Goal: Task Accomplishment & Management: Manage account settings

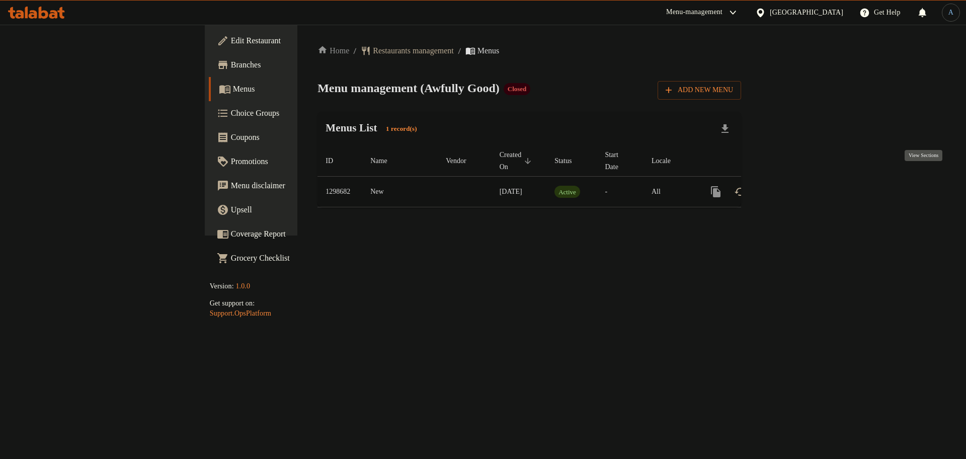
click at [794, 186] on icon "enhanced table" at bounding box center [788, 192] width 12 height 12
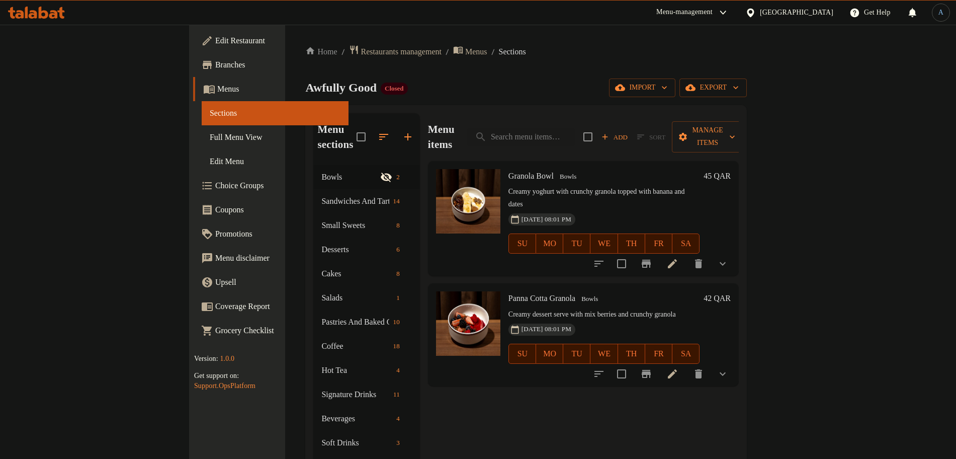
click at [450, 99] on div "Home / Restaurants management / Menus / Sections Awfully Good Closed import exp…" at bounding box center [526, 312] width 442 height 535
click at [381, 87] on span "Closed" at bounding box center [394, 88] width 27 height 9
click at [453, 57] on span "breadcrumb" at bounding box center [459, 52] width 12 height 14
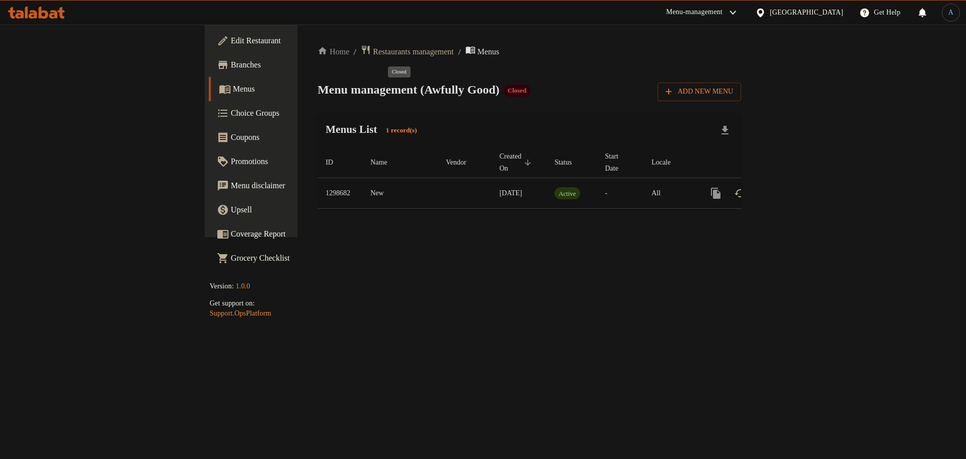
click at [504, 94] on span "Closed" at bounding box center [517, 90] width 27 height 9
click at [492, 178] on td "02/07/2025" at bounding box center [519, 193] width 55 height 31
click at [794, 187] on icon "enhanced table" at bounding box center [788, 193] width 12 height 12
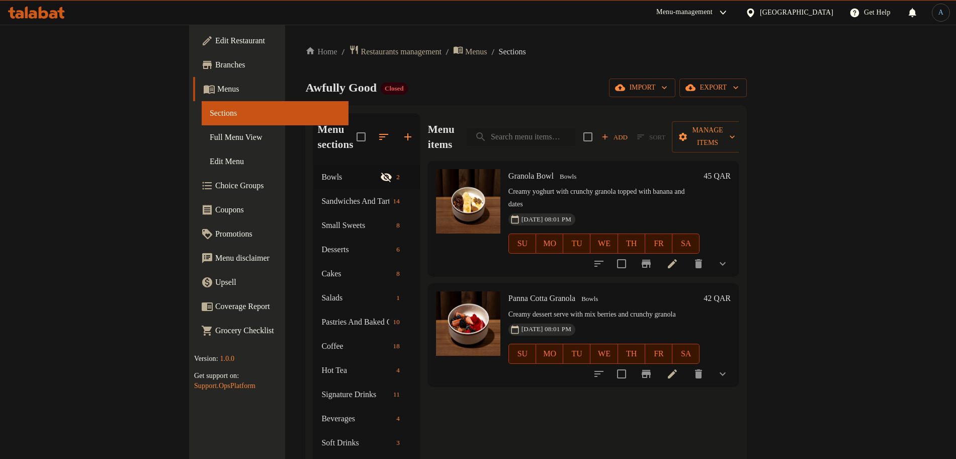
click at [576, 131] on input "search" at bounding box center [521, 137] width 109 height 18
paste input "Granola Bowl"
type input "Granola Bowl"
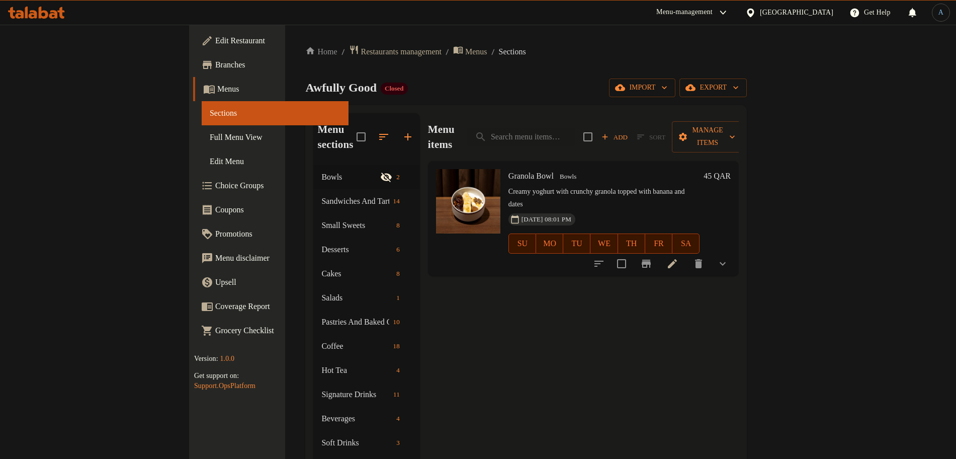
click at [627, 74] on div "Home / Restaurants management / Menus / Sections Awfully Good Closed import exp…" at bounding box center [526, 312] width 442 height 535
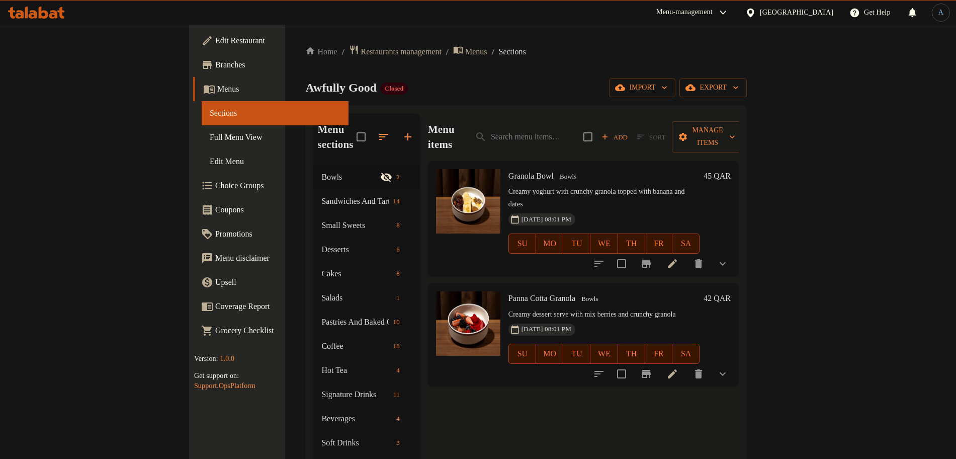
click at [609, 209] on div "02-07-2025 08:01 PM SU MO TU WE TH FR SA" at bounding box center [604, 236] width 199 height 54
click at [672, 186] on p "Creamy yoghurt with crunchy granola topped with banana and dates" at bounding box center [604, 198] width 191 height 25
click at [672, 169] on h6 "Granola Bowl Bowls" at bounding box center [604, 176] width 191 height 14
click at [677, 259] on icon at bounding box center [672, 263] width 9 height 9
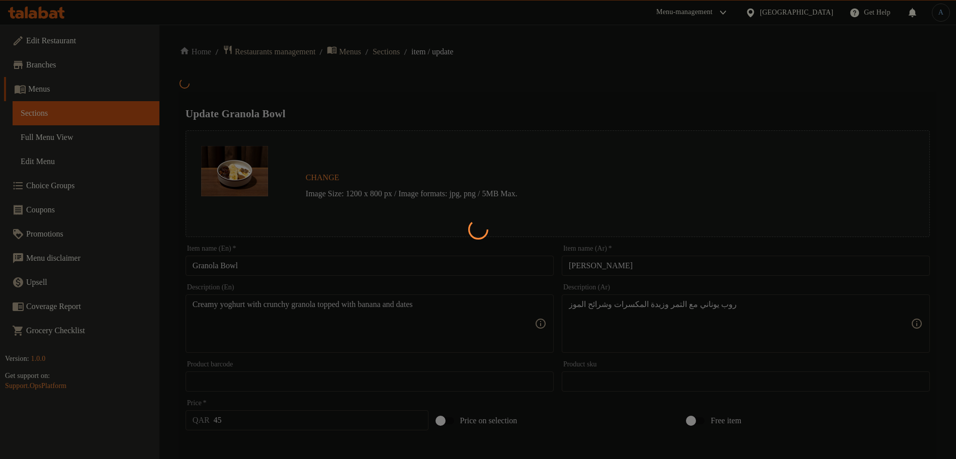
click at [447, 111] on div at bounding box center [478, 229] width 956 height 459
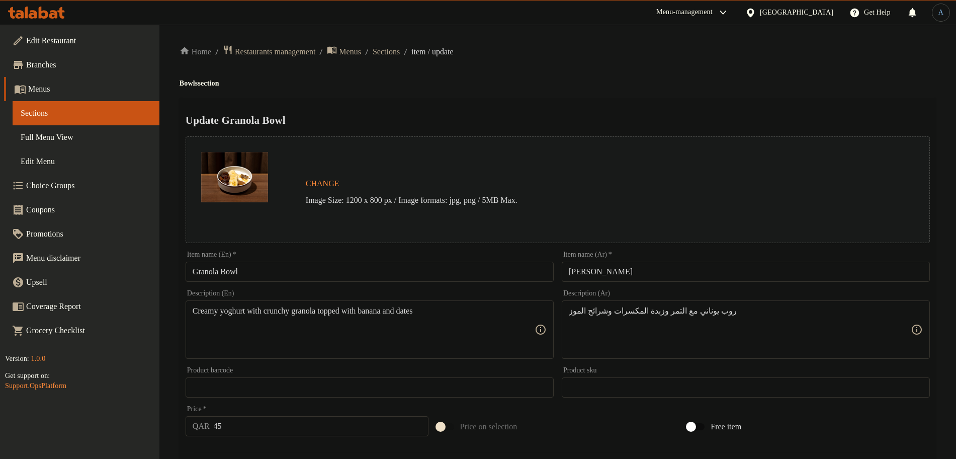
click at [594, 84] on h4 "Bowls section" at bounding box center [558, 83] width 757 height 10
click at [645, 64] on div "Home / Restaurants management / Menus / Sections / item / update Bowls section …" at bounding box center [558, 384] width 757 height 678
click at [580, 105] on div "Update Granola Bowl Change Image Size: 1200 x 800 px / Image formats: jpg, png …" at bounding box center [558, 406] width 757 height 617
click at [565, 123] on h2 "Update Granola Bowl" at bounding box center [558, 120] width 745 height 15
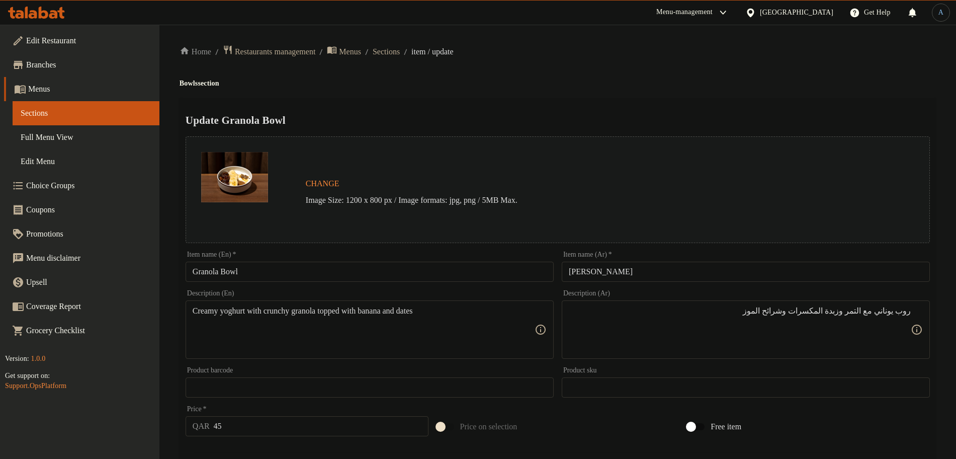
click at [699, 66] on div "Home / Restaurants management / Menus / Sections / item / update Bowls section …" at bounding box center [558, 384] width 757 height 678
click at [461, 325] on textarea "Creamy yoghurt with crunchy granola topped with banana and dates" at bounding box center [364, 330] width 342 height 48
paste textarea "رانولا مقرمشةمع"
click at [678, 310] on textarea "روب كريمي يوناني مع جرانولا مقرمشة، التمر وزبدة المكسرات وشرائح الموز" at bounding box center [740, 330] width 342 height 48
type textarea "روب كريمي يوناني مع جرانولا مقرمشة، التمر وزبدة المكسرات وشرائح الموز"
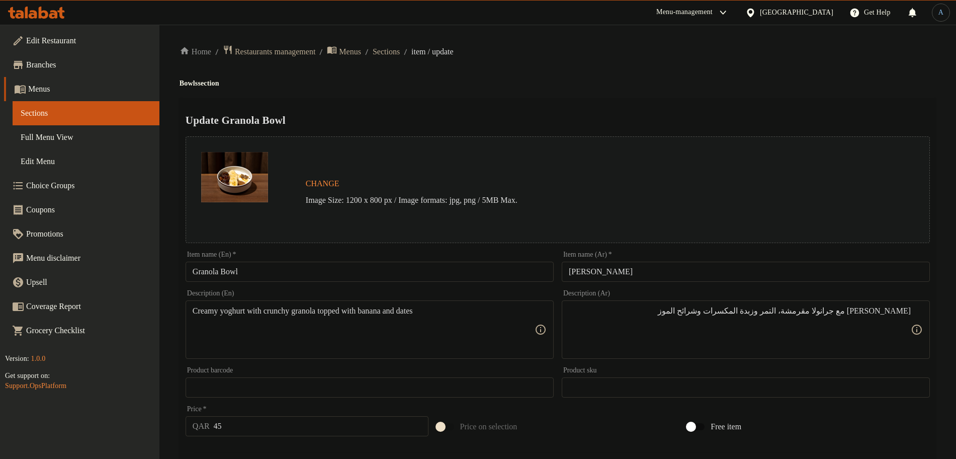
click at [826, 76] on div "Home / Restaurants management / Menus / Sections / item / update Bowls section …" at bounding box center [558, 384] width 757 height 678
click at [789, 311] on textarea "روب كريمي يوناني مع جرانولا مقرمشة، التمر وزبدة المكسرات وشرائح الموز" at bounding box center [740, 330] width 342 height 48
paste textarea "Greek yogurt with crunchy granola, dates, nut butter, and banana slices."
click at [647, 106] on div "Update Granola Bowl Change Image Size: 1200 x 800 px / Image formats: jpg, png …" at bounding box center [558, 406] width 757 height 617
click at [527, 60] on div "Home / Restaurants management / Menus / Sections / item / update Bowls section …" at bounding box center [558, 384] width 757 height 678
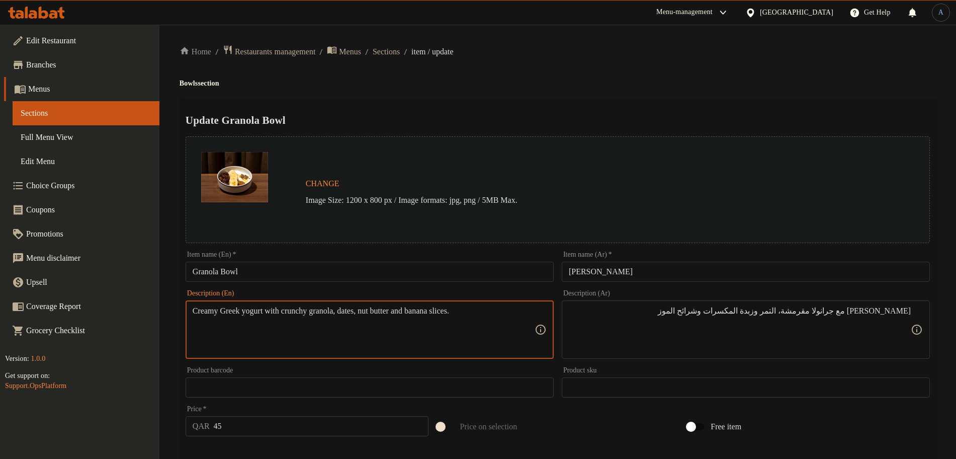
paste textarea "Yoghurt With Crunchy Granola topped with Banana and Dates"
click at [429, 332] on textarea "Creamy Yoghurt With Crunchy Granola topped with Banana and Dates" at bounding box center [364, 330] width 342 height 48
paste textarea "yoghurt with crunchy granola topped with banana and d"
type textarea "Creamy yoghurt with crunchy granola topped with banana and dates"
click at [561, 89] on div "Home / Restaurants management / Menus / Sections / item / update Bowls section …" at bounding box center [558, 384] width 757 height 678
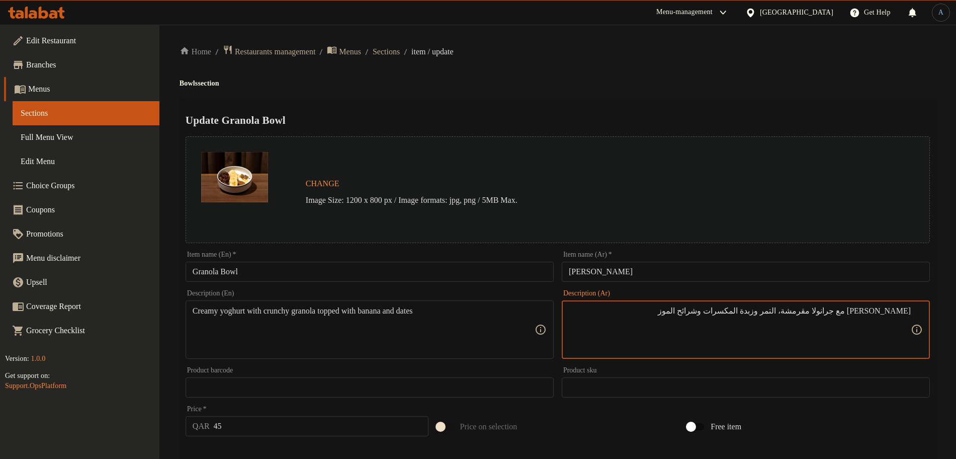
paste textarea "بادي كريمي مع جرانولا مقرمشة مغطاة بالموز والتمر"
type textarea "[PERSON_NAME] مع جرانولا مقرمشة مغطاة بالموز والتمر"
click at [687, 75] on div "Home / Restaurants management / Menus / Sections / item / update Bowls section …" at bounding box center [558, 384] width 757 height 678
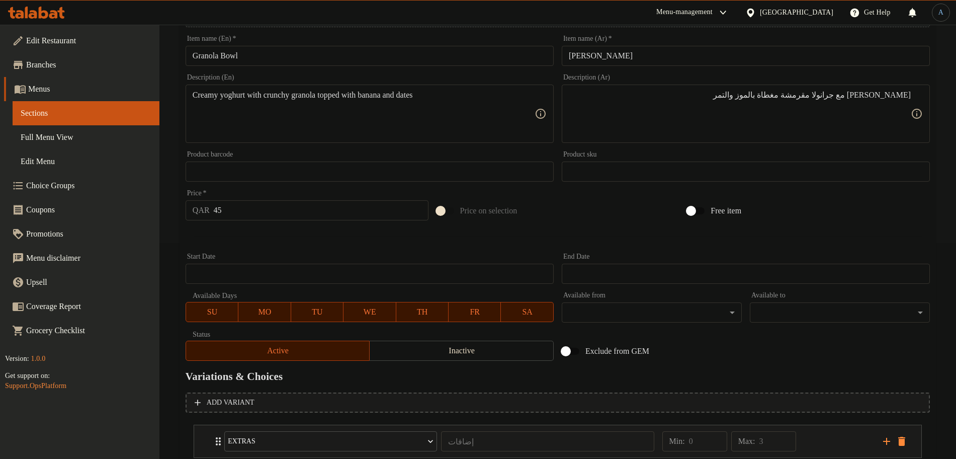
scroll to position [283, 0]
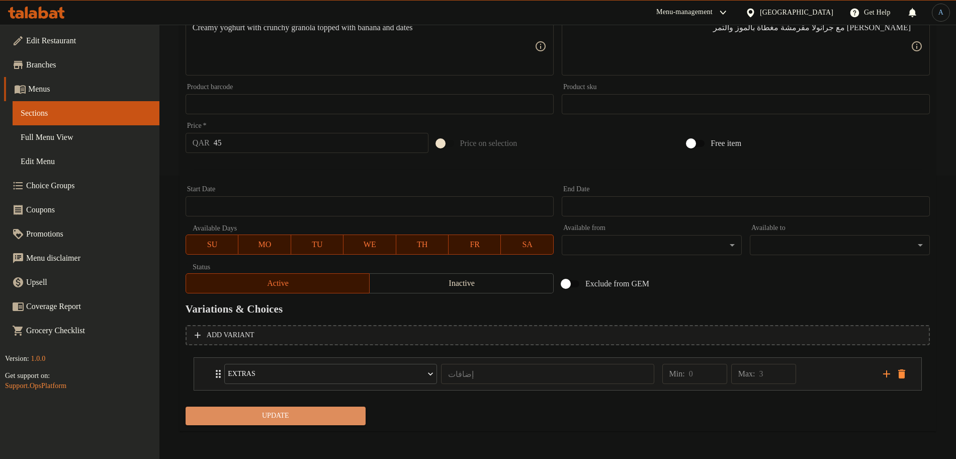
click at [310, 421] on span "Update" at bounding box center [276, 416] width 164 height 13
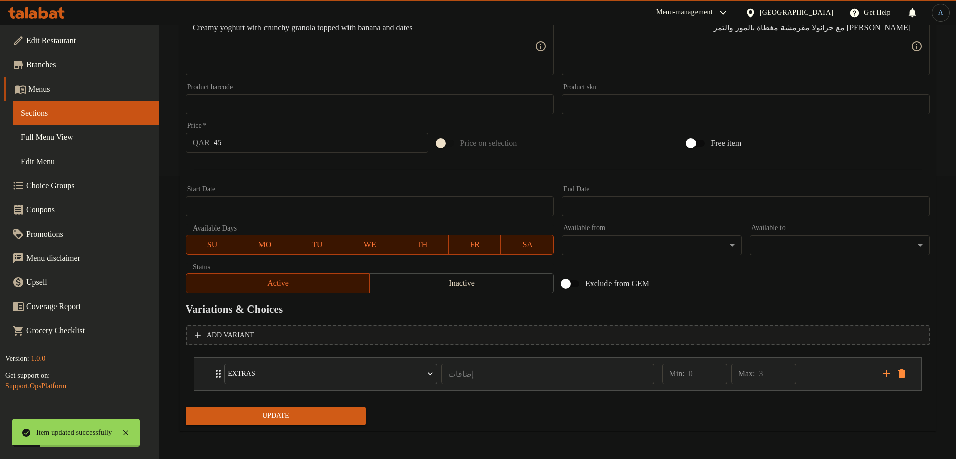
click at [837, 373] on div "Min: 0 ​ Max: 3 ​" at bounding box center [767, 374] width 221 height 32
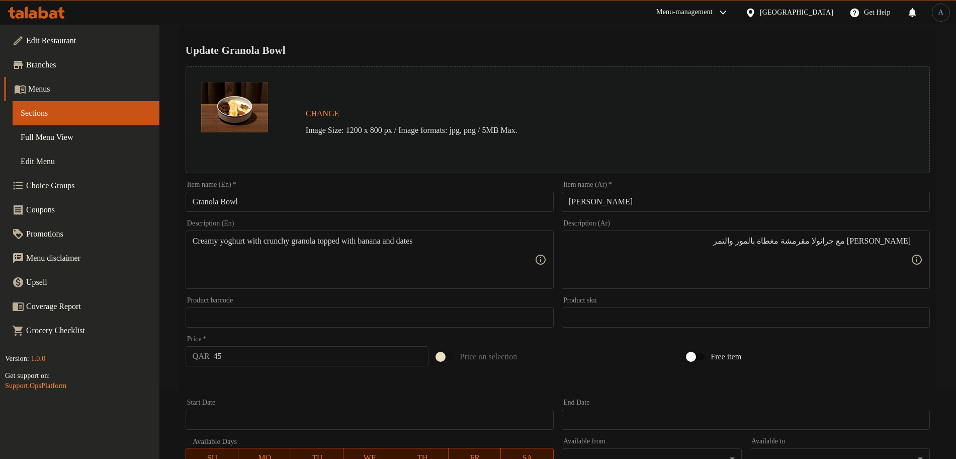
scroll to position [0, 0]
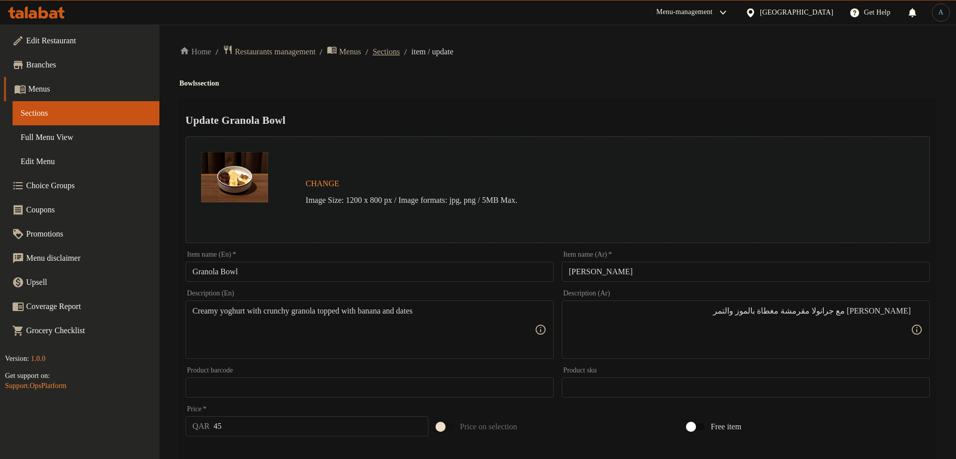
click at [398, 54] on span "Sections" at bounding box center [386, 52] width 27 height 12
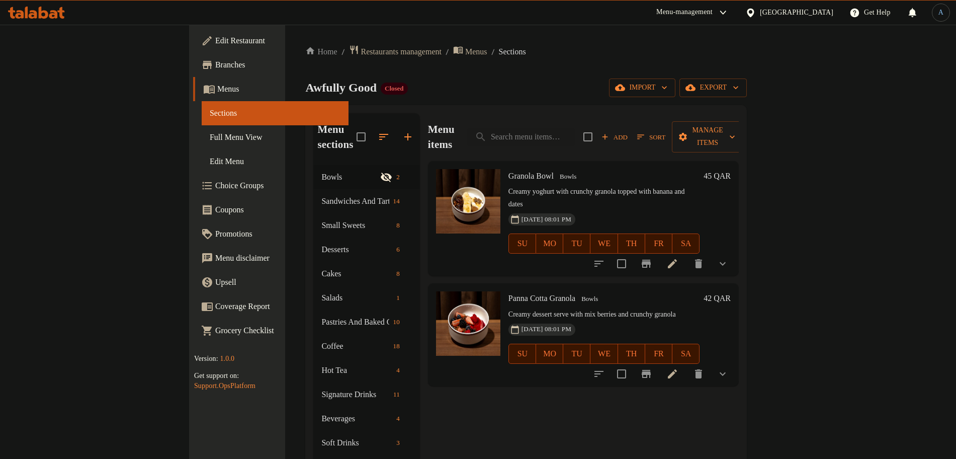
click at [651, 291] on h6 "Panna Cotta Granola Bowls" at bounding box center [604, 298] width 191 height 14
click at [679, 368] on icon at bounding box center [673, 374] width 12 height 12
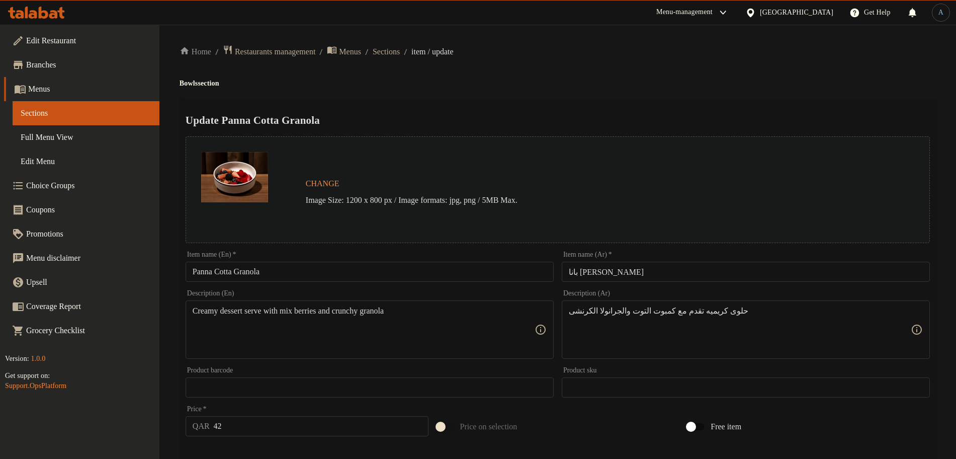
click at [547, 76] on div "Home / Restaurants management / Menus / Sections / item / update Bowls section …" at bounding box center [558, 384] width 757 height 678
click at [675, 73] on div "Home / Restaurants management / Menus / Sections / item / update Bowls section …" at bounding box center [558, 384] width 757 height 678
click at [663, 92] on div "Home / Restaurants management / Menus / Sections / item / update Bowls section …" at bounding box center [558, 384] width 757 height 678
click at [577, 72] on div "Home / Restaurants management / Menus / Sections / item / update Bowls section …" at bounding box center [558, 384] width 757 height 678
click at [615, 85] on h4 "Bowls section" at bounding box center [558, 83] width 757 height 10
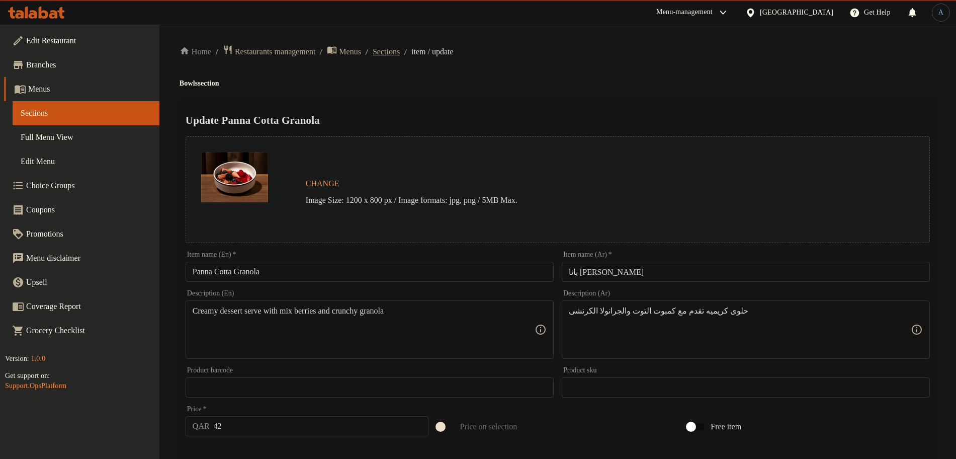
click at [400, 53] on span "Sections" at bounding box center [386, 52] width 27 height 12
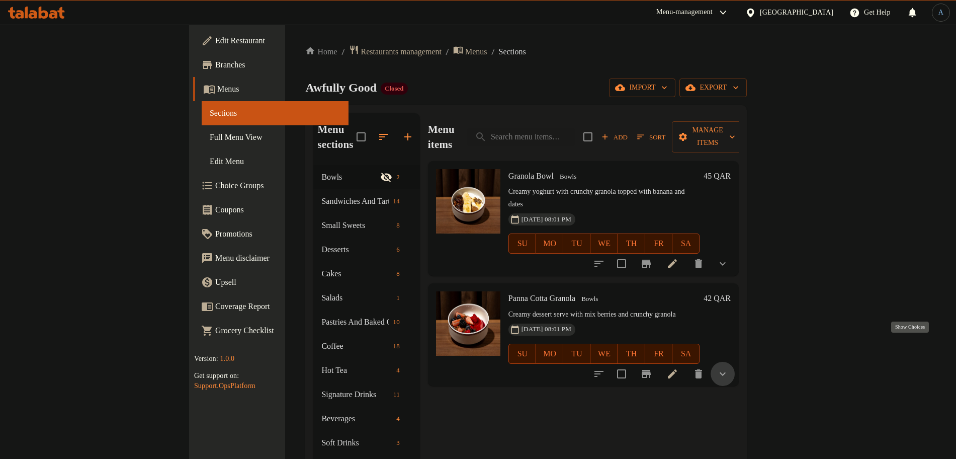
click at [729, 368] on icon "show more" at bounding box center [723, 374] width 12 height 12
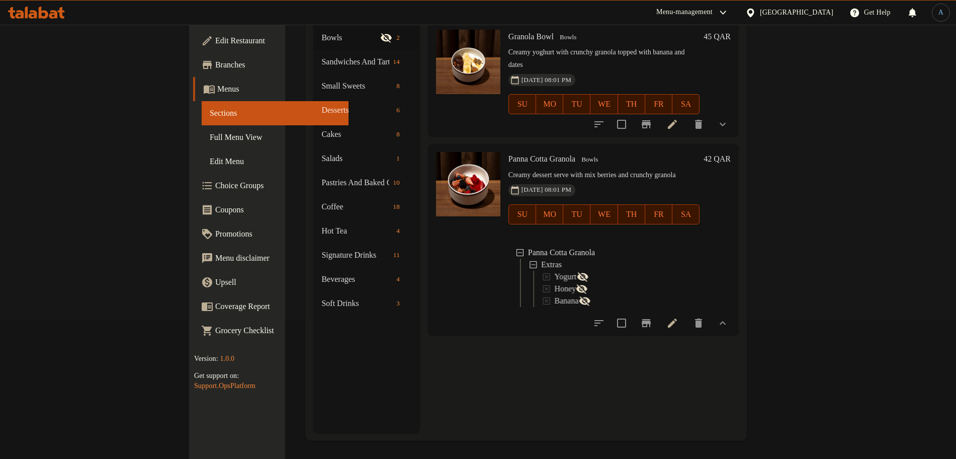
scroll to position [141, 0]
click at [679, 315] on icon at bounding box center [673, 321] width 12 height 12
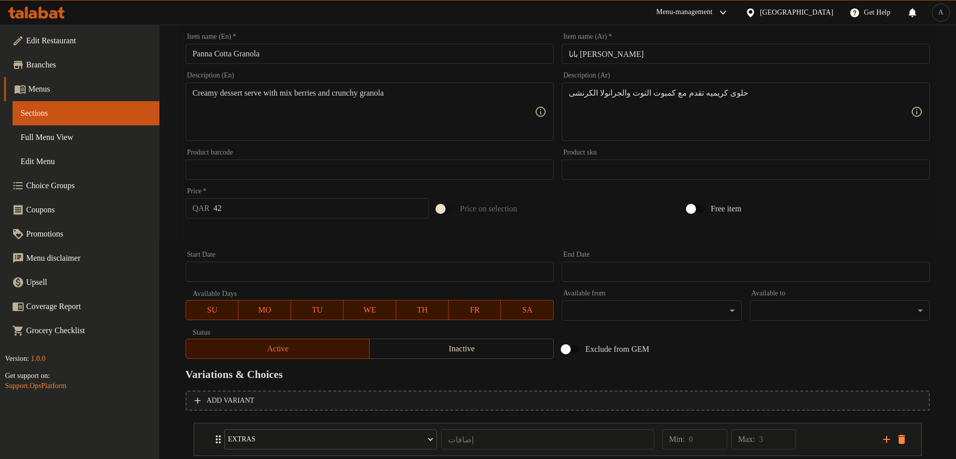
scroll to position [283, 0]
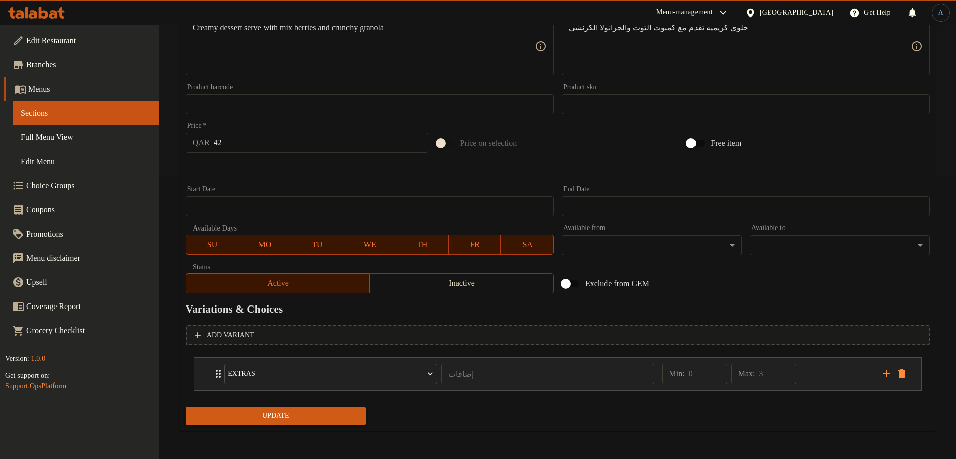
click at [838, 376] on div "Min: 0 ​ Max: 3 ​" at bounding box center [767, 374] width 221 height 32
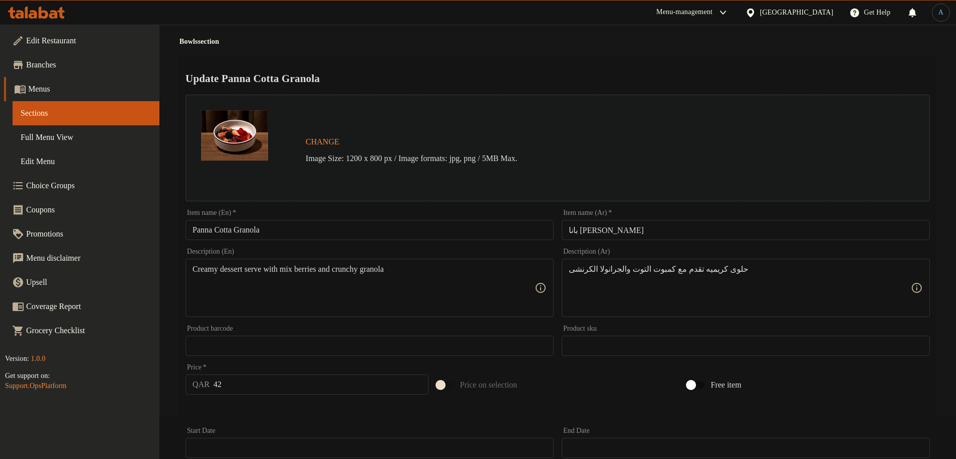
scroll to position [0, 0]
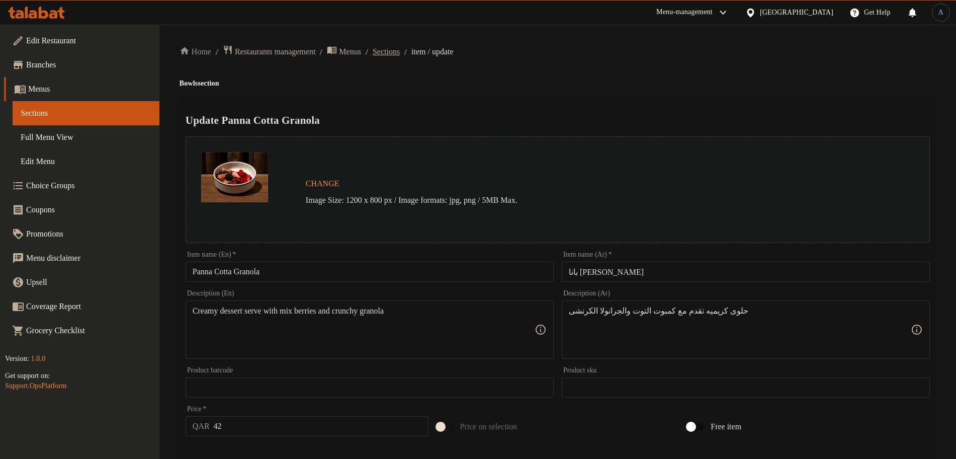
click at [400, 56] on span "Sections" at bounding box center [386, 52] width 27 height 12
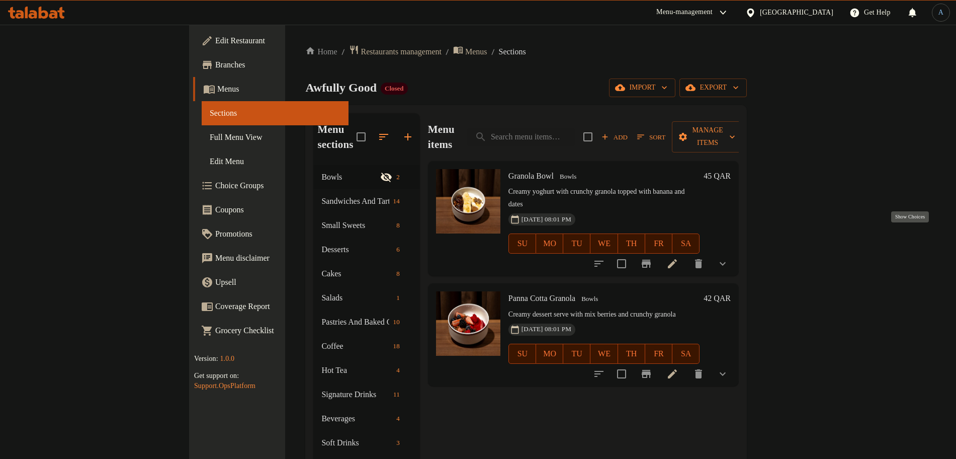
click at [726, 262] on icon "show more" at bounding box center [723, 264] width 6 height 4
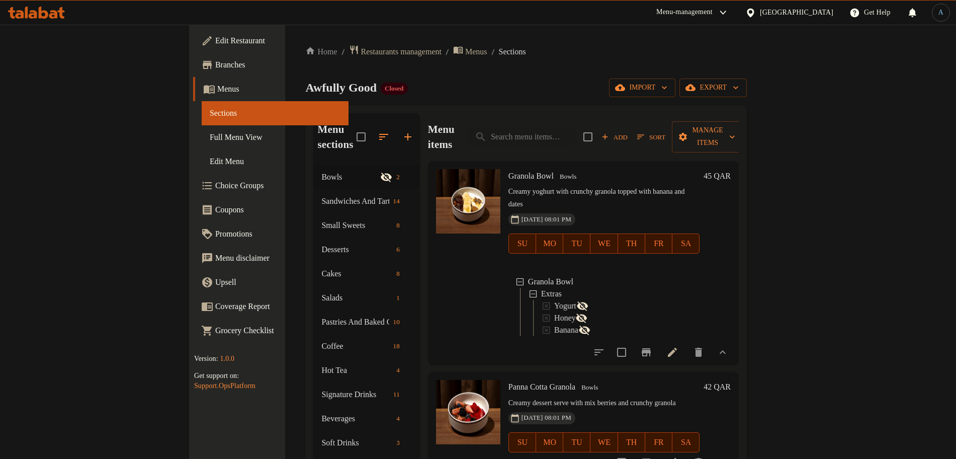
scroll to position [63, 0]
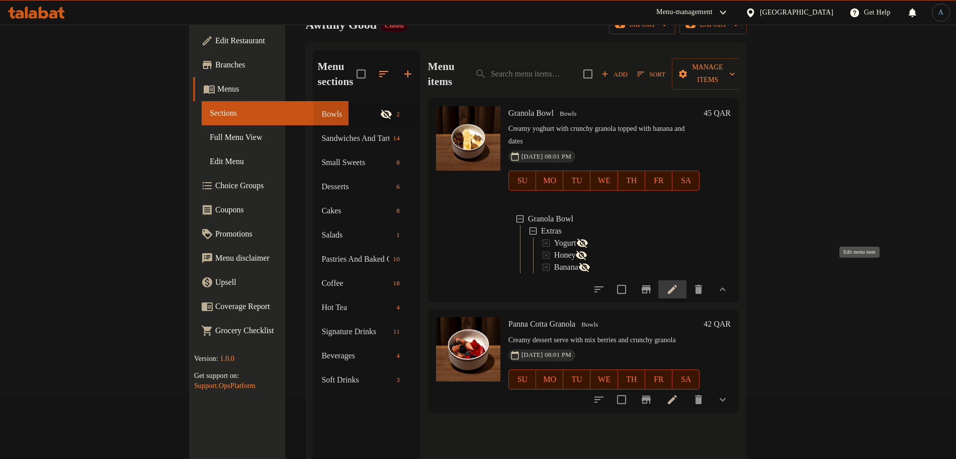
click at [677, 285] on icon at bounding box center [672, 289] width 9 height 9
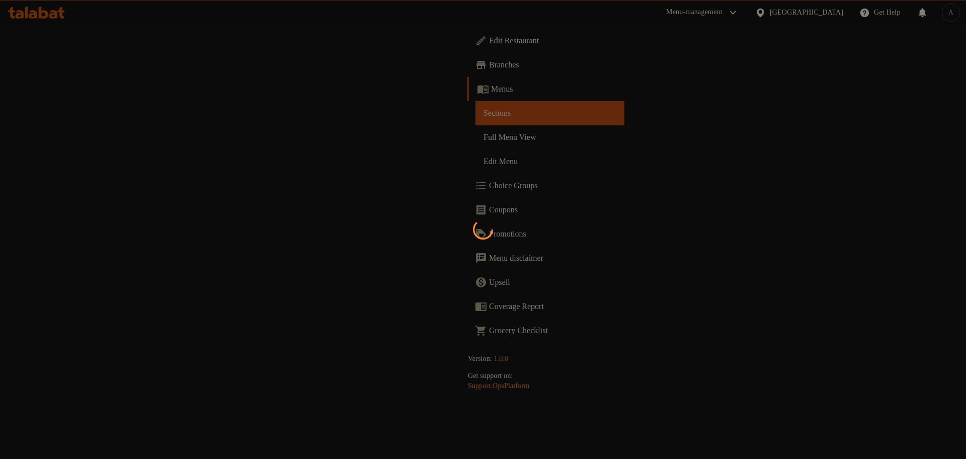
click at [420, 146] on div at bounding box center [483, 229] width 966 height 459
click at [466, 100] on div at bounding box center [483, 229] width 966 height 459
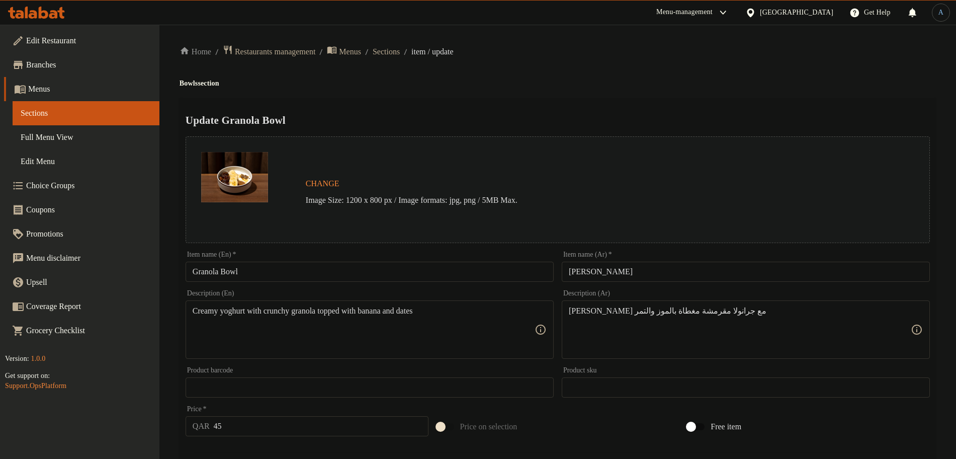
click at [466, 100] on div "Update Granola Bowl Change Image Size: 1200 x 800 px / Image formats: jpg, png …" at bounding box center [558, 406] width 757 height 617
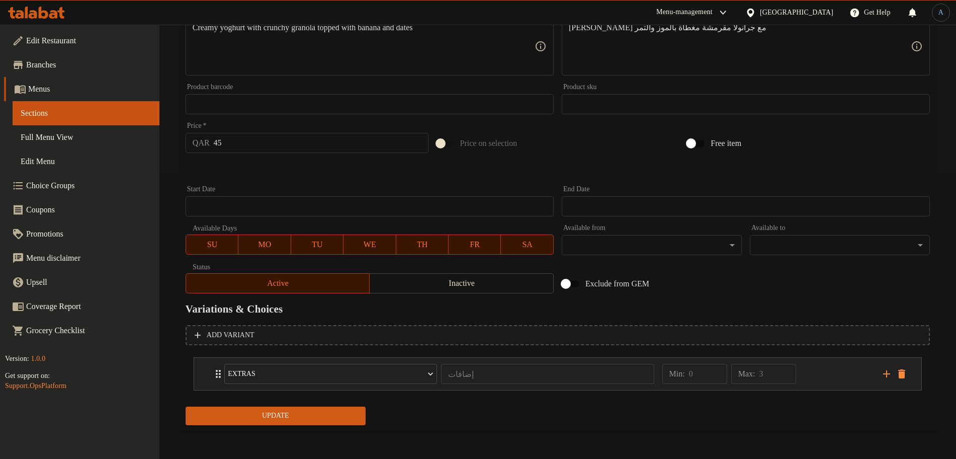
click at [818, 374] on div "Min: 0 ​ Max: 3 ​" at bounding box center [767, 374] width 221 height 32
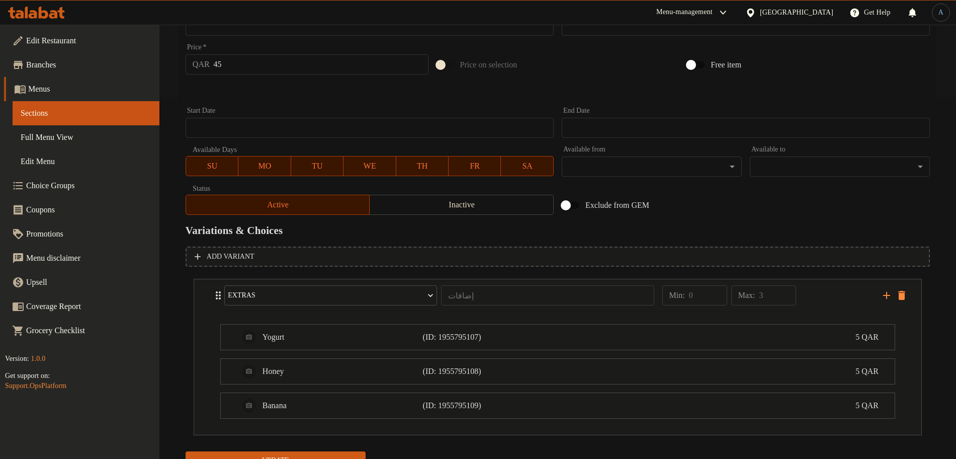
scroll to position [407, 0]
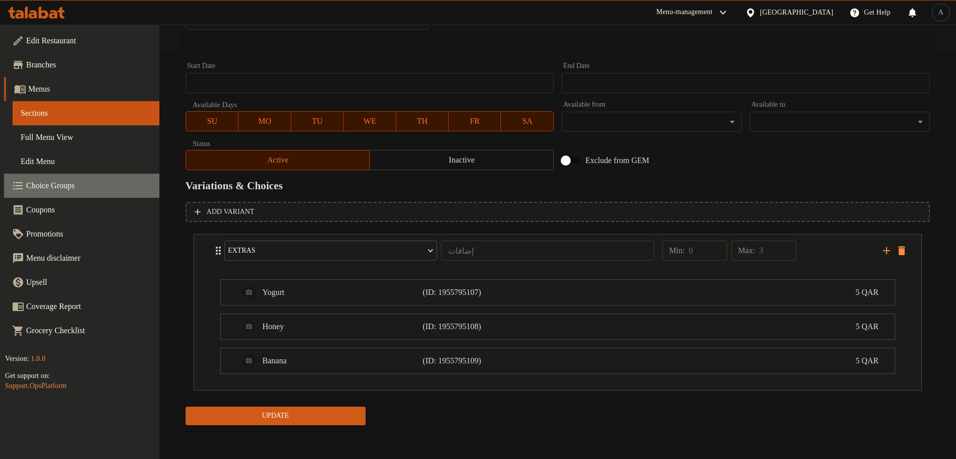
click at [93, 188] on span "Choice Groups" at bounding box center [88, 186] width 125 height 12
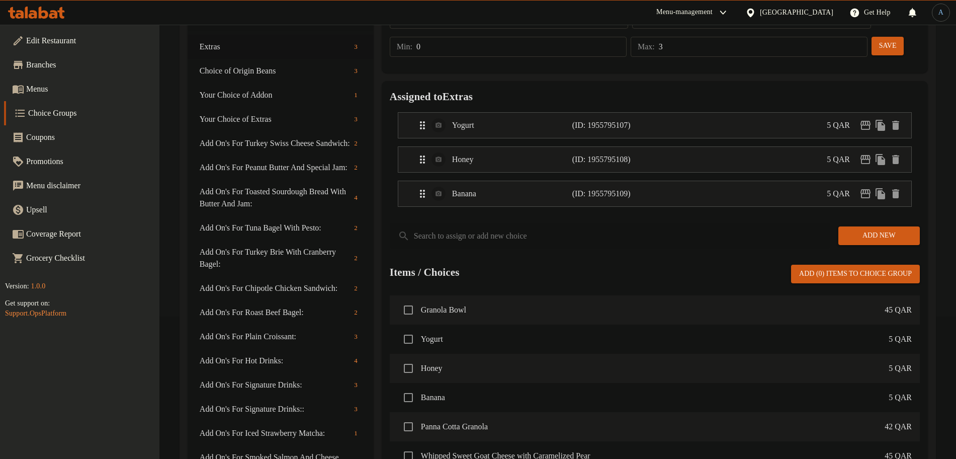
click at [527, 265] on div "Items / Choices Add (0) items to choice group" at bounding box center [655, 274] width 530 height 19
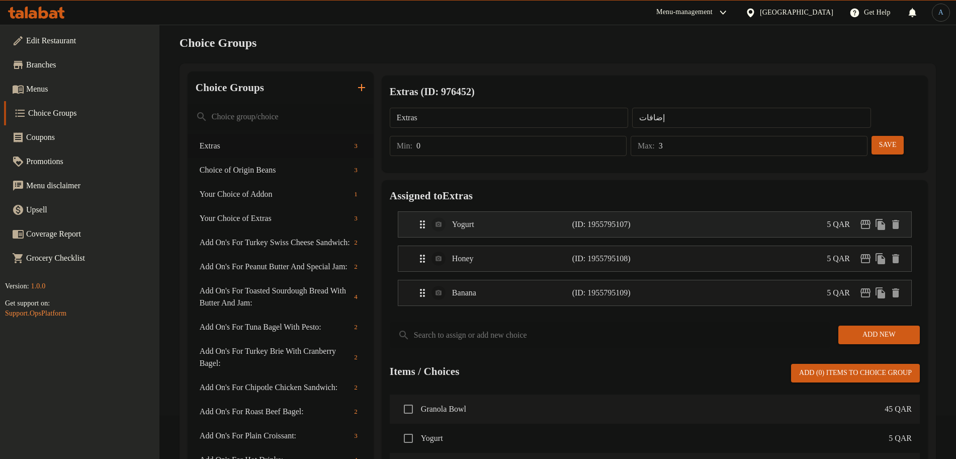
scroll to position [0, 0]
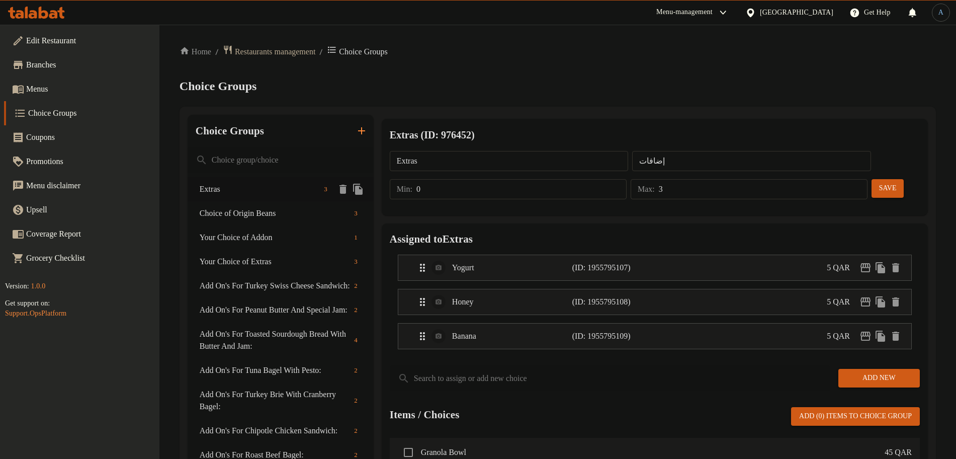
click at [255, 187] on span "Extras" at bounding box center [260, 189] width 120 height 12
click at [479, 94] on div "Home / Restaurants management / Choice Groups Choice Groups Choice Groups Extra…" at bounding box center [558, 422] width 757 height 755
click at [705, 255] on div "Yogurt (ID: 1955795107) 5 QAR" at bounding box center [658, 267] width 483 height 25
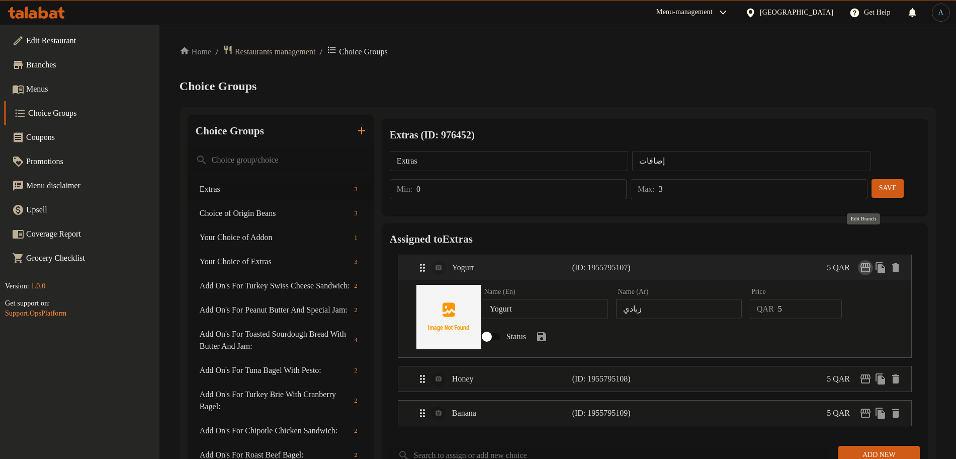
click at [866, 263] on icon "edit" at bounding box center [866, 267] width 10 height 9
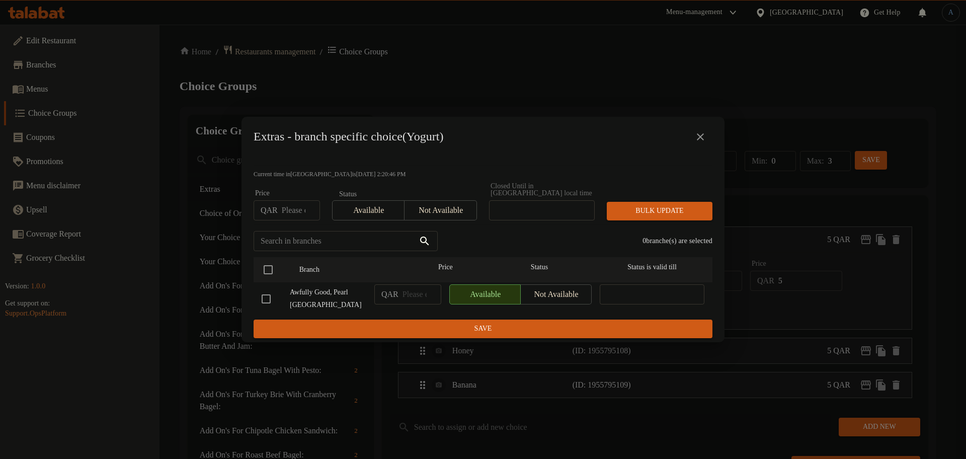
click at [701, 138] on icon "close" at bounding box center [700, 137] width 12 height 12
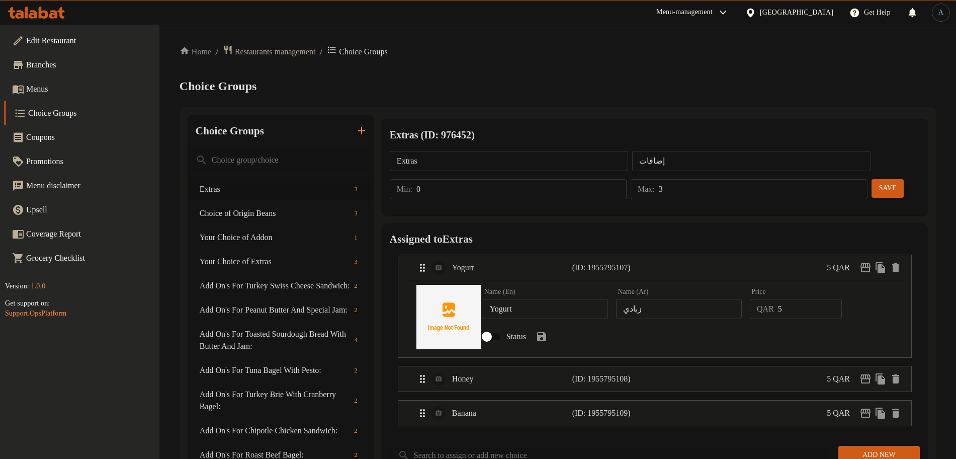
click at [490, 327] on input "Status" at bounding box center [486, 336] width 57 height 19
checkbox input "true"
click at [548, 331] on icon "save" at bounding box center [542, 337] width 12 height 12
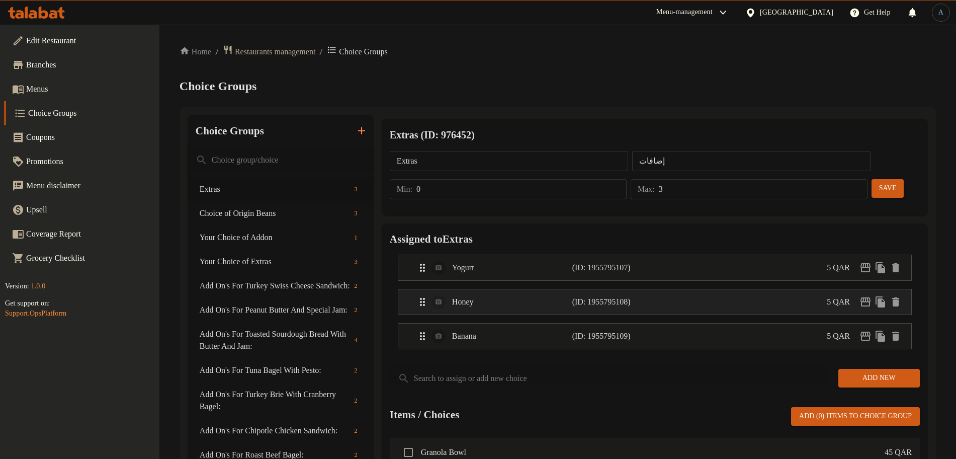
click at [637, 296] on p "(ID: 1955795108)" at bounding box center [613, 302] width 80 height 12
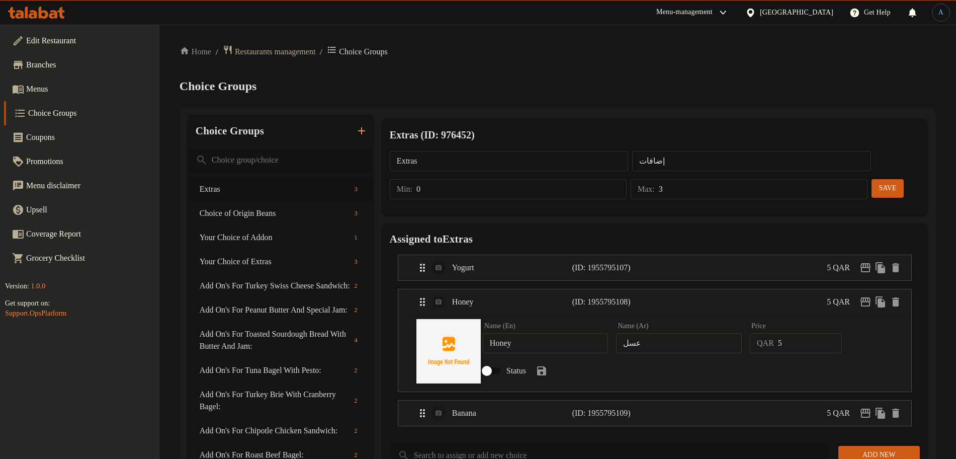
click at [482, 361] on input "Status" at bounding box center [486, 370] width 57 height 19
checkbox input "true"
click at [548, 365] on icon "save" at bounding box center [542, 371] width 12 height 12
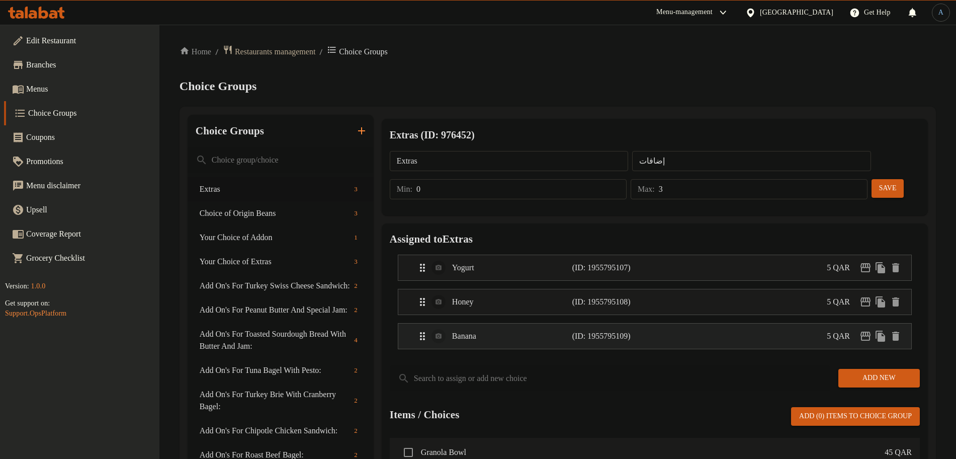
click at [605, 323] on div "Banana (ID: 1955795109) 5 QAR" at bounding box center [658, 335] width 483 height 25
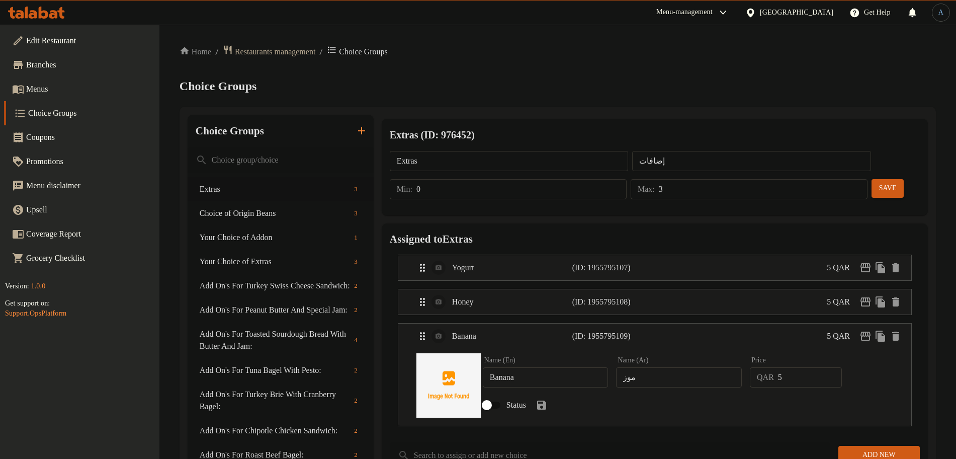
click at [491, 395] on input "Status" at bounding box center [486, 404] width 57 height 19
checkbox input "true"
click at [548, 399] on icon "save" at bounding box center [542, 405] width 12 height 12
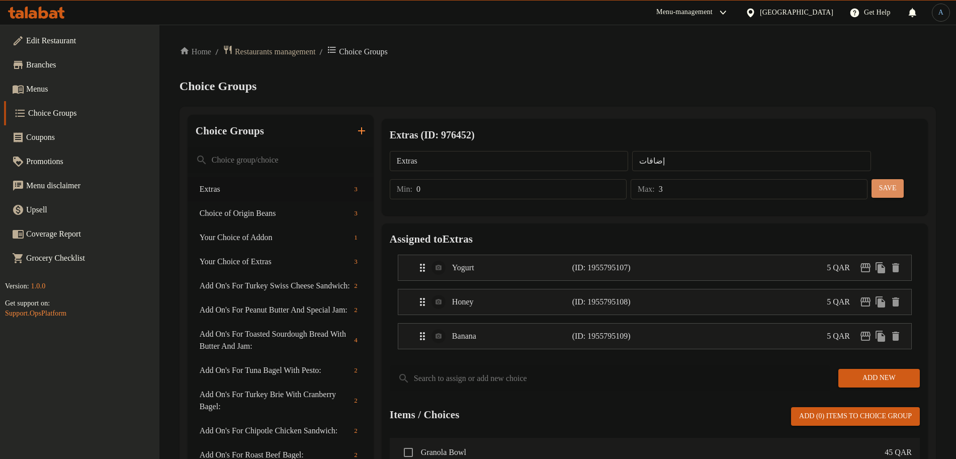
click at [880, 182] on span "Save" at bounding box center [888, 188] width 16 height 13
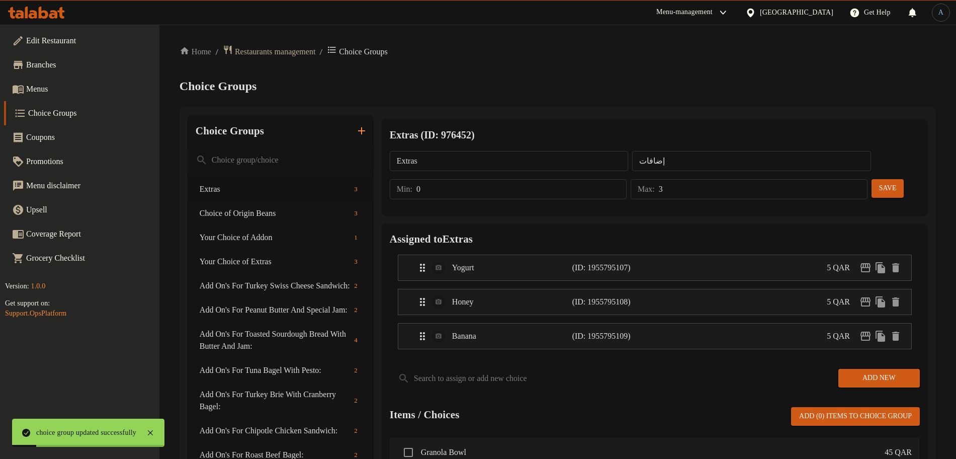
click at [56, 88] on span "Menus" at bounding box center [88, 89] width 125 height 12
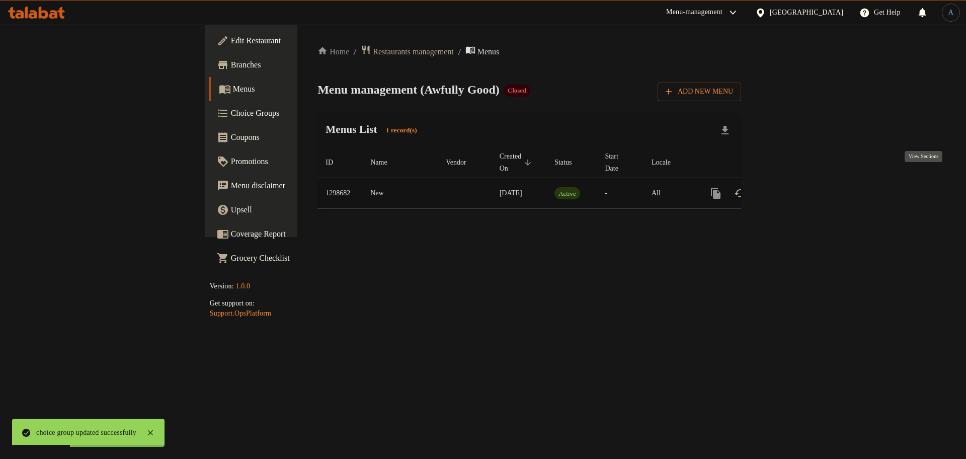
click at [794, 187] on icon "enhanced table" at bounding box center [788, 193] width 12 height 12
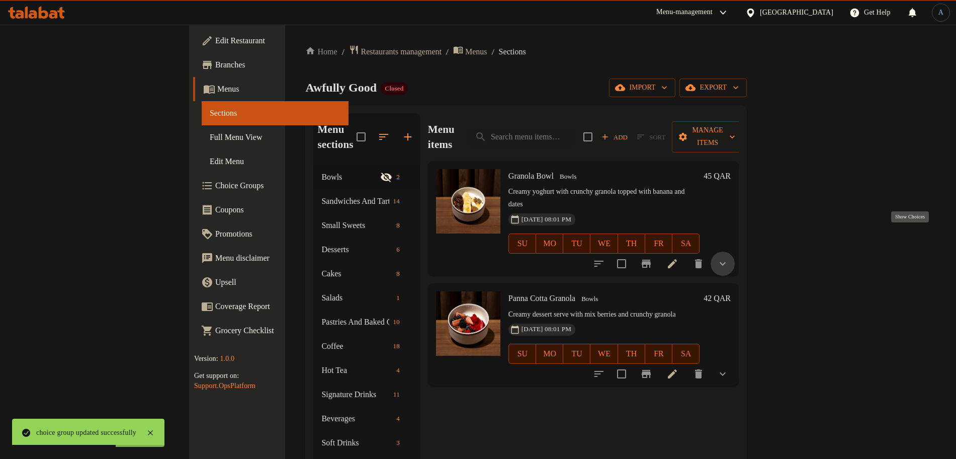
click at [729, 258] on icon "show more" at bounding box center [723, 264] width 12 height 12
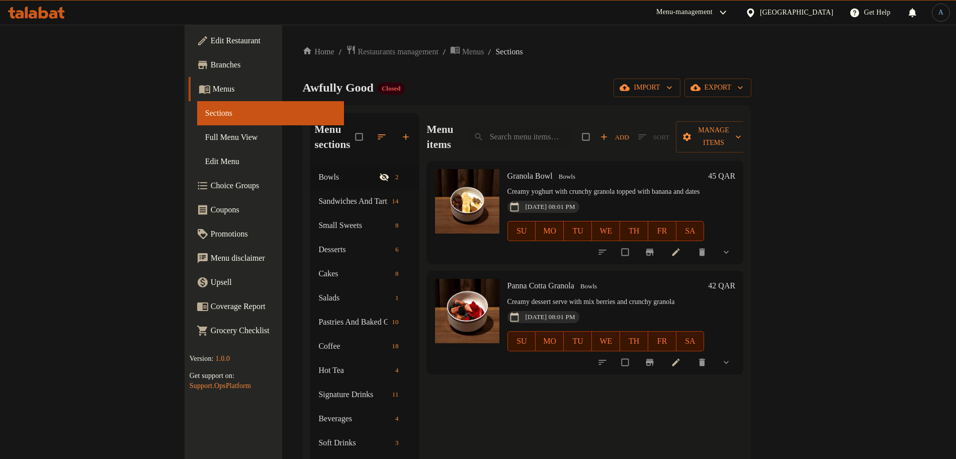
click at [732, 247] on icon "show more" at bounding box center [726, 252] width 10 height 10
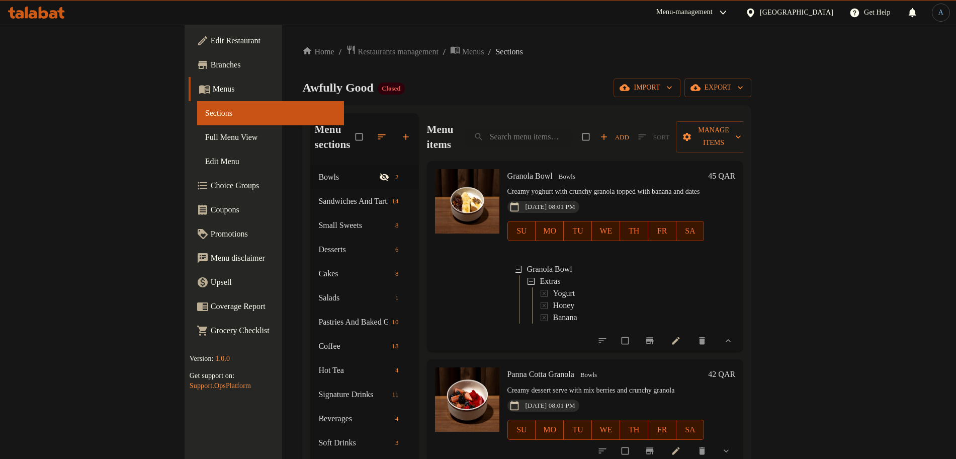
click at [732, 446] on icon "show more" at bounding box center [726, 451] width 10 height 10
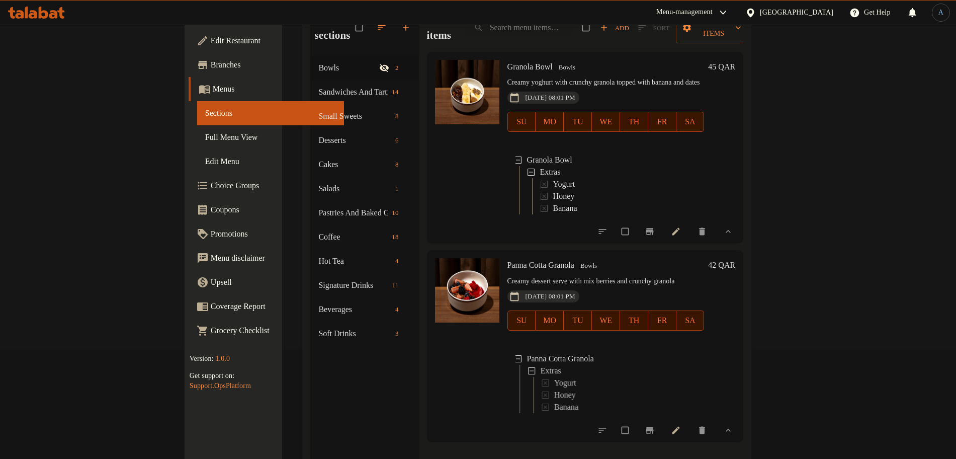
scroll to position [141, 0]
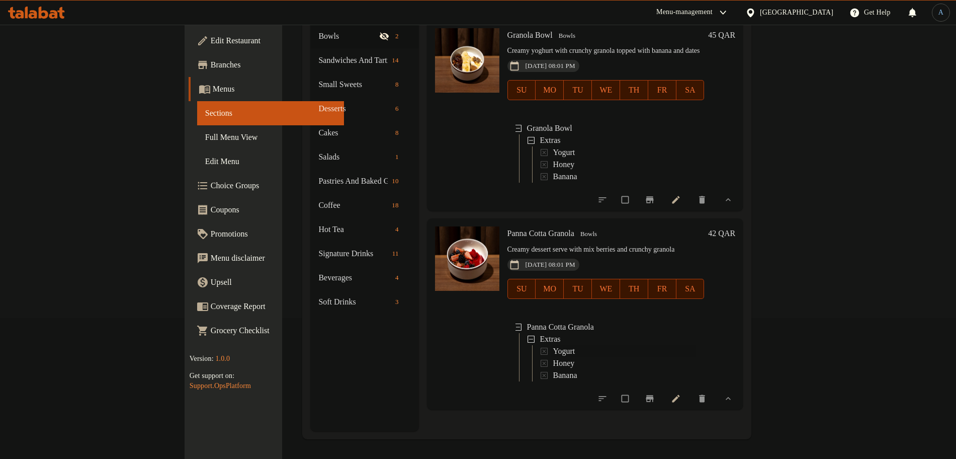
click at [553, 347] on span "Yogurt" at bounding box center [564, 351] width 22 height 12
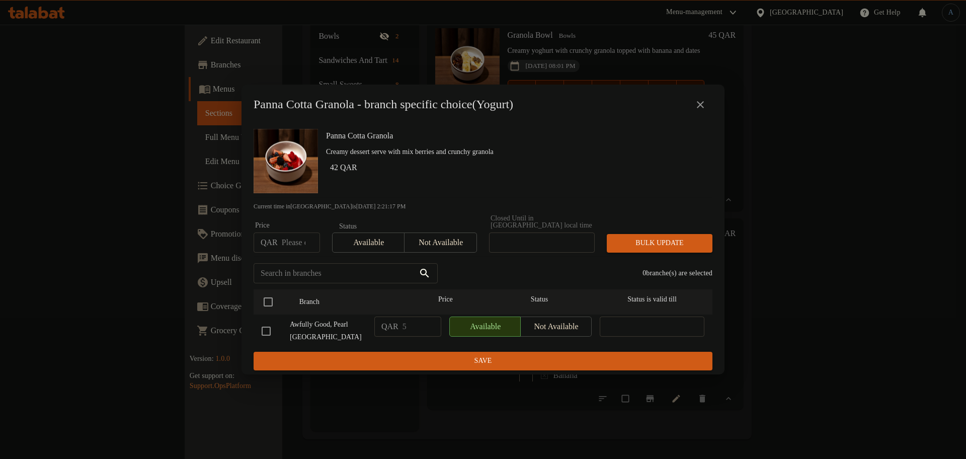
click at [707, 105] on button "close" at bounding box center [700, 105] width 24 height 24
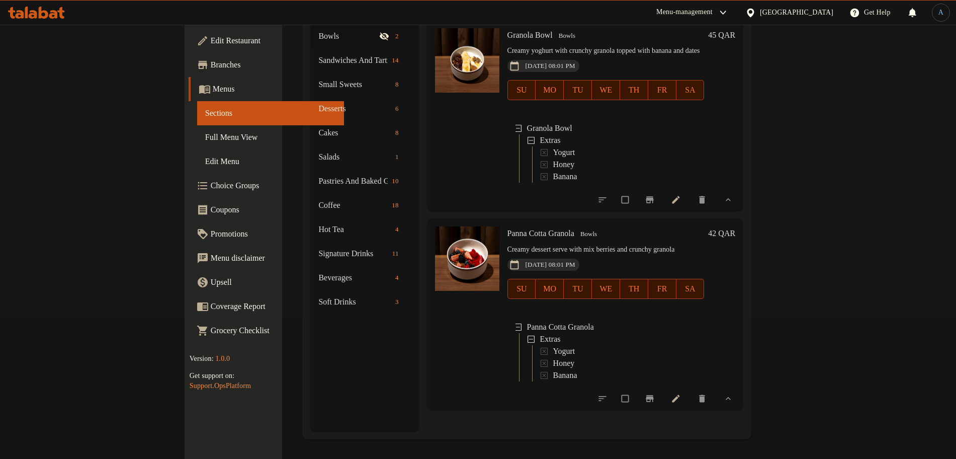
click at [553, 146] on span "Yogurt" at bounding box center [564, 152] width 22 height 12
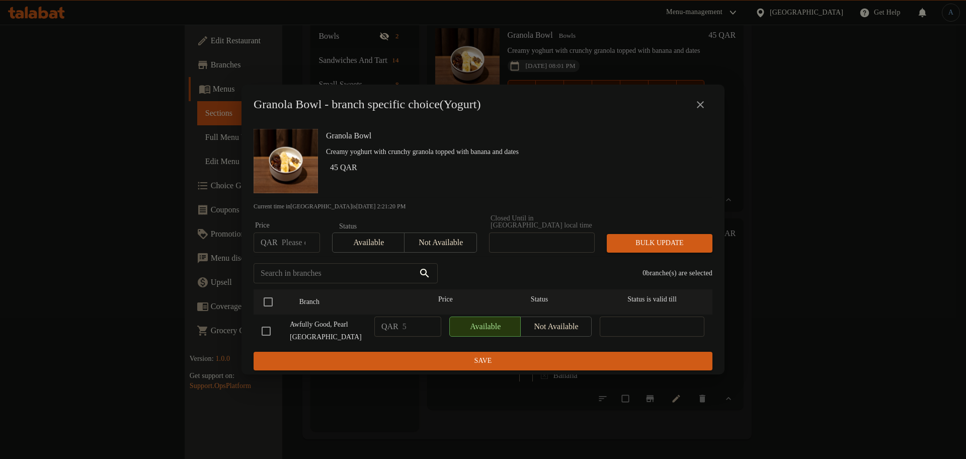
click at [700, 106] on icon "close" at bounding box center [700, 105] width 12 height 12
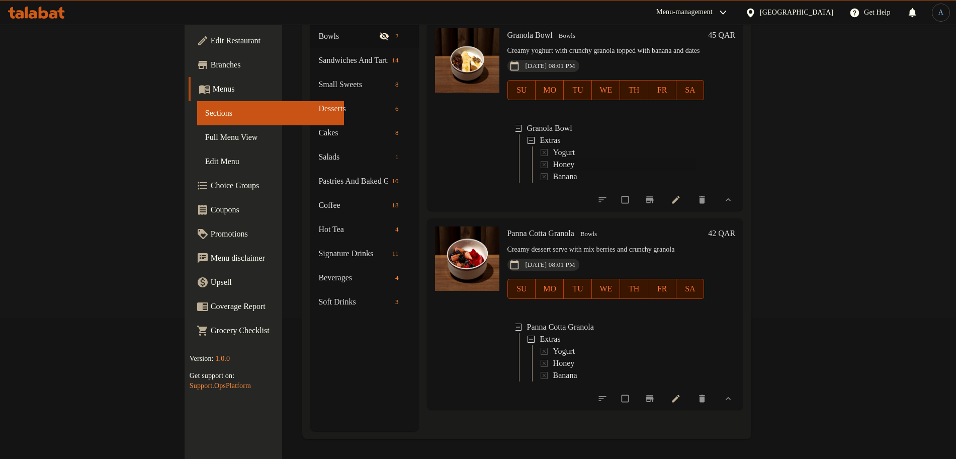
click at [553, 158] on div "Honey" at bounding box center [624, 164] width 143 height 12
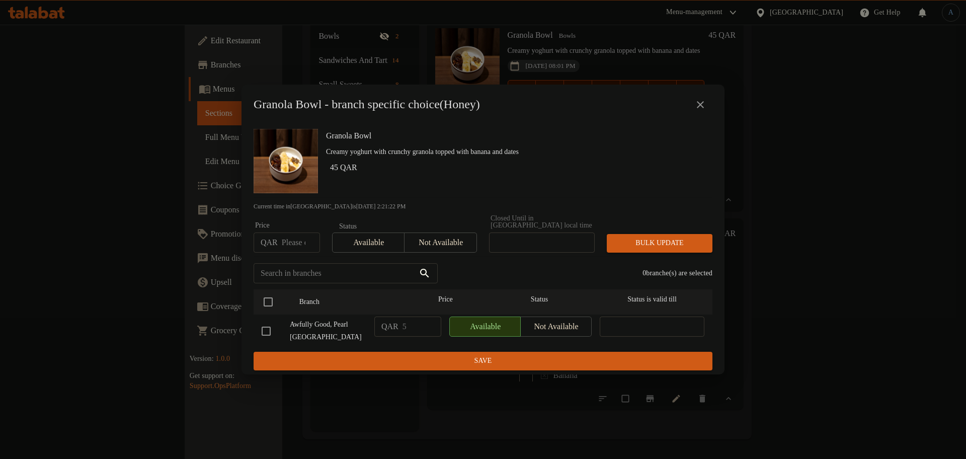
click at [697, 108] on icon "close" at bounding box center [700, 105] width 12 height 12
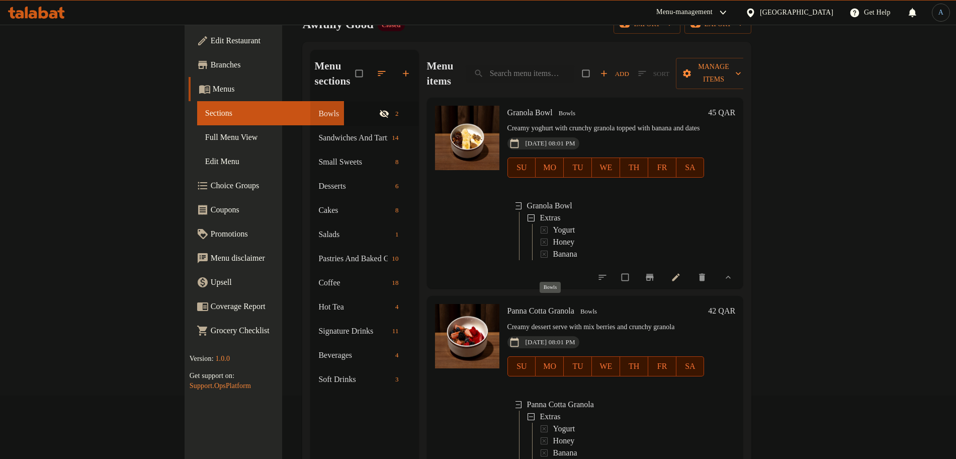
scroll to position [0, 0]
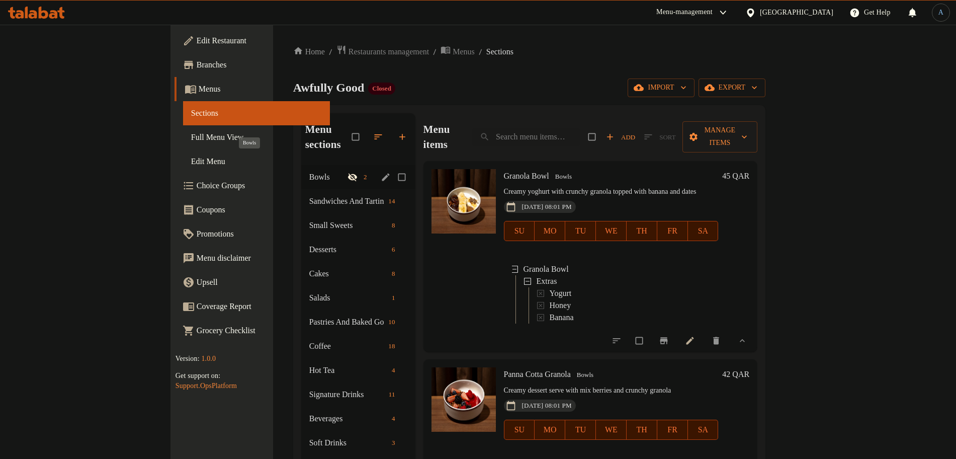
click at [309, 171] on span "Bowls" at bounding box center [328, 177] width 38 height 12
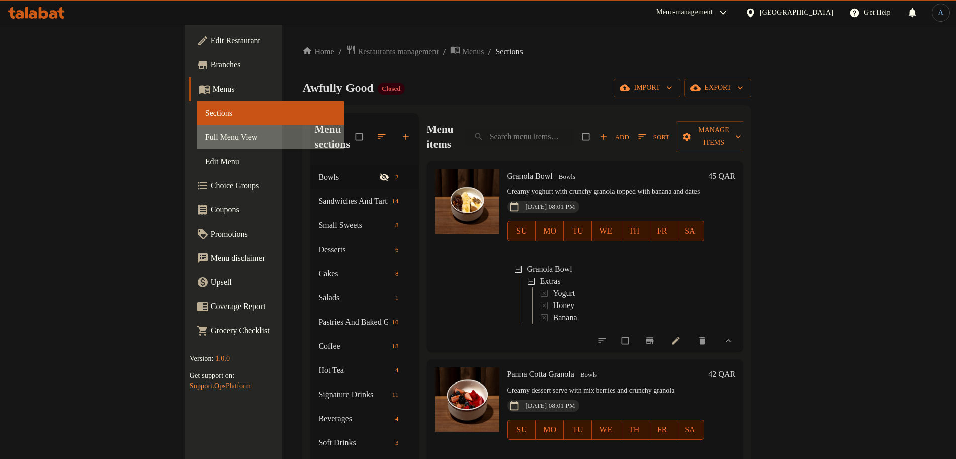
click at [205, 136] on span "Full Menu View" at bounding box center [270, 137] width 131 height 12
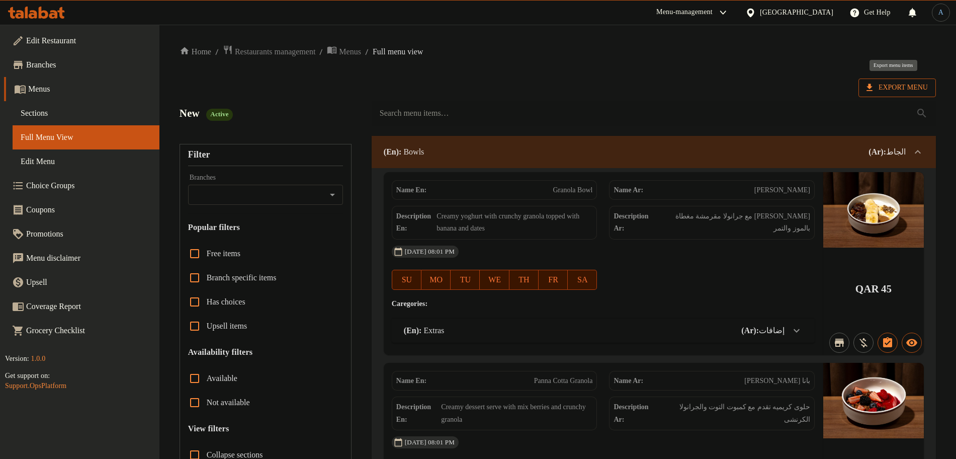
click at [875, 88] on span "Export Menu" at bounding box center [897, 88] width 61 height 13
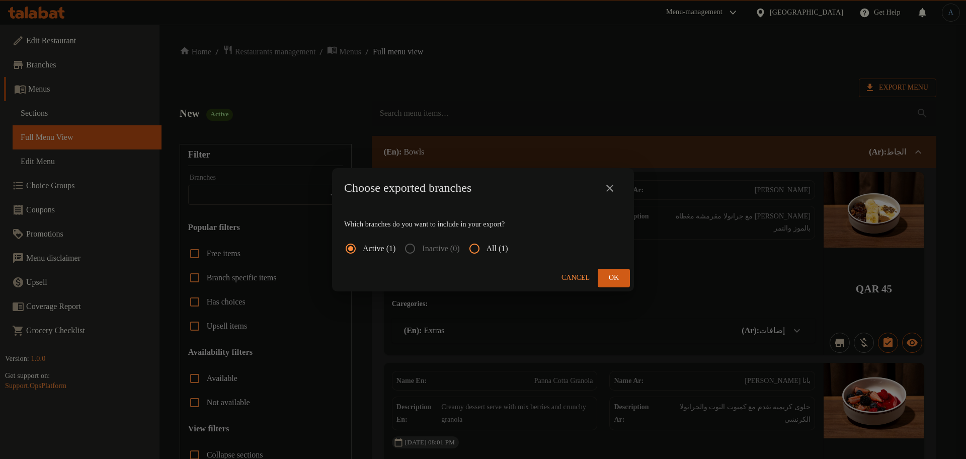
drag, startPoint x: 501, startPoint y: 253, endPoint x: 507, endPoint y: 249, distance: 6.8
click at [503, 252] on span "All (1)" at bounding box center [498, 248] width 22 height 12
click at [487, 252] on input "All (1)" at bounding box center [474, 248] width 24 height 24
radio input "true"
click at [613, 275] on span "Ok" at bounding box center [614, 278] width 16 height 13
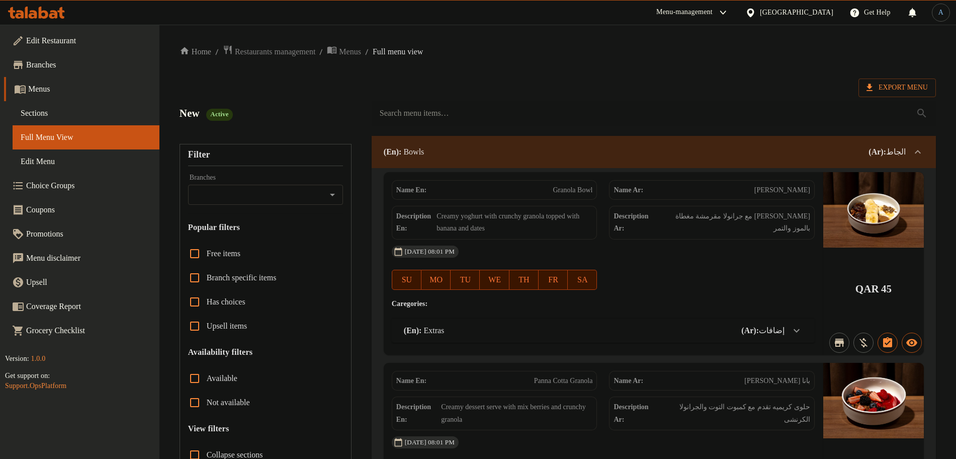
click at [47, 120] on link "Sections" at bounding box center [86, 113] width 147 height 24
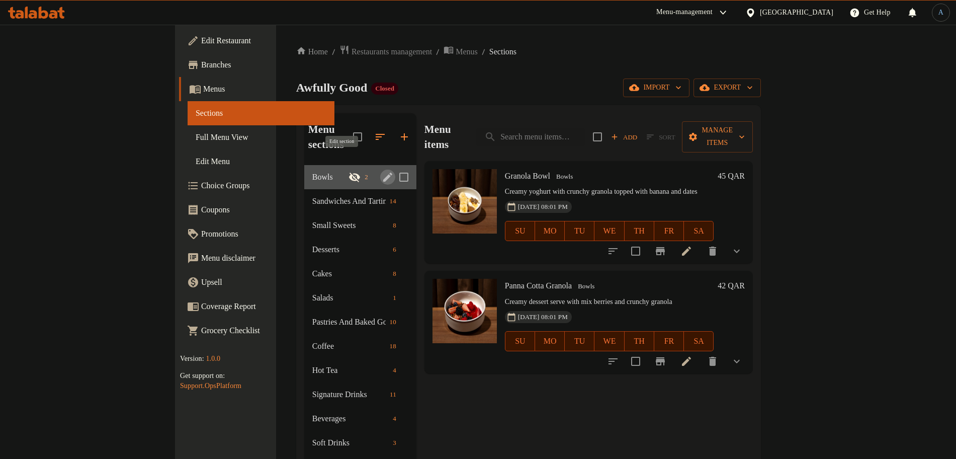
click at [382, 171] on icon "edit" at bounding box center [388, 177] width 12 height 12
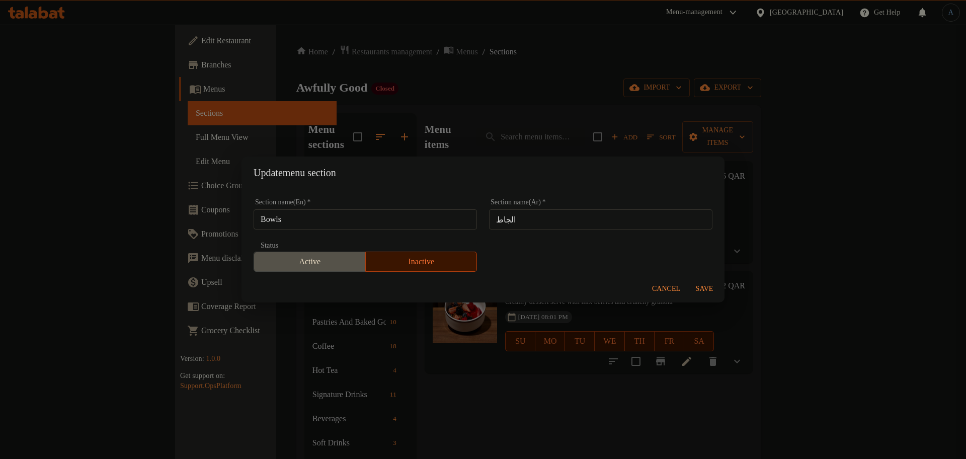
click at [340, 265] on span "Active" at bounding box center [310, 262] width 104 height 15
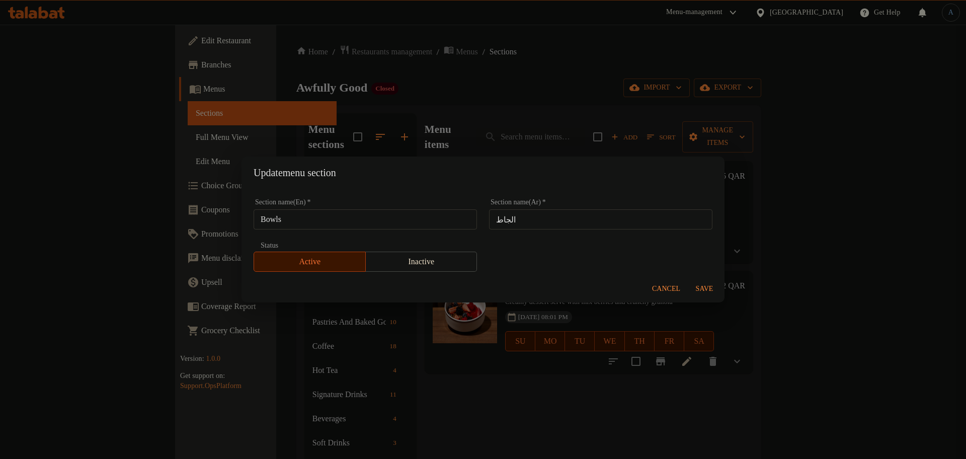
click at [694, 292] on span "Save" at bounding box center [704, 289] width 24 height 13
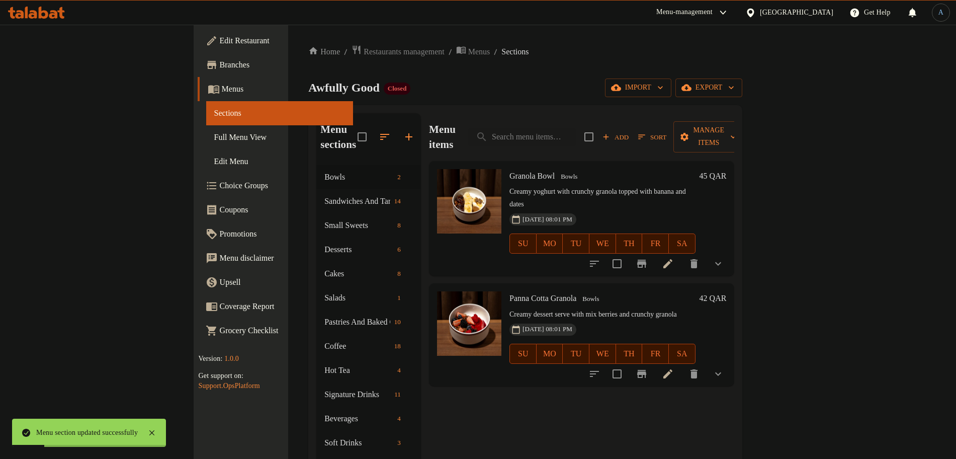
click at [559, 75] on div "Home / Restaurants management / Menus / Sections Awfully Good Closed import exp…" at bounding box center [525, 312] width 434 height 535
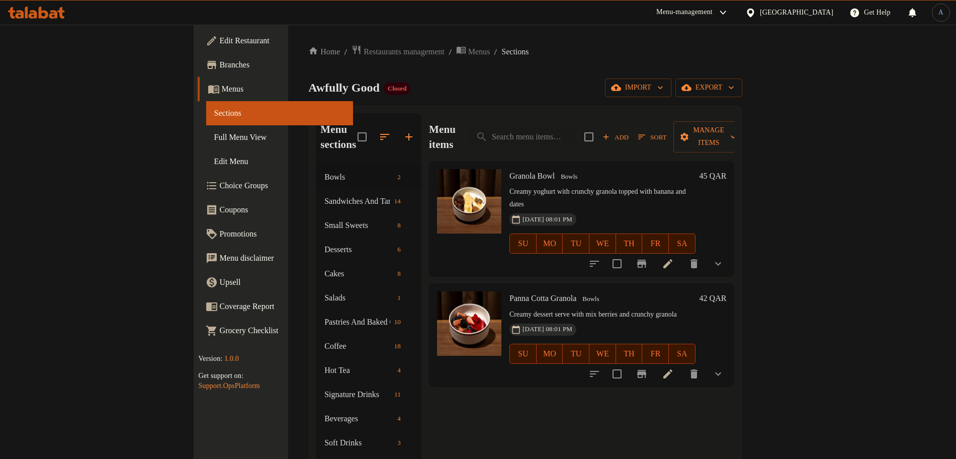
click at [538, 78] on div "Awfully Good Closed import export" at bounding box center [525, 87] width 434 height 19
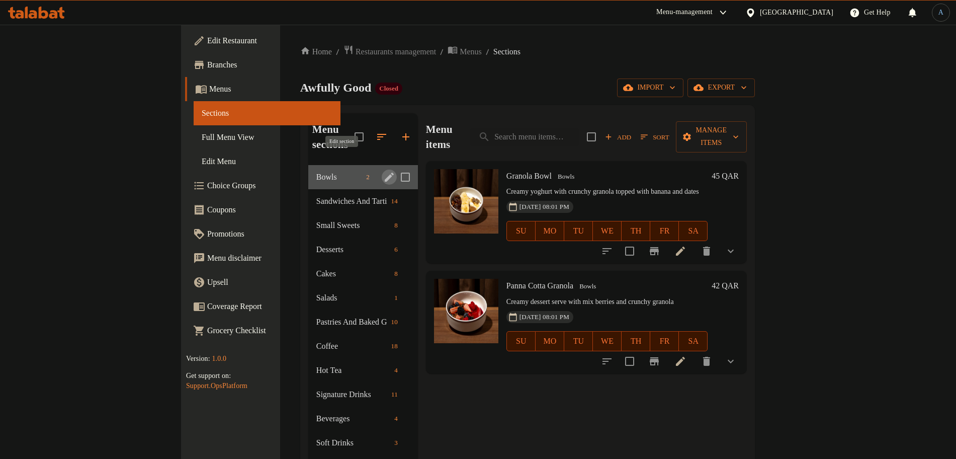
click at [385, 173] on icon "edit" at bounding box center [389, 177] width 9 height 9
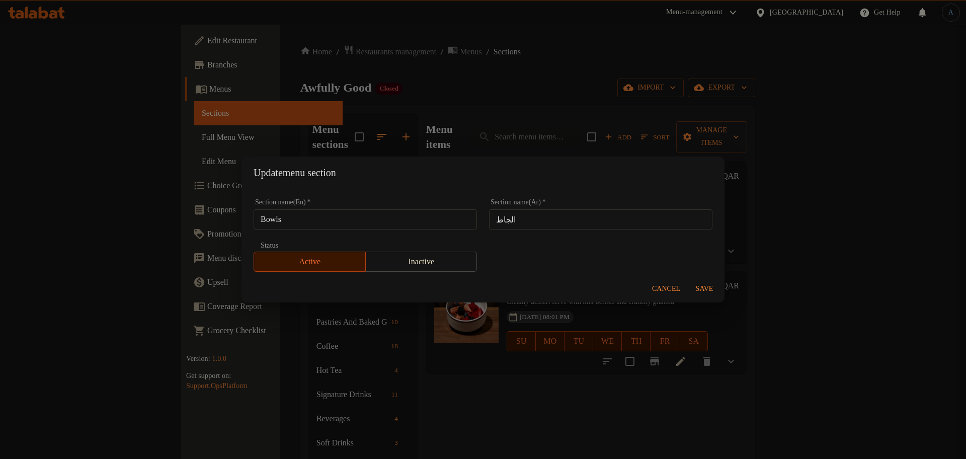
click at [308, 219] on input "Bowls" at bounding box center [365, 219] width 223 height 20
paste input "runch"
type input "Brunch"
click at [700, 287] on span "Save" at bounding box center [704, 289] width 24 height 13
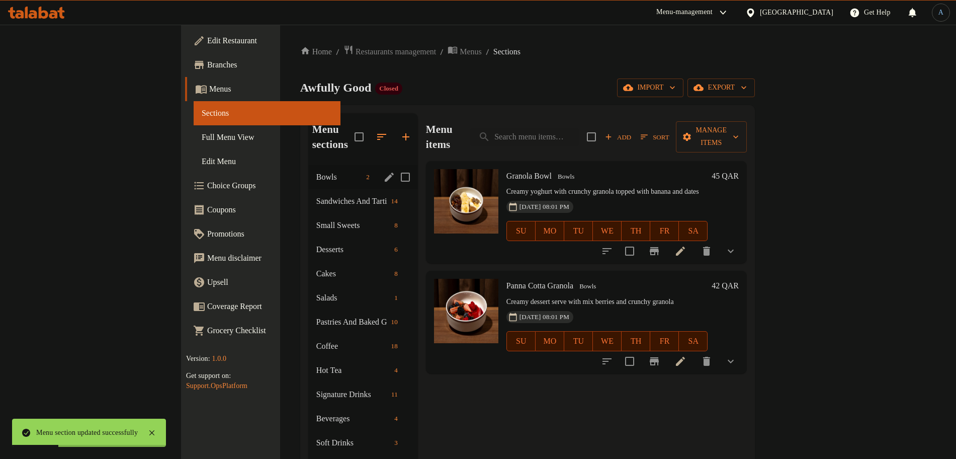
click at [385, 173] on icon "edit" at bounding box center [389, 177] width 9 height 9
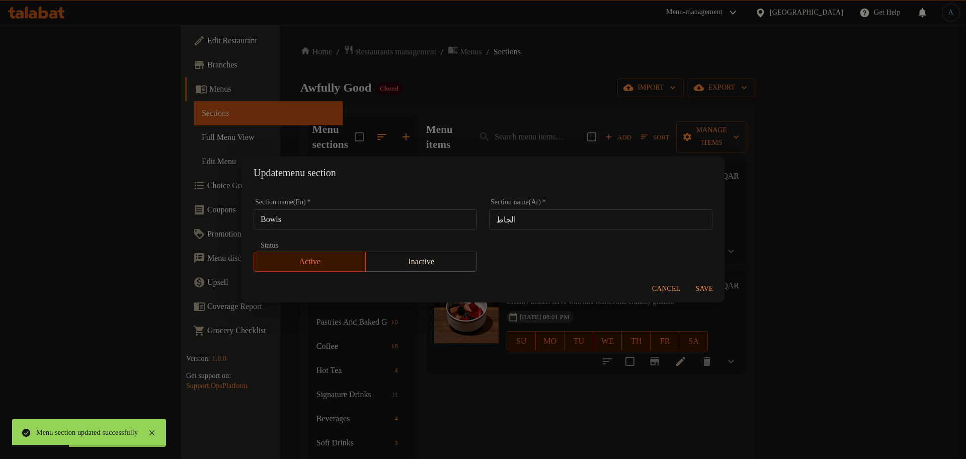
click at [551, 224] on input "الجاط" at bounding box center [600, 219] width 223 height 20
paste input "رانش"
type input "برانش"
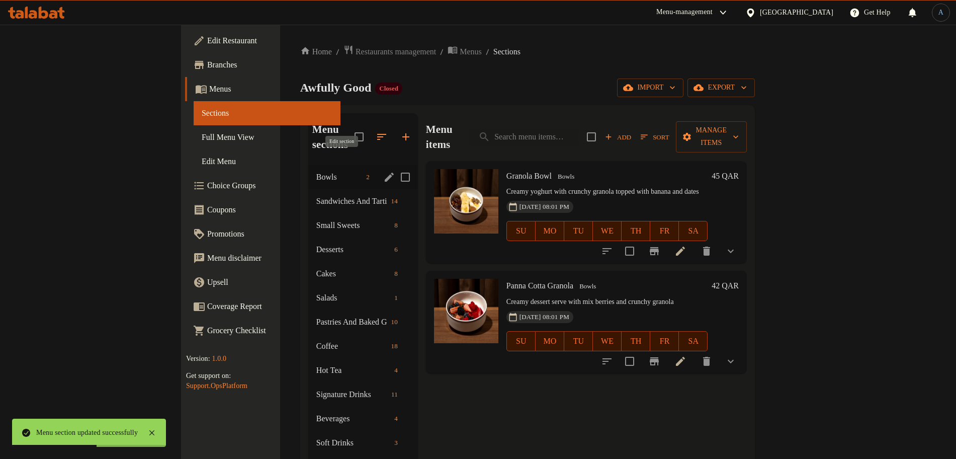
click at [385, 173] on icon "edit" at bounding box center [389, 177] width 9 height 9
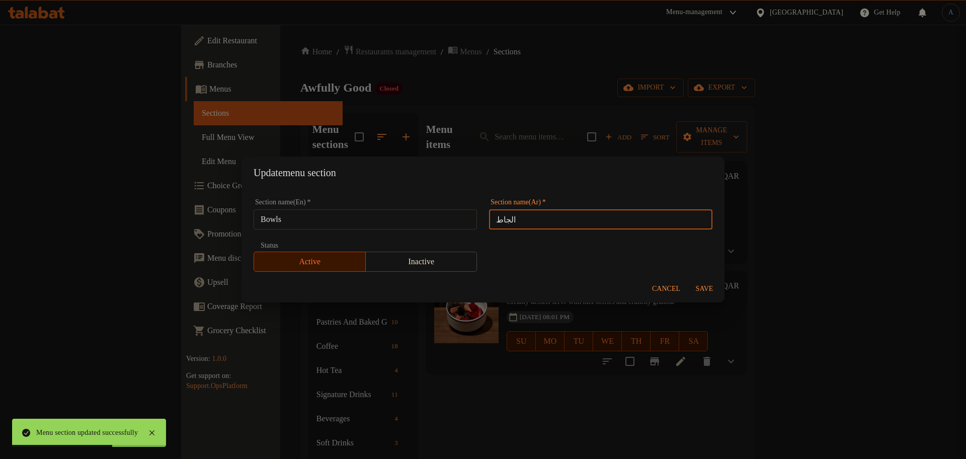
click at [531, 226] on input "الجاط" at bounding box center [600, 219] width 223 height 20
paste input "رانش"
click at [535, 222] on input "برانش" at bounding box center [600, 219] width 223 height 20
type input "برانش"
click at [709, 286] on span "Save" at bounding box center [704, 289] width 24 height 13
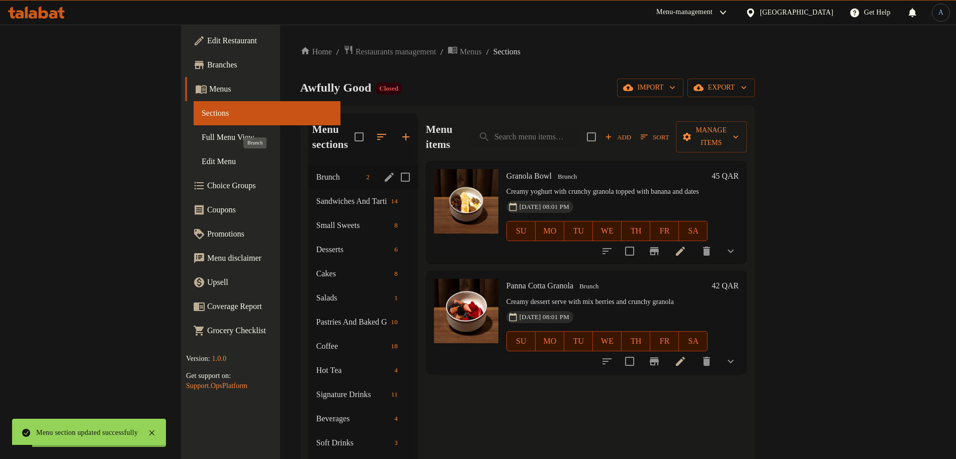
click at [316, 171] on span "Brunch" at bounding box center [339, 177] width 46 height 12
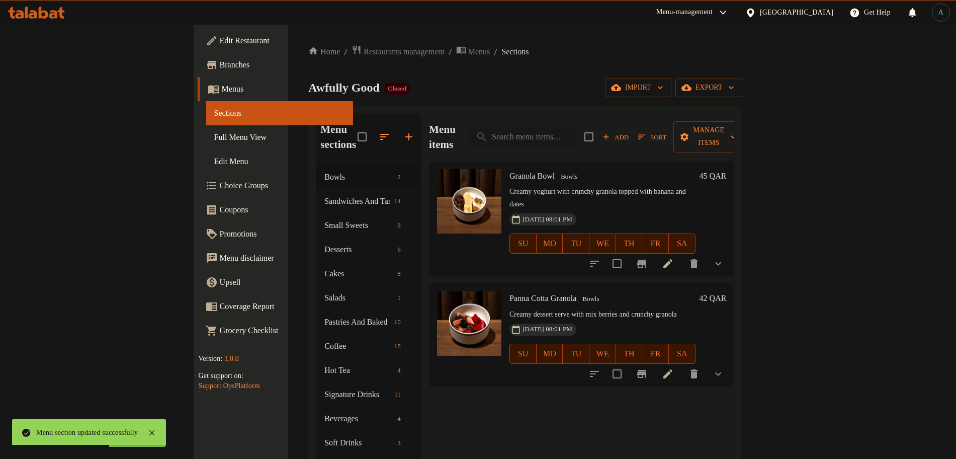
click at [577, 128] on input "search" at bounding box center [522, 137] width 109 height 18
paste input "Whipped Sweet Goat Cheese with Caramelized Pear"
type input "Whipped Sweet Goat Cheese with Caramelized Pear"
paste input "Whipped Sweet Goat Cheese with Caramelized Pear"
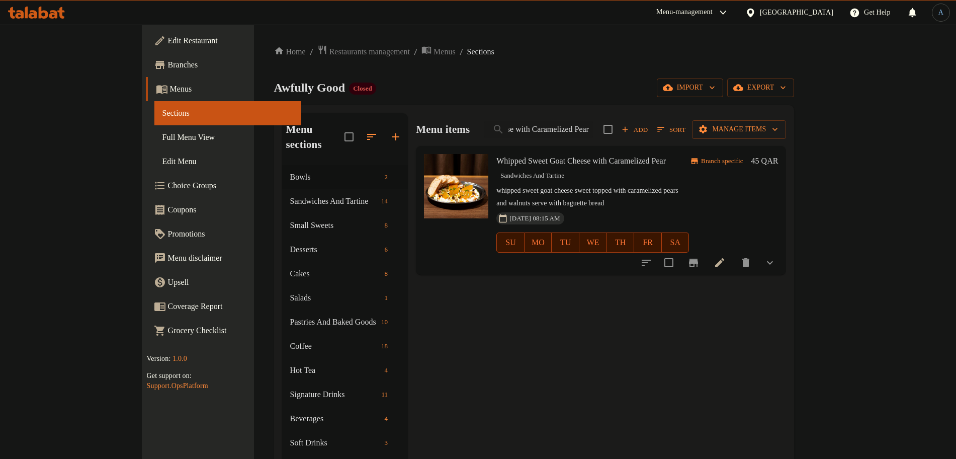
type input "Whipped Sweet Goat Cheese with Caramelized Pear"
click at [680, 252] on input "checkbox" at bounding box center [669, 262] width 21 height 21
checkbox input "true"
click at [778, 131] on span "Manage items" at bounding box center [739, 129] width 78 height 13
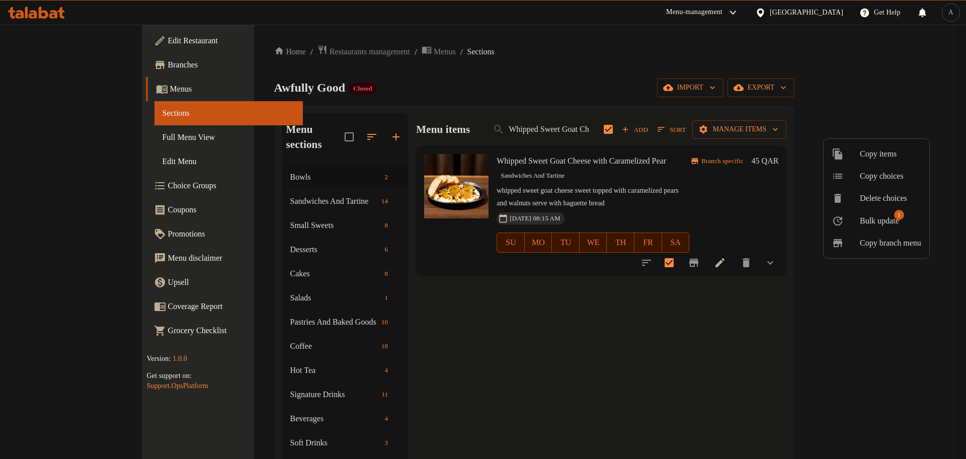
click at [869, 223] on span "Bulk update" at bounding box center [879, 221] width 39 height 12
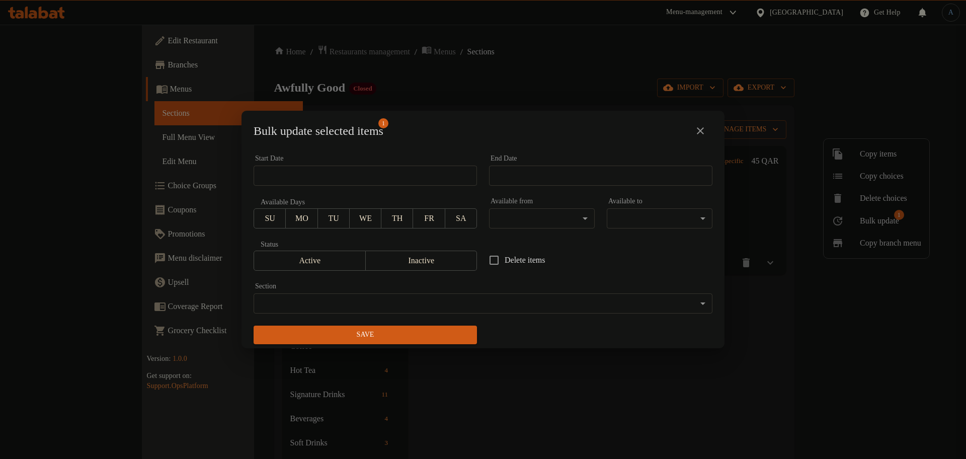
click at [420, 303] on body "​ Menu-management [GEOGRAPHIC_DATA] Get Help A Edit Restaurant Branches Menus S…" at bounding box center [483, 242] width 966 height 434
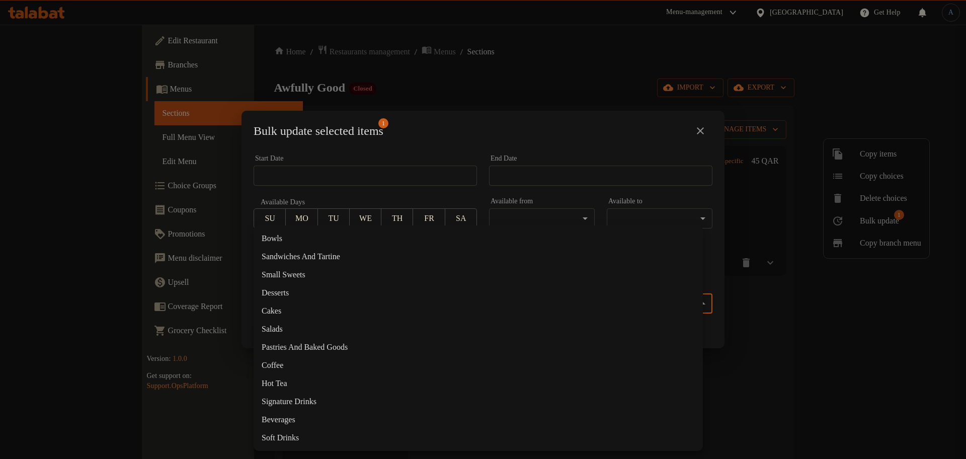
click at [304, 239] on li "Bowls" at bounding box center [478, 238] width 449 height 18
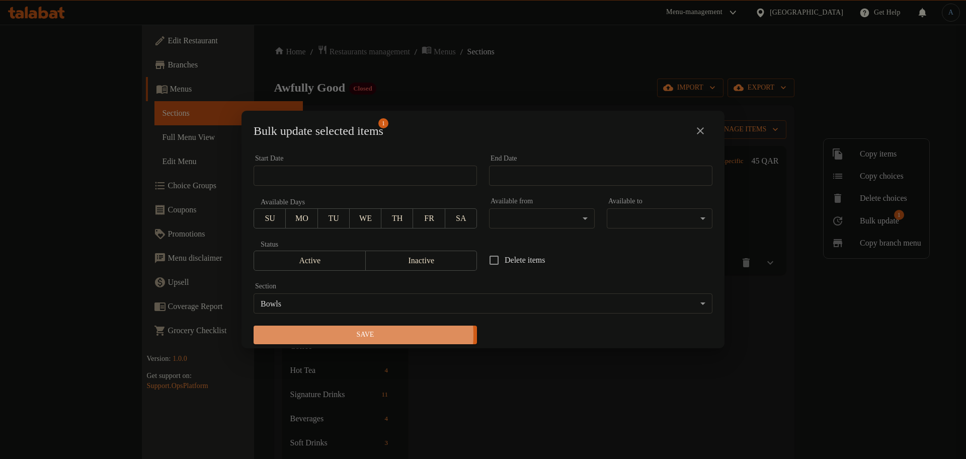
click at [358, 335] on span "Save" at bounding box center [365, 335] width 207 height 13
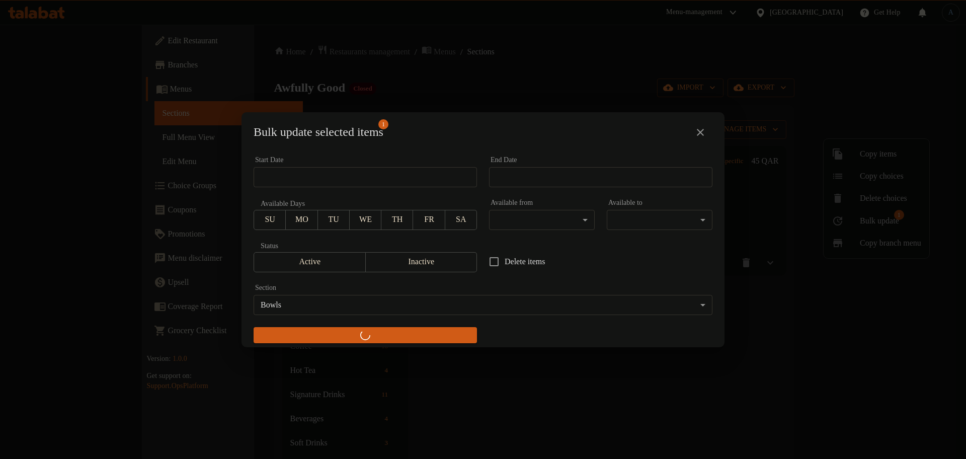
checkbox input "false"
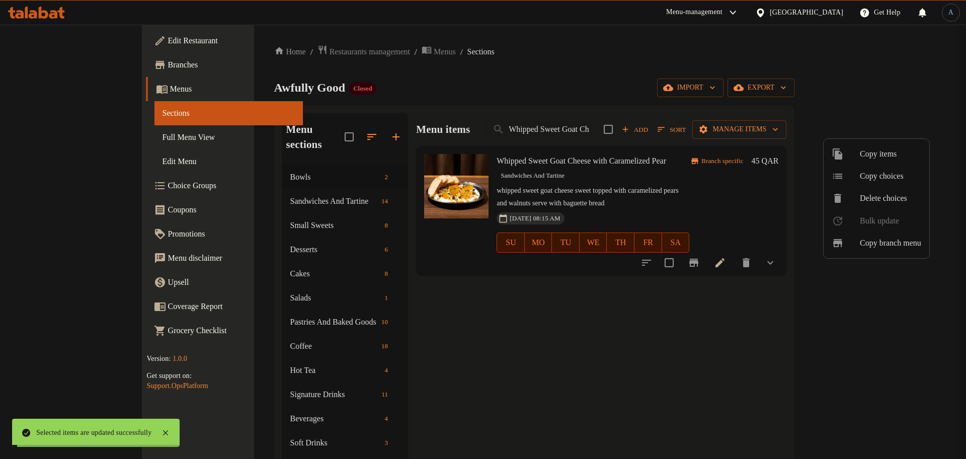
click at [552, 375] on div at bounding box center [483, 229] width 966 height 459
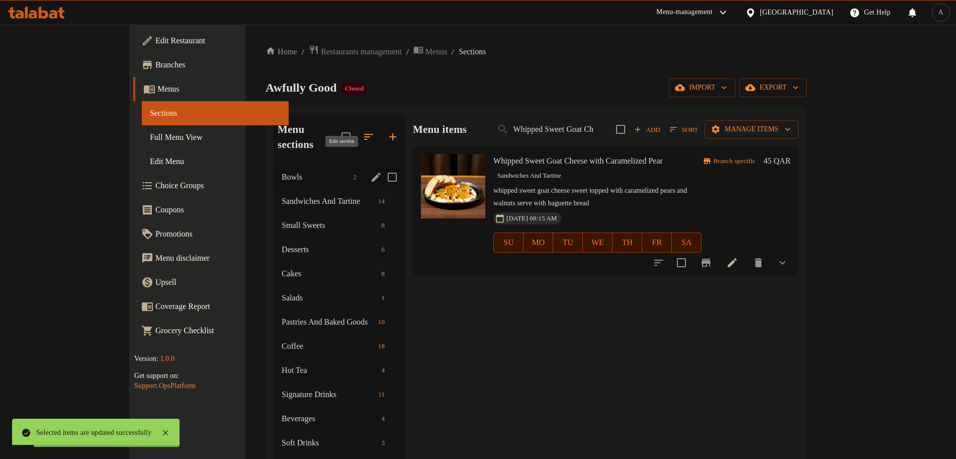
click at [370, 171] on icon "edit" at bounding box center [376, 177] width 12 height 12
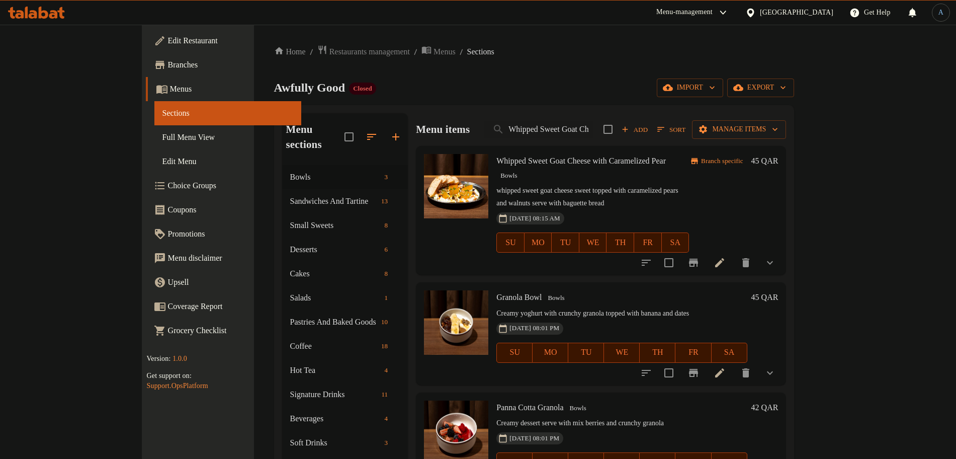
drag, startPoint x: 407, startPoint y: 76, endPoint x: 379, endPoint y: 122, distance: 53.9
click at [407, 76] on div "Home / Restaurants management / Menus / Sections Awfully Good Closed import exp…" at bounding box center [534, 312] width 521 height 535
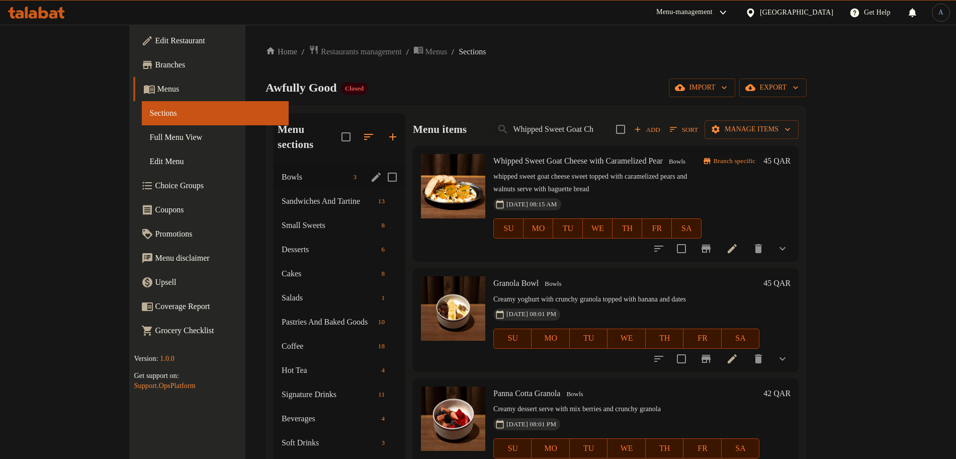
click at [372, 173] on icon "edit" at bounding box center [376, 177] width 9 height 9
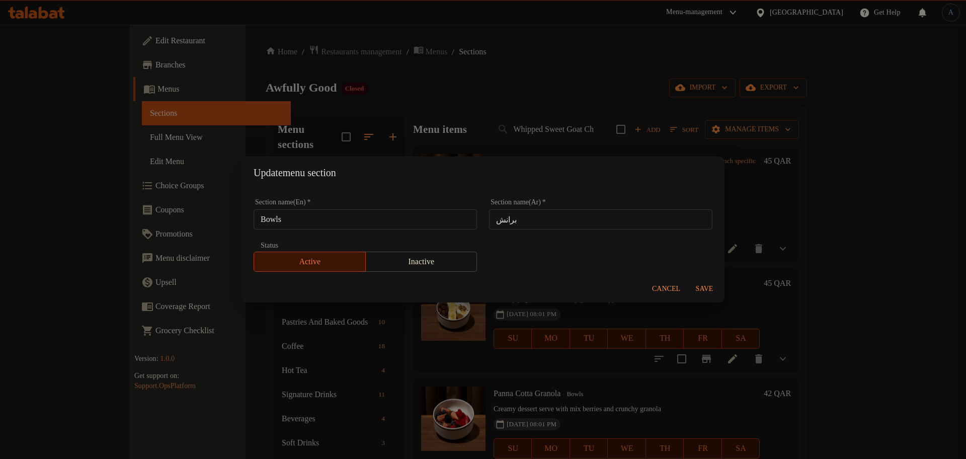
click at [333, 221] on input "Bowls" at bounding box center [365, 219] width 223 height 20
paste input "runch"
click at [338, 222] on input "Brunch" at bounding box center [365, 219] width 223 height 20
type input "Brunch"
click at [713, 290] on span "Save" at bounding box center [704, 289] width 24 height 13
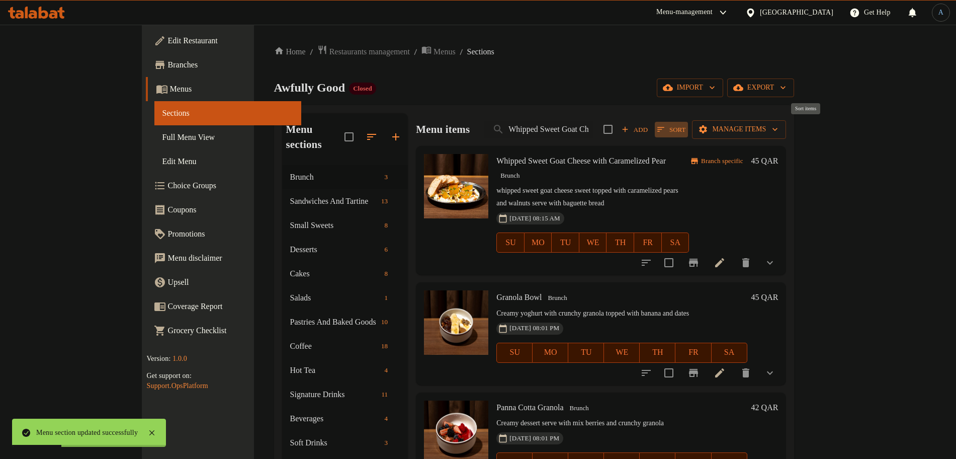
click at [686, 127] on span "Sort" at bounding box center [672, 130] width 28 height 12
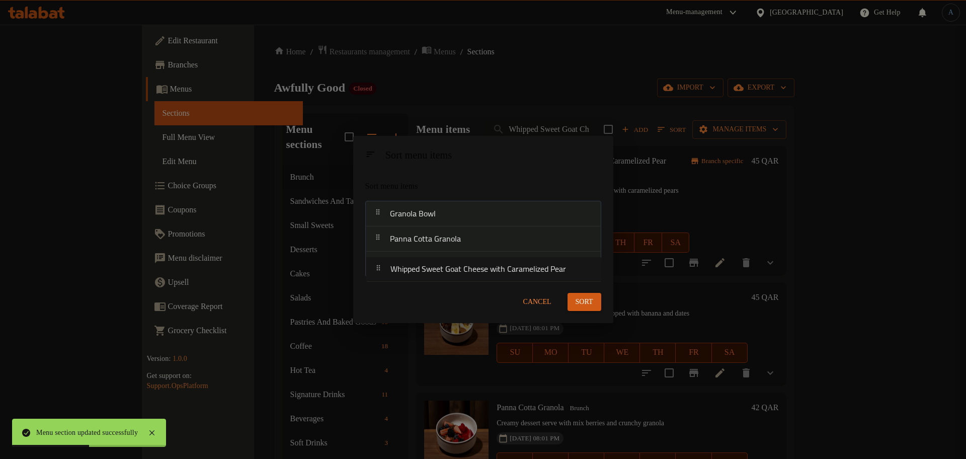
drag, startPoint x: 485, startPoint y: 213, endPoint x: 488, endPoint y: 272, distance: 58.4
click at [488, 272] on nav "Whipped Sweet Goat Cheese with Caramelized Pear Granola Bowl Panna Cotta Granola" at bounding box center [483, 239] width 236 height 76
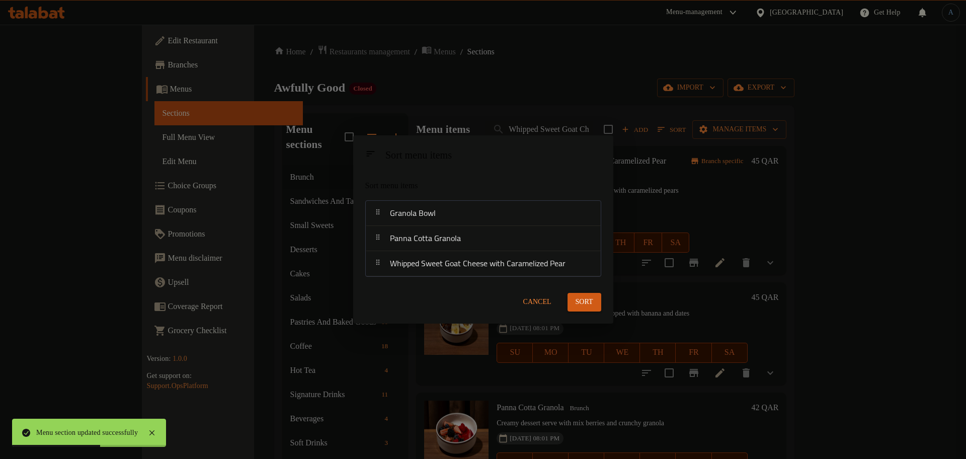
click at [591, 306] on span "Sort" at bounding box center [585, 302] width 18 height 13
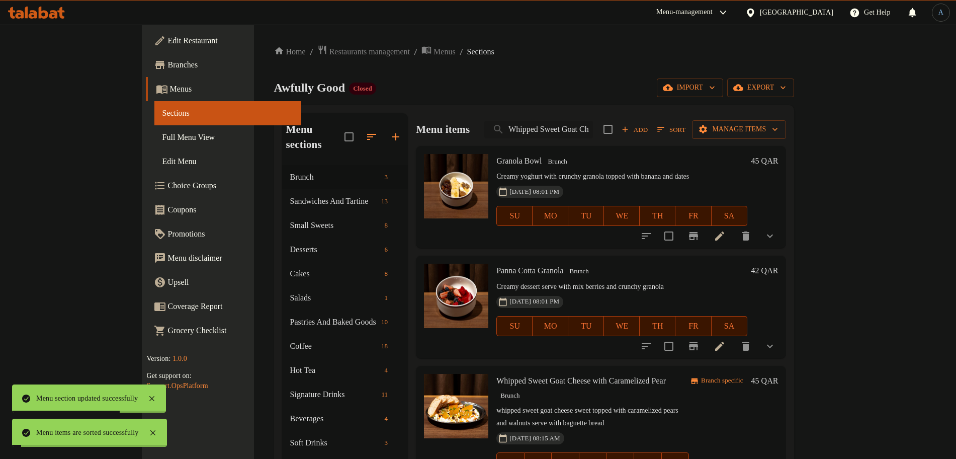
click at [593, 129] on input "Whipped Sweet Goat Cheese with Caramelized Pear" at bounding box center [538, 130] width 109 height 18
click at [609, 79] on div "Awfully Good Closed import export" at bounding box center [534, 87] width 521 height 19
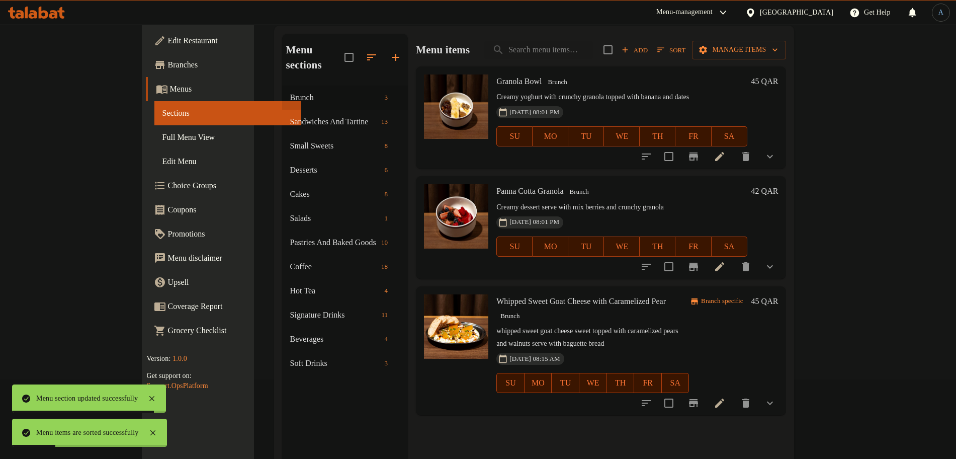
scroll to position [126, 0]
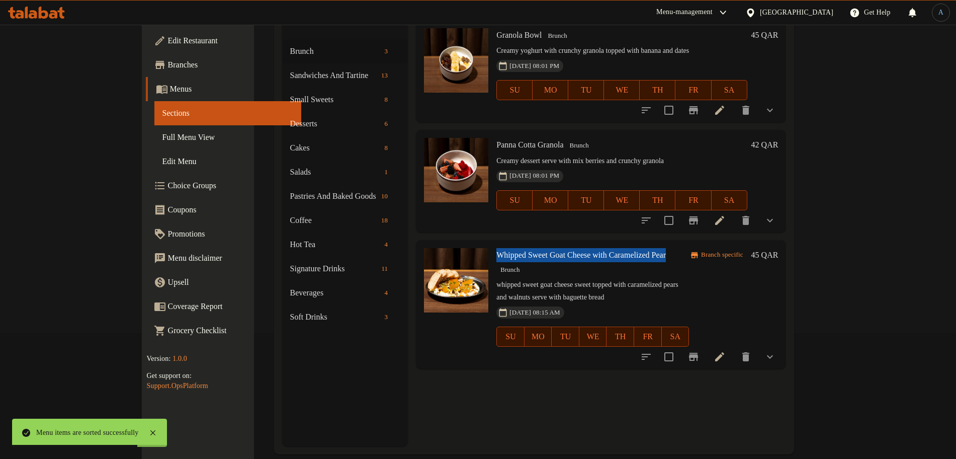
click at [724, 352] on icon at bounding box center [719, 356] width 9 height 9
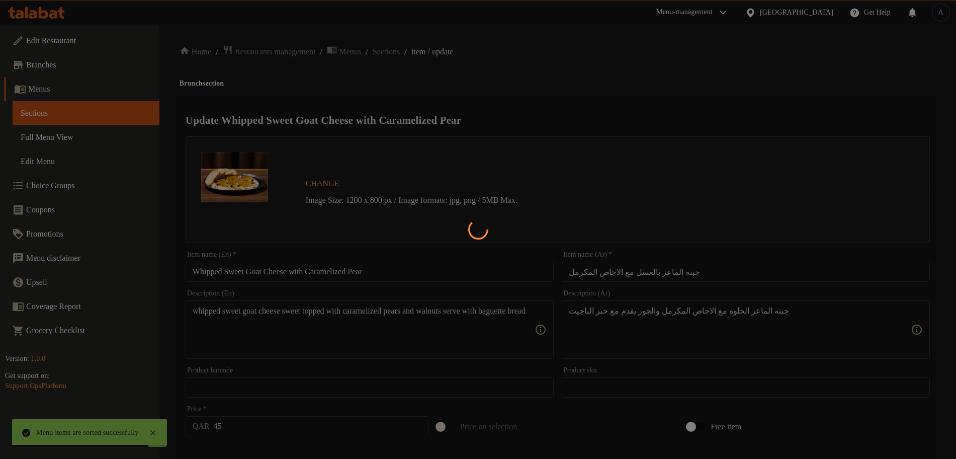
type input "إضافات جبنه الماعز بالعسل مع الاجاص المكرمل:"
type input "0"
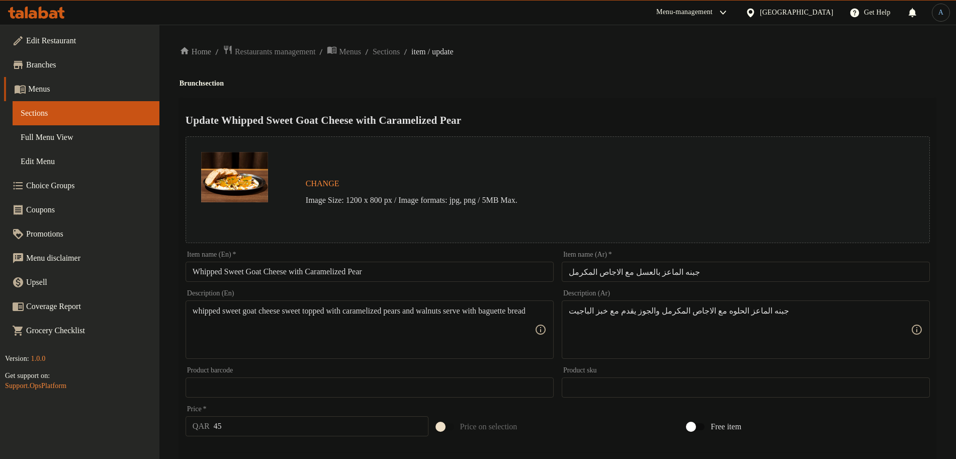
click at [618, 88] on div "Home / Restaurants management / Menus / Sections / item / update Brunch section…" at bounding box center [558, 390] width 757 height 690
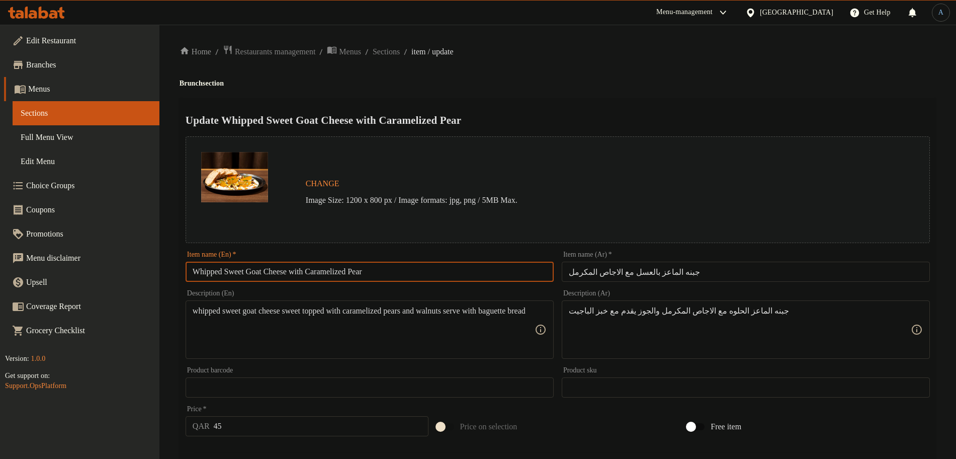
click at [413, 275] on input "Whipped Sweet Goat Cheese with Caramelized Pear" at bounding box center [370, 272] width 368 height 20
click at [594, 125] on h2 "Update Whipped Sweet Goat Cheese with Caramelized Pear" at bounding box center [558, 120] width 745 height 15
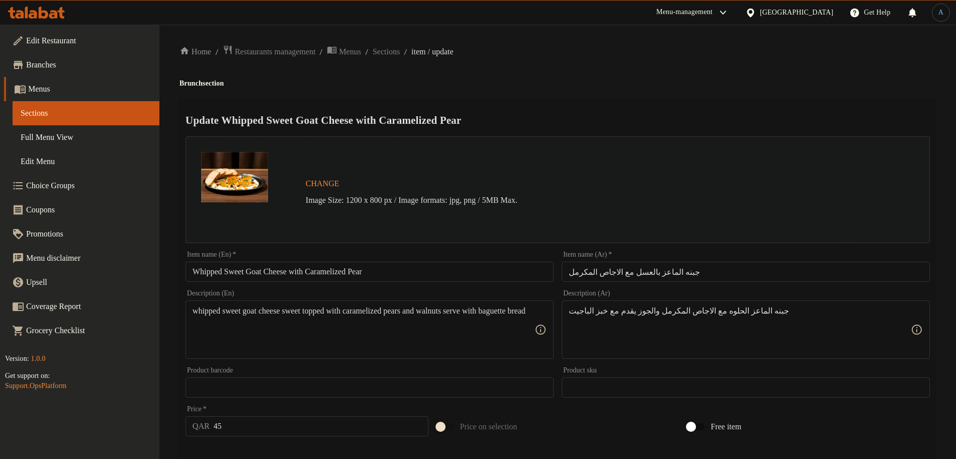
click at [686, 269] on input "جبنه الماعز بالعسل مع الاجاص المكرمل" at bounding box center [746, 272] width 368 height 20
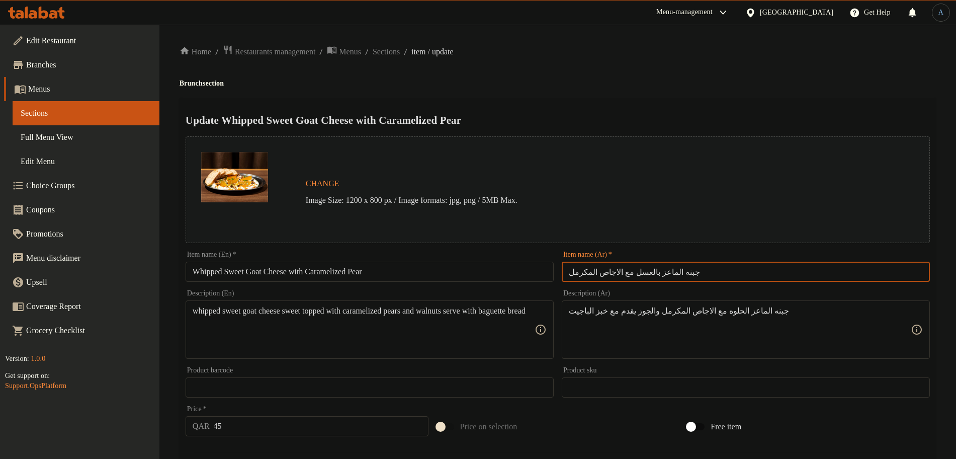
click at [676, 113] on h2 "Update Whipped Sweet Goat Cheese with Caramelized Pear" at bounding box center [558, 120] width 745 height 15
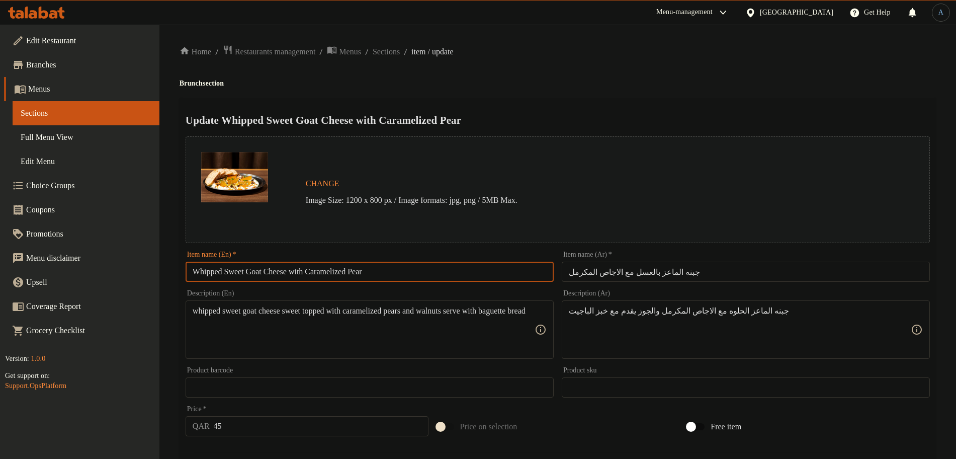
drag, startPoint x: 253, startPoint y: 271, endPoint x: 179, endPoint y: 269, distance: 74.0
click at [180, 269] on div "Update Whipped Sweet Goat Cheese with Caramelized Pear Change Image Size: 1200 …" at bounding box center [558, 412] width 757 height 629
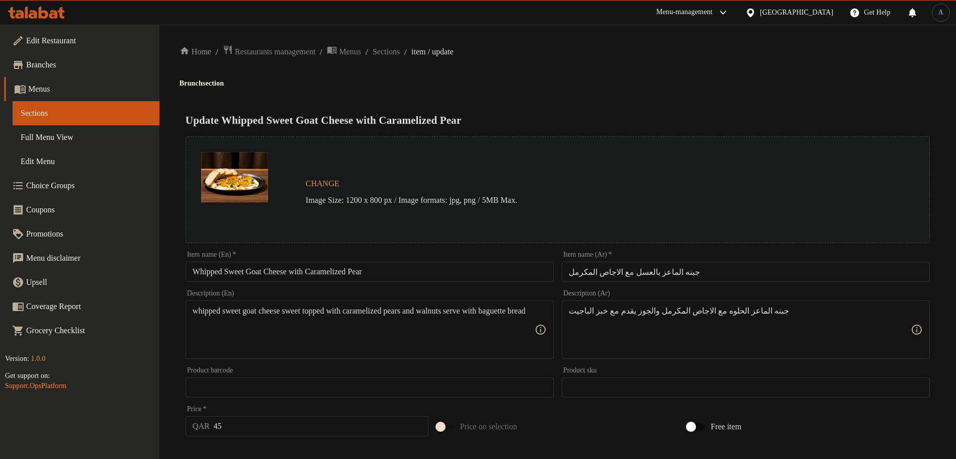
click at [691, 264] on input "جبنه الماعز بالعسل مع الاجاص المكرمل" at bounding box center [746, 272] width 368 height 20
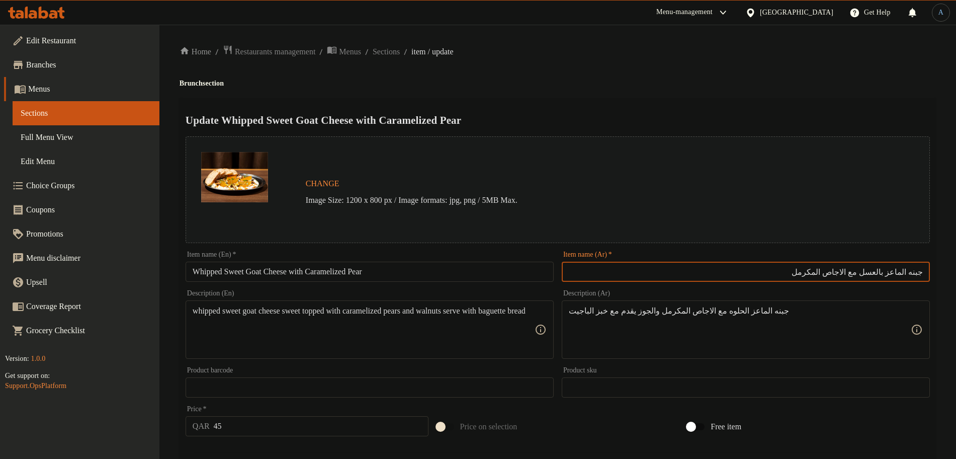
paste input "حلوى مخفوقة"
type input "حلوى مخفوقة جبنه الماعز بالعسل مع الاجاص المكرمل"
click at [740, 97] on div "Home / Restaurants management / Menus / Sections / item / update Brunch section…" at bounding box center [558, 390] width 757 height 690
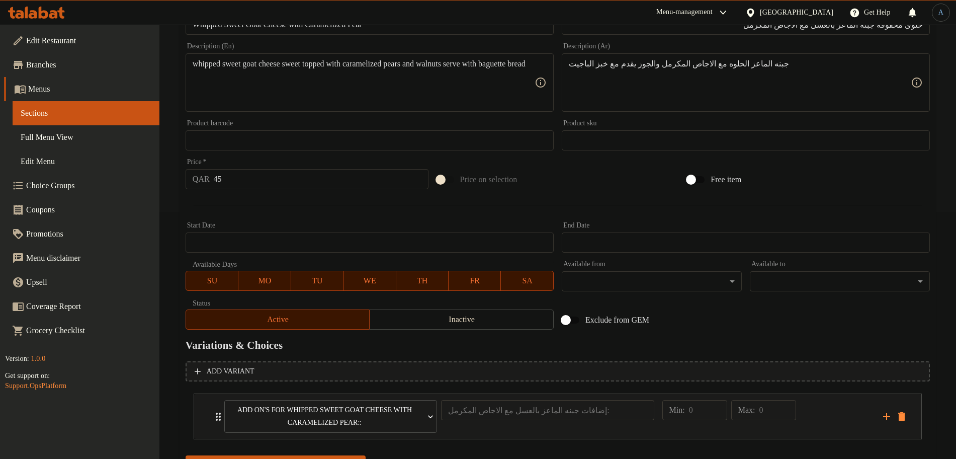
scroll to position [296, 0]
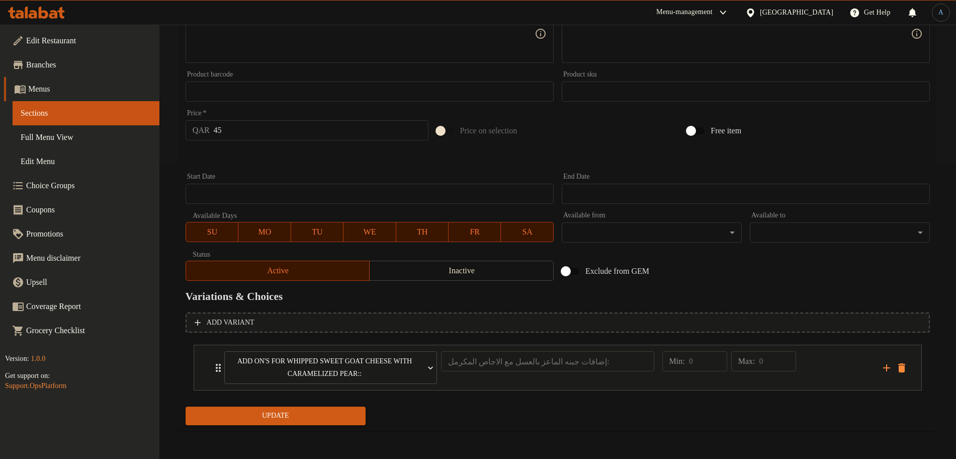
click at [312, 416] on span "Update" at bounding box center [276, 416] width 164 height 13
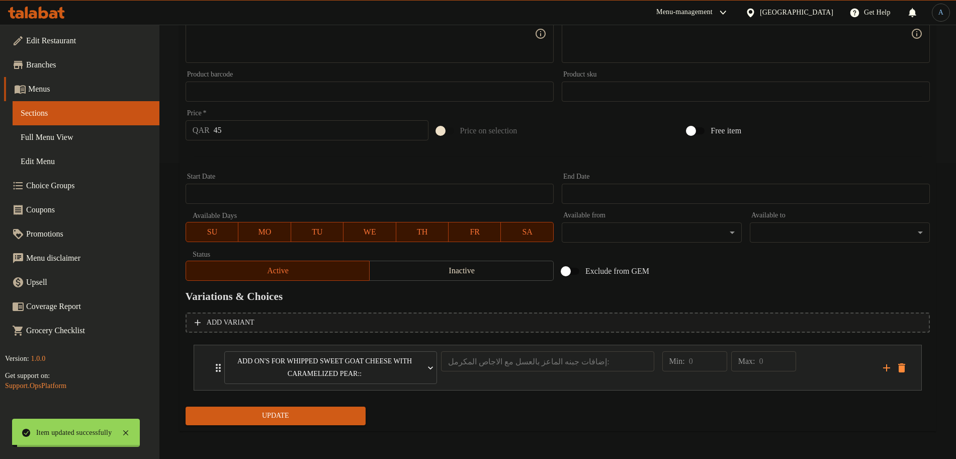
click at [818, 352] on div "Min: 0 ​ Max: 0 ​" at bounding box center [767, 367] width 221 height 45
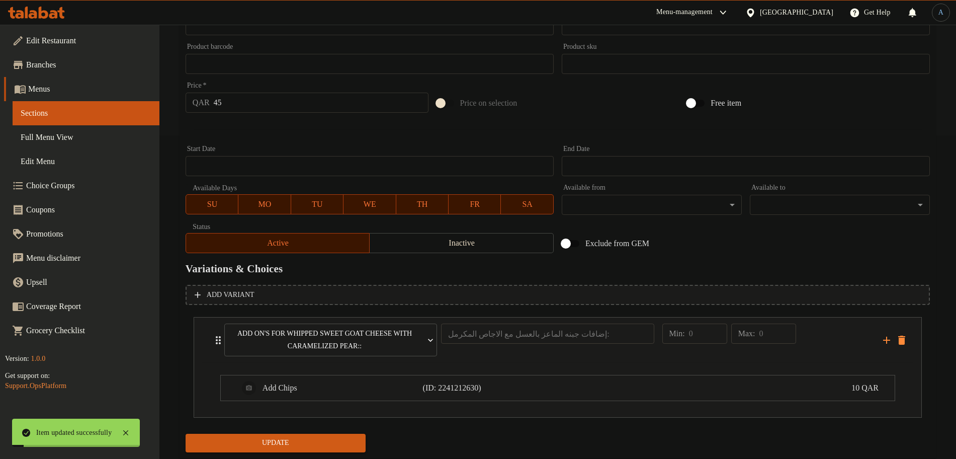
scroll to position [351, 0]
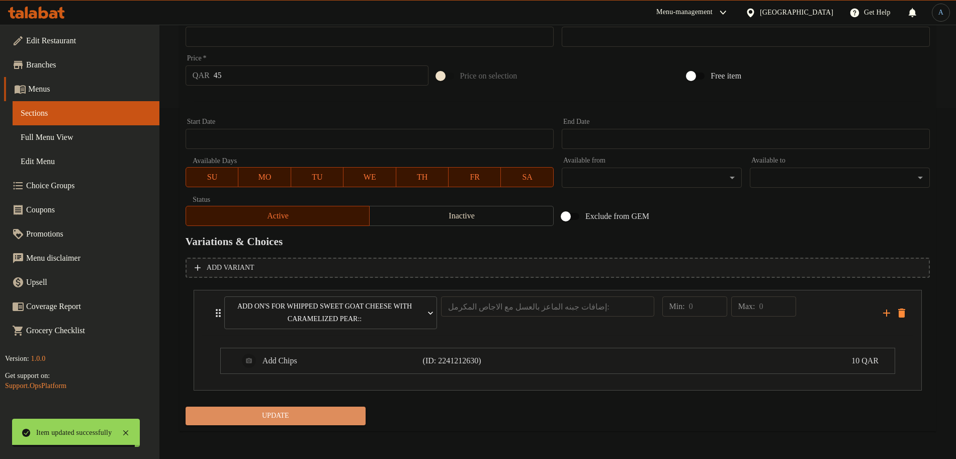
click at [306, 420] on span "Update" at bounding box center [276, 416] width 164 height 13
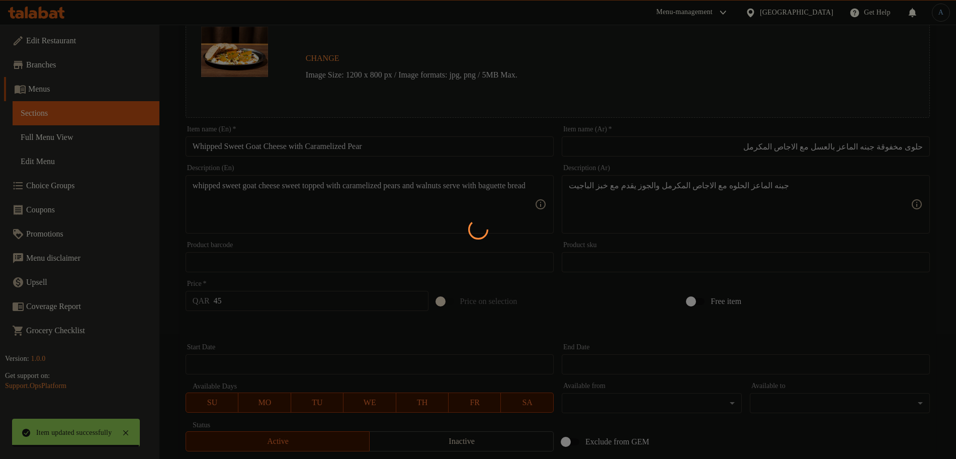
scroll to position [0, 0]
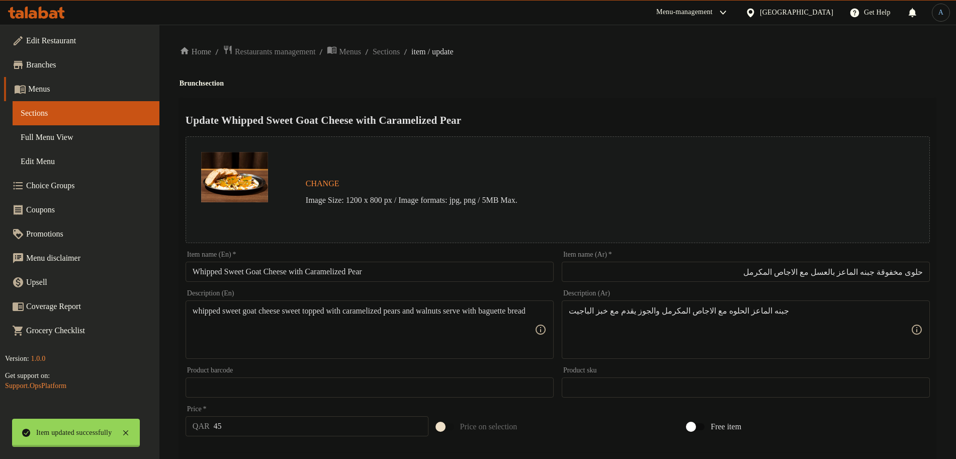
click at [403, 54] on div at bounding box center [478, 229] width 956 height 459
click at [400, 54] on span "Sections" at bounding box center [386, 52] width 27 height 12
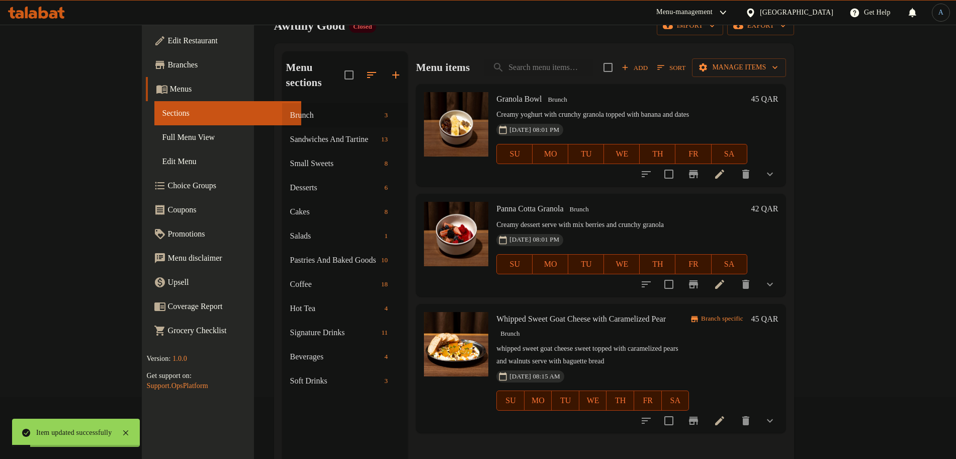
scroll to position [126, 0]
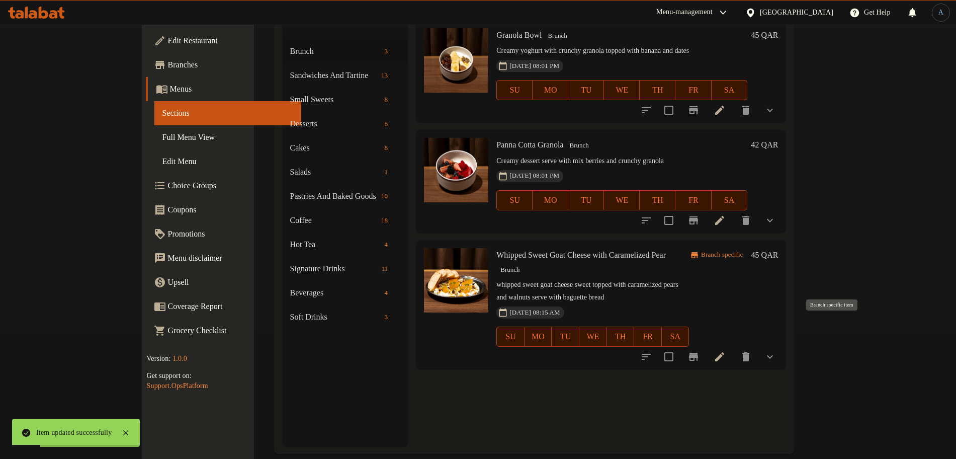
click at [706, 345] on button "Branch-specific-item" at bounding box center [694, 357] width 24 height 24
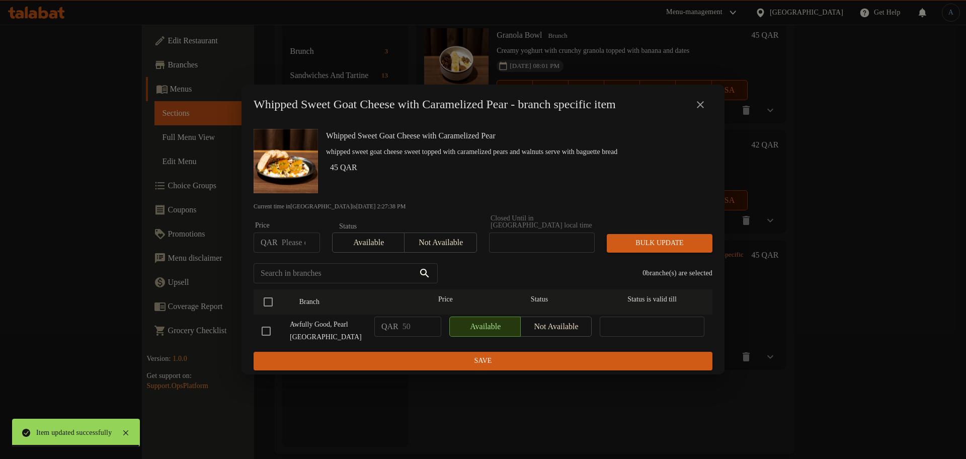
click at [700, 105] on icon "close" at bounding box center [700, 105] width 12 height 12
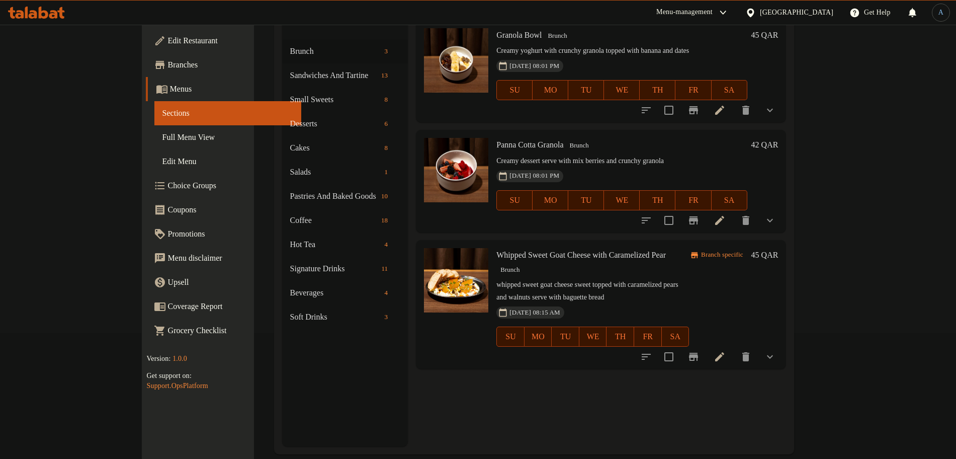
click at [782, 345] on button "show more" at bounding box center [770, 357] width 24 height 24
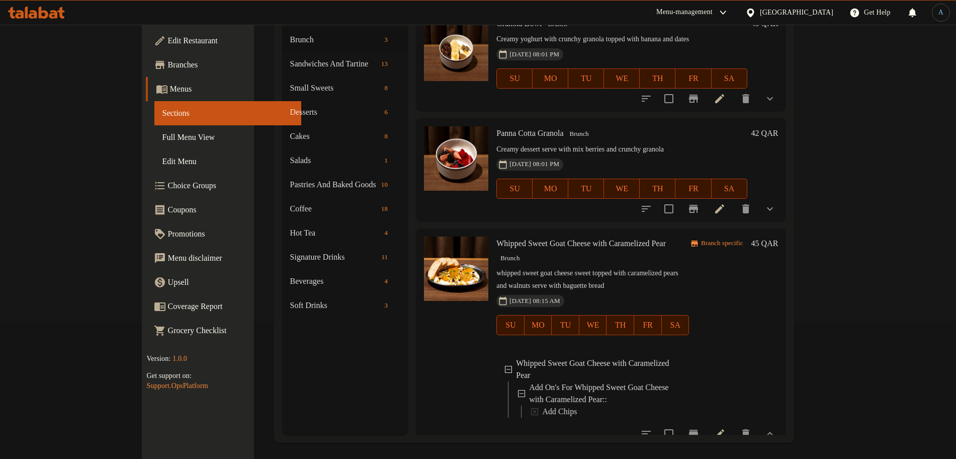
scroll to position [141, 0]
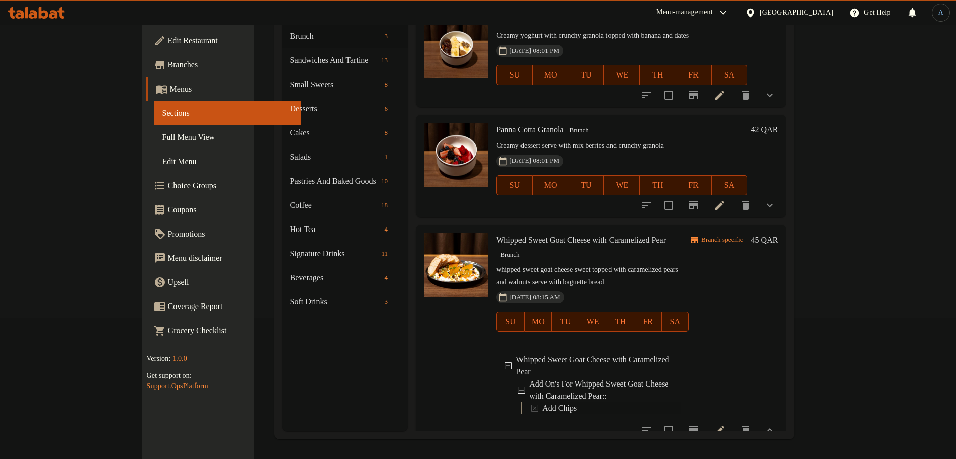
click at [542, 402] on span "Add Chips" at bounding box center [559, 408] width 35 height 12
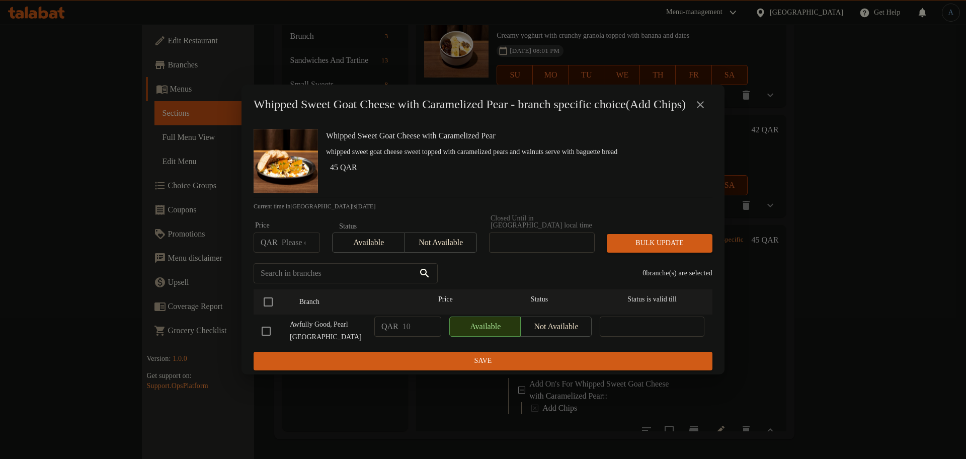
click at [705, 108] on icon "close" at bounding box center [700, 105] width 12 height 12
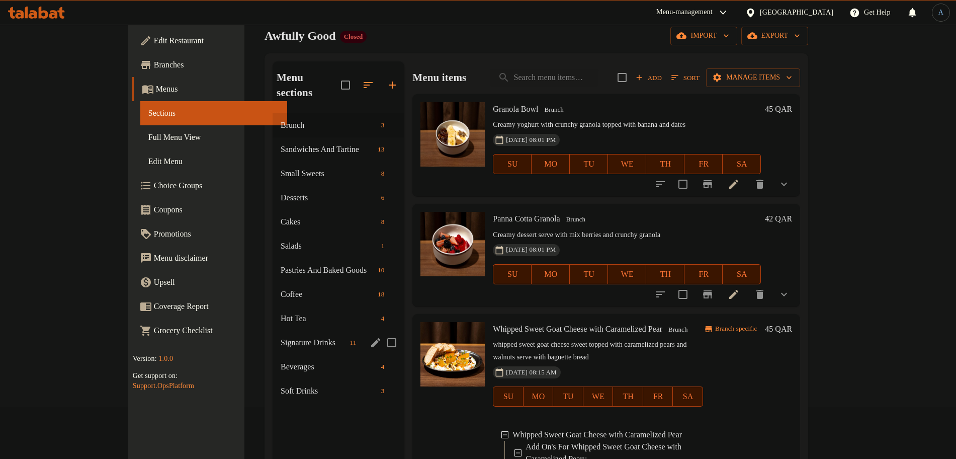
scroll to position [0, 0]
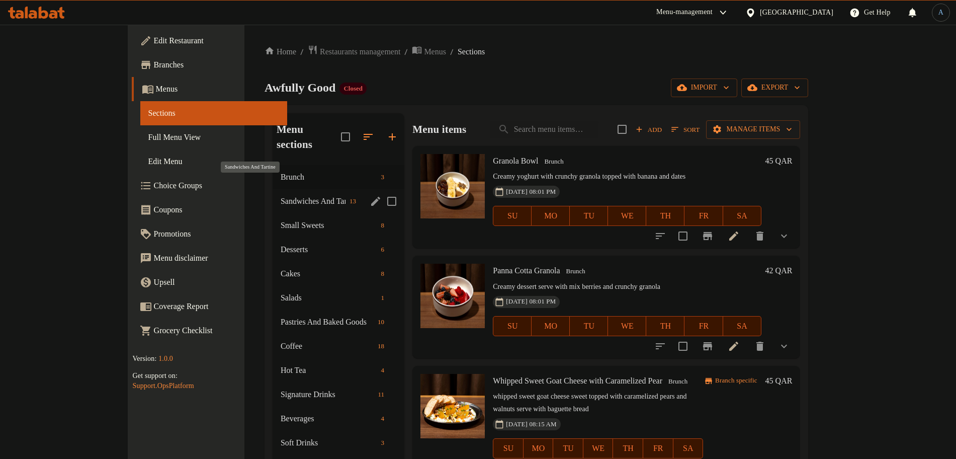
click at [281, 195] on span "Sandwiches And Tartine" at bounding box center [313, 201] width 65 height 12
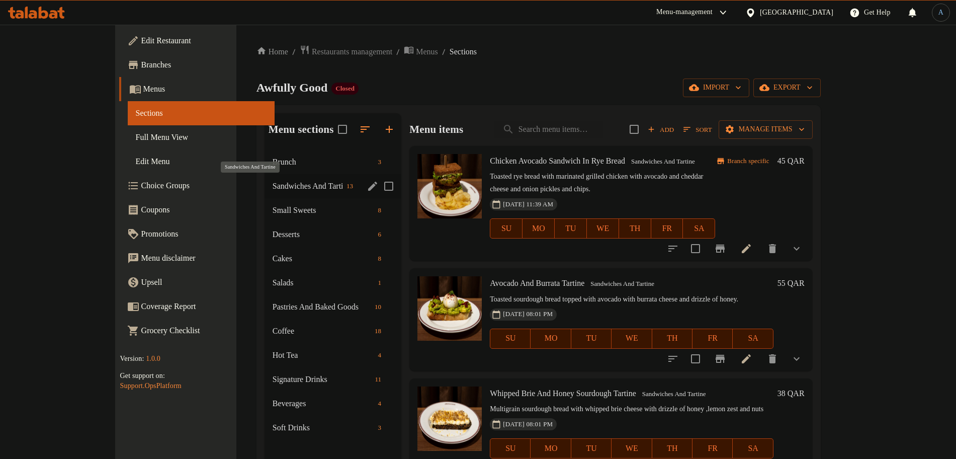
click at [273, 187] on span "Sandwiches And Tartine" at bounding box center [308, 186] width 70 height 12
click at [274, 159] on span "Brunch" at bounding box center [310, 162] width 72 height 12
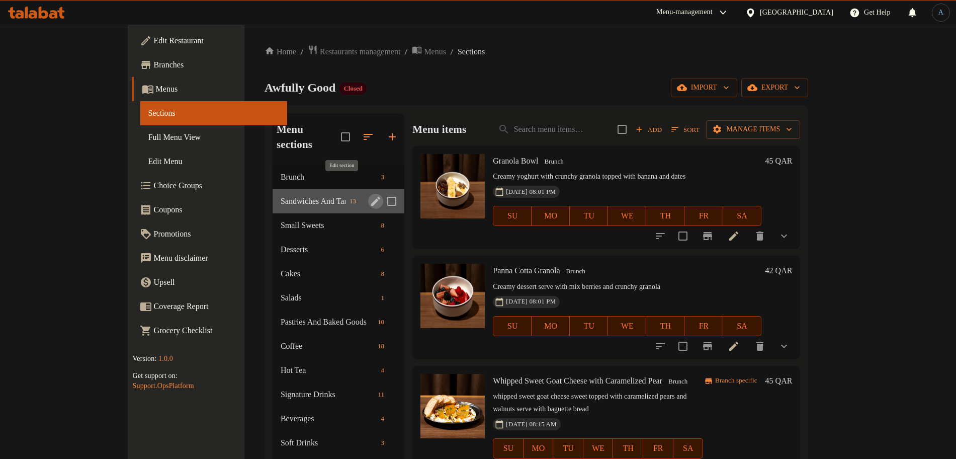
click at [371, 197] on icon "edit" at bounding box center [375, 201] width 9 height 9
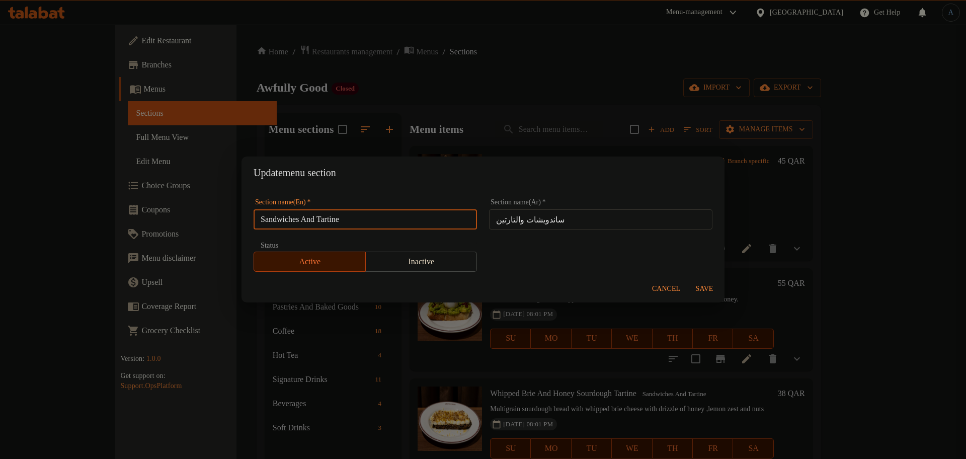
click at [398, 224] on input "Sandwiches And Tartine" at bounding box center [365, 219] width 223 height 20
paste input "&"
type input "Sandwiches & Tartine"
click at [708, 290] on span "Save" at bounding box center [704, 289] width 24 height 13
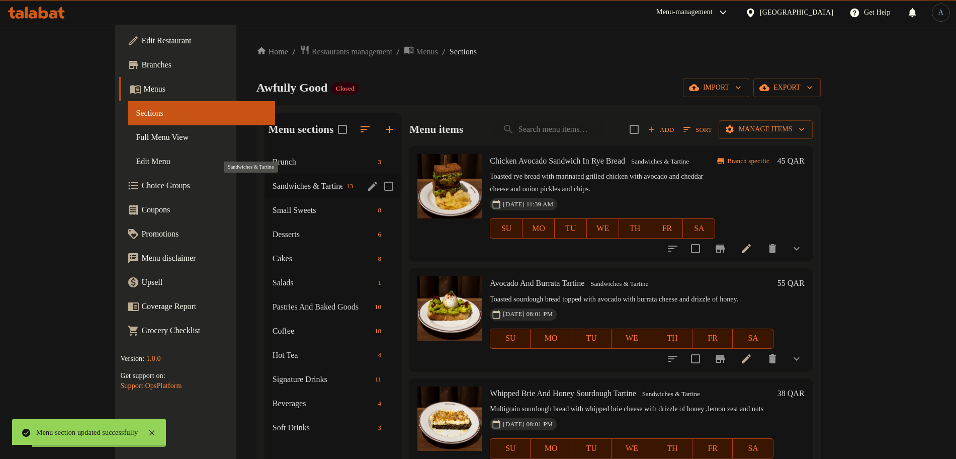
click at [273, 188] on span "Sandwiches & Tartine" at bounding box center [308, 186] width 70 height 12
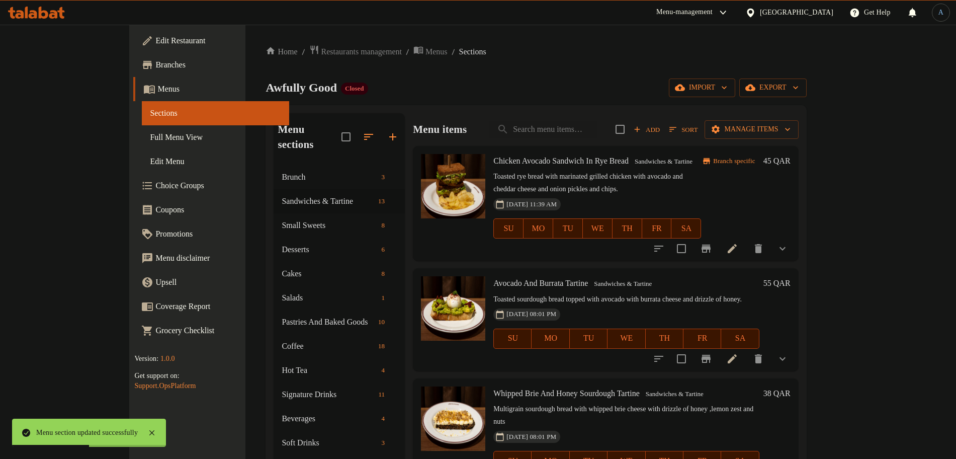
click at [669, 178] on p "Toasted rye bread with marinated grilled chicken with avocado and cheddar chees…" at bounding box center [598, 183] width 208 height 25
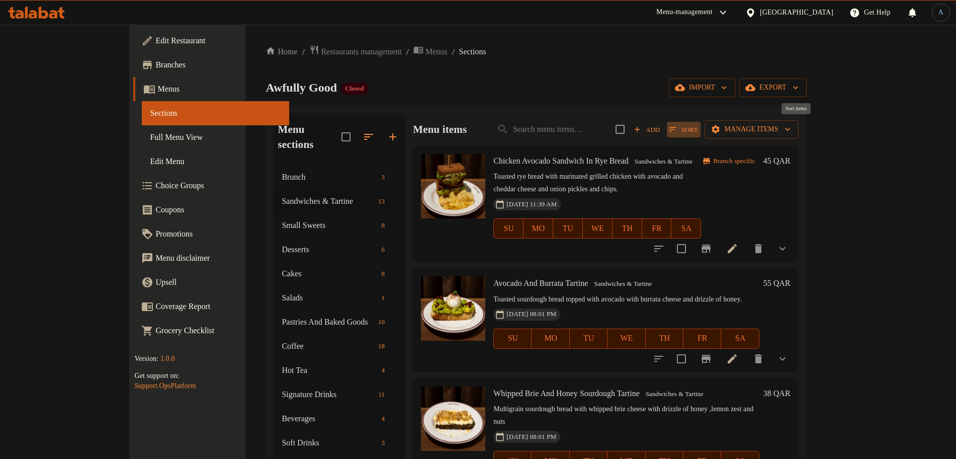
click at [698, 125] on span "Sort" at bounding box center [684, 130] width 28 height 12
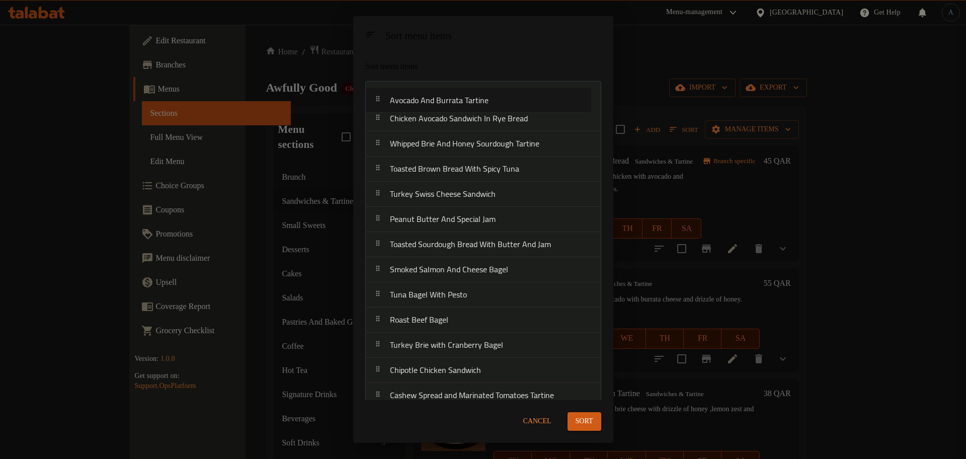
drag, startPoint x: 532, startPoint y: 118, endPoint x: 532, endPoint y: 91, distance: 27.2
click at [532, 91] on nav "Chicken Avocado Sandwich In Rye Bread Avocado And Burrata Tartine Whipped Brie …" at bounding box center [483, 245] width 236 height 328
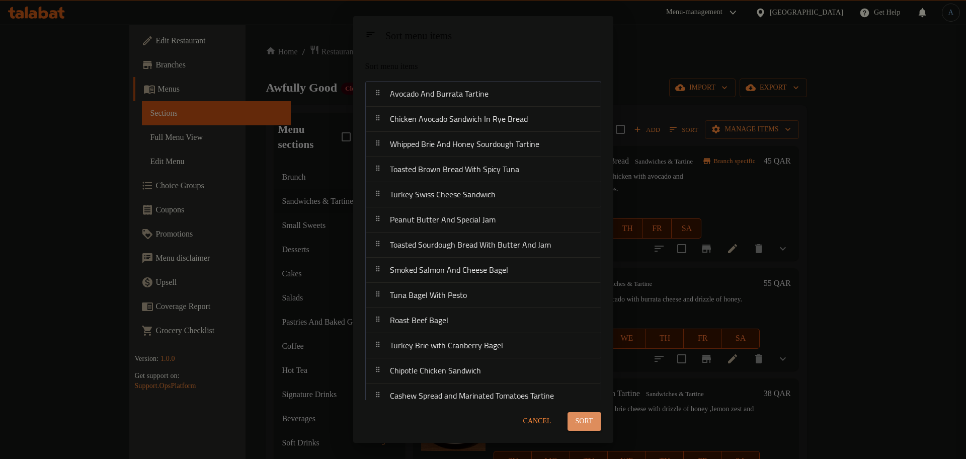
click at [581, 423] on span "Sort" at bounding box center [585, 421] width 18 height 13
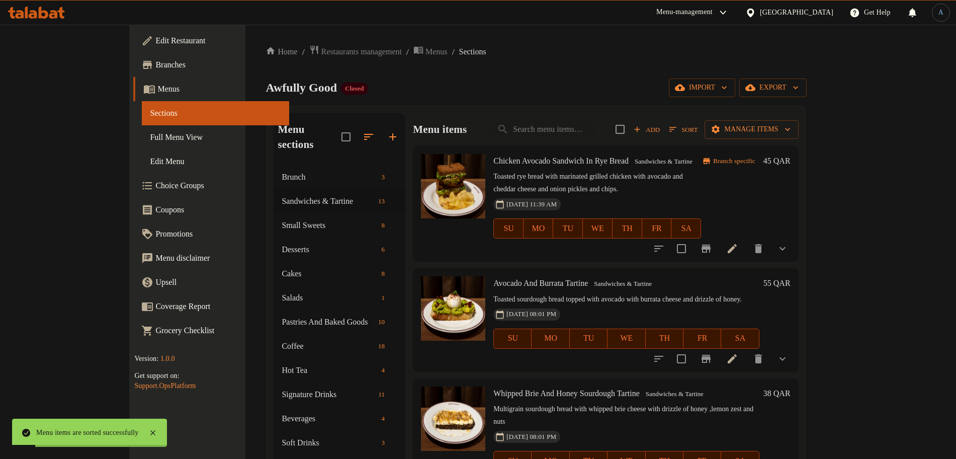
click at [622, 178] on p "Toasted rye bread with marinated grilled chicken with avocado and cheddar chees…" at bounding box center [598, 183] width 208 height 25
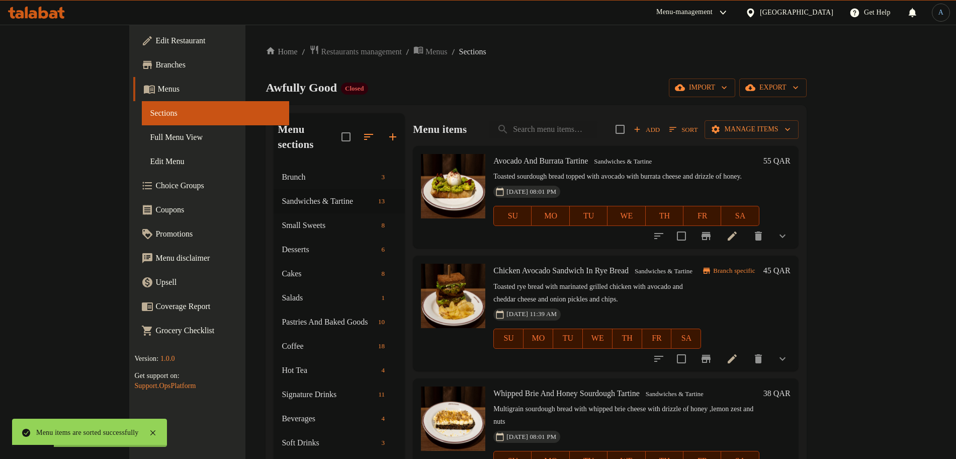
click at [636, 53] on ol "Home / Restaurants management / Menus / Sections" at bounding box center [536, 52] width 541 height 14
click at [739, 234] on icon at bounding box center [732, 236] width 12 height 12
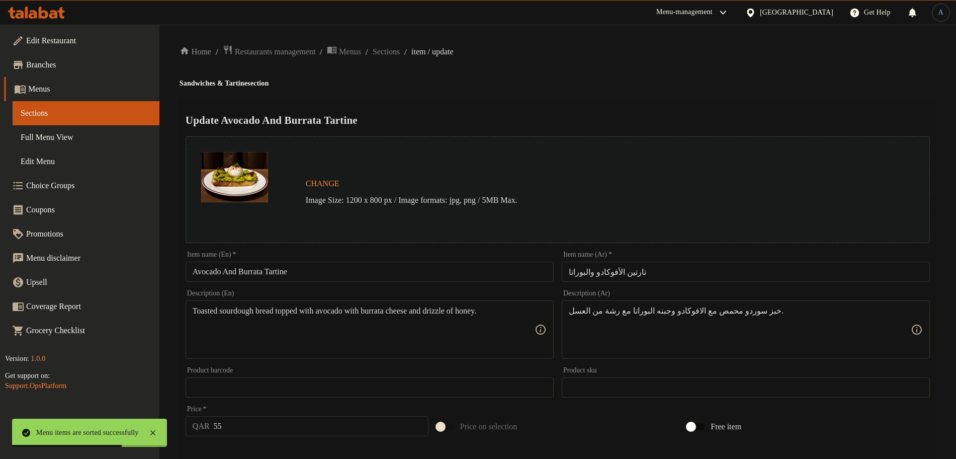
click at [354, 274] on input "Avocado And Burrata Tartine" at bounding box center [370, 272] width 368 height 20
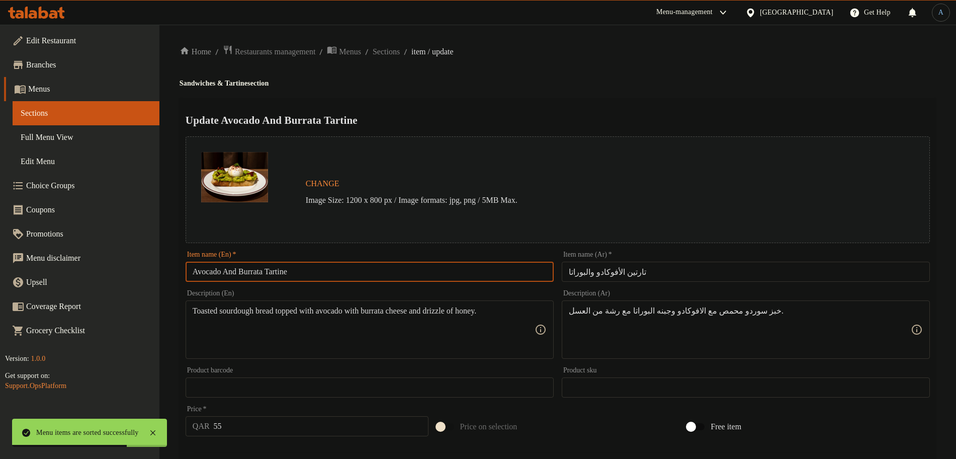
paste input "&"
type input "Avocado & Burrata Tartine"
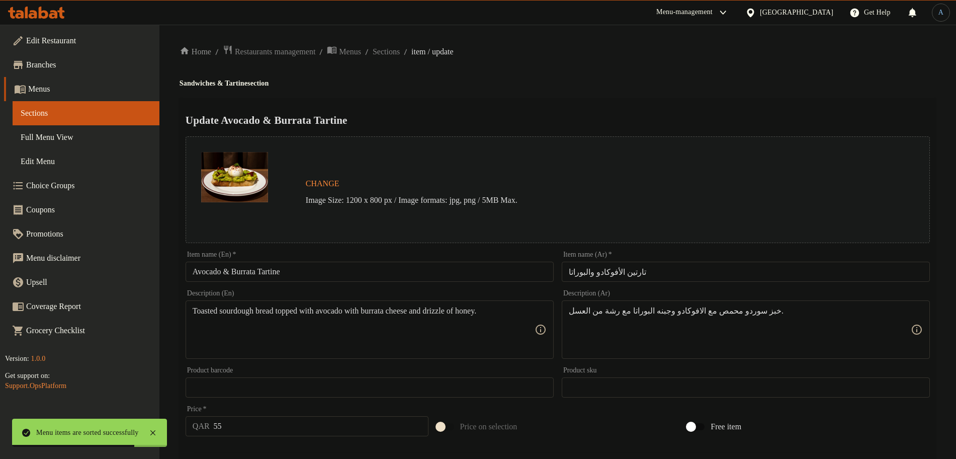
click at [647, 84] on h4 "Sandwiches & Tartine section" at bounding box center [558, 83] width 757 height 10
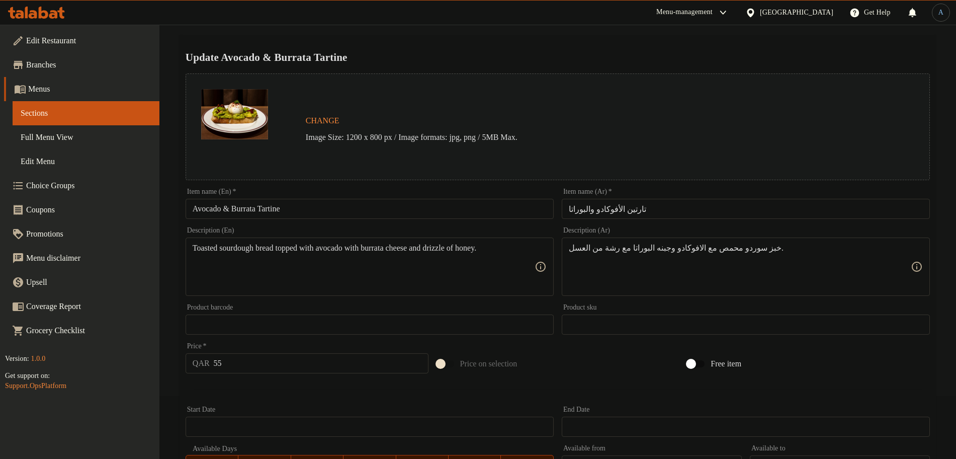
click at [695, 199] on input "تارتين الأفوكادو والبوراتا" at bounding box center [746, 209] width 368 height 20
click at [645, 56] on h2 "Update Avocado & Burrata Tartine" at bounding box center [558, 57] width 745 height 15
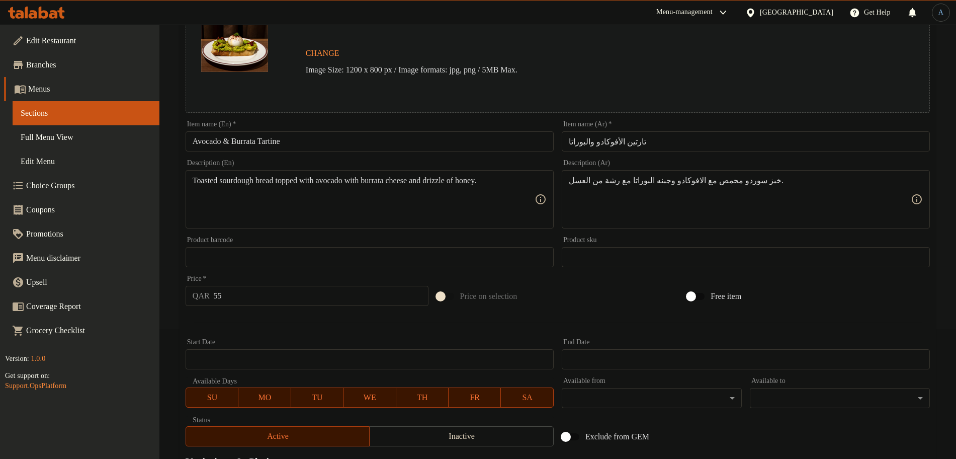
scroll to position [0, 0]
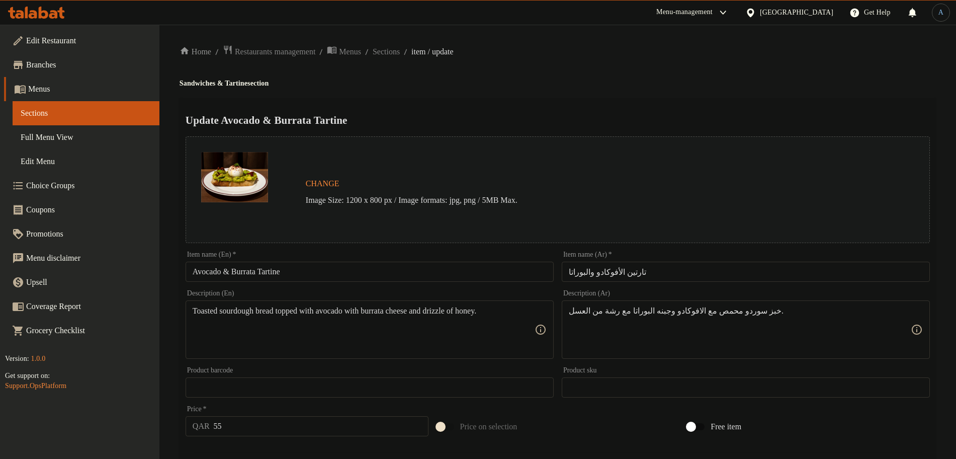
click at [585, 83] on h4 "Sandwiches & Tartine section" at bounding box center [558, 83] width 757 height 10
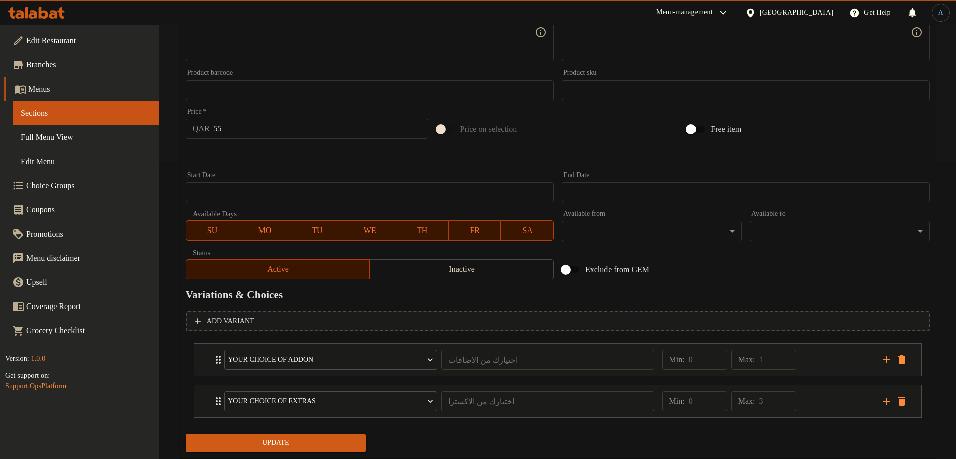
scroll to position [325, 0]
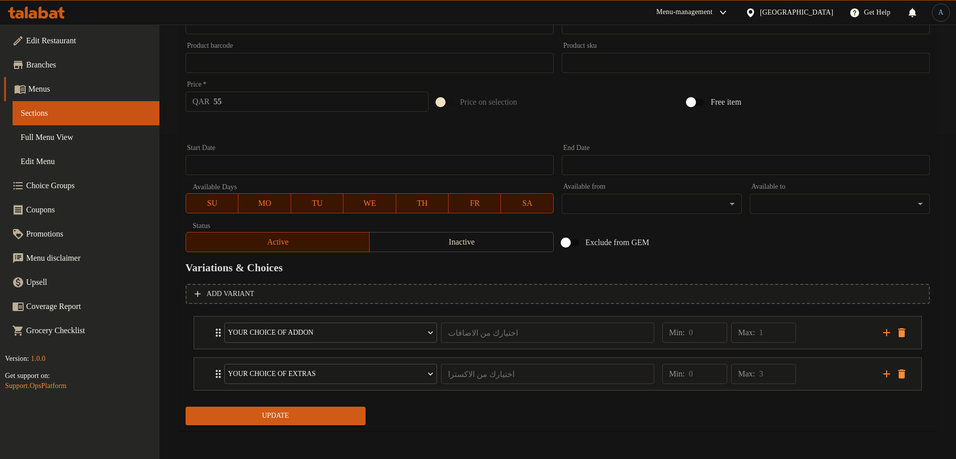
click at [335, 419] on span "Update" at bounding box center [276, 416] width 164 height 13
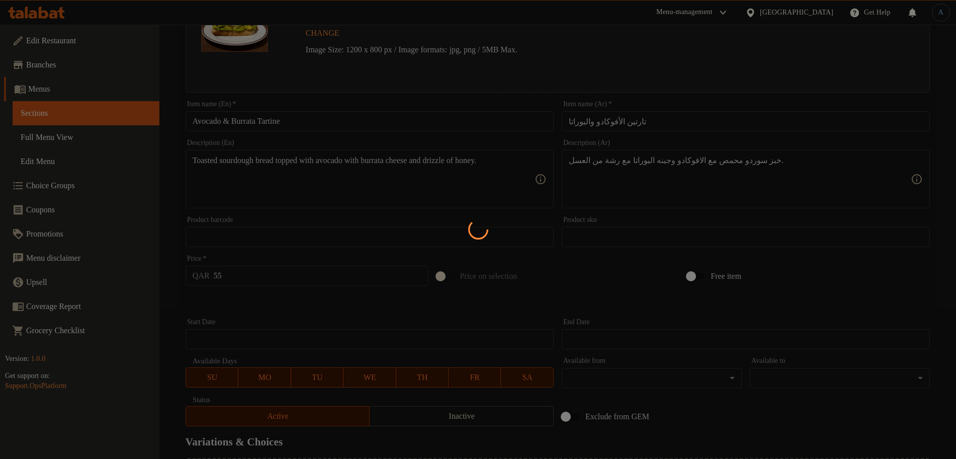
scroll to position [0, 0]
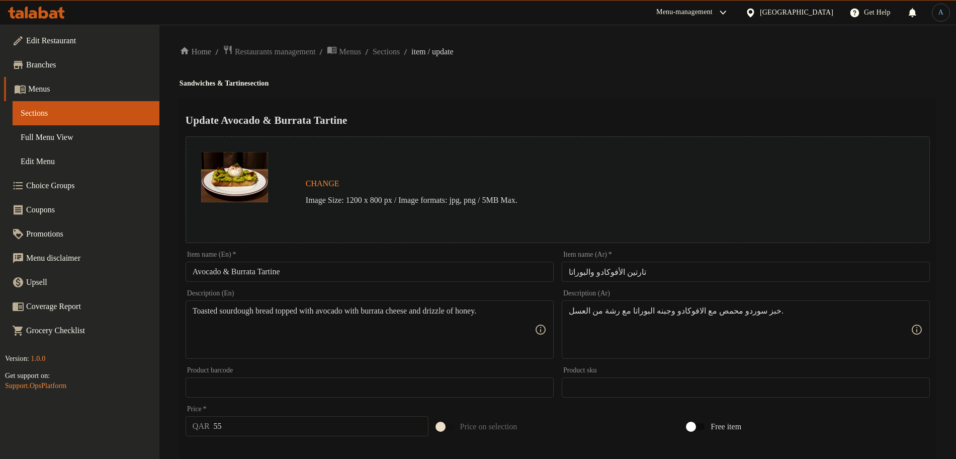
click at [410, 97] on div "Home / Restaurants management / Menus / Sections / item / update Sandwiches & T…" at bounding box center [558, 404] width 757 height 719
click at [663, 273] on input "تارتين الأفوكادو والبوراتا" at bounding box center [746, 272] width 368 height 20
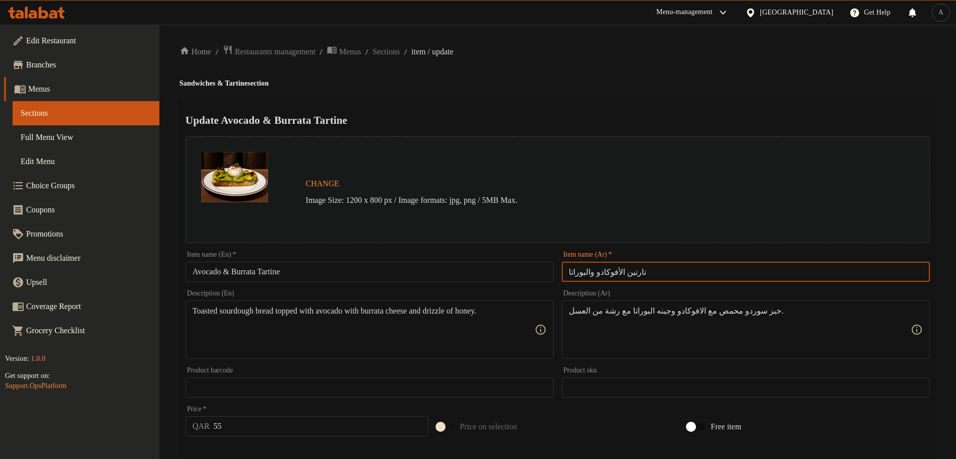
click at [644, 120] on h2 "Update Avocado & Burrata Tartine" at bounding box center [558, 120] width 745 height 15
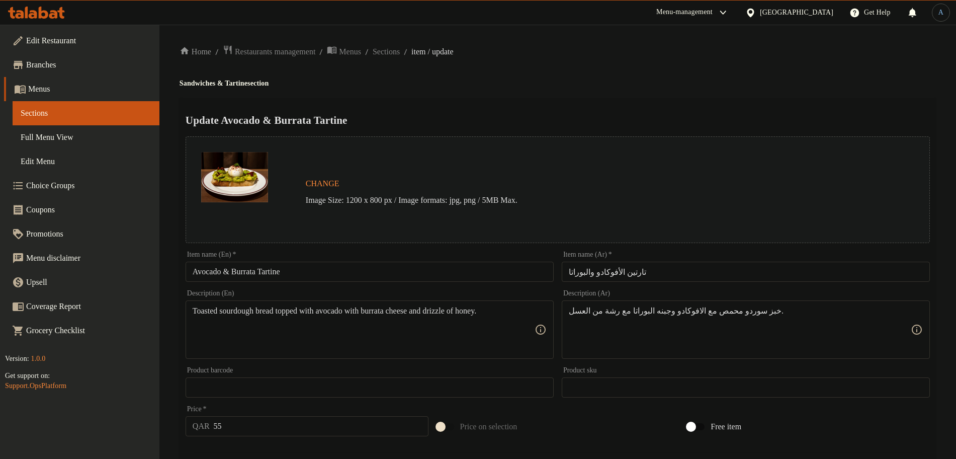
scroll to position [325, 0]
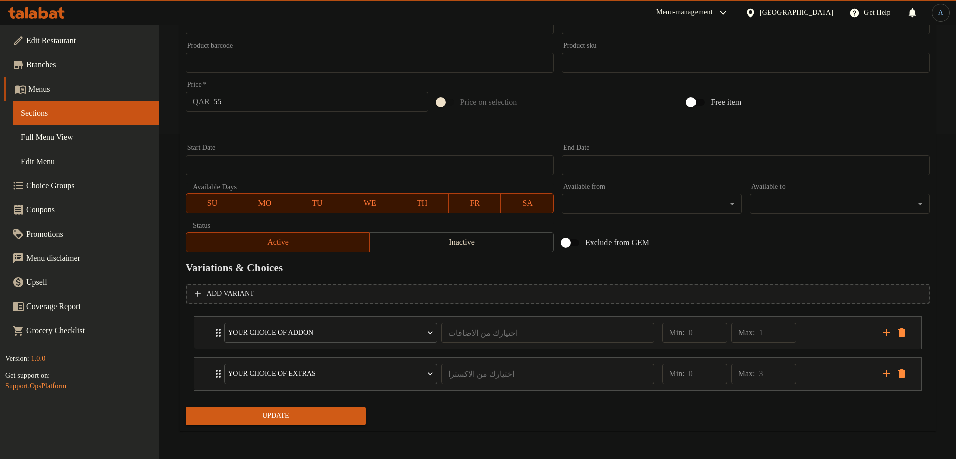
click at [319, 414] on span "Update" at bounding box center [276, 416] width 164 height 13
click at [859, 334] on div "Min: 0 ​ Max: 1 ​" at bounding box center [767, 332] width 221 height 32
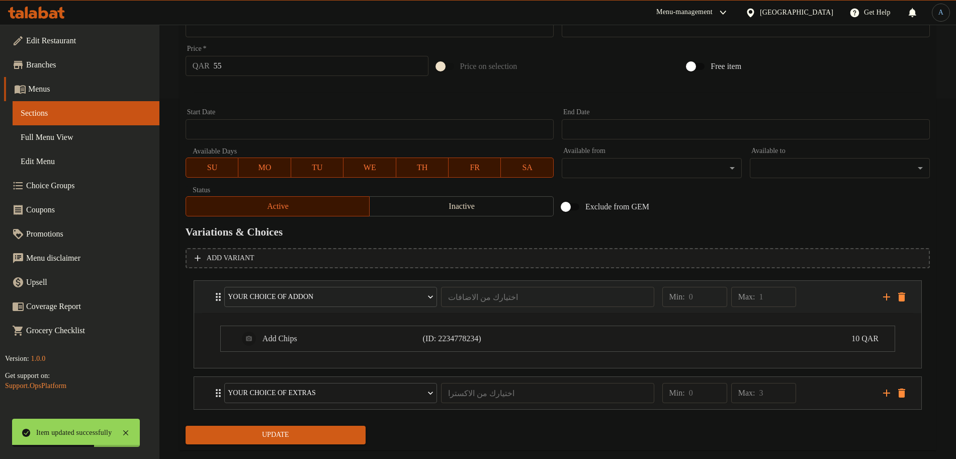
scroll to position [379, 0]
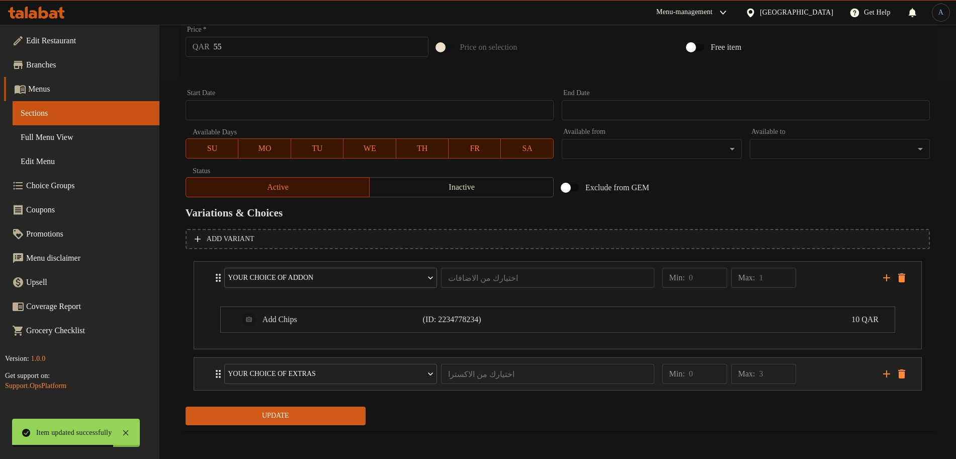
click at [828, 365] on div "Min: 0 ​ Max: 3 ​" at bounding box center [767, 374] width 221 height 32
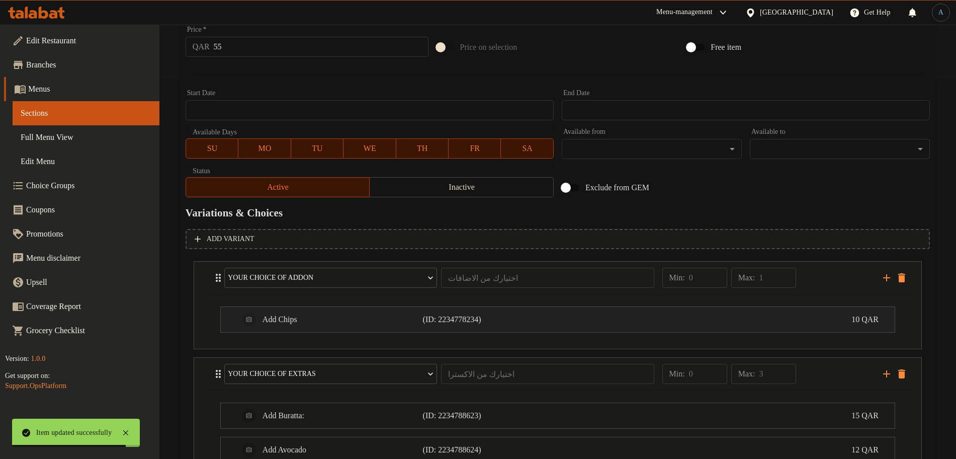
scroll to position [503, 0]
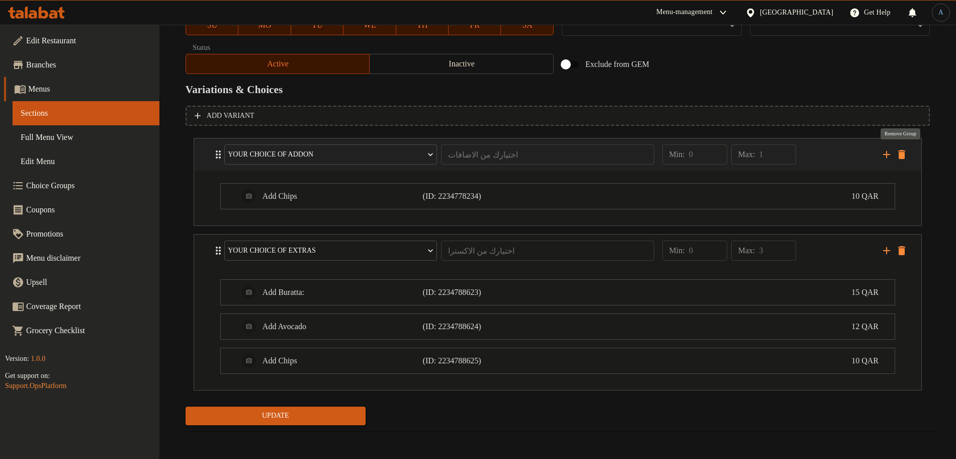
click at [903, 150] on icon "delete" at bounding box center [902, 154] width 7 height 9
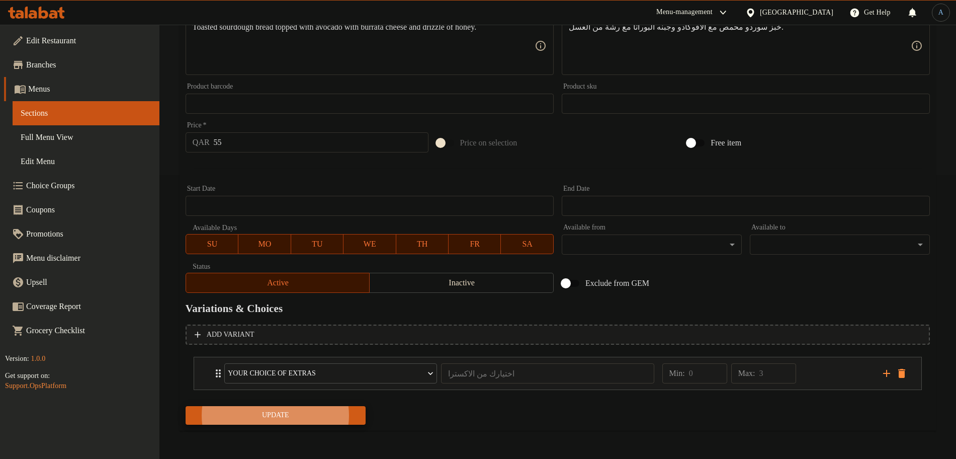
scroll to position [283, 0]
click at [824, 369] on div "Min: 0 ​ Max: 3 ​" at bounding box center [767, 374] width 221 height 32
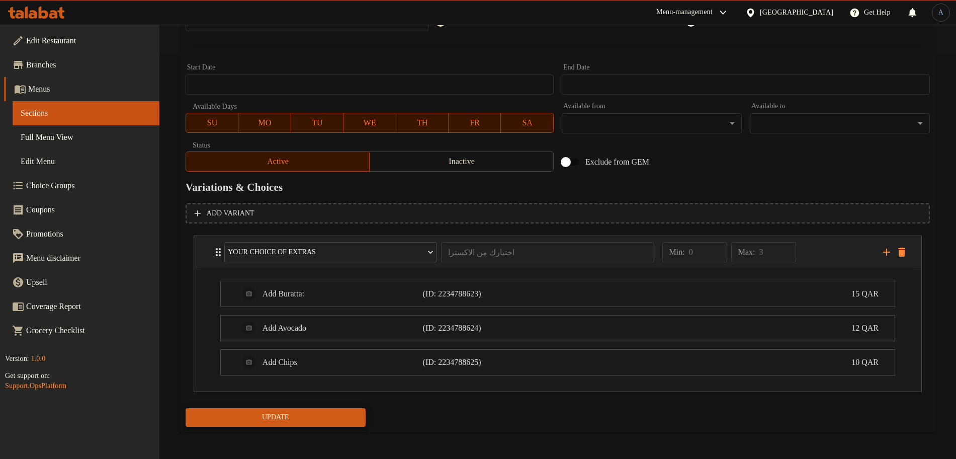
scroll to position [407, 0]
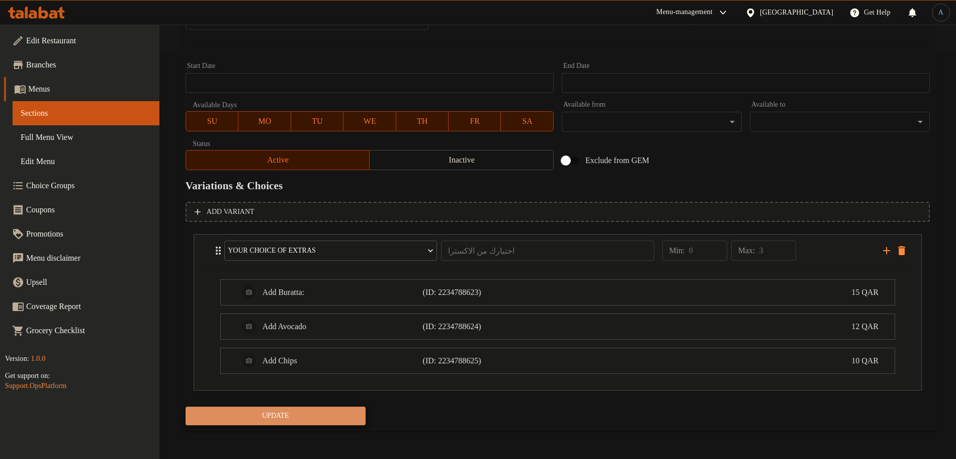
click at [343, 412] on span "Update" at bounding box center [276, 416] width 164 height 13
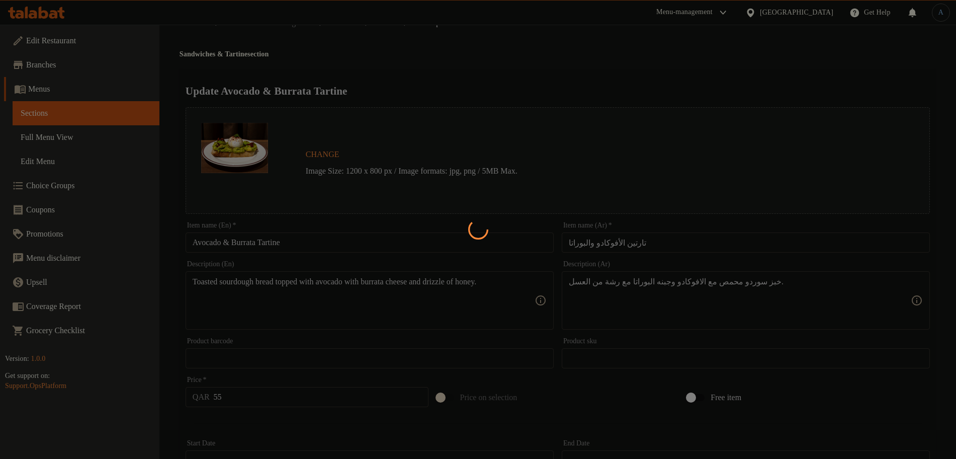
scroll to position [0, 0]
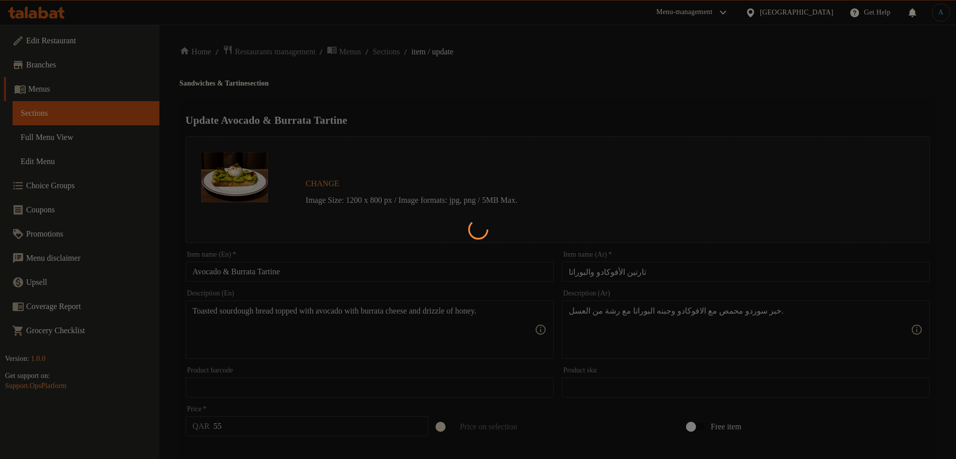
click at [400, 55] on div at bounding box center [478, 229] width 956 height 459
click at [399, 62] on div at bounding box center [478, 229] width 956 height 459
click at [402, 51] on div at bounding box center [478, 229] width 956 height 459
click at [474, 123] on div at bounding box center [478, 229] width 956 height 459
click at [476, 99] on div at bounding box center [478, 229] width 956 height 459
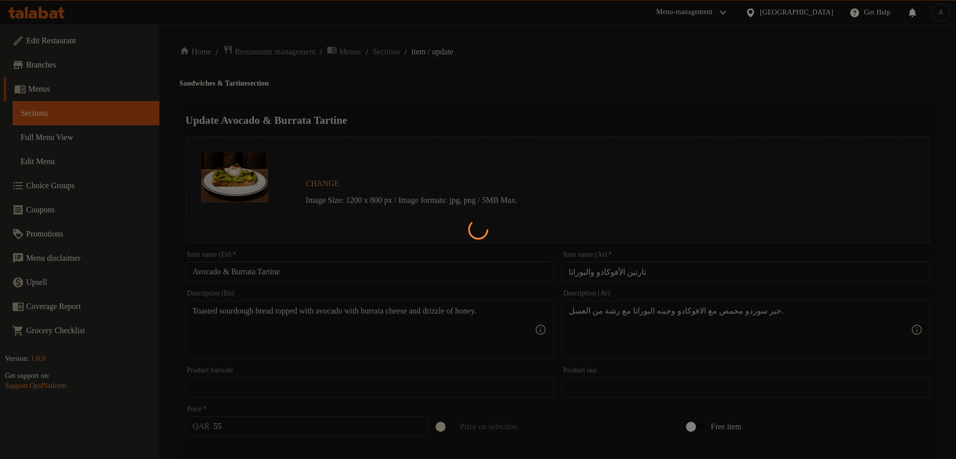
click at [408, 48] on div at bounding box center [478, 229] width 956 height 459
type input "اختيارك من الاكسترا"
type input "0"
type input "3"
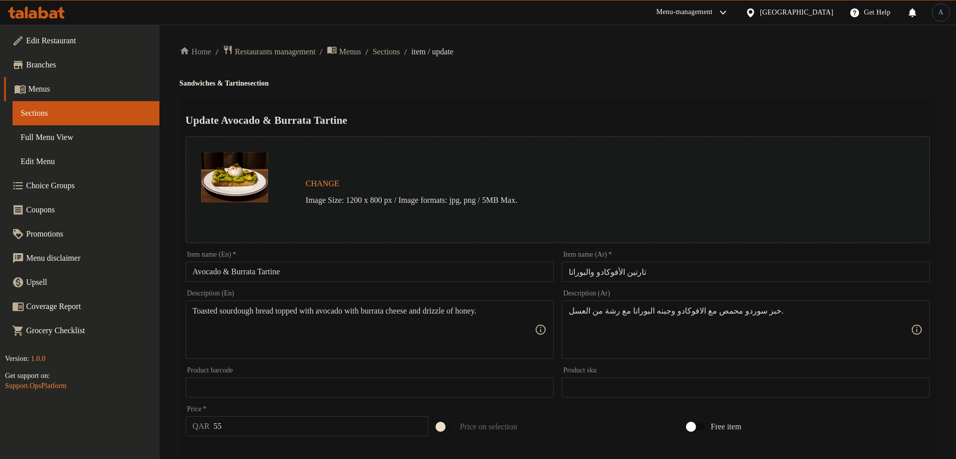
scroll to position [283, 0]
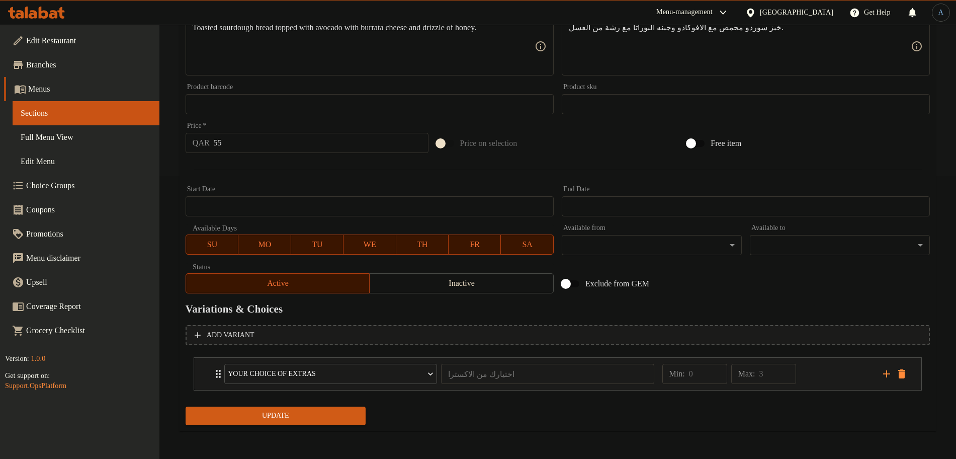
click at [305, 415] on span "Update" at bounding box center [276, 416] width 164 height 13
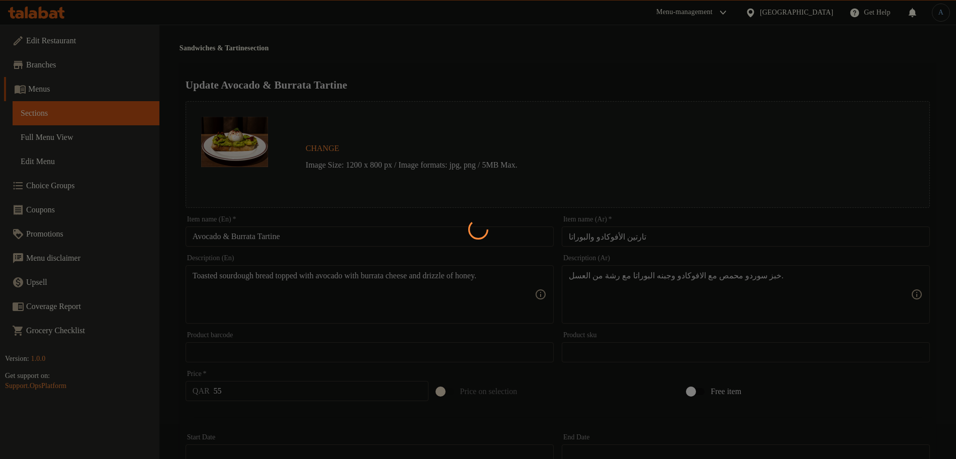
scroll to position [0, 0]
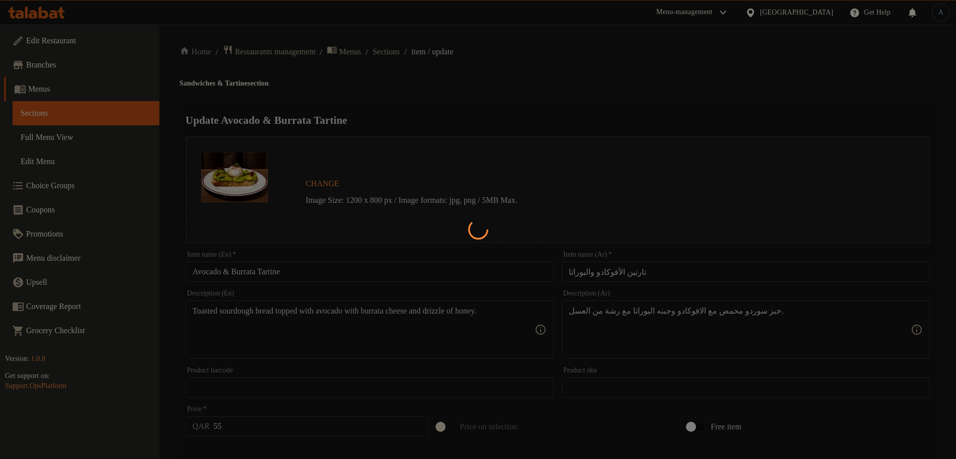
click at [414, 109] on div at bounding box center [478, 229] width 956 height 459
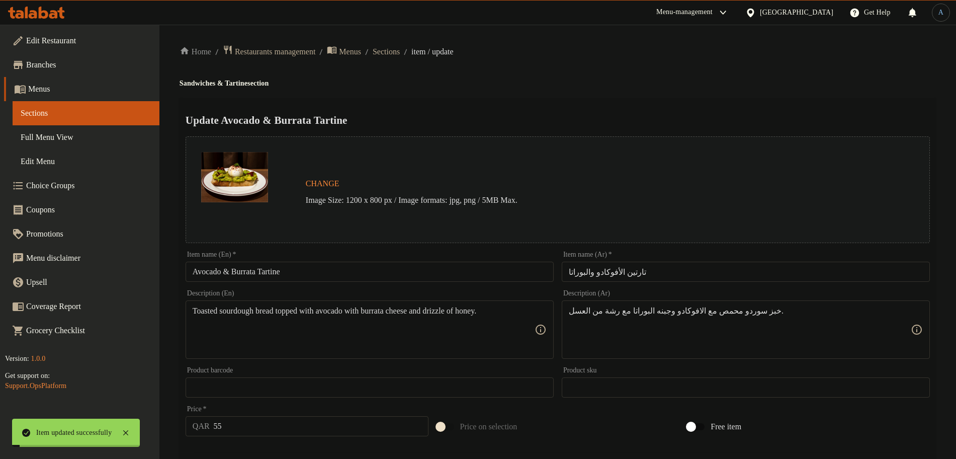
click at [407, 60] on div "Home / Restaurants management / Menus / Sections / item / update Sandwiches & T…" at bounding box center [558, 384] width 757 height 678
click at [400, 53] on span "Sections" at bounding box center [386, 52] width 27 height 12
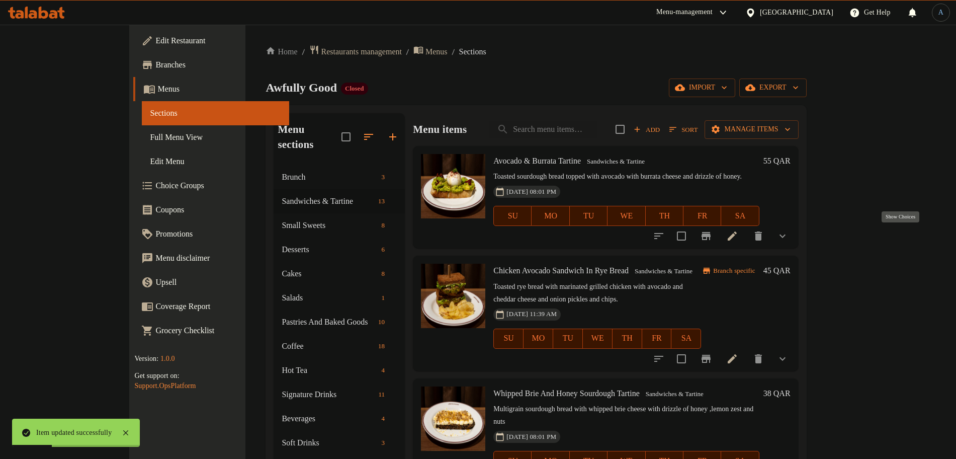
click at [789, 234] on icon "show more" at bounding box center [783, 236] width 12 height 12
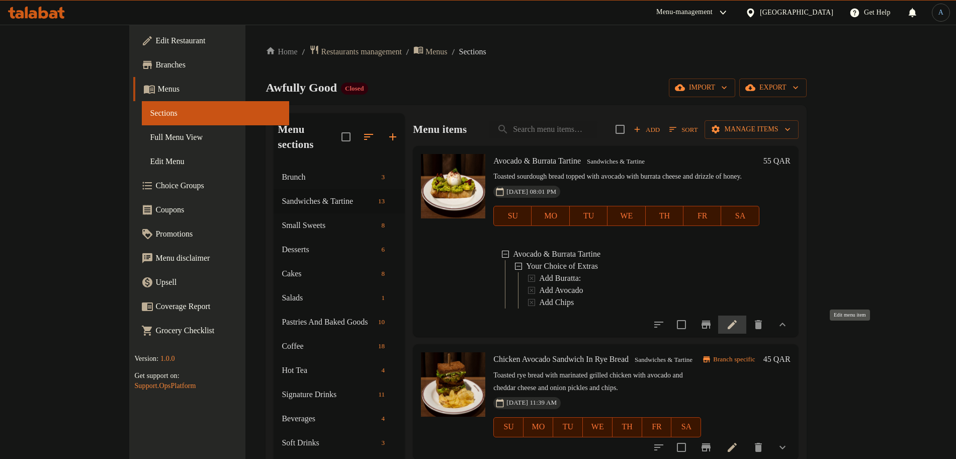
click at [739, 331] on icon at bounding box center [732, 324] width 12 height 12
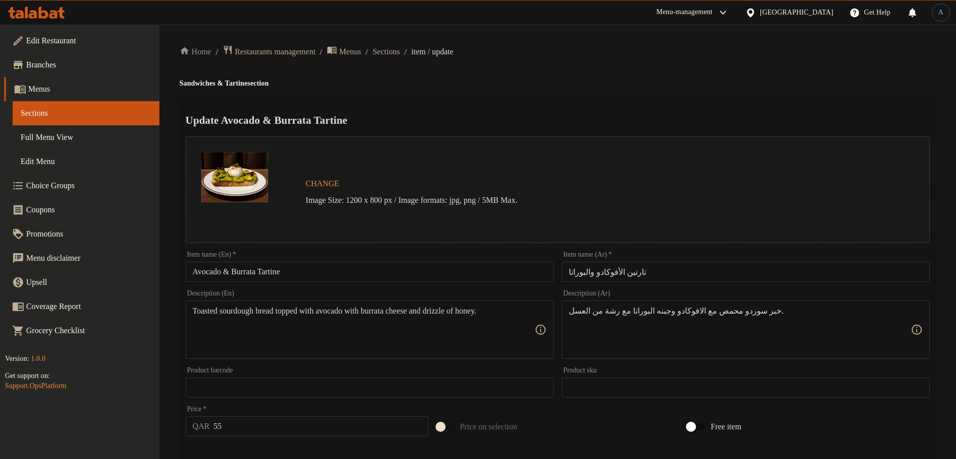
click at [518, 100] on div "Update Avocado & Burrata Tartine Change Image Size: 1200 x 800 px / Image forma…" at bounding box center [558, 406] width 757 height 617
click at [523, 116] on h2 "Update Avocado & Burrata Tartine" at bounding box center [558, 120] width 745 height 15
drag, startPoint x: 410, startPoint y: 55, endPoint x: 399, endPoint y: 72, distance: 19.7
click at [400, 55] on span "Sections" at bounding box center [386, 52] width 27 height 12
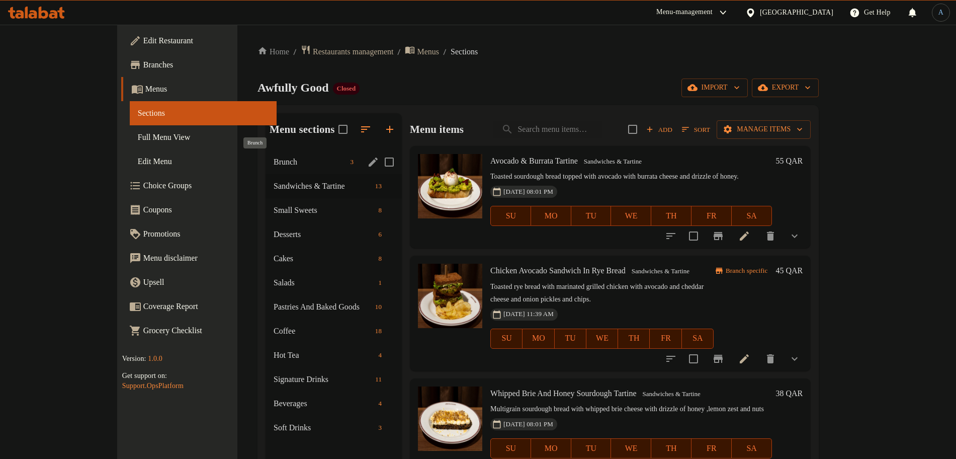
click at [274, 159] on span "Brunch" at bounding box center [310, 162] width 72 height 12
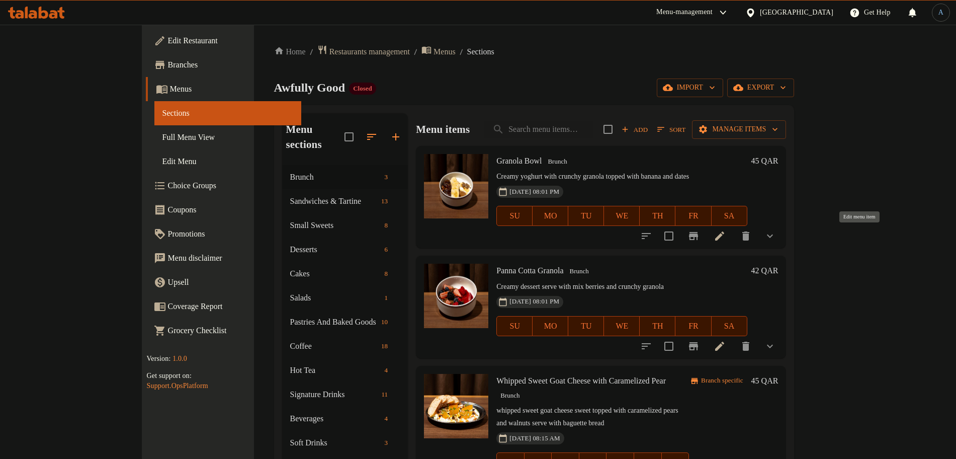
click at [726, 232] on icon at bounding box center [720, 236] width 12 height 12
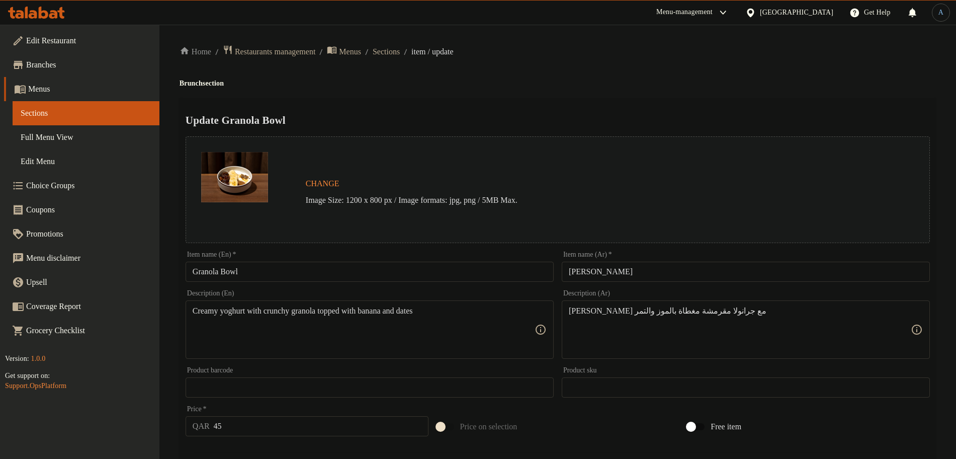
click at [628, 101] on div "Update Granola Bowl Change Image Size: 1200 x 800 px / Image formats: jpg, png …" at bounding box center [558, 406] width 757 height 617
click at [738, 315] on textarea "[PERSON_NAME] مع جرانولا مقرمشة مغطاة بالموز والتمر" at bounding box center [740, 330] width 342 height 48
paste textarea "وب يوناني مع التمر وزبدة المكسرات وشرائح الموز"
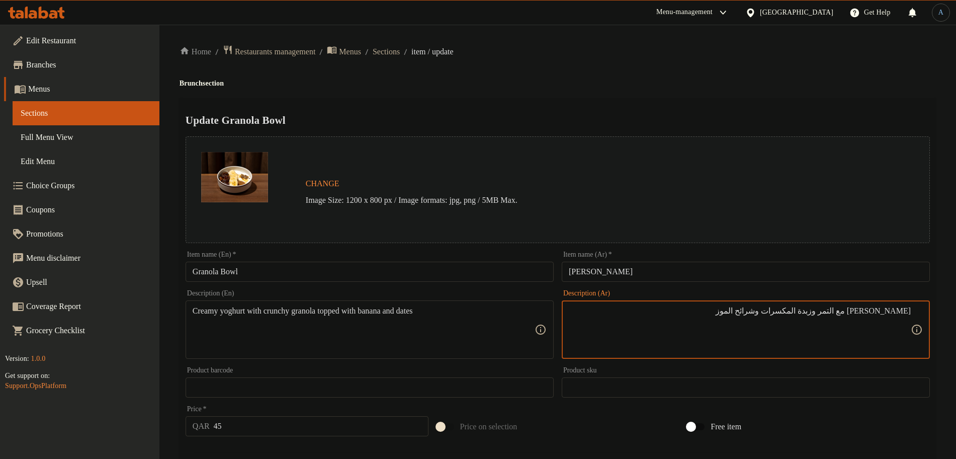
type textarea "روب كريمي يوناني مع التمر وزبدة المكسرات وشرائح الموز"
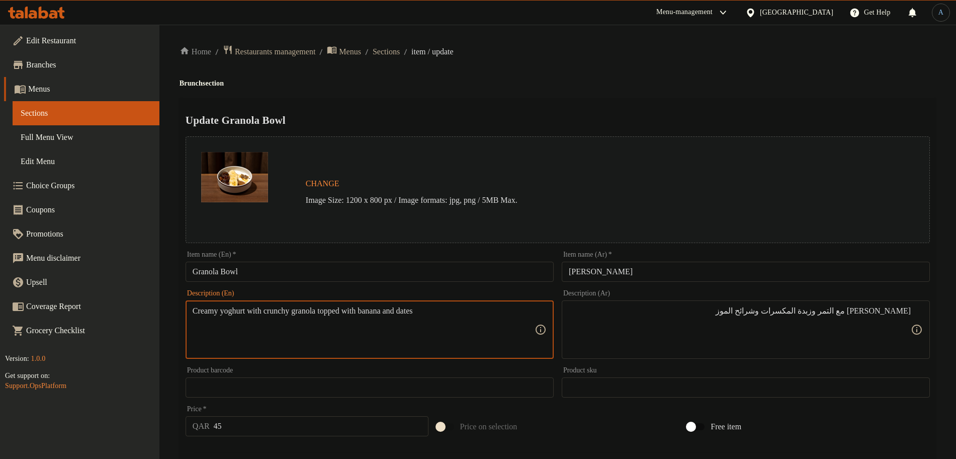
click at [223, 310] on textarea "Creamy yoghurt with crunchy granola topped with banana and dates" at bounding box center [364, 330] width 342 height 48
click at [280, 311] on textarea "Creamy Greek yoghurt with crunchy granola topped with banana and dates" at bounding box center [364, 330] width 342 height 48
drag, startPoint x: 280, startPoint y: 311, endPoint x: 360, endPoint y: 313, distance: 79.5
click at [360, 313] on textarea "Creamy Greek yoghurt with crunchy granola topped with banana and dates" at bounding box center [364, 330] width 342 height 48
type textarea "Creamy Greek yoghurt with crunchy granola topped with banana and dates"
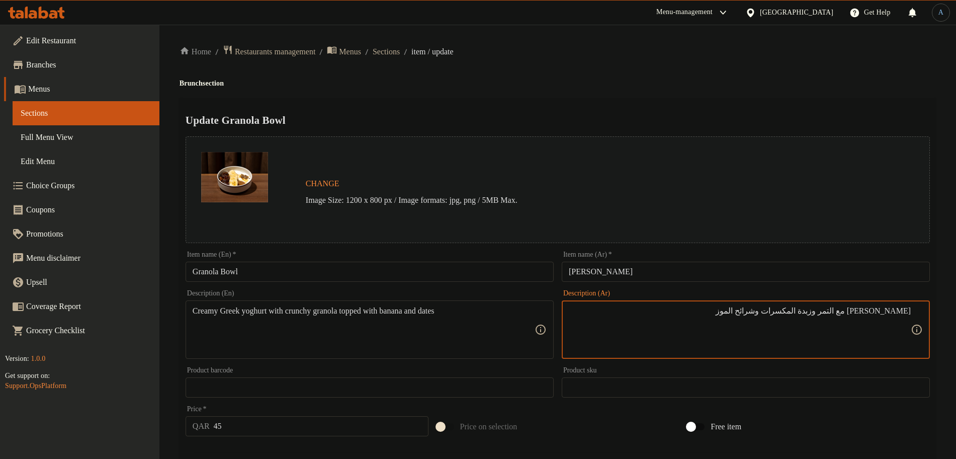
paste textarea "رانولا المقرمشة مع ال"
drag, startPoint x: 776, startPoint y: 310, endPoint x: 733, endPoint y: 313, distance: 43.3
click at [733, 313] on textarea "روب كريمي يوناني مع الجرانولا المقرمشة مع التمر وزبدة المكسرات وشرائح الموز" at bounding box center [740, 330] width 342 height 48
type textarea "روب كريمي يوناني مع الجرانولا المقرمشة مع التمر وزبدة المكسرات وشرائح الموز"
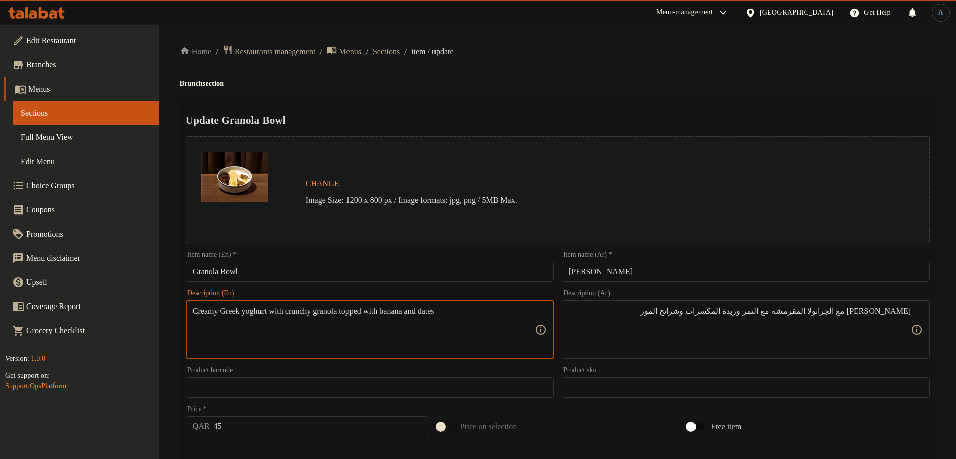
paste textarea "Nut butter"
click at [476, 311] on textarea "Creamy Greek yoghurt with crunchy granola topped with Nut butter, banana and da…" at bounding box center [364, 330] width 342 height 48
click at [243, 328] on textarea "Creamy Greek yoghurt with crunchy granola topped with Nut butter, banana slices…" at bounding box center [364, 330] width 342 height 48
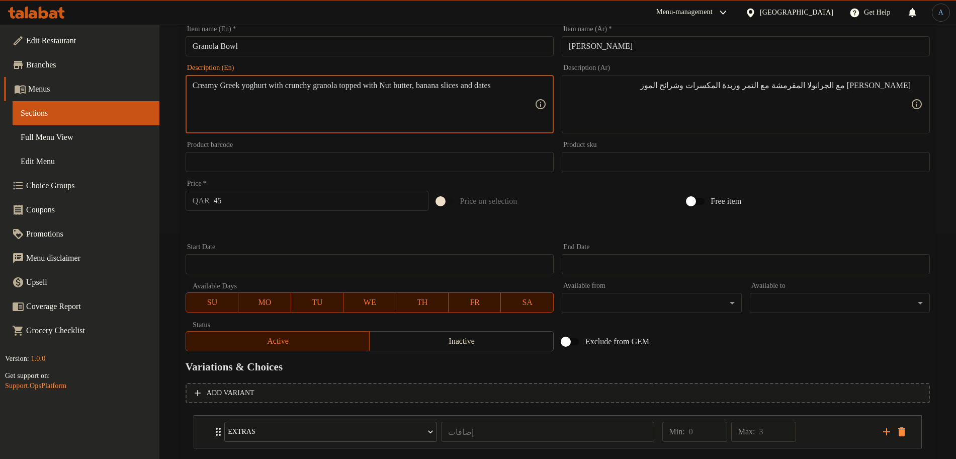
scroll to position [95, 0]
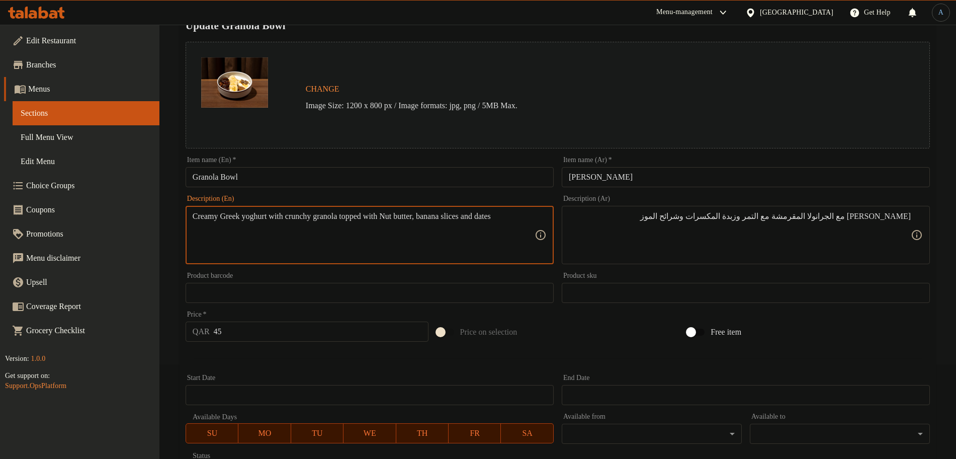
click at [327, 227] on textarea "Creamy Greek yoghurt with crunchy granola topped with Nut butter, banana slices…" at bounding box center [364, 235] width 342 height 48
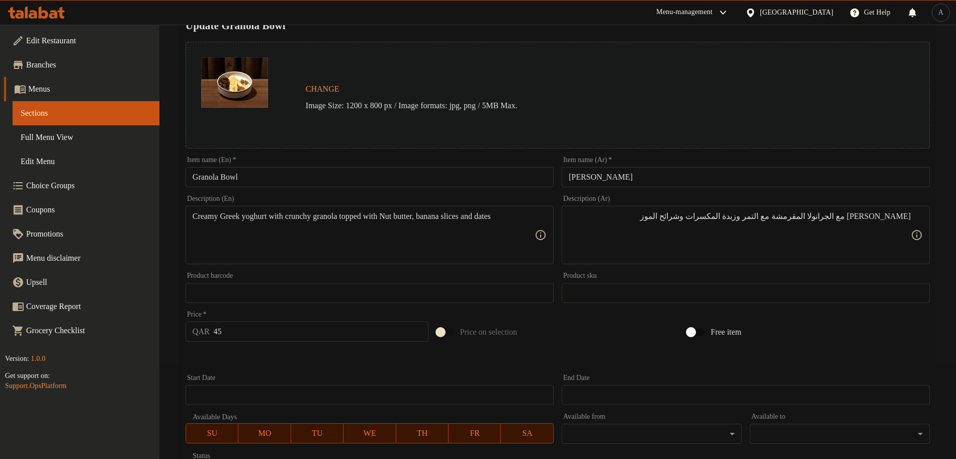
click at [417, 224] on textarea "Creamy Greek yoghurt with crunchy granola topped with Nut butter, banana slices…" at bounding box center [364, 235] width 342 height 48
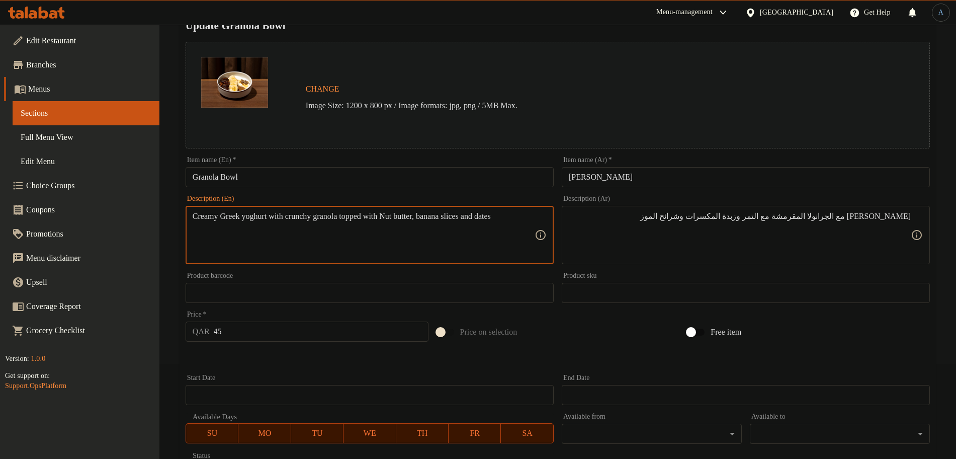
paste textarea "greek yoghurt with crunchy granola topped with n"
click at [226, 214] on textarea "Creamy greek yoghurt with crunchy granola topped with nut butter, banana slices…" at bounding box center [364, 235] width 342 height 48
type textarea "Creamy Greek yoghurt with crunchy granola topped with nut butter, banana slices…"
click at [501, 237] on textarea "Creamy Greek yoghurt with crunchy granola topped with nut butter, banana slices…" at bounding box center [364, 235] width 342 height 48
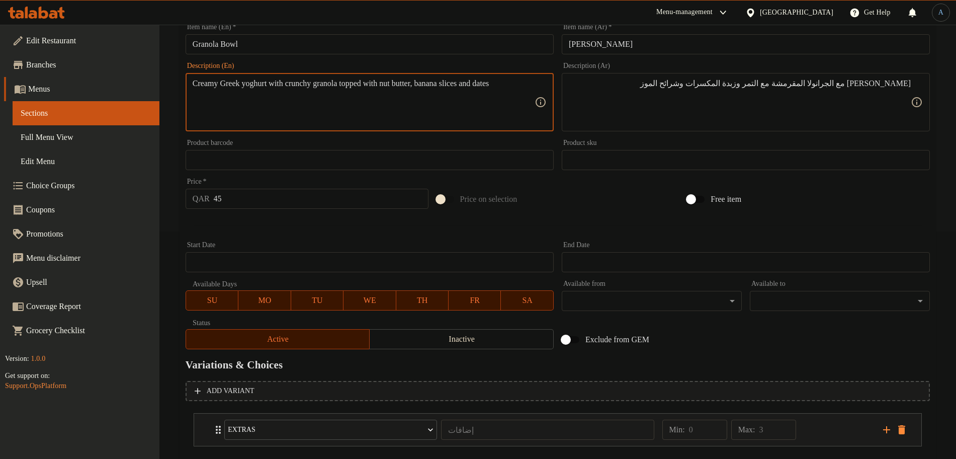
scroll to position [283, 0]
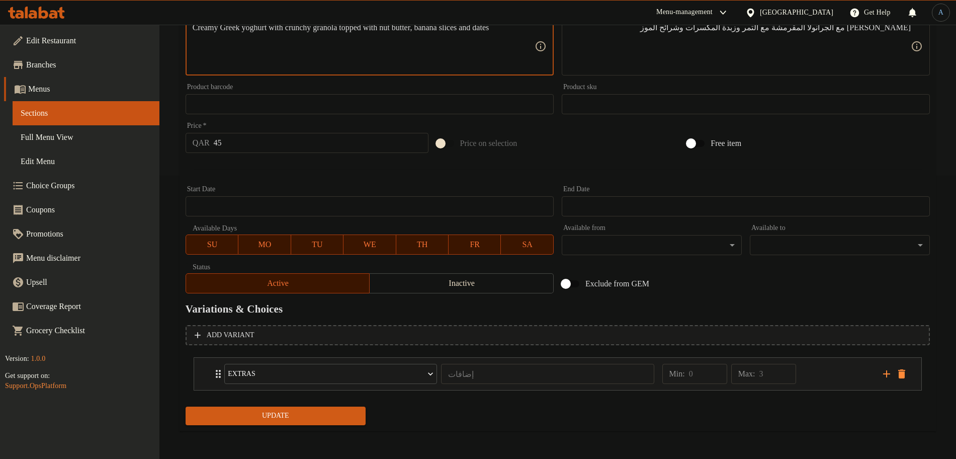
click at [302, 423] on button "Update" at bounding box center [276, 416] width 180 height 19
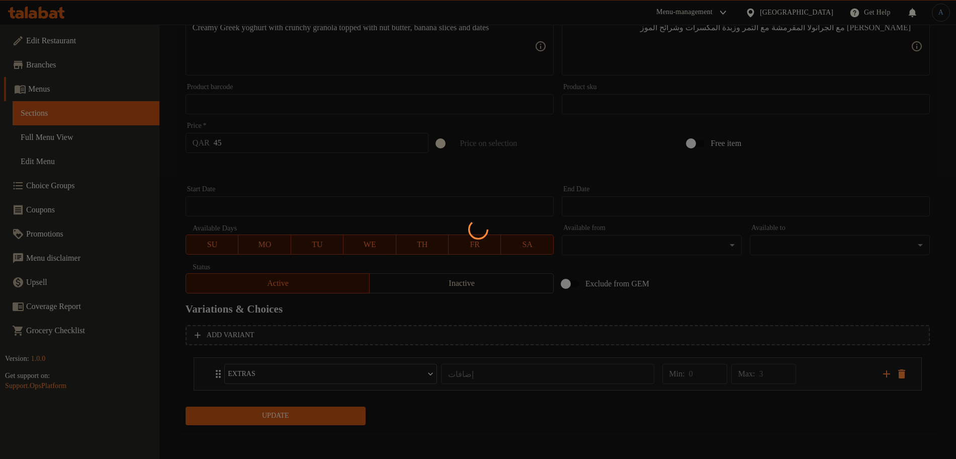
scroll to position [0, 0]
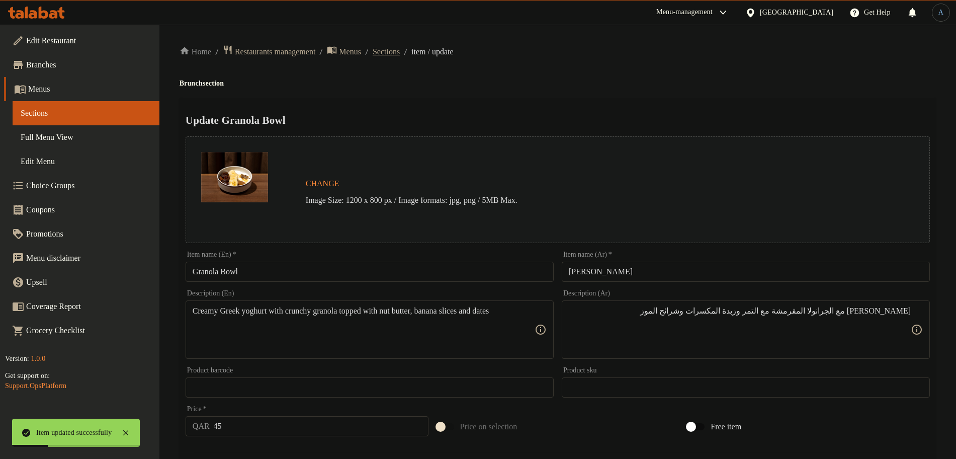
click at [400, 49] on span "Sections" at bounding box center [386, 52] width 27 height 12
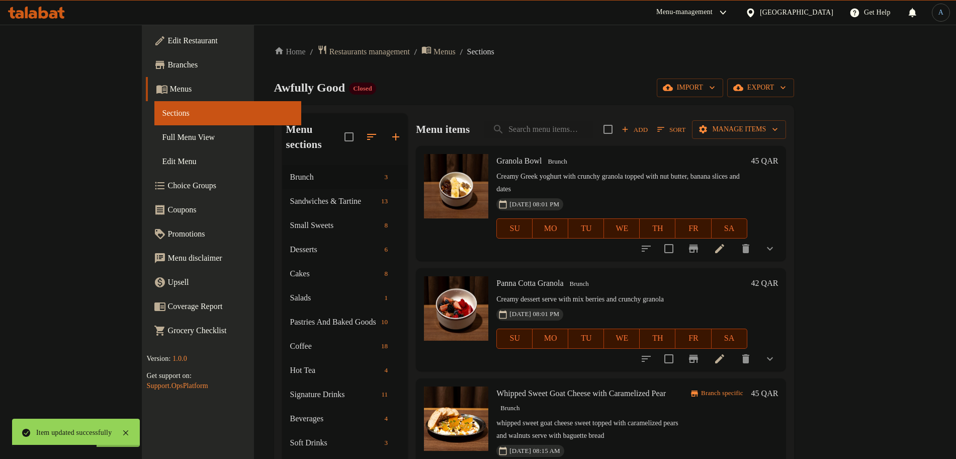
scroll to position [63, 0]
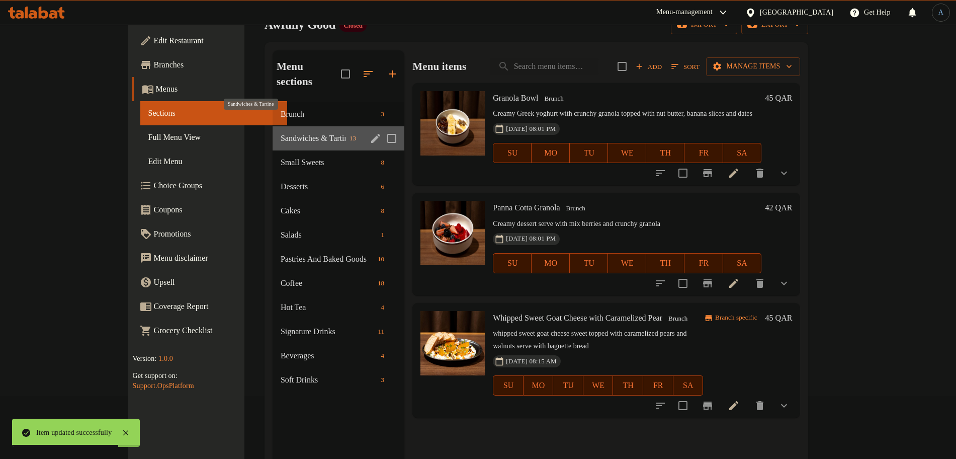
click at [281, 132] on span "Sandwiches & Tartine" at bounding box center [313, 138] width 65 height 12
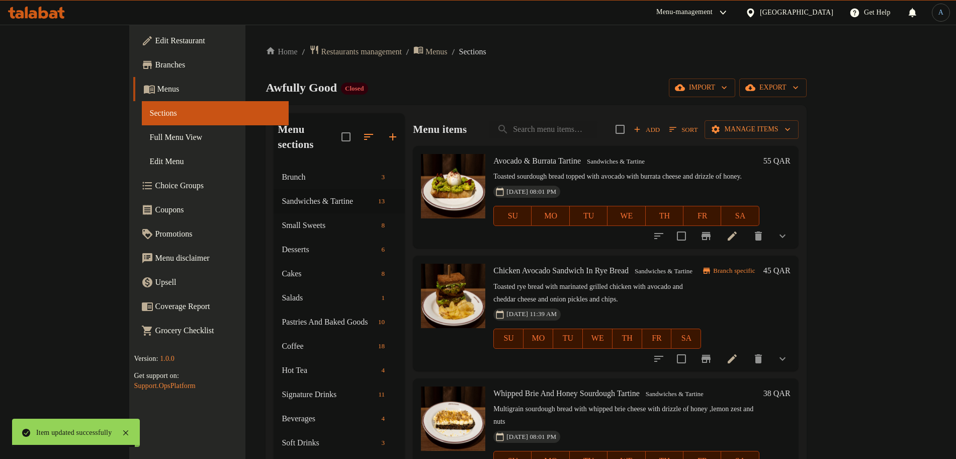
click at [513, 159] on span "Avocado & Burrata Tartine" at bounding box center [538, 160] width 88 height 9
click at [702, 176] on p "Toasted sourdough bread topped with avocado with burrata cheese and drizzle of …" at bounding box center [627, 177] width 266 height 13
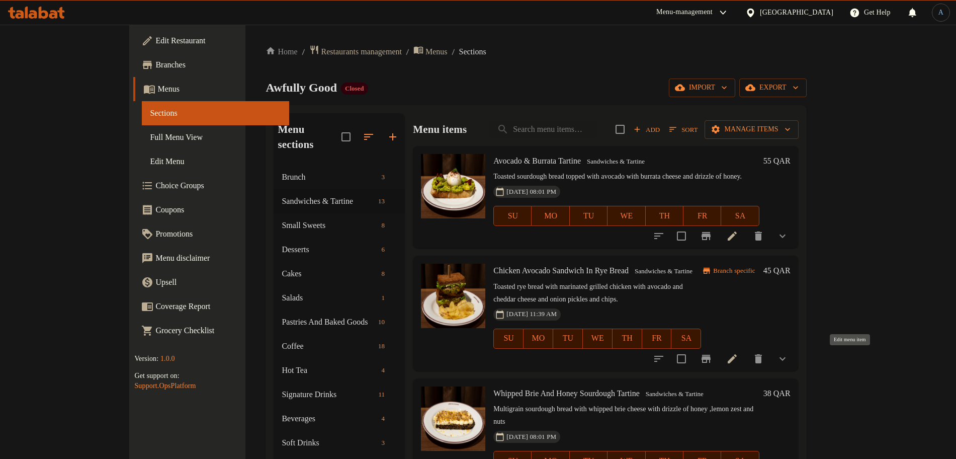
click at [739, 356] on icon at bounding box center [732, 359] width 12 height 12
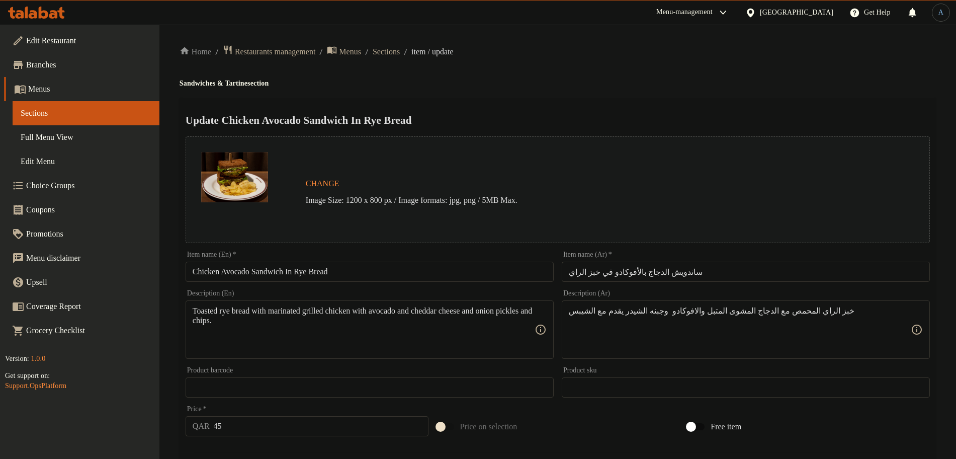
drag, startPoint x: 414, startPoint y: 50, endPoint x: 403, endPoint y: 76, distance: 28.7
click at [400, 50] on span "Sections" at bounding box center [386, 52] width 27 height 12
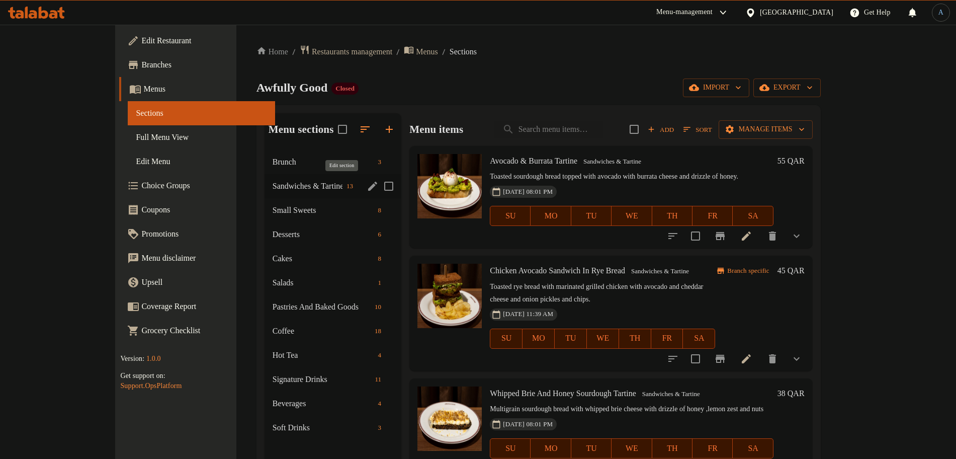
click at [367, 182] on icon "edit" at bounding box center [373, 186] width 12 height 12
click at [368, 185] on icon "edit" at bounding box center [372, 186] width 9 height 9
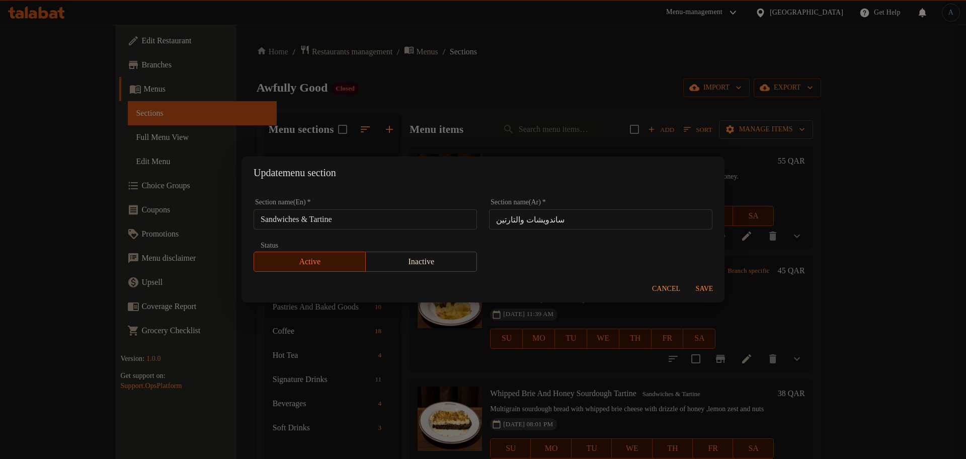
click at [568, 220] on input "ساندويشات والتارتين" at bounding box center [600, 219] width 223 height 20
paste input "text"
type input "ساندويشات و التارتين"
click at [709, 287] on span "Save" at bounding box center [704, 289] width 24 height 13
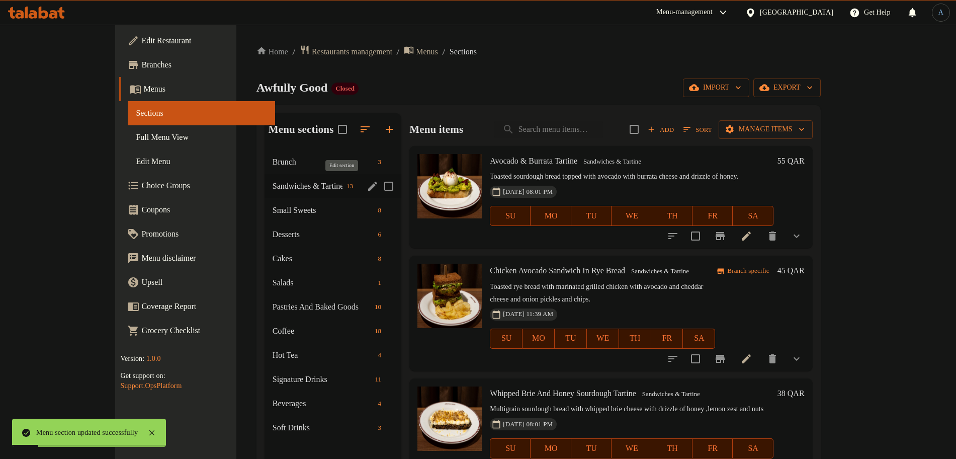
click at [367, 184] on icon "edit" at bounding box center [373, 186] width 12 height 12
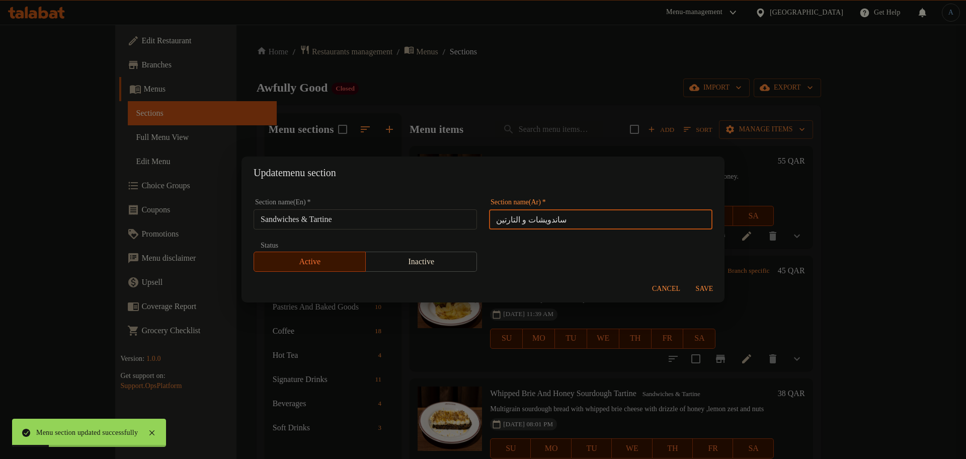
click at [551, 216] on input "ساندويشات و التارتين" at bounding box center [600, 219] width 223 height 20
click at [603, 88] on div "Update menu section Section name(En)   * Sandwiches & Tartine Section name(En) …" at bounding box center [483, 229] width 966 height 459
click at [706, 283] on span "Save" at bounding box center [704, 289] width 24 height 13
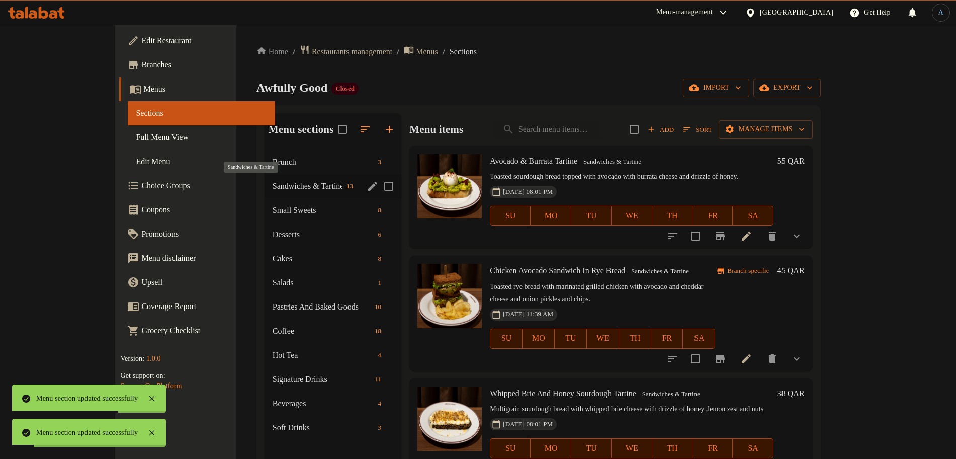
click at [273, 190] on span "Sandwiches & Tartine" at bounding box center [308, 186] width 70 height 12
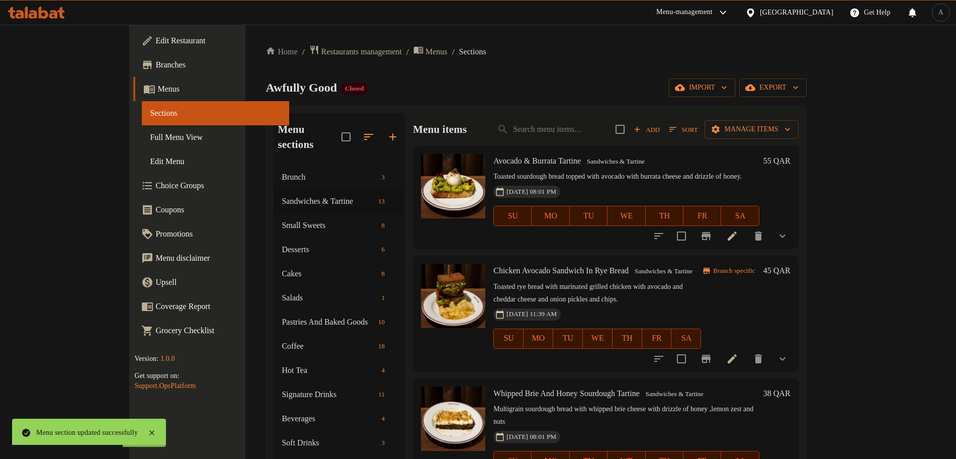
click at [606, 83] on div "Awfully Good Closed import export" at bounding box center [536, 87] width 541 height 19
click at [698, 124] on span "Sort" at bounding box center [684, 130] width 28 height 12
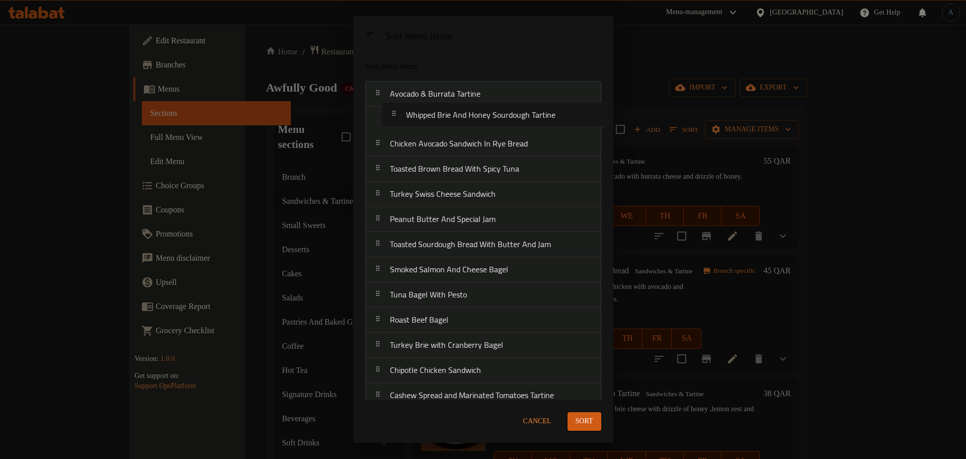
drag, startPoint x: 478, startPoint y: 151, endPoint x: 493, endPoint y: 118, distance: 35.8
click at [493, 118] on nav "Avocado & Burrata Tartine Chicken Avocado Sandwich In Rye Bread Whipped Brie An…" at bounding box center [483, 245] width 236 height 328
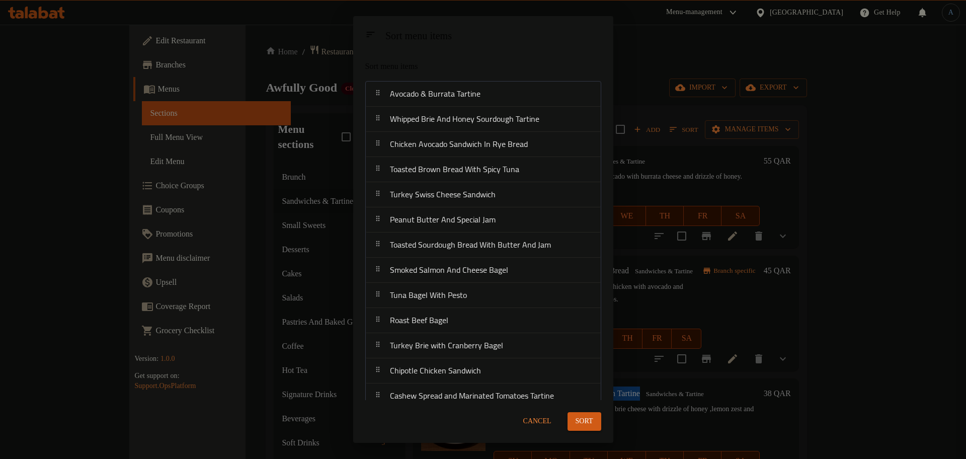
click at [579, 421] on span "Sort" at bounding box center [585, 421] width 18 height 13
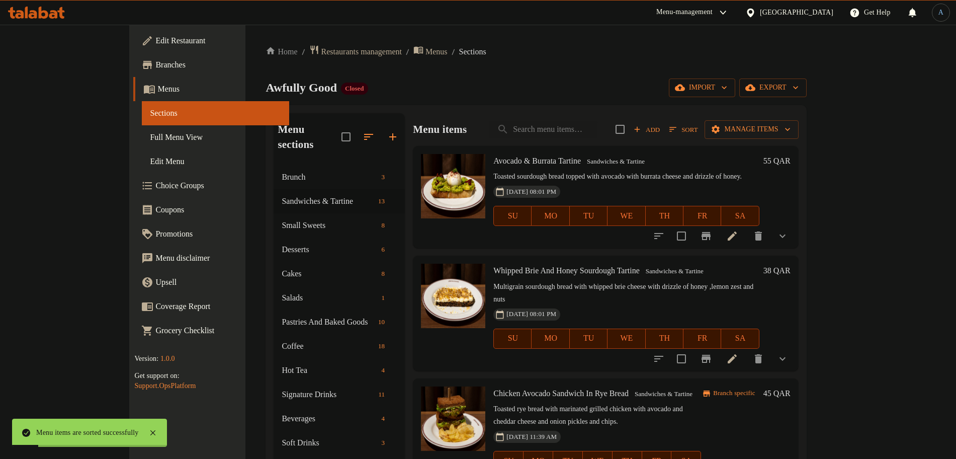
click at [739, 353] on icon at bounding box center [732, 359] width 12 height 12
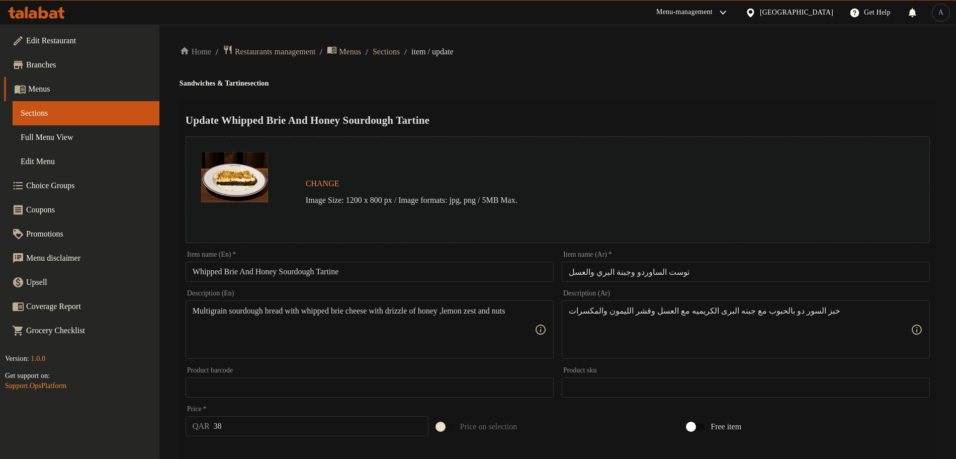
click at [704, 277] on input "توست الساوردو وجبنة البري والعسل" at bounding box center [746, 272] width 368 height 20
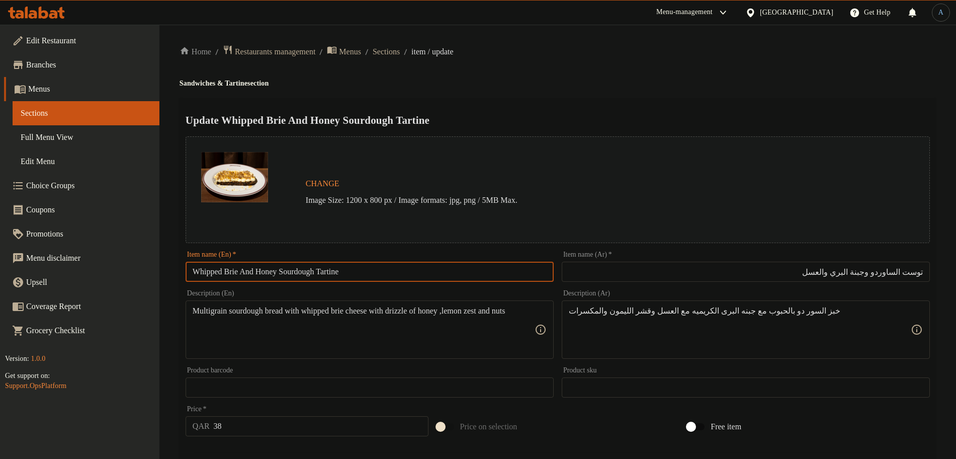
drag, startPoint x: 245, startPoint y: 268, endPoint x: 187, endPoint y: 272, distance: 58.0
click at [187, 272] on input "Whipped Brie And Honey Sourdough Tartine" at bounding box center [370, 272] width 368 height 20
click at [290, 268] on input "Whipped Brie And Honey Sourdough Tartine" at bounding box center [370, 272] width 368 height 20
click at [333, 270] on input "Whipped Brie And Honey Sourdough Tartine" at bounding box center [370, 272] width 368 height 20
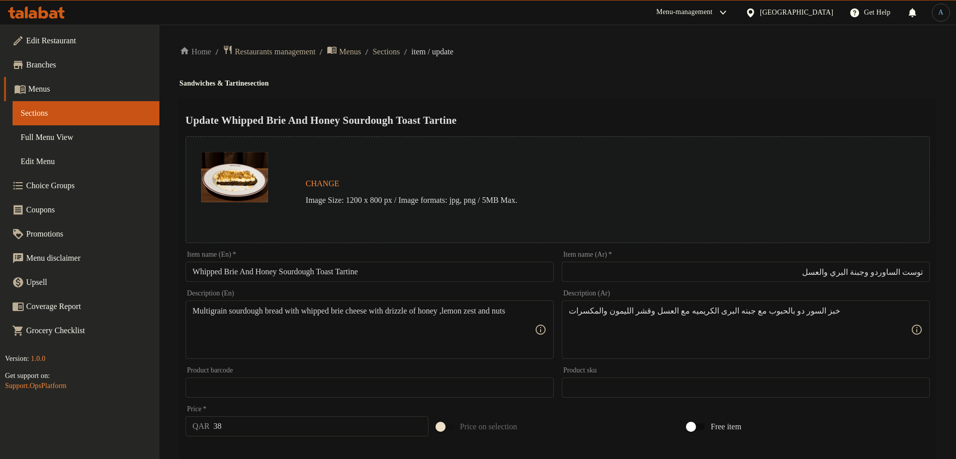
click at [802, 83] on h4 "Sandwiches & Tartine section" at bounding box center [558, 83] width 757 height 10
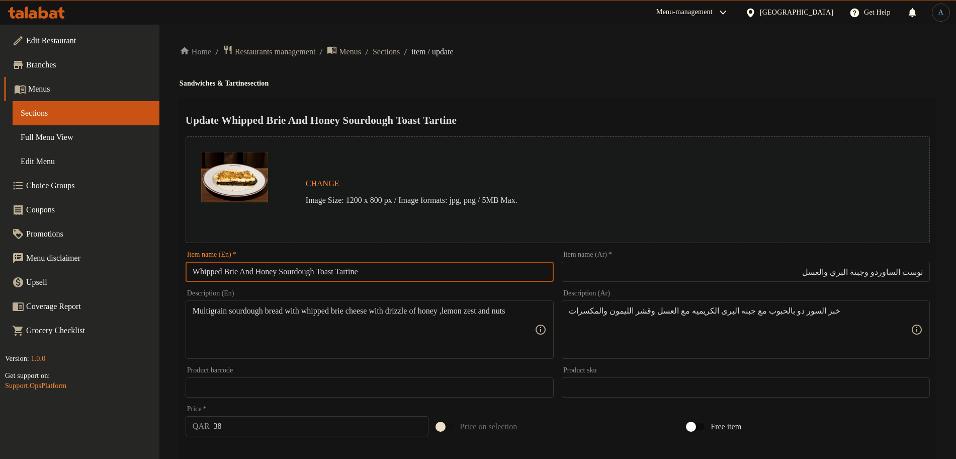
click at [446, 267] on input "Whipped Brie And Honey Sourdough Toast Tartine" at bounding box center [370, 272] width 368 height 20
click at [608, 78] on h4 "Sandwiches & Tartine section" at bounding box center [558, 83] width 757 height 10
click at [362, 271] on input "Whipped Brie And Honey Sourdough Toast Tartine" at bounding box center [370, 272] width 368 height 20
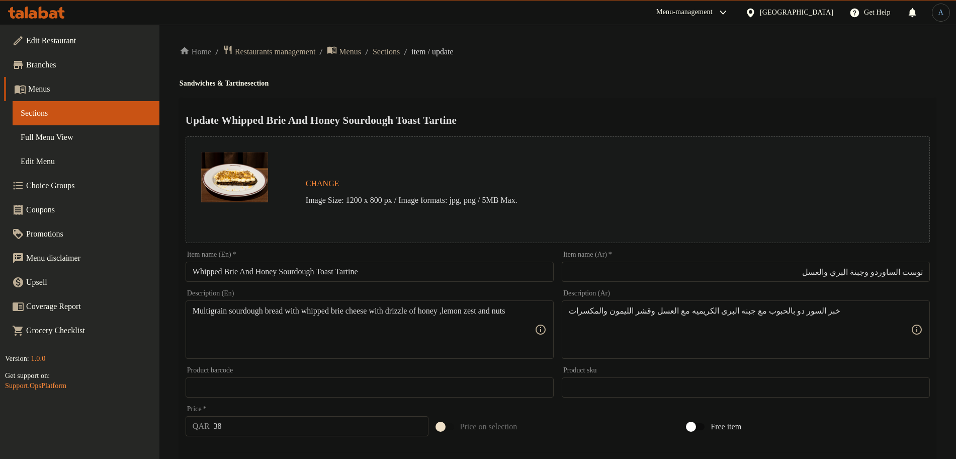
click at [857, 78] on h4 "Sandwiches & Tartine section" at bounding box center [558, 83] width 757 height 10
click at [343, 273] on input "Whipped Brie And Honey Sourdough Toast Tartine" at bounding box center [370, 272] width 368 height 20
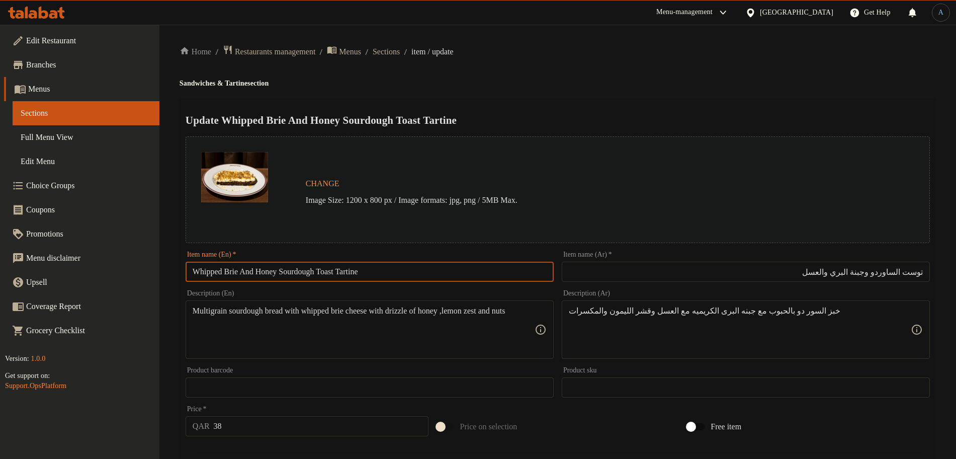
click at [343, 273] on input "Whipped Brie And Honey Sourdough Toast Tartine" at bounding box center [370, 272] width 368 height 20
click at [348, 271] on input "Whipped Brie And Honey Sourdough Tartine" at bounding box center [370, 272] width 368 height 20
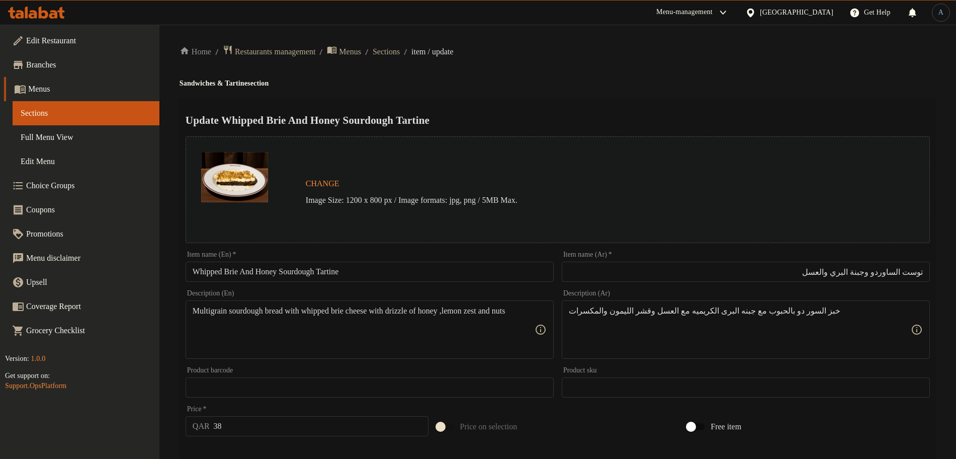
click at [577, 87] on h4 "Sandwiches & Tartine section" at bounding box center [558, 83] width 757 height 10
click at [343, 272] on input "Whipped Brie And Honey Sourdough Tartine" at bounding box center [370, 272] width 368 height 20
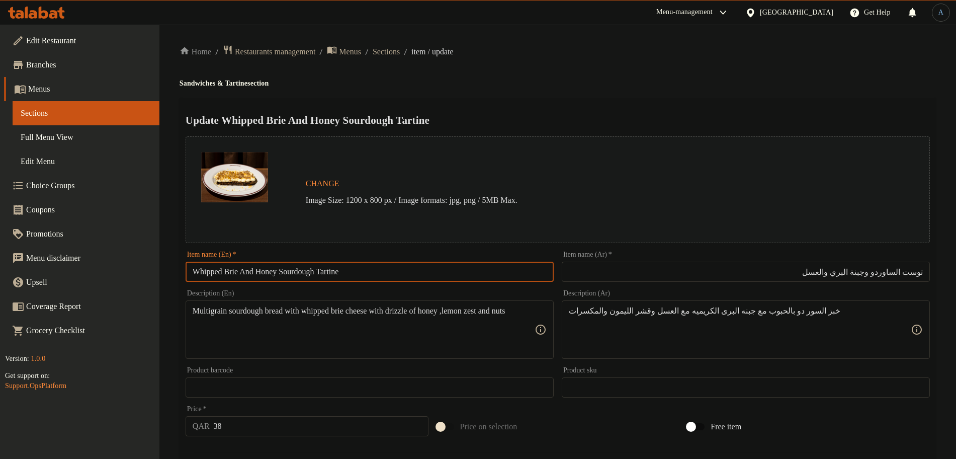
click at [343, 272] on input "Whipped Brie And Honey Sourdough Tartine" at bounding box center [370, 272] width 368 height 20
click at [333, 271] on input "Whipped Brie And Honey Sourdough Tartine" at bounding box center [370, 272] width 368 height 20
click at [422, 269] on input "Whipped Brie And Honey Sourdough Tartine" at bounding box center [370, 272] width 368 height 20
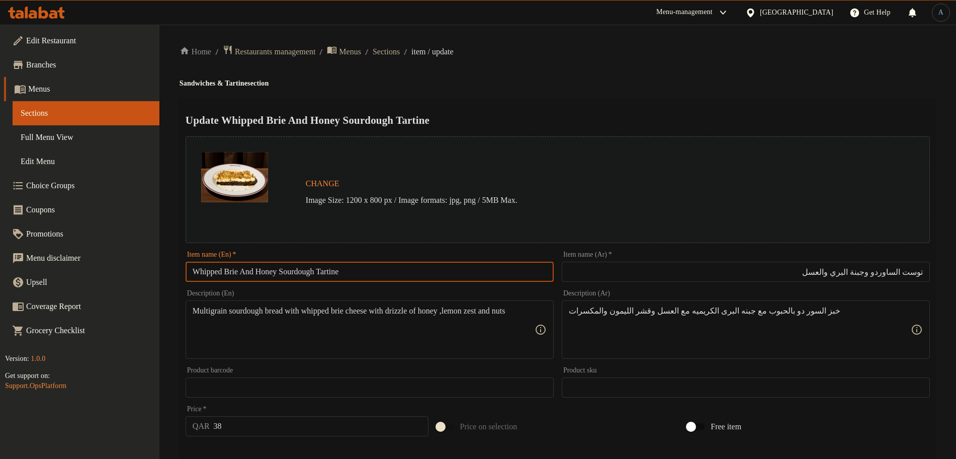
click at [385, 275] on input "Whipped Brie And Honey Sourdough Tartine" at bounding box center [370, 272] width 368 height 20
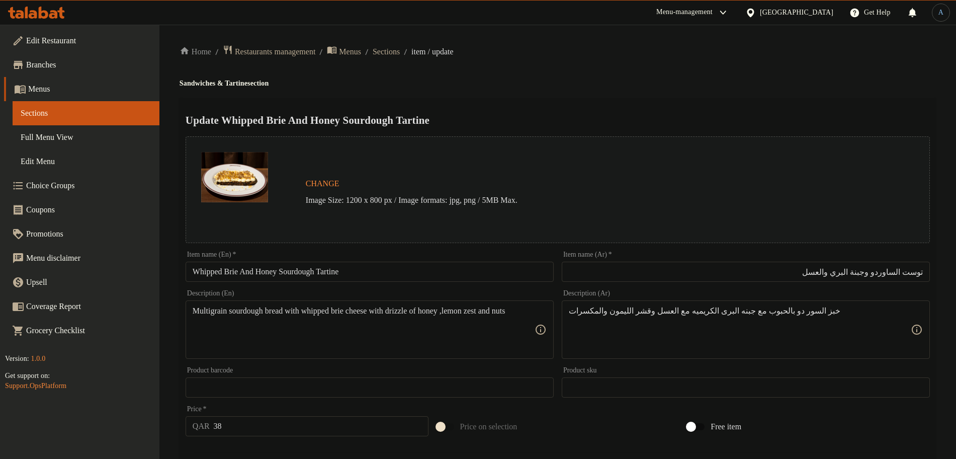
click at [604, 80] on h4 "Sandwiches & Tartine section" at bounding box center [558, 83] width 757 height 10
click at [347, 272] on input "Whipped Brie And Honey Sourdough Tartine" at bounding box center [370, 272] width 368 height 20
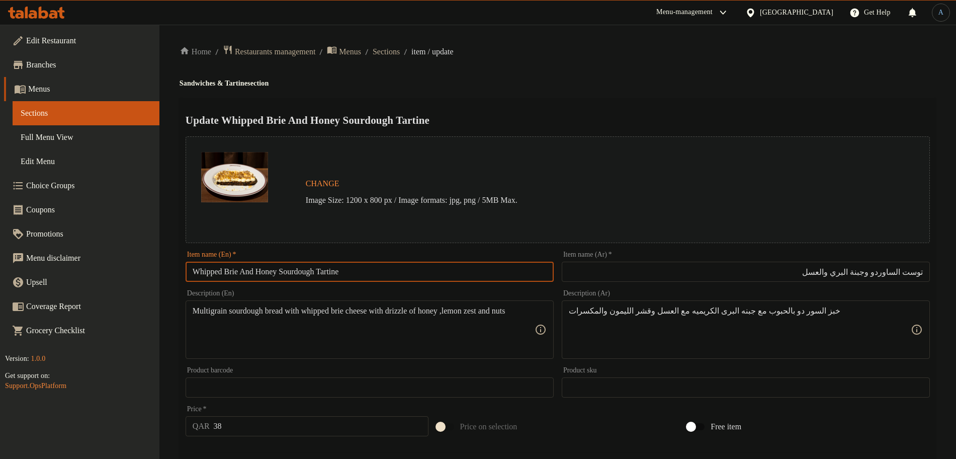
click at [918, 272] on input "توست الساوردو وجبنة البري والعسل" at bounding box center [746, 272] width 368 height 20
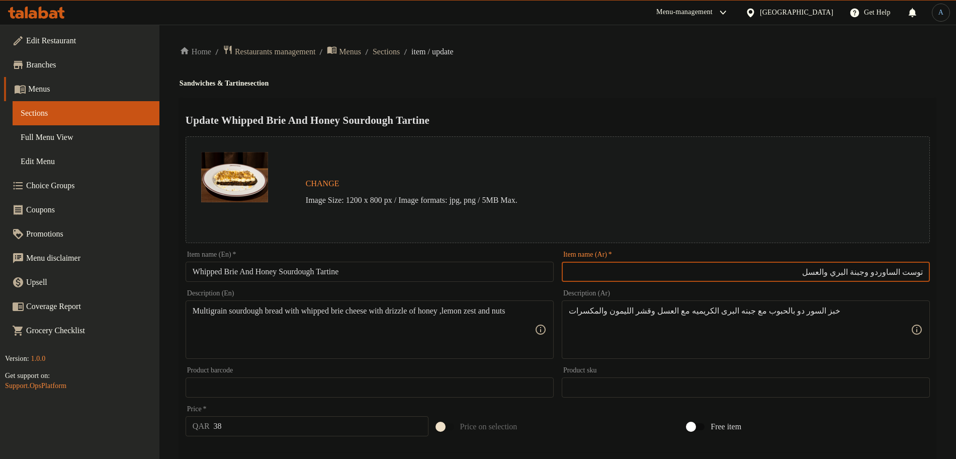
click at [918, 272] on input "توست الساوردو وجبنة البري والعسل" at bounding box center [746, 272] width 368 height 20
click at [346, 269] on input "Whipped Brie And Honey Sourdough Tartine" at bounding box center [370, 272] width 368 height 20
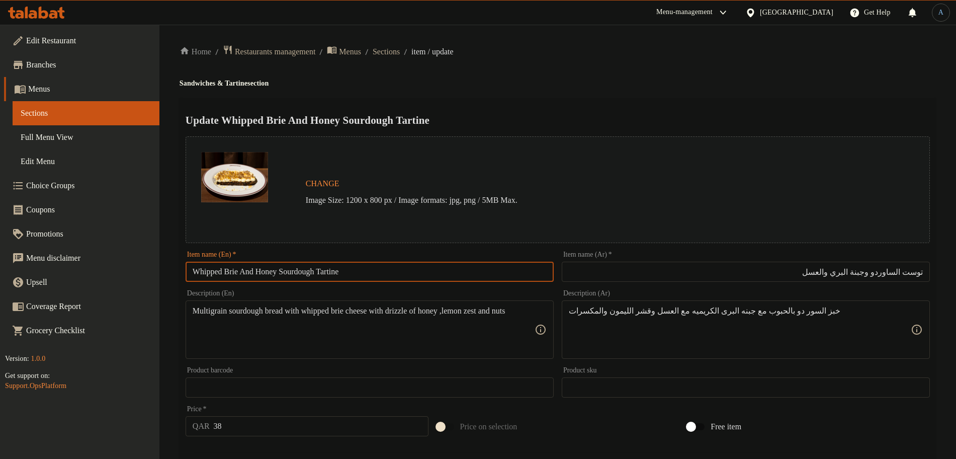
click at [346, 269] on input "Whipped Brie And Honey Sourdough Tartine" at bounding box center [370, 272] width 368 height 20
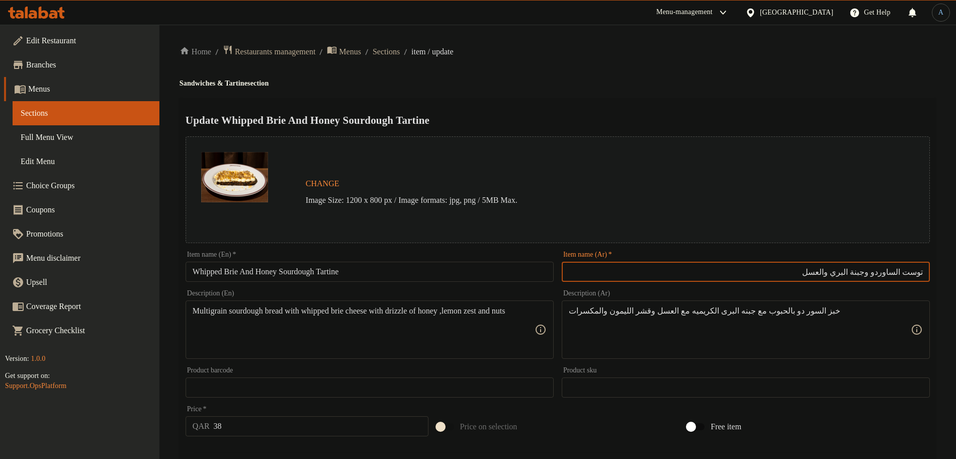
click at [917, 270] on input "توست الساوردو وجبنة البري والعسل" at bounding box center [746, 272] width 368 height 20
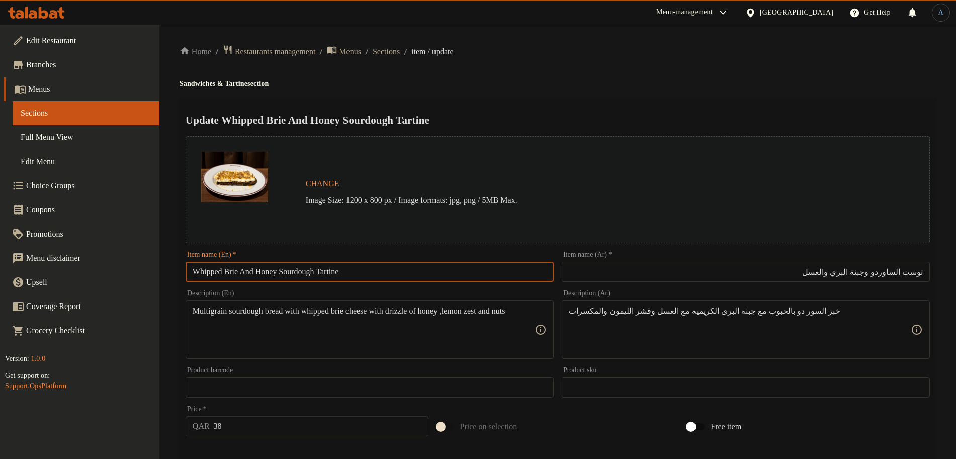
click at [331, 272] on input "Whipped Brie And Honey Sourdough Tartine" at bounding box center [370, 272] width 368 height 20
type input "Whipped Brie And Honey Sourdough Toast Tartine"
click at [907, 269] on input "توست الساوردو وجبنة البري والعسل" at bounding box center [746, 272] width 368 height 20
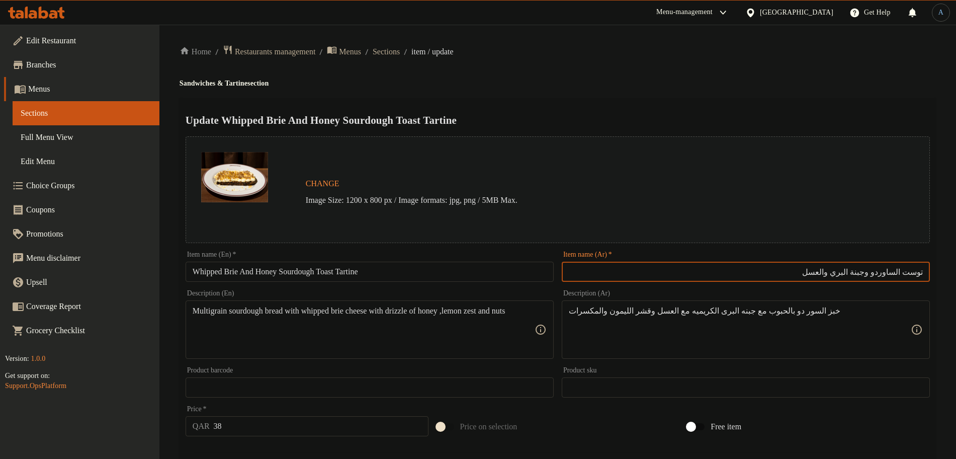
click at [373, 272] on input "Whipped Brie And Honey Sourdough Toast Tartine" at bounding box center [370, 272] width 368 height 20
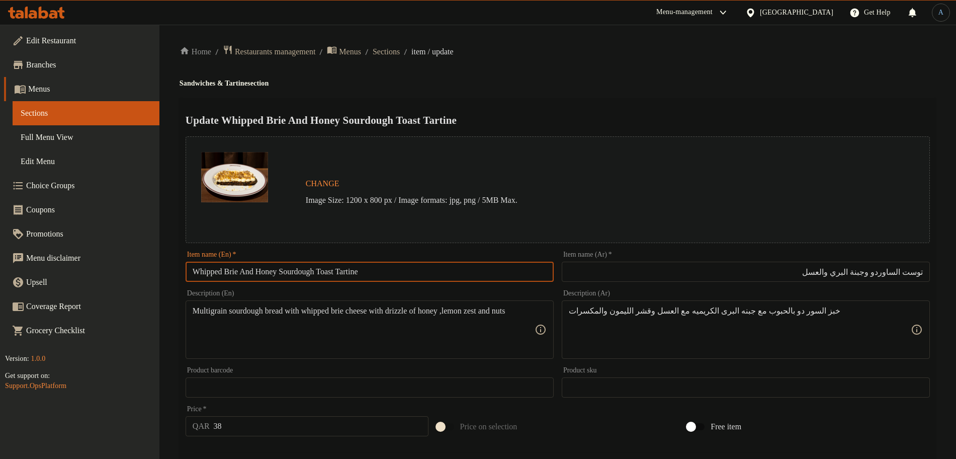
click at [373, 272] on input "Whipped Brie And Honey Sourdough Toast Tartine" at bounding box center [370, 272] width 368 height 20
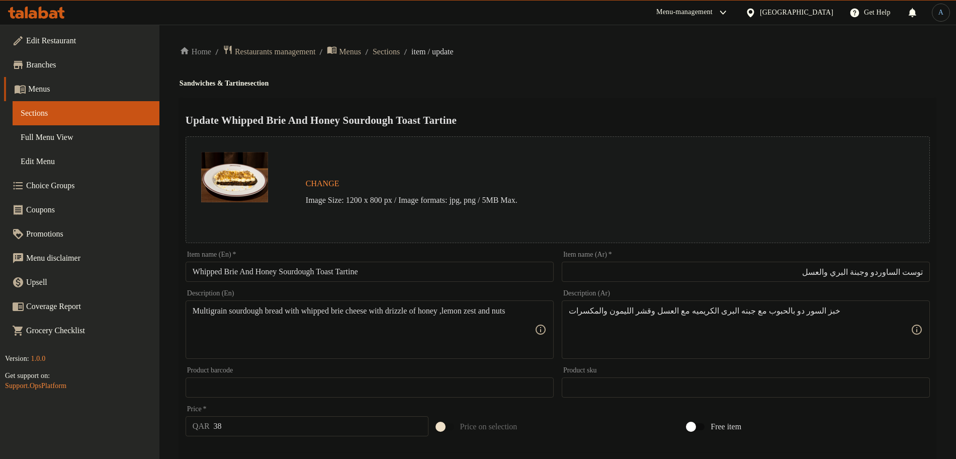
click at [359, 275] on input "Whipped Brie And Honey Sourdough Toast Tartine" at bounding box center [370, 272] width 368 height 20
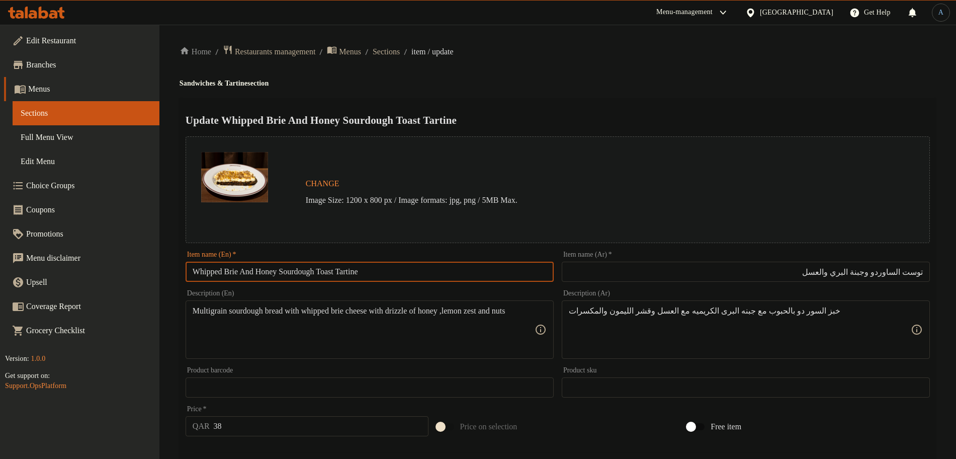
click at [359, 275] on input "Whipped Brie And Honey Sourdough Toast Tartine" at bounding box center [370, 272] width 368 height 20
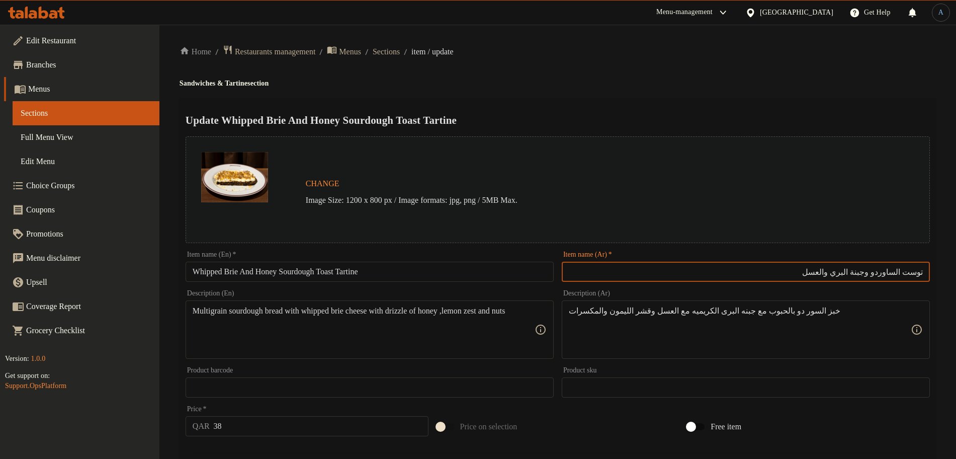
click at [905, 270] on input "توست الساوردو وجبنة البري والعسل" at bounding box center [746, 272] width 368 height 20
paste input "تارتين"
type input "تارتين توست الساوردو وجبنة البري والعسل"
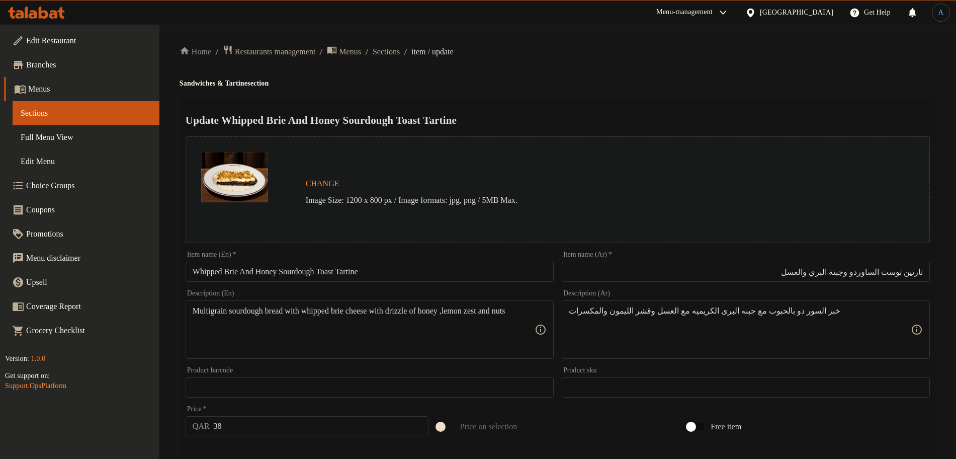
click at [772, 81] on h4 "Sandwiches & Tartine section" at bounding box center [558, 83] width 757 height 10
click at [617, 104] on div "Update Whipped Brie And Honey Sourdough Toast Tartine Change Image Size: 1200 x…" at bounding box center [558, 433] width 757 height 671
type textarea "خبز السور دو بالحبوب مع جبنه البرى الكريميه مع رشة عسل وقشر الليمون والمكسرات"
click at [694, 82] on h4 "Sandwiches & Tartine section" at bounding box center [558, 83] width 757 height 10
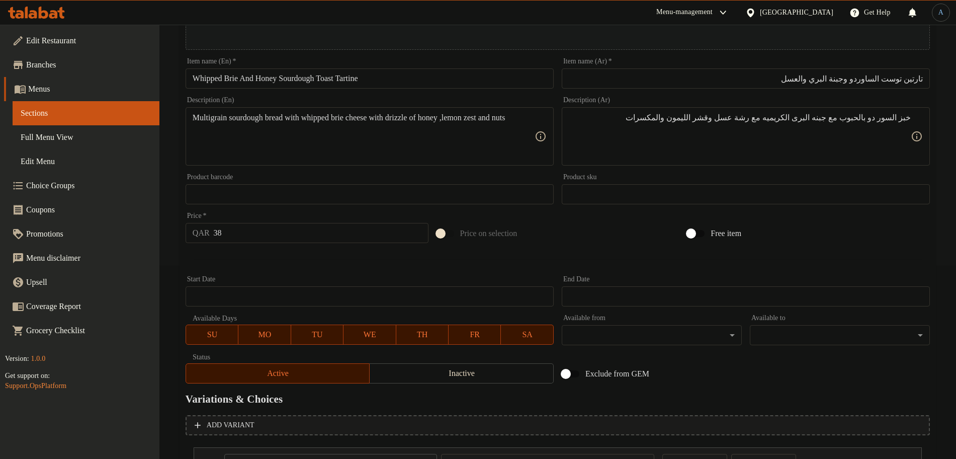
scroll to position [337, 0]
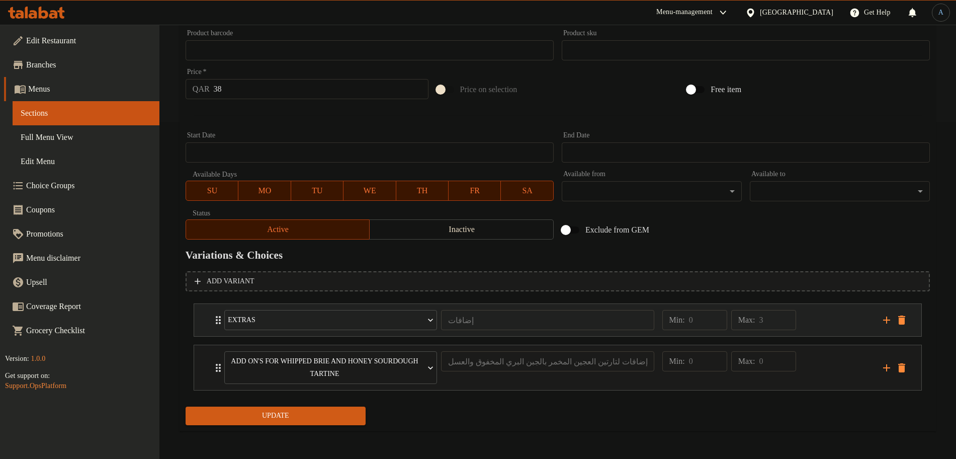
click at [808, 316] on div "Min: 0 ​ Max: 3 ​" at bounding box center [767, 320] width 221 height 32
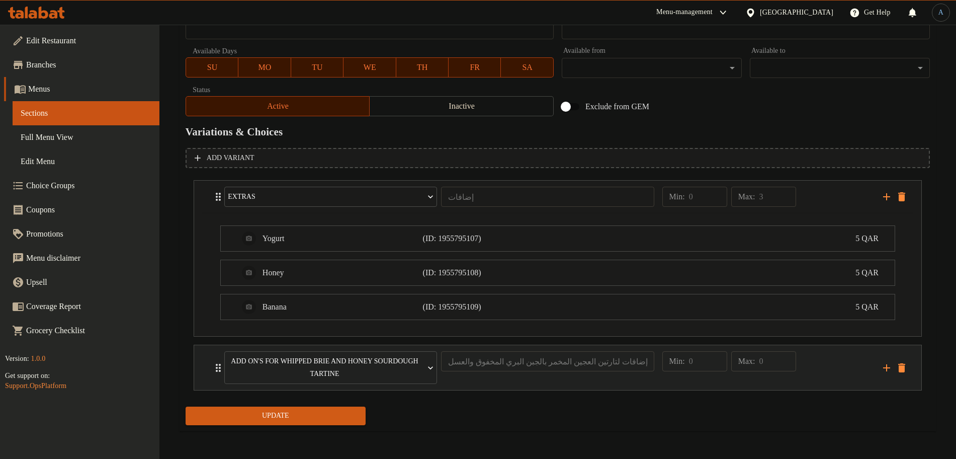
click at [853, 375] on div "Min: 0 ​ Max: 0 ​" at bounding box center [767, 367] width 221 height 45
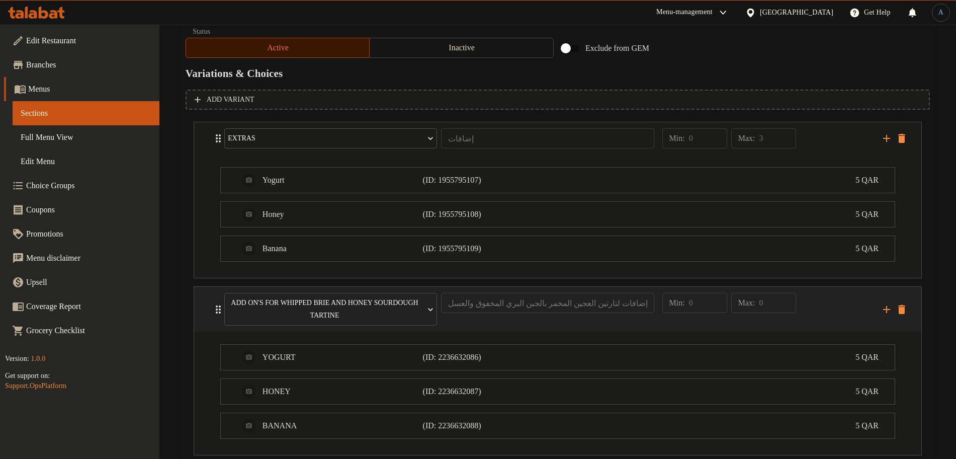
scroll to position [584, 0]
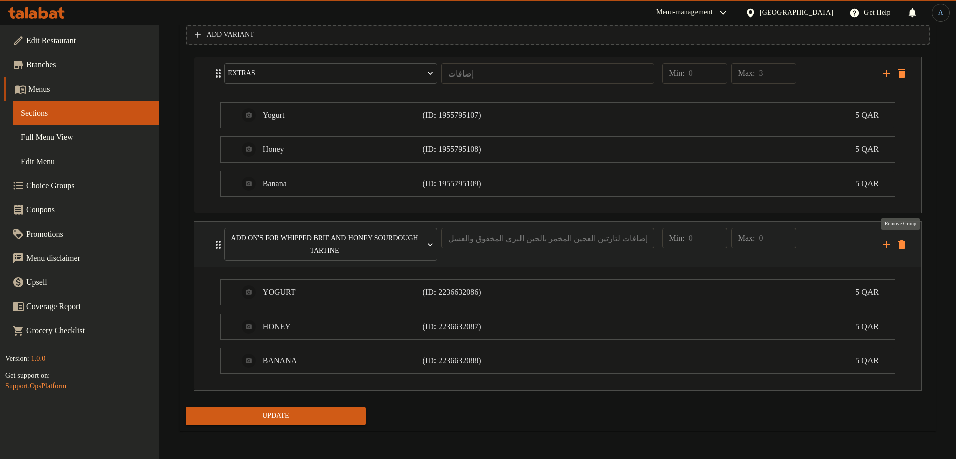
click at [906, 249] on icon "delete" at bounding box center [902, 244] width 12 height 12
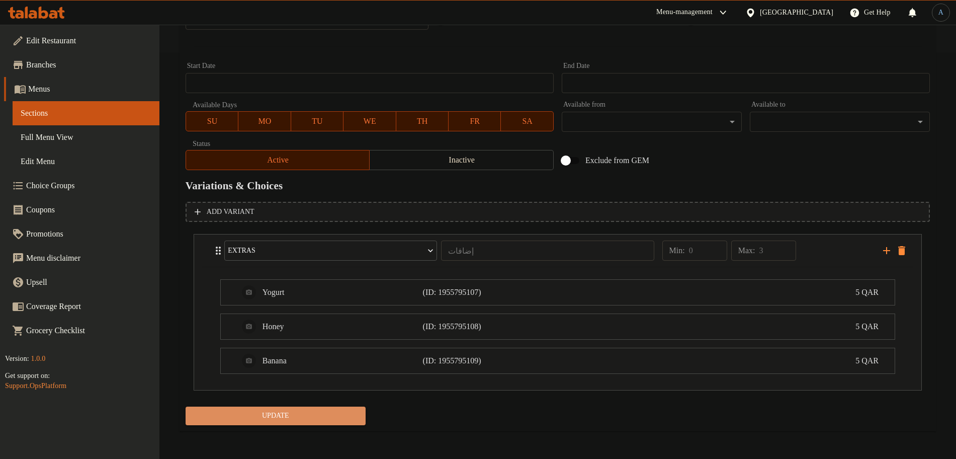
click at [302, 417] on span "Update" at bounding box center [276, 416] width 164 height 13
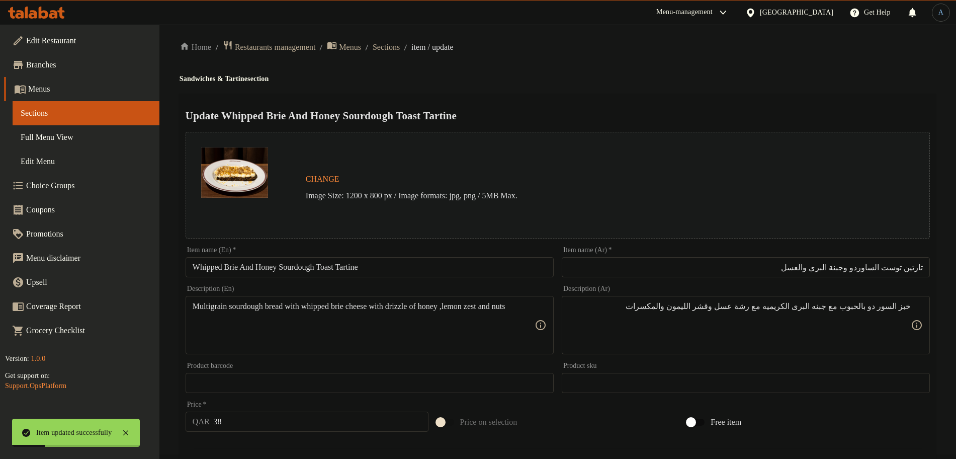
scroll to position [0, 0]
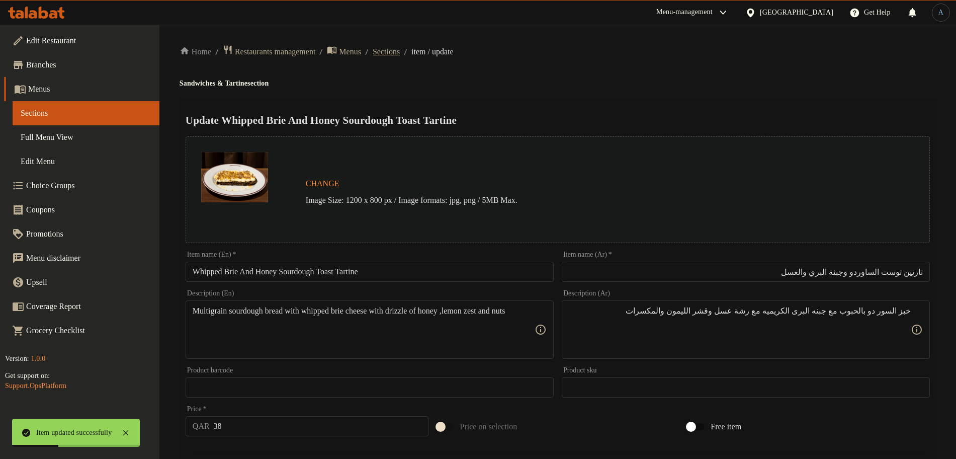
click at [400, 50] on span "Sections" at bounding box center [386, 52] width 27 height 12
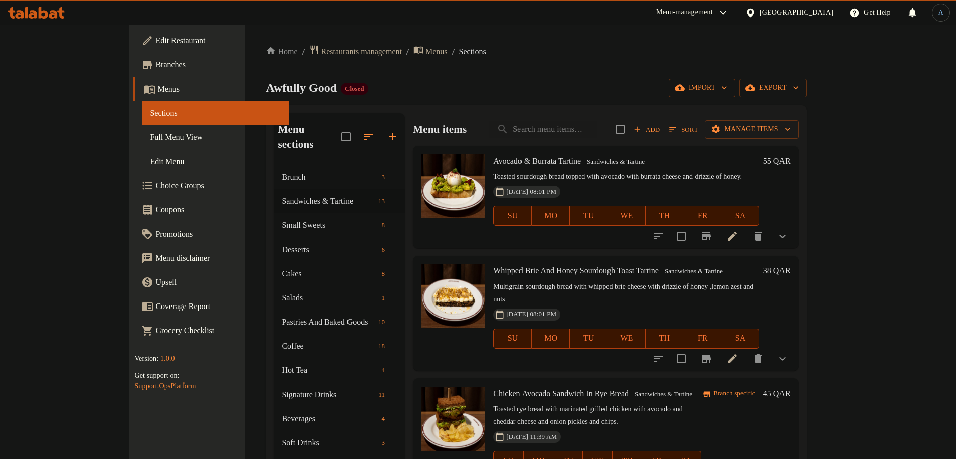
click at [544, 74] on div "Home / Restaurants management / Menus / Sections Awfully Good Closed import exp…" at bounding box center [536, 312] width 541 height 535
click at [698, 128] on span "Sort" at bounding box center [684, 130] width 28 height 12
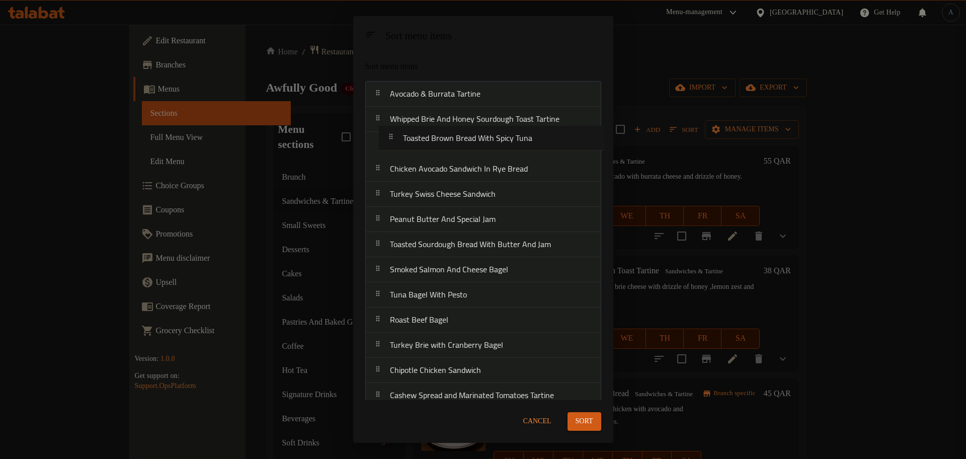
drag, startPoint x: 472, startPoint y: 172, endPoint x: 485, endPoint y: 138, distance: 36.0
click at [485, 138] on nav "Avocado & Burrata Tartine Whipped Brie And Honey Sourdough Toast Tartine Chicke…" at bounding box center [483, 245] width 236 height 328
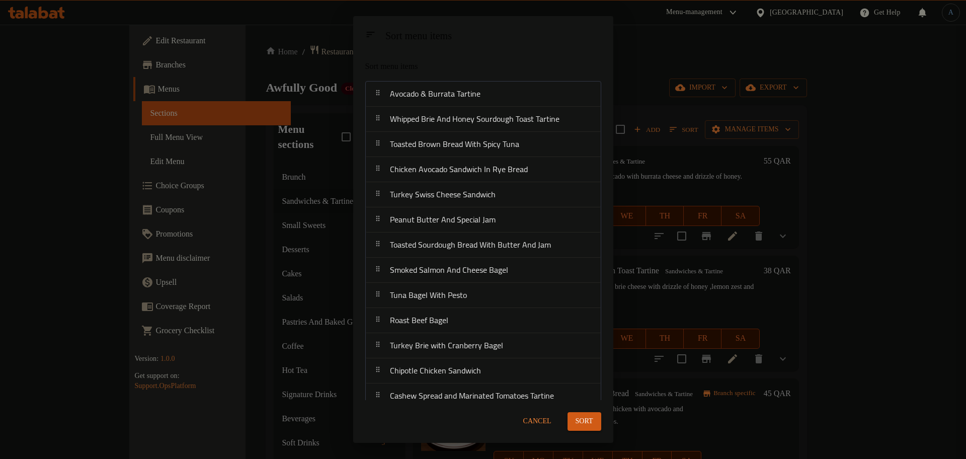
click at [588, 416] on span "Sort" at bounding box center [585, 421] width 18 height 13
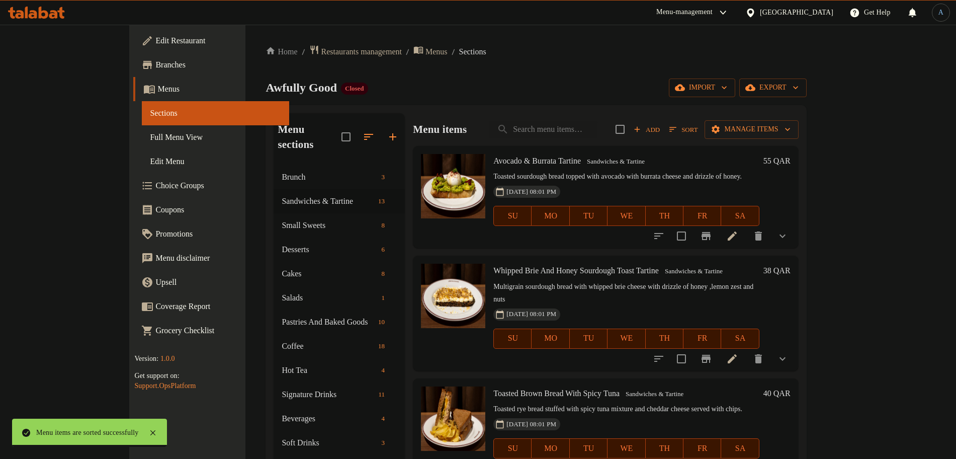
click at [436, 85] on div "Awfully Good Closed import export" at bounding box center [536, 87] width 541 height 19
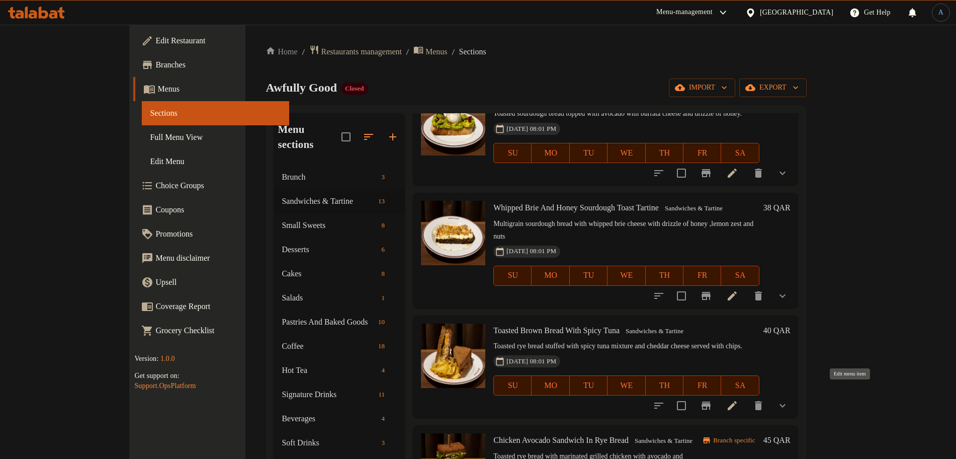
click at [739, 399] on icon at bounding box center [732, 405] width 12 height 12
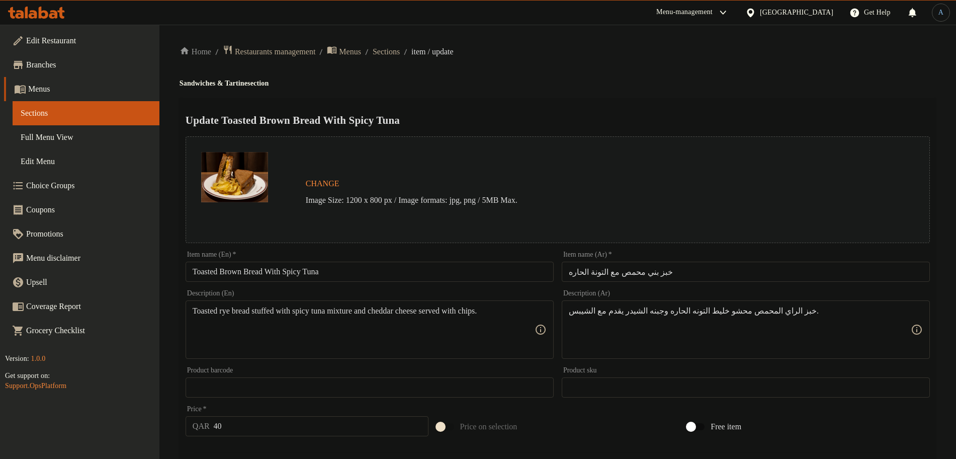
click at [609, 96] on div "Home / Restaurants management / Menus / Sections / item / update Sandwiches & T…" at bounding box center [558, 384] width 757 height 678
click at [358, 271] on input "Toasted Brown Bread With Spicy Tuna" at bounding box center [370, 272] width 368 height 20
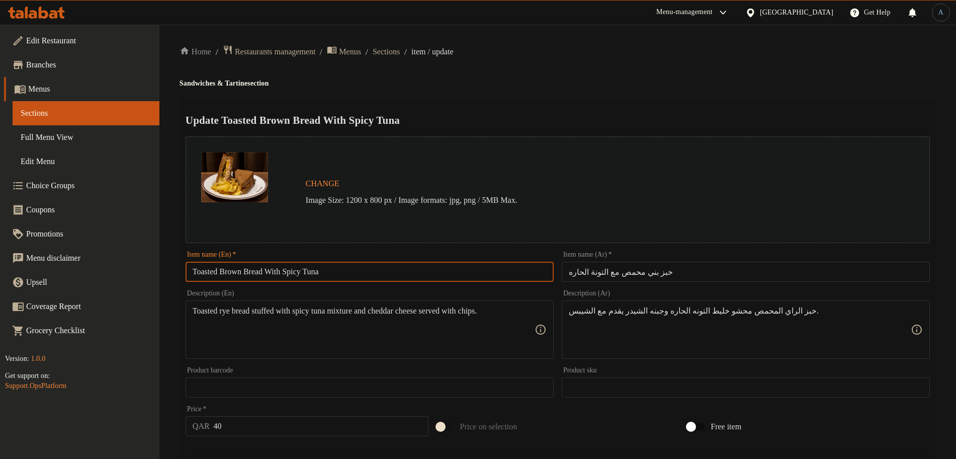
paste input "Spicy Tuna Rye Bread Sandwich"
click at [354, 270] on input "Toasted Brown Bread With Spicy Tuna" at bounding box center [370, 272] width 368 height 20
paste input "Spicy Tuna Rye Bread Sandwich"
click at [531, 99] on div "Update Spicy Tuna Rye Bread Sandwich Change Image Size: 1200 x 800 px / Image f…" at bounding box center [558, 406] width 757 height 617
click at [324, 277] on input "Spicy Tuna Rye Bread Sandwich" at bounding box center [370, 272] width 368 height 20
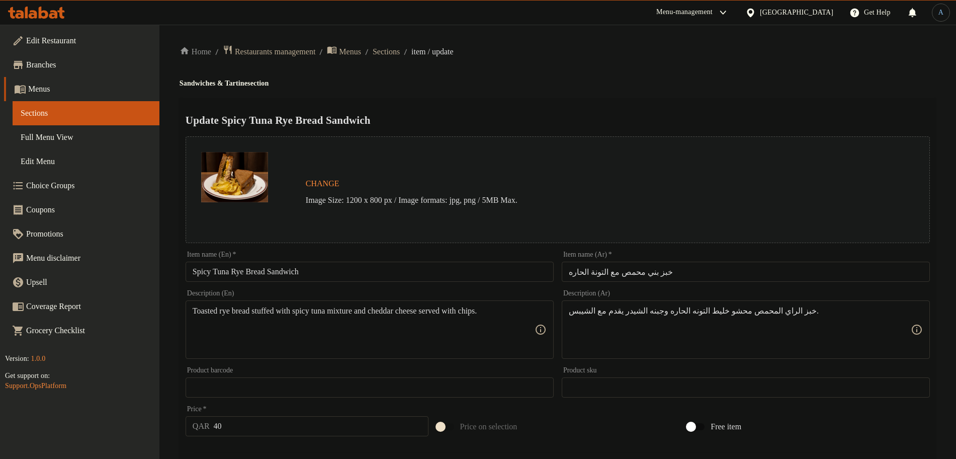
click at [801, 57] on ol "Home / Restaurants management / Menus / Sections / item / update" at bounding box center [558, 52] width 757 height 14
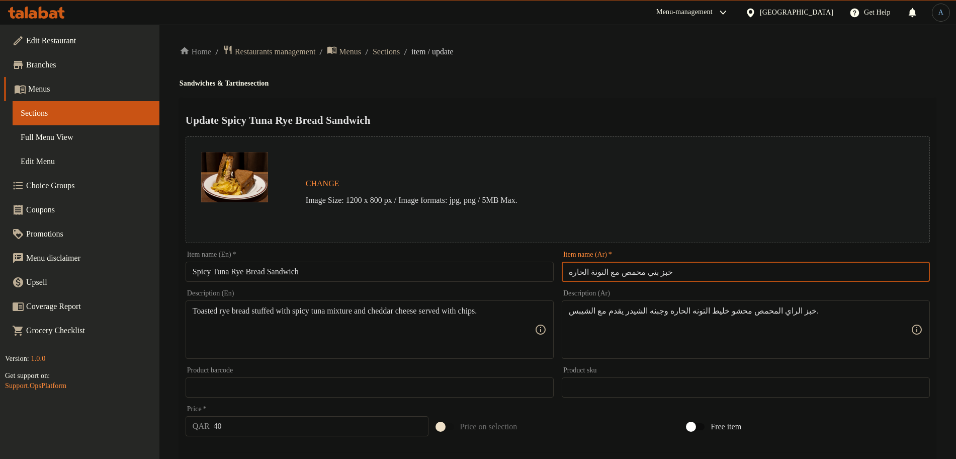
click at [749, 272] on input "خبز بني محمص مع التونة الحاره" at bounding box center [746, 272] width 368 height 20
click at [720, 277] on input "خبز بني محمص مع التونة الحاره" at bounding box center [746, 272] width 368 height 20
click at [678, 277] on input "خبز بني محمص مع التونة الحاره" at bounding box center [746, 272] width 368 height 20
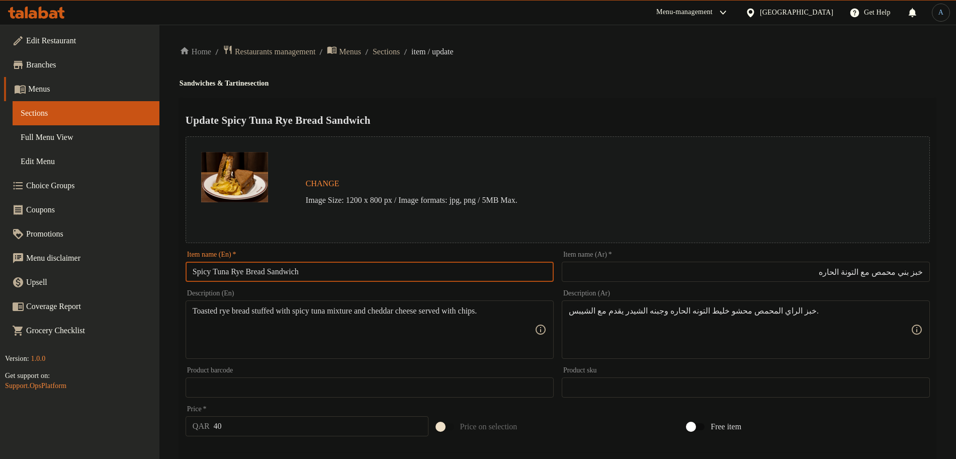
click at [253, 272] on input "Spicy Tuna Rye Bread Sandwich" at bounding box center [370, 272] width 368 height 20
click at [360, 271] on input "Spicy Tuna Rye toasted Bread Sandwich" at bounding box center [370, 272] width 368 height 20
paste input "T"
click at [645, 82] on h4 "Sandwiches & Tartine section" at bounding box center [558, 83] width 757 height 10
click at [290, 272] on input "Spicy Tuna Rye Toasted Bread Sandwich" at bounding box center [370, 272] width 368 height 20
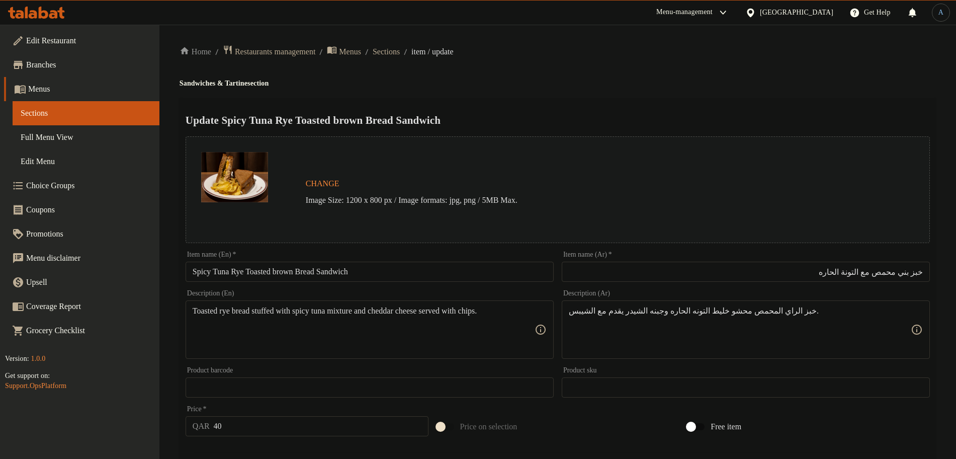
click at [380, 272] on input "Spicy Tuna Rye Toasted brown Bread Sandwich" at bounding box center [370, 272] width 368 height 20
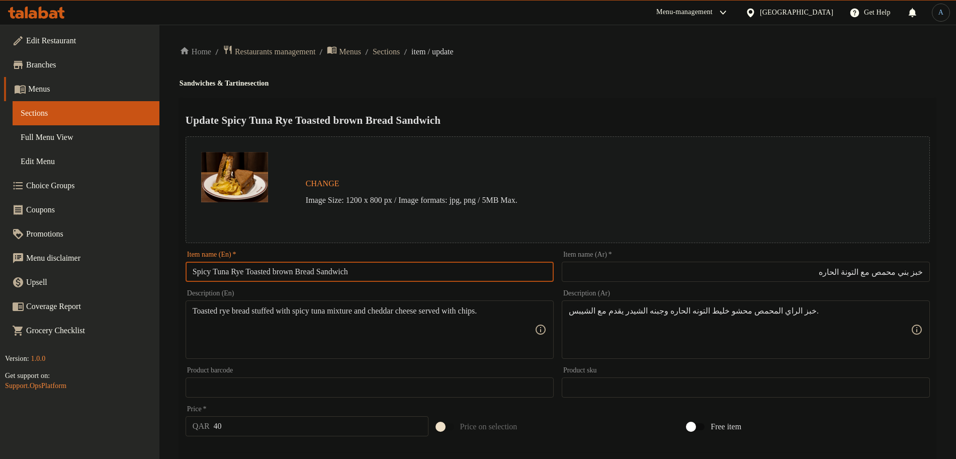
paste input "B"
type input "Spicy Tuna Rye Toasted Brown Bread Sandwich"
click at [649, 100] on div "Update Spicy Tuna Rye Toasted Brown Bread Sandwich Change Image Size: 1200 x 80…" at bounding box center [558, 406] width 757 height 617
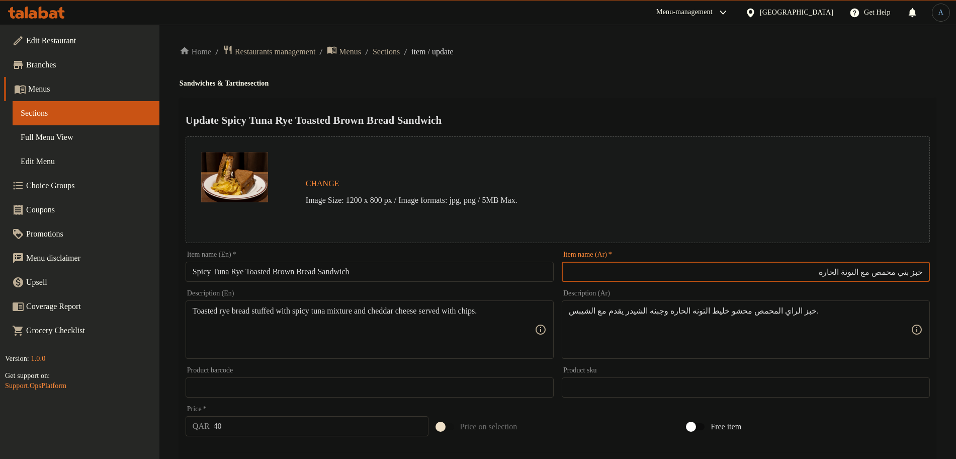
click at [912, 271] on input "خبز بني محمص مع التونة الحاره" at bounding box center [746, 272] width 368 height 20
click at [356, 269] on input "Spicy Tuna Rye Toasted Brown Bread Sandwich" at bounding box center [370, 272] width 368 height 20
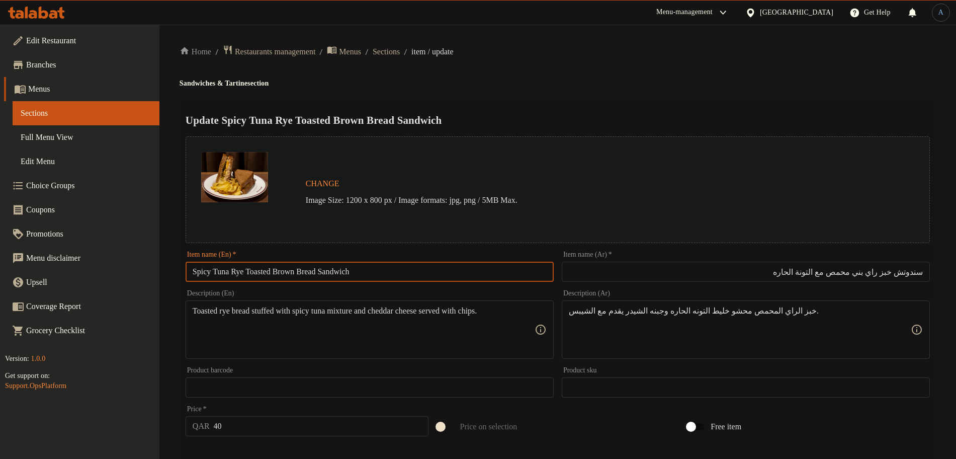
click at [356, 269] on input "Spicy Tuna Rye Toasted Brown Bread Sandwich" at bounding box center [370, 272] width 368 height 20
click at [917, 273] on input "سندوتش خبز راي بني محمص مع التونة الحاره" at bounding box center [746, 272] width 368 height 20
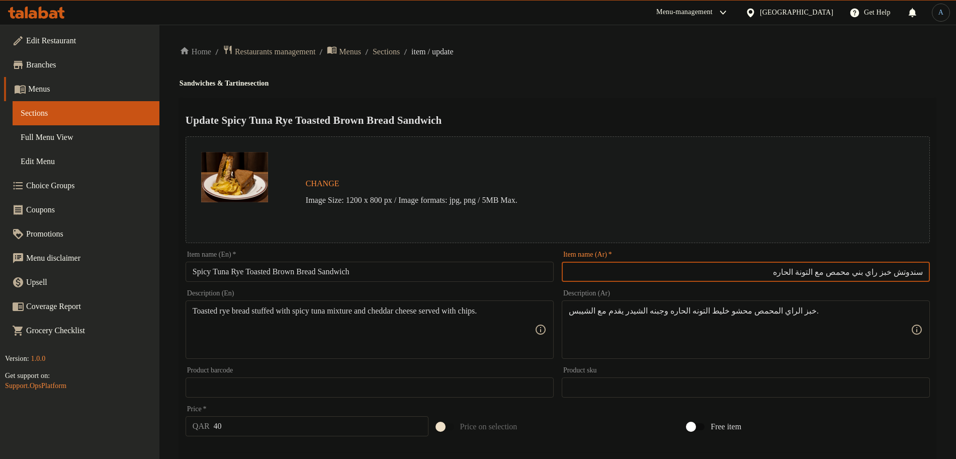
click at [917, 273] on input "سندوتش خبز راي بني محمص مع التونة الحاره" at bounding box center [746, 272] width 368 height 20
paste input "ي"
type input "سندويتش خبز راي بني محمص مع التونة الحاره"
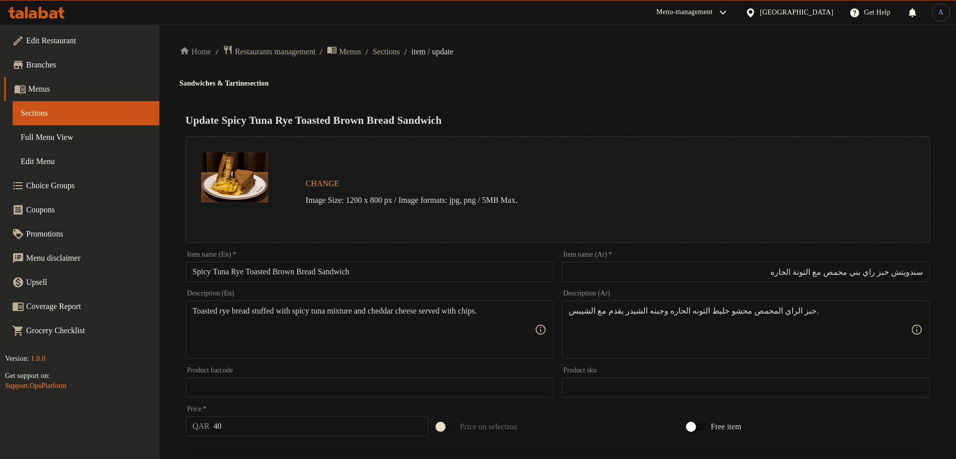
click at [759, 66] on div "Home / Restaurants management / Menus / Sections / item / update Sandwiches & T…" at bounding box center [558, 384] width 757 height 678
paste textarea "Rye Bread filled with Spicy Tuna mixture and sharp cheddar Cheese serve with ch…"
click at [597, 85] on h4 "Sandwiches & Tartine section" at bounding box center [558, 83] width 757 height 10
paste textarea "Rye Bread filled with Spicy Tuna mixture and sharp cheddar Cheese serve with ch…"
click at [438, 330] on textarea "Rye Bread filled with Spicy Tuna mixture and sharp cheddar Cheese serve with ch…" at bounding box center [364, 330] width 342 height 48
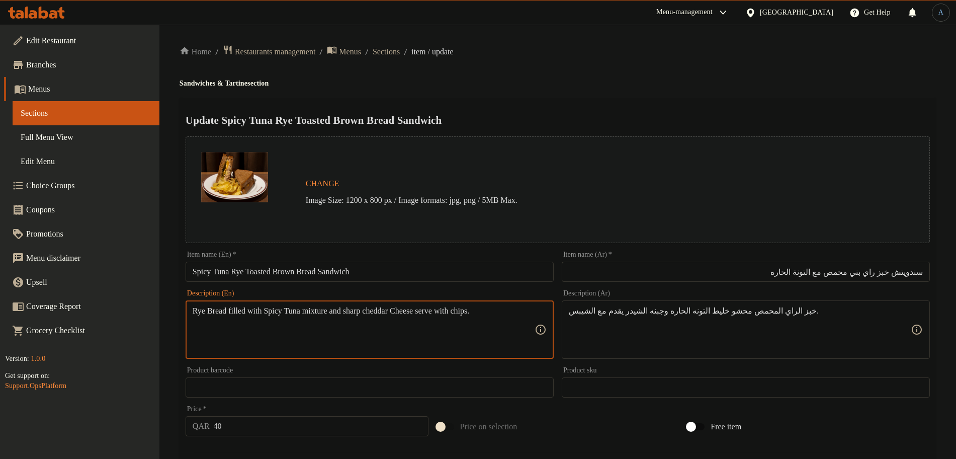
paste textarea "bread filled with spicy tuna mixture and sharp cheddar c"
click at [233, 313] on textarea "Rye bread filled with spicy tuna mixture and sharp cheddar cheese serve with ch…" at bounding box center [364, 330] width 342 height 48
click at [271, 272] on input "Spicy Tuna Rye Toasted Brown Bread Sandwich" at bounding box center [370, 272] width 368 height 20
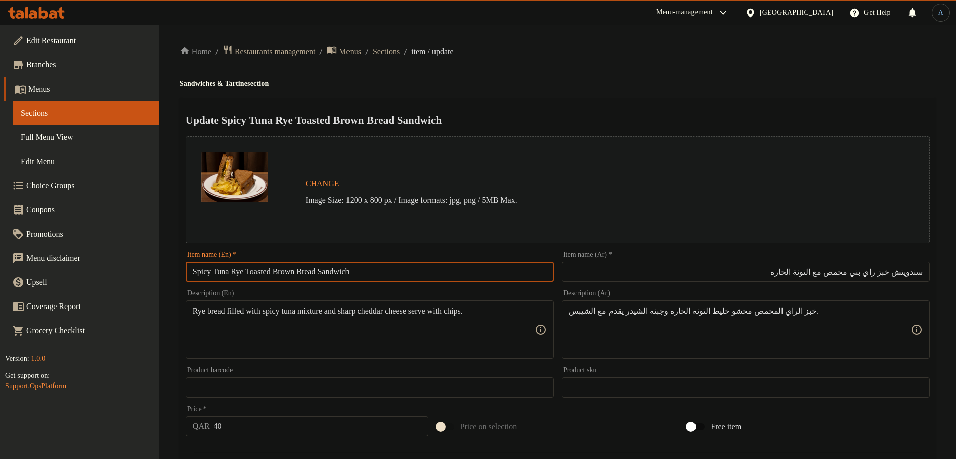
click at [271, 272] on input "Spicy Tuna Rye Toasted Brown Bread Sandwich" at bounding box center [370, 272] width 368 height 20
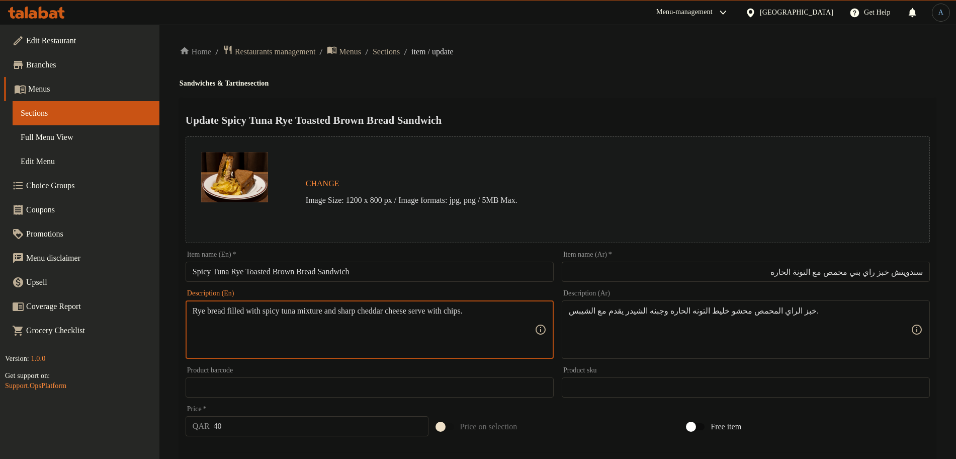
paste textarea "Toasted"
type textarea "Rye Toasted bread filled with spicy tuna mixture and sharp cheddar cheese serve…"
drag, startPoint x: 395, startPoint y: 310, endPoint x: 478, endPoint y: 309, distance: 82.5
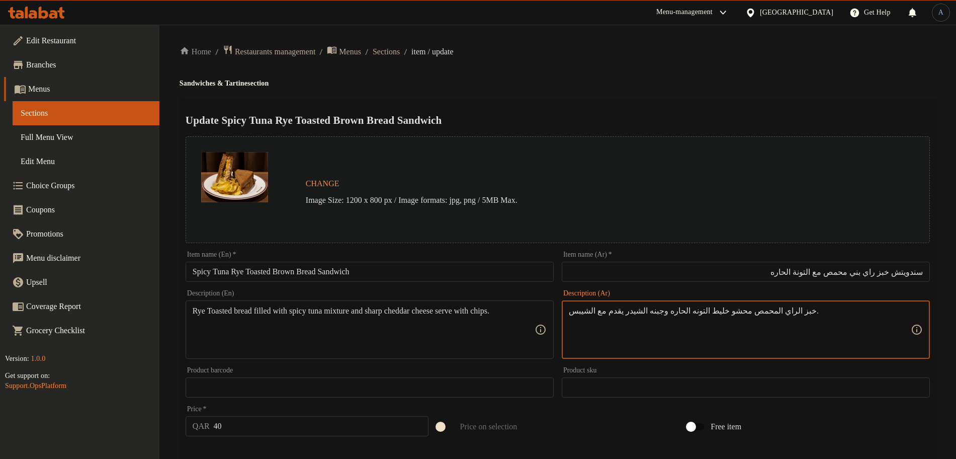
drag, startPoint x: 640, startPoint y: 311, endPoint x: 610, endPoint y: 311, distance: 29.7
paste textarea "ة شيدر حادة"
type textarea "خبز الراي المحمص محشو خليط التونه الحاره وجبنة شيدر حادة يقدم مع الشيبس."
click at [421, 326] on textarea "Rye Toasted bread filled with spicy tuna mixture and sharp cheddar cheese serve…" at bounding box center [364, 330] width 342 height 48
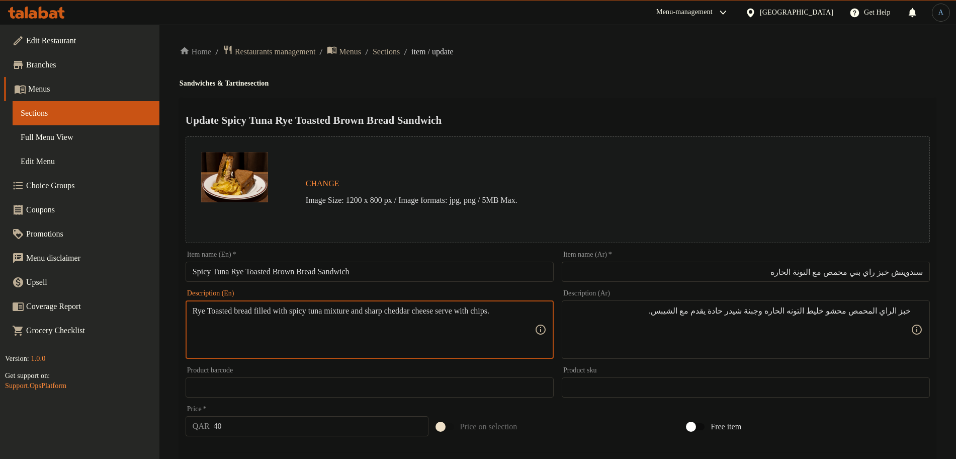
paste textarea "t"
type textarea "Rye toasted bread filled with spicy tuna mixture and sharp cheddar cheese serve…"
click at [584, 94] on div "Home / Restaurants management / Menus / Sections / item / update Sandwiches & T…" at bounding box center [558, 384] width 757 height 678
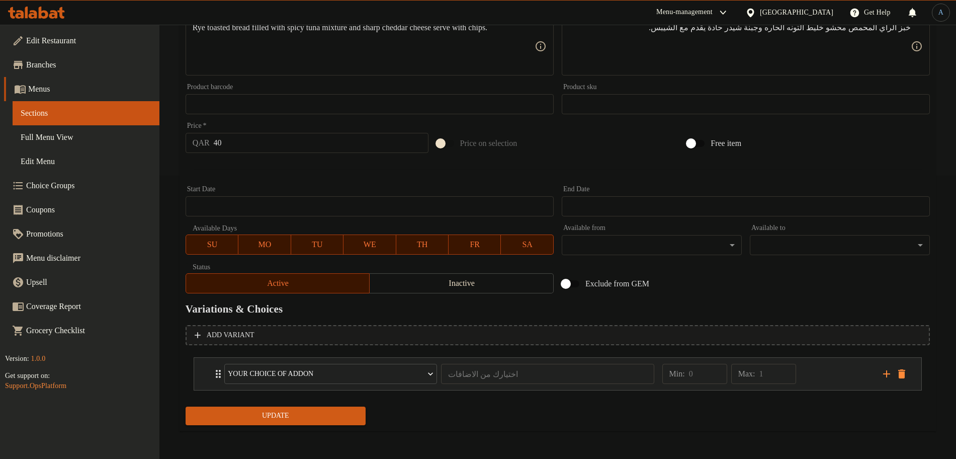
click at [818, 372] on div "Min: 0 ​ Max: 1 ​" at bounding box center [767, 374] width 221 height 32
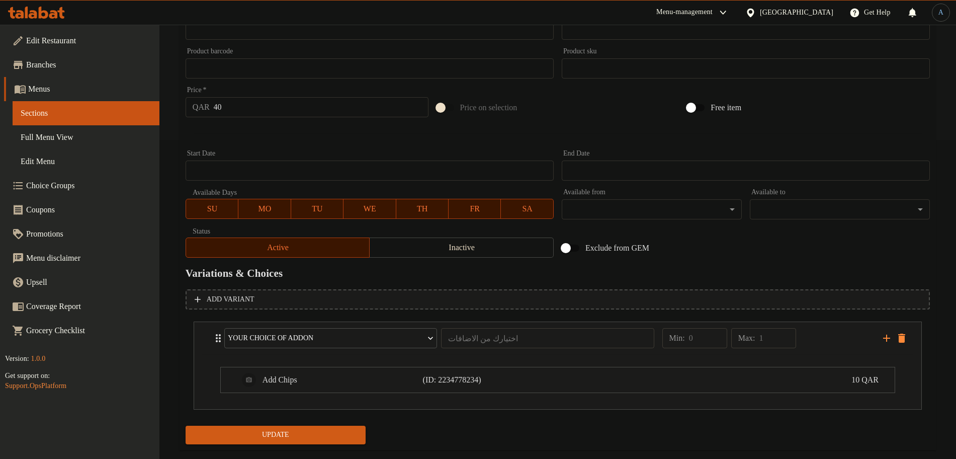
scroll to position [338, 0]
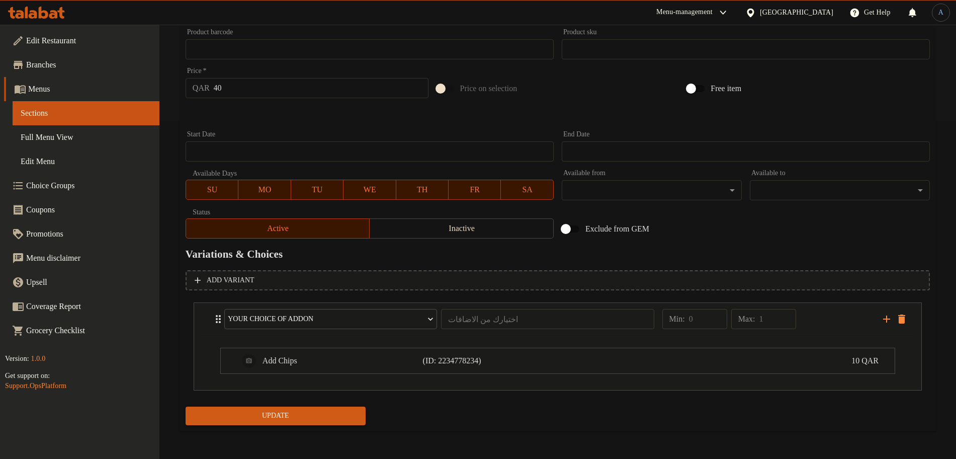
click at [295, 411] on span "Update" at bounding box center [276, 416] width 164 height 13
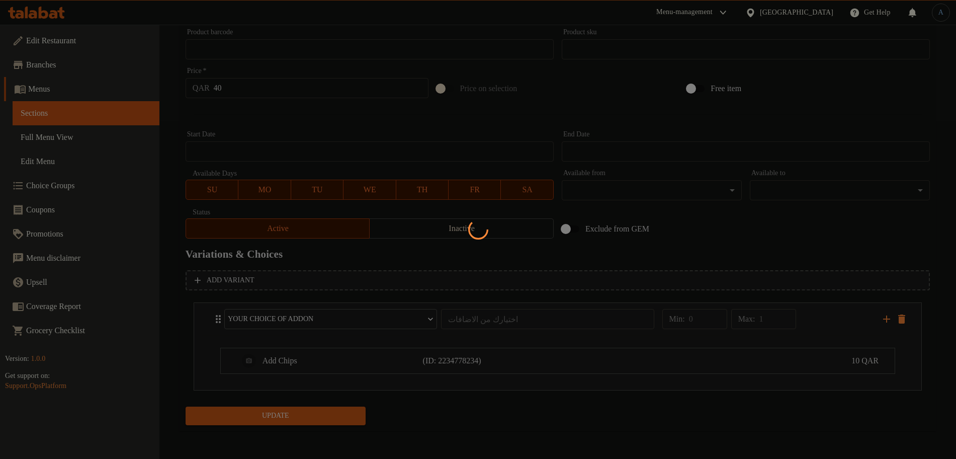
scroll to position [0, 0]
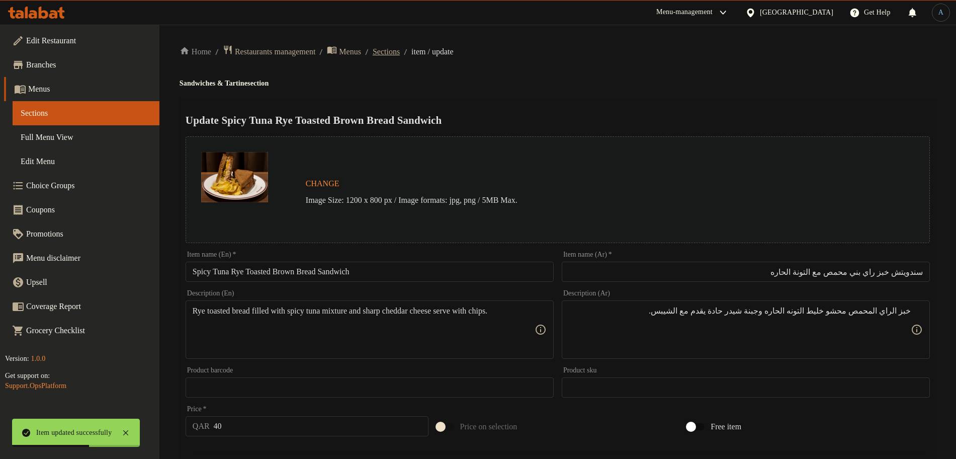
click at [400, 49] on span "Sections" at bounding box center [386, 52] width 27 height 12
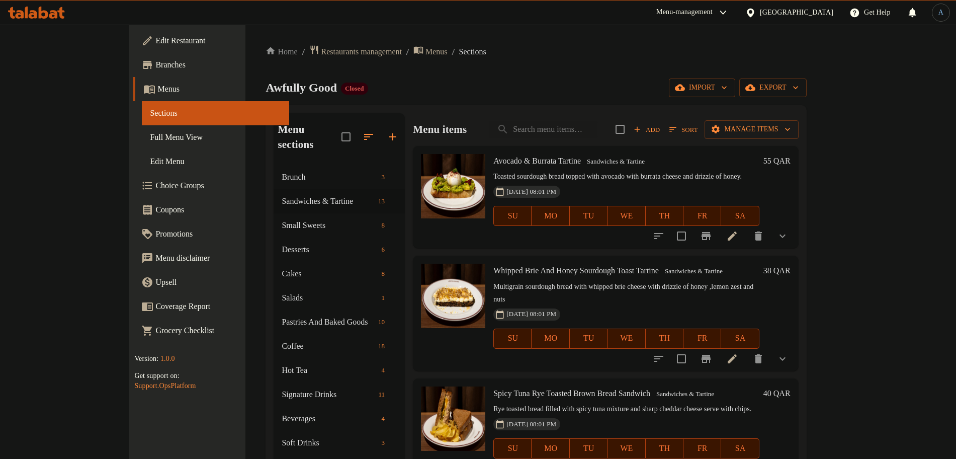
click at [606, 113] on div "Menu items Add Sort Manage items" at bounding box center [605, 129] width 385 height 33
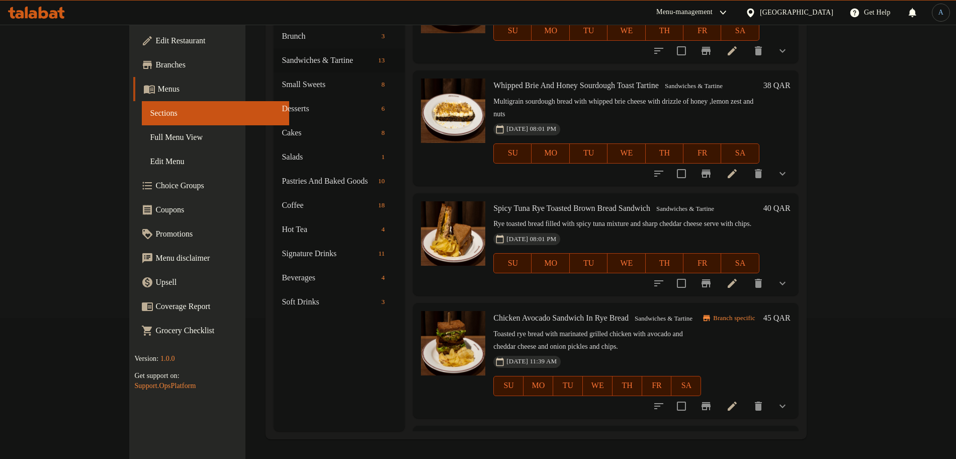
scroll to position [63, 0]
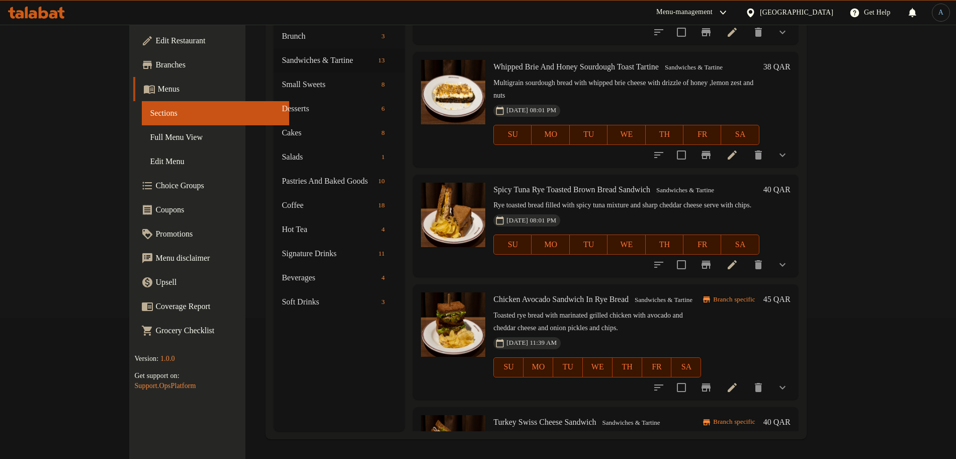
click at [739, 381] on icon at bounding box center [732, 387] width 12 height 12
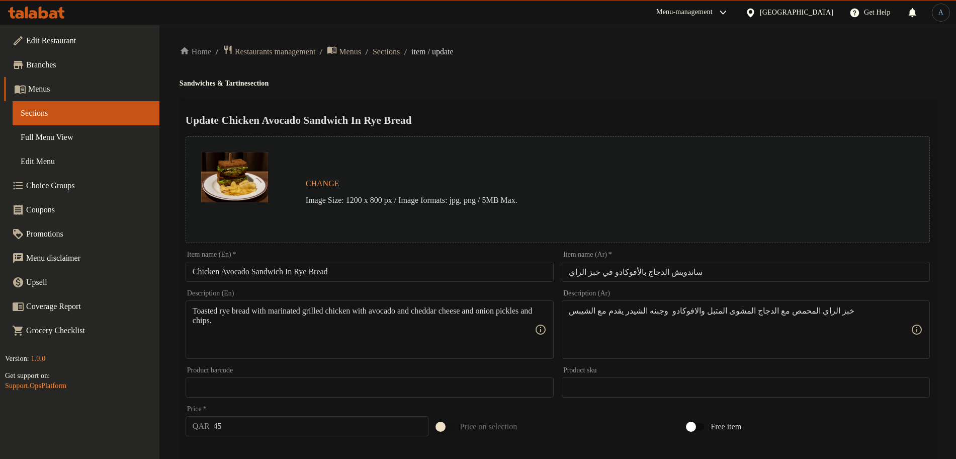
click at [706, 74] on div "Home / Restaurants management / Menus / Sections / item / update Sandwiches & T…" at bounding box center [558, 404] width 757 height 719
type textarea "خبز الراي المحمص مع الدجاج المشوى المتبل، الافوكادو، جبنة الشيدر، البصل المخلل …"
click at [566, 101] on div "Update Chicken Avocado Sandwich In Rye Bread Change Image Size: 1200 x 800 px /…" at bounding box center [558, 427] width 757 height 658
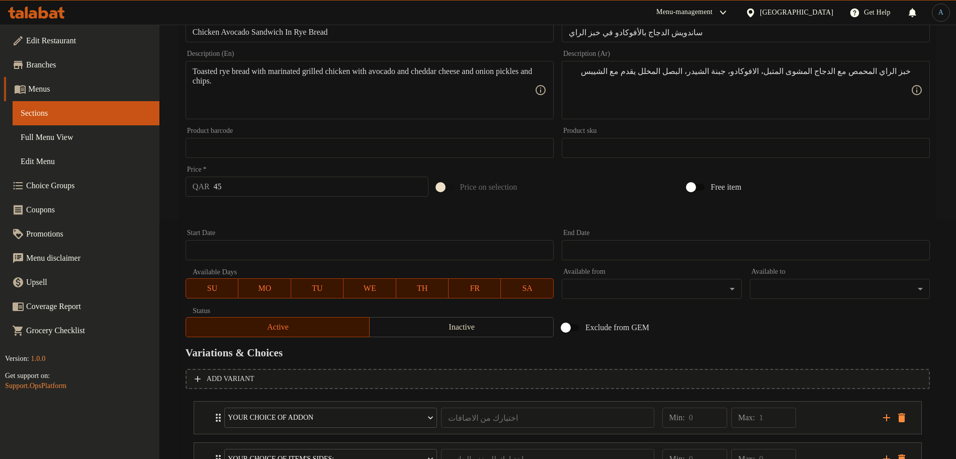
scroll to position [136, 0]
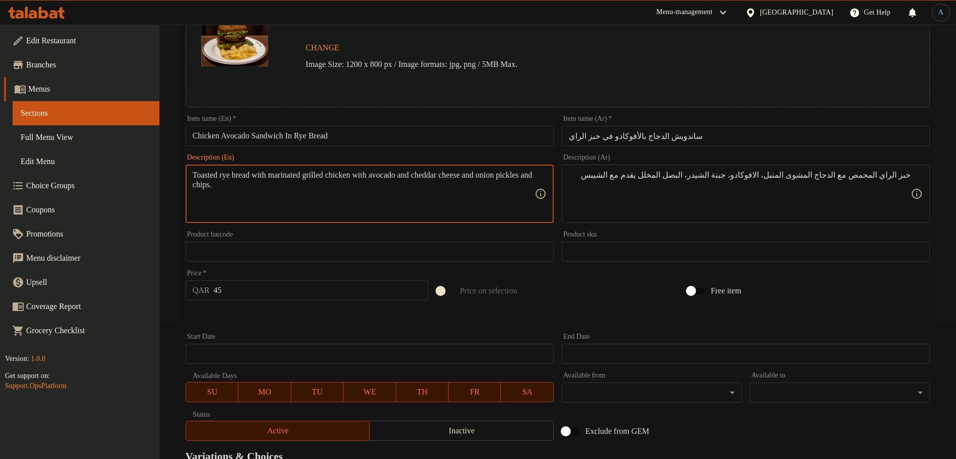
click at [267, 182] on textarea "Toasted rye bread with marinated grilled chicken with avocado and cheddar chees…" at bounding box center [364, 194] width 342 height 48
click at [449, 199] on textarea "Toasted rye bread with marinated grilled chicken with avocado and cheddar chees…" at bounding box center [364, 194] width 342 height 48
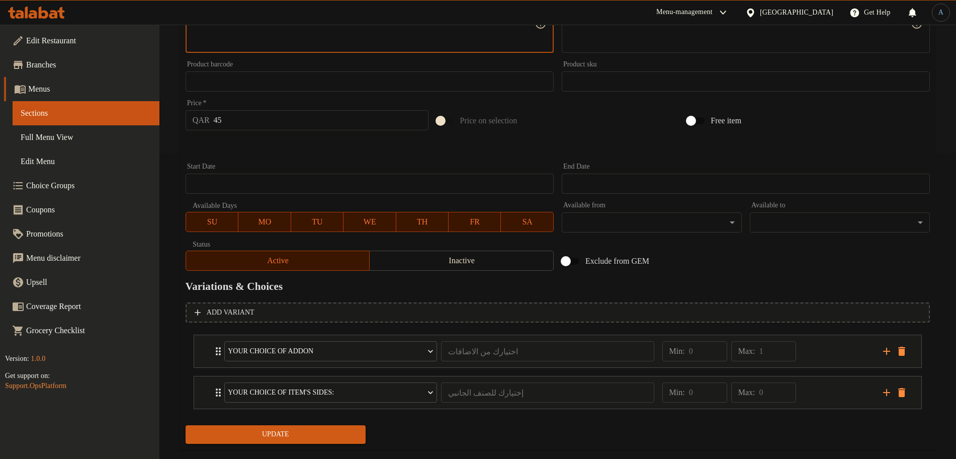
scroll to position [325, 0]
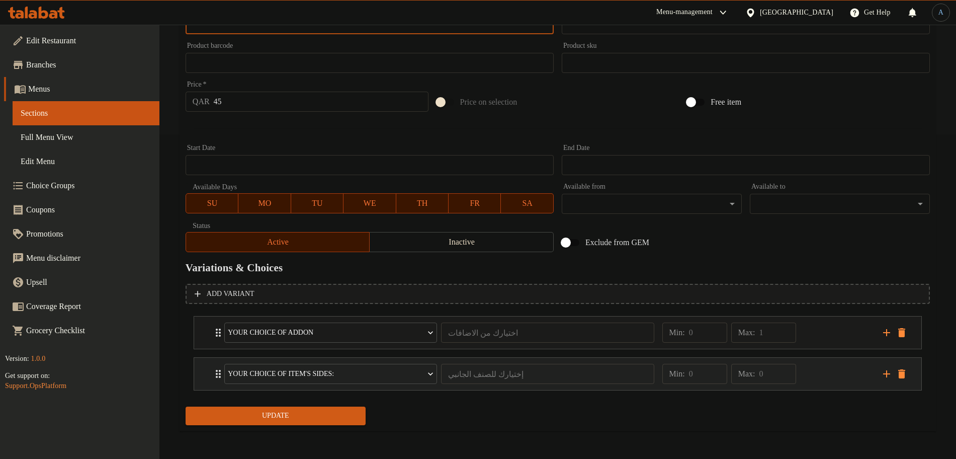
click at [824, 367] on div "Min: 0 ​ Max: 0 ​" at bounding box center [767, 374] width 221 height 32
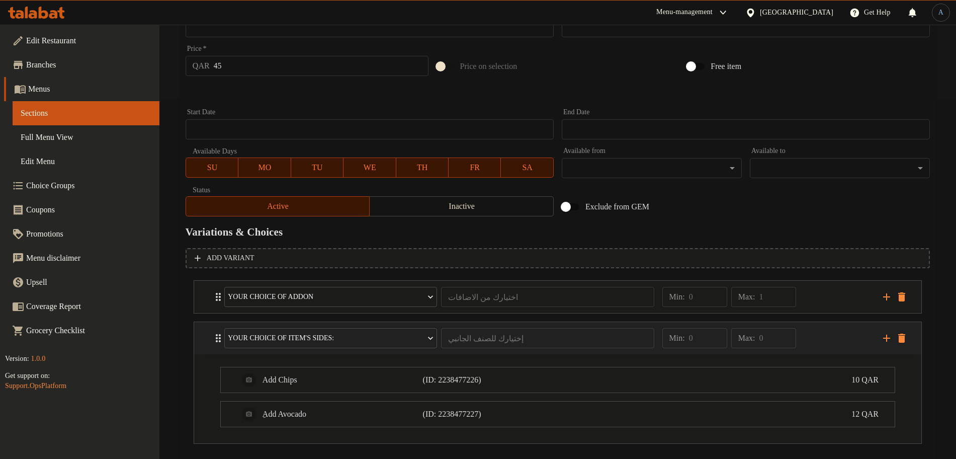
scroll to position [414, 0]
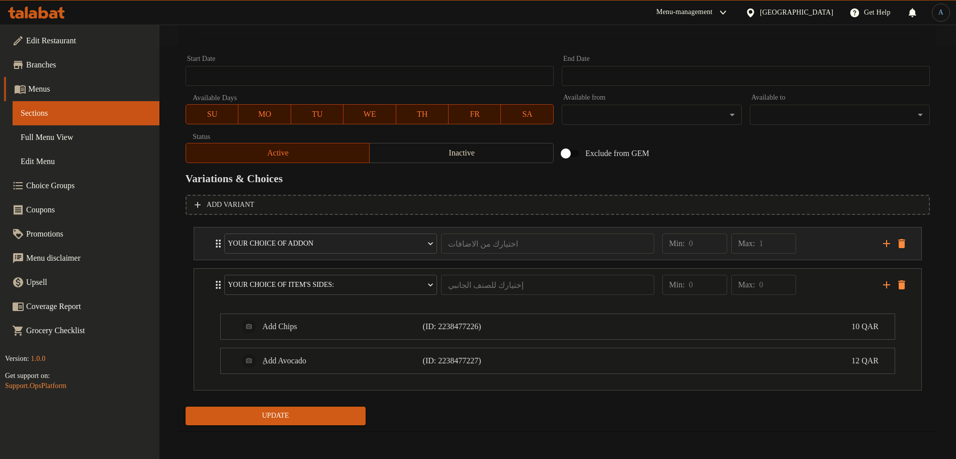
click at [838, 252] on div "Min: 0 ​ Max: 1 ​" at bounding box center [767, 243] width 221 height 32
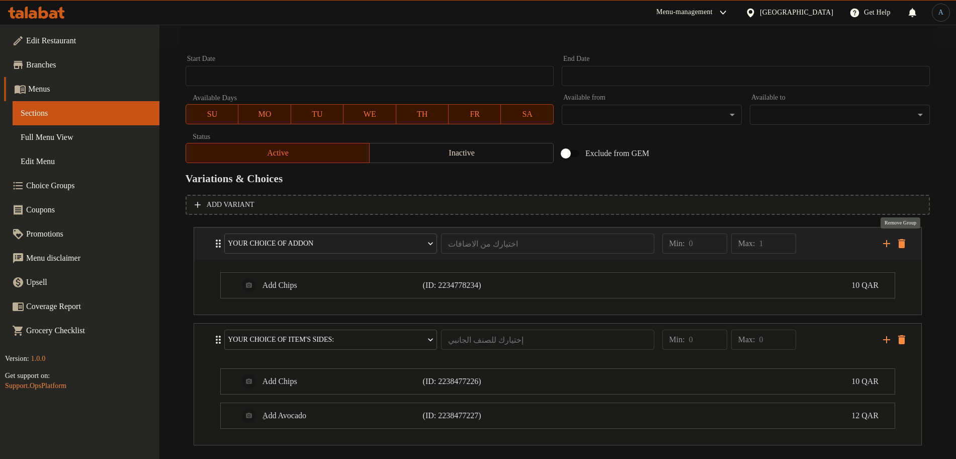
click at [904, 242] on icon "delete" at bounding box center [902, 243] width 7 height 9
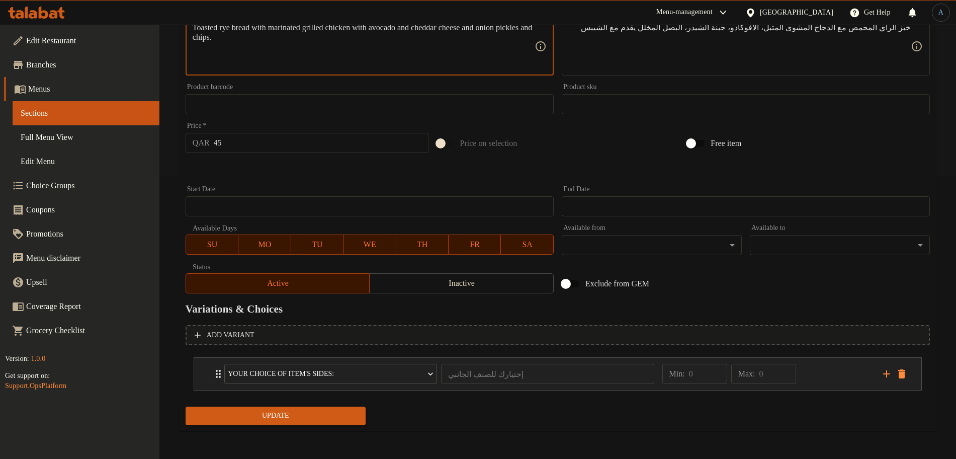
click at [822, 380] on div "Min: 0 ​ Max: 0 ​" at bounding box center [767, 374] width 221 height 32
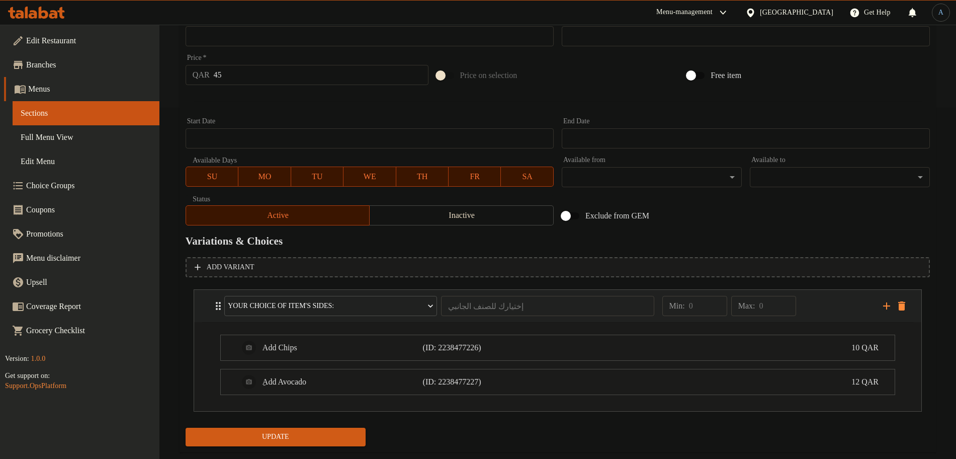
scroll to position [372, 0]
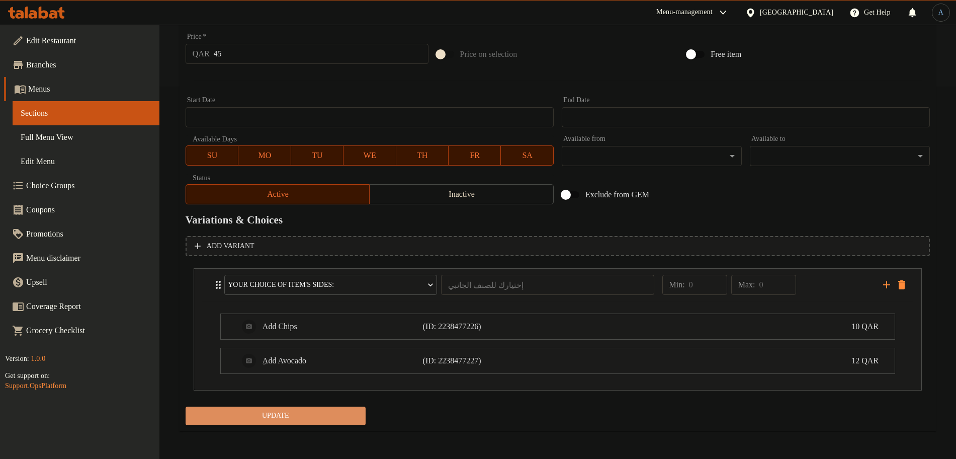
click at [294, 414] on span "Update" at bounding box center [276, 416] width 164 height 13
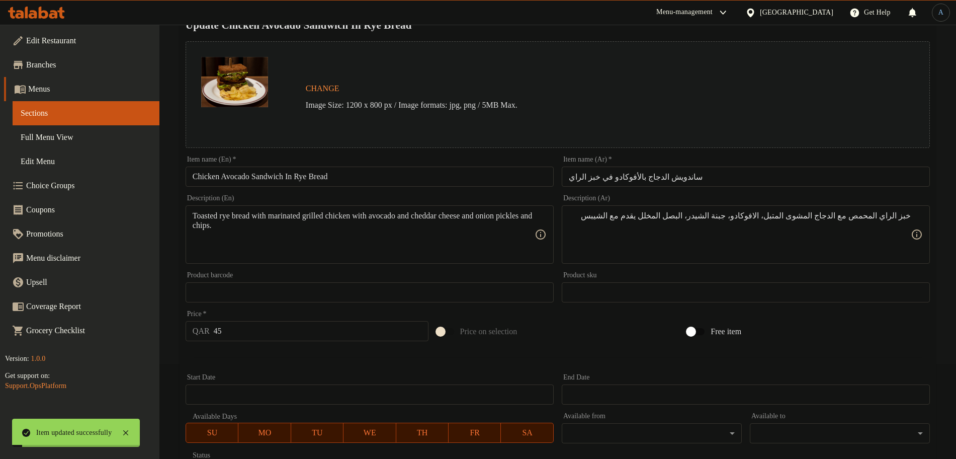
scroll to position [0, 0]
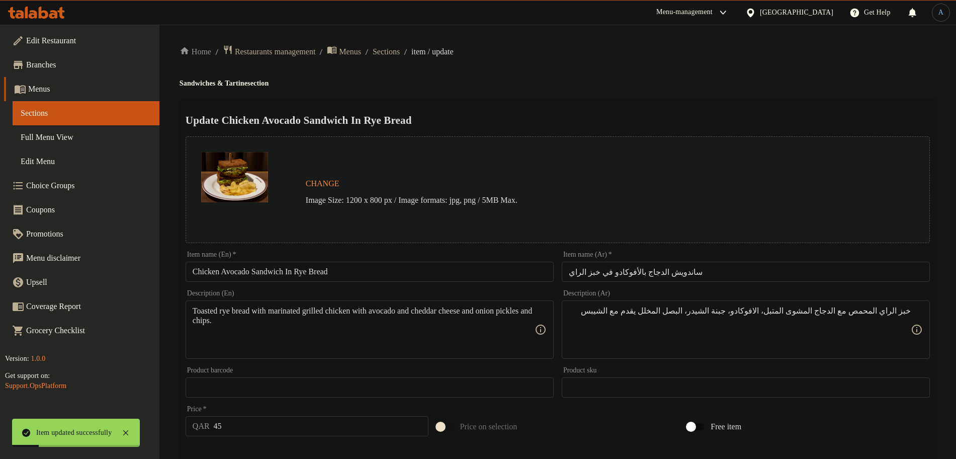
drag, startPoint x: 409, startPoint y: 53, endPoint x: 409, endPoint y: 59, distance: 6.5
click at [400, 53] on span "Sections" at bounding box center [386, 52] width 27 height 12
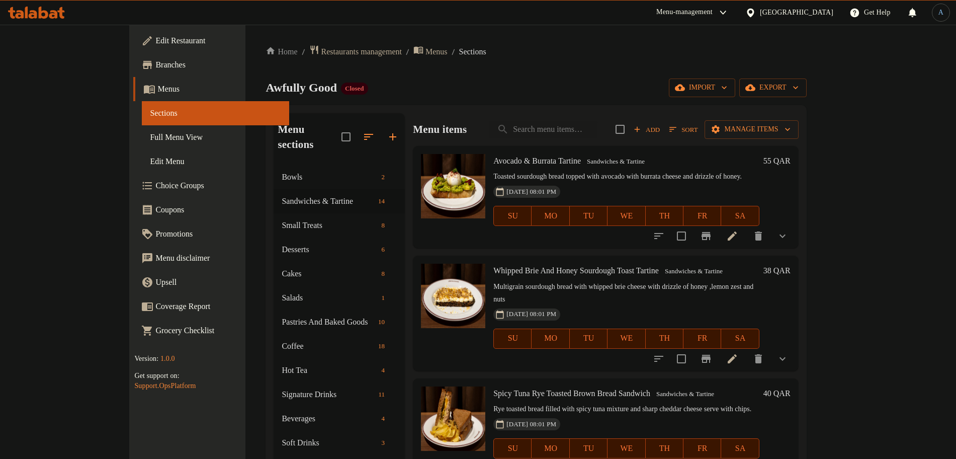
click at [617, 92] on div "Awfully Good Closed import export" at bounding box center [536, 87] width 541 height 19
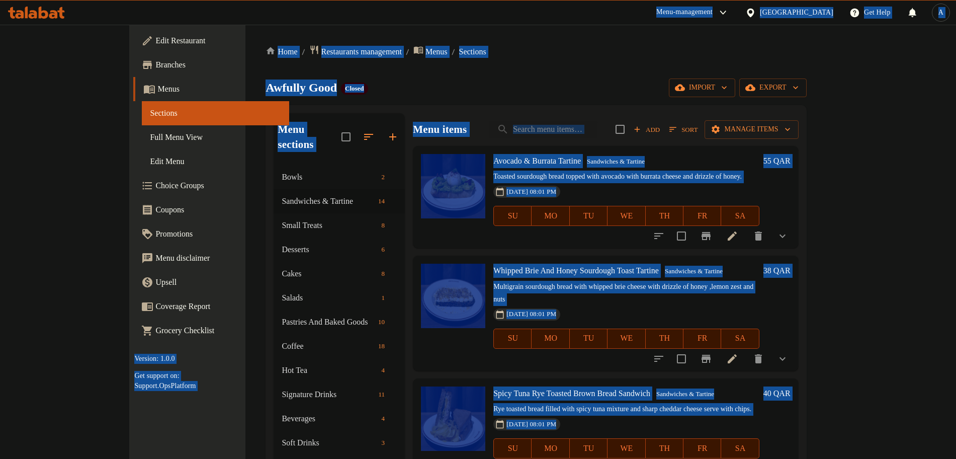
click at [617, 92] on div "Awfully Good Closed import export" at bounding box center [536, 87] width 541 height 19
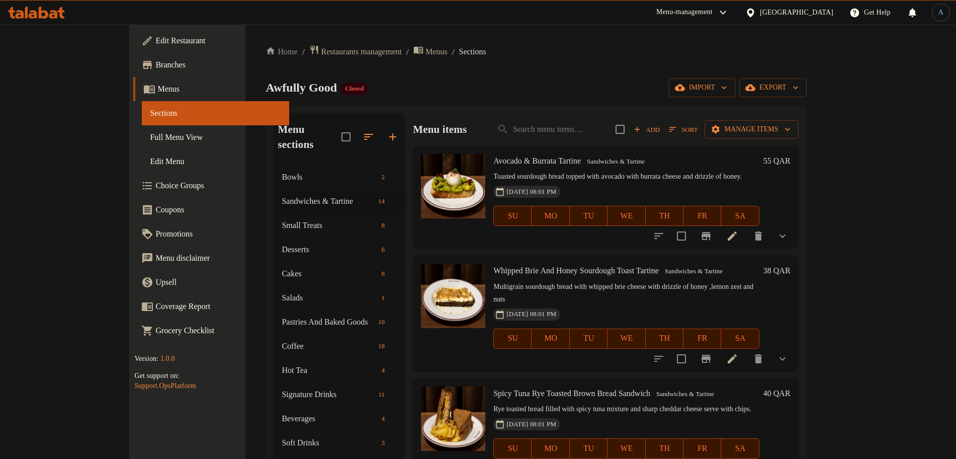
scroll to position [380, 0]
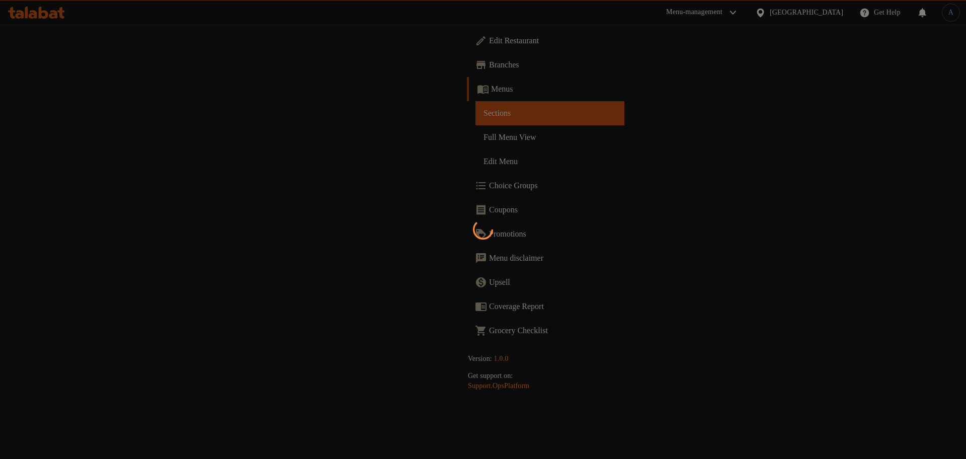
click at [44, 83] on div at bounding box center [483, 229] width 966 height 459
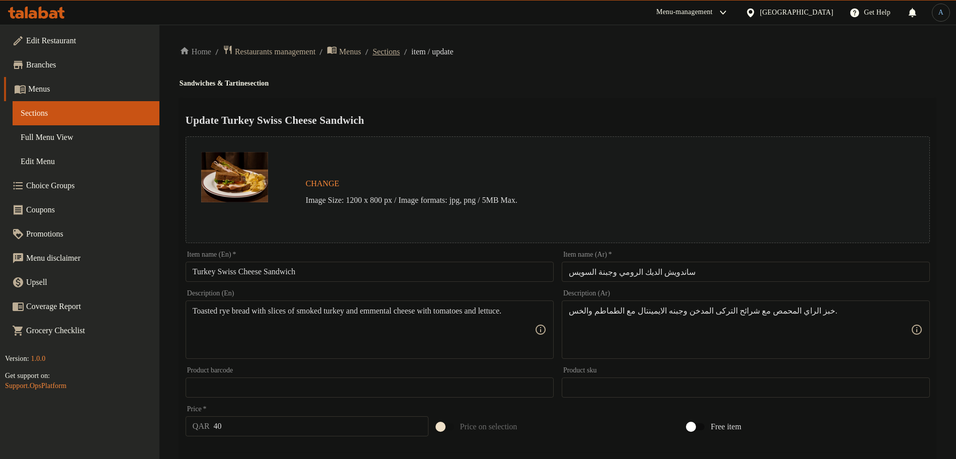
click at [400, 54] on span "Sections" at bounding box center [386, 52] width 27 height 12
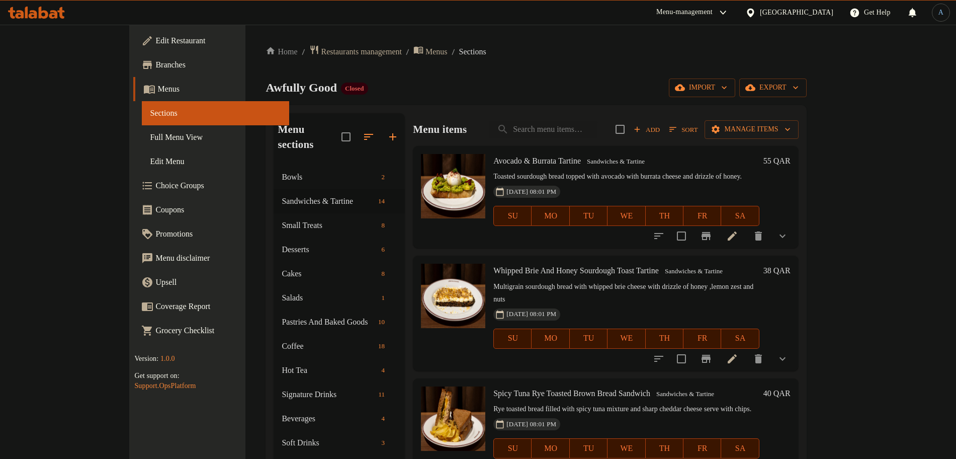
click at [698, 130] on span "Sort" at bounding box center [684, 130] width 28 height 12
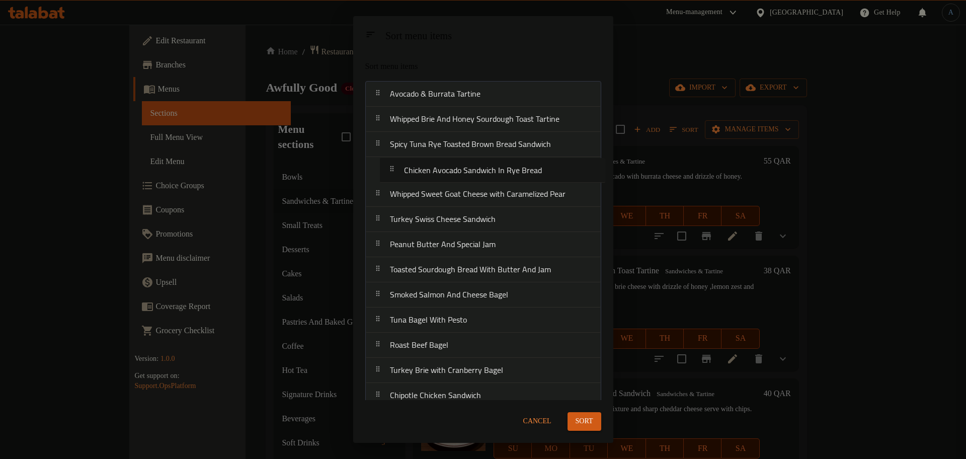
drag, startPoint x: 461, startPoint y: 198, endPoint x: 474, endPoint y: 172, distance: 28.8
click at [474, 172] on nav "Avocado & Burrata Tartine Whipped Brie And Honey Sourdough Toast Tartine Spicy …" at bounding box center [483, 257] width 236 height 353
drag, startPoint x: 486, startPoint y: 204, endPoint x: 490, endPoint y: 221, distance: 17.1
click at [490, 221] on nav "Avocado & Burrata Tartine Whipped Brie And Honey Sourdough Toast Tartine Spicy …" at bounding box center [483, 257] width 236 height 353
click at [494, 178] on nav "Avocado & Burrata Tartine Whipped Brie And Honey Sourdough Toast Tartine Spicy …" at bounding box center [483, 257] width 236 height 353
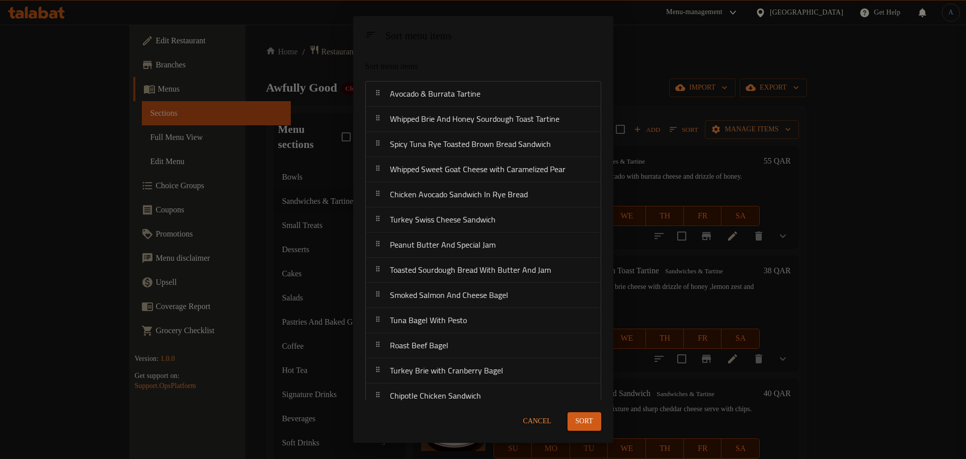
click at [588, 420] on span "Sort" at bounding box center [585, 421] width 18 height 13
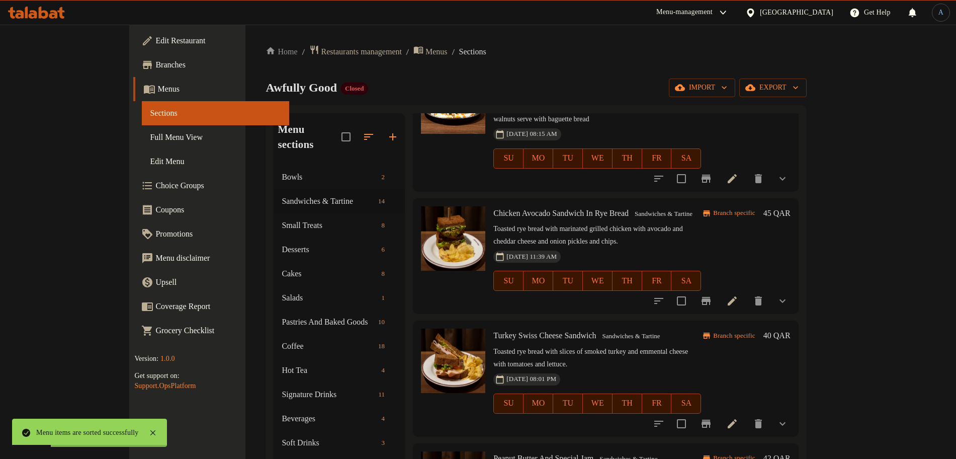
scroll to position [503, 0]
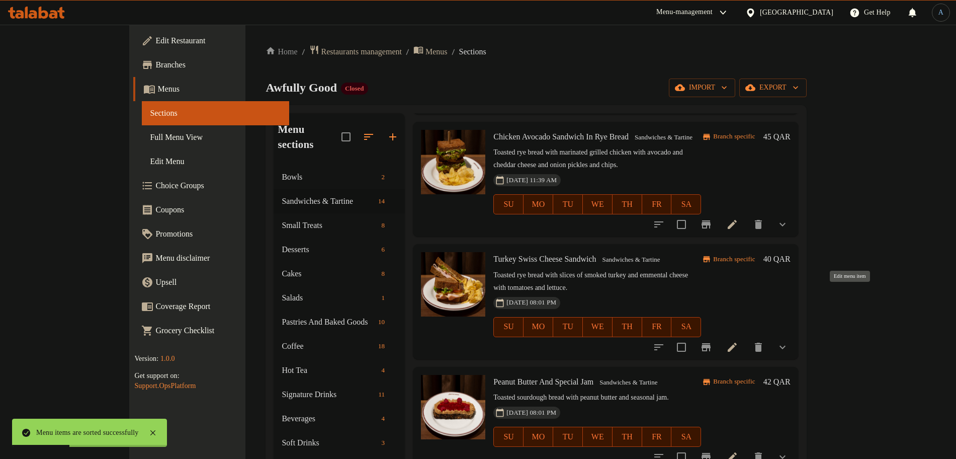
click at [737, 343] on icon at bounding box center [732, 347] width 9 height 9
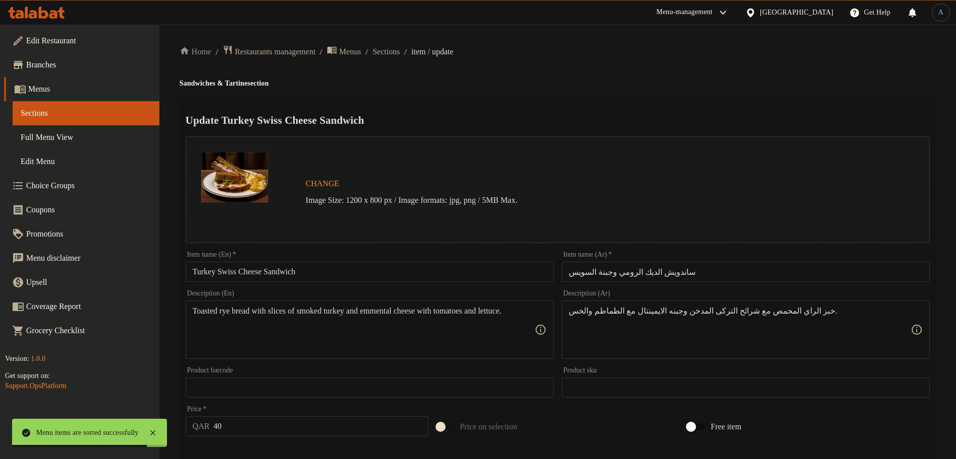
click at [323, 268] on input "Turkey Swiss Cheese Sandwich" at bounding box center [370, 272] width 368 height 20
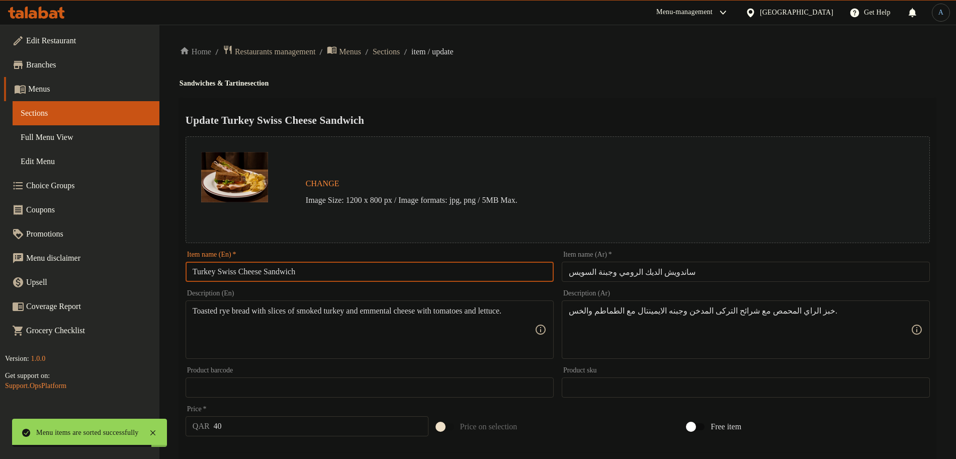
paste input "Picnic"
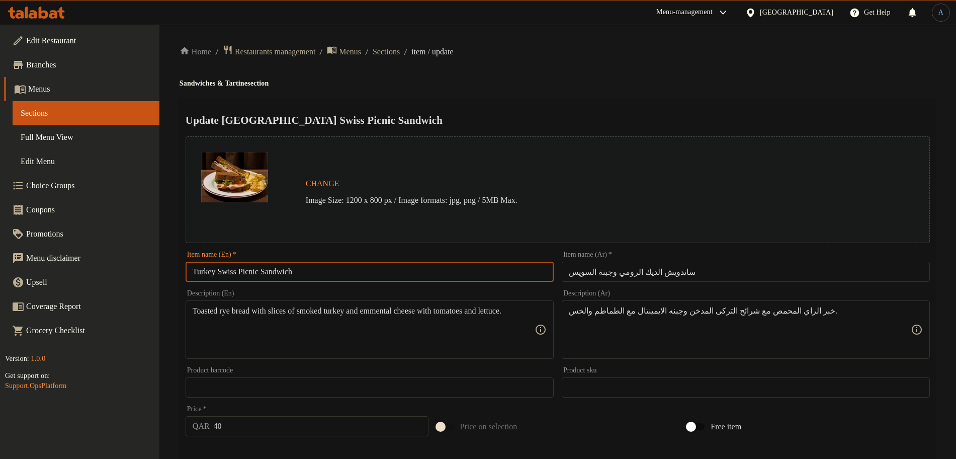
type input "Turkey Swiss Picnic Sandwich"
click at [709, 270] on input "ساندويش الديك الرومي وجبنة السويس" at bounding box center [746, 272] width 368 height 20
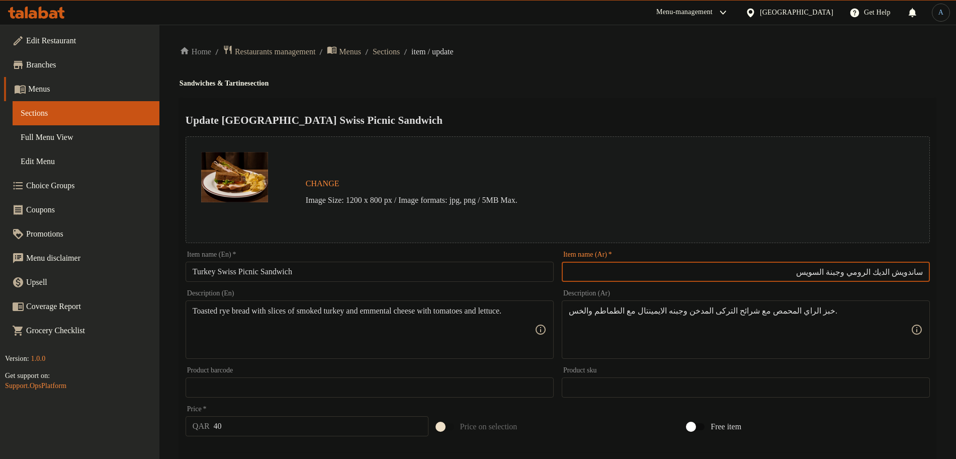
click at [223, 272] on input "Turkey Swiss Picnic Sandwich" at bounding box center [370, 272] width 368 height 20
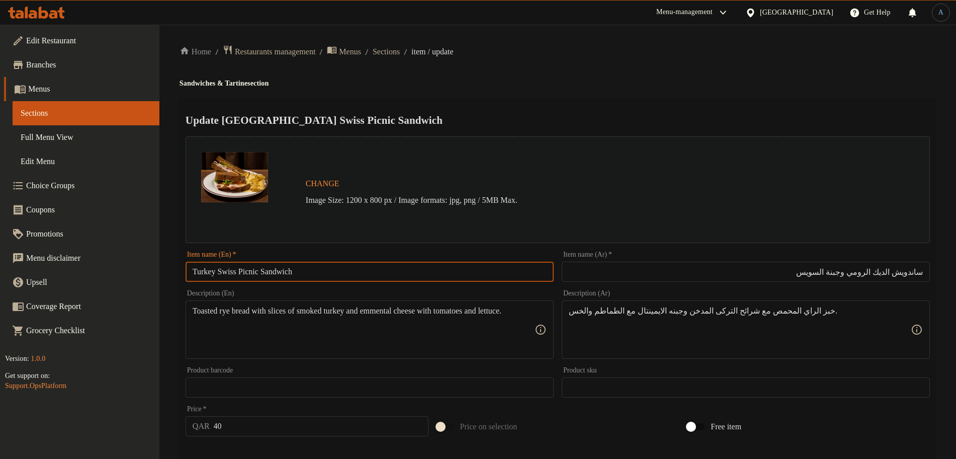
click at [262, 273] on input "Turkey Swiss Picnic Sandwich" at bounding box center [370, 272] width 368 height 20
click at [353, 272] on input "Turkey Swiss Picnic Sandwich" at bounding box center [370, 272] width 368 height 20
click at [791, 273] on input "ساندويش الديك الرومي وجبنة السويس" at bounding box center [746, 272] width 368 height 20
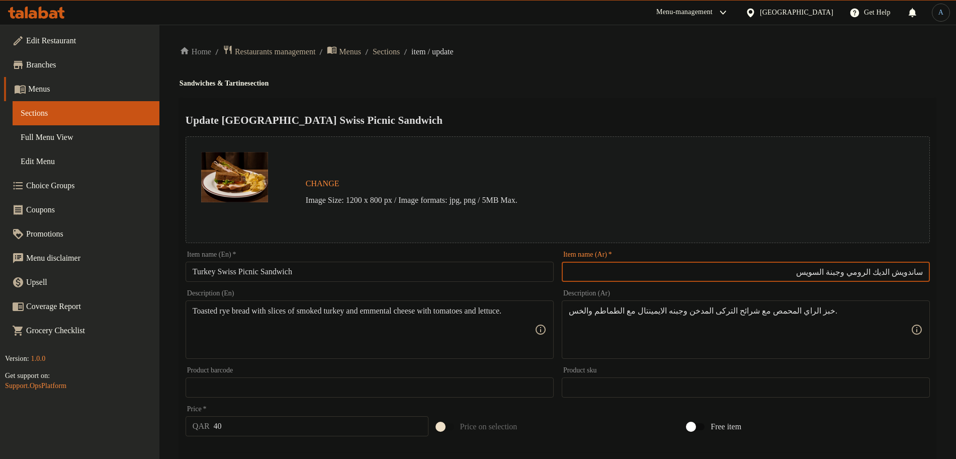
paste input "للنزهة"
type input "ساندويش الديك الرومي وجبنة السويس للنزهة"
click at [223, 271] on input "Turkey Swiss Picnic Sandwich" at bounding box center [370, 272] width 368 height 20
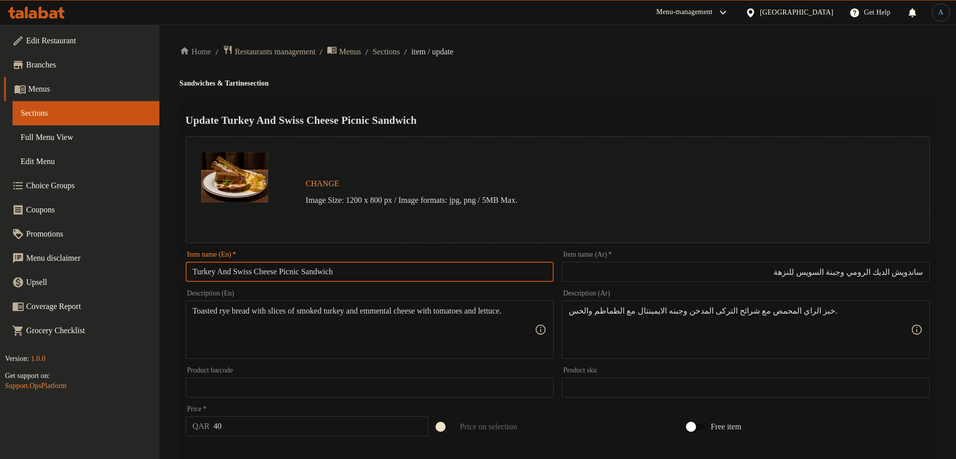
type input "Turkey And Swiss Cheese Picnic Sandwich"
click at [558, 68] on div "Home / Restaurants management / Menus / Sections / item / update Sandwiches & T…" at bounding box center [558, 384] width 757 height 678
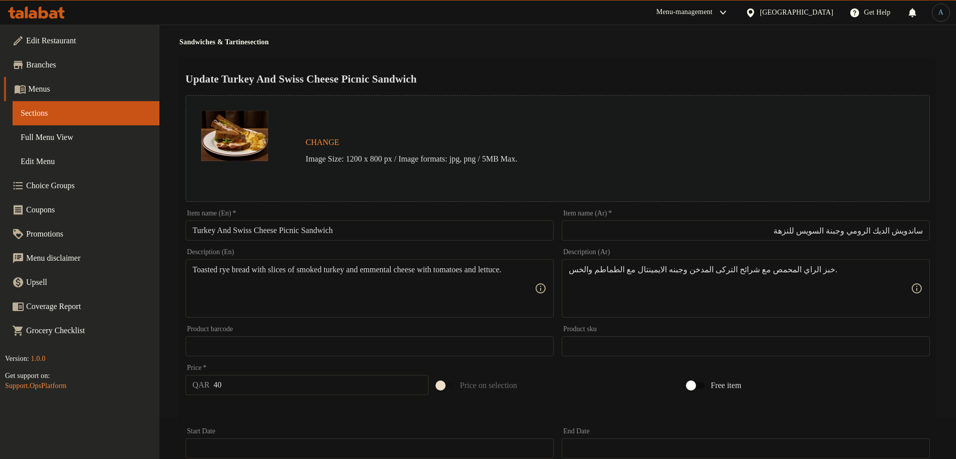
scroll to position [63, 0]
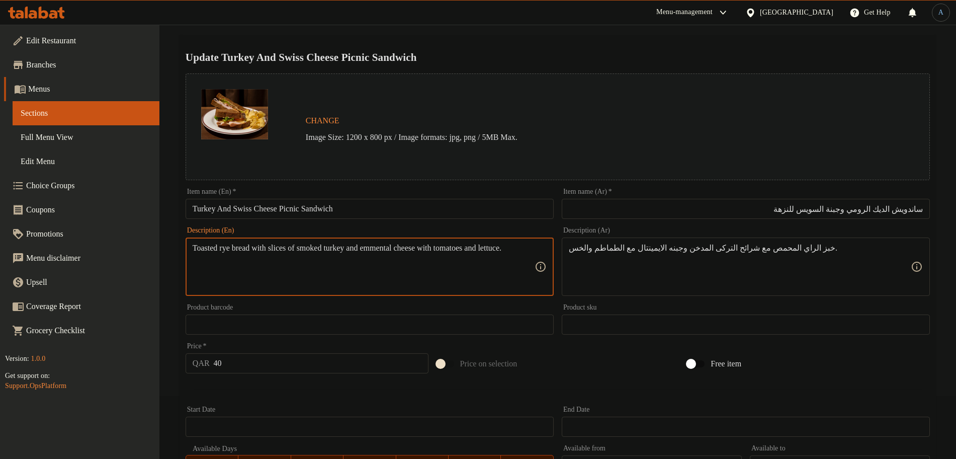
paste textarea "Smoked Turkey in Rye Bread and Emmental cheese with lollo Green and tomato slic…"
click at [277, 248] on textarea "Smoked Turkey in Rye Bread and Emmental cheese with lollo Green and tomato slic…" at bounding box center [364, 267] width 342 height 48
drag, startPoint x: 386, startPoint y: 247, endPoint x: 539, endPoint y: 249, distance: 153.5
click at [539, 249] on div "Smoked Turkey in Rye Bread and Emmental cheese with lollo Green and tomato slic…" at bounding box center [370, 266] width 368 height 58
type textarea "Smoked Turkey in Rye Bread and Emmental cheese with lollo Green and tomato slic…"
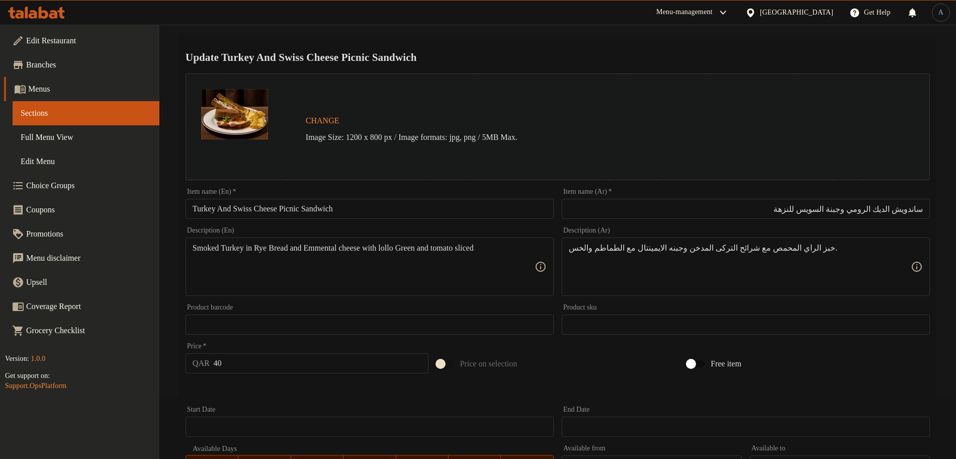
drag, startPoint x: 612, startPoint y: 247, endPoint x: 618, endPoint y: 248, distance: 6.1
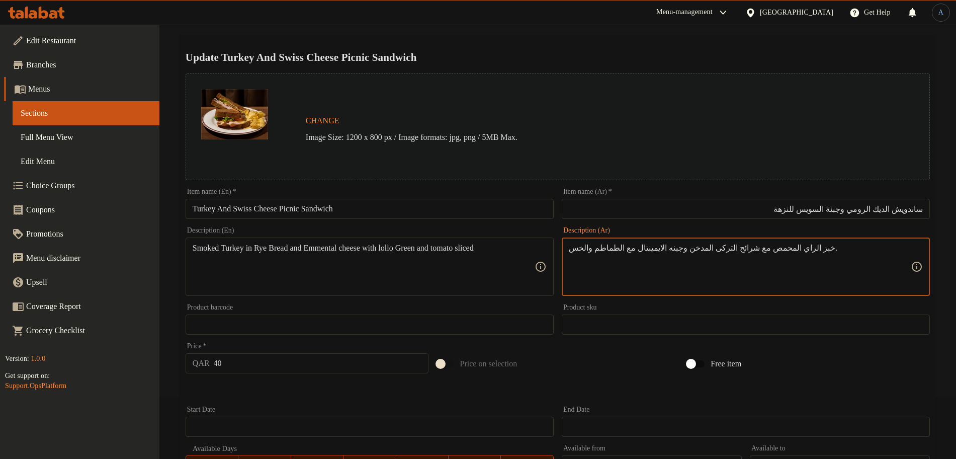
paste textarea "مع لولو جرين"
click at [733, 250] on textarea "خبز الراي المحمص مع شرائح التركى المدخن وجبنه الايمينتال مع مع لولو جرين الطماط…" at bounding box center [740, 267] width 342 height 48
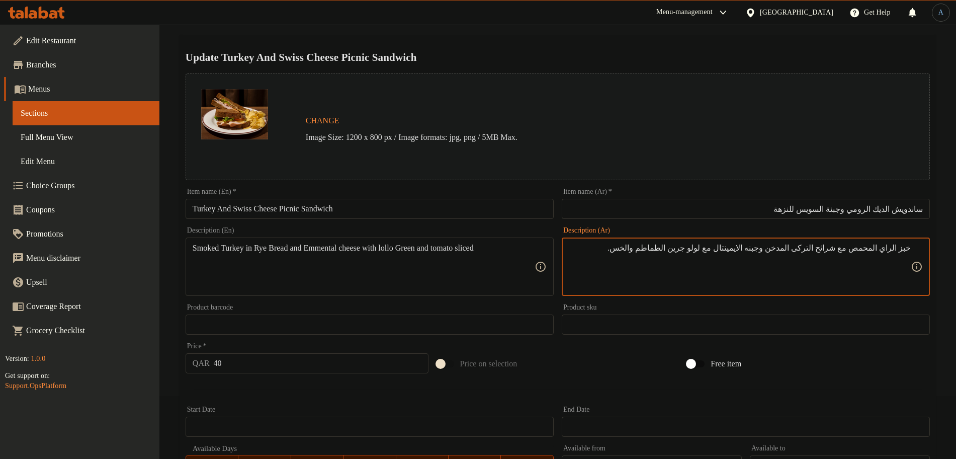
click at [712, 249] on textarea "خبز الراي المحمص مع شرائح التركى المدخن وجبنه الايمينتال مع لولو جرين الطماطم و…" at bounding box center [740, 267] width 342 height 48
type textarea "خبز الراي المحمص مع شرائح التركى المدخن وجبنه الايمينتال مع لولو جرين، الطماطم …"
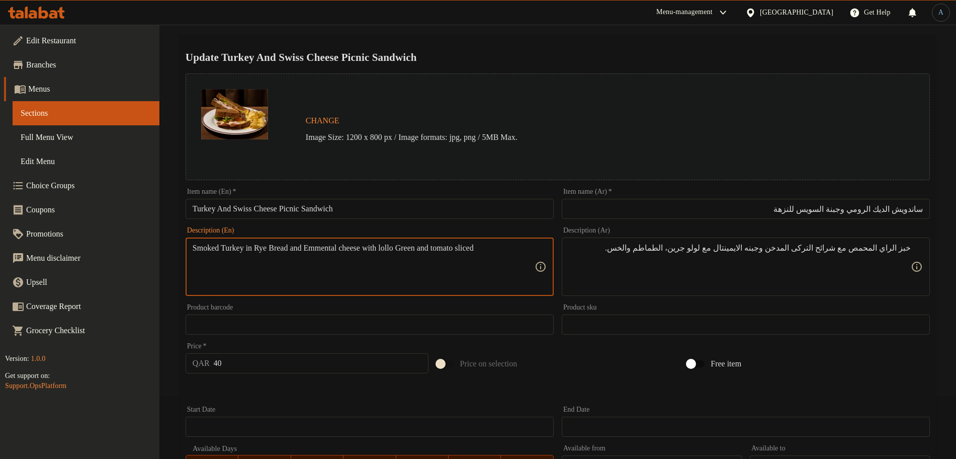
drag, startPoint x: 460, startPoint y: 250, endPoint x: 607, endPoint y: 218, distance: 150.3
click at [460, 249] on textarea "Smoked Turkey in Rye Bread and Emmental cheese with lollo Green and tomato slic…" at bounding box center [364, 267] width 342 height 48
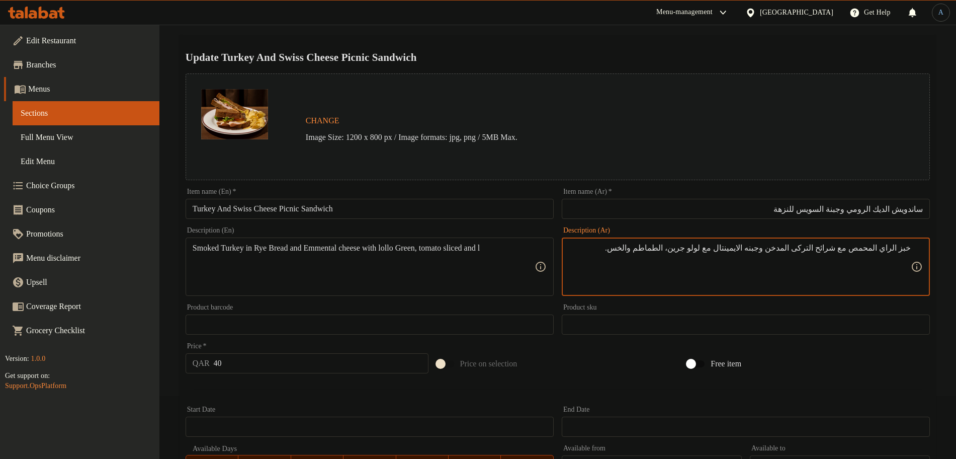
drag, startPoint x: 706, startPoint y: 248, endPoint x: 659, endPoint y: 254, distance: 47.2
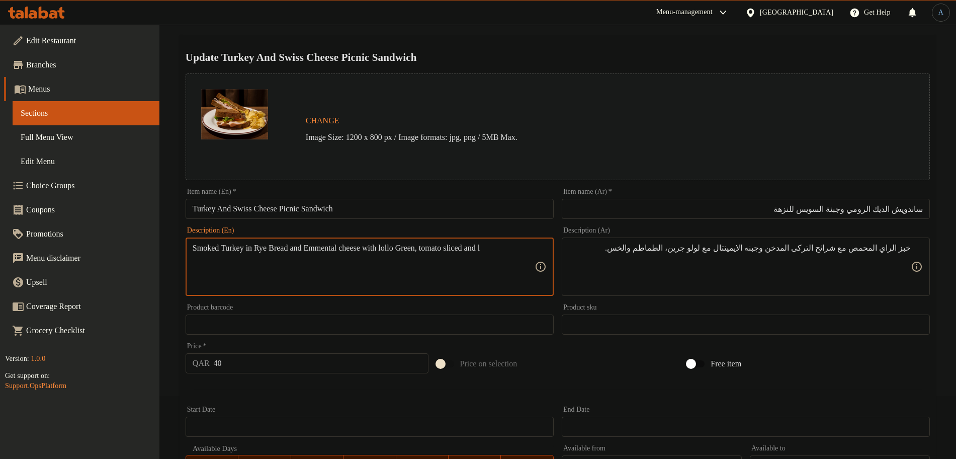
drag, startPoint x: 503, startPoint y: 249, endPoint x: 554, endPoint y: 253, distance: 51.5
click at [554, 253] on div "Description (En) Smoked Turkey in Rye Bread and Emmental cheese with lollo Gree…" at bounding box center [370, 261] width 376 height 77
paste textarea "ettuce."
type textarea "Smoked Turkey in Rye Bread and Emmental cheese with lollo Green, tomato sliced …"
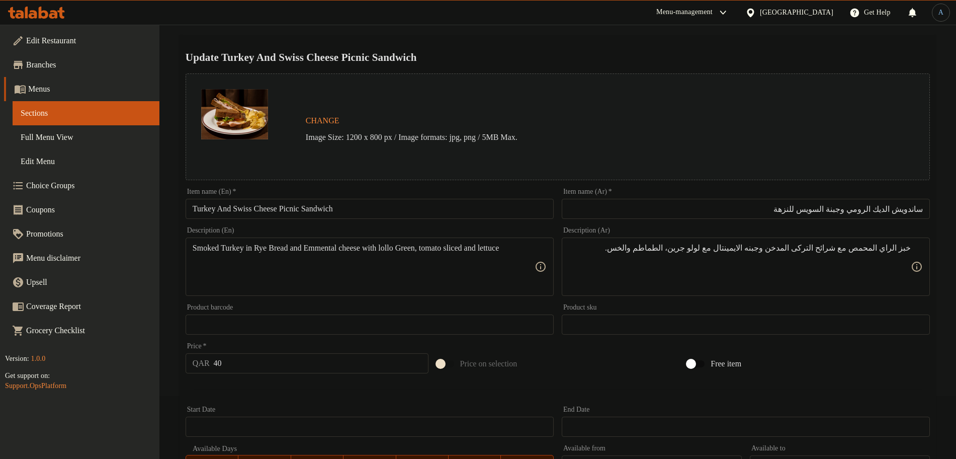
click at [434, 398] on div at bounding box center [558, 389] width 753 height 25
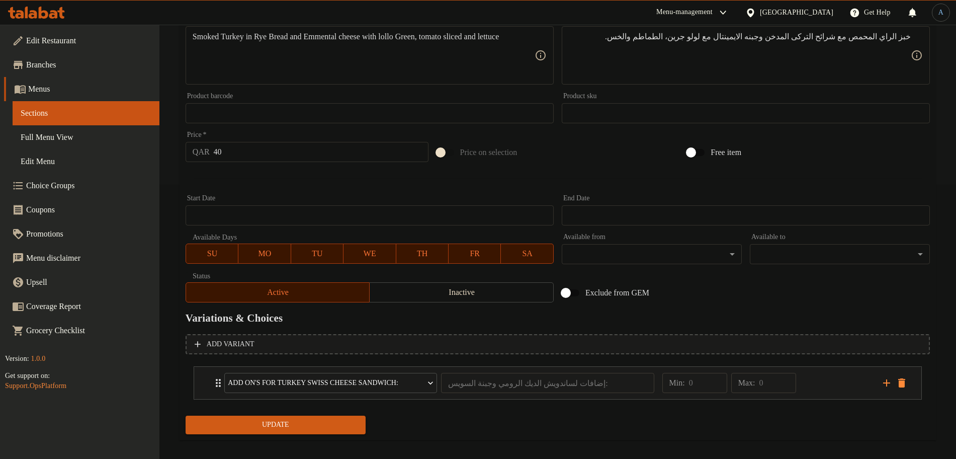
scroll to position [283, 0]
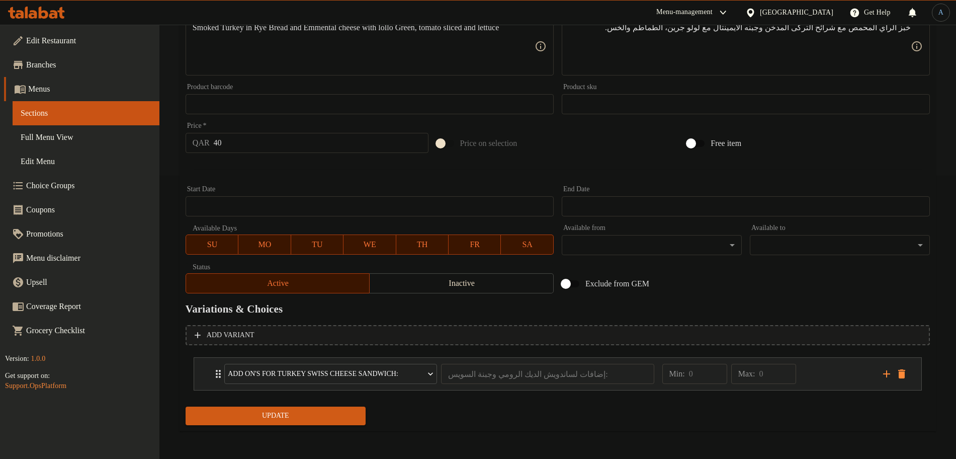
drag, startPoint x: 830, startPoint y: 371, endPoint x: 828, endPoint y: 357, distance: 14.3
click at [831, 371] on div "Min: 0 ​ Max: 0 ​" at bounding box center [767, 374] width 221 height 32
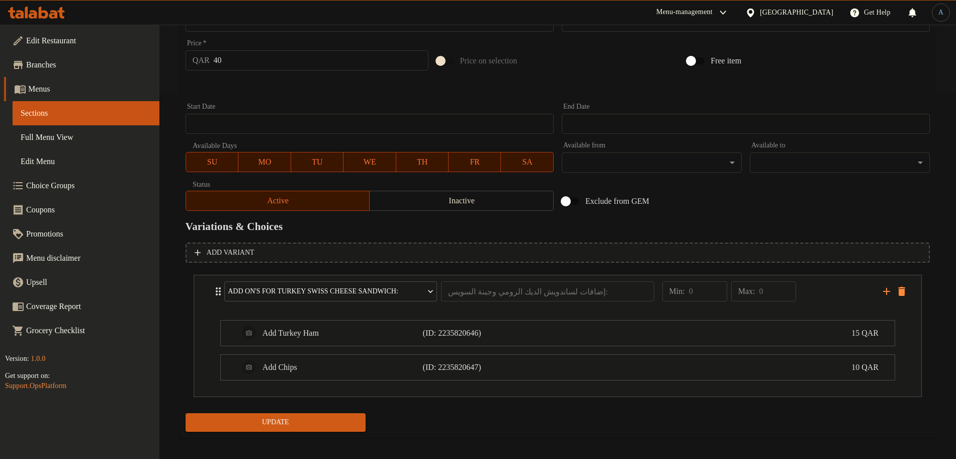
scroll to position [372, 0]
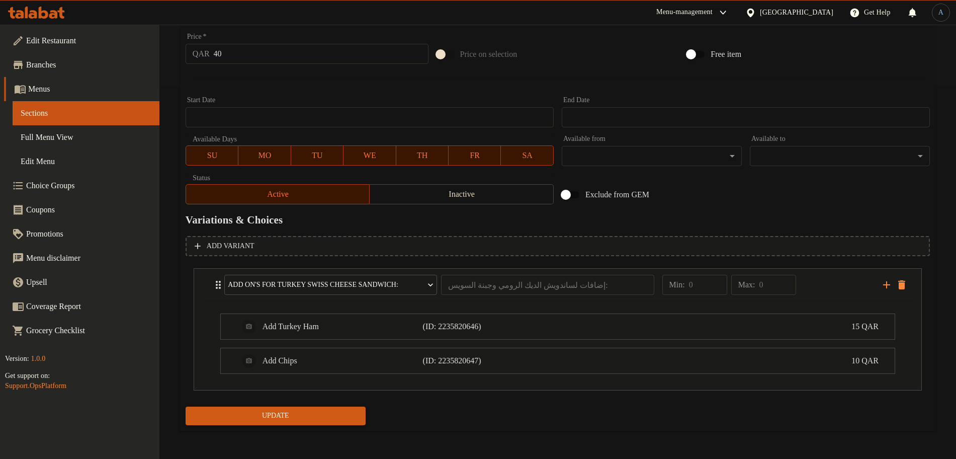
click at [276, 427] on div "Update" at bounding box center [276, 415] width 188 height 27
click at [282, 418] on span "Update" at bounding box center [276, 416] width 164 height 13
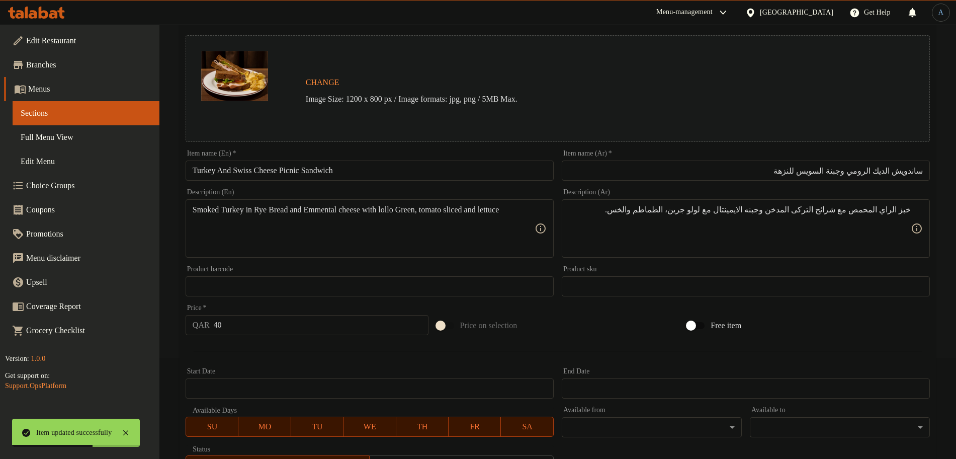
scroll to position [0, 0]
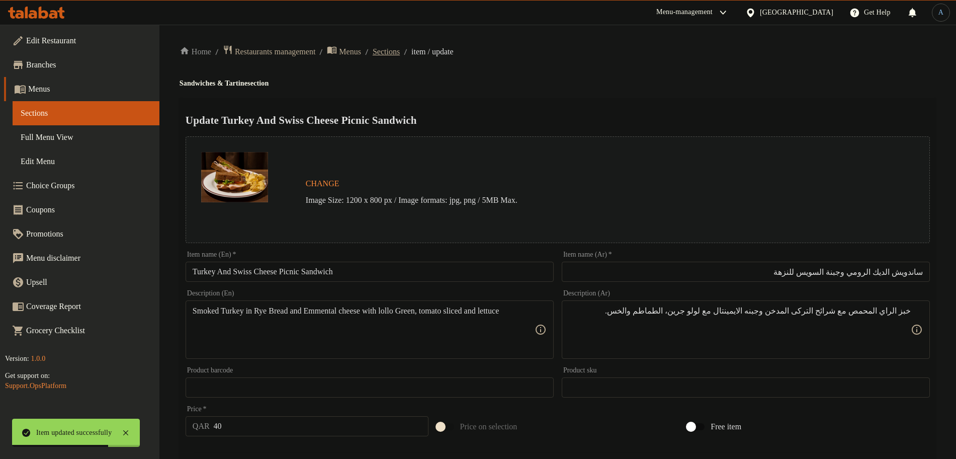
click at [400, 54] on span "Sections" at bounding box center [386, 52] width 27 height 12
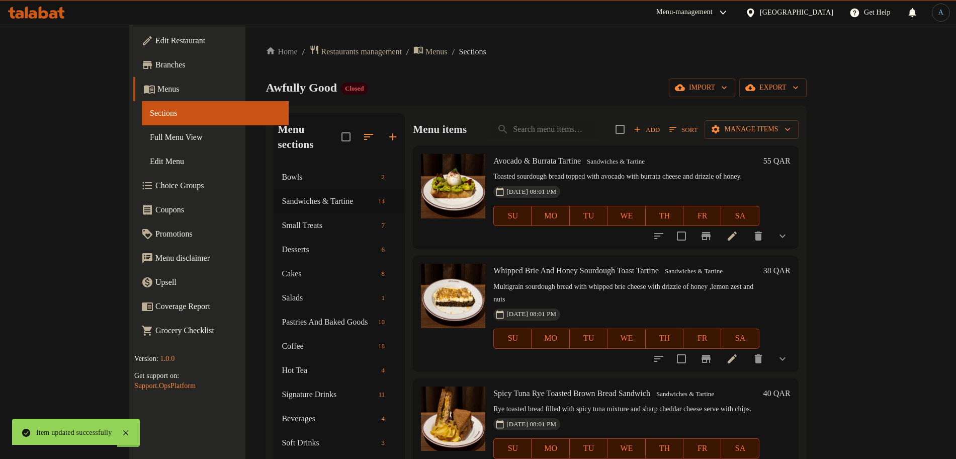
click at [510, 86] on div "Awfully Good Closed import export" at bounding box center [536, 87] width 541 height 19
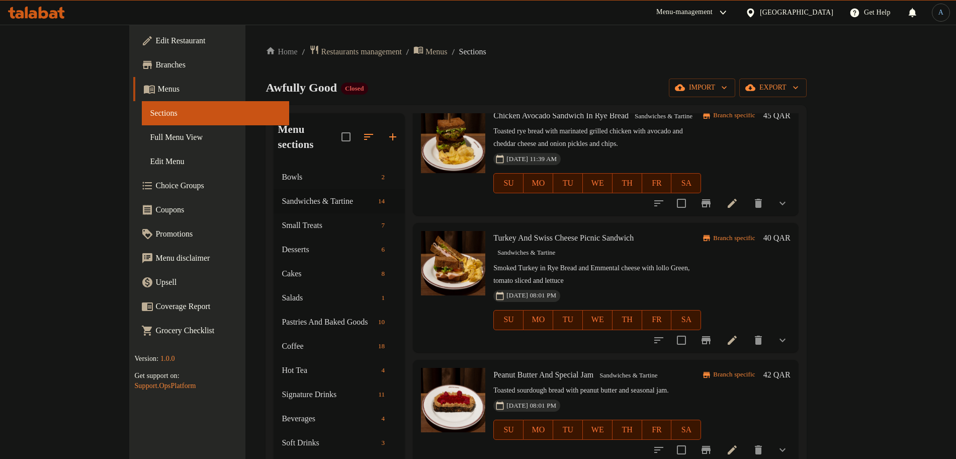
scroll to position [553, 0]
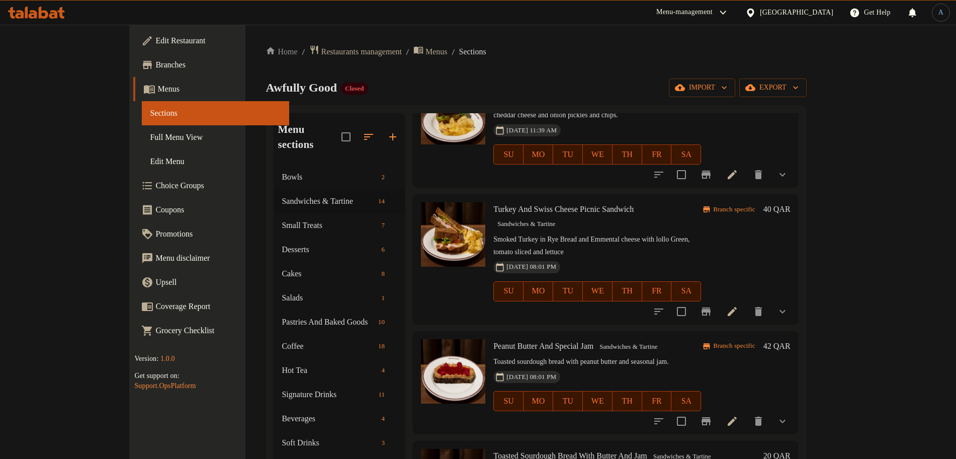
click at [627, 335] on div "Peanut Butter And Special Jam Sandwiches & Tartine Toasted sourdough bread with…" at bounding box center [598, 382] width 216 height 94
click at [737, 417] on icon at bounding box center [732, 421] width 9 height 9
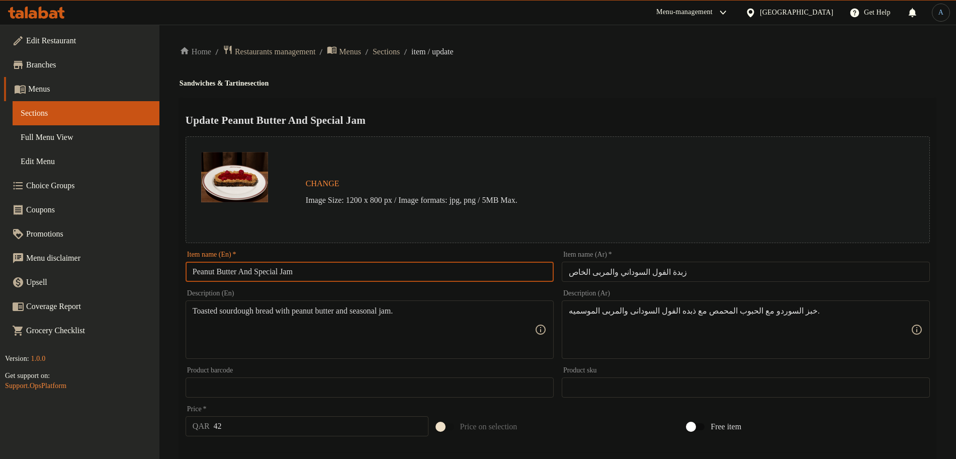
click at [331, 267] on input "Peanut Butter And Special Jam" at bounding box center [370, 272] width 368 height 20
paste input "& Jelly Tartine"
type input "Peanut Butter & Jelly Tartine"
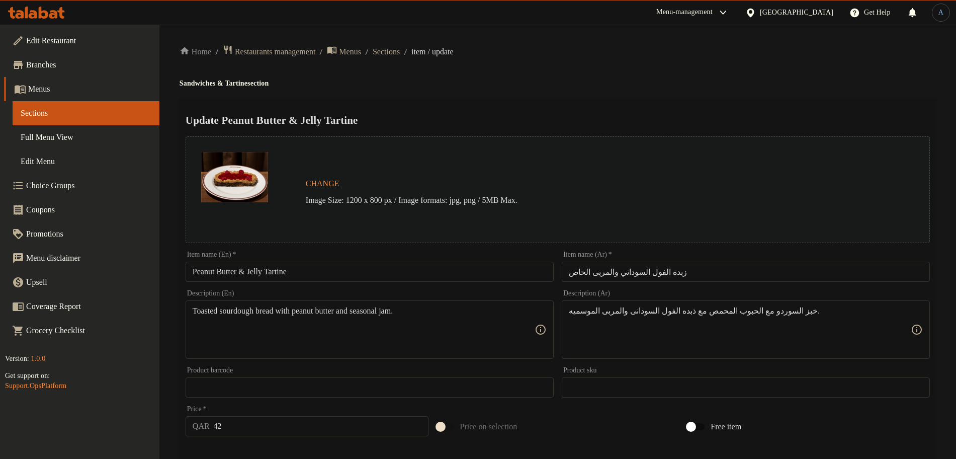
click at [593, 62] on div "Home / Restaurants management / Menus / Sections / item / update Sandwiches & T…" at bounding box center [558, 384] width 757 height 678
click at [655, 82] on h4 "Sandwiches & Tartine section" at bounding box center [558, 83] width 757 height 10
click at [672, 271] on input "زبدة الفول السوداني والمربى الخاص" at bounding box center [746, 272] width 368 height 20
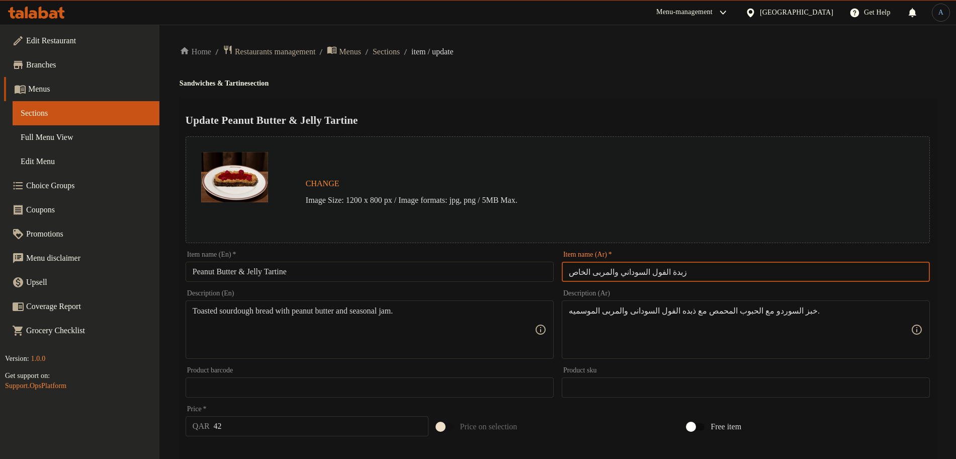
paste input "ارتين زبدة الفول السوداني والمربى"
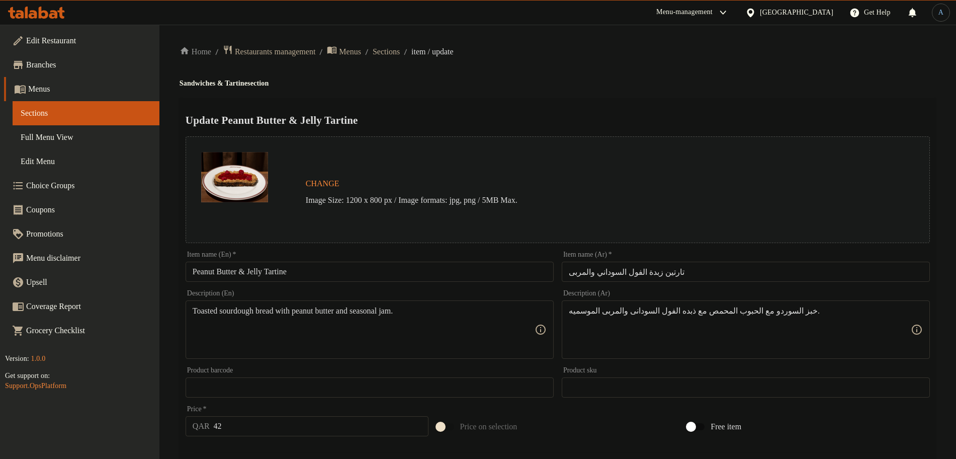
click at [713, 83] on h4 "Sandwiches & Tartine section" at bounding box center [558, 83] width 757 height 10
click at [679, 73] on div "Home / Restaurants management / Menus / Sections / item / update Sandwiches & T…" at bounding box center [558, 384] width 757 height 678
click at [576, 267] on input "تارتين زبدة الفول السوداني والمربى" at bounding box center [746, 272] width 368 height 20
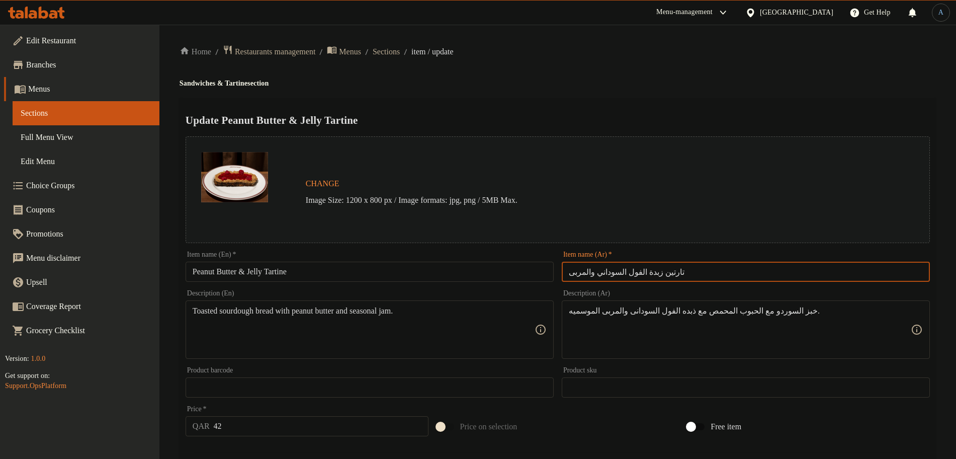
click at [576, 267] on input "تارتين زبدة الفول السوداني والمربى" at bounding box center [746, 272] width 368 height 20
type input "تارتين زبدة الفول السوداني والجيلي"
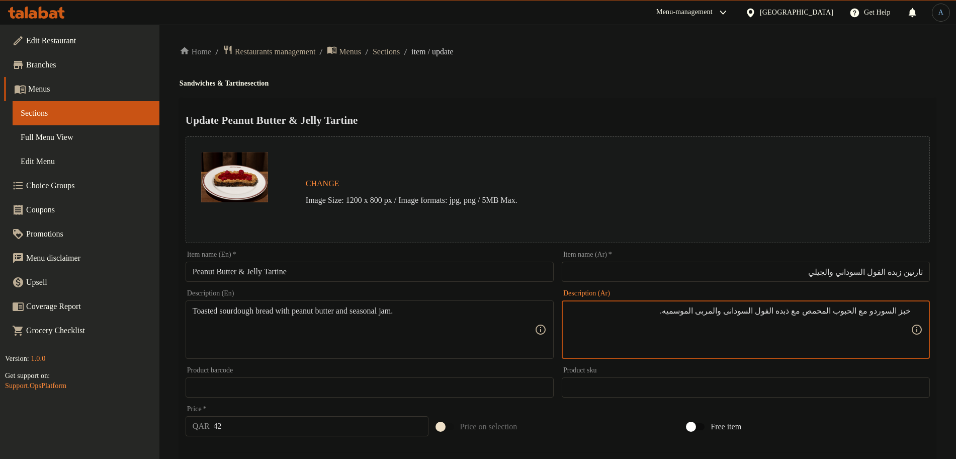
click at [807, 314] on textarea "خبز السوردو مع الحبوب المحمص مع ذبده الفول السودانى والمربى الموسميه." at bounding box center [740, 330] width 342 height 48
paste textarea
click at [659, 317] on textarea "خبز السوردو مع الحبوب المحمص مع ذبده الفول السودانى والمربى الموسميه" at bounding box center [740, 330] width 342 height 48
paste textarea
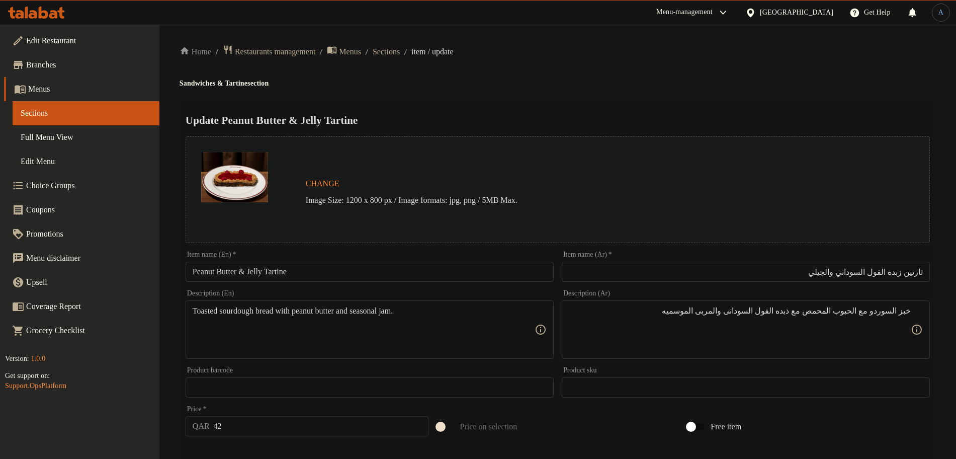
click at [792, 310] on textarea "خبز السوردو مع الحبوب المحمص مع ذبده الفول السودانى والمربى الموسميه" at bounding box center [740, 330] width 342 height 48
paste textarea
click at [805, 341] on textarea "خبز السوردو مع الحبوب المحمص مع ذبده الفول السودانى والمربى الموسميه" at bounding box center [740, 330] width 342 height 48
type textarea "خبز السوردو مع الحبوب المحمص مع ذبده الفول السودانى والمربى الموسميه"
click at [402, 304] on div "Toasted sourdough bread with peanut butter and seasonal jam. Description (En)" at bounding box center [370, 329] width 368 height 58
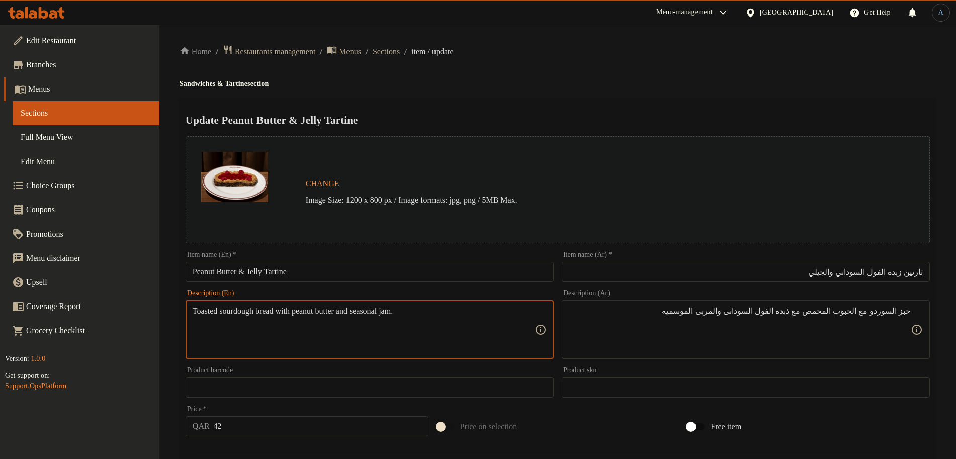
paste textarea "Multigrain Sourdough Toasted and topped with homemade peanuts butter and season…"
type textarea "Multigrain Sourdough Toasted and topped with homemade peanuts butter and season…"
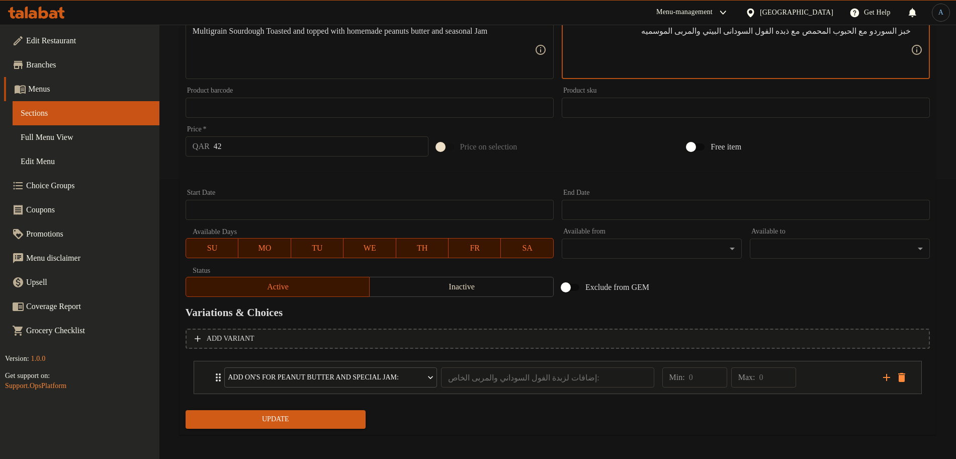
scroll to position [283, 0]
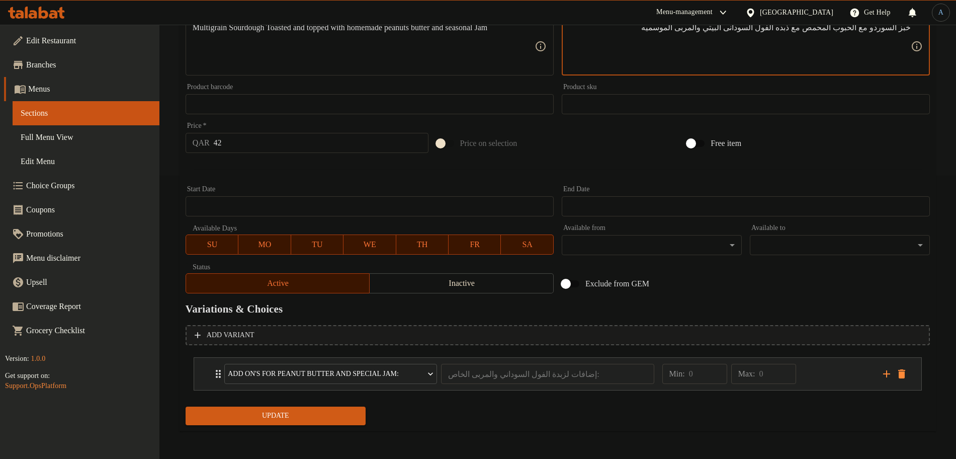
click at [805, 367] on div "Min: 0 ​ Max: 0 ​" at bounding box center [767, 374] width 221 height 32
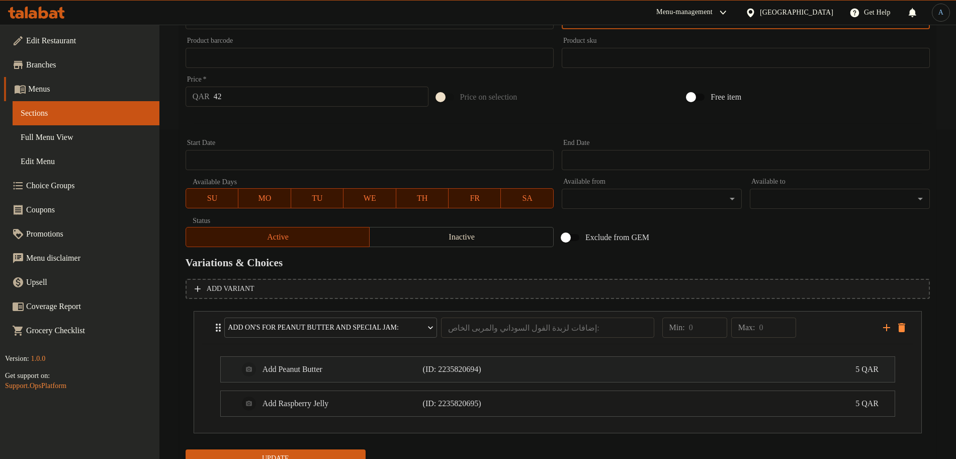
scroll to position [372, 0]
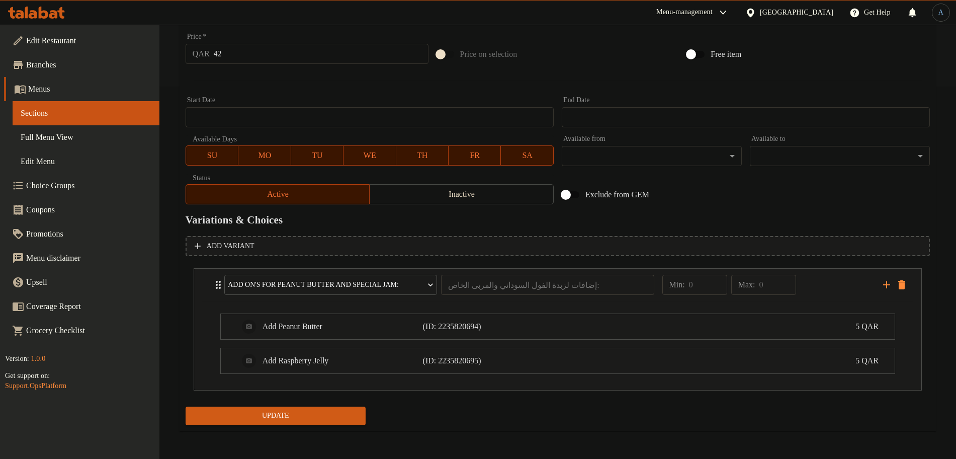
type textarea "خبز السوردو مع الحبوب المحمص مع ذبده الفول السودانى البيتي والمربى الموسميه"
click at [517, 372] on div "Add Raspberry Jelly (ID: 2235820695) 5 QAR" at bounding box center [561, 360] width 644 height 25
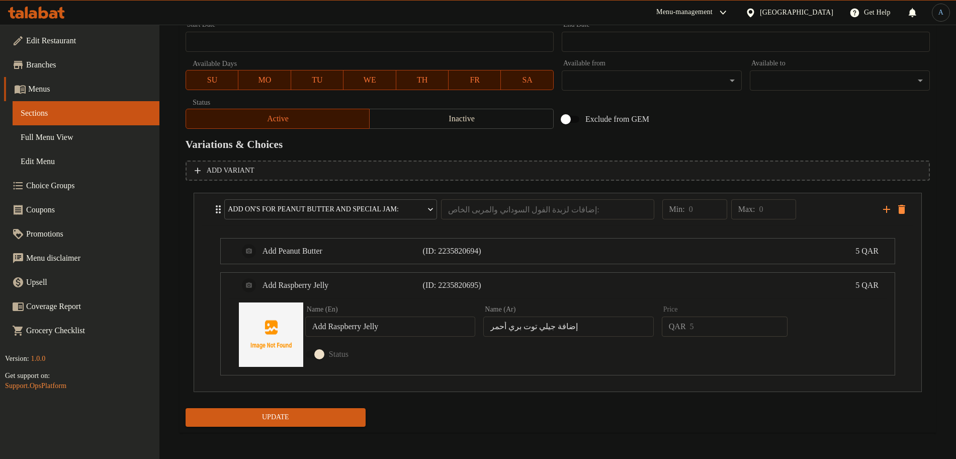
scroll to position [449, 0]
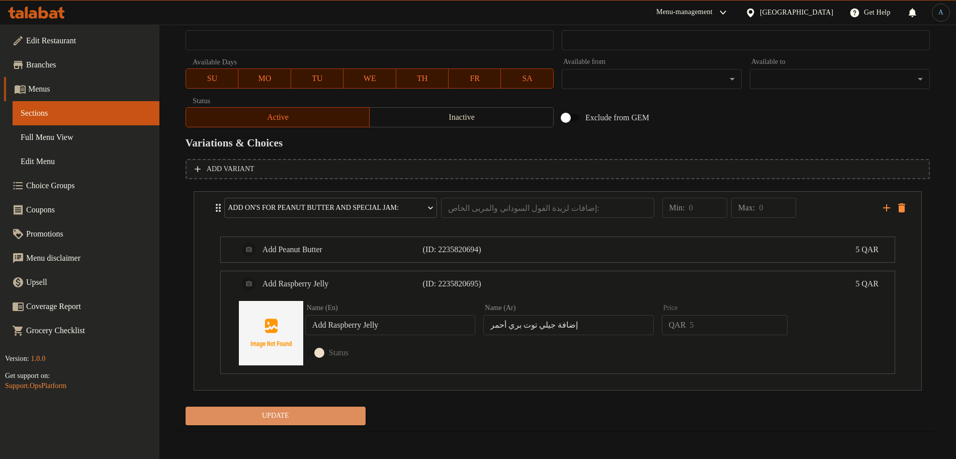
click at [340, 413] on span "Update" at bounding box center [276, 416] width 164 height 13
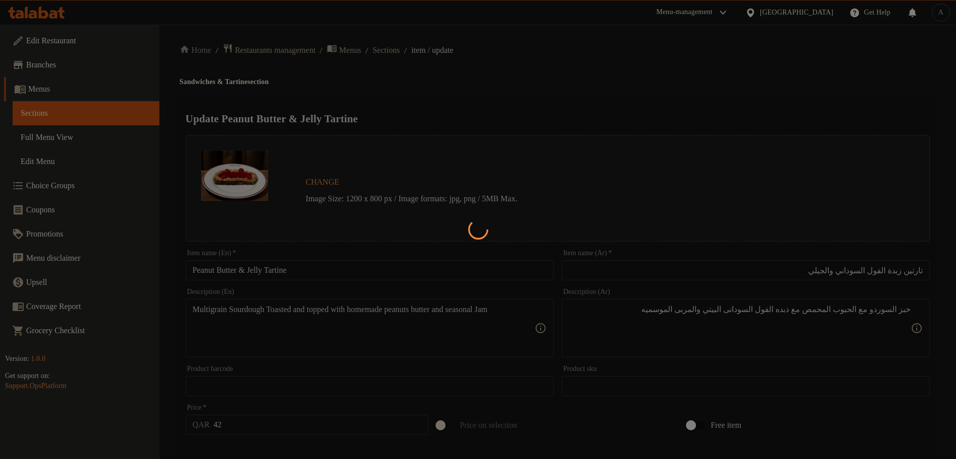
scroll to position [0, 0]
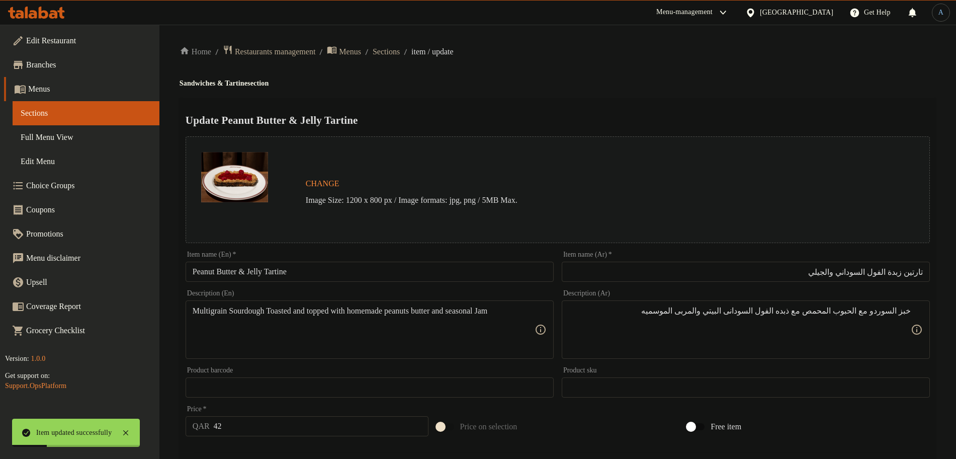
click at [328, 268] on input "Peanut Butter & Jelly Tartine" at bounding box center [370, 272] width 368 height 20
click at [877, 269] on input "تارتين زبدة الفول السوداني والجيلي" at bounding box center [746, 272] width 368 height 20
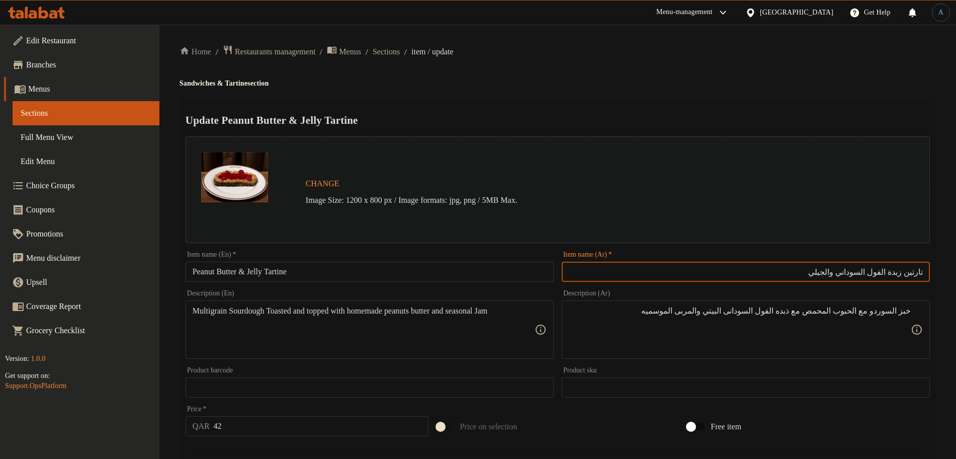
paste input "بز الساوردو المحمص مع الزبدة والمربى"
click at [615, 85] on h4 "Sandwiches & Tartine section" at bounding box center [558, 83] width 757 height 10
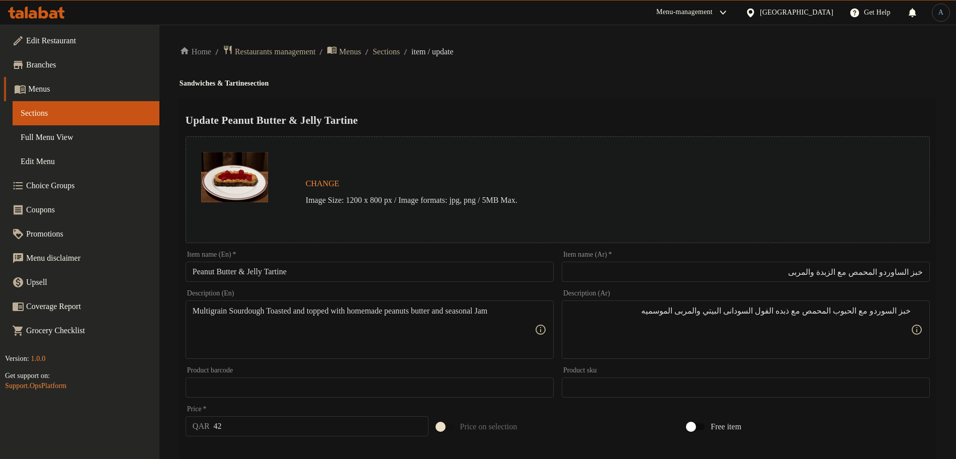
click at [912, 270] on input "خبز الساوردو المحمص مع الزبدة والمربى" at bounding box center [746, 272] width 368 height 20
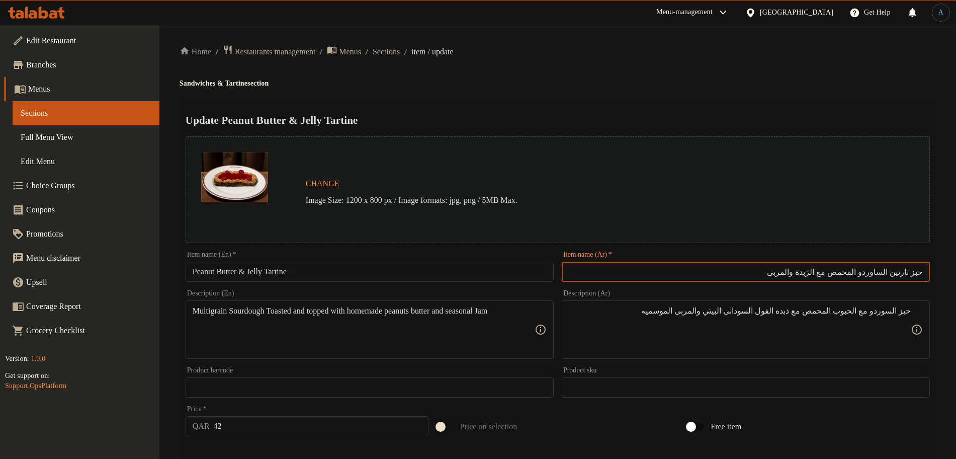
type input "خبز تارتين الساوردو المحمص مع الزبدة والمربى"
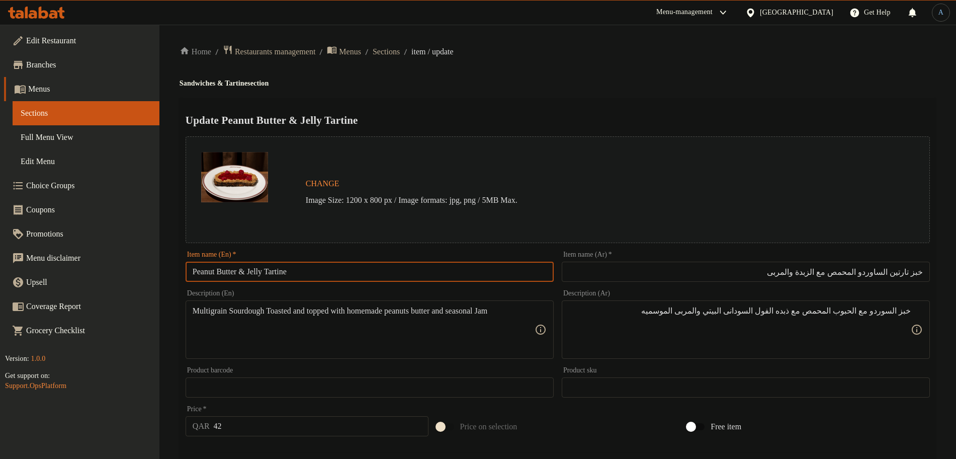
click at [311, 272] on input "Peanut Butter & Jelly Tartine" at bounding box center [370, 272] width 368 height 20
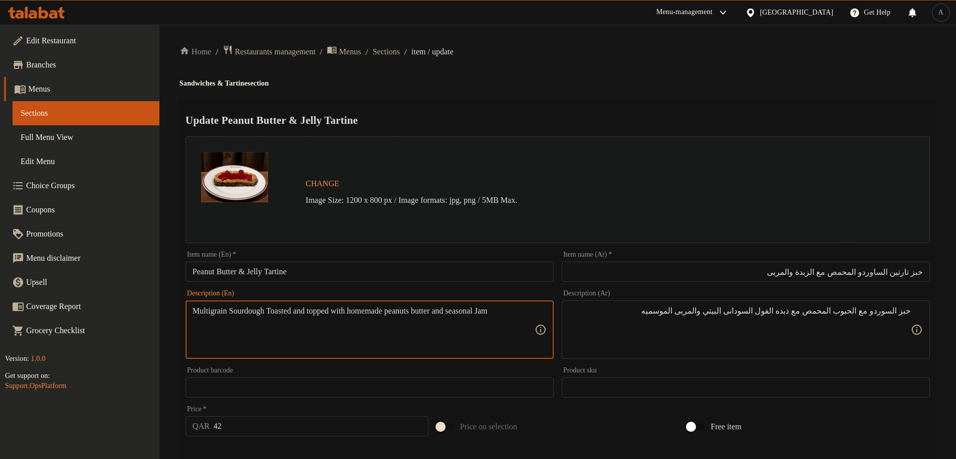
click at [255, 311] on textarea "Multigrain Sourdough Toasted and topped with homemade peanuts butter and season…" at bounding box center [364, 330] width 342 height 48
click at [306, 314] on textarea "Multigrain Sourdough Toasted and topped with homemade peanuts butter and season…" at bounding box center [364, 330] width 342 height 48
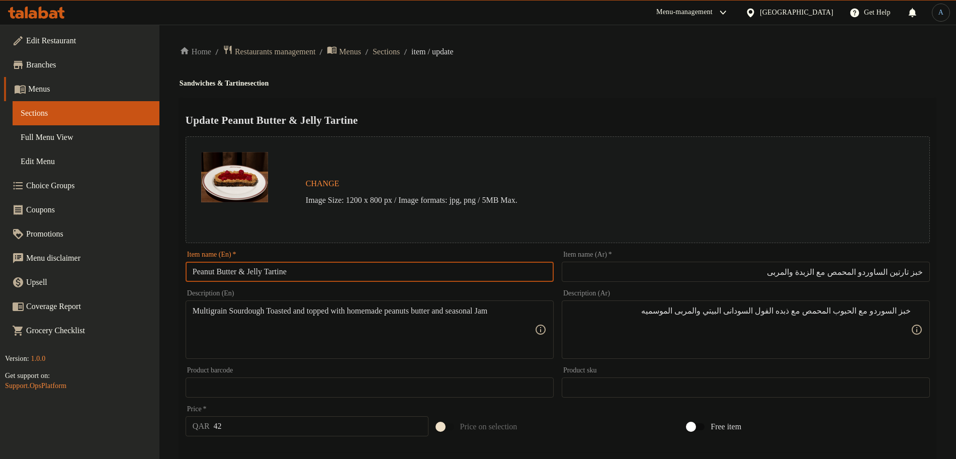
click at [333, 278] on input "Peanut Butter & Jelly Tartine" at bounding box center [370, 272] width 368 height 20
paste input "Sourdough Toasted"
type input "Peanut Butter & Jelly Tartine Sourdough Toasted"
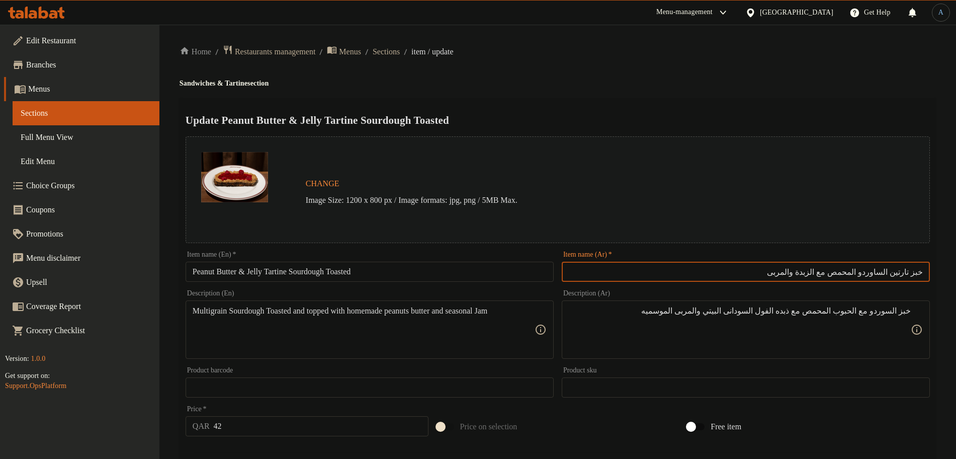
click at [769, 267] on input "خبز تارتين الساوردو المحمص مع الزبدة والمربى" at bounding box center [746, 272] width 368 height 20
paste input "بدة الفول السوداني والمربى الخاص"
type input "زبدة الفول السوداني والمربى الخاص"
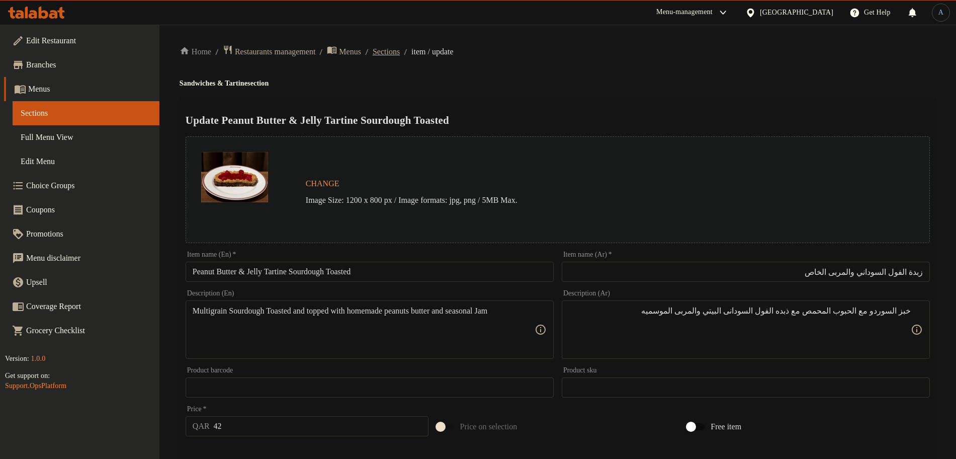
click at [400, 52] on span "Sections" at bounding box center [386, 52] width 27 height 12
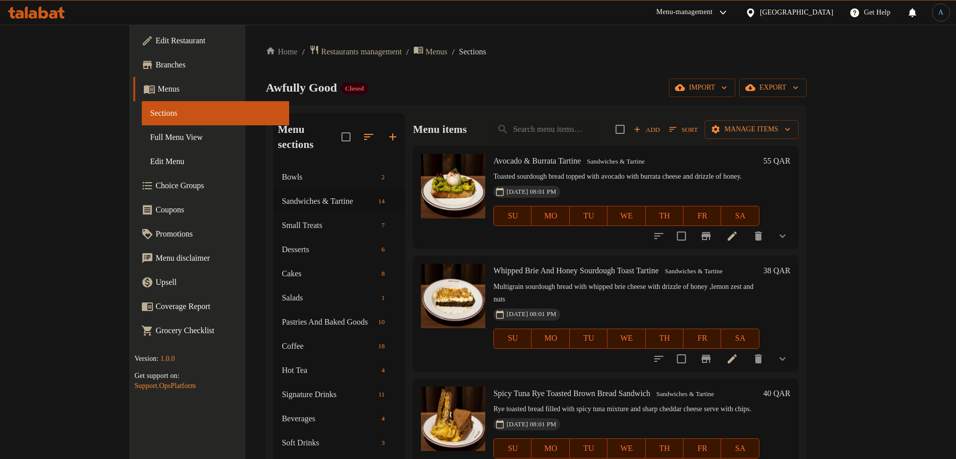
scroll to position [490, 0]
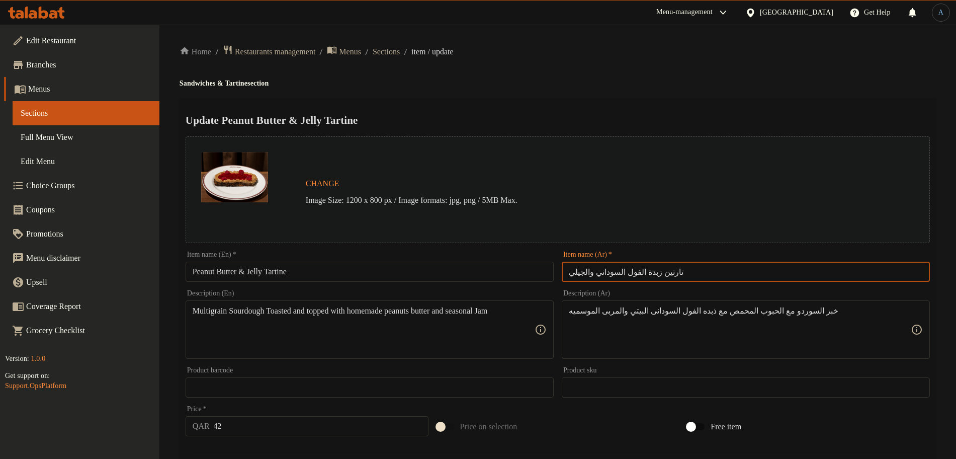
click at [767, 272] on input "تارتين زبدة الفول السوداني والجيلي" at bounding box center [746, 272] width 368 height 20
click at [772, 263] on input "تارتين زبدة الفول السوداني والجيلي" at bounding box center [746, 272] width 368 height 20
paste input "بدة الفول السوداني والمربى الخاص"
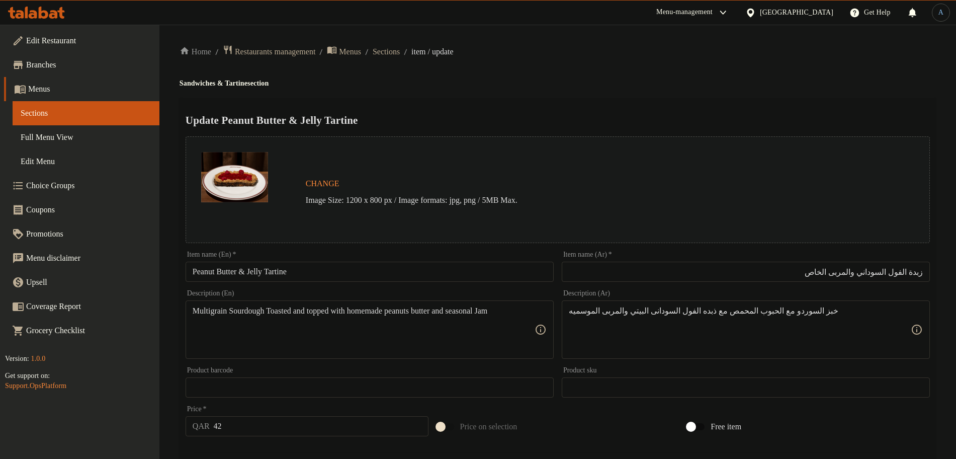
click at [264, 272] on input "Peanut Butter & Jelly Tartine" at bounding box center [370, 272] width 368 height 20
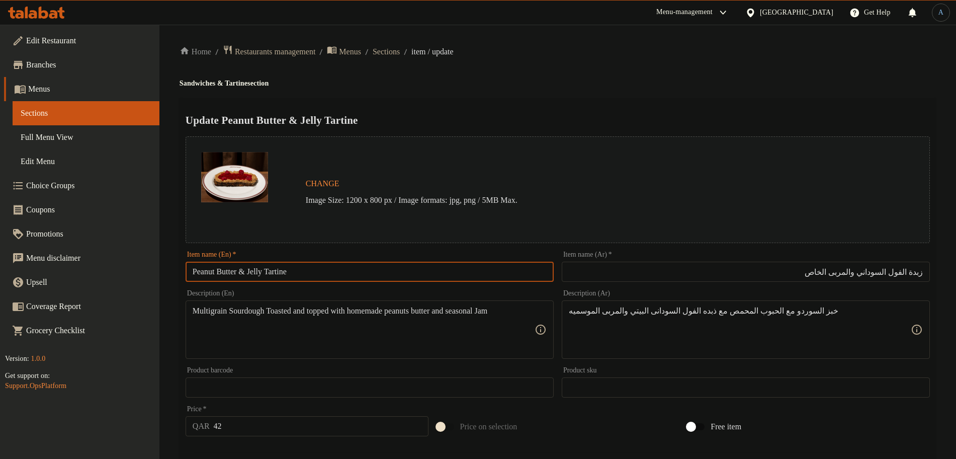
click at [264, 272] on input "Peanut Butter & Jelly Tartine" at bounding box center [370, 272] width 368 height 20
click at [859, 274] on input "زبدة الفول السوداني والمربى الخاص" at bounding box center [746, 272] width 368 height 20
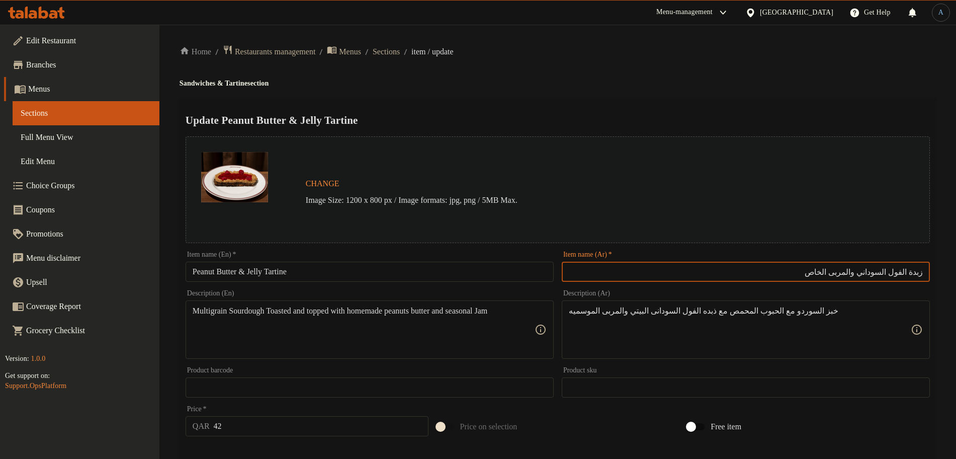
click at [859, 274] on input "زبدة الفول السوداني والمربى الخاص" at bounding box center [746, 272] width 368 height 20
type input "تارتين زبدة الفول السوداني والجيلي الخاص"
click at [353, 270] on input "Peanut Butter & Jelly Tartine" at bounding box center [370, 272] width 368 height 20
click at [814, 276] on input "تارتين زبدة الفول السوداني والجيلي الخاص" at bounding box center [746, 272] width 368 height 20
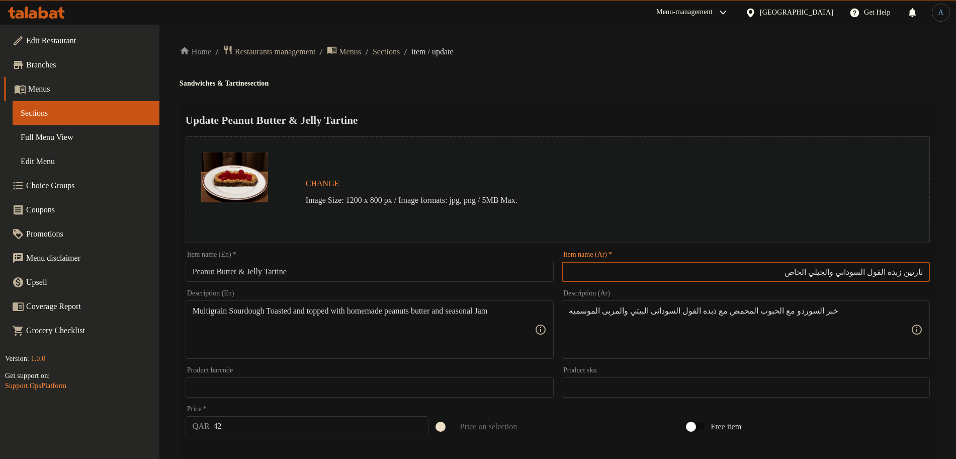
click at [827, 276] on input "تارتين زبدة الفول السوداني والجيلي الخاص" at bounding box center [746, 272] width 368 height 20
click at [346, 271] on input "Peanut Butter & Jelly Tartine" at bounding box center [370, 272] width 368 height 20
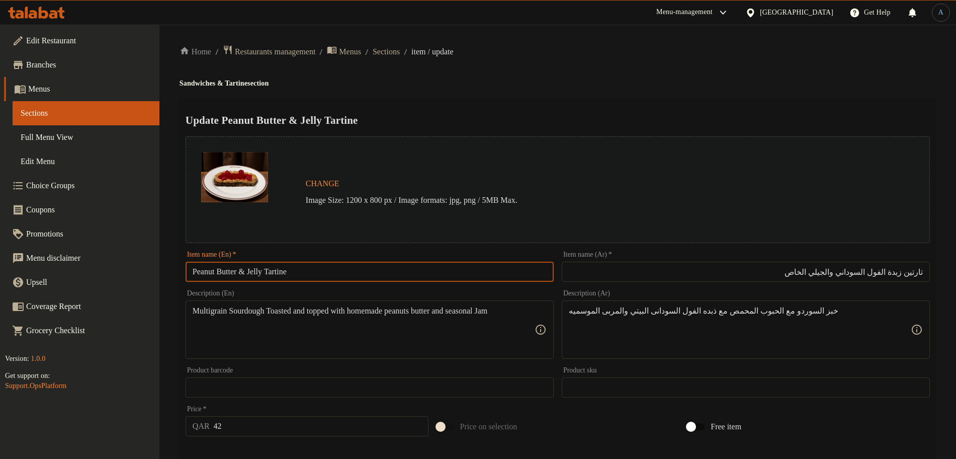
paste input "Special"
type input "Peanut Butter & Jelly Tartine Special"
click at [558, 95] on div "Home / Restaurants management / Menus / Sections / item / update Sandwiches & T…" at bounding box center [558, 384] width 757 height 678
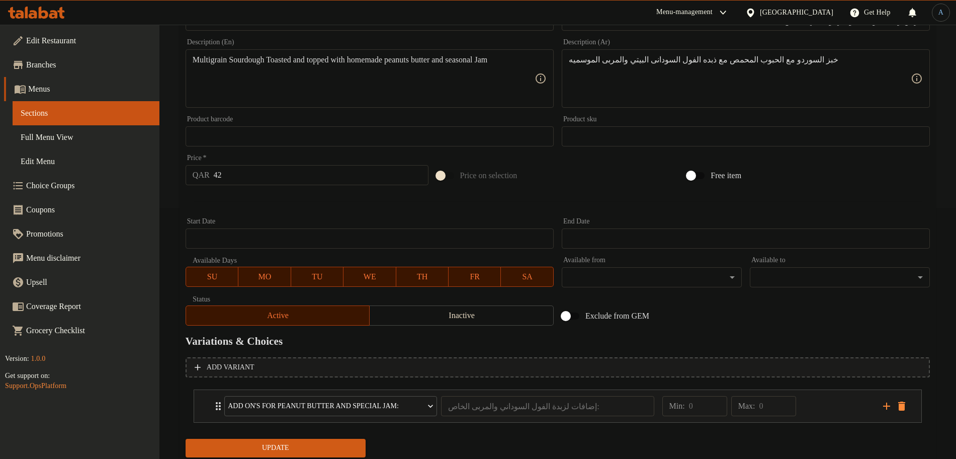
scroll to position [220, 0]
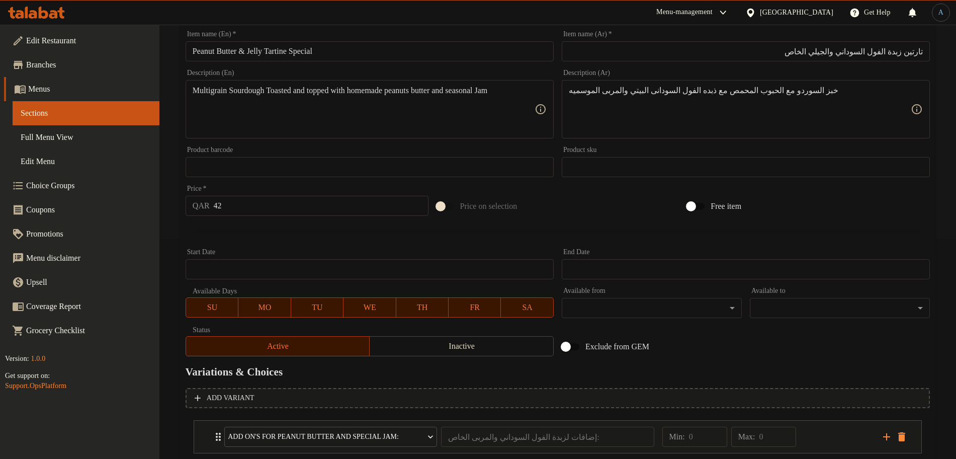
click at [294, 96] on textarea "Multigrain Sourdough Toasted and topped with homemade peanuts butter and season…" at bounding box center [364, 110] width 342 height 48
click at [277, 108] on textarea "Multigrain Sourdough Toasted and topped with homemade peanuts butter and season…" at bounding box center [364, 110] width 342 height 48
paste textarea "sourdough toasted and topped with homemade peanuts butter and seasonal j"
type textarea "Multigrain sourdough toasted and topped with homemade peanuts butter and season…"
click at [287, 224] on div at bounding box center [558, 232] width 753 height 25
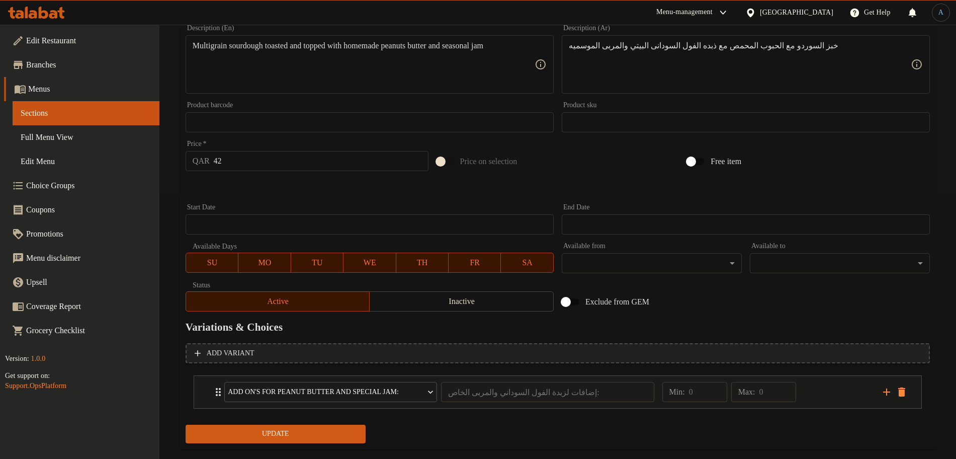
scroll to position [283, 0]
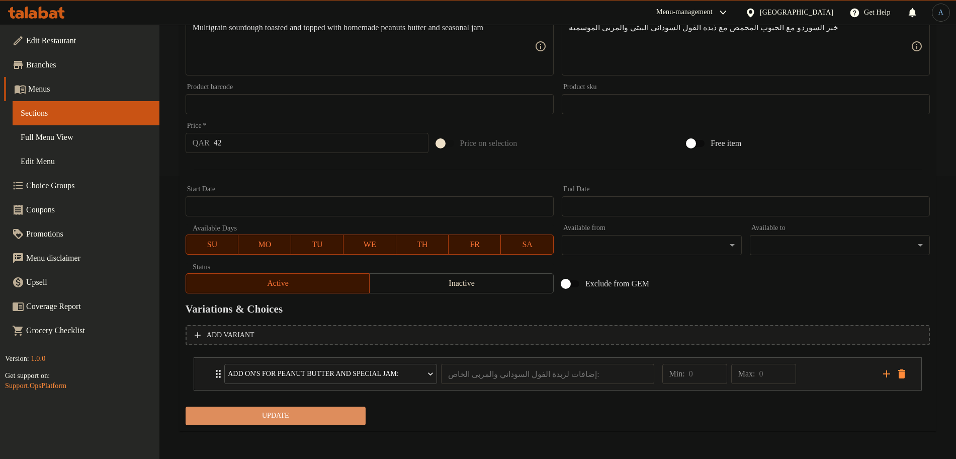
click at [332, 421] on span "Update" at bounding box center [276, 416] width 164 height 13
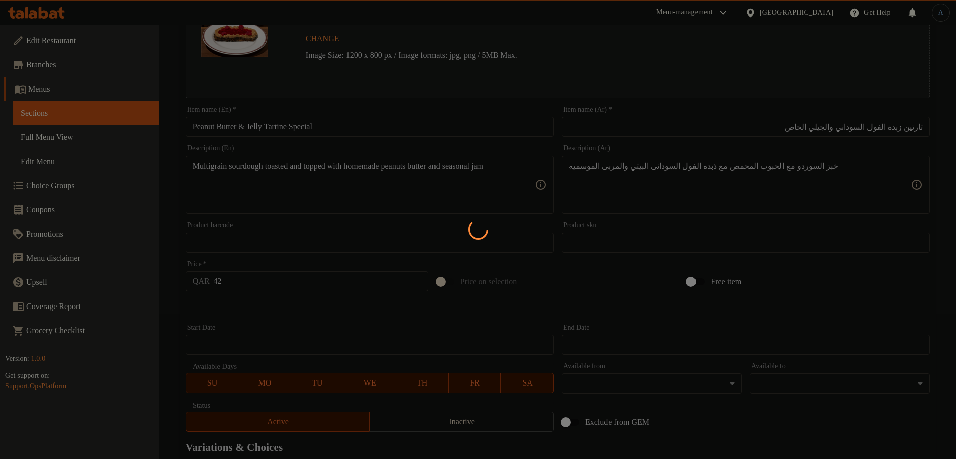
scroll to position [0, 0]
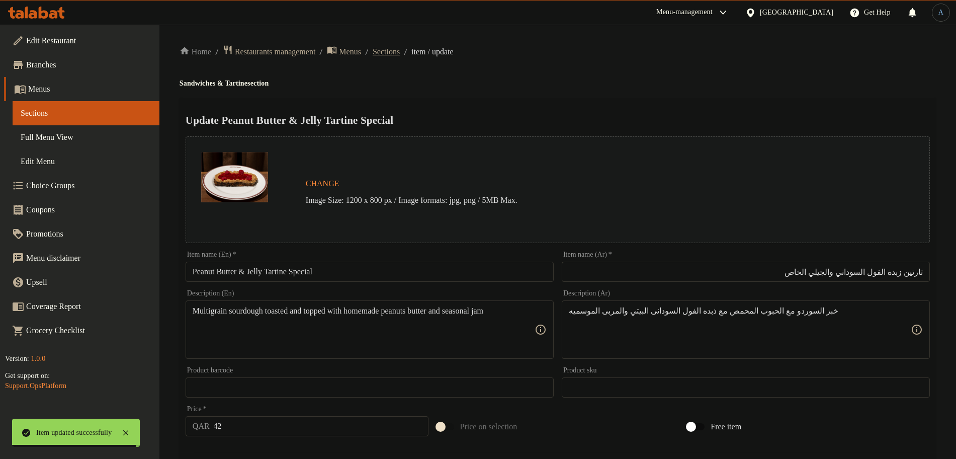
click at [400, 51] on span "Sections" at bounding box center [386, 52] width 27 height 12
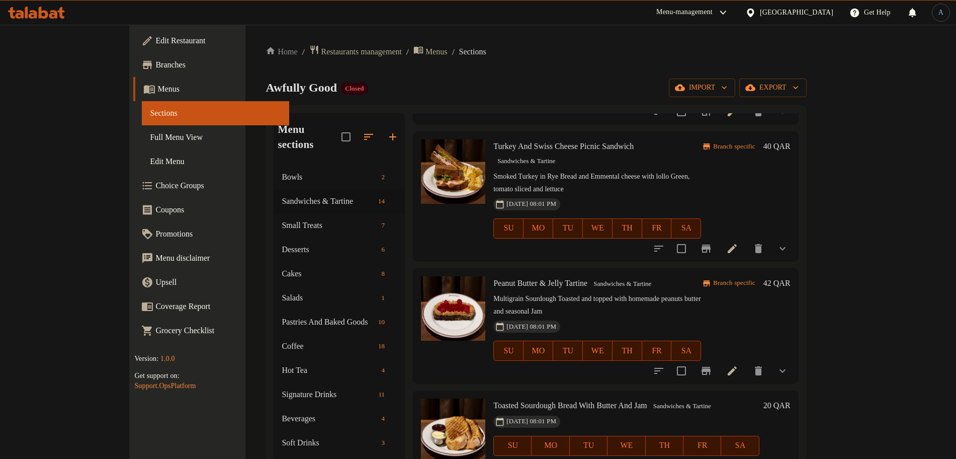
scroll to position [629, 0]
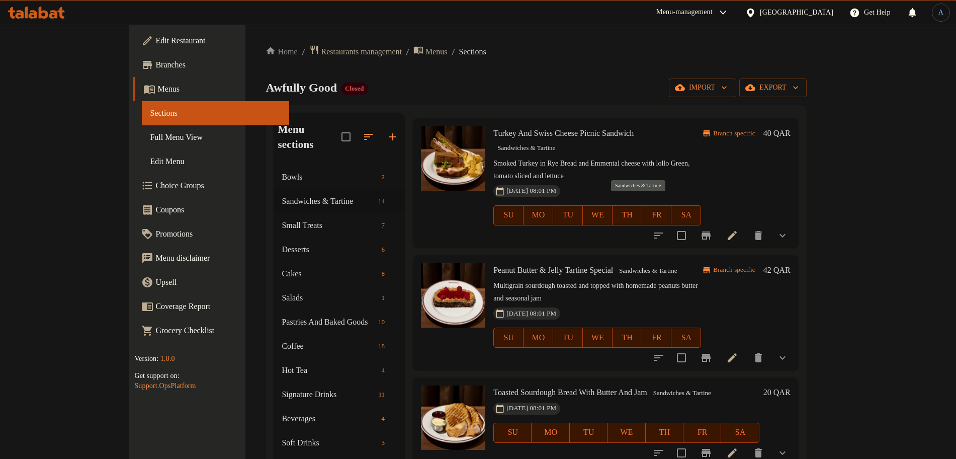
click at [643, 265] on span "Sandwiches & Tartine" at bounding box center [648, 271] width 66 height 12
click at [737, 448] on icon at bounding box center [732, 452] width 9 height 9
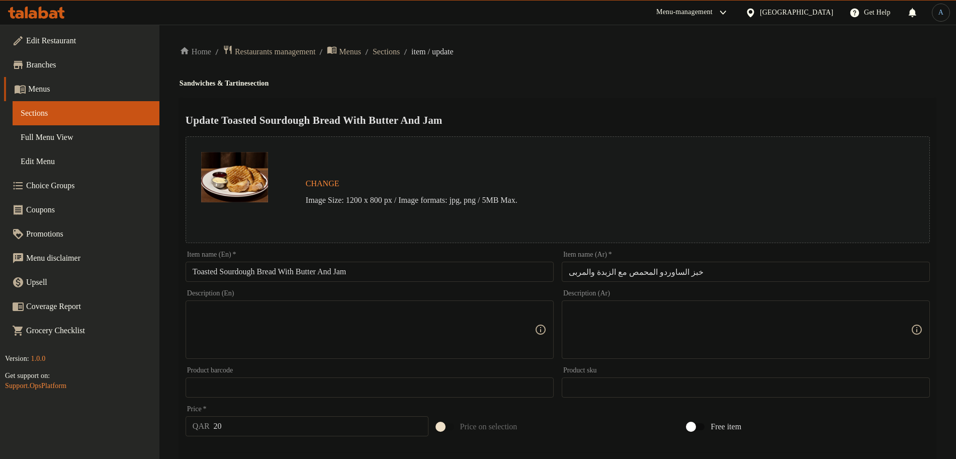
click at [284, 308] on textarea at bounding box center [364, 330] width 342 height 48
paste textarea "Toasted Sourdough serve with butter and Jam"
click at [577, 79] on h4 "Sandwiches & Tartine section" at bounding box center [558, 83] width 757 height 10
click at [593, 312] on textarea at bounding box center [740, 330] width 342 height 48
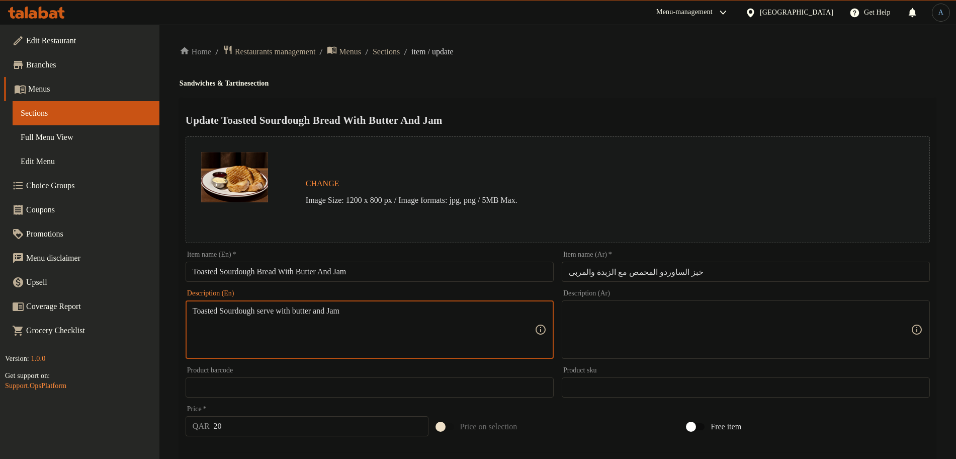
click at [409, 327] on textarea "Toasted Sourdough serve with butter and Jam" at bounding box center [364, 330] width 342 height 48
paste textarea "sourdough serve with butter and j"
type textarea "Toasted sourdough serve with butter and jam"
click at [702, 327] on textarea at bounding box center [740, 330] width 342 height 48
paste textarea "خبز الساوردو المحمص مع الزبدة والمربى"
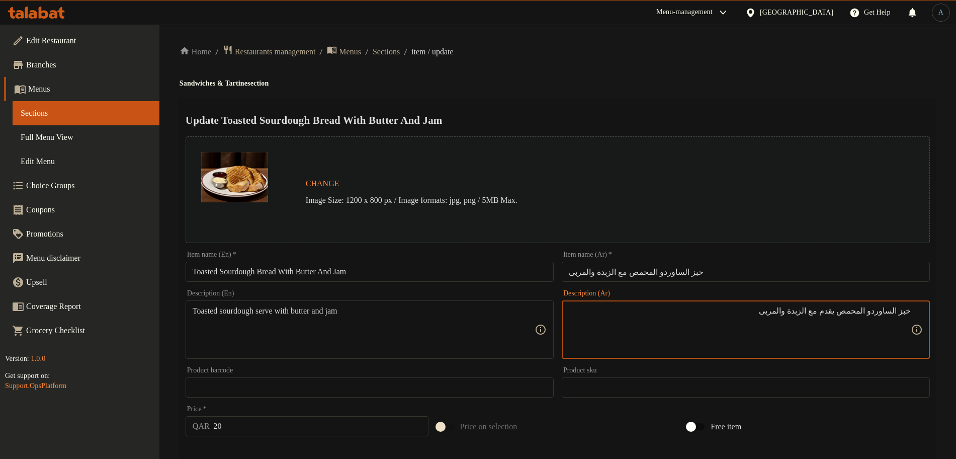
type textarea "خبز الساوردو المحمص يقدم مع الزبدة والمربى"
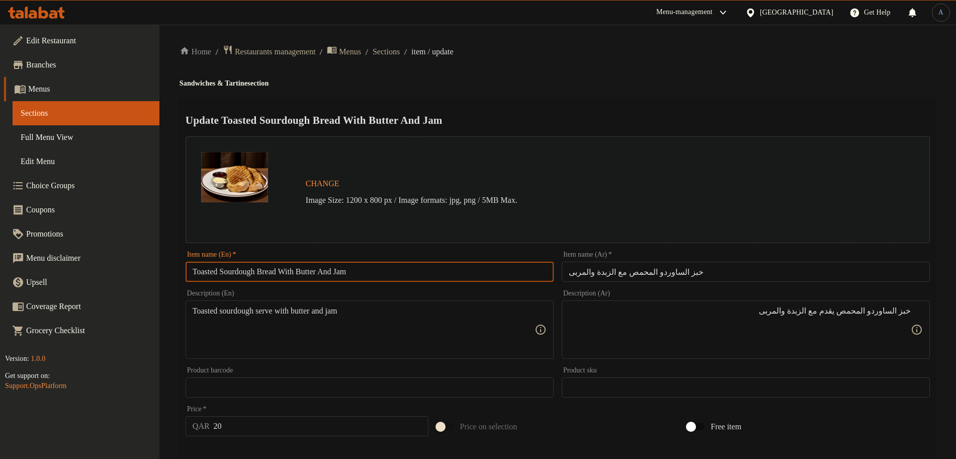
click at [281, 272] on input "Toasted Sourdough Bread With Butter And Jam" at bounding box center [370, 272] width 368 height 20
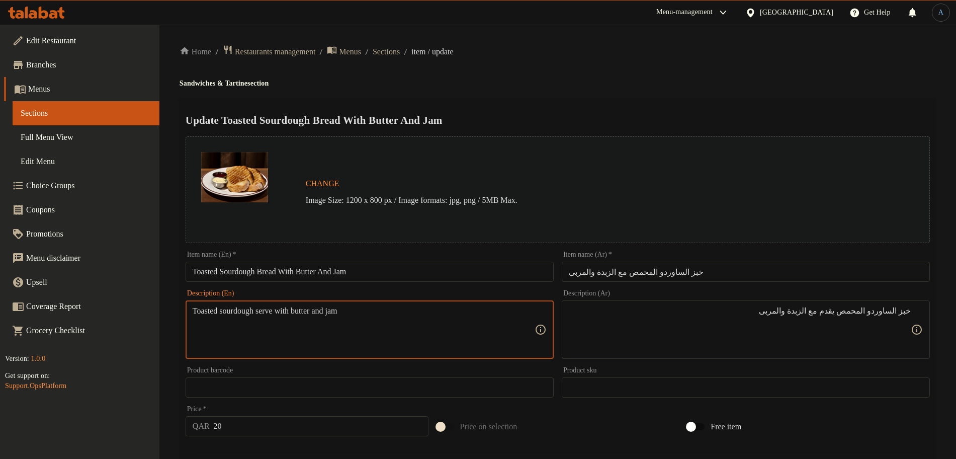
paste textarea "Bread"
click at [415, 333] on textarea "Toasted sourdough Bread serve with butter and jam" at bounding box center [364, 330] width 342 height 48
paste textarea "b"
type textarea "Toasted sourdough bread serve with butter and jam"
click at [622, 55] on ol "Home / Restaurants management / Menus / Sections / item / update" at bounding box center [558, 52] width 757 height 14
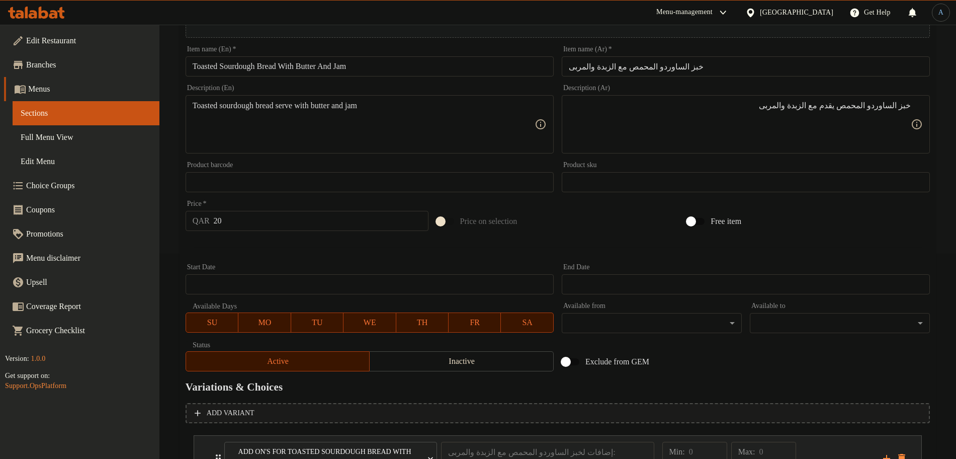
scroll to position [296, 0]
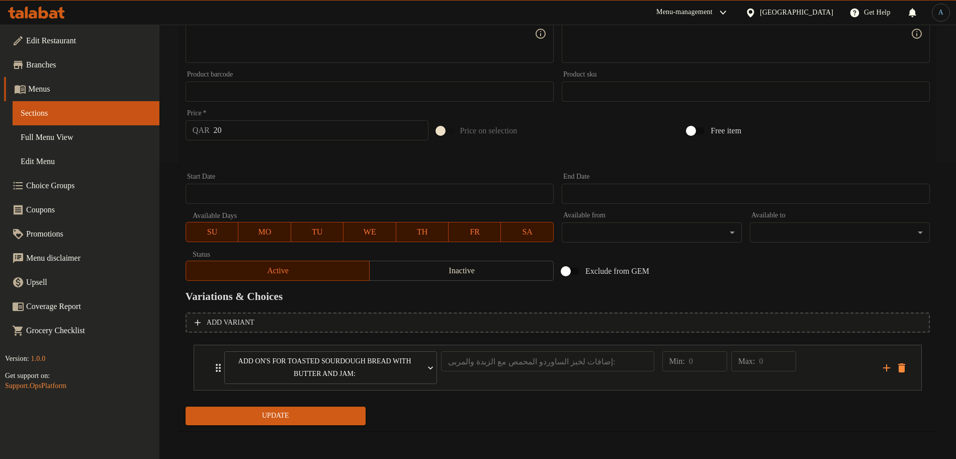
click at [333, 410] on span "Update" at bounding box center [276, 416] width 164 height 13
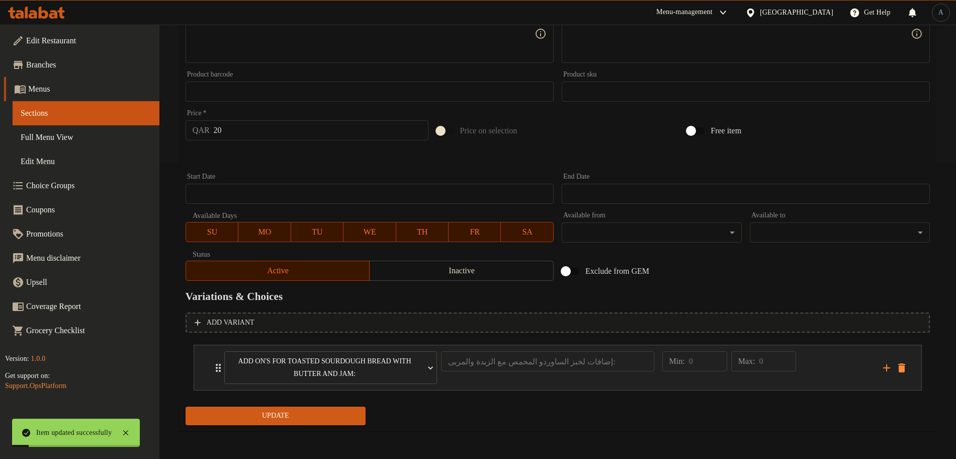
click at [817, 366] on div "Min: 0 ​ Max: 0 ​" at bounding box center [767, 367] width 221 height 45
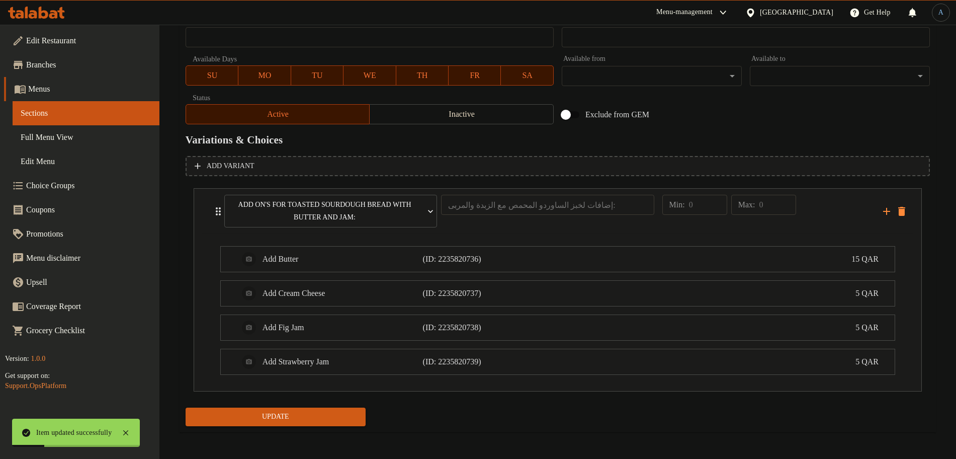
scroll to position [453, 0]
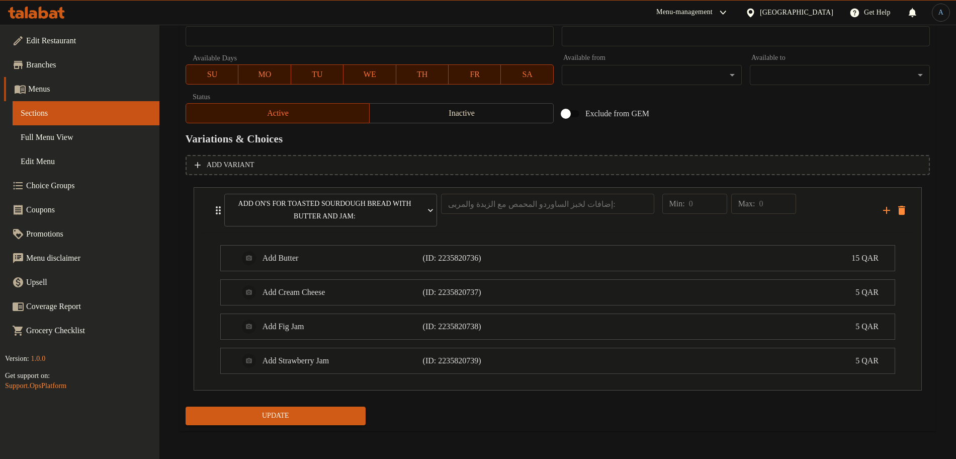
click at [311, 416] on span "Update" at bounding box center [276, 416] width 164 height 13
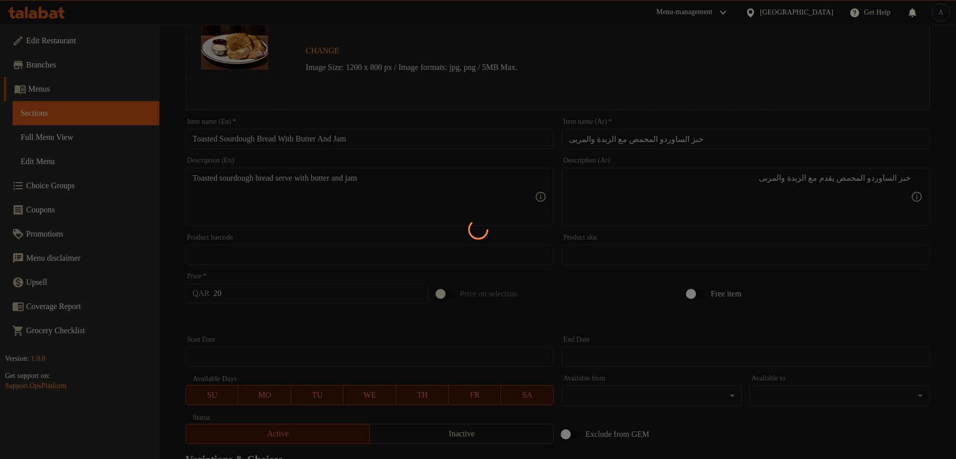
scroll to position [0, 0]
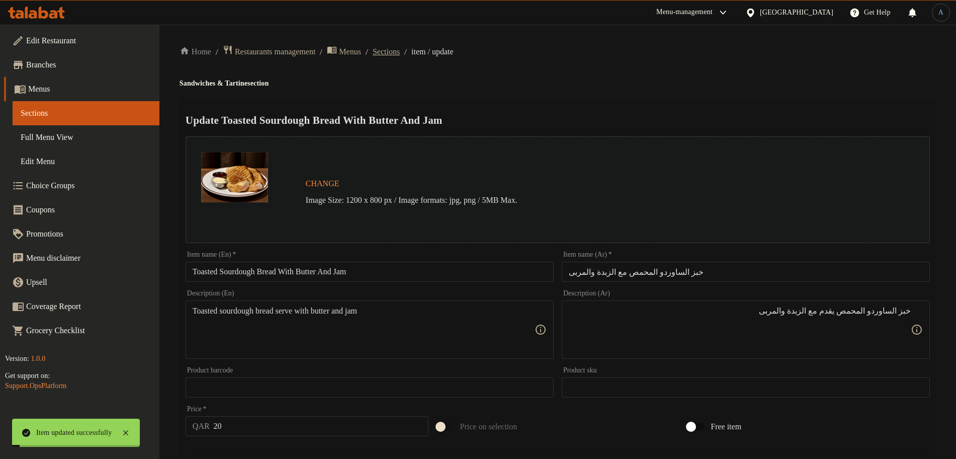
click at [396, 52] on span "Sections" at bounding box center [386, 52] width 27 height 12
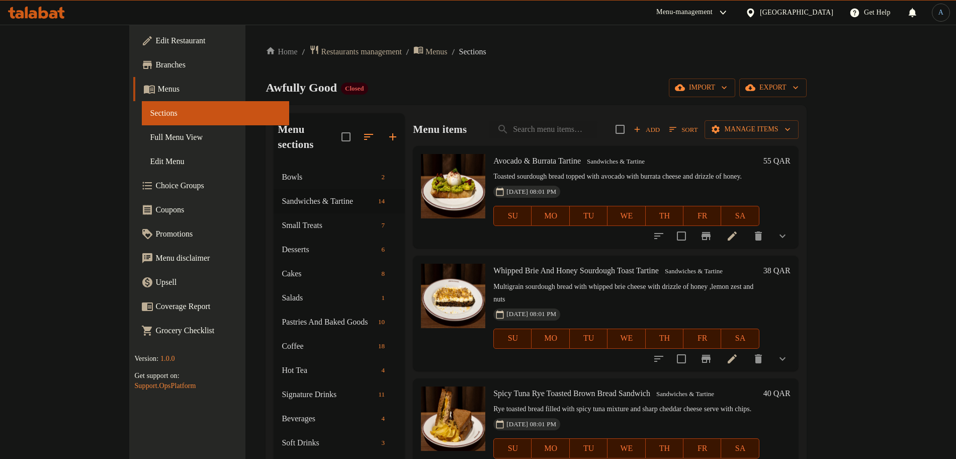
scroll to position [710, 0]
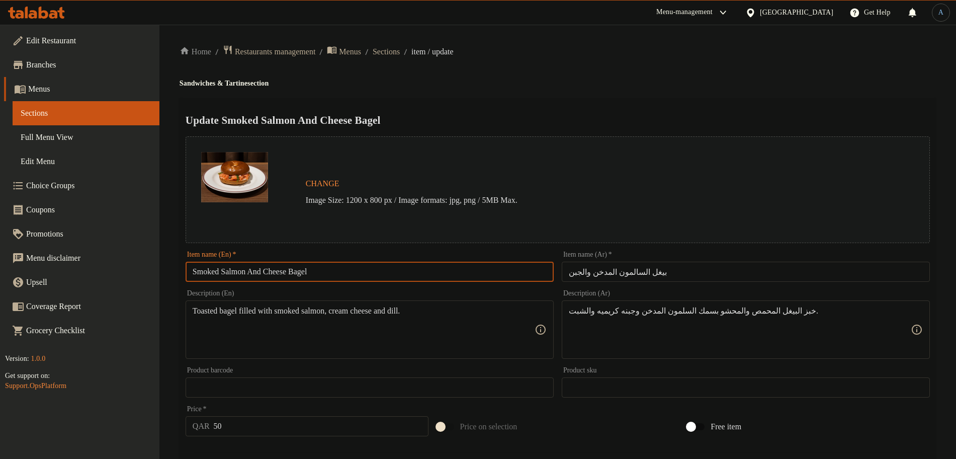
click at [392, 267] on input "Smoked Salmon And Cheese Bagel" at bounding box center [370, 272] width 368 height 20
paste input "almon & Philadelphia"
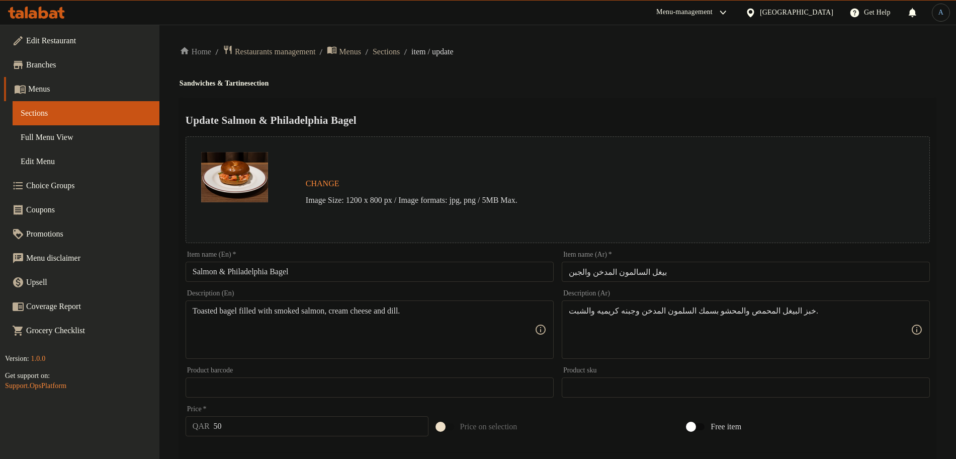
click at [526, 98] on div "Update Salmon & Philadelphia Bagel Change Image Size: 1200 x 800 px / Image for…" at bounding box center [558, 406] width 757 height 617
click at [193, 268] on input "Salmon & Philadelphia Bagel" at bounding box center [370, 272] width 368 height 20
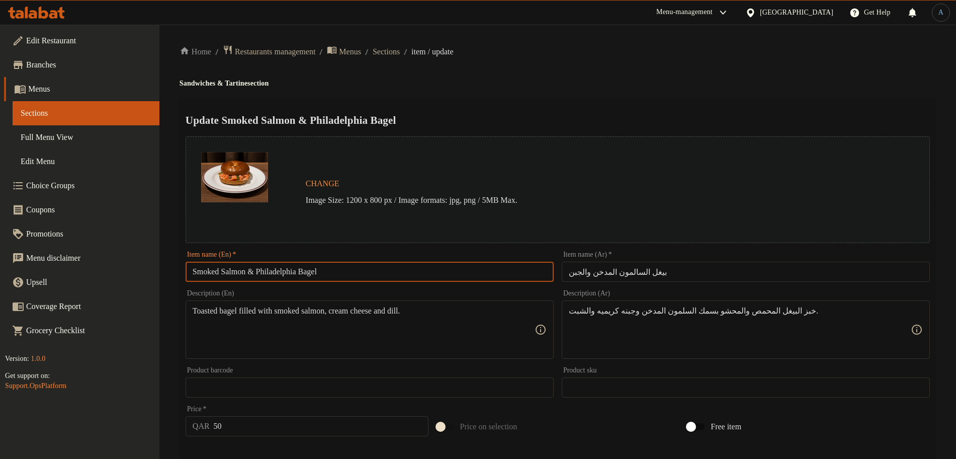
click at [725, 274] on input "بيغل السالمون المدخن والجبن" at bounding box center [746, 272] width 368 height 20
click at [355, 271] on input "Smoked Salmon & Philadelphia Bagel" at bounding box center [370, 272] width 368 height 20
click at [261, 269] on input "Smoked Salmon & Philadelphia Bagel" at bounding box center [370, 272] width 368 height 20
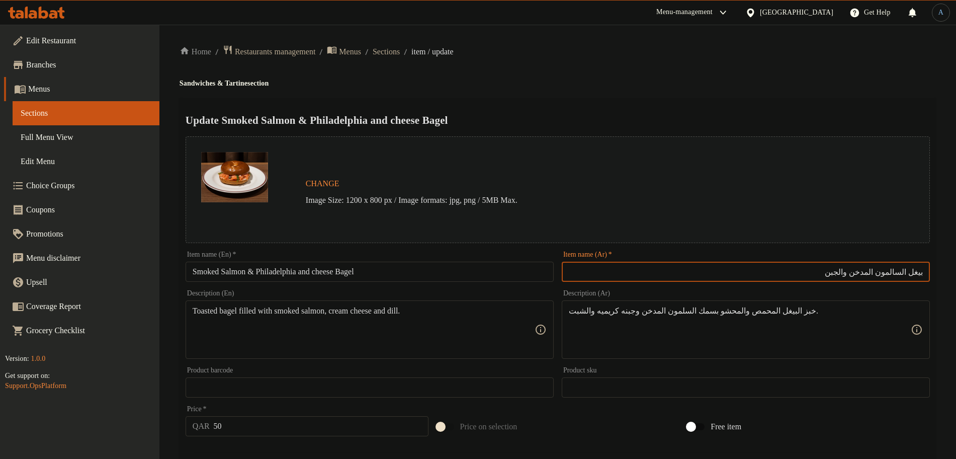
drag, startPoint x: 901, startPoint y: 267, endPoint x: 896, endPoint y: 270, distance: 5.4
click at [899, 268] on input "بيغل السالمون المدخن والجبن" at bounding box center [746, 272] width 368 height 20
click at [885, 273] on input "بيغل السالمون المدخن والجبن" at bounding box center [746, 272] width 368 height 20
click at [465, 263] on input "Smoked Salmon & Philadelphia and cheese Bagel" at bounding box center [370, 272] width 368 height 20
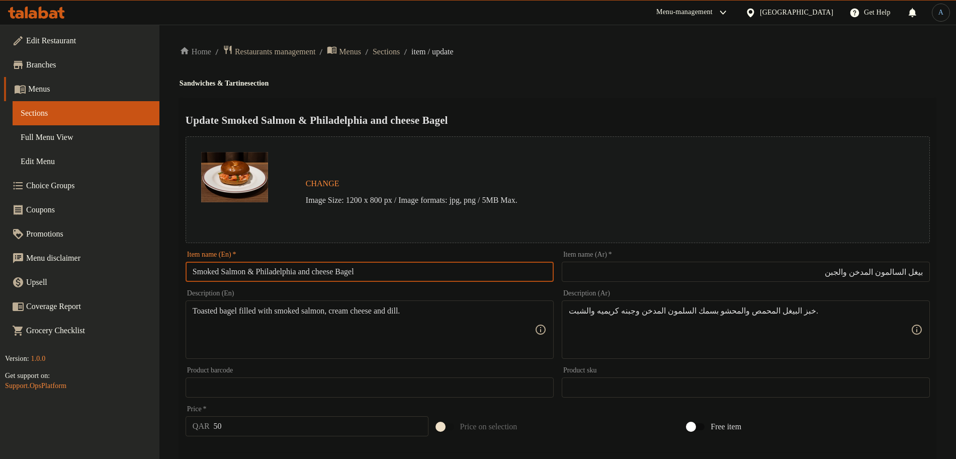
click at [425, 274] on input "Smoked Salmon & Philadelphia and cheese Bagel" at bounding box center [370, 272] width 368 height 20
paste input "And C"
type input "Smoked Salmon & Philadelphia And Cheese Bagel"
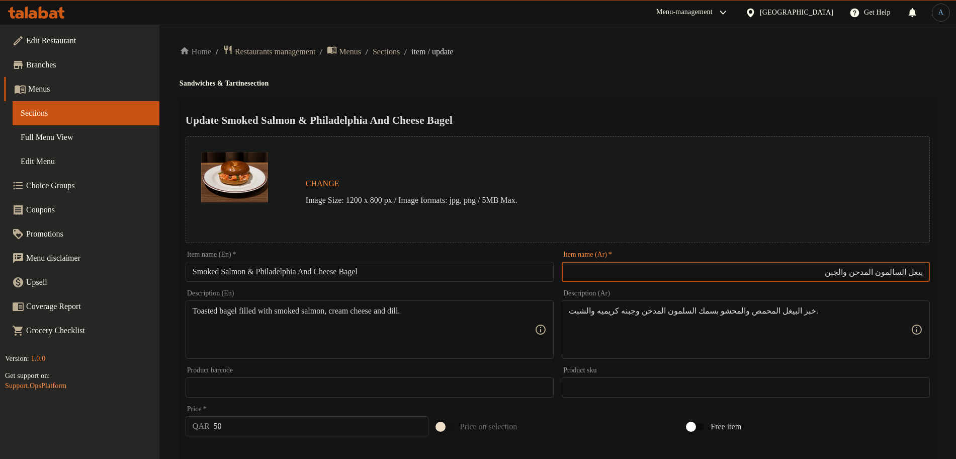
drag, startPoint x: 866, startPoint y: 271, endPoint x: 816, endPoint y: 273, distance: 49.8
click at [816, 273] on input "بيغل السالمون المدخن والجبن" at bounding box center [746, 272] width 368 height 20
paste input "يلادلفيا"
click at [866, 271] on input "بيغل السالمون المدخن فيلادلفيا والجبن" at bounding box center [746, 272] width 368 height 20
type input "بيغل السالمون المدخن وفيلادلفيا والجبن"
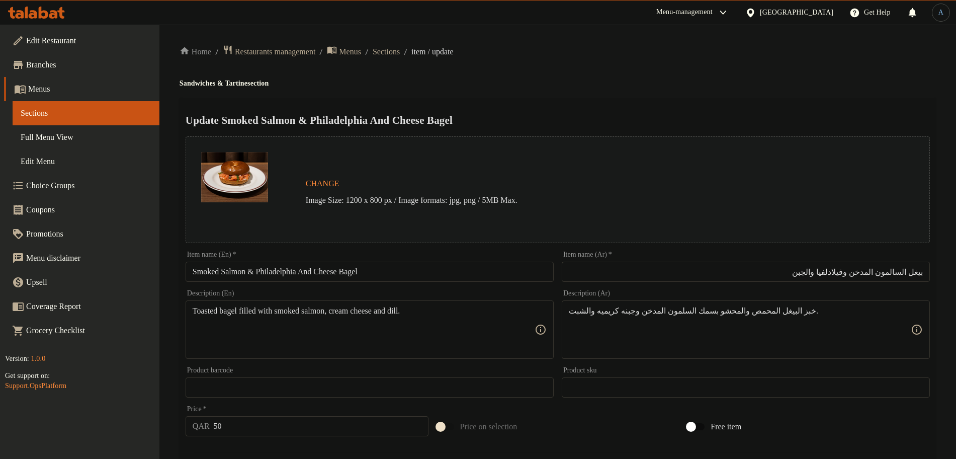
click at [719, 108] on div "Update Smoked Salmon & Philadelphia And Cheese Bagel Change Image Size: 1200 x …" at bounding box center [558, 406] width 757 height 617
paste textarea "Bagel bread toasted and filled with Smoked Salmon, creamy Cheese and fresh dill."
type textarea "Bagel bread toasted and filled with Smoked Salmon, creamy Cheese and fresh dill."
paste textarea
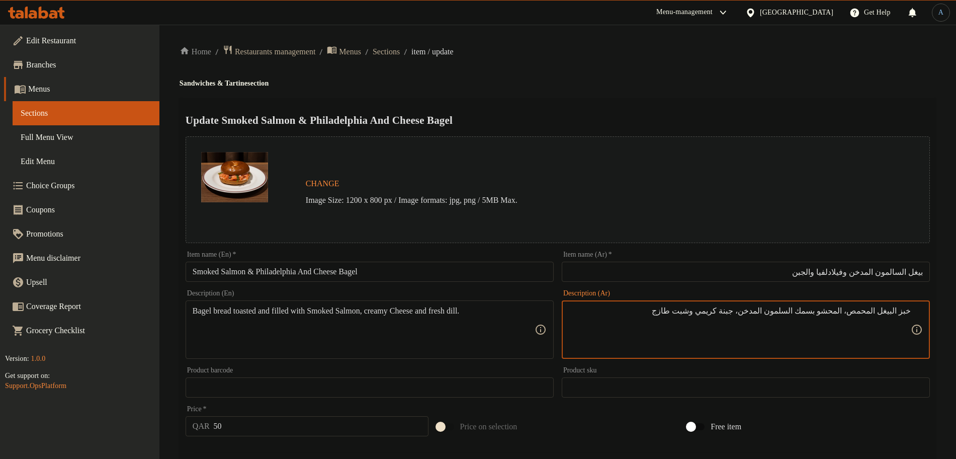
type textarea "خبز البيغل المحمص، المحشو بسمك السلمون المدخن، جبنة كريمي وشبت طازج"
click at [686, 73] on div "Home / Restaurants management / Menus / Sections / item / update Sandwiches & T…" at bounding box center [558, 384] width 757 height 678
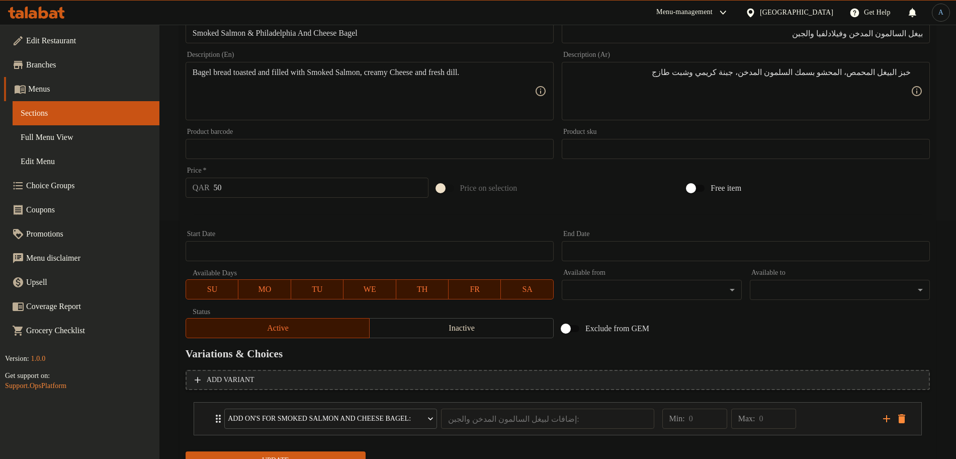
scroll to position [283, 0]
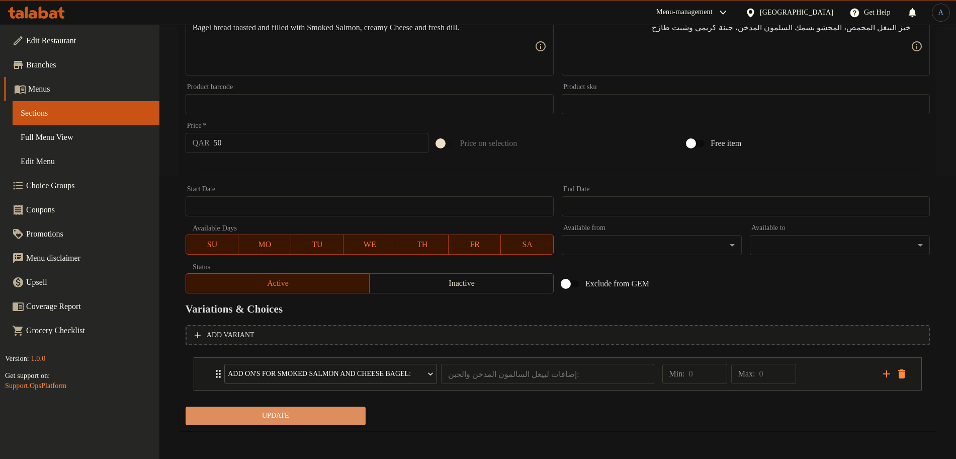
click at [309, 408] on button "Update" at bounding box center [276, 416] width 180 height 19
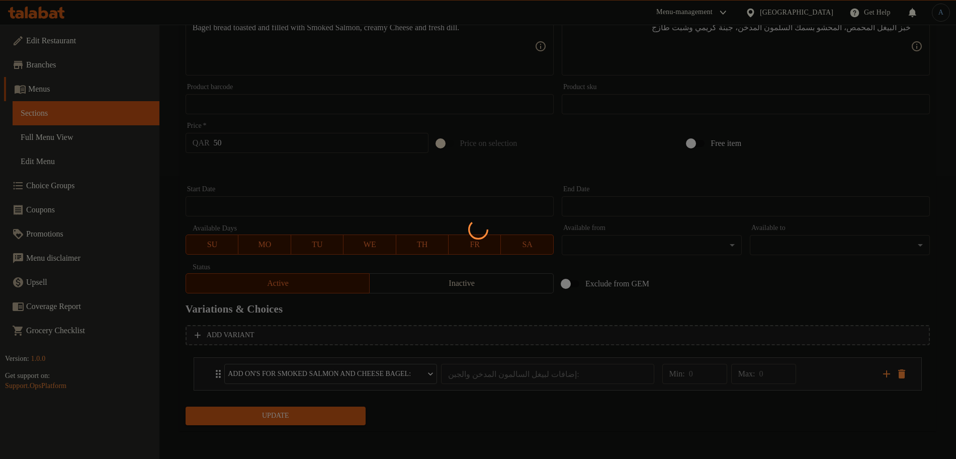
click at [827, 371] on div at bounding box center [478, 229] width 956 height 459
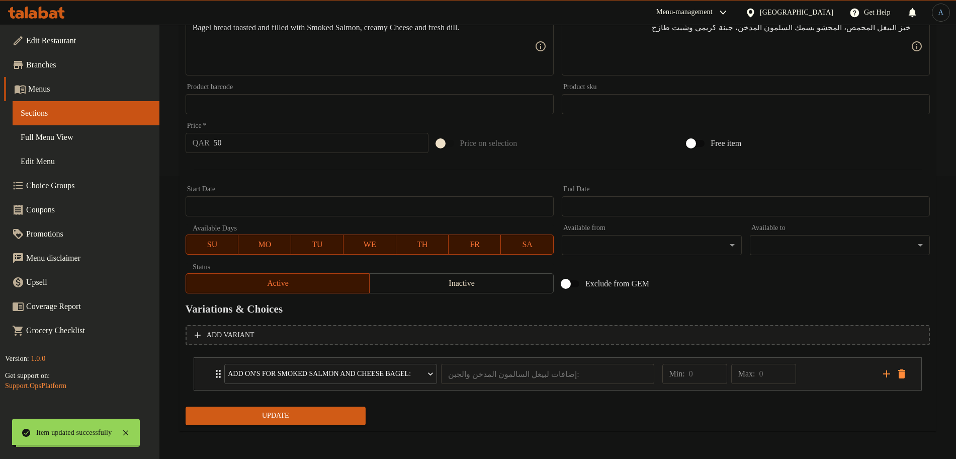
click at [827, 371] on div "Min: 0 ​ Max: 0 ​" at bounding box center [767, 374] width 221 height 32
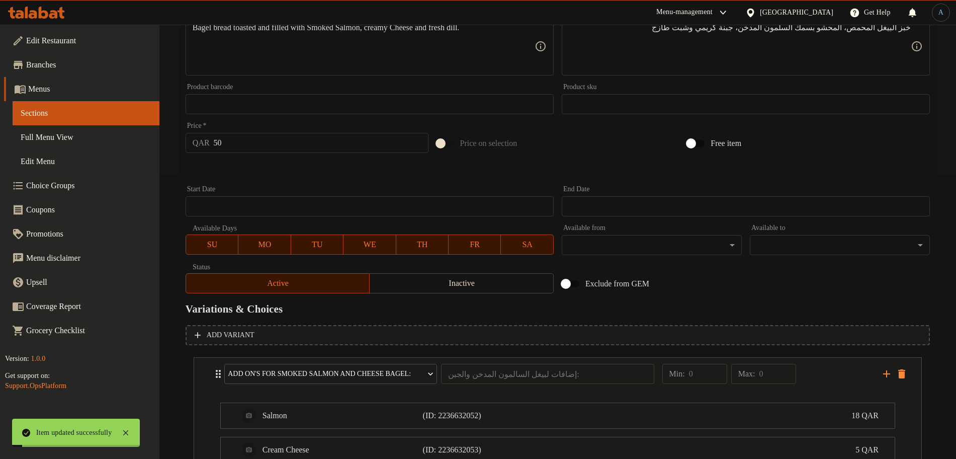
click at [827, 371] on div "Min: 0 ​ Max: 0 ​" at bounding box center [767, 374] width 221 height 32
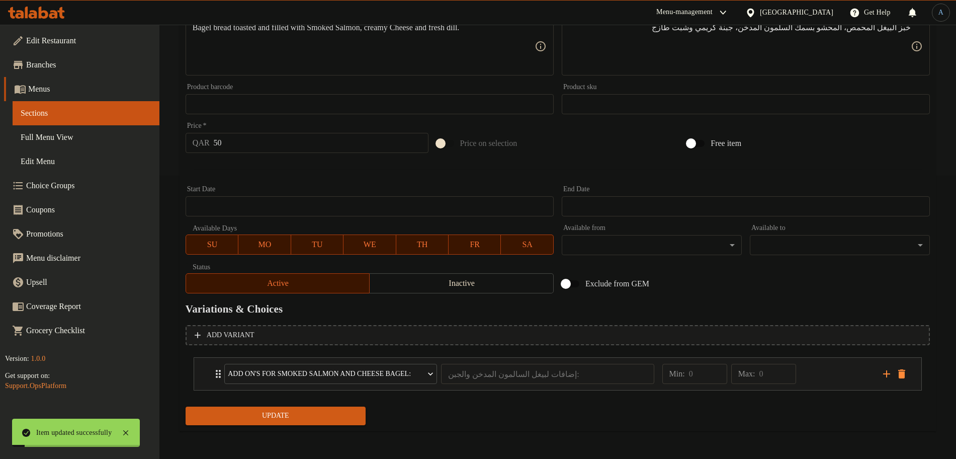
click at [827, 371] on div "Min: 0 ​ Max: 0 ​" at bounding box center [767, 374] width 221 height 32
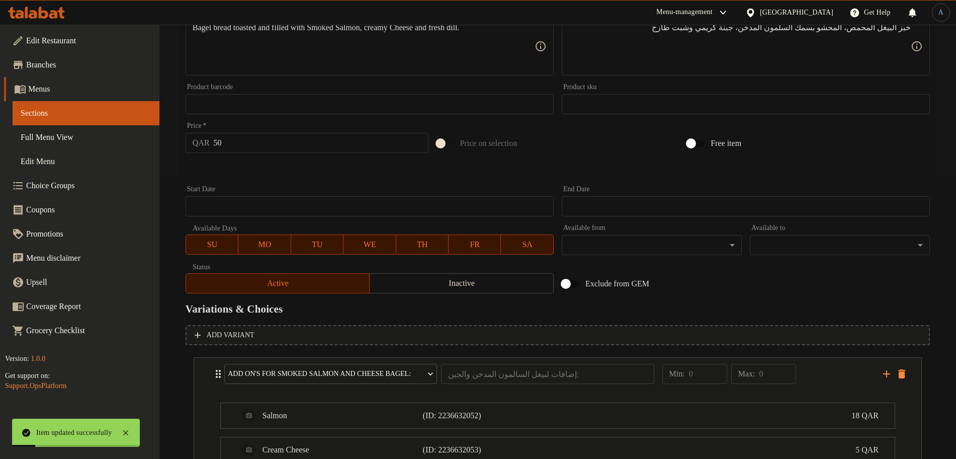
click at [827, 371] on div "Min: 0 ​ Max: 0 ​" at bounding box center [767, 374] width 221 height 32
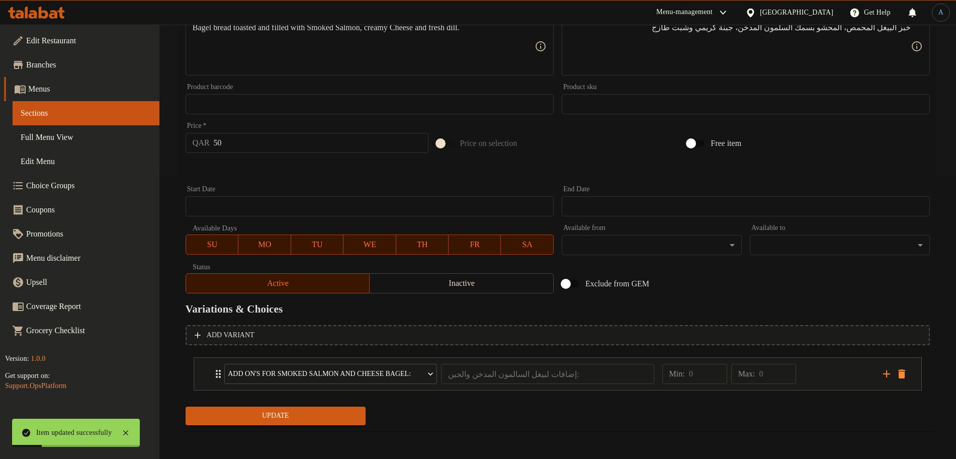
click at [827, 371] on div "Min: 0 ​ Max: 0 ​" at bounding box center [767, 374] width 221 height 32
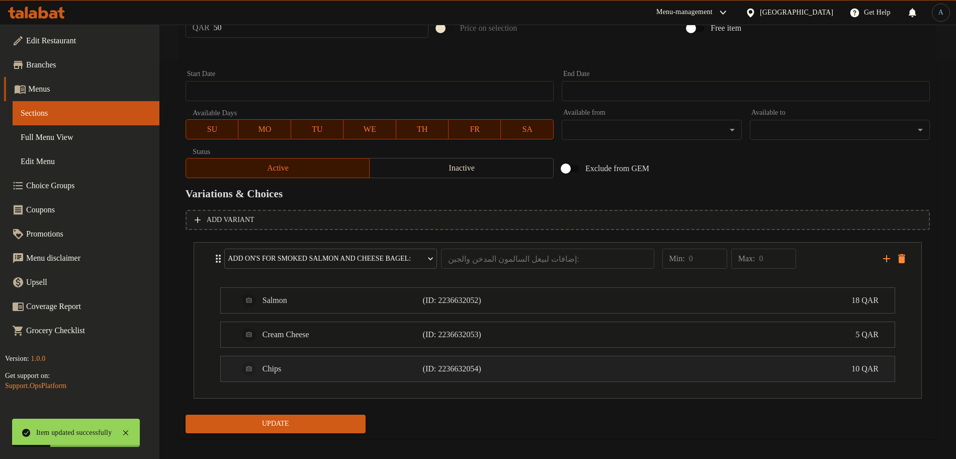
scroll to position [407, 0]
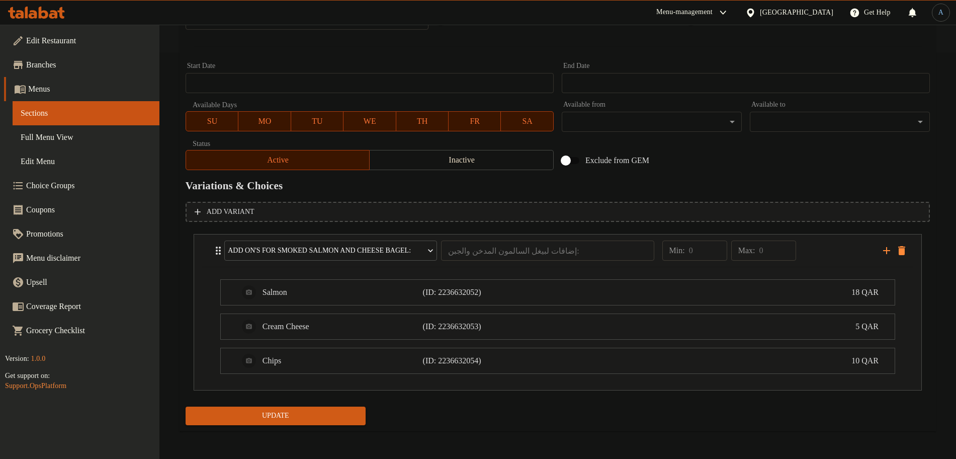
click at [329, 413] on span "Update" at bounding box center [276, 416] width 164 height 13
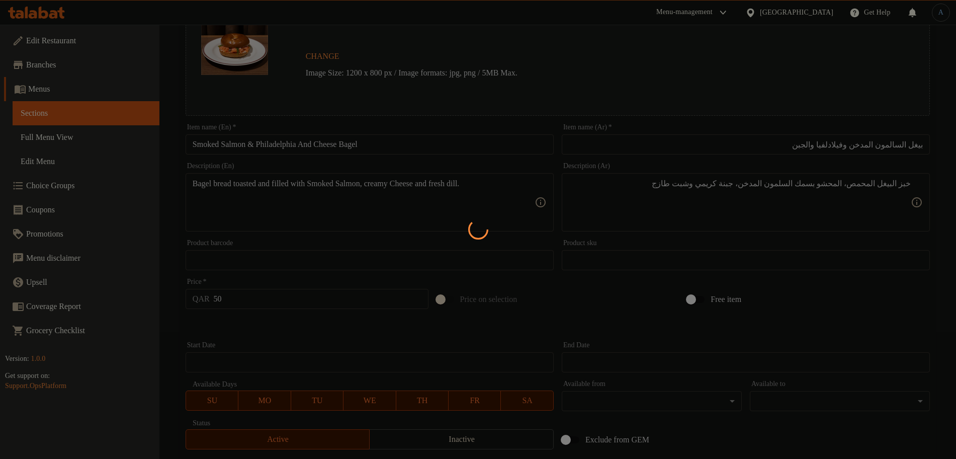
scroll to position [0, 0]
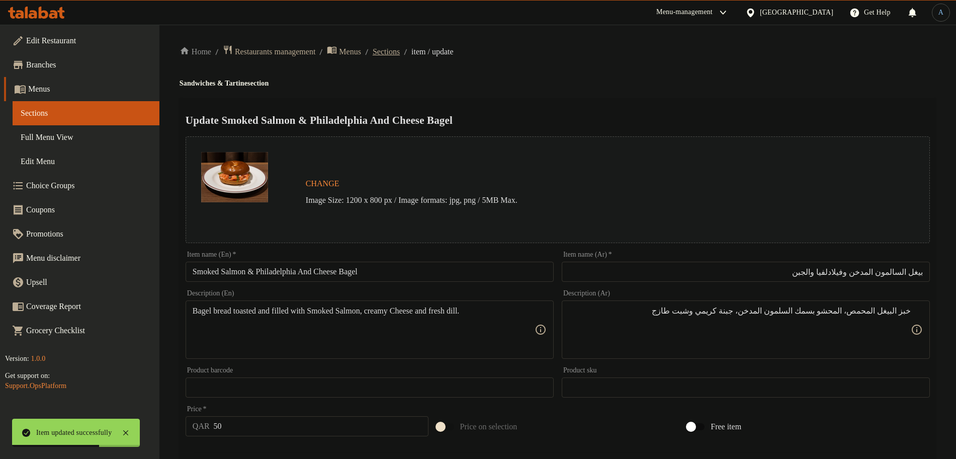
click at [400, 52] on span "Sections" at bounding box center [386, 52] width 27 height 12
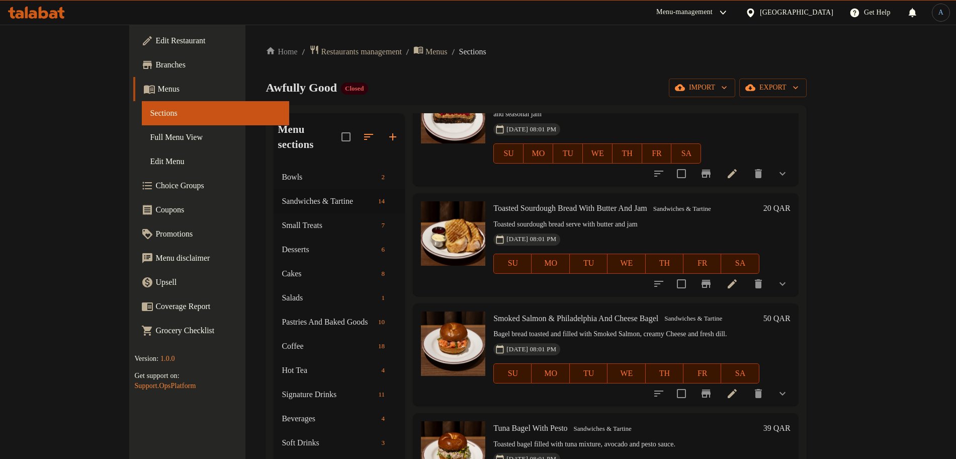
scroll to position [818, 0]
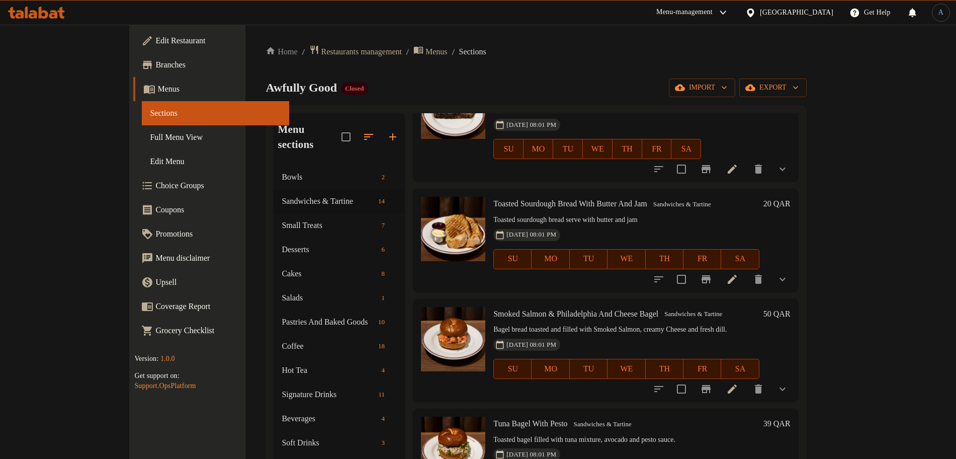
click at [561, 323] on p "Bagel bread toasted and filled with Smoked Salmon, creamy Cheese and fresh dill." at bounding box center [627, 329] width 266 height 13
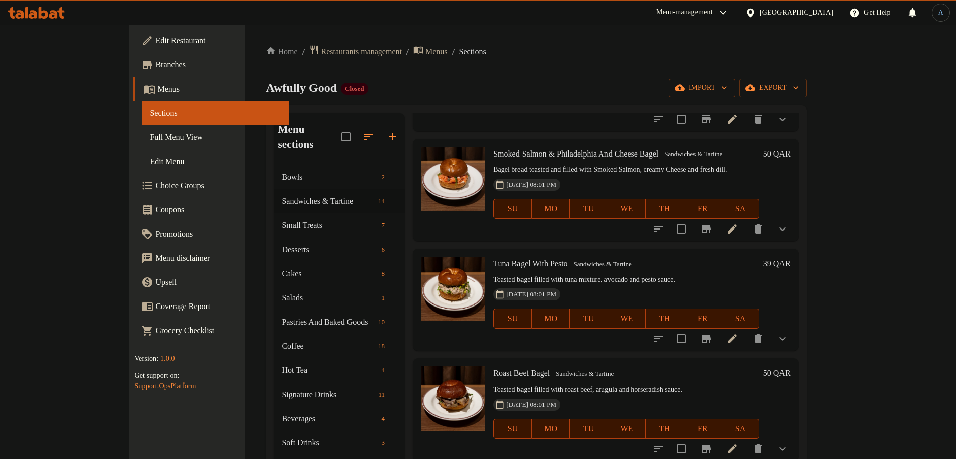
scroll to position [1006, 0]
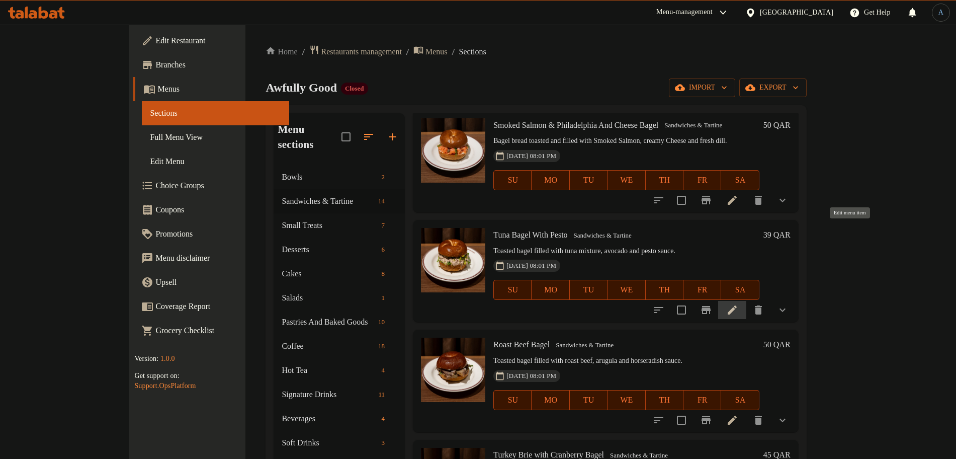
click at [737, 305] on icon at bounding box center [732, 309] width 9 height 9
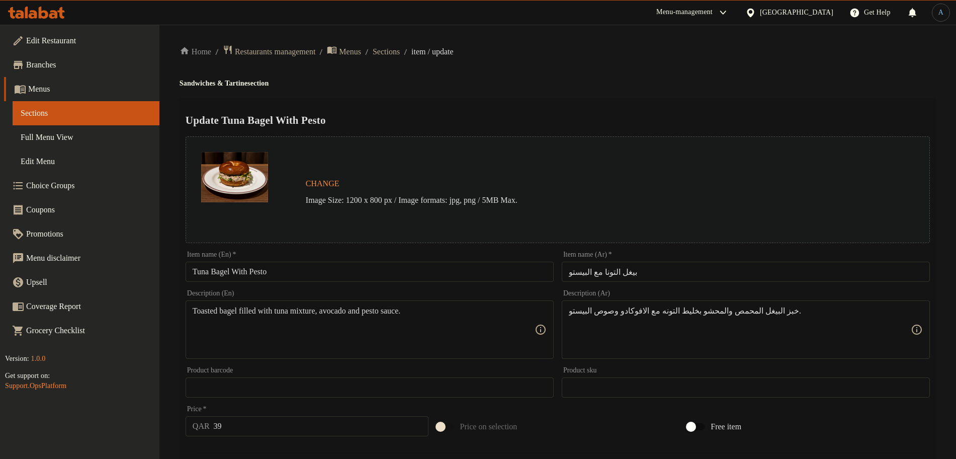
click at [336, 275] on input "Tuna Bagel With Pesto" at bounding box center [370, 272] width 368 height 20
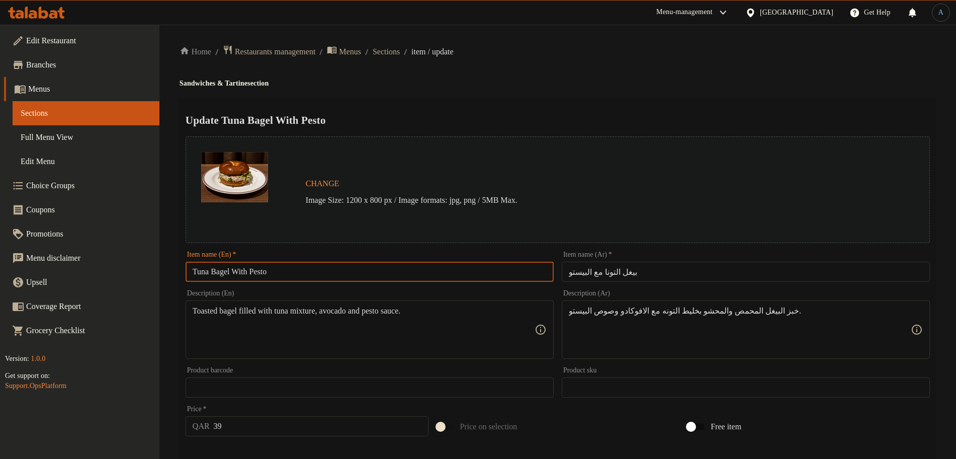
paste input "Avocado Bagel"
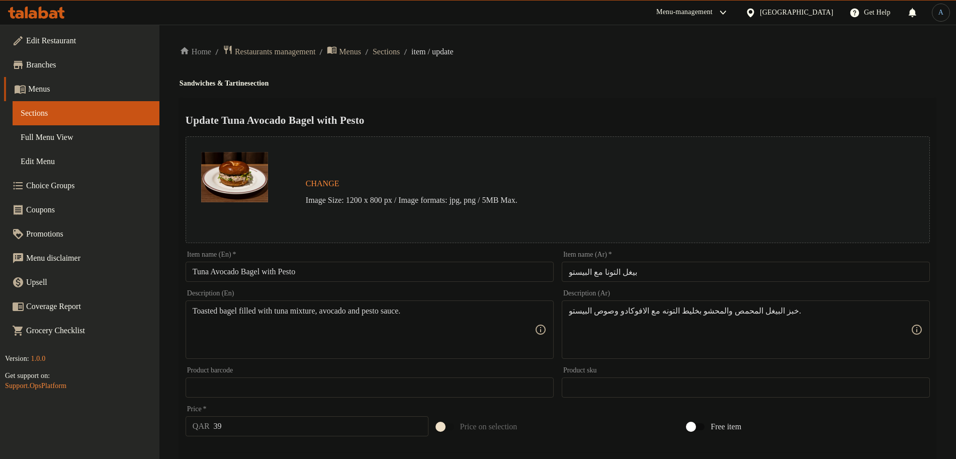
click at [388, 270] on input "Tuna Avocado Bagel with Pesto" at bounding box center [370, 272] width 368 height 20
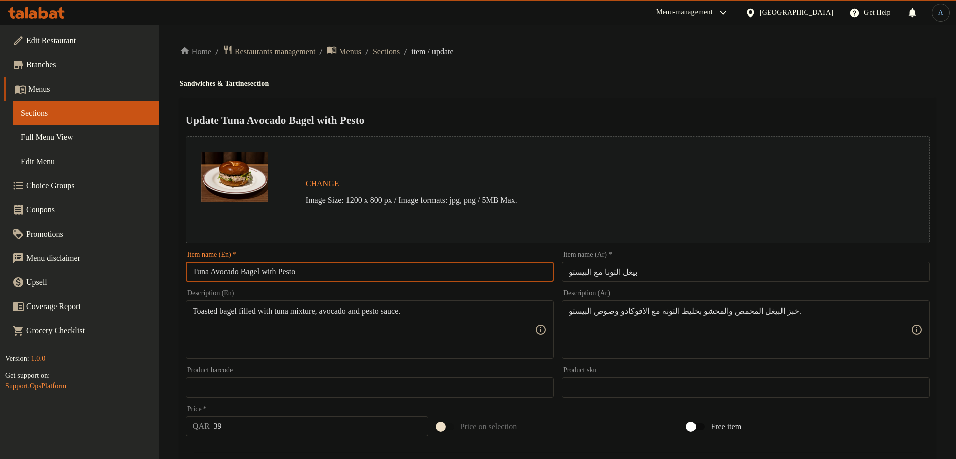
paste input "W"
type input "Tuna Avocado Bagel With Pesto"
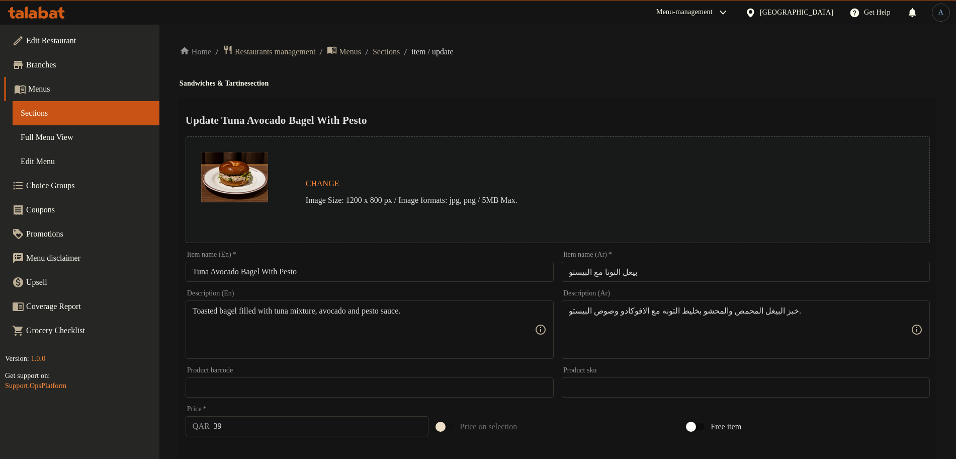
click at [595, 90] on div "Home / Restaurants management / Menus / Sections / item / update Sandwiches & T…" at bounding box center [558, 384] width 757 height 678
click at [650, 270] on input "بيغل التونا مع البيستو" at bounding box center [746, 272] width 368 height 20
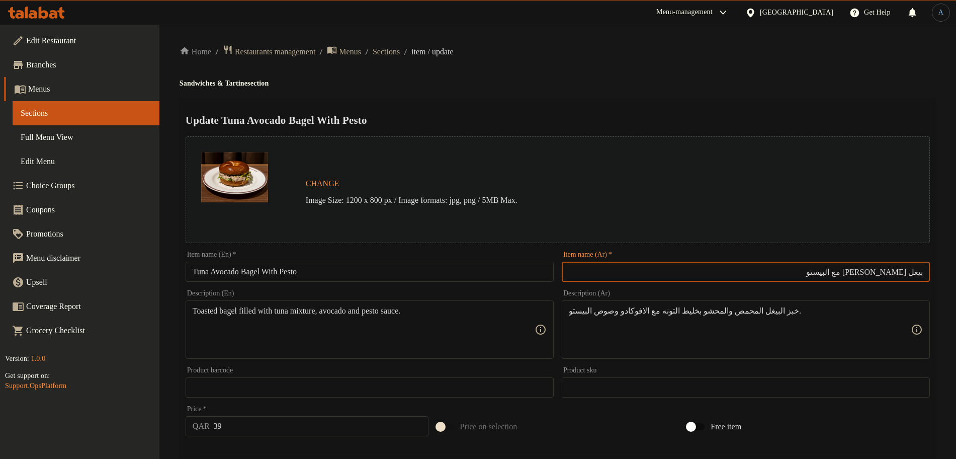
type input "بيغل تونا افوكادو مع البيستو"
click at [542, 48] on ol "Home / Restaurants management / Menus / Sections / item / update" at bounding box center [558, 52] width 757 height 14
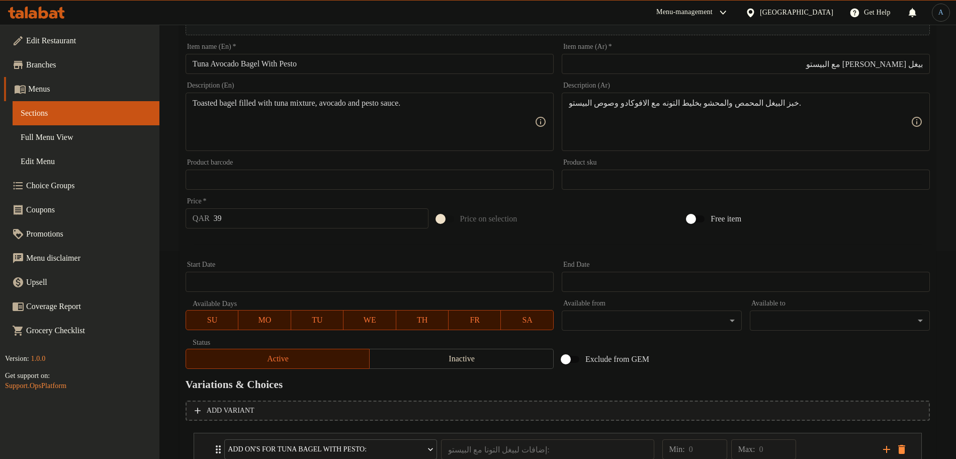
scroll to position [283, 0]
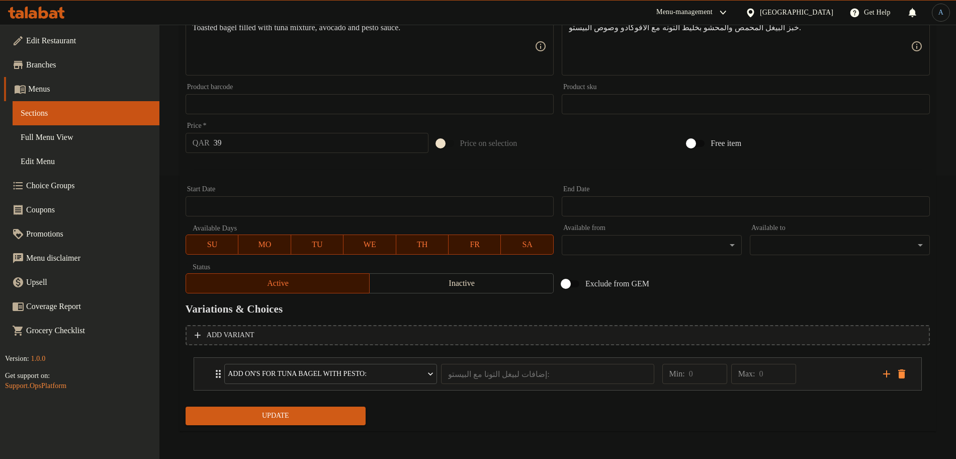
click at [327, 414] on span "Update" at bounding box center [276, 416] width 164 height 13
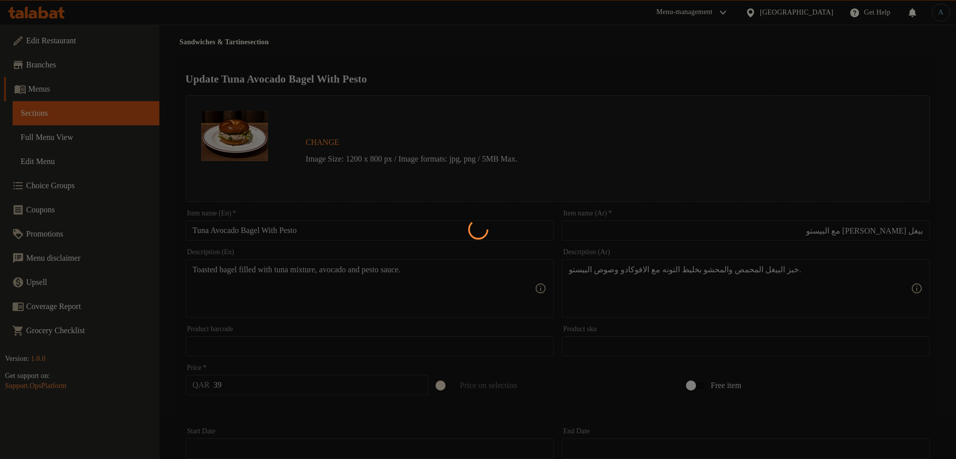
scroll to position [0, 0]
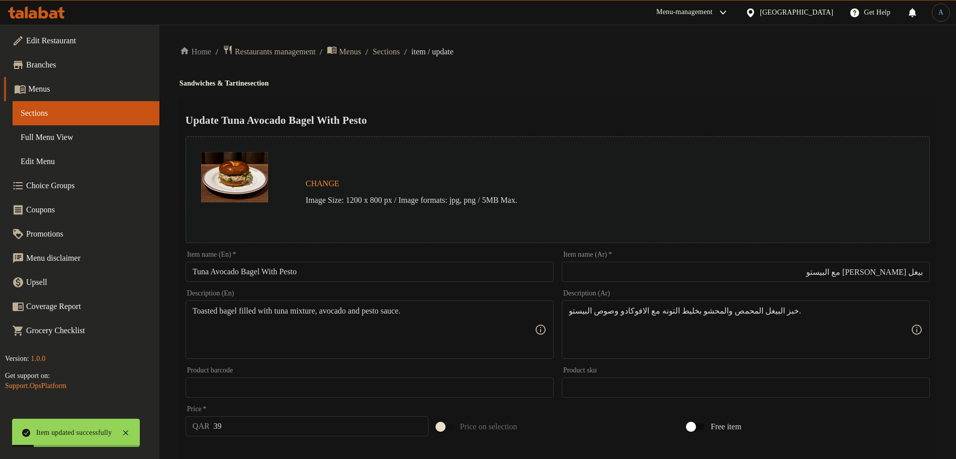
click at [493, 101] on div "Update Tuna Avocado Bagel With Pesto Change Image Size: 1200 x 800 px / Image f…" at bounding box center [558, 406] width 757 height 617
click at [517, 98] on div "Update Tuna Avocado Bagel With Pesto Change Image Size: 1200 x 800 px / Image f…" at bounding box center [558, 406] width 757 height 617
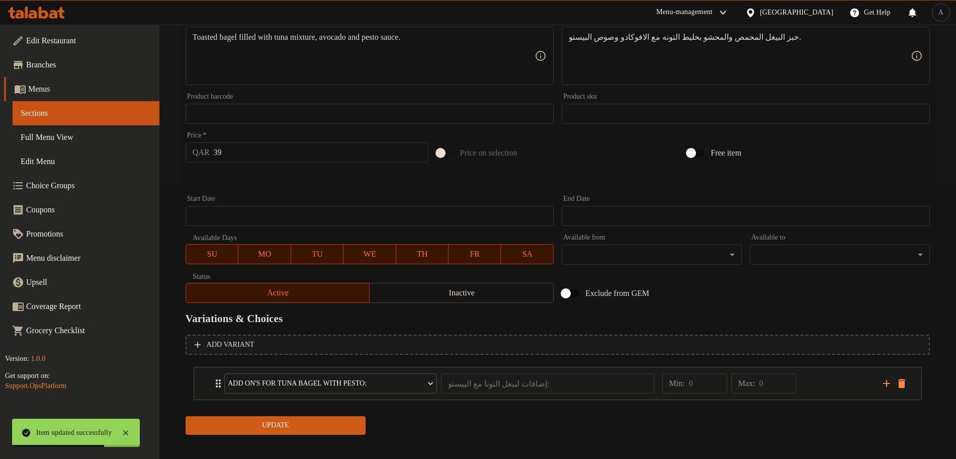
scroll to position [283, 0]
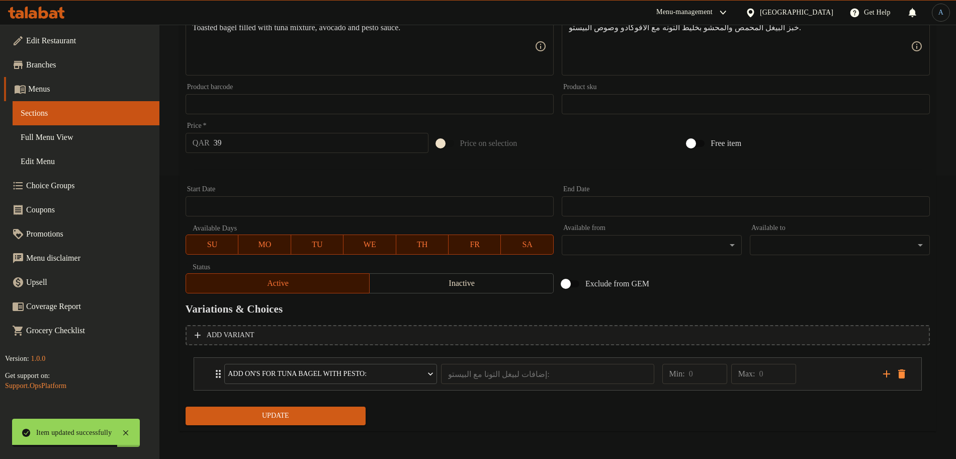
click at [443, 412] on div "Update" at bounding box center [558, 415] width 753 height 27
click at [839, 377] on div "Min: 0 ​ Max: 0 ​" at bounding box center [767, 374] width 221 height 32
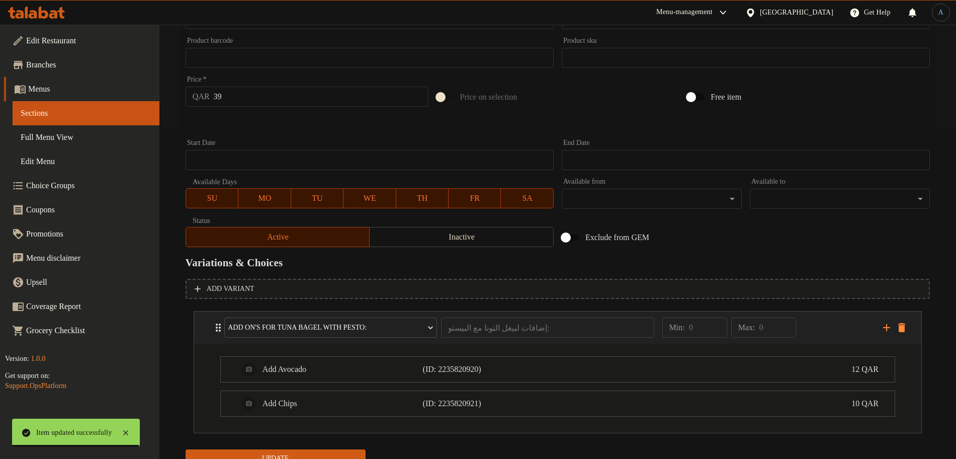
scroll to position [372, 0]
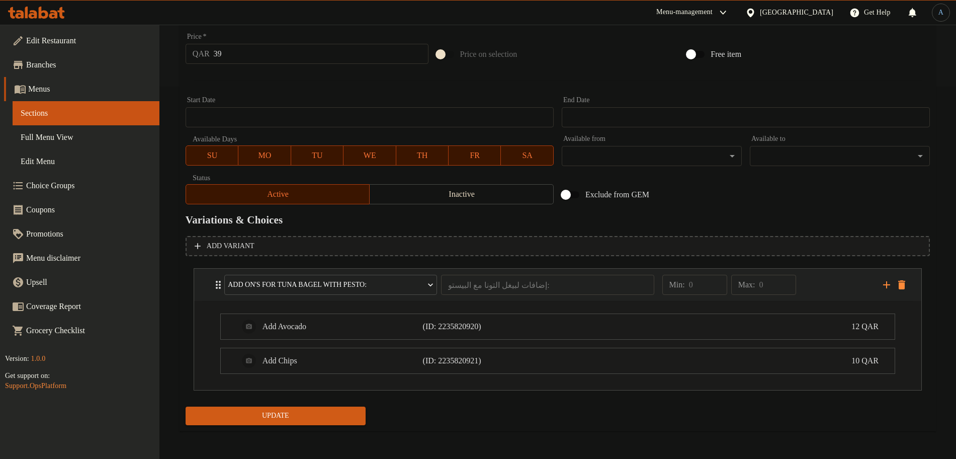
click at [816, 281] on div "Min: 0 ​ Max: 0 ​" at bounding box center [767, 285] width 221 height 32
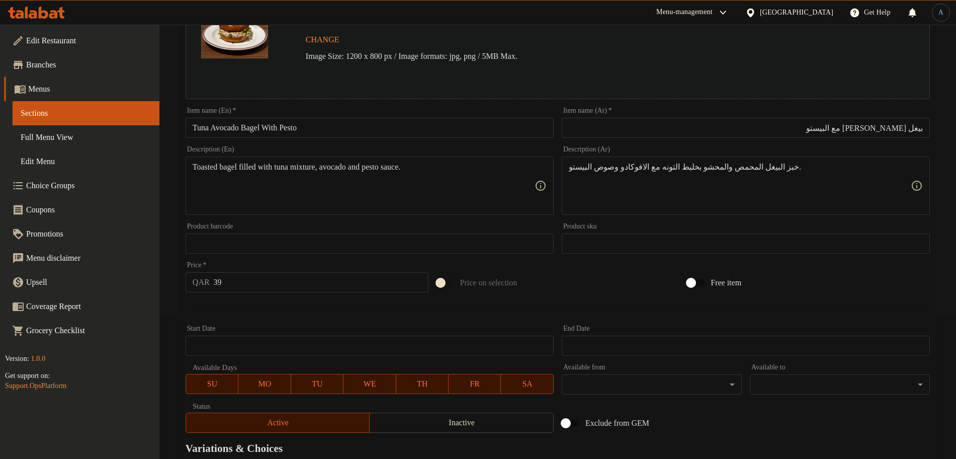
scroll to position [0, 0]
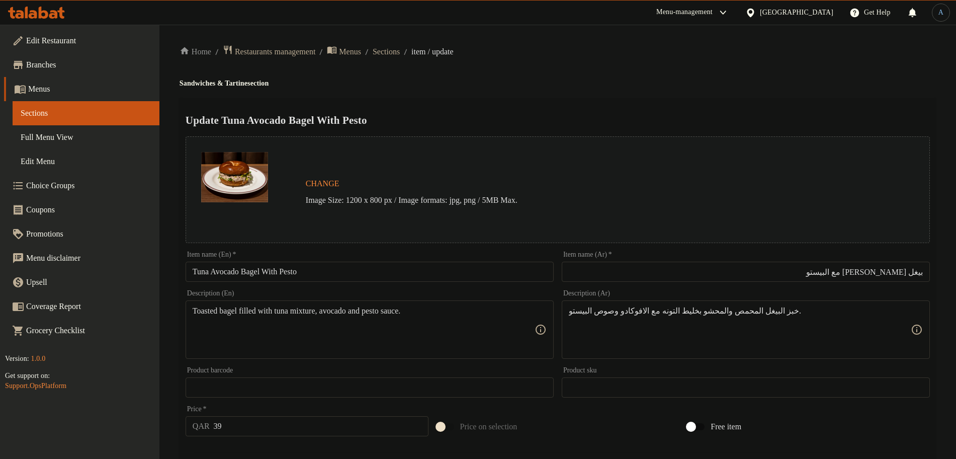
click at [518, 87] on h4 "Sandwiches & Tartine section" at bounding box center [558, 83] width 757 height 10
click at [465, 107] on div "Update Tuna Avocado Bagel With Pesto Change Image Size: 1200 x 800 px / Image f…" at bounding box center [558, 406] width 757 height 617
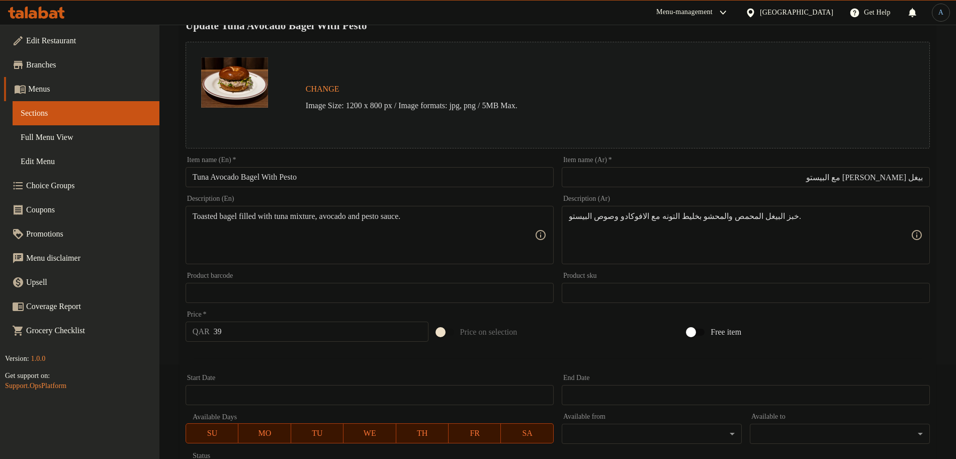
scroll to position [283, 0]
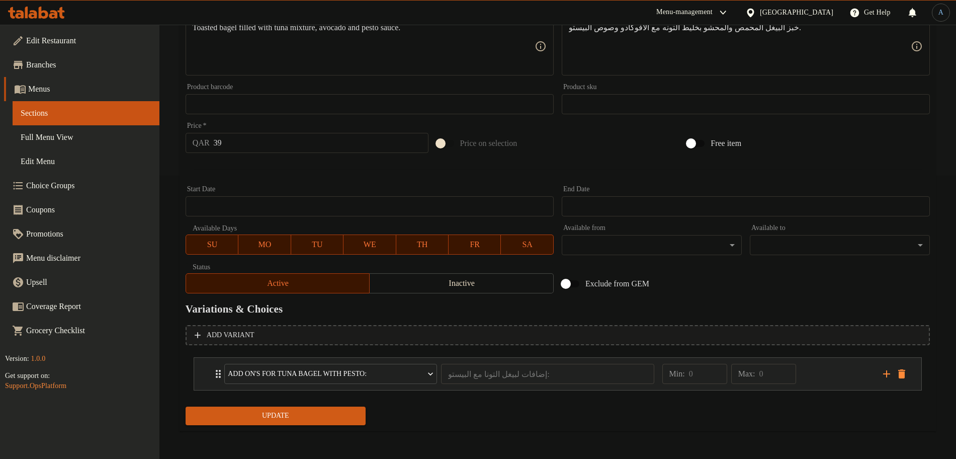
click at [848, 368] on div "Min: 0 ​ Max: 0 ​" at bounding box center [767, 374] width 221 height 32
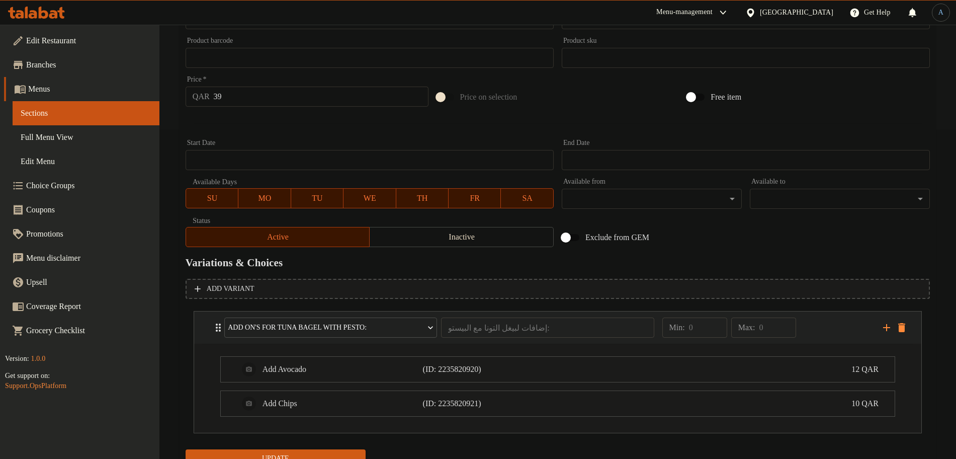
scroll to position [372, 0]
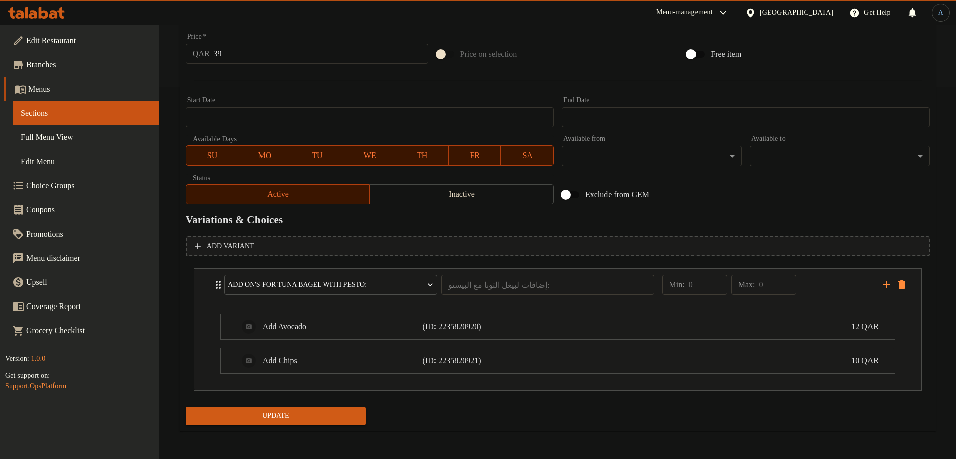
click at [340, 417] on span "Update" at bounding box center [276, 416] width 164 height 13
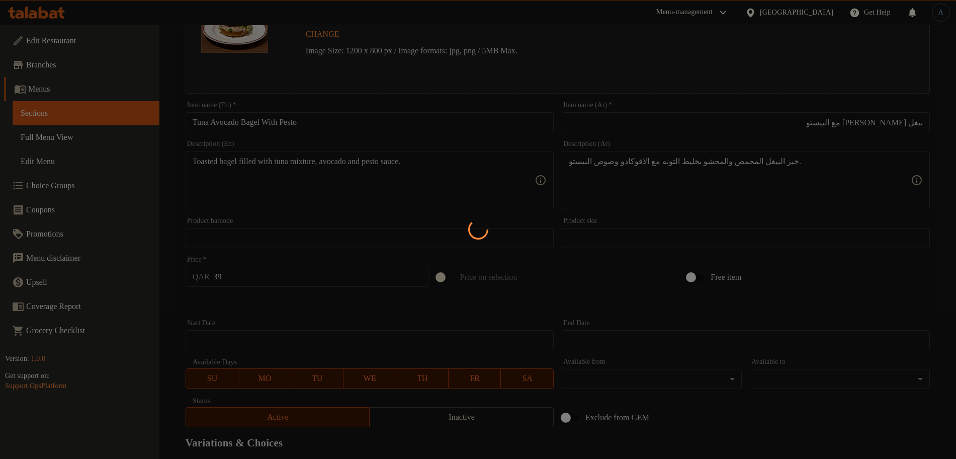
scroll to position [0, 0]
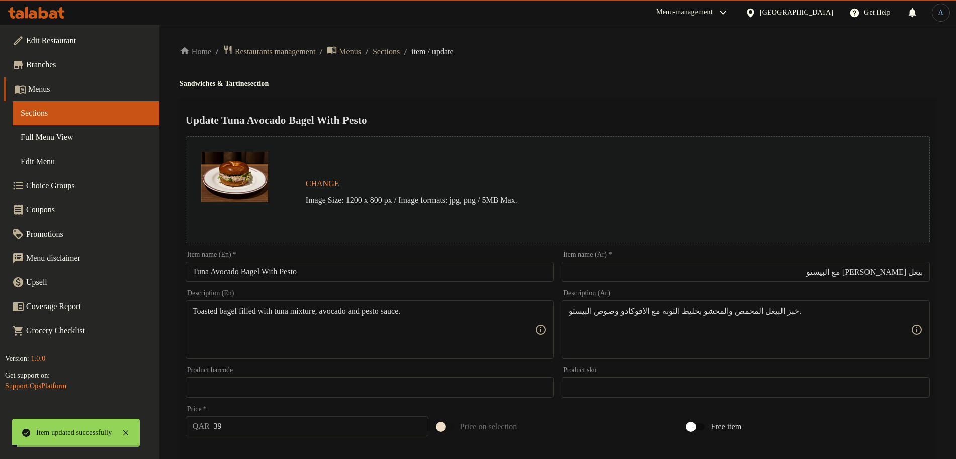
click at [487, 69] on div "Home / Restaurants management / Menus / Sections / item / update Sandwiches & T…" at bounding box center [558, 428] width 757 height 767
click at [675, 56] on ol "Home / Restaurants management / Menus / Sections / item / update" at bounding box center [558, 52] width 757 height 14
click at [400, 49] on span "Sections" at bounding box center [386, 52] width 27 height 12
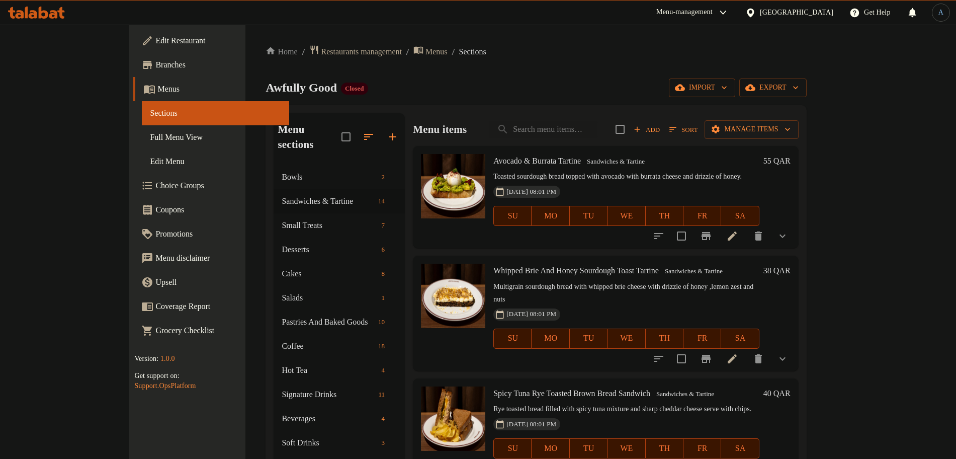
click at [477, 102] on div "Home / Restaurants management / Menus / Sections Awfully Good Closed import exp…" at bounding box center [536, 312] width 541 height 535
click at [795, 120] on div "Add Sort Manage items" at bounding box center [707, 129] width 183 height 21
click at [698, 126] on span "Sort" at bounding box center [684, 130] width 28 height 12
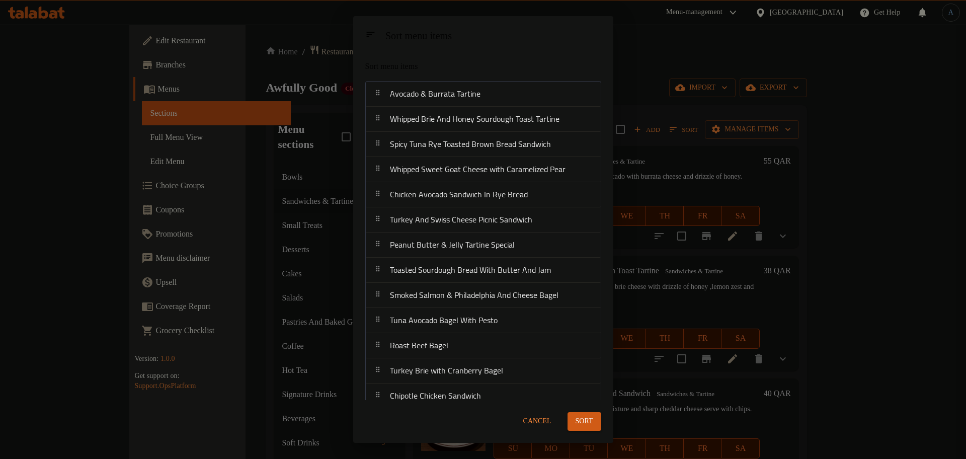
scroll to position [1039, 0]
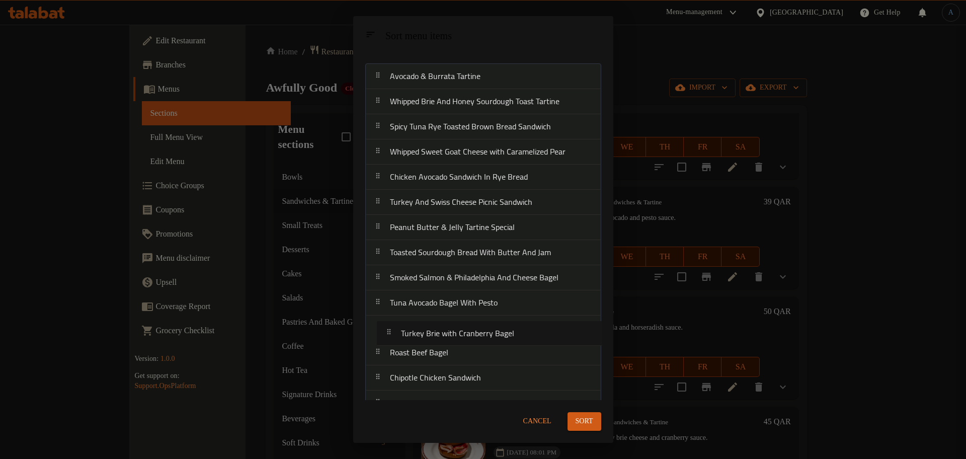
drag, startPoint x: 475, startPoint y: 369, endPoint x: 487, endPoint y: 331, distance: 40.4
click at [487, 331] on nav "Avocado & Burrata Tartine Whipped Brie And Honey Sourdough Toast Tartine Spicy …" at bounding box center [483, 239] width 236 height 353
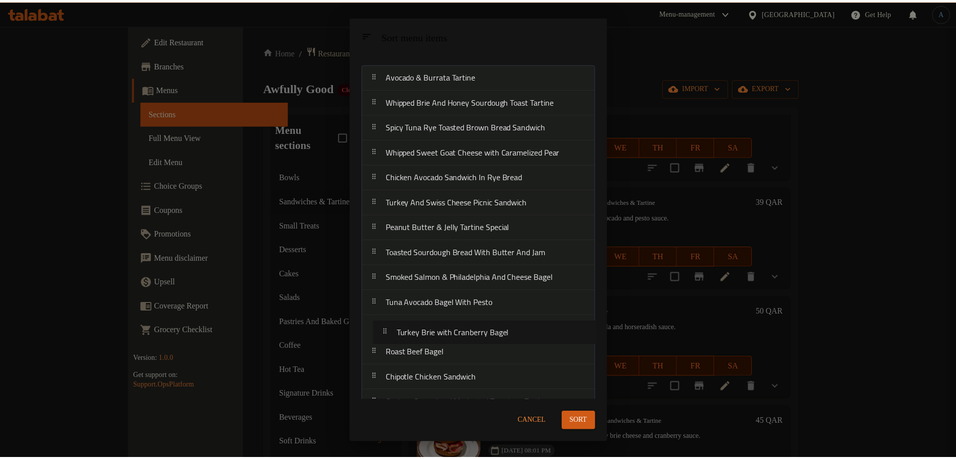
scroll to position [19, 0]
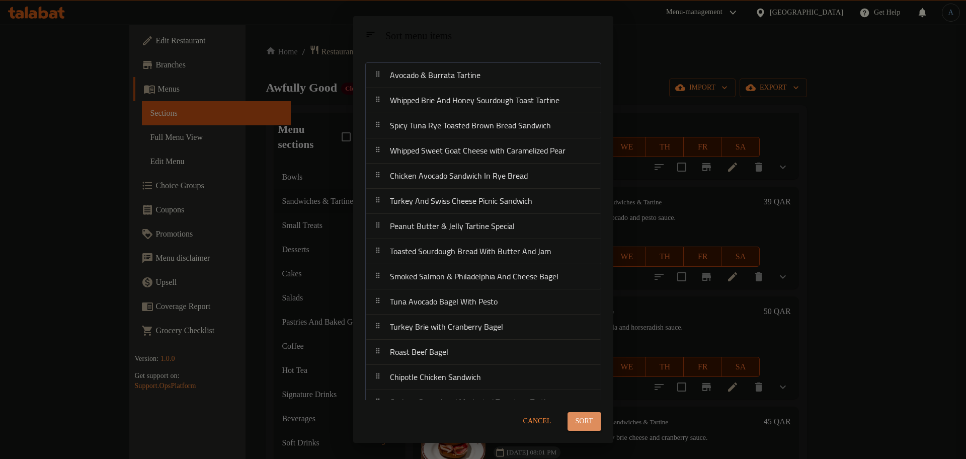
click at [598, 416] on button "Sort" at bounding box center [585, 421] width 34 height 19
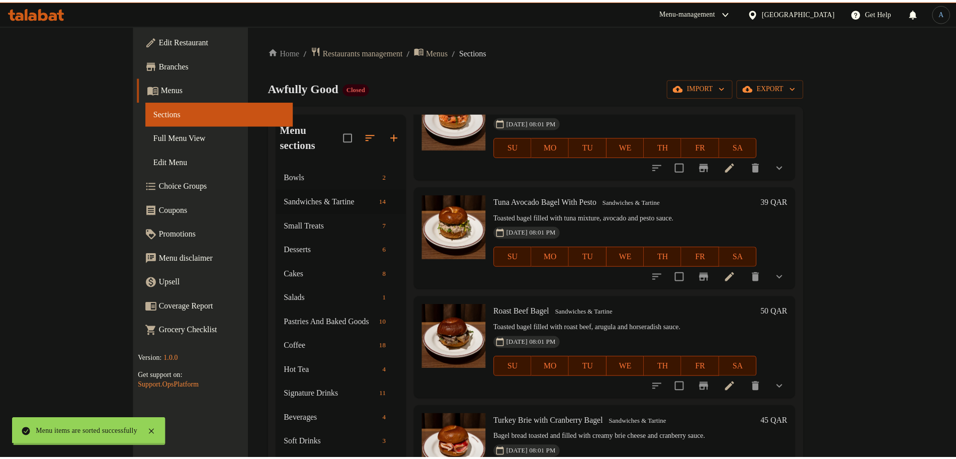
scroll to position [0, 0]
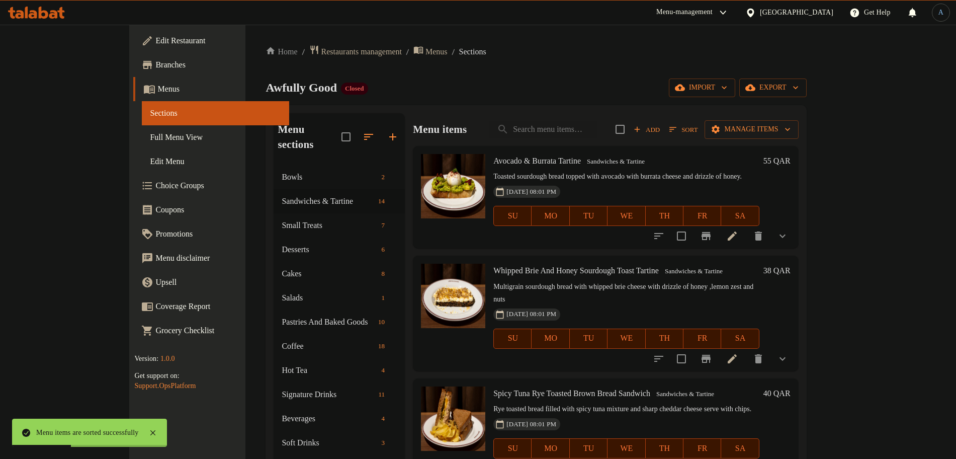
click at [594, 71] on div "Home / Restaurants management / Menus / Sections Awfully Good Closed import exp…" at bounding box center [536, 312] width 541 height 535
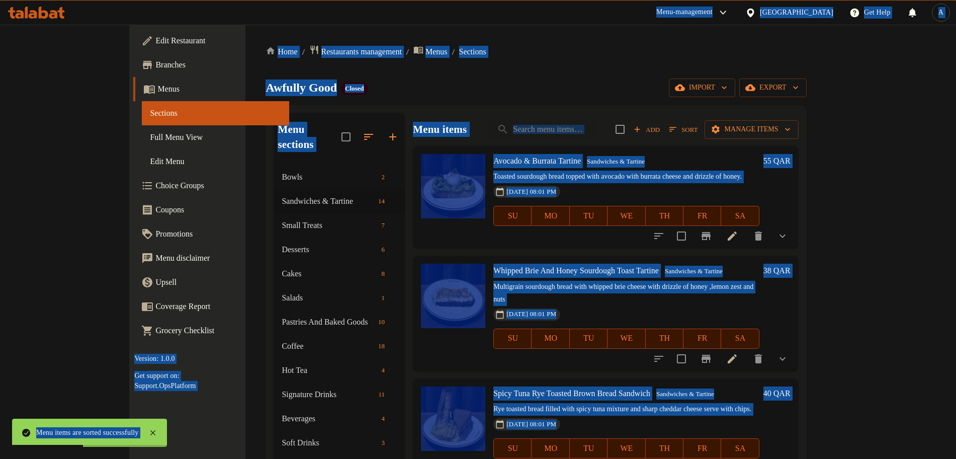
click at [594, 71] on div "Home / Restaurants management / Menus / Sections Awfully Good Closed import exp…" at bounding box center [536, 312] width 541 height 535
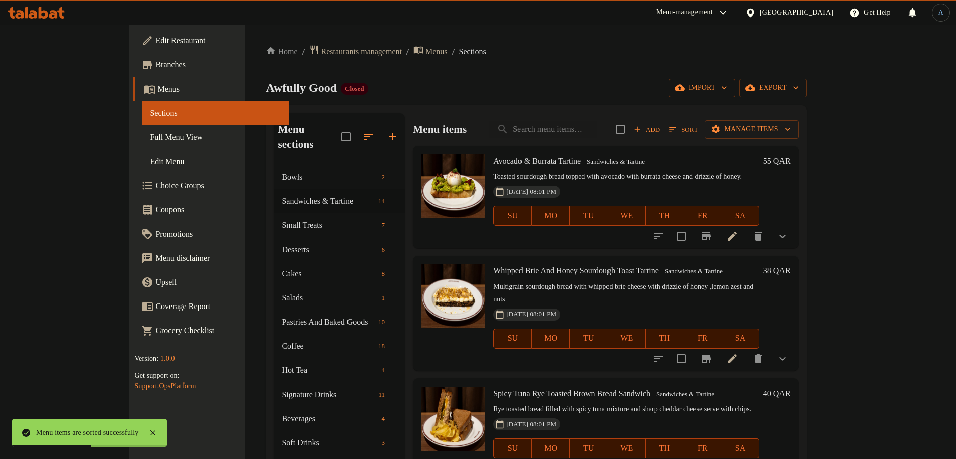
scroll to position [930, 0]
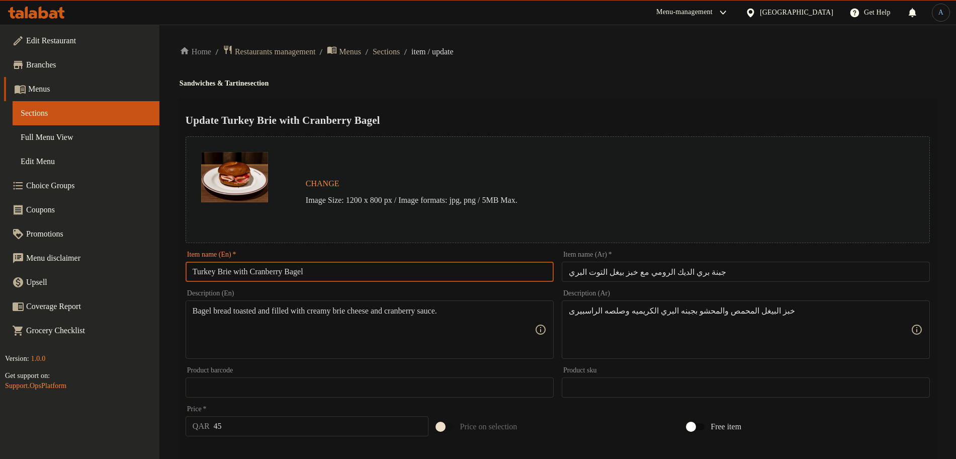
click at [350, 267] on input "Turkey Brie with Cranberry Bagel" at bounding box center [370, 272] width 368 height 20
paste input "text"
click at [512, 98] on div "Update Turkey Brie with Cranberry Bagel Change Image Size: 1200 x 800 px / Imag…" at bounding box center [558, 406] width 757 height 617
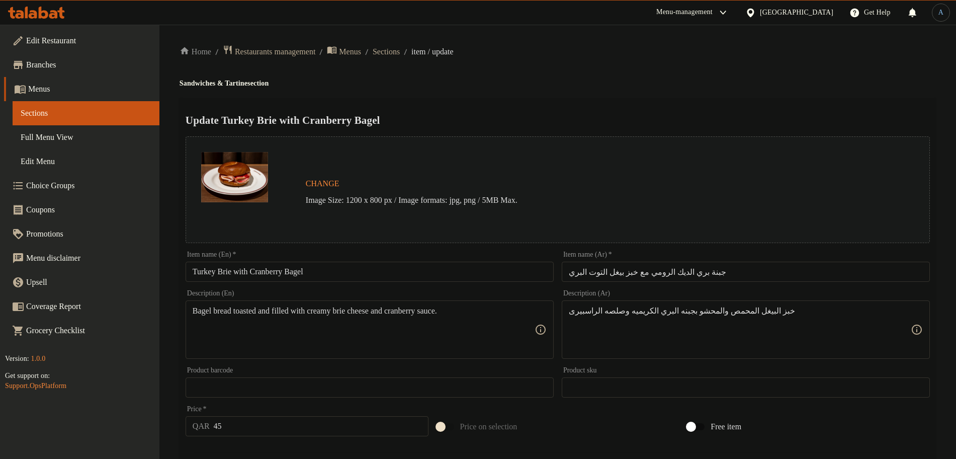
drag, startPoint x: 194, startPoint y: 272, endPoint x: 291, endPoint y: 233, distance: 105.0
click at [194, 272] on input "Turkey Brie with Cranberry Bagel" at bounding box center [370, 272] width 368 height 20
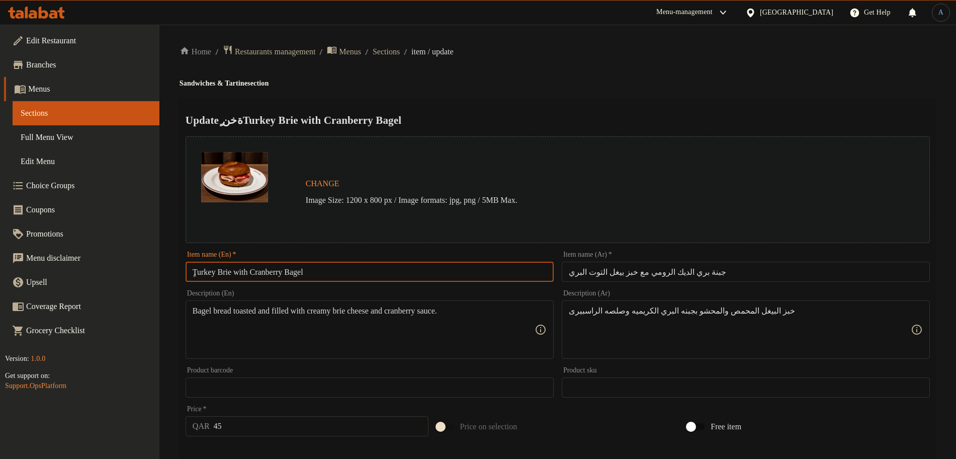
type input "Turkey Brie with Cranberry Bagel"
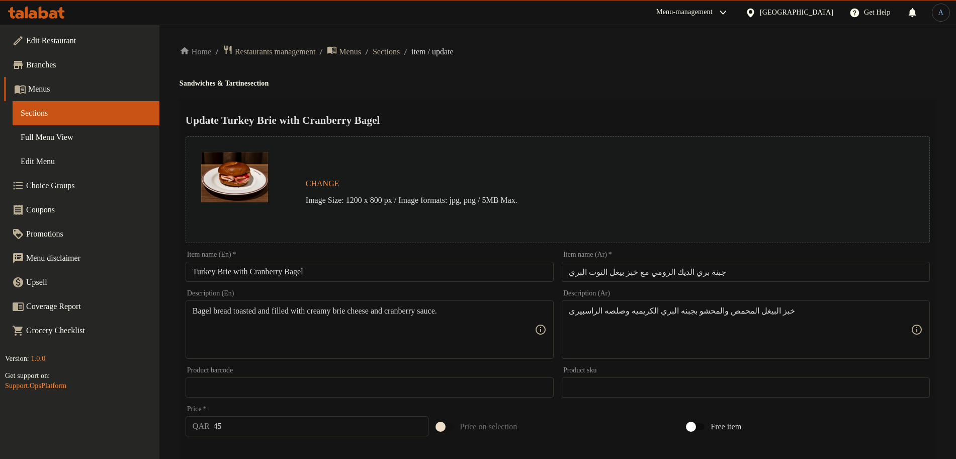
click at [721, 273] on input "جبنة بري الديك الرومي مع خبز بيغل التوت البري" at bounding box center [746, 272] width 368 height 20
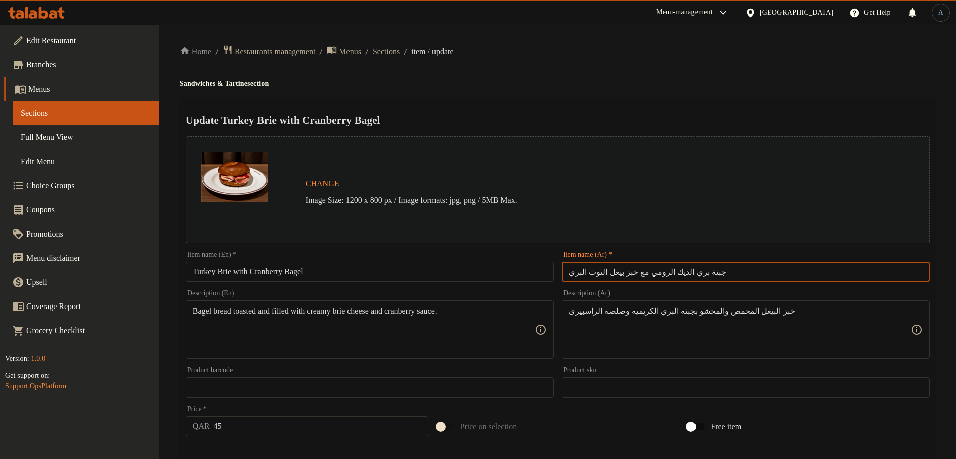
paste input "ركى مدخن مع جبنة بري وصوص التوت"
type input "تركى مدخن مع جبنة بري وصوص التوت البري"
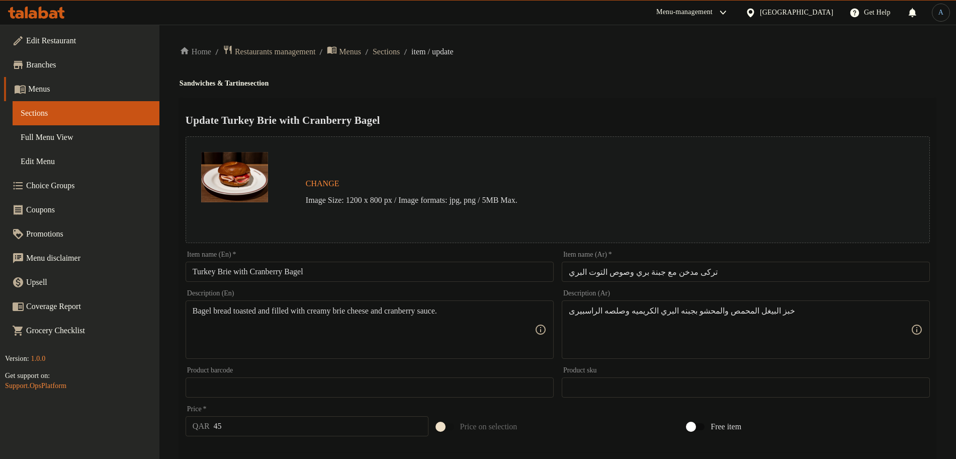
click at [718, 108] on div "Update Turkey Brie with Cranberry Bagel Change Image Size: 1200 x 800 px / Imag…" at bounding box center [558, 406] width 757 height 617
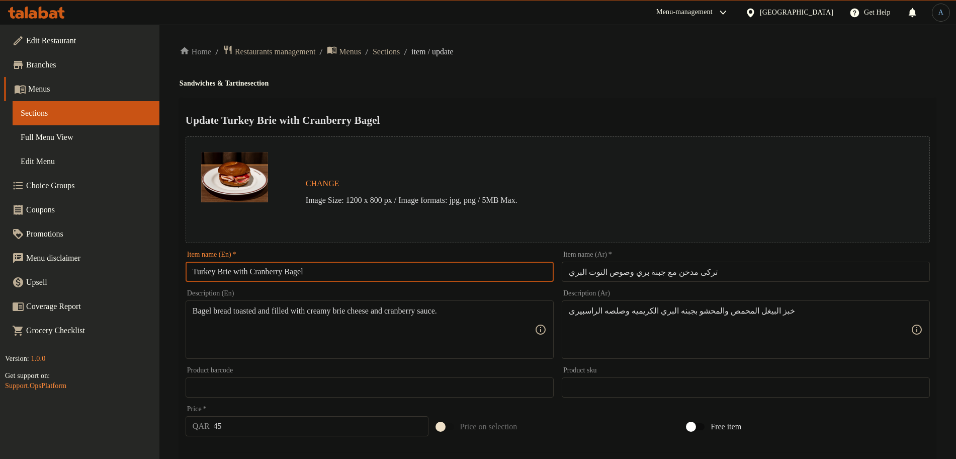
drag, startPoint x: 192, startPoint y: 272, endPoint x: 222, endPoint y: 264, distance: 30.8
click at [195, 270] on input "Turkey Brie with Cranberry Bagel" at bounding box center [370, 272] width 368 height 20
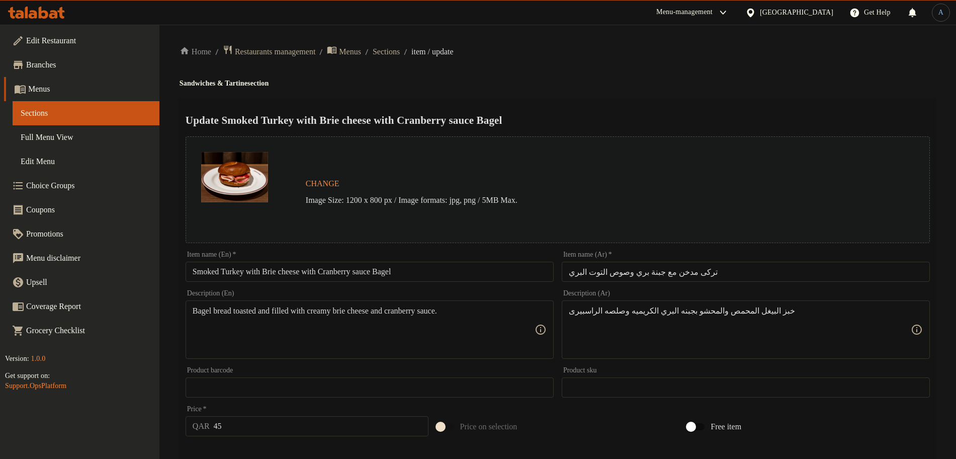
click at [452, 274] on input "Smoked Turkey with Brie cheese with Cranberry sauce Bagel" at bounding box center [370, 272] width 368 height 20
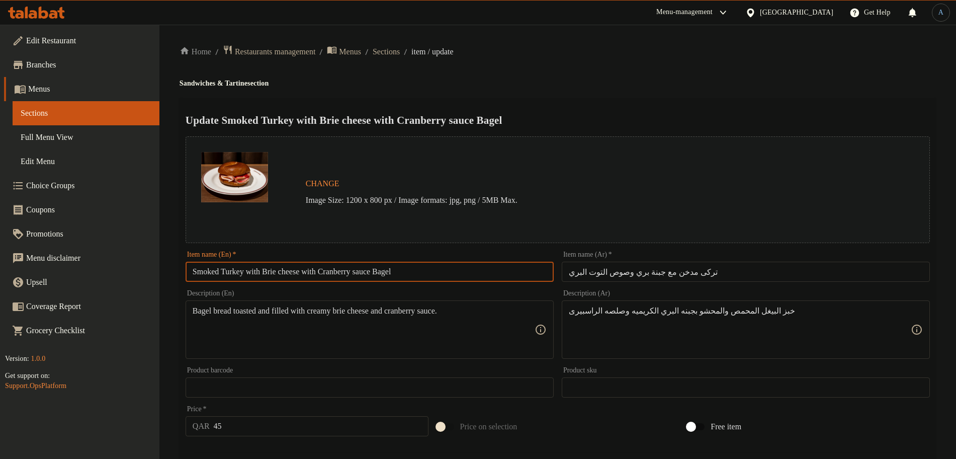
paste input "With Brie Cheese With Cranberry S"
type input "Smoked Turkey With Brie Cheese With Cranberry Sauce Bagel"
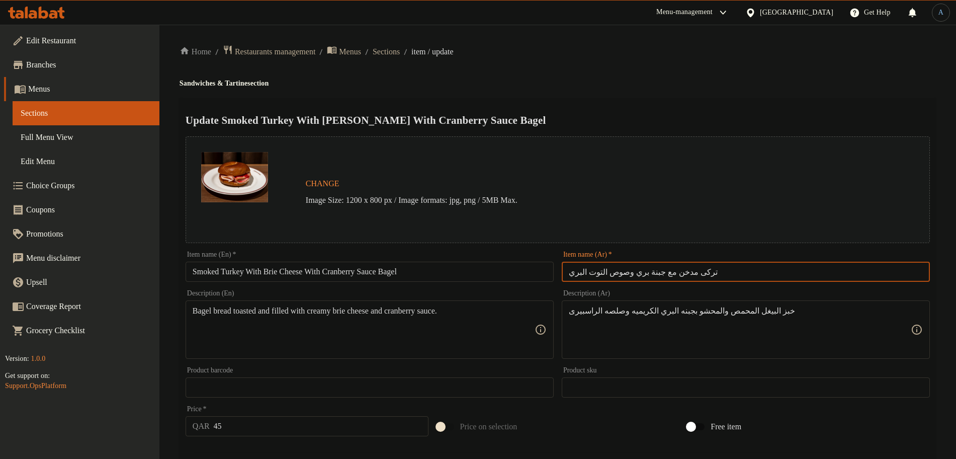
click at [793, 271] on input "تركى مدخن مع جبنة بري وصوص التوت البري" at bounding box center [746, 272] width 368 height 20
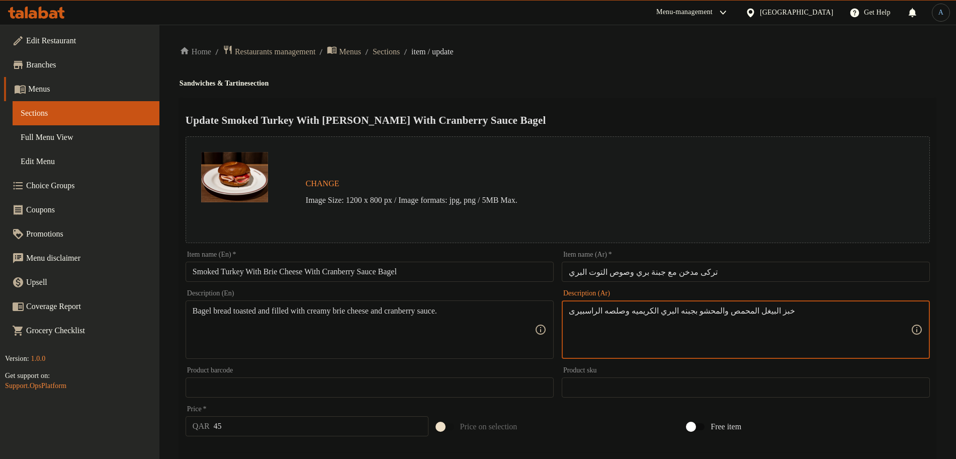
drag, startPoint x: 738, startPoint y: 309, endPoint x: 728, endPoint y: 312, distance: 10.4
click at [720, 271] on input "تركى مدخن مع جبنة بري وصوص التوت البري" at bounding box center [746, 272] width 368 height 20
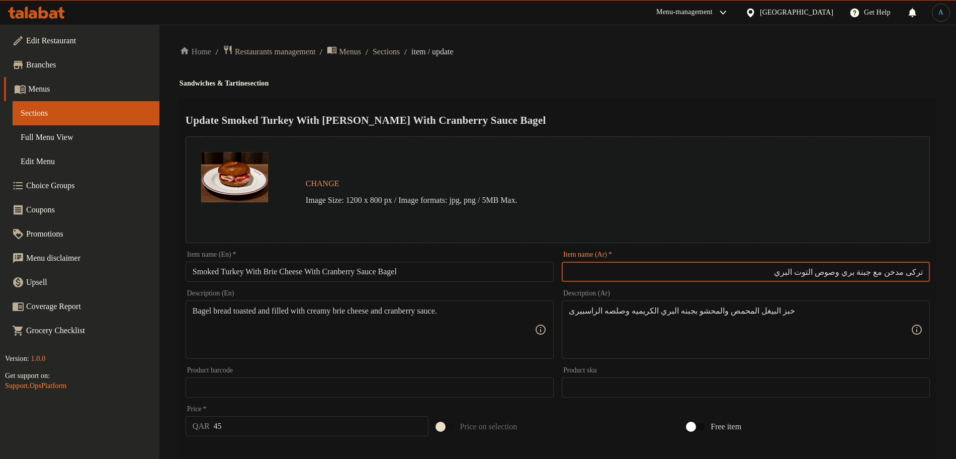
paste input "بيغل"
type input "بيغل تركى مدخن مع جبنة بري وصوص التوت البري"
click at [672, 76] on div "Home / Restaurants management / Menus / Sections / item / update Sandwiches & T…" at bounding box center [558, 384] width 757 height 678
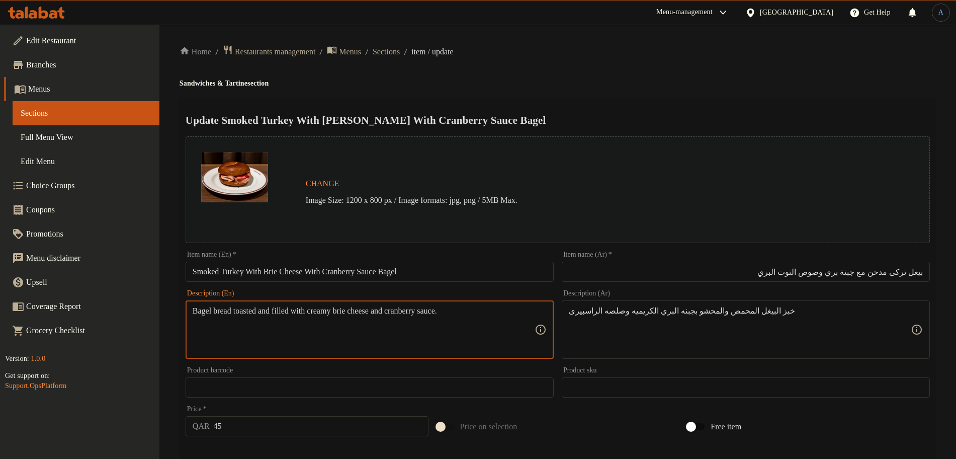
click at [452, 322] on textarea "Bagel bread toasted and filled with creamy brie cheese and cranberry sauce." at bounding box center [364, 330] width 342 height 48
paste textarea
type textarea "Bagel bread toasted and filled with creamy brie cheese and cranberry sauce."
click at [686, 63] on div "Home / Restaurants management / Menus / Sections / item / update Sandwiches & T…" at bounding box center [558, 384] width 757 height 678
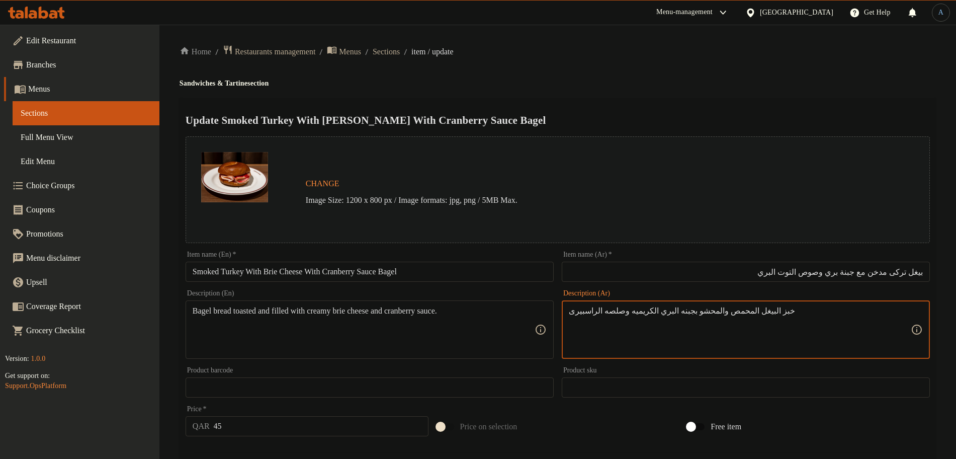
paste textarea
type textarea "خبز البيغل المحمص والمحشو بجبنه البري الكريميه وصلصه الراسبيرى"
click at [668, 108] on div "Update Smoked Turkey With Brie Cheese With Cranberry Sauce Bagel Change Image S…" at bounding box center [558, 406] width 757 height 617
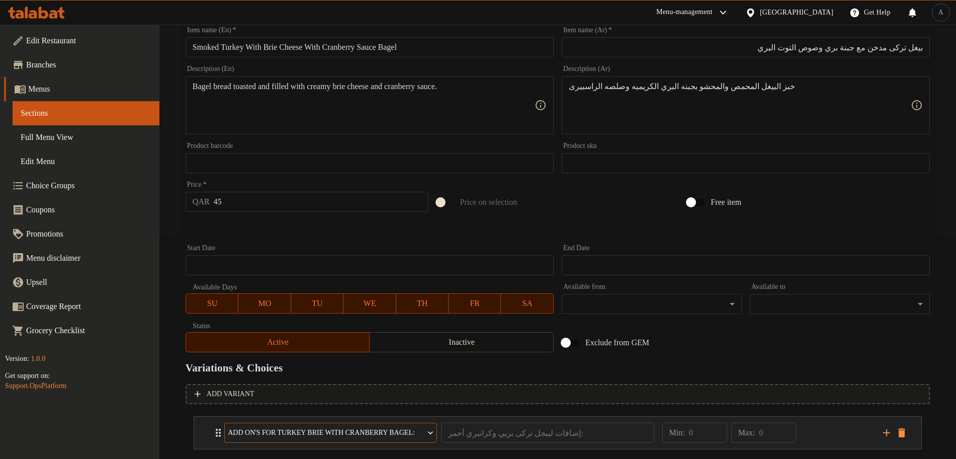
scroll to position [296, 0]
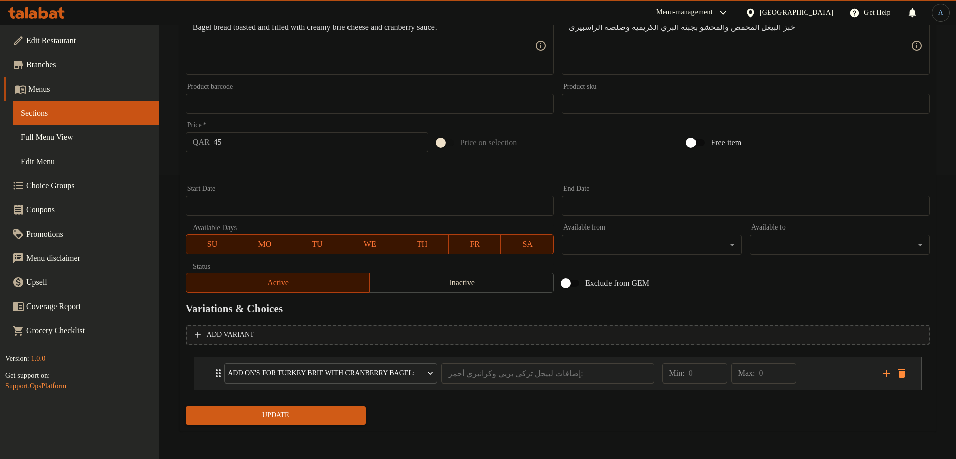
click at [859, 374] on div "Min: 0 ​ Max: 0 ​" at bounding box center [767, 373] width 221 height 32
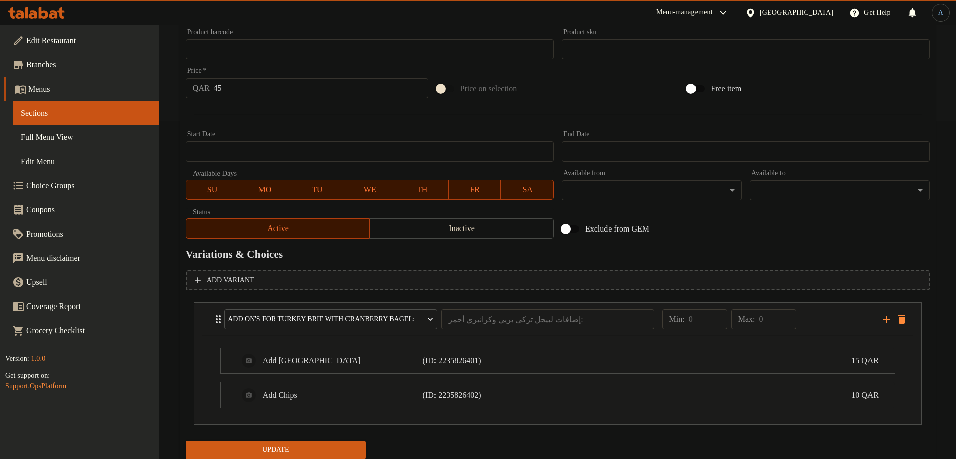
scroll to position [385, 0]
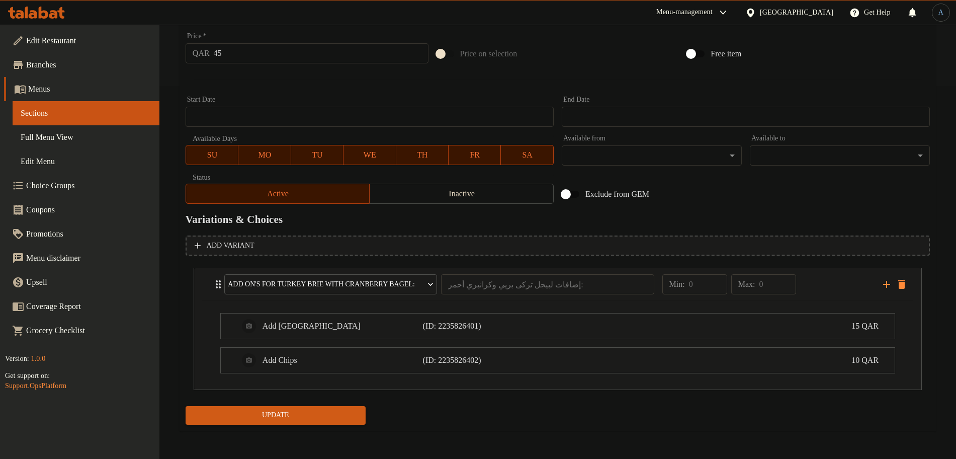
click at [352, 411] on span "Update" at bounding box center [276, 415] width 164 height 13
click at [327, 420] on span "Update" at bounding box center [276, 415] width 164 height 13
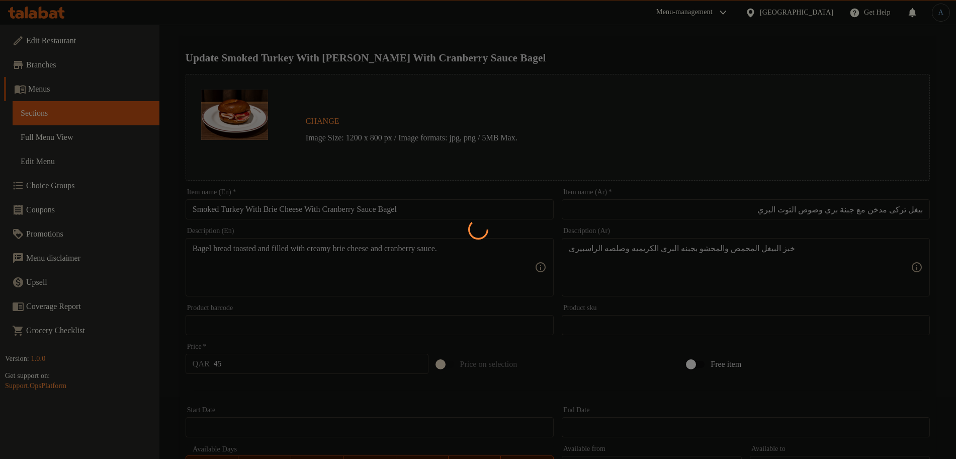
scroll to position [0, 0]
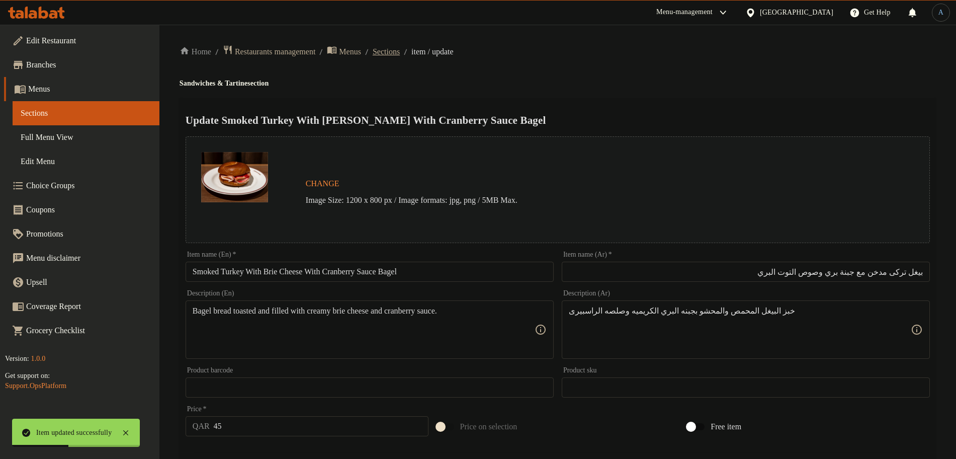
click at [400, 55] on span "Sections" at bounding box center [386, 52] width 27 height 12
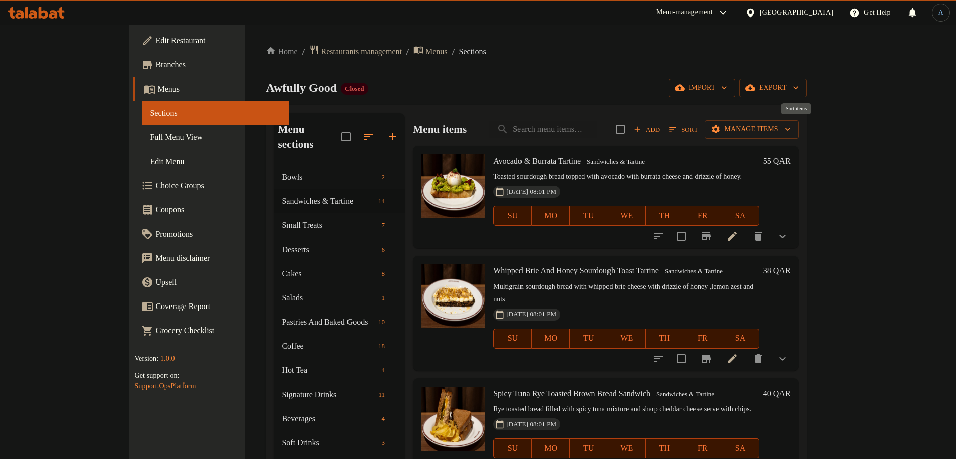
click at [698, 125] on span "Sort" at bounding box center [684, 130] width 28 height 12
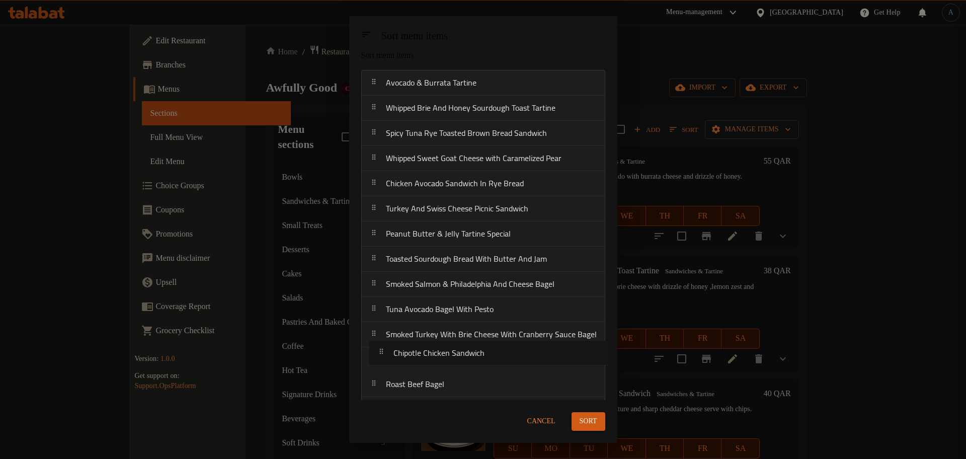
drag, startPoint x: 435, startPoint y: 394, endPoint x: 443, endPoint y: 356, distance: 39.1
click at [443, 356] on nav "Avocado & Burrata Tartine Whipped Brie And Honey Sourdough Toast Tartine Spicy …" at bounding box center [483, 246] width 244 height 353
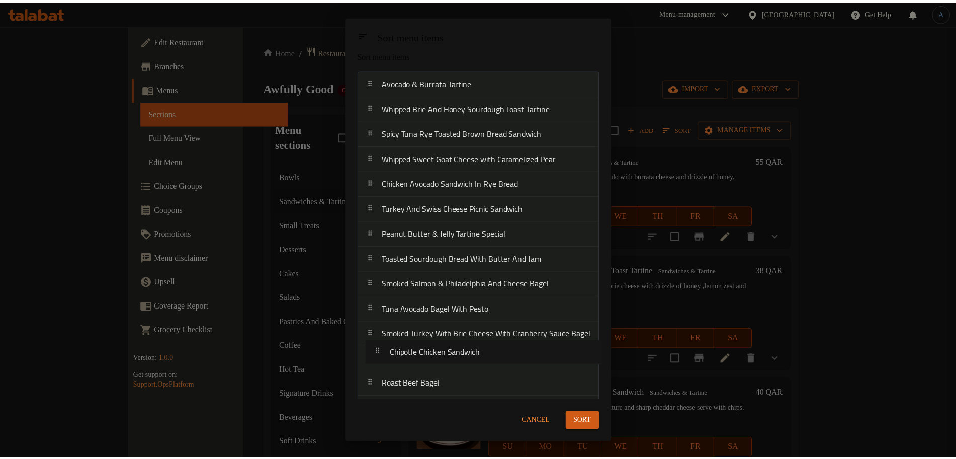
scroll to position [14, 0]
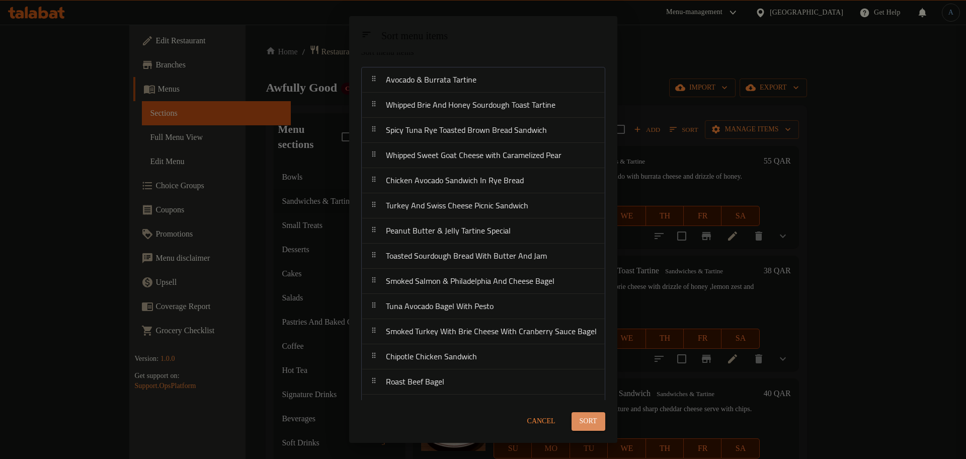
click at [593, 424] on span "Sort" at bounding box center [589, 421] width 18 height 13
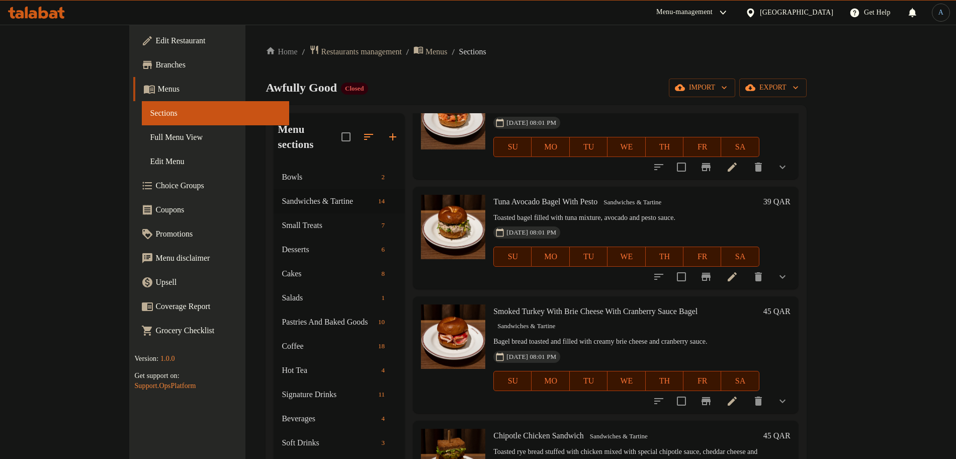
scroll to position [1102, 0]
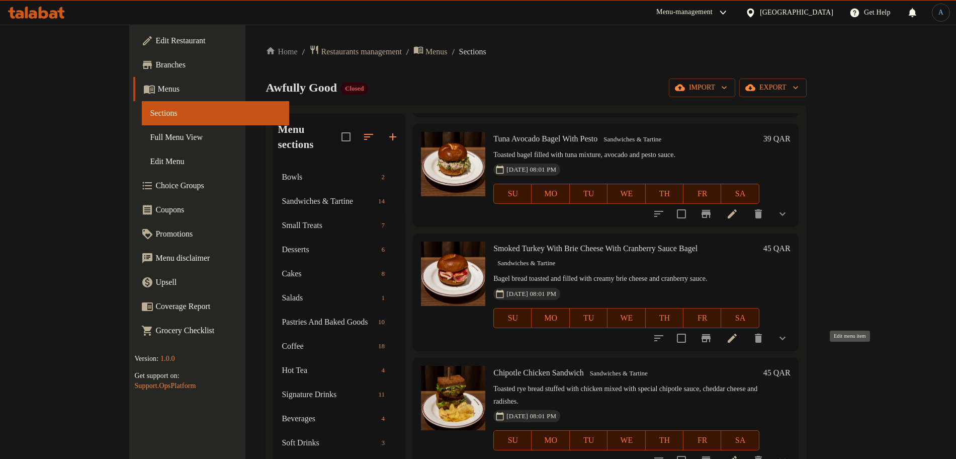
click at [737, 456] on icon at bounding box center [732, 460] width 9 height 9
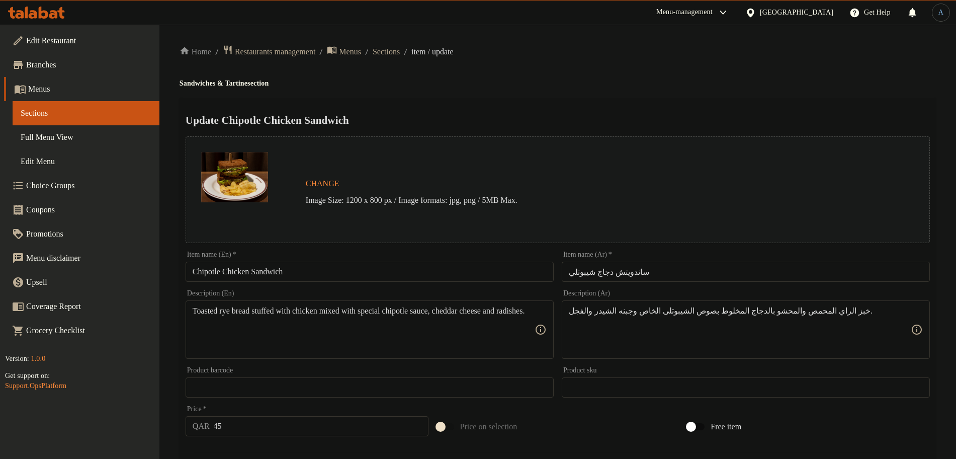
click at [371, 263] on input "Chipotle Chicken Sandwich" at bounding box center [370, 272] width 368 height 20
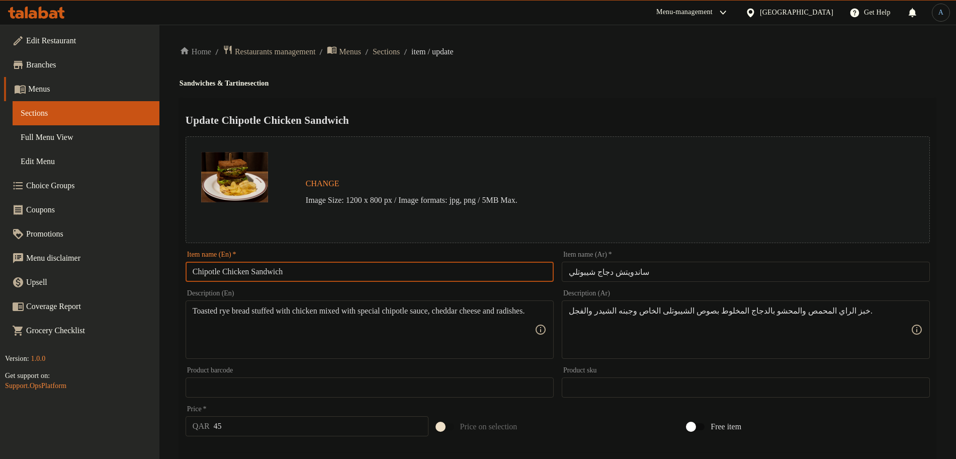
paste input "cken chipotle mayo"
click at [309, 273] on input "Chicken chipotle mayo sandwich" at bounding box center [370, 272] width 368 height 20
paste input "Chipotle Mayo S"
type input "Chicken Chipotle Mayo Sandwich"
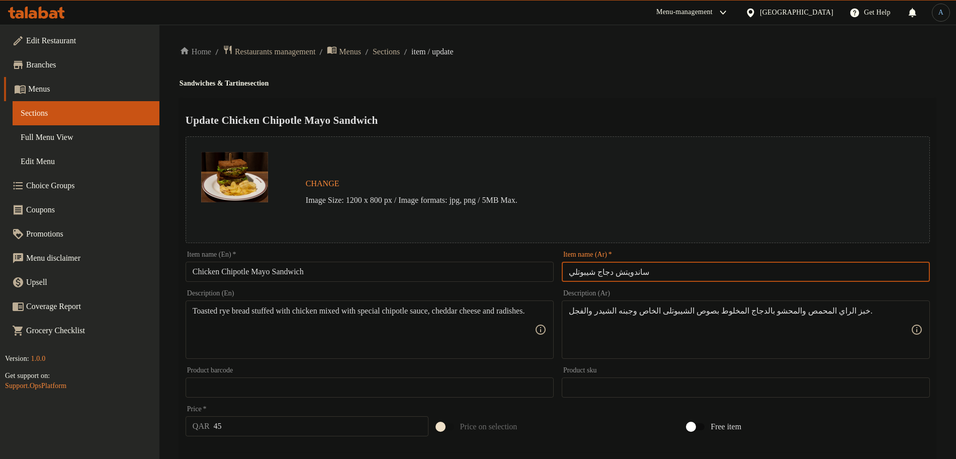
click at [666, 273] on input "ساندويتش دجاج شيبوتلي" at bounding box center [746, 272] width 368 height 20
type input "ساندويتش دجاج شيبوتلي مايو"
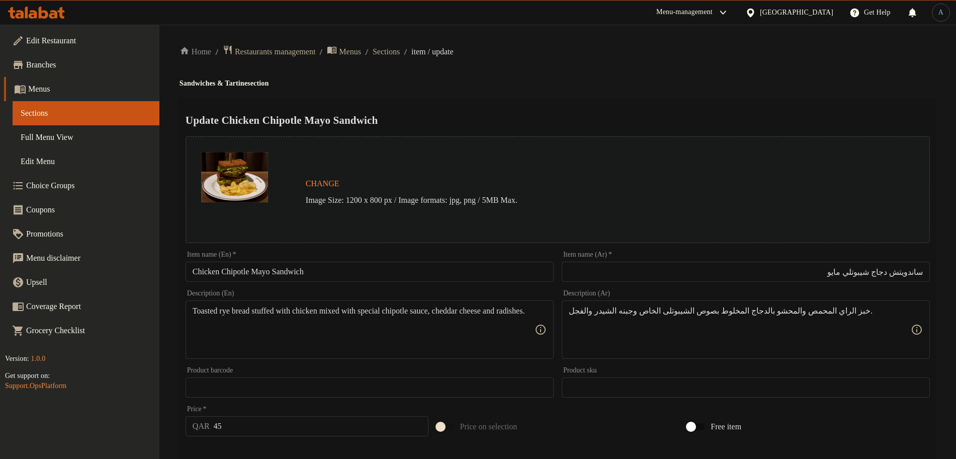
click at [604, 113] on h2 "Update Chicken Chipotle Mayo Sandwich" at bounding box center [558, 120] width 745 height 15
click at [367, 89] on div "Home / Restaurants management / Menus / Sections / item / update Sandwiches & T…" at bounding box center [558, 384] width 757 height 678
paste textarea "Rye Bread Filled With Shredded Chicken mixed with Homemade Chipotle Sauce and c…"
type textarea "Rye Bread Filled With Shredded Chicken mixed with Homemade Chipotle Sauce and c…"
paste textarea
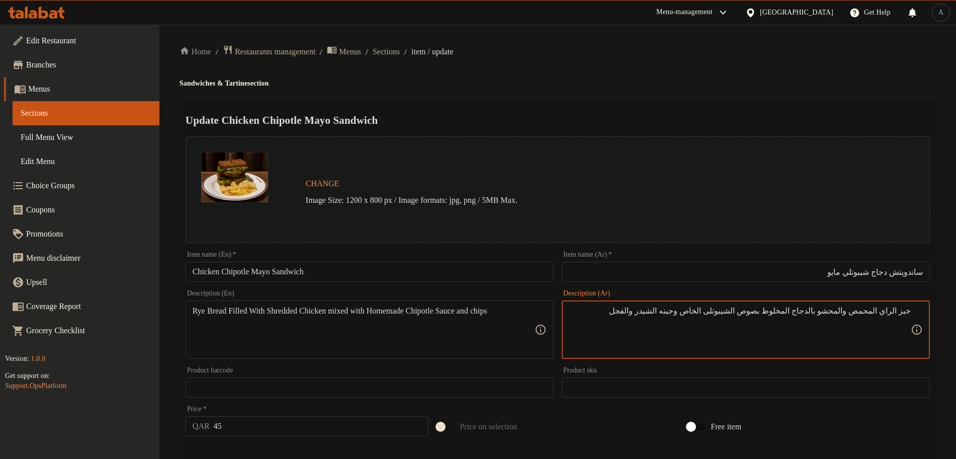
type textarea "خبز الراي المحمص والمحشو بالدجاج المخلوط بصوص الشيبوتلى الخاص وجبنه الشيدر والف…"
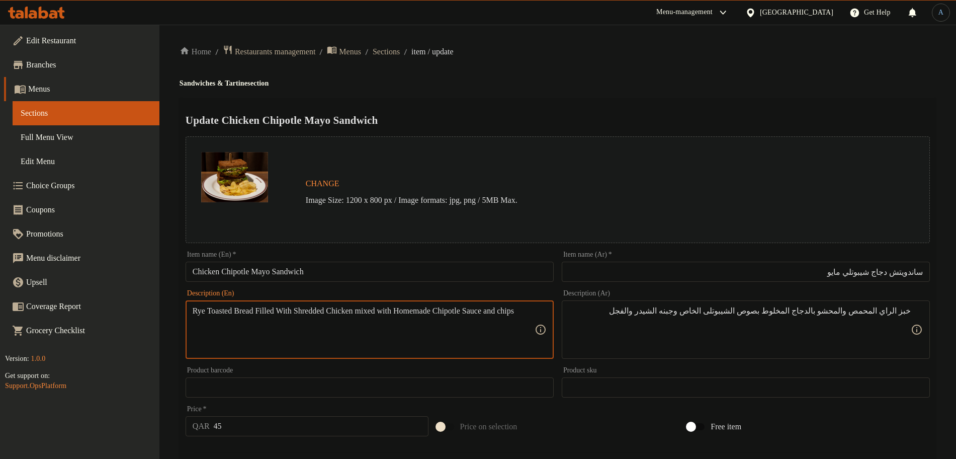
click at [330, 312] on textarea "Rye Toasted Bread Filled With Shredded Chicken mixed with Homemade Chipotle Sau…" at bounding box center [364, 330] width 342 height 48
click at [402, 311] on textarea "Rye Toasted Bread Filled With Shredded Chicken mixed with Homemade Chipotle Sau…" at bounding box center [364, 330] width 342 height 48
type textarea "Rye Toasted Bread Filled With Shredded Chicken mixed with Homemade Chipotle Sau…"
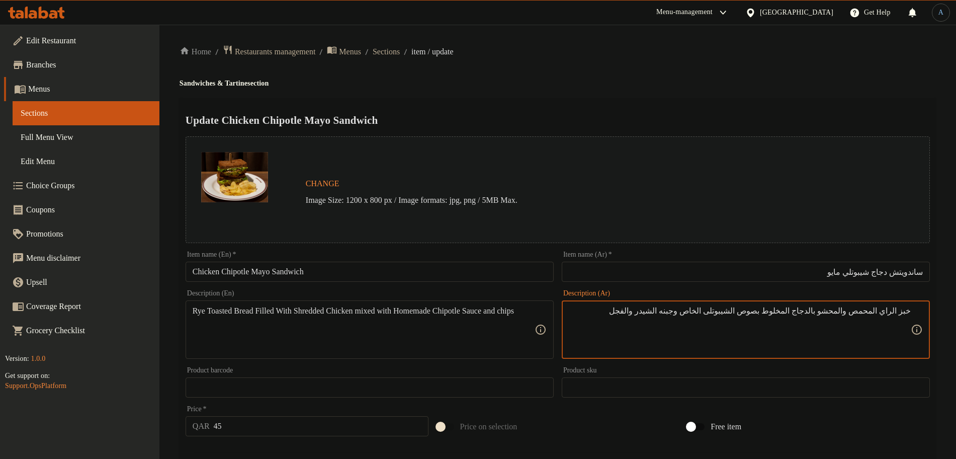
paste textarea "مبشور"
click at [714, 311] on textarea "خبز الراي المحمص والمحشو بالدجاج مبشور مخلوط بصوص الشيبوتلى الخاص وجبنه الشيدر …" at bounding box center [740, 330] width 342 height 48
type textarea "خبز الراي المحمص والمحشو بالدجاج مبشور مخلوط بصوص الشيبوتلى البيتي الخاص وجبنه …"
drag, startPoint x: 685, startPoint y: 311, endPoint x: 627, endPoint y: 313, distance: 57.9
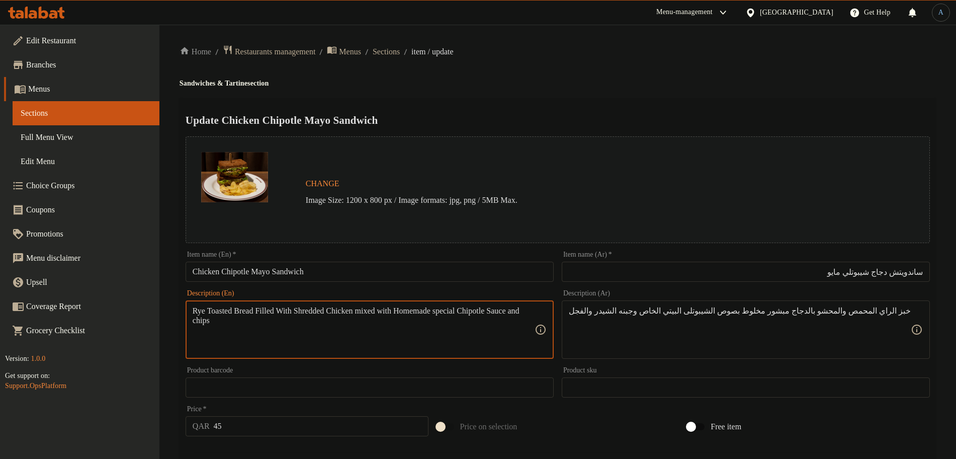
click at [233, 321] on textarea "Rye Toasted Bread Filled With Shredded Chicken mixed with Homemade special Chip…" at bounding box center [364, 330] width 342 height 48
paste textarea "Cheddar cheese and radish"
type textarea "Rye Toasted Bread Filled With Shredded Chicken mixed with Homemade special Chip…"
click at [232, 319] on textarea "Rye Toasted Bread Filled With Shredded Chicken mixed with Homemade special Chip…" at bounding box center [364, 330] width 342 height 48
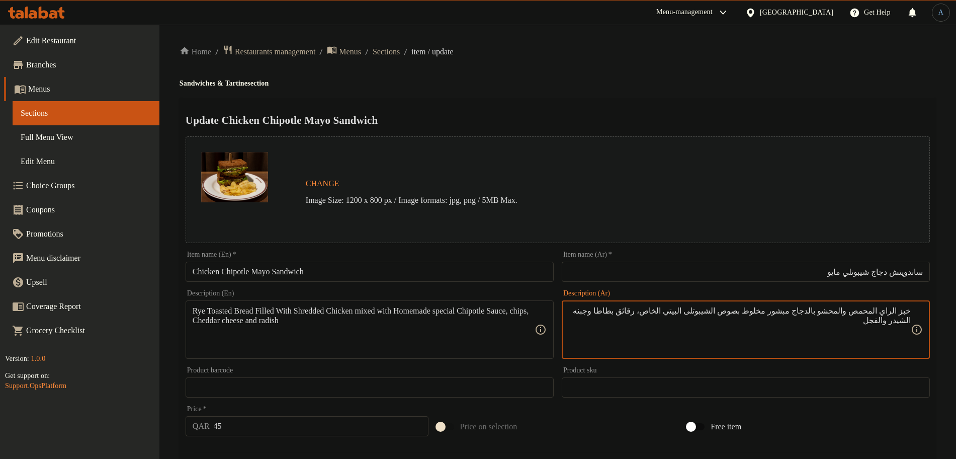
drag, startPoint x: 684, startPoint y: 311, endPoint x: 652, endPoint y: 313, distance: 32.3
paste textarea
click at [687, 308] on textarea "خبز الراي المحمص والمحشو بالدجاج مبشور مخلوط بصوص الشيبوتلى البيتي الخاص،رقائق …" at bounding box center [740, 330] width 342 height 48
click at [647, 311] on textarea "خبز الراي المحمص والمحشو بالدجاج مبشور مخلوط بصوص الشيبوتلى البيتي الخاص، رقائق…" at bounding box center [740, 330] width 342 height 48
type textarea "خبز الراي المحمص والمحشو بالدجاج مبشور مخلوط بصوص الشيبوتلى البيتي الخاص، رقائق…"
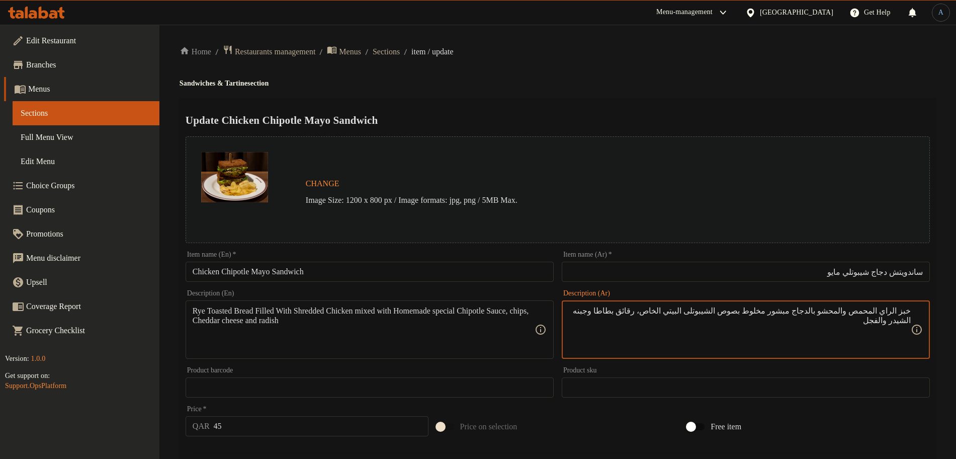
click at [684, 325] on textarea "خبز الراي المحمص والمحشو بالدجاج مبشور مخلوط بصوص الشيبوتلى البيتي الخاص، رقائق…" at bounding box center [740, 330] width 342 height 48
click at [408, 327] on textarea "Rye Toasted Bread Filled With Shredded Chicken mixed with Homemade special Chip…" at bounding box center [364, 330] width 342 height 48
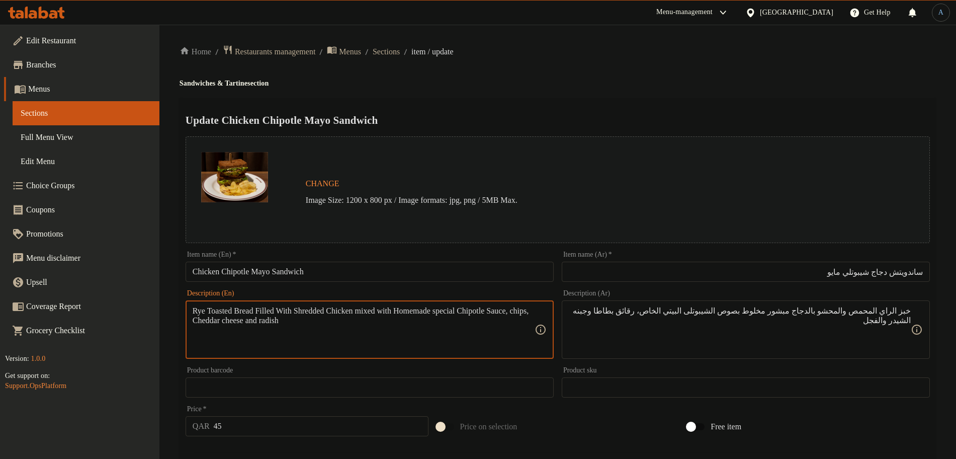
paste textarea "toasted bread filled with shredded chicken mixed with homemade special chipotle…"
type textarea "Rye toasted bread filled with shredded chicken mixed with homemade special chip…"
click at [533, 89] on div "Home / Restaurants management / Menus / Sections / item / update Sandwiches & T…" at bounding box center [558, 384] width 757 height 678
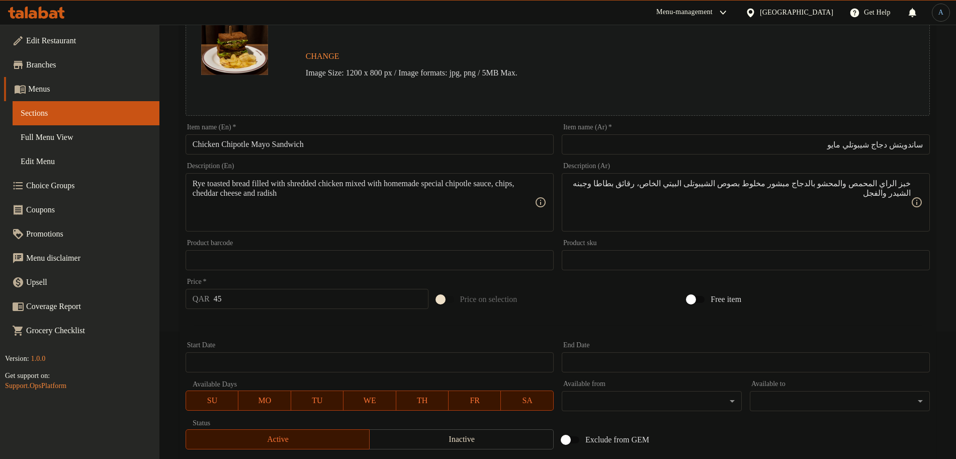
scroll to position [283, 0]
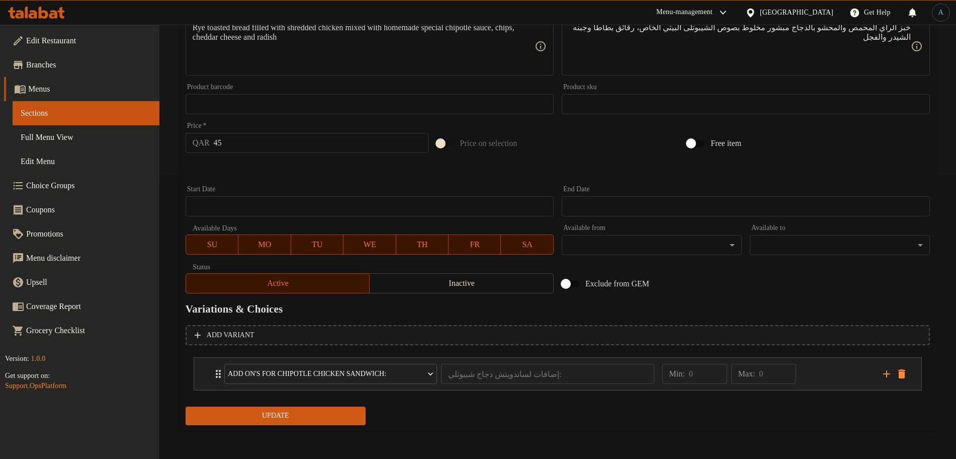
click at [834, 380] on div "Min: 0 ​ Max: 0 ​" at bounding box center [767, 374] width 221 height 32
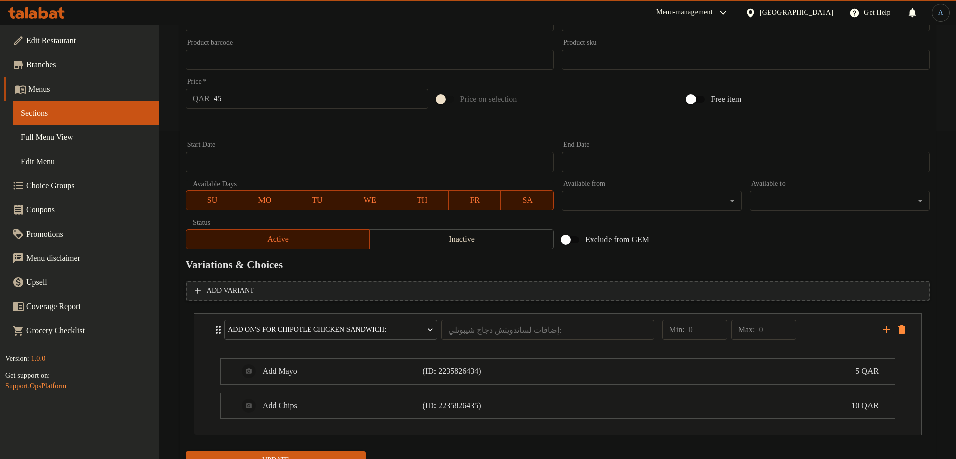
scroll to position [372, 0]
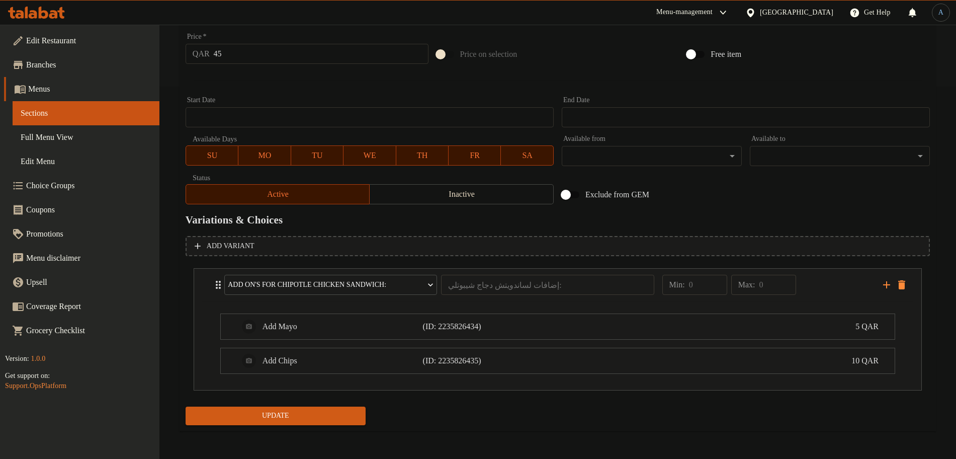
click at [349, 414] on span "Update" at bounding box center [276, 416] width 164 height 13
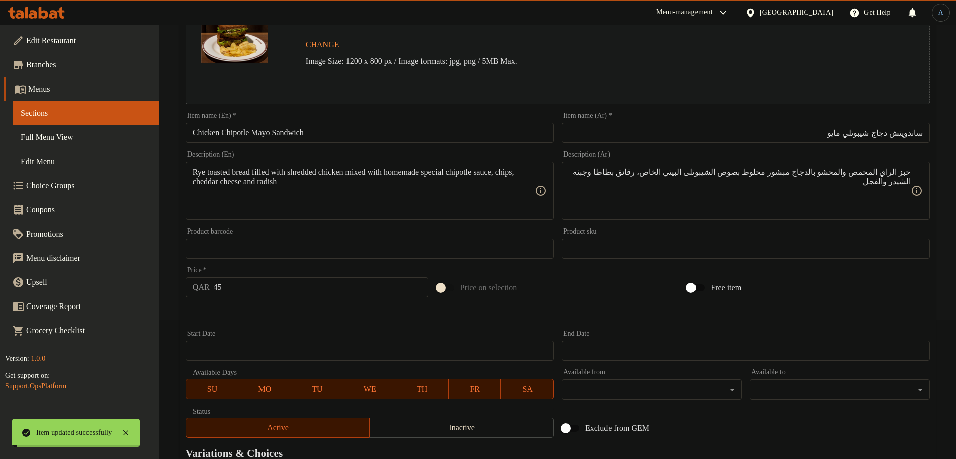
scroll to position [0, 0]
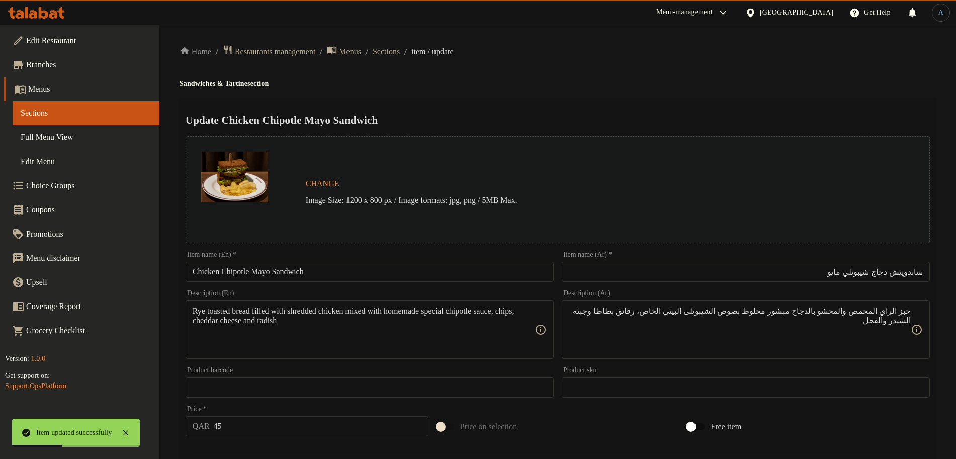
click at [333, 273] on input "Chicken Chipotle Mayo Sandwich" at bounding box center [370, 272] width 368 height 20
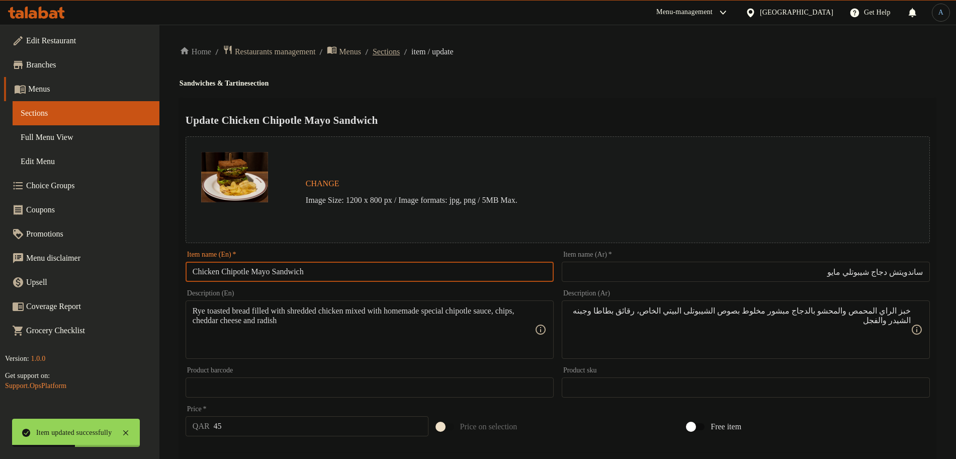
click at [400, 51] on span "Sections" at bounding box center [386, 52] width 27 height 12
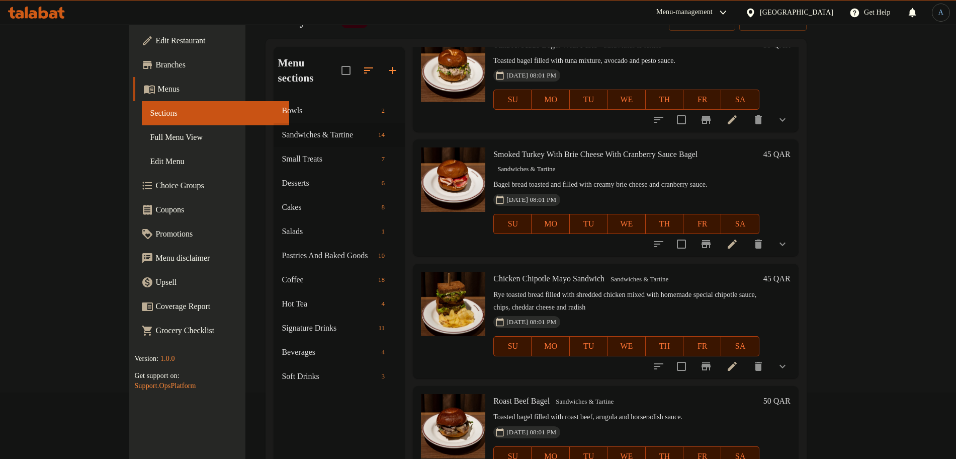
scroll to position [126, 0]
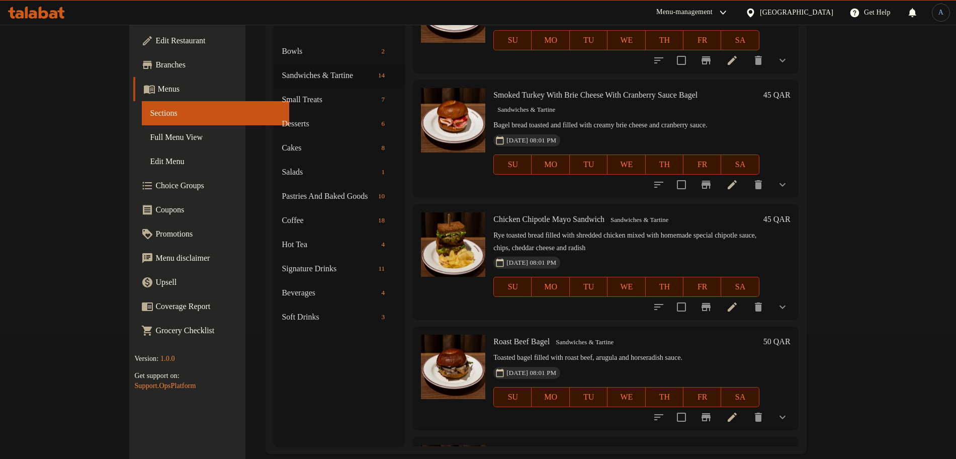
click at [737, 413] on icon at bounding box center [732, 417] width 9 height 9
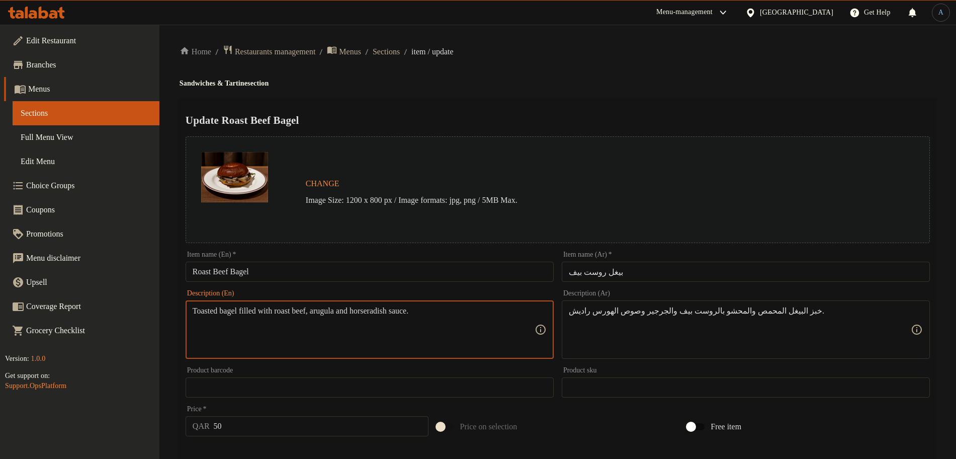
paste textarea "Homemade Roast Beef in Bagel Bread with Rocket Leaves and Horseradish Sauce"
type textarea "Homemade Roast Beef in Bagel Bread with Rocket Leaves and Horseradish Sauce"
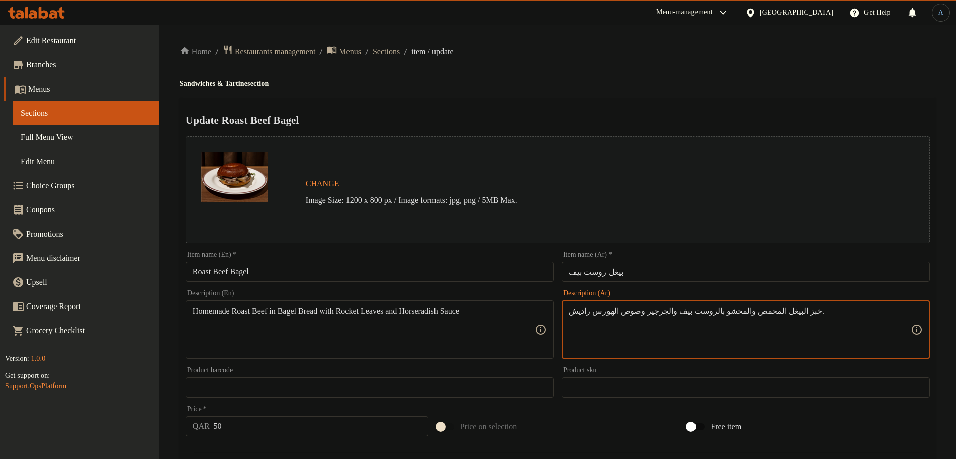
paste textarea
type textarea "خبز البيغل المحمص والمحشو بالروست بيف البيتي والجرجير وصوص الهورس راديش"
click at [737, 335] on textarea "خبز البيغل المحمص والمحشو بالروست بيف البيتي والجرجير وصوص الهورس راديش" at bounding box center [740, 330] width 342 height 48
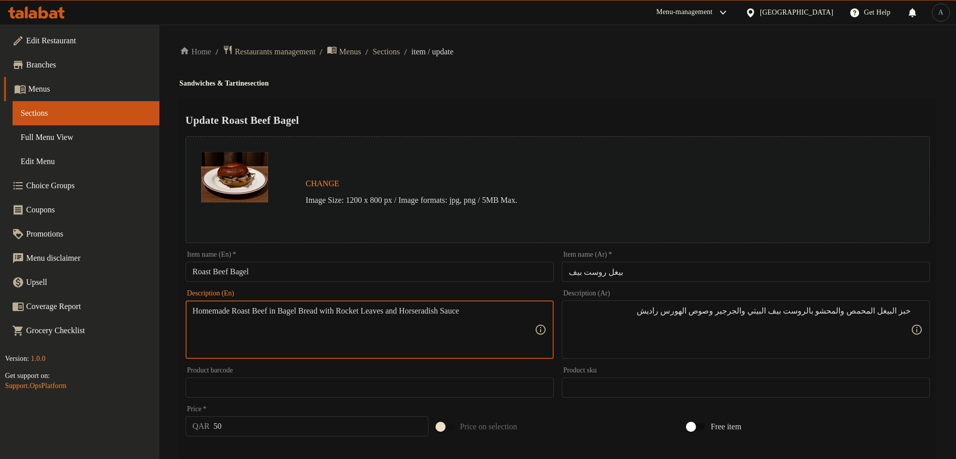
click at [473, 329] on textarea "Homemade Roast Beef in Bagel Bread with Rocket Leaves and Horseradish Sauce" at bounding box center [364, 330] width 342 height 48
paste textarea "roast beef in bagel bread with rocket leaves and horseradish s"
type textarea "Homemade roast beef in bagel bread with rocket leaves and horseradish sauce"
click at [532, 114] on h2 "Update Roast Beef Bagel" at bounding box center [558, 120] width 745 height 15
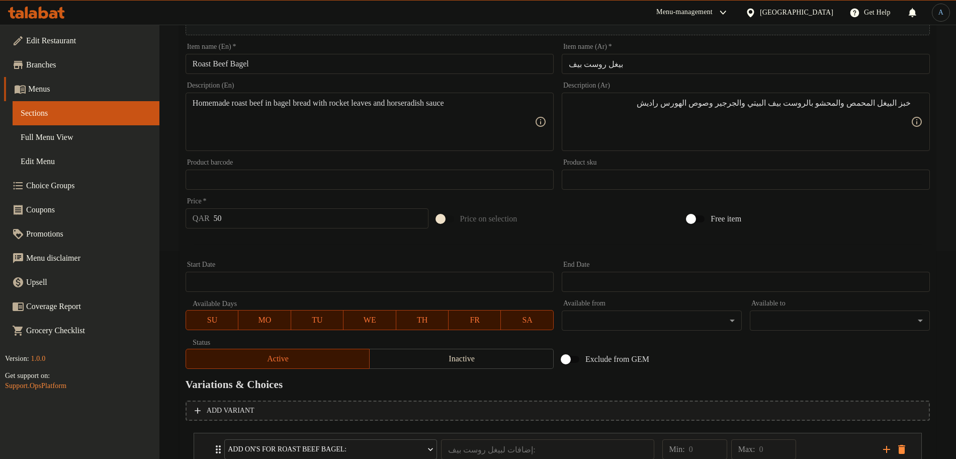
scroll to position [283, 0]
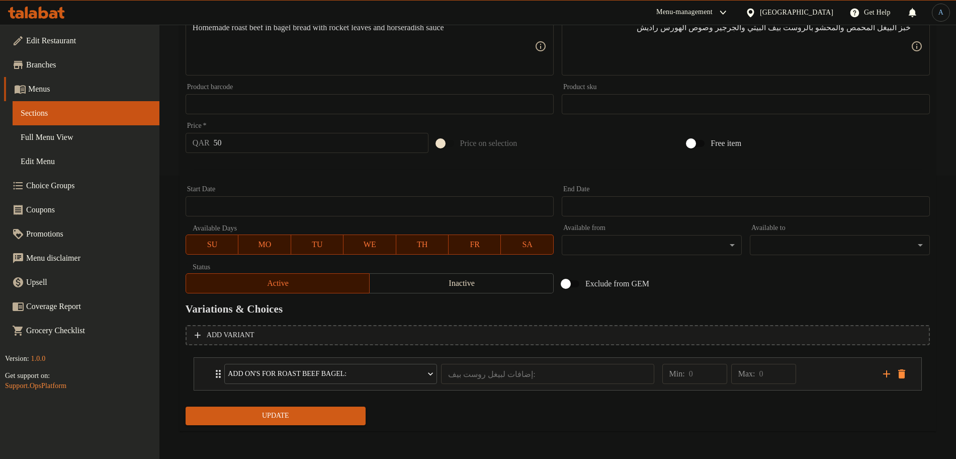
click at [274, 408] on button "Update" at bounding box center [276, 416] width 180 height 19
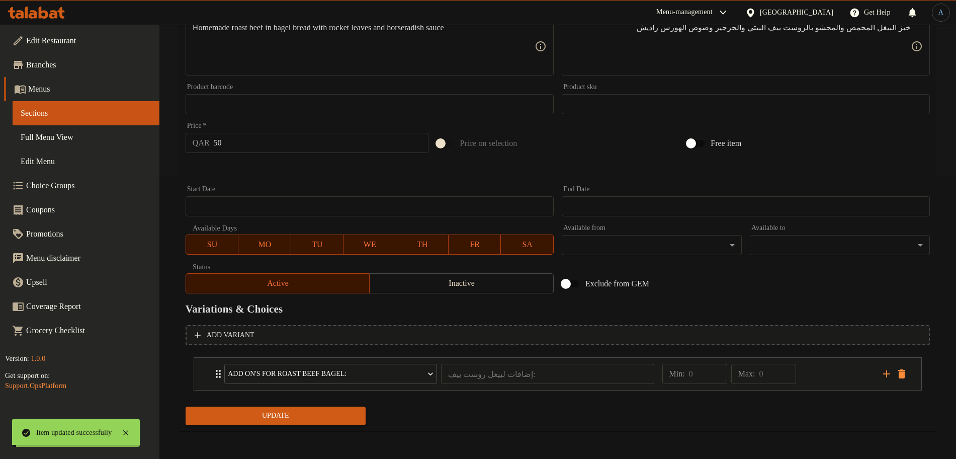
click at [808, 376] on div "Min: 0 ​ Max: 0 ​" at bounding box center [767, 374] width 221 height 32
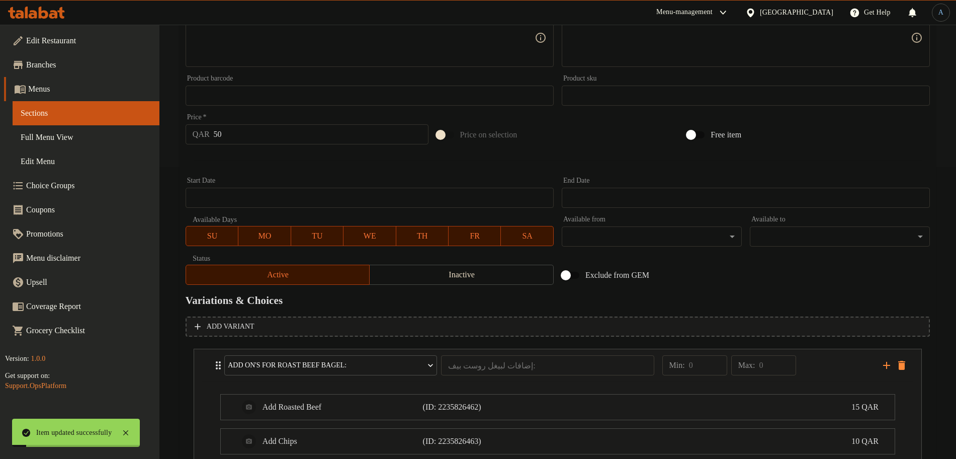
scroll to position [372, 0]
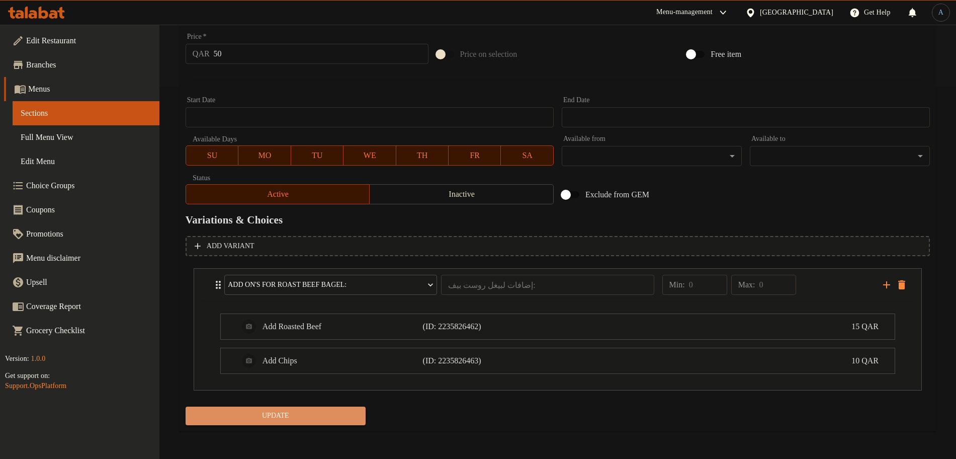
click at [328, 419] on span "Update" at bounding box center [276, 416] width 164 height 13
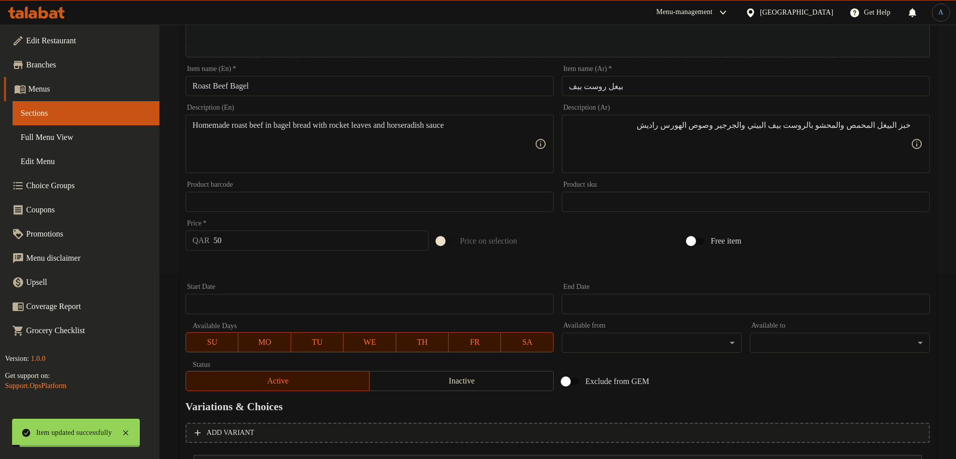
scroll to position [0, 0]
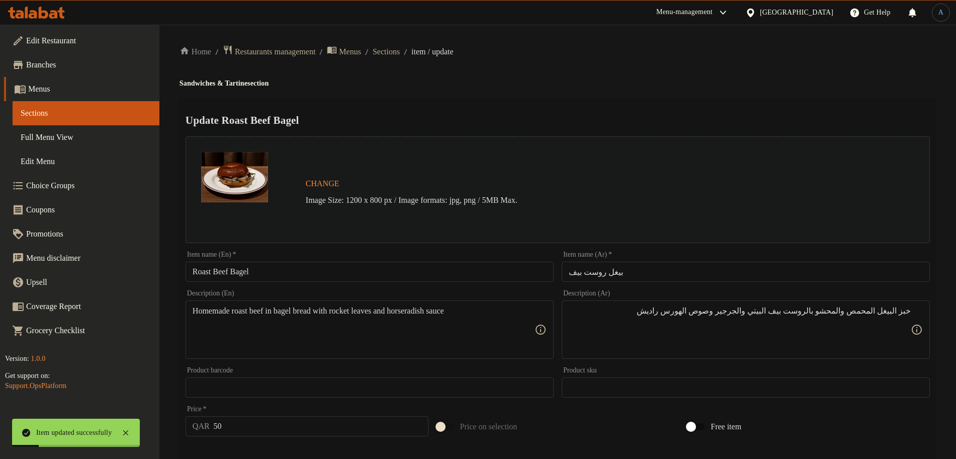
click at [275, 275] on input "Roast Beef Bagel" at bounding box center [370, 272] width 368 height 20
click at [398, 48] on span "Sections" at bounding box center [386, 52] width 27 height 12
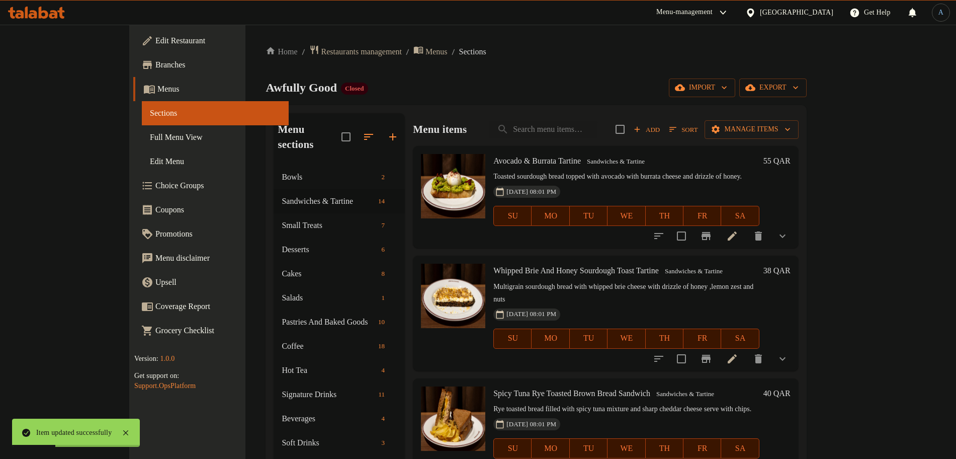
click at [552, 73] on div "Home / Restaurants management / Menus / Sections Awfully Good Closed import exp…" at bounding box center [536, 312] width 541 height 535
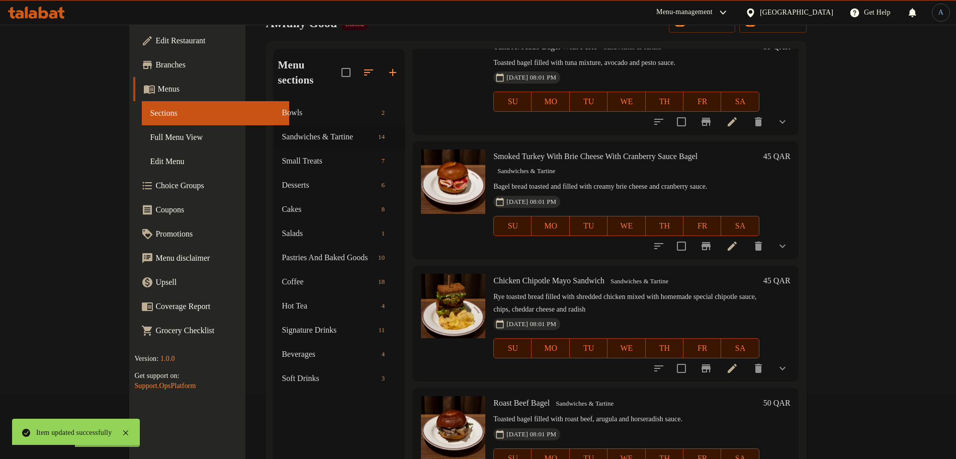
scroll to position [141, 0]
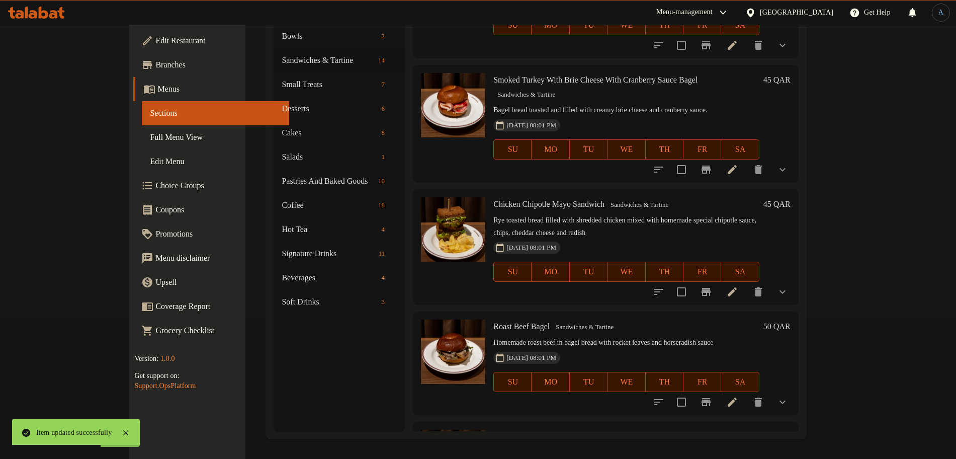
click at [551, 432] on span "Cashew Spread and Marinated Tomatoes Tartine" at bounding box center [572, 436] width 156 height 9
copy h6 "Cashew Spread and Marinated Tomatoes Tartine"
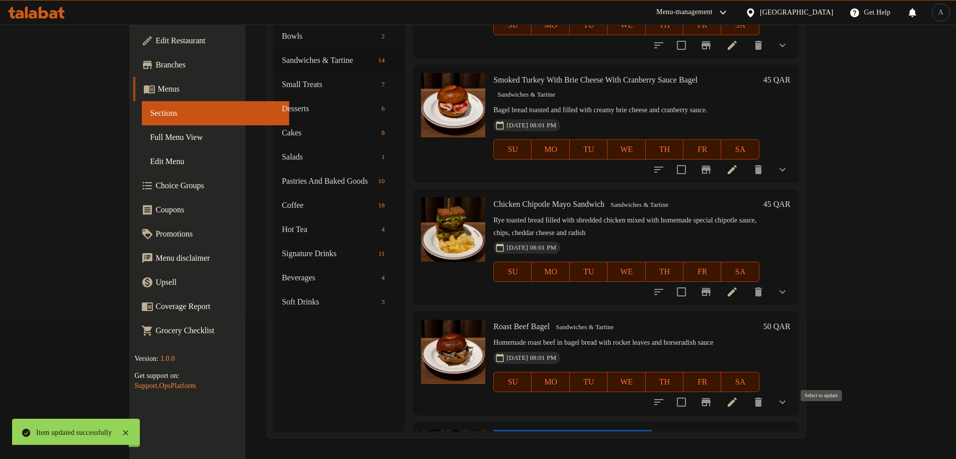
checkbox input "true"
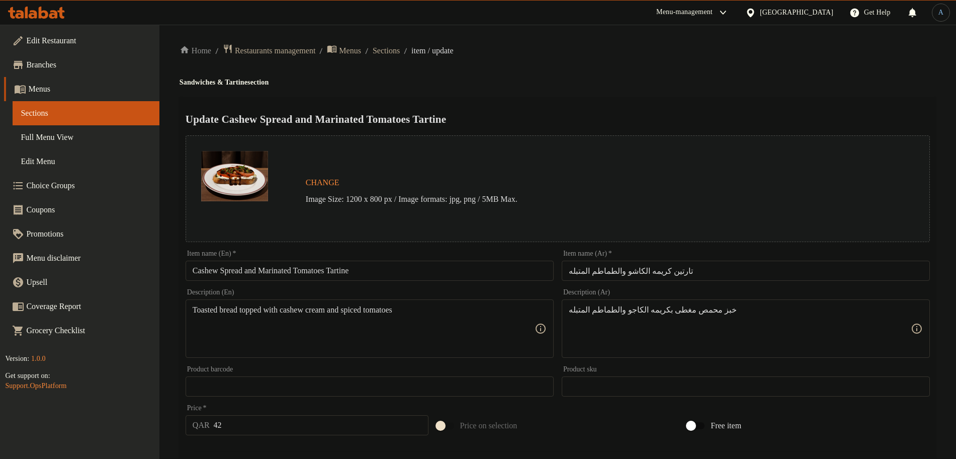
scroll to position [267, 0]
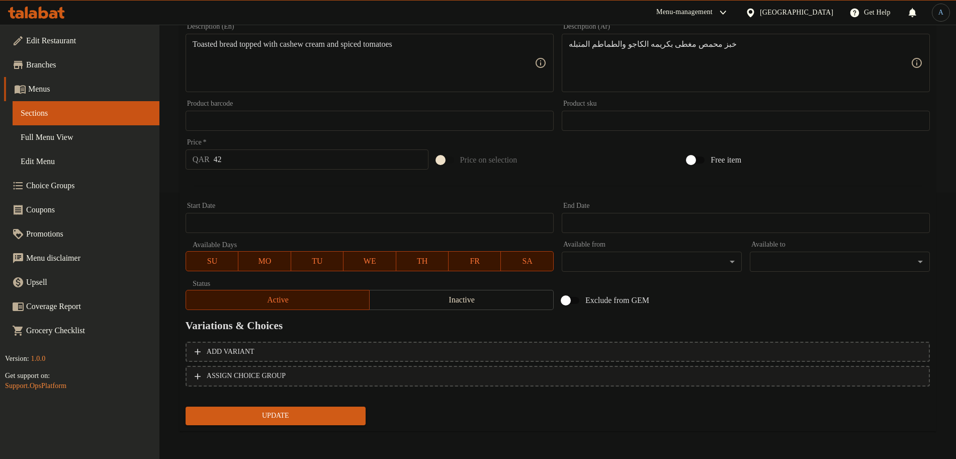
click at [457, 297] on span "Inactive" at bounding box center [462, 300] width 176 height 15
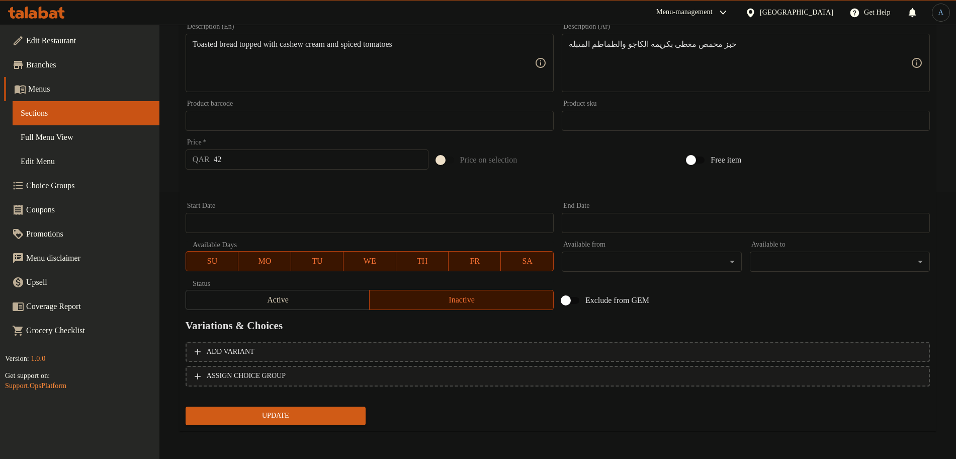
click at [289, 413] on span "Update" at bounding box center [276, 416] width 164 height 13
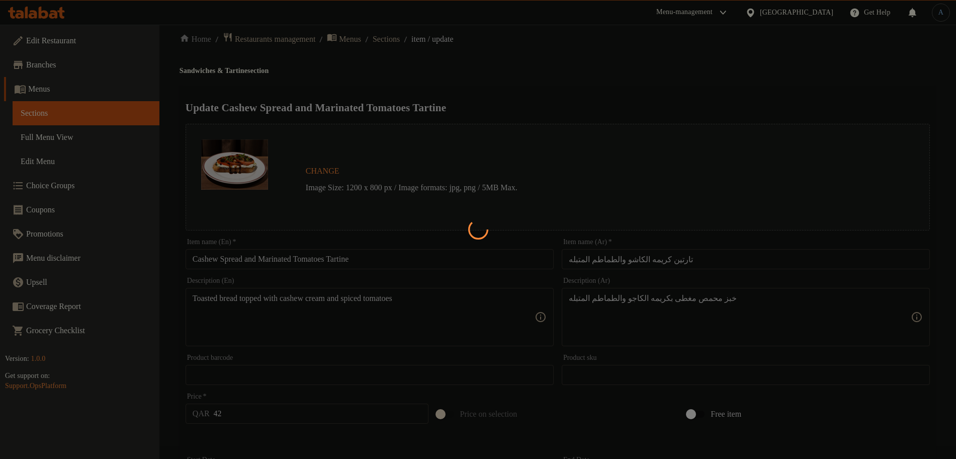
scroll to position [0, 0]
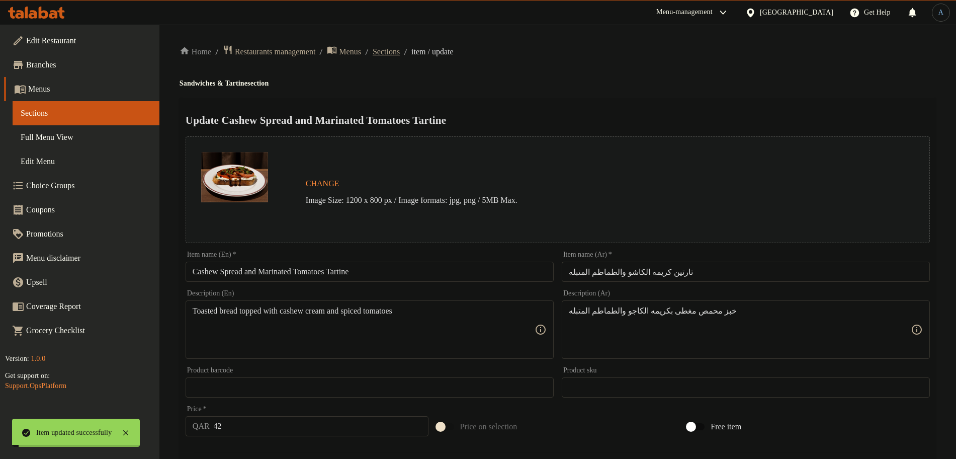
click at [400, 55] on span "Sections" at bounding box center [386, 52] width 27 height 12
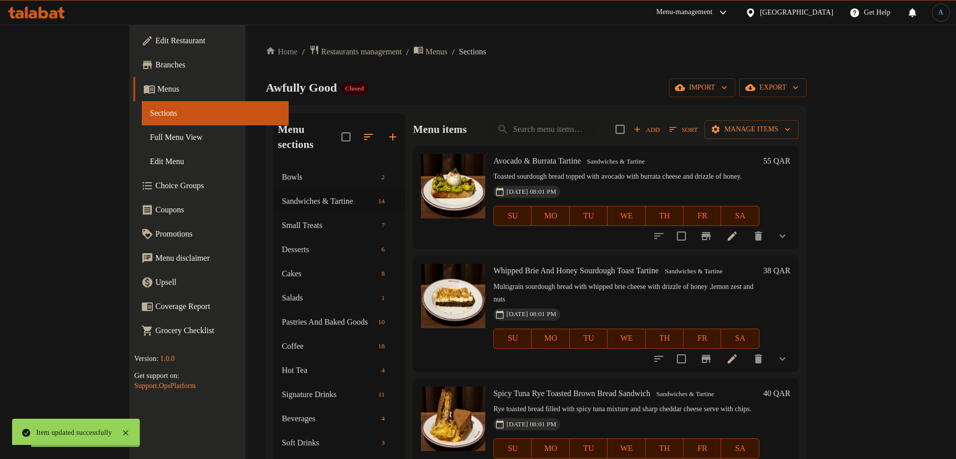
click at [490, 131] on div "Menu items Add Sort Manage items" at bounding box center [605, 129] width 385 height 33
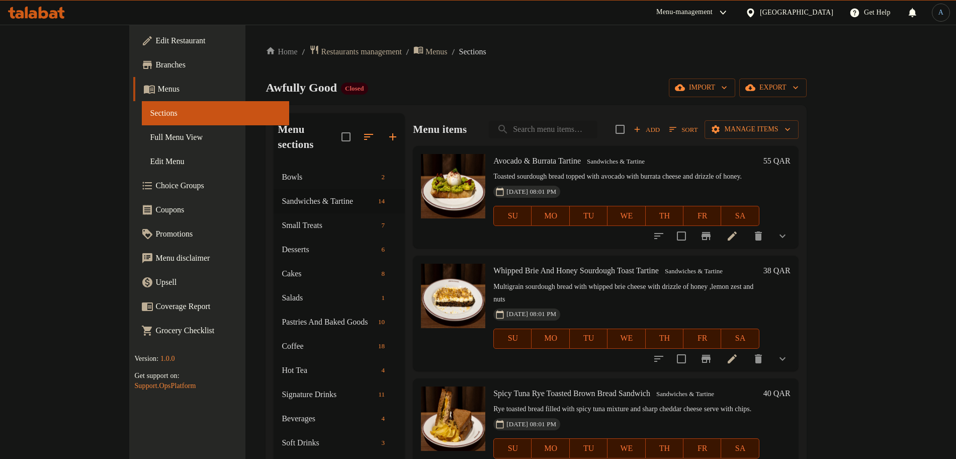
click at [598, 123] on input "search" at bounding box center [543, 130] width 109 height 18
paste input "Medjool Dates Stuffed with Feta Cheese"
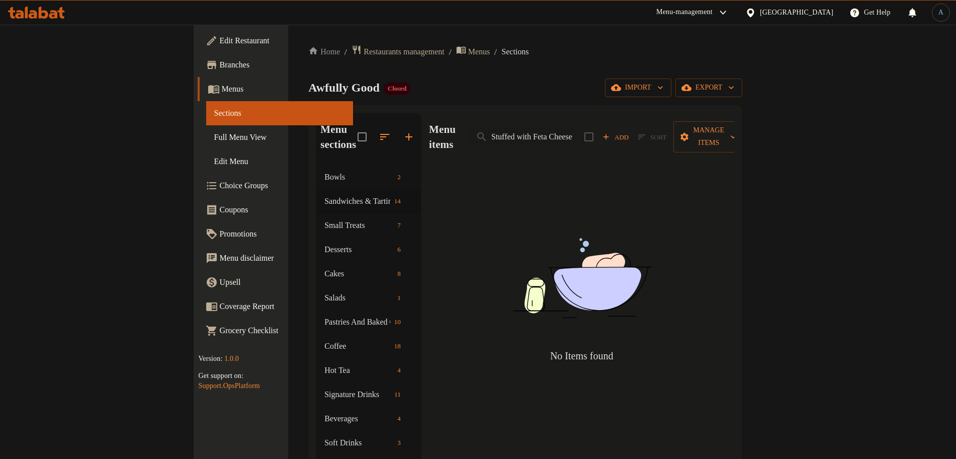
drag, startPoint x: 624, startPoint y: 129, endPoint x: 690, endPoint y: 135, distance: 66.7
click at [690, 135] on div "Menu items Medjool Dates Stuffed with Feta Cheese Add Sort Manage items" at bounding box center [581, 137] width 305 height 48
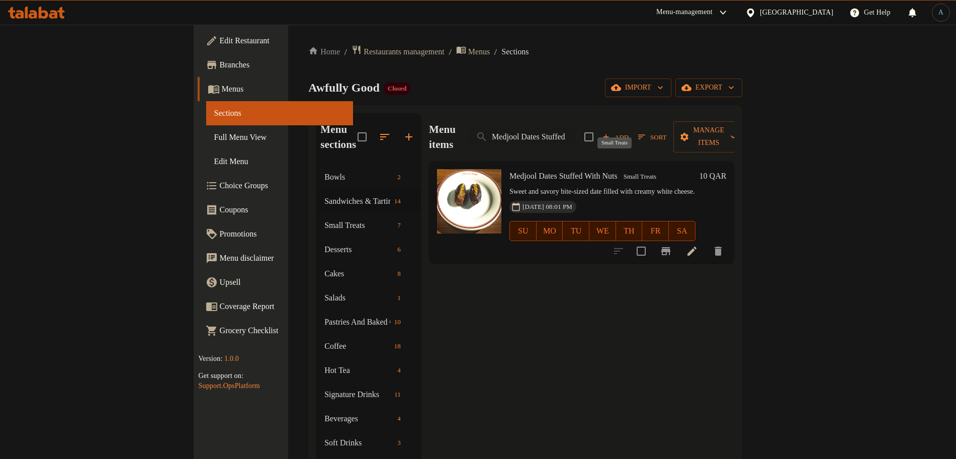
type input "Medjool Dates Stuffed"
click at [620, 171] on span "Small Treats" at bounding box center [640, 177] width 41 height 12
copy span "Small Treats"
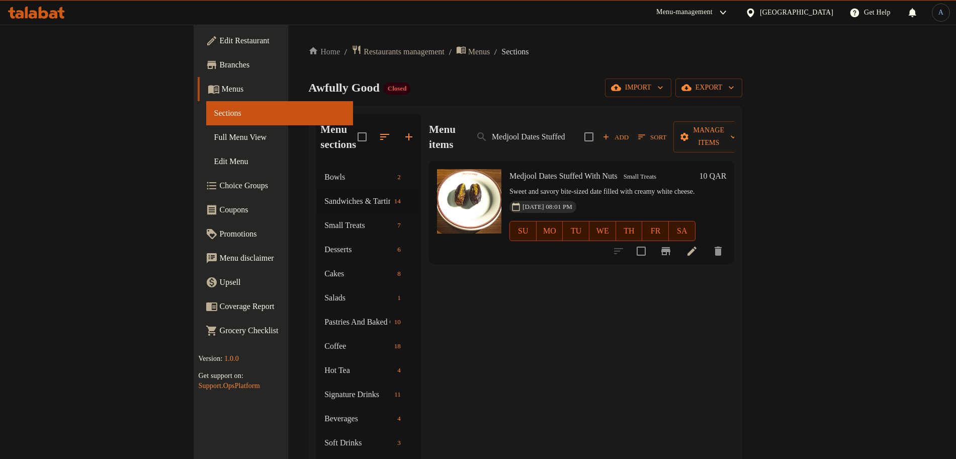
click at [470, 88] on div "Awfully Good Closed import export" at bounding box center [525, 87] width 434 height 19
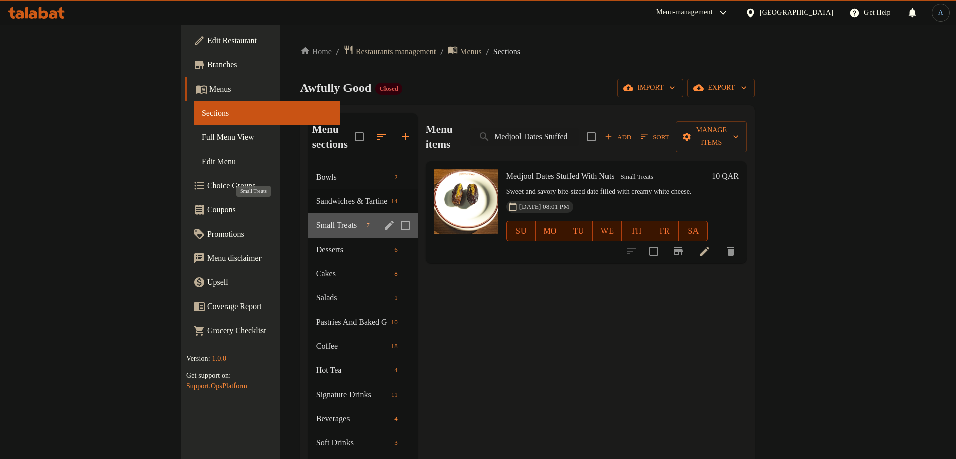
click at [316, 219] on span "Small Treats" at bounding box center [339, 225] width 46 height 12
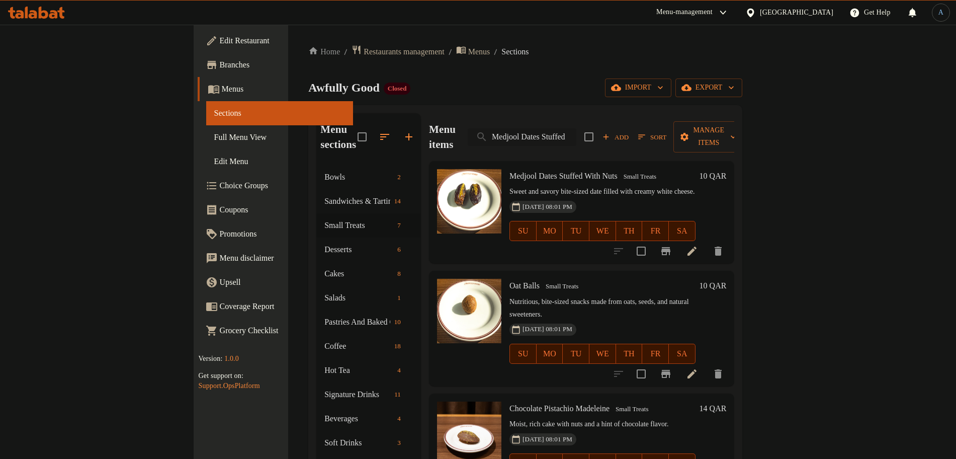
click at [577, 135] on input "Medjool Dates Stuffed" at bounding box center [522, 137] width 109 height 18
click at [642, 83] on div "Awfully Good Closed import export" at bounding box center [525, 87] width 434 height 19
click at [577, 129] on input "search" at bounding box center [522, 137] width 109 height 18
paste input "تمر مدجول محشي بجبنة الفيتا والفستق"
type input "تمر مدجول محشي بجبنة الفيتا والفستق"
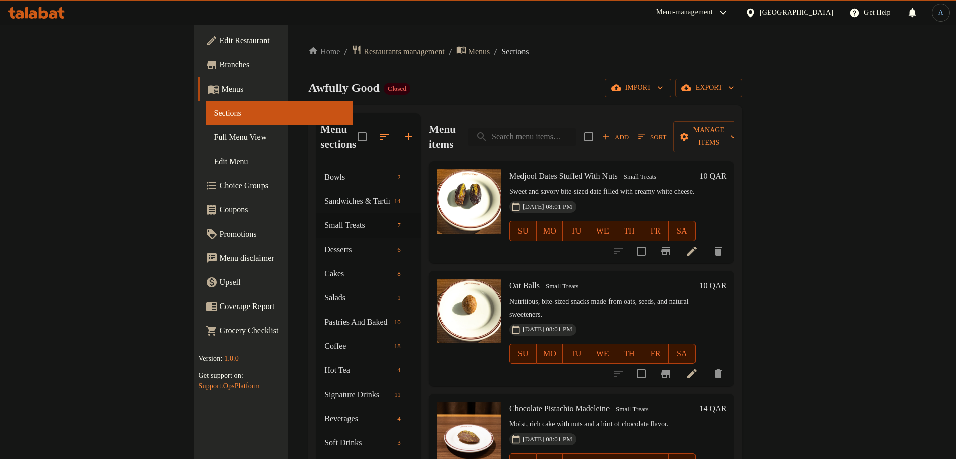
click at [577, 128] on input "search" at bounding box center [522, 137] width 109 height 18
paste input "Oats Energy Balls"
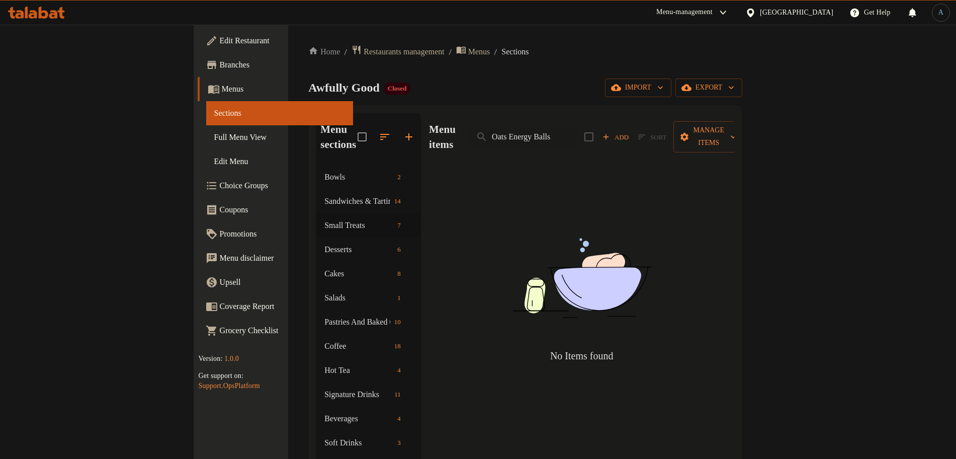
drag, startPoint x: 663, startPoint y: 122, endPoint x: 668, endPoint y: 121, distance: 5.6
click at [668, 121] on div "Menu items Oats Energy Balls Add Sort Manage items" at bounding box center [581, 137] width 305 height 48
type input "Oats"
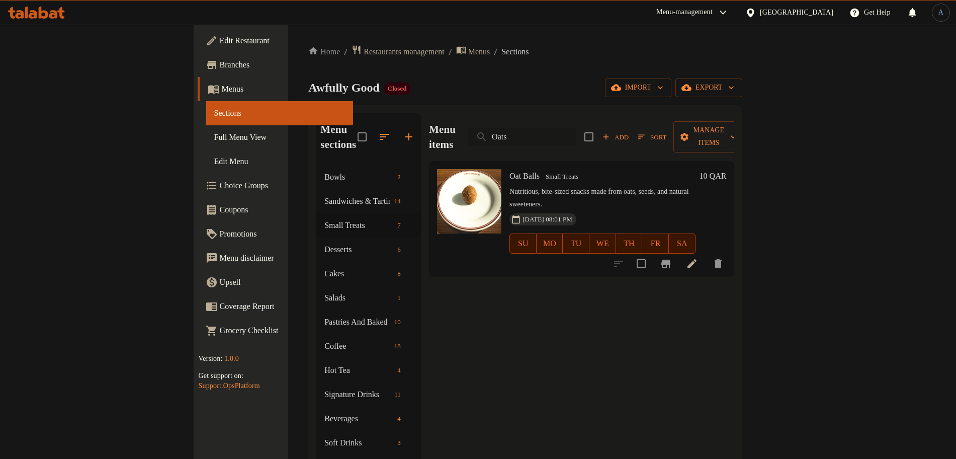
drag, startPoint x: 599, startPoint y: 123, endPoint x: 544, endPoint y: 126, distance: 54.4
click at [544, 128] on input "Oats" at bounding box center [522, 137] width 109 height 18
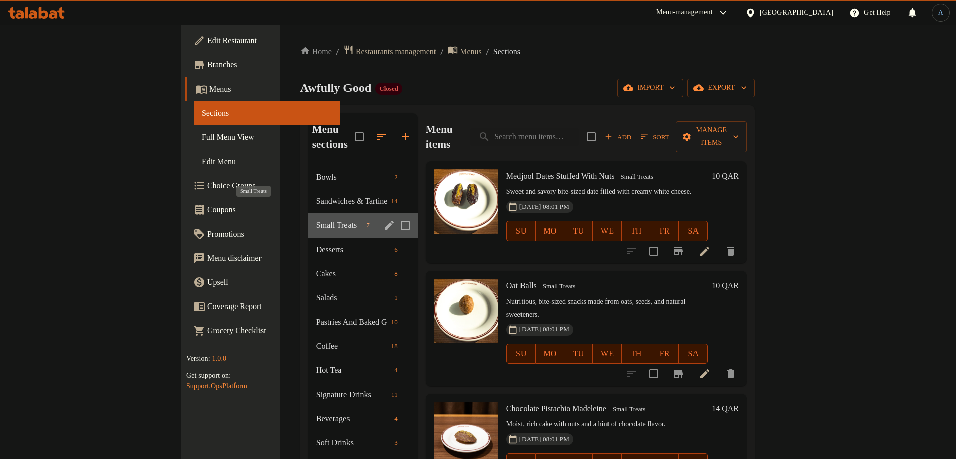
click at [316, 219] on span "Small Treats" at bounding box center [339, 225] width 46 height 12
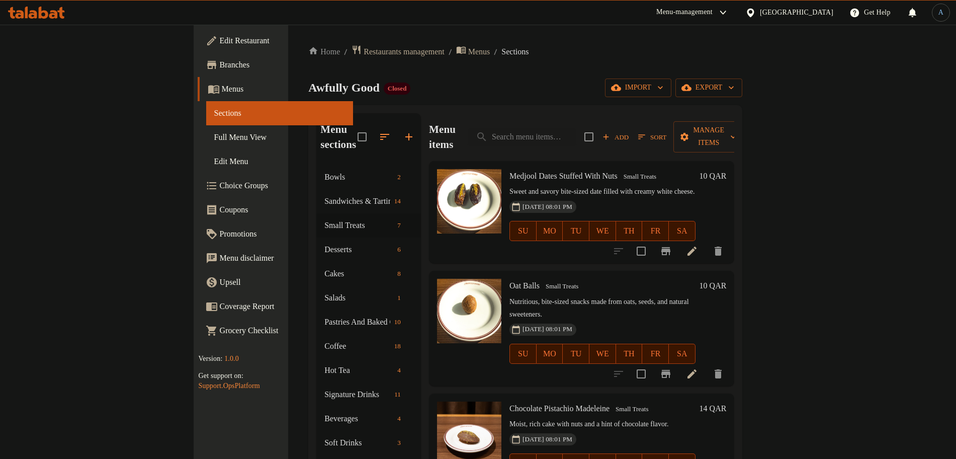
click at [554, 197] on div "[DATE] 08:01 PM" at bounding box center [530, 207] width 48 height 20
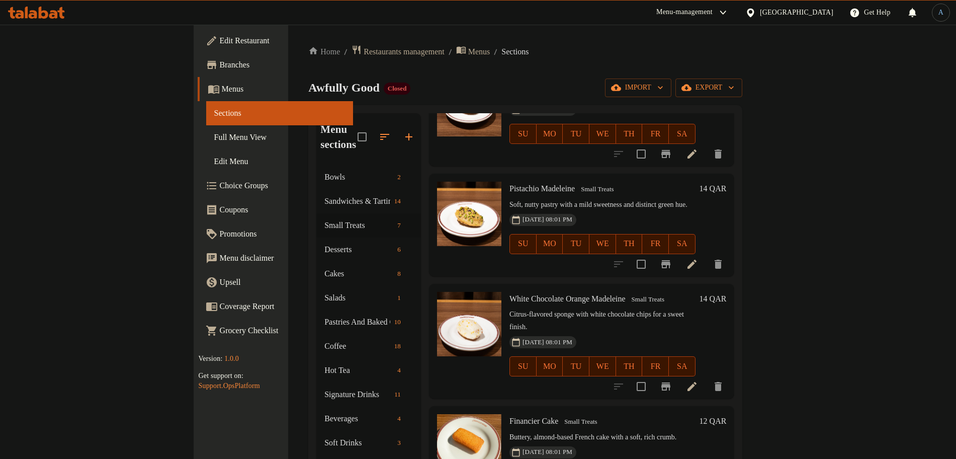
scroll to position [336, 0]
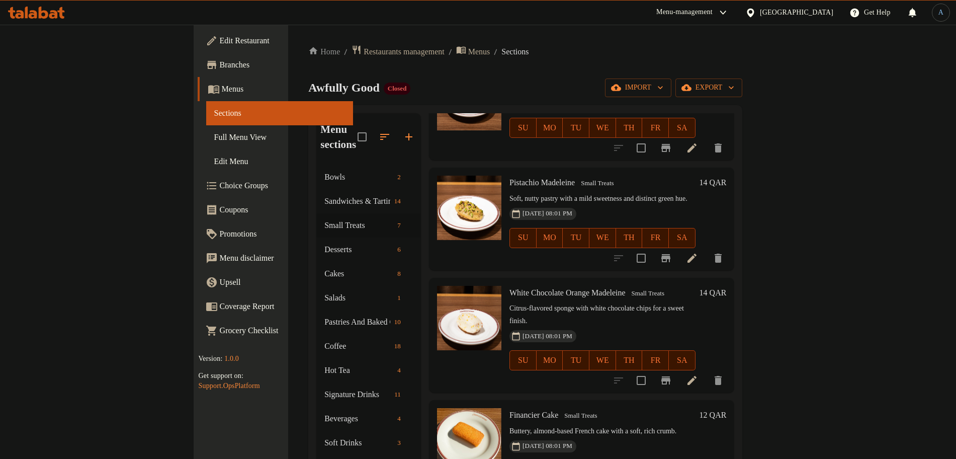
click at [590, 176] on h6 "Pistachio Madeleine Small Treats" at bounding box center [603, 183] width 186 height 14
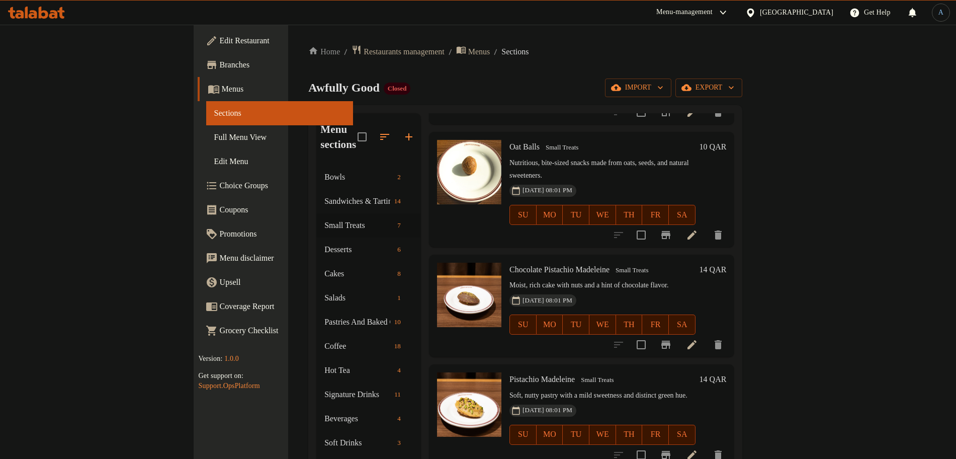
scroll to position [0, 0]
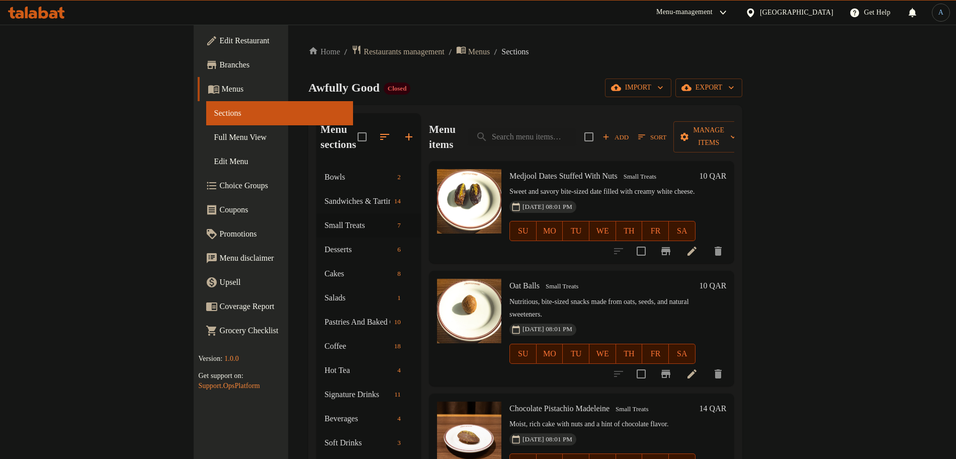
click at [481, 161] on div "Medjool Dates Stuffed With Nuts Small Treats Sweet and savory bite-sized date f…" at bounding box center [581, 212] width 305 height 102
click at [657, 94] on div "Awfully Good Closed import export" at bounding box center [525, 87] width 434 height 19
click at [577, 128] on input "search" at bounding box center [522, 137] width 109 height 18
paste input "Medjool Dates Stuffed with Feta Cheese"
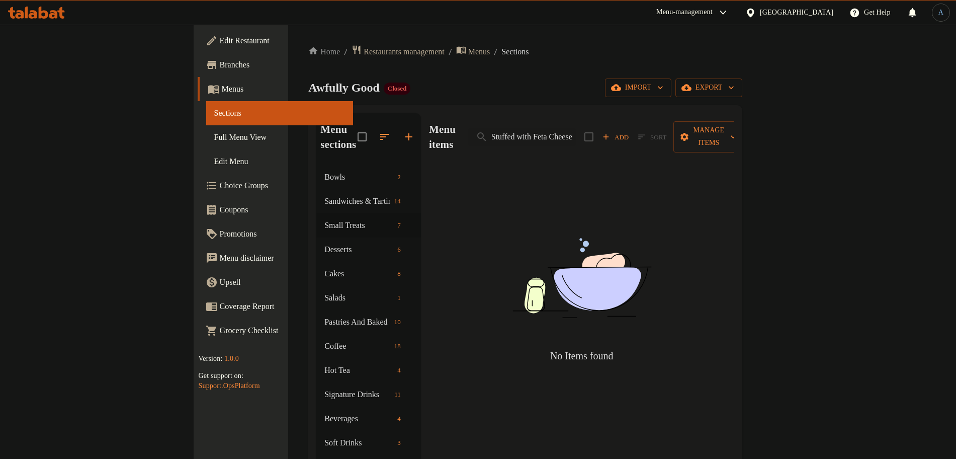
drag, startPoint x: 622, startPoint y: 129, endPoint x: 690, endPoint y: 120, distance: 69.0
click at [690, 120] on div "Menu items Medjool Dates Stuffed with Feta Cheese Add Sort Manage items" at bounding box center [581, 137] width 305 height 48
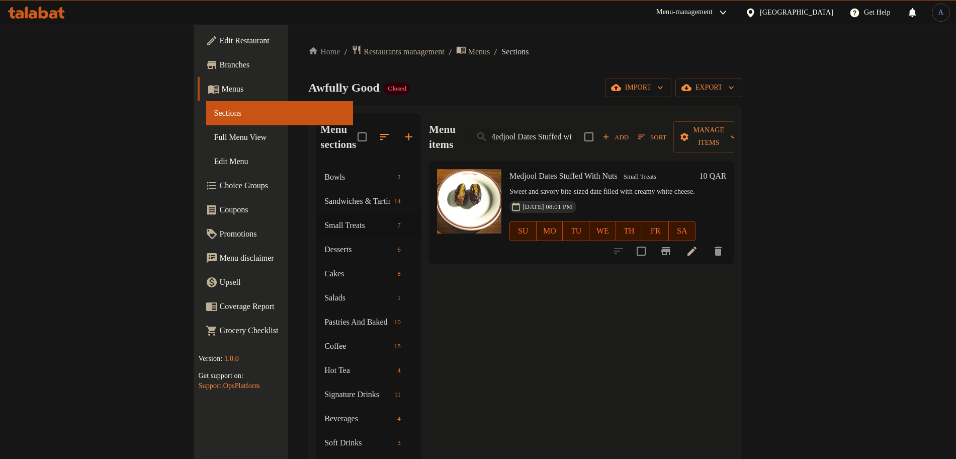
type input "Medjool Dates Stuffed wi"
click at [577, 131] on input "Medjool Dates Stuffed wi" at bounding box center [522, 137] width 109 height 18
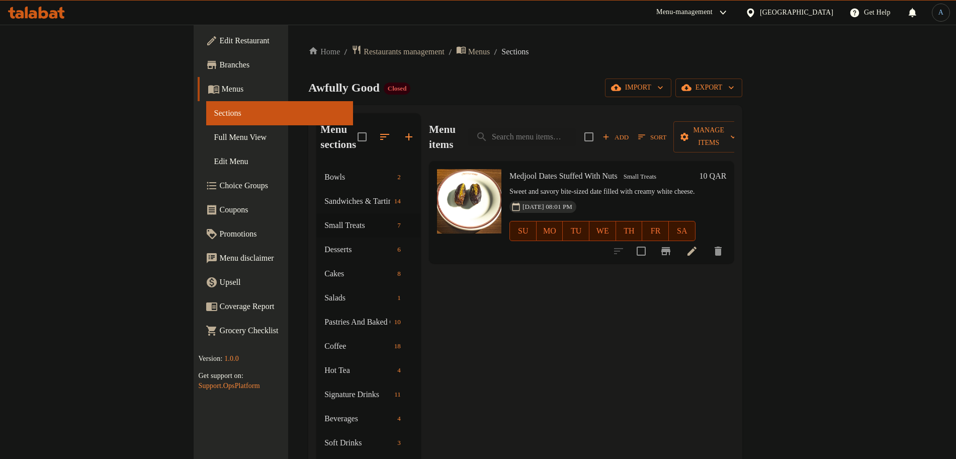
click at [672, 87] on div "Awfully Good Closed import export" at bounding box center [525, 87] width 434 height 19
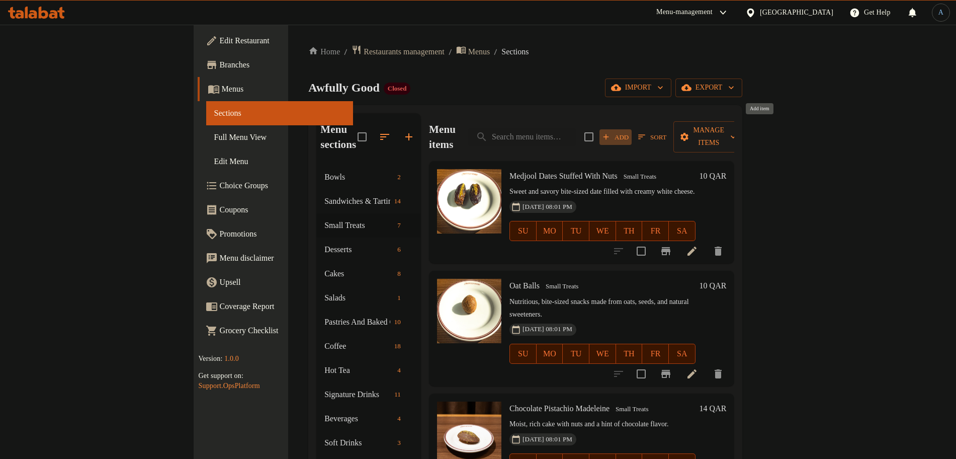
click at [629, 131] on span "Add" at bounding box center [615, 137] width 27 height 12
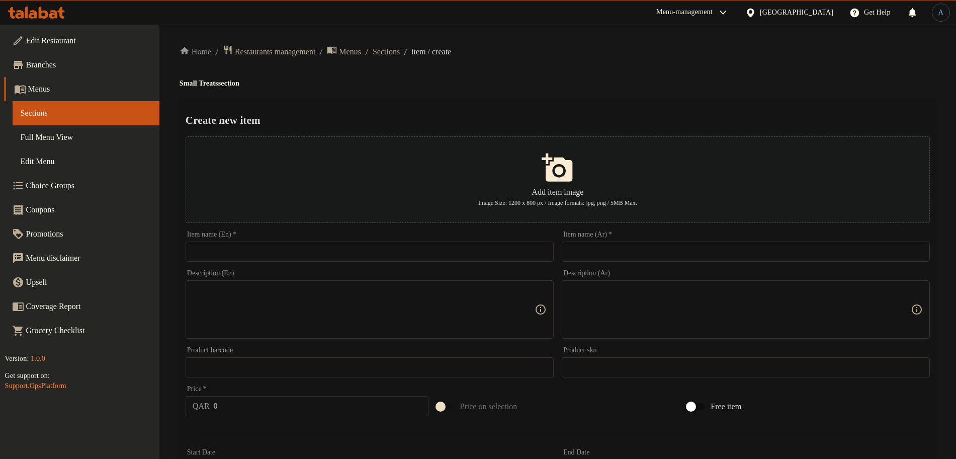
click at [395, 256] on input "text" at bounding box center [370, 251] width 368 height 20
paste input "Medjool Dates Stuffed with Feta Cheese"
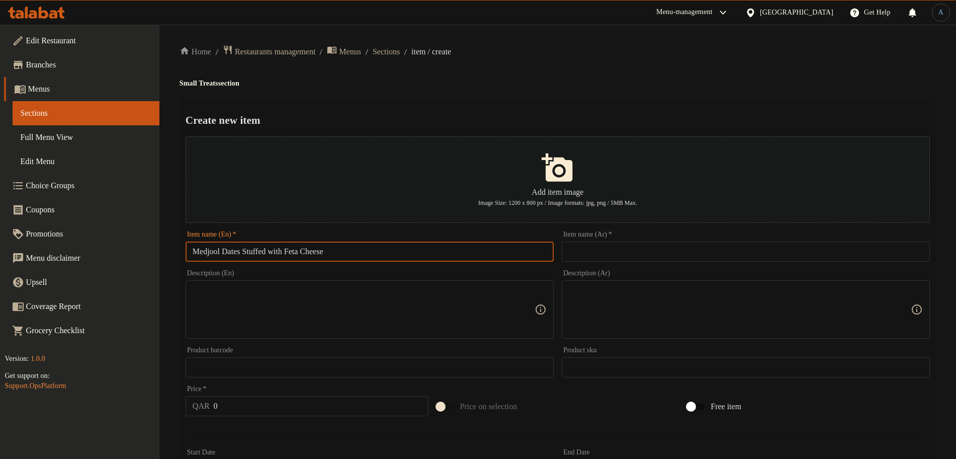
type input "Medjool Dates Stuffed with Feta Cheese"
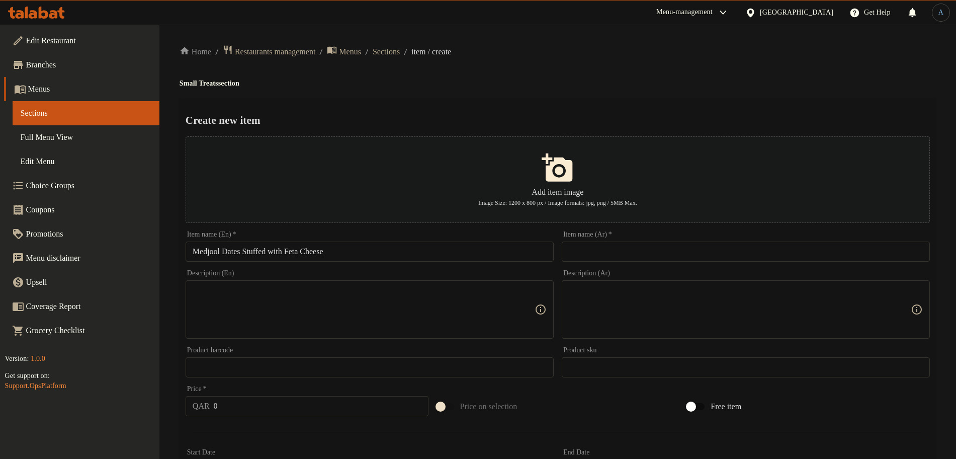
click at [712, 88] on div "Home / Restaurants management / Menus / Sections / item / create Small Treats s…" at bounding box center [558, 365] width 757 height 641
click at [636, 240] on div "Item name (Ar)   * Item name (Ar) *" at bounding box center [746, 246] width 368 height 31
click at [643, 249] on input "text" at bounding box center [746, 251] width 368 height 20
paste input "تمر مدجول محشي بجبنة الفيتا والفستق"
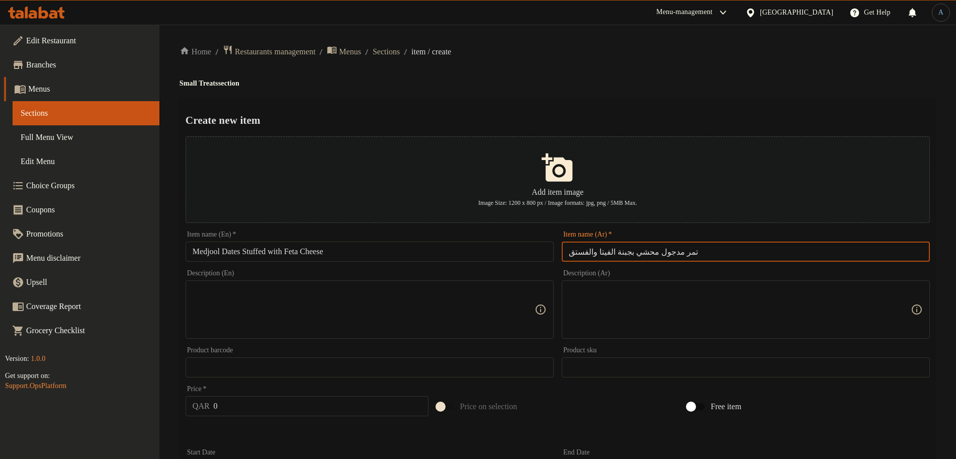
type input "تمر مدجول محشي بجبنة الفيتا والفستق"
click at [700, 106] on div "Create new item Add item image Image Size: 1200 x 800 px / Image formats: jpg, …" at bounding box center [558, 388] width 757 height 580
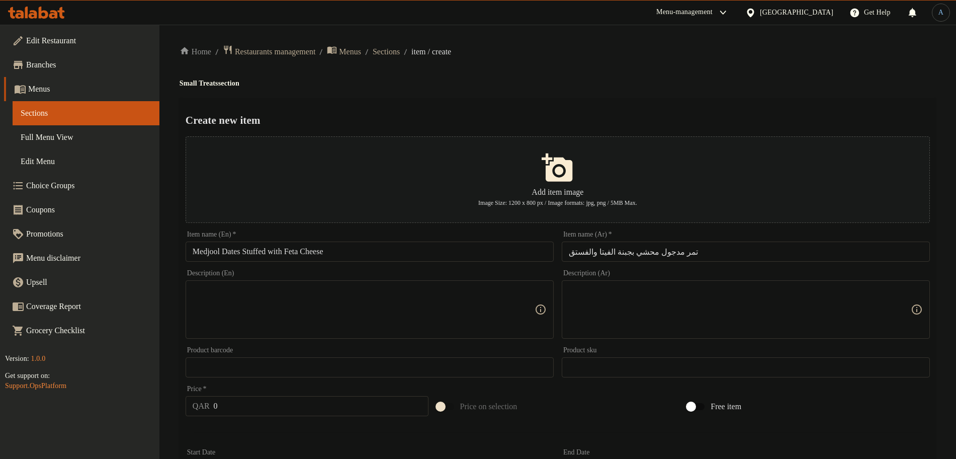
click at [420, 254] on input "Medjool Dates Stuffed with Feta Cheese" at bounding box center [370, 251] width 368 height 20
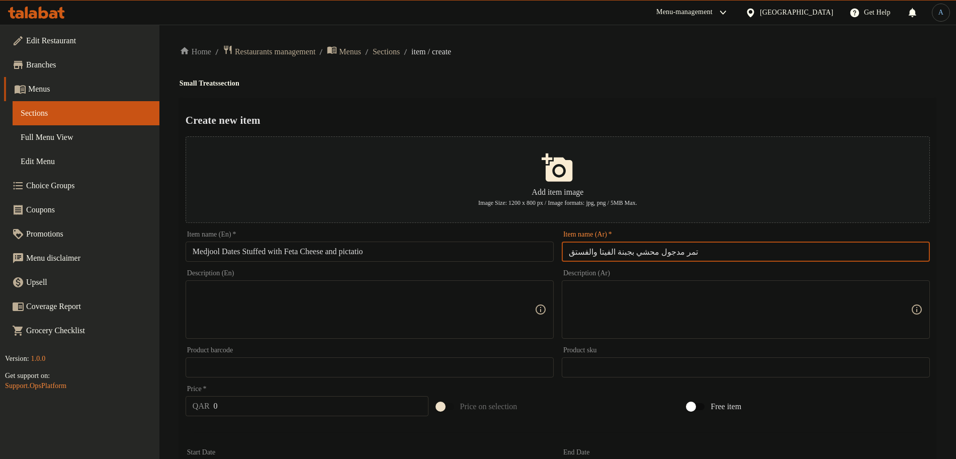
click at [658, 253] on input "تمر مدجول محشي بجبنة الفيتا والفستق" at bounding box center [746, 251] width 368 height 20
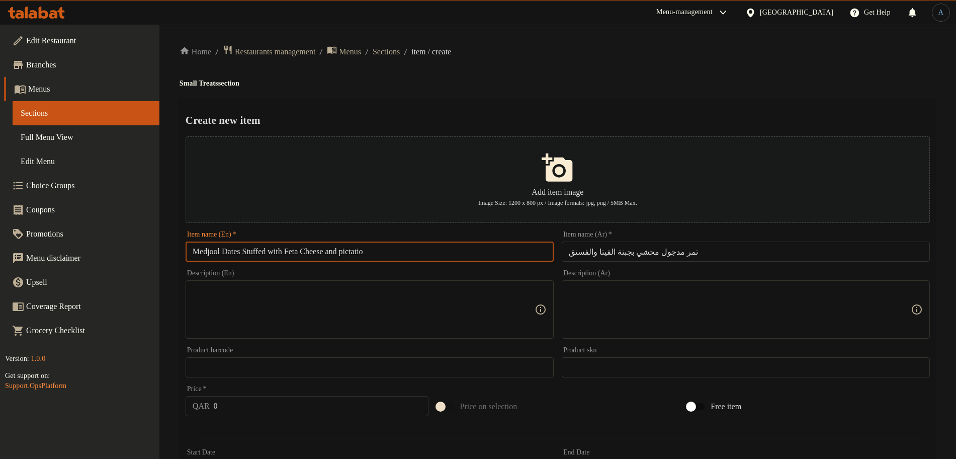
drag, startPoint x: 351, startPoint y: 254, endPoint x: 506, endPoint y: 274, distance: 156.3
click at [506, 274] on div "Add item image Image Size: 1200 x 800 px / Image formats: jpg, png / 5MB Max. I…" at bounding box center [558, 346] width 753 height 428
paste input "stachios"
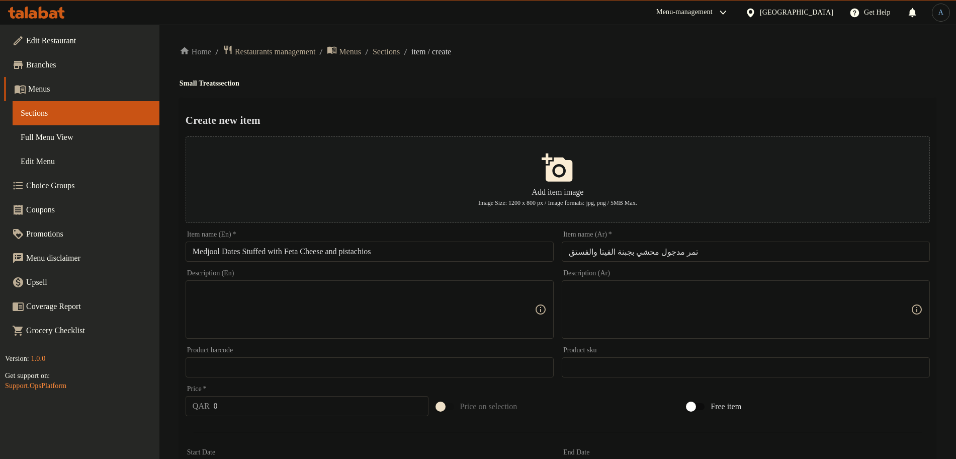
click at [407, 253] on input "Medjool Dates Stuffed with Feta Cheese and pistachios" at bounding box center [370, 251] width 368 height 20
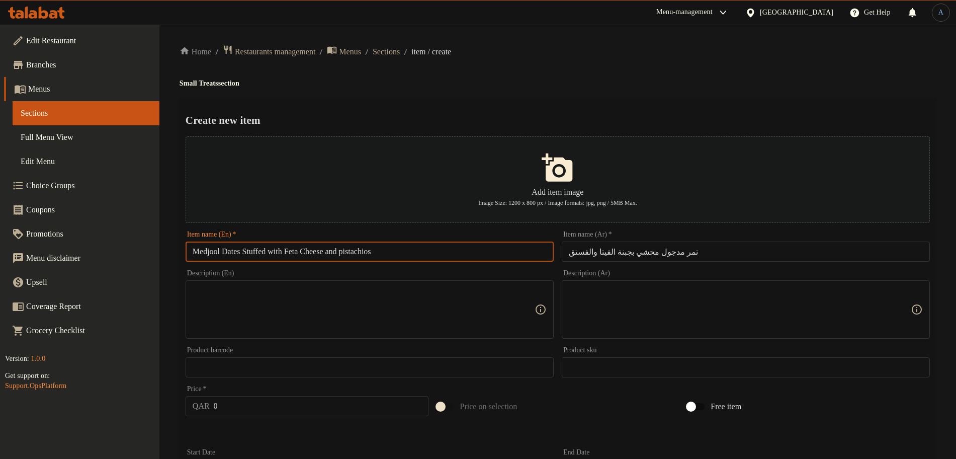
paste input "With Feta Cheese And P"
type input "Medjool Dates Stuffed With Feta Cheese And Pistachios"
click at [499, 107] on div "Create new item Add item image Image Size: 1200 x 800 px / Image formats: jpg, …" at bounding box center [558, 388] width 757 height 580
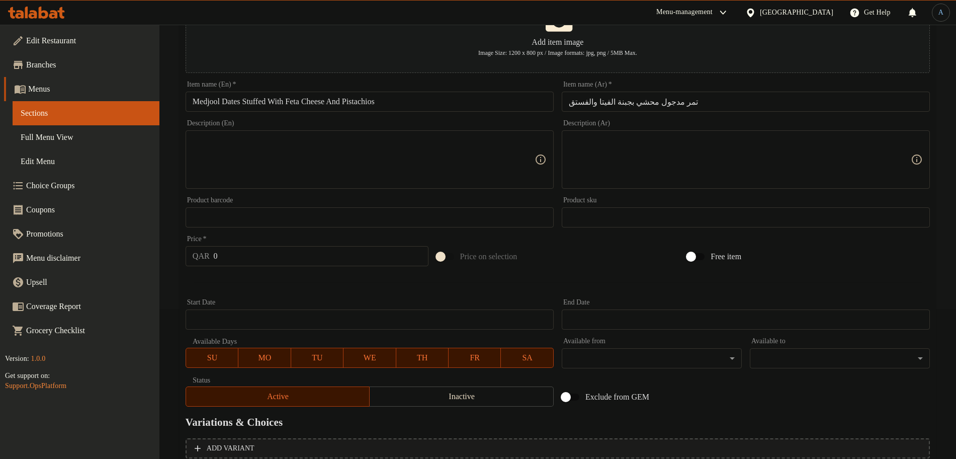
scroll to position [247, 0]
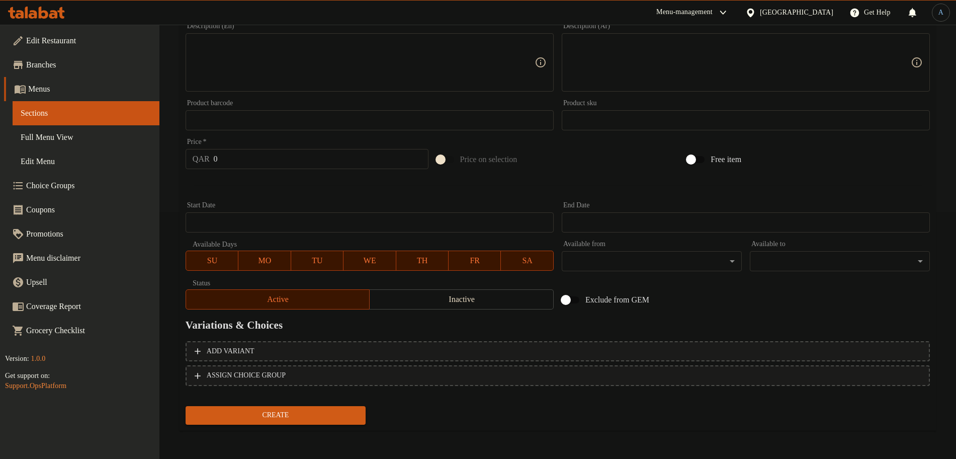
click at [243, 166] on input "0" at bounding box center [321, 159] width 215 height 20
click at [266, 166] on input "0" at bounding box center [321, 159] width 215 height 20
paste input "1"
type input "10"
click at [420, 299] on span "Inactive" at bounding box center [462, 299] width 176 height 15
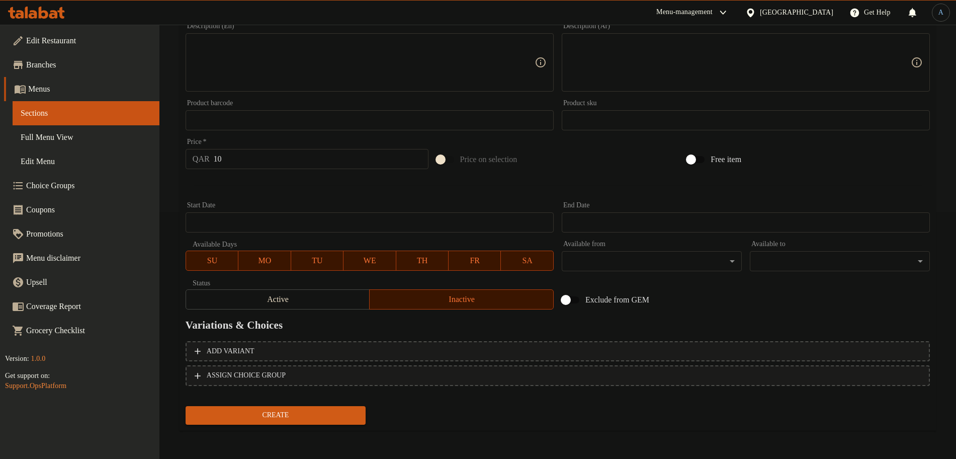
click at [327, 197] on div at bounding box center [558, 185] width 753 height 25
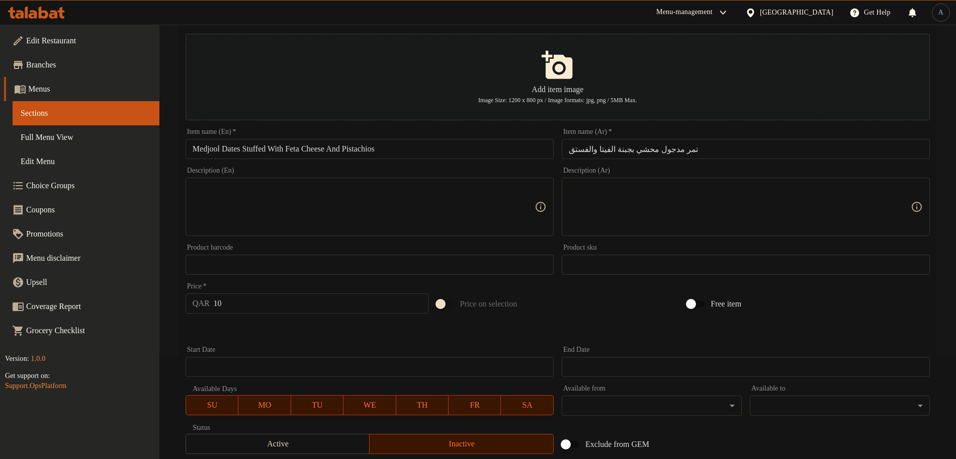
scroll to position [0, 0]
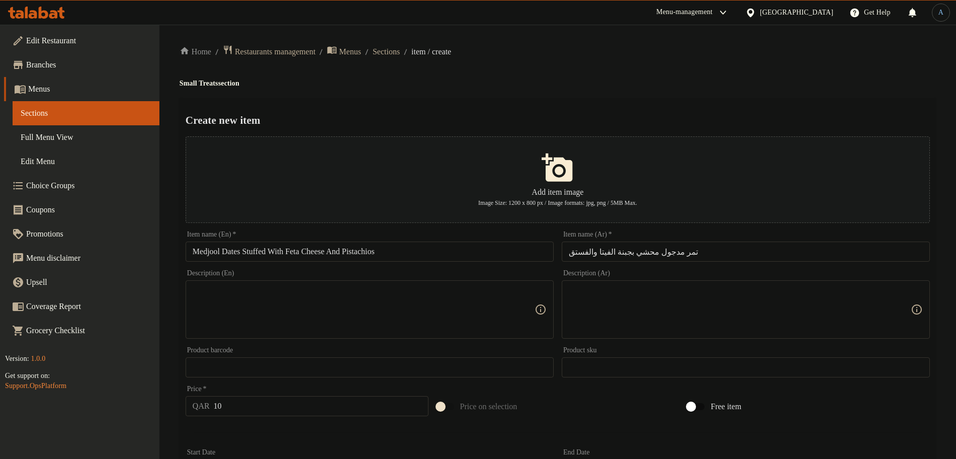
click at [270, 254] on input "Medjool Dates Stuffed With Feta Cheese And Pistachios" at bounding box center [370, 251] width 368 height 20
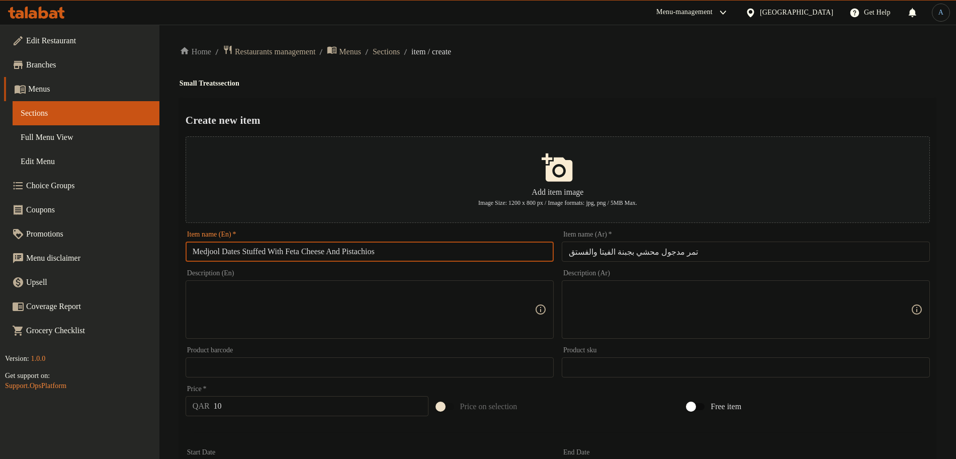
click at [472, 92] on div "Home / Restaurants management / Menus / Sections / item / create Small Treats s…" at bounding box center [558, 365] width 757 height 641
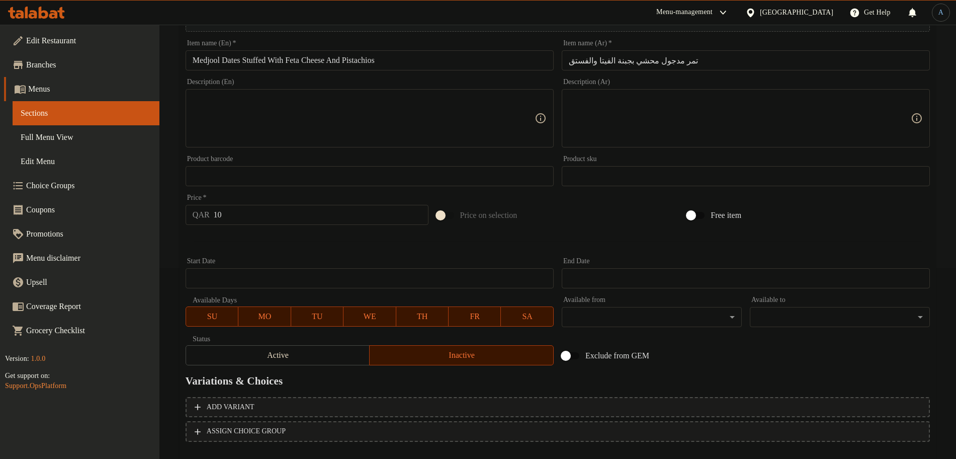
scroll to position [247, 0]
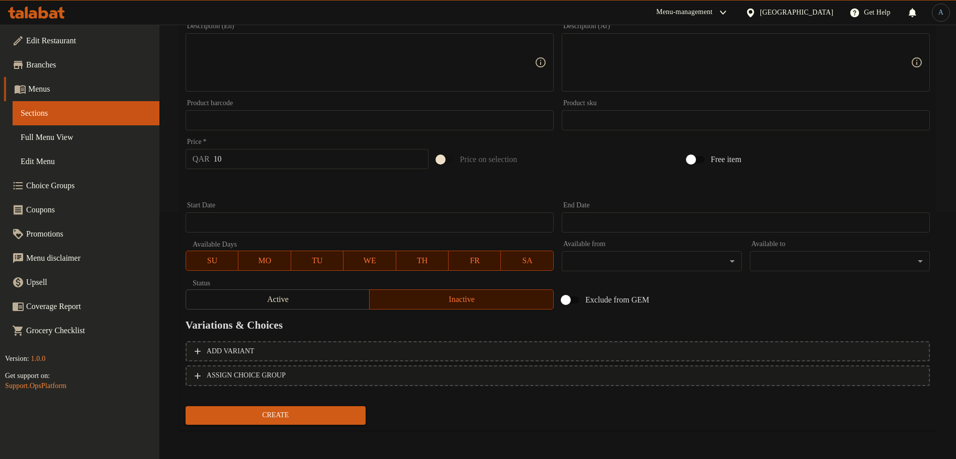
click at [339, 412] on span "Create" at bounding box center [276, 415] width 164 height 13
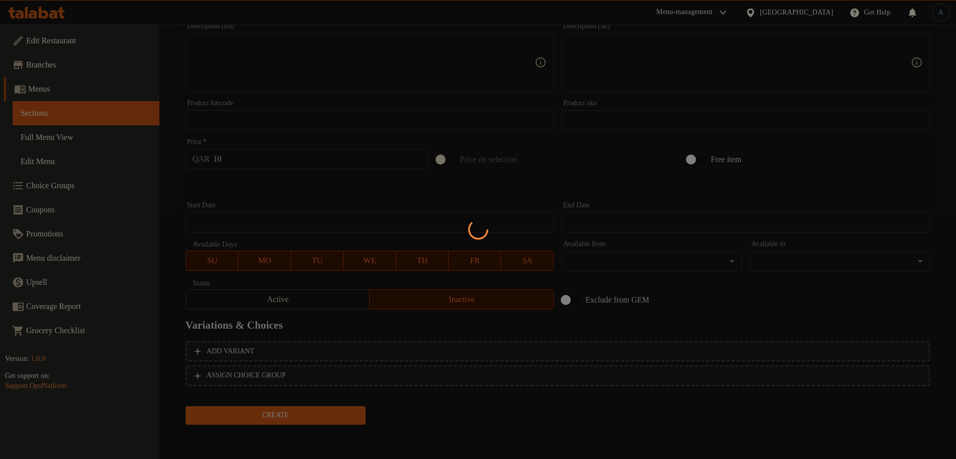
type input "0"
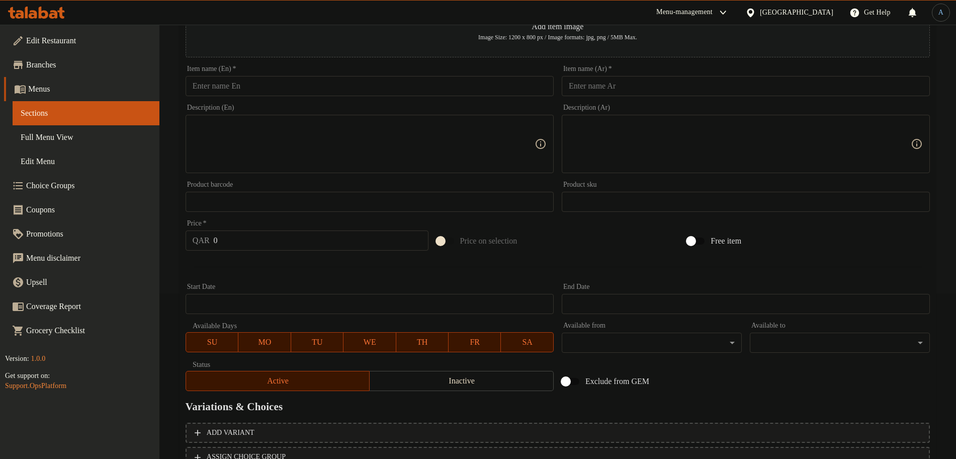
scroll to position [0, 0]
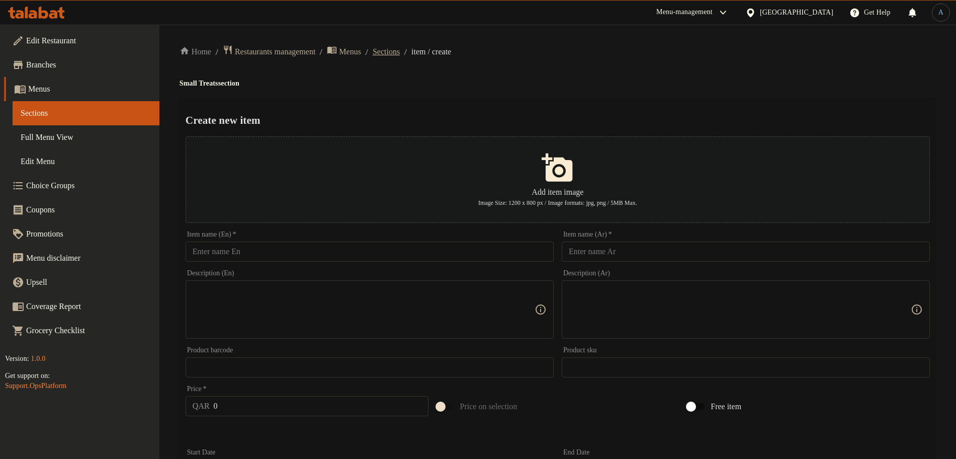
click at [400, 50] on span "Sections" at bounding box center [386, 52] width 27 height 12
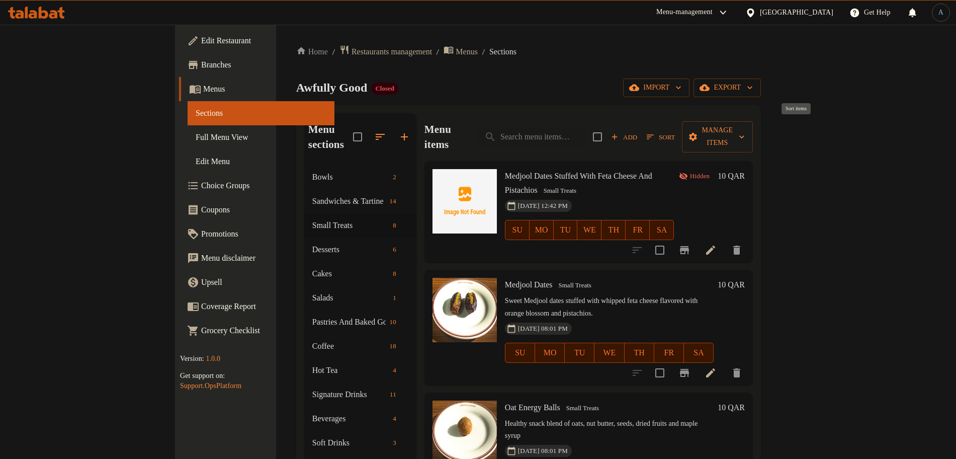
click at [675, 131] on span "Sort" at bounding box center [661, 137] width 28 height 12
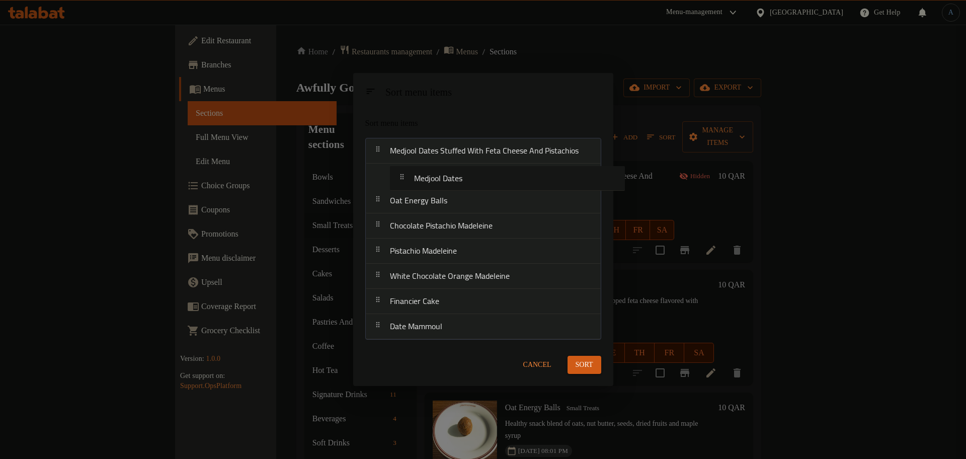
drag, startPoint x: 434, startPoint y: 181, endPoint x: 458, endPoint y: 187, distance: 24.9
click at [458, 187] on nav "Medjool Dates Stuffed With Feta Cheese And Pistachios Medjool Dates Oat Energy …" at bounding box center [483, 239] width 236 height 202
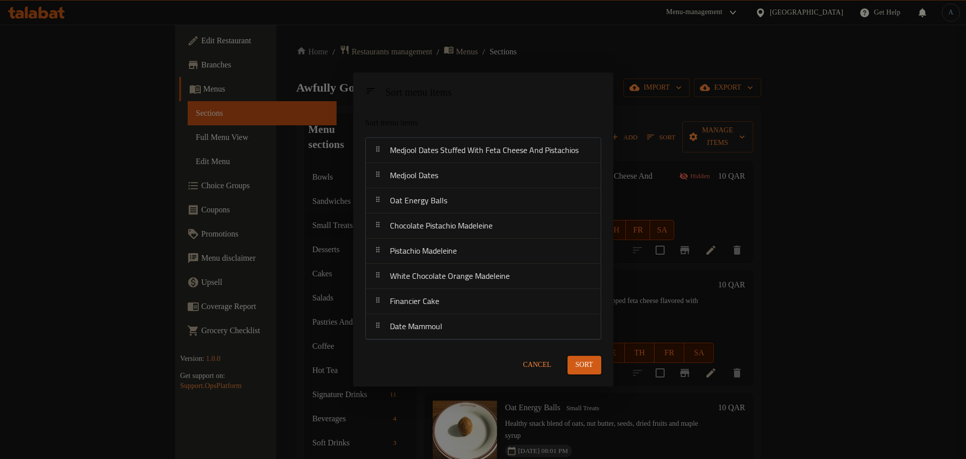
click at [537, 364] on span "Cancel" at bounding box center [537, 365] width 28 height 13
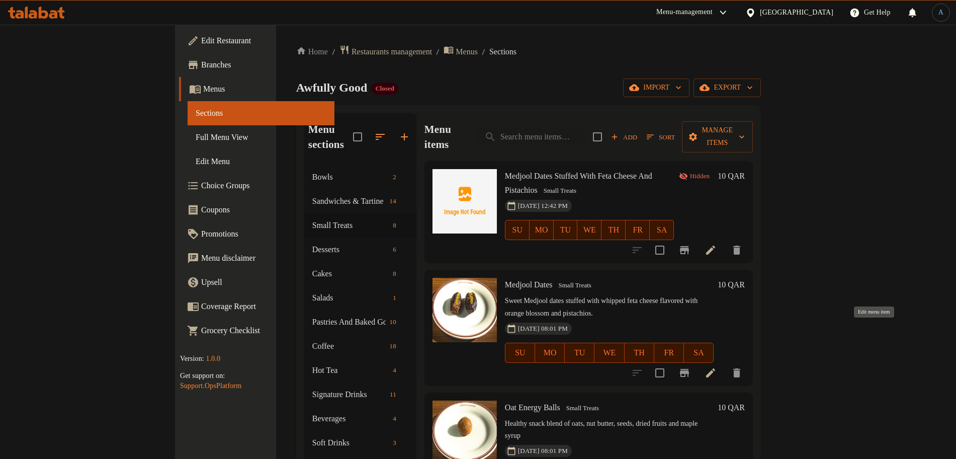
click at [717, 367] on icon at bounding box center [711, 373] width 12 height 12
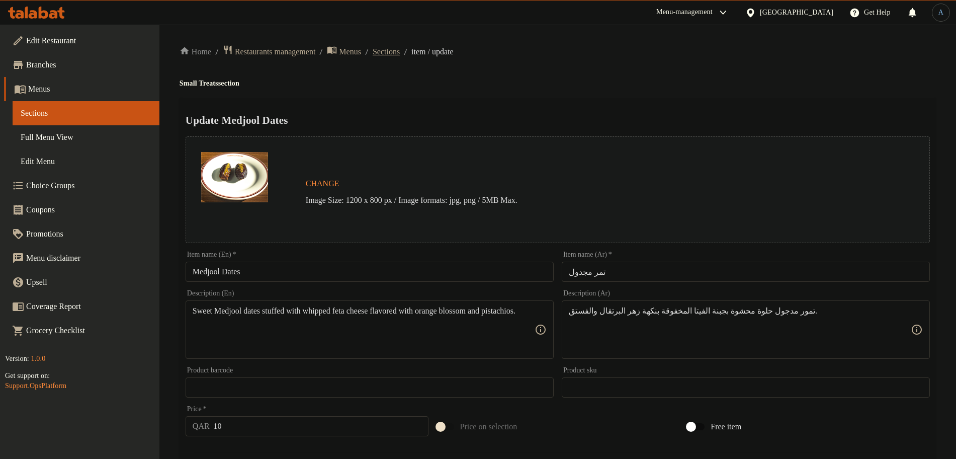
click at [398, 51] on span "Sections" at bounding box center [386, 52] width 27 height 12
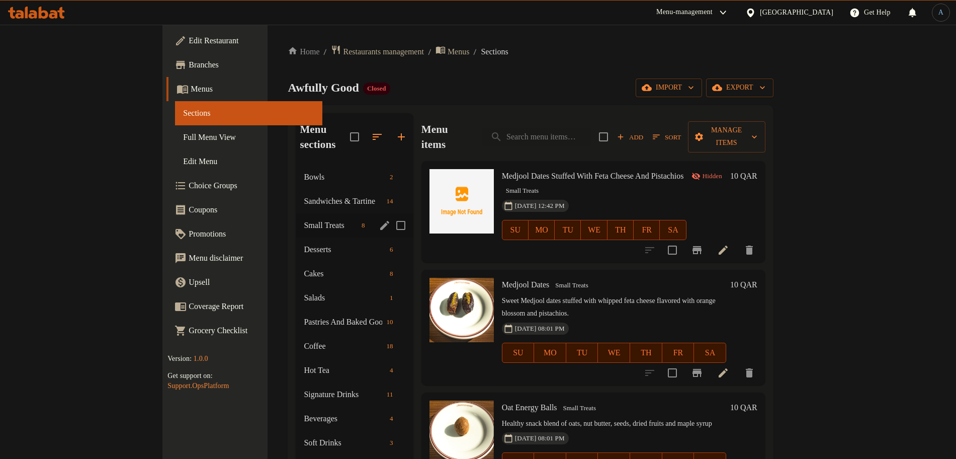
click at [379, 219] on icon "edit" at bounding box center [385, 225] width 12 height 12
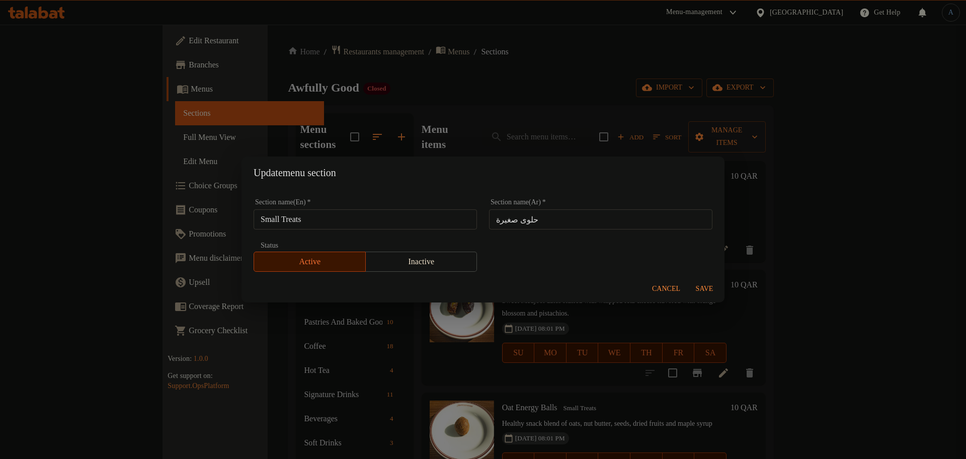
click at [476, 108] on div "Update menu section Section name(En)   * Small Treats Section name(En) * Sectio…" at bounding box center [483, 229] width 966 height 459
click at [669, 298] on button "Cancel" at bounding box center [666, 289] width 36 height 19
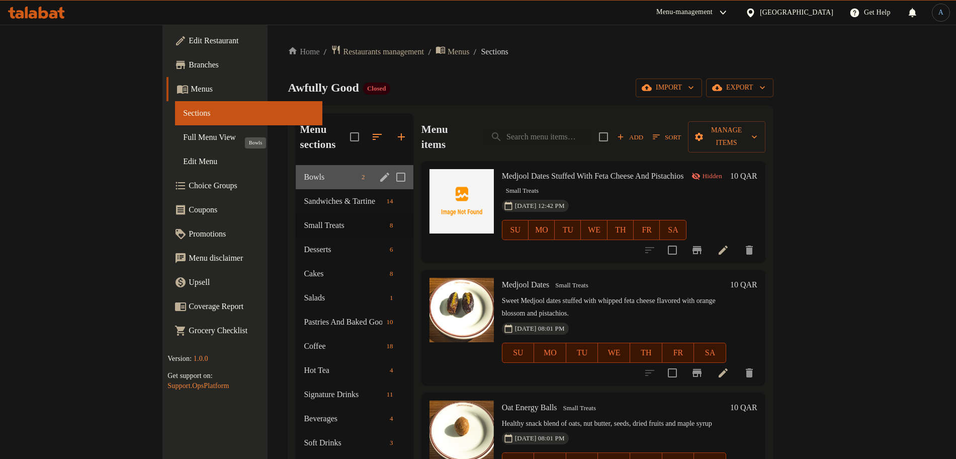
click at [304, 171] on span "Bowls" at bounding box center [331, 177] width 54 height 12
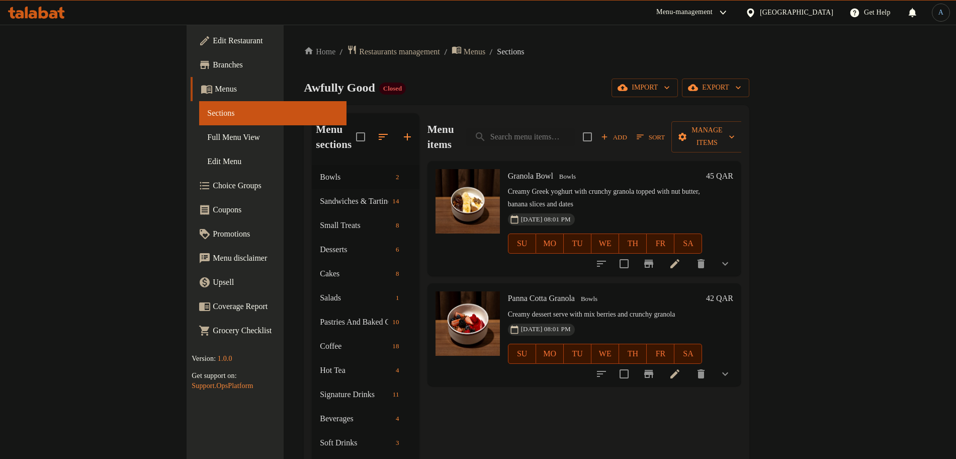
click at [594, 186] on p "Creamy Greek yoghurt with crunchy granola topped with nut butter, banana slices…" at bounding box center [605, 198] width 194 height 25
click at [326, 76] on div "Home / Restaurants management / Menus / Sections Awfully Good Closed import exp…" at bounding box center [527, 312] width 446 height 535
click at [681, 258] on icon at bounding box center [675, 264] width 12 height 12
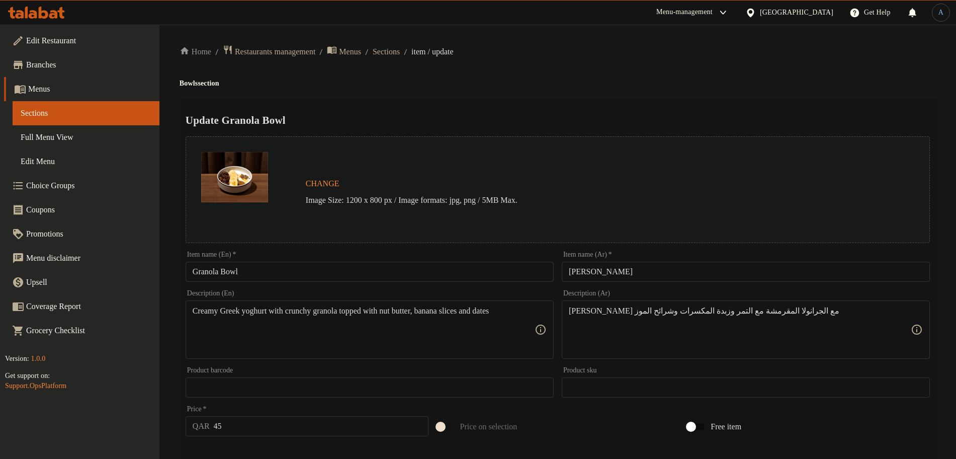
click at [641, 82] on h4 "Bowls section" at bounding box center [558, 83] width 757 height 10
click at [400, 53] on span "Sections" at bounding box center [386, 52] width 27 height 12
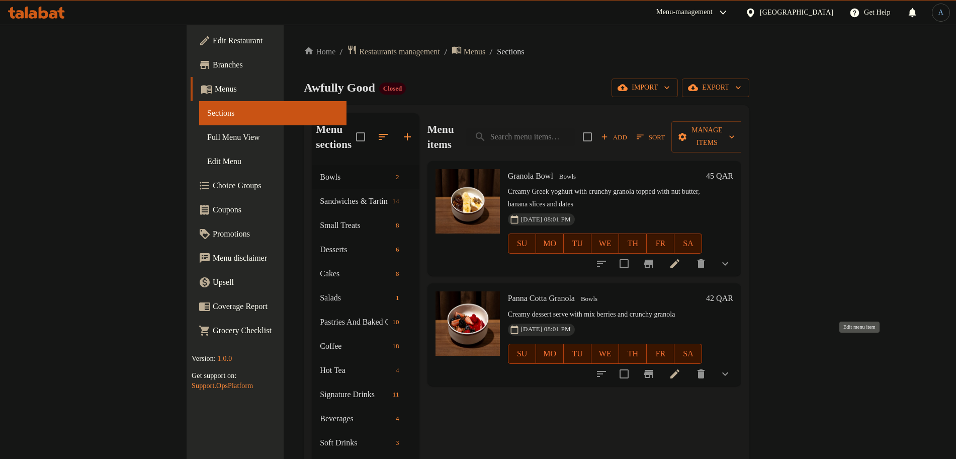
click at [681, 368] on icon at bounding box center [675, 374] width 12 height 12
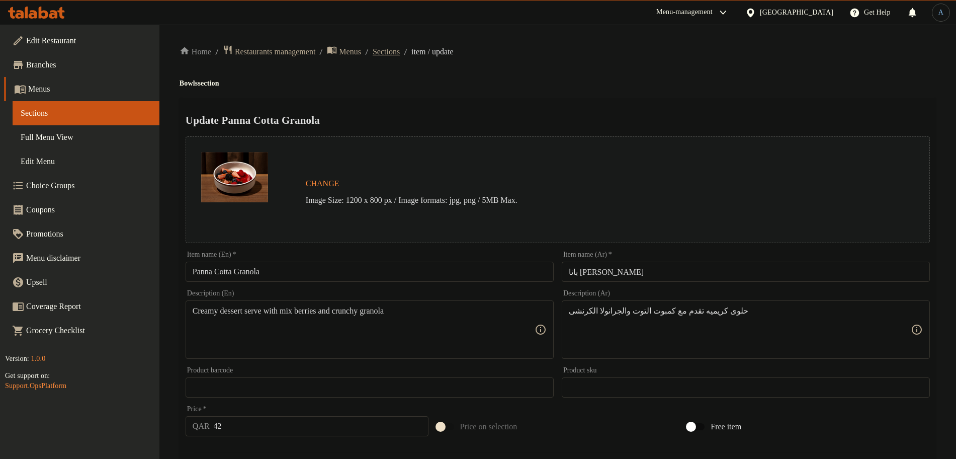
click at [400, 51] on span "Sections" at bounding box center [386, 52] width 27 height 12
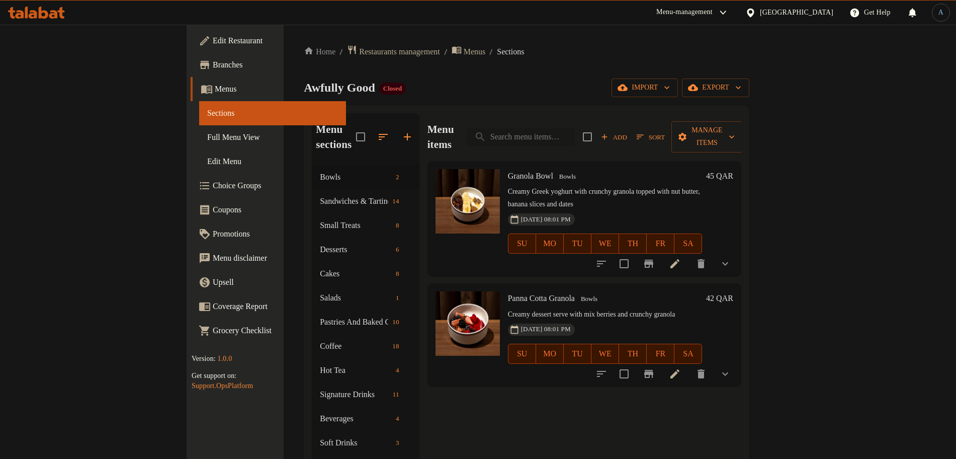
click at [565, 134] on input "search" at bounding box center [520, 137] width 109 height 18
paste input "Whipped Sweet Goat Cheese with Caramelized Pear"
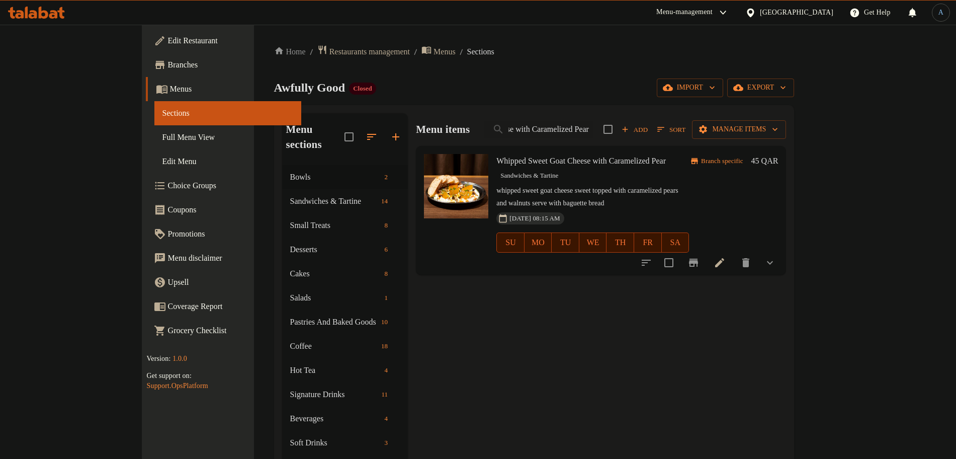
type input "Whipped Sweet Goat Cheese with Caramelized Pear"
click at [660, 67] on div "Home / Restaurants management / Menus / Sections Awfully Good Closed import exp…" at bounding box center [534, 312] width 521 height 535
click at [576, 72] on div "Home / Restaurants management / Menus / Sections Awfully Good Closed import exp…" at bounding box center [534, 312] width 521 height 535
drag, startPoint x: 357, startPoint y: 82, endPoint x: 492, endPoint y: 98, distance: 135.3
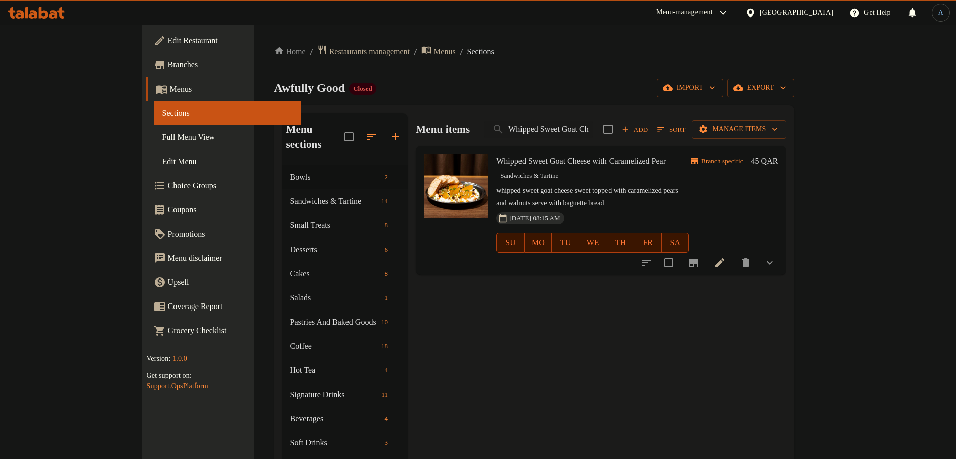
click at [358, 82] on div "Awfully Good Closed import export" at bounding box center [534, 87] width 521 height 19
click at [593, 134] on input "Whipped Sweet Goat Cheese with Caramelized Pear" at bounding box center [538, 130] width 109 height 18
click at [604, 68] on div "Home / Restaurants management / Menus / Sections Awfully Good Closed import exp…" at bounding box center [534, 312] width 521 height 535
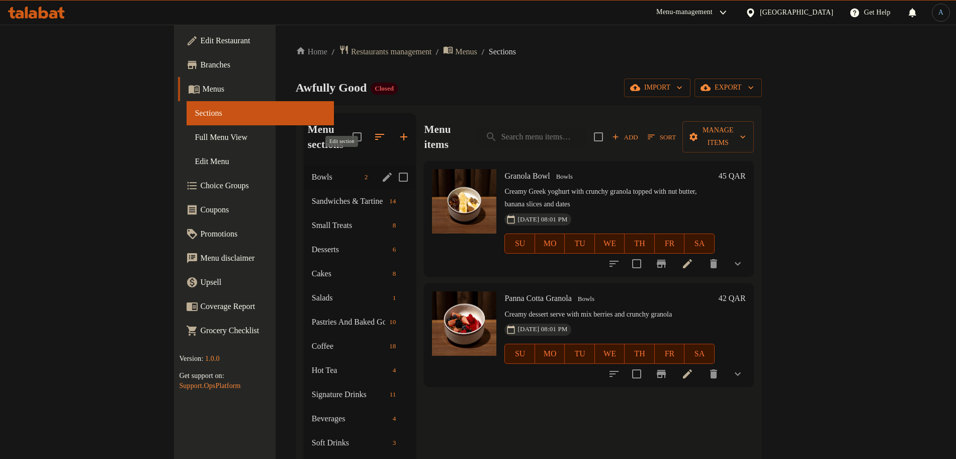
click at [381, 171] on icon "edit" at bounding box center [387, 177] width 12 height 12
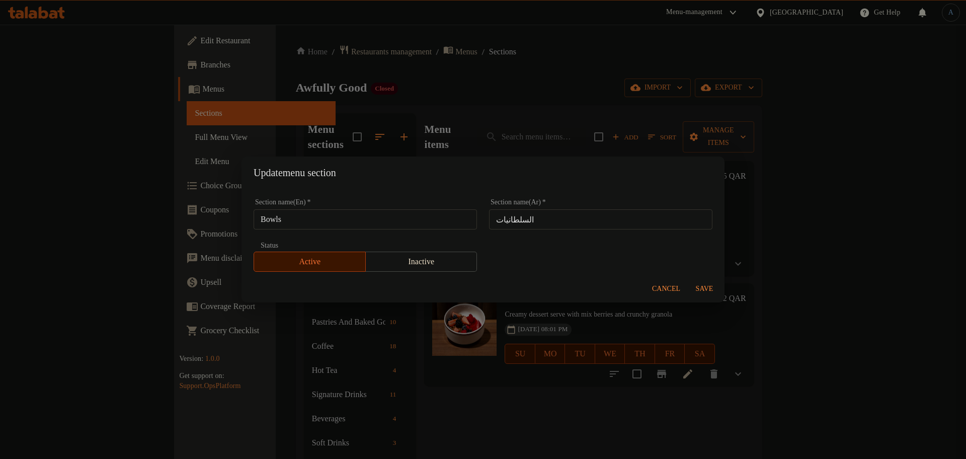
click at [527, 73] on div "Update menu section Section name(En)   * Bowls Section name(En) * Section name(…" at bounding box center [483, 229] width 966 height 459
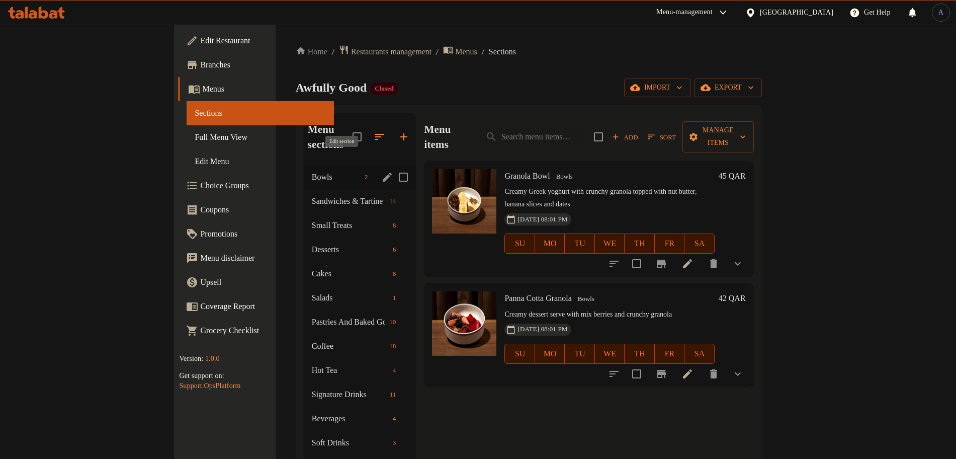
click at [381, 171] on icon "edit" at bounding box center [387, 177] width 12 height 12
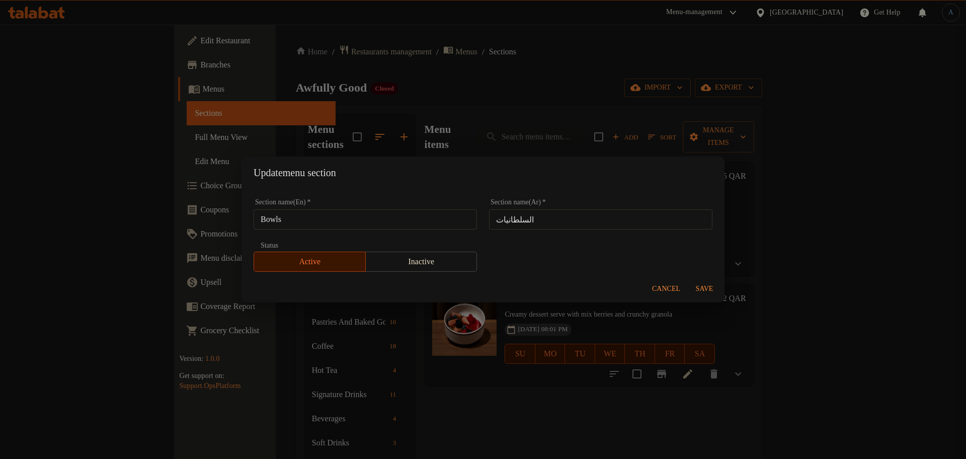
click at [364, 212] on input "Bowls" at bounding box center [365, 219] width 223 height 20
paste input "runch"
type input "Brunch"
click at [542, 220] on input "السلطانيات" at bounding box center [600, 219] width 223 height 20
click at [704, 291] on span "Save" at bounding box center [704, 289] width 24 height 13
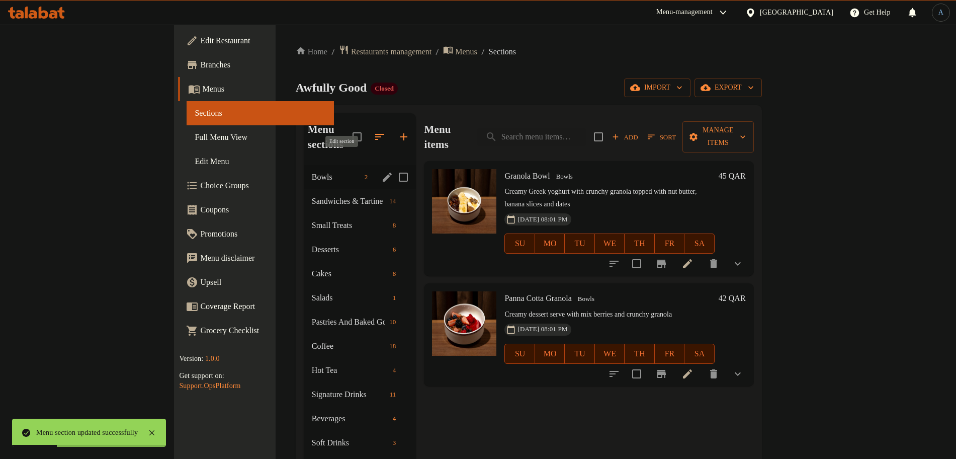
click at [381, 171] on icon "edit" at bounding box center [387, 177] width 12 height 12
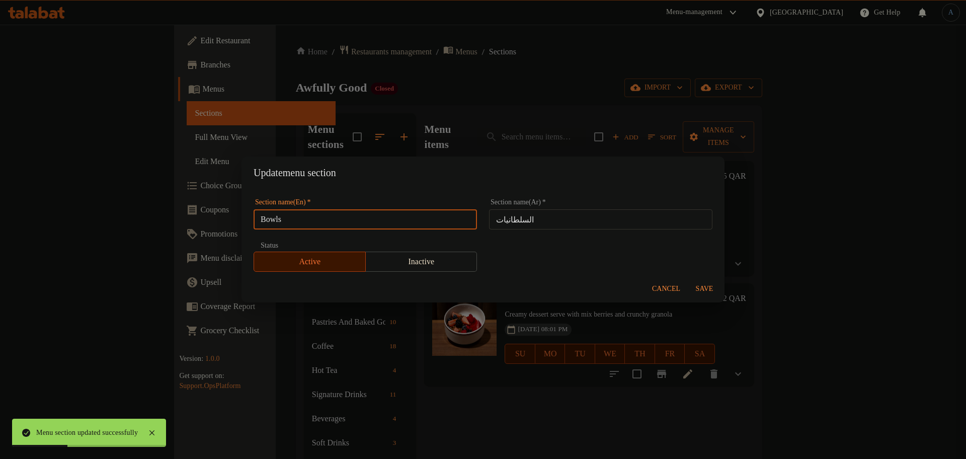
click at [305, 219] on input "Bowls" at bounding box center [365, 219] width 223 height 20
paste input "runch"
type input "Brunch"
click at [558, 220] on input "السلطانيات" at bounding box center [600, 219] width 223 height 20
click at [702, 290] on span "Save" at bounding box center [704, 289] width 24 height 13
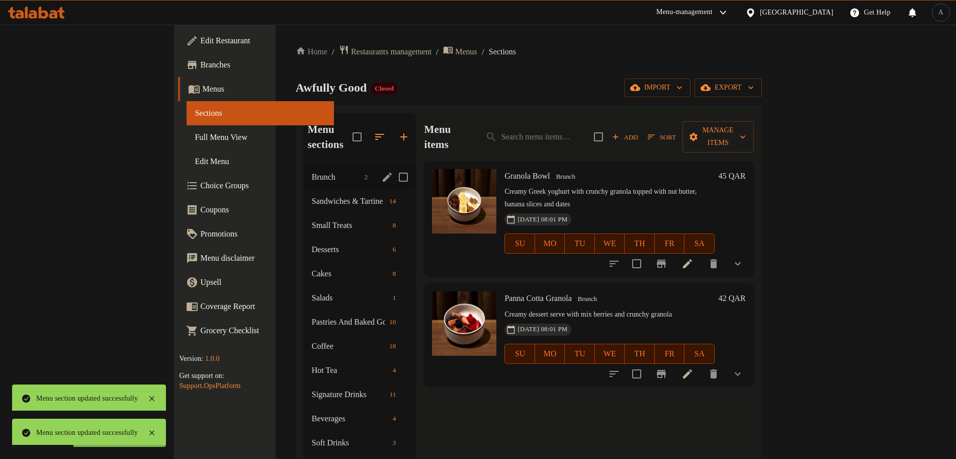
click at [383, 173] on icon "edit" at bounding box center [387, 177] width 9 height 9
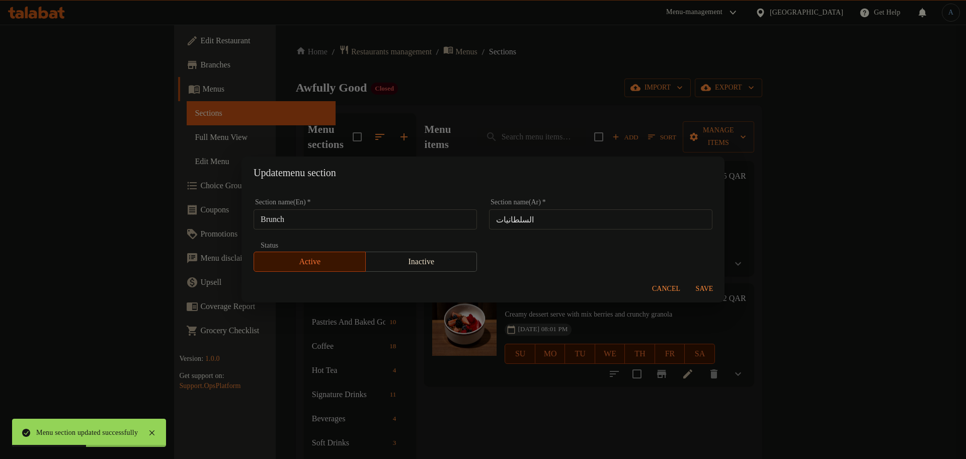
click at [543, 218] on input "السلطانيات" at bounding box center [600, 219] width 223 height 20
paste input "رانش"
click at [565, 212] on input "برانش" at bounding box center [600, 219] width 223 height 20
type input "برانش"
click at [704, 282] on button "Save" at bounding box center [704, 289] width 32 height 19
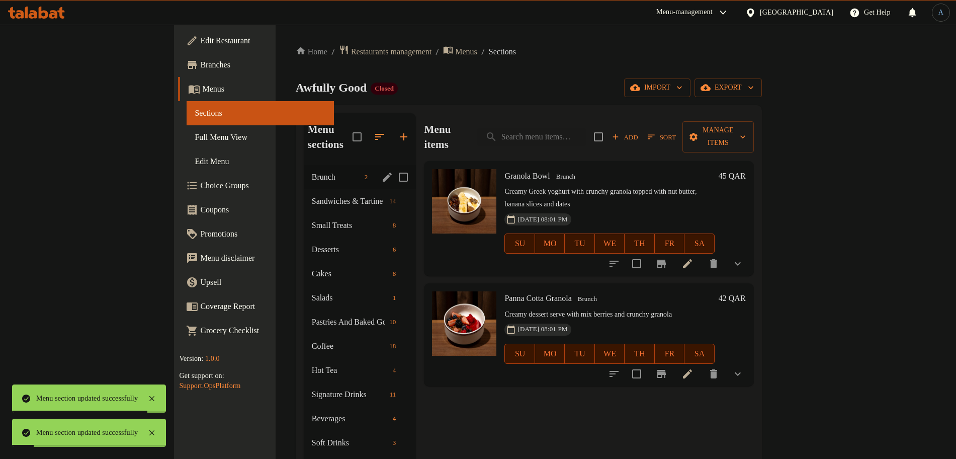
click at [381, 171] on icon "edit" at bounding box center [387, 177] width 12 height 12
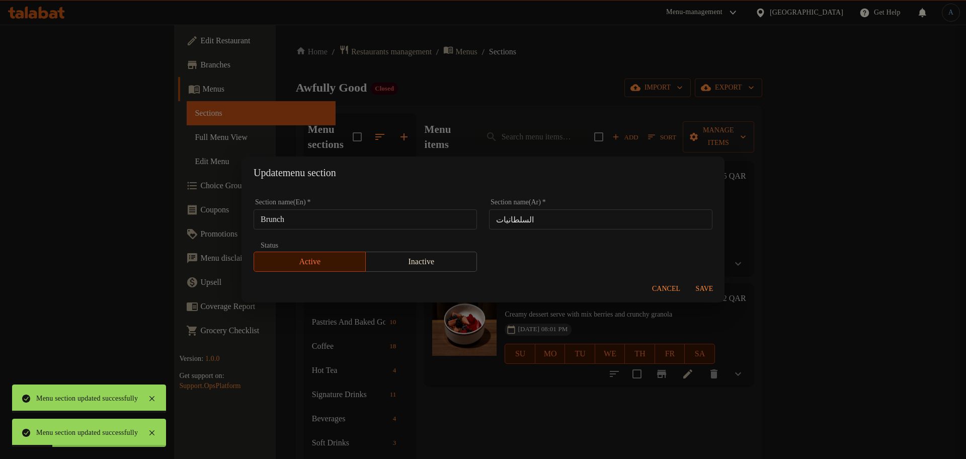
click at [544, 218] on input "السلطانيات" at bounding box center [600, 219] width 223 height 20
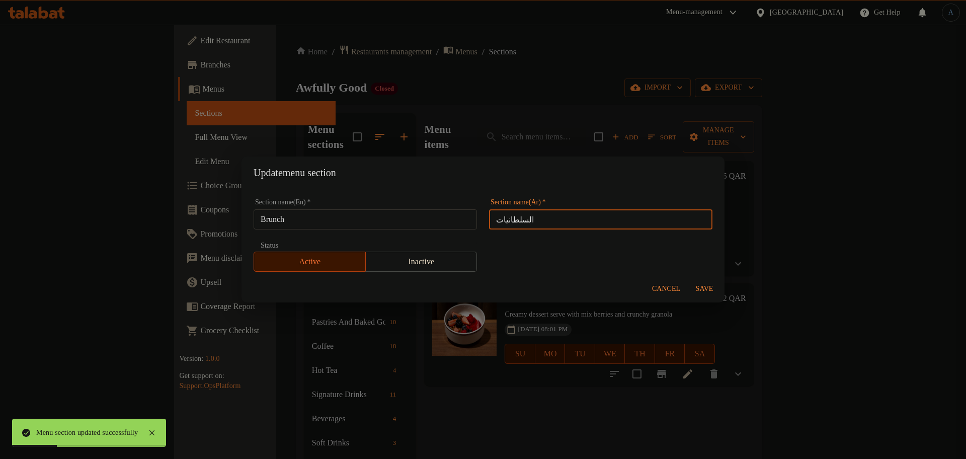
paste input "رانش"
type input "برانش"
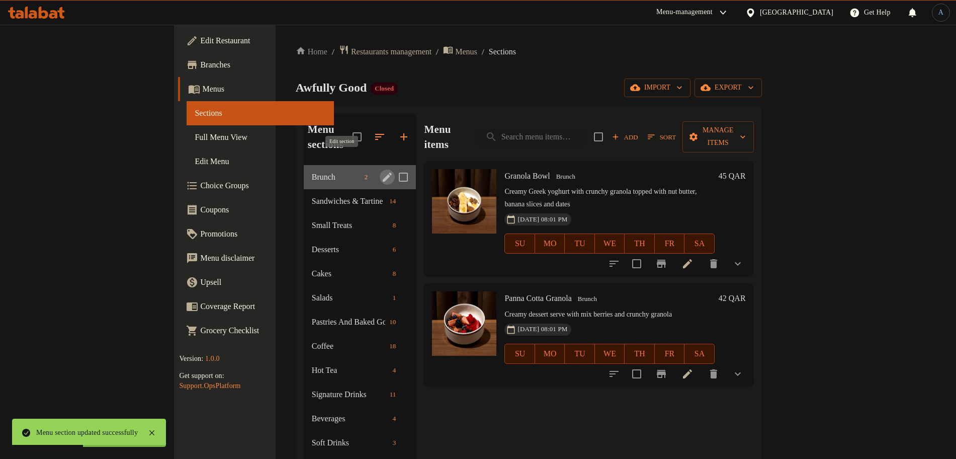
click at [383, 173] on icon "edit" at bounding box center [387, 177] width 9 height 9
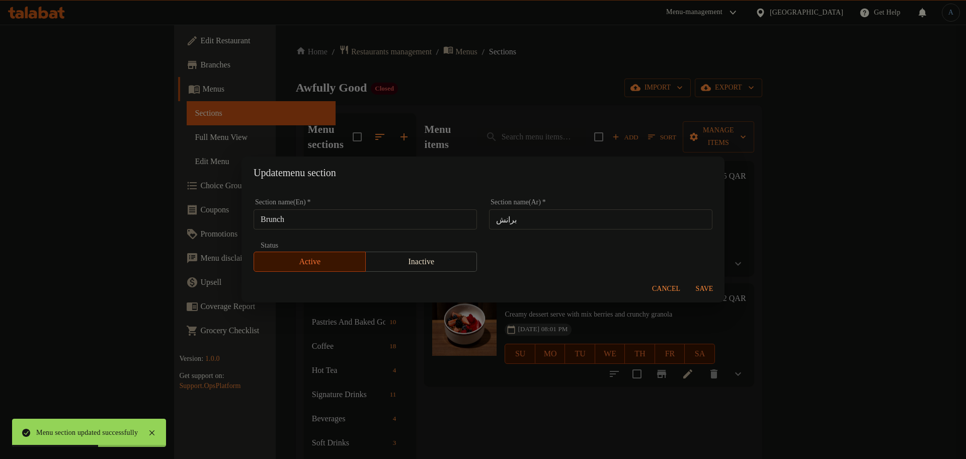
click at [563, 88] on div "Update menu section Section name(En)   * Brunch Section name(En) * Section name…" at bounding box center [483, 229] width 966 height 459
click at [674, 292] on span "Cancel" at bounding box center [666, 289] width 28 height 13
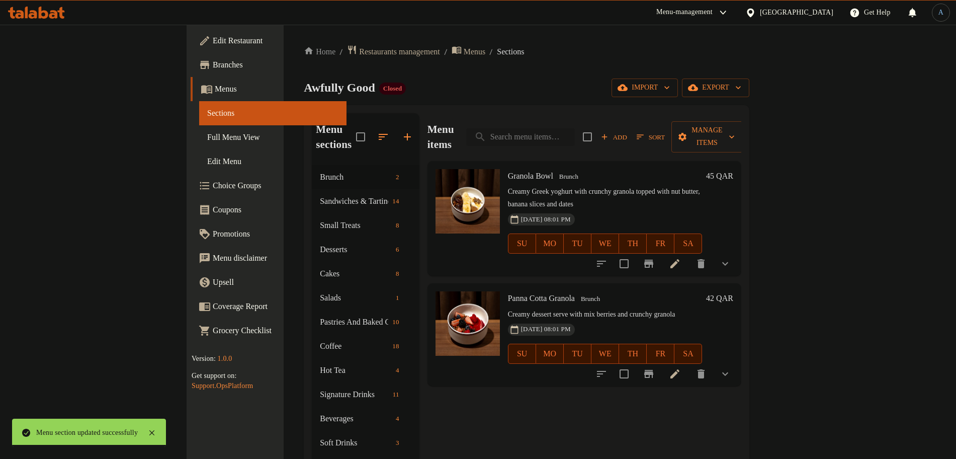
click at [575, 131] on input "search" at bounding box center [520, 137] width 109 height 18
paste input "Whipped Sweet Goat Cheese with Caramelized Pear"
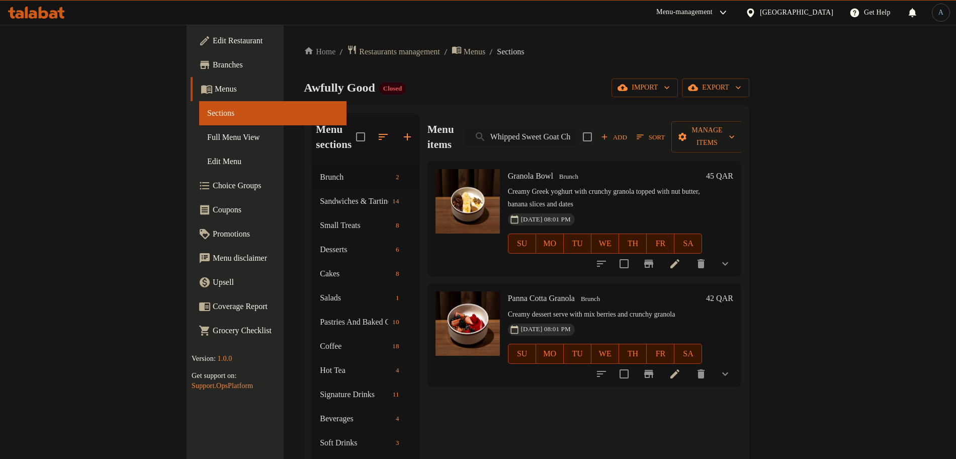
scroll to position [0, 95]
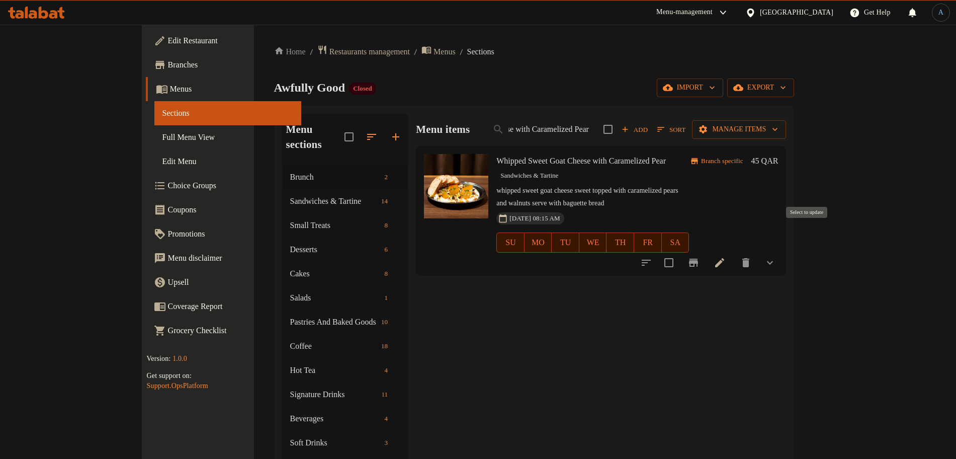
type input "Whipped Sweet Goat Cheese with Caramelized Pear"
click at [680, 252] on input "checkbox" at bounding box center [669, 262] width 21 height 21
checkbox input "true"
click at [778, 132] on span "Manage items" at bounding box center [739, 129] width 78 height 13
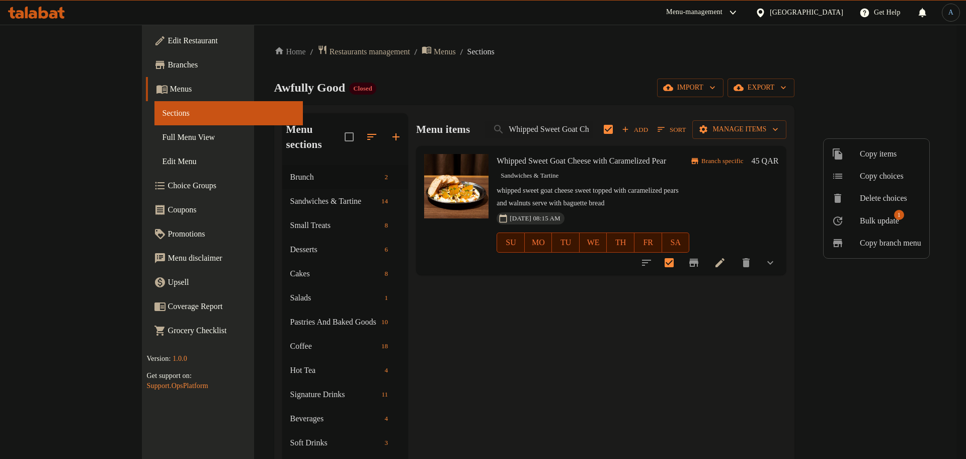
click at [872, 220] on span "Bulk update" at bounding box center [879, 221] width 39 height 12
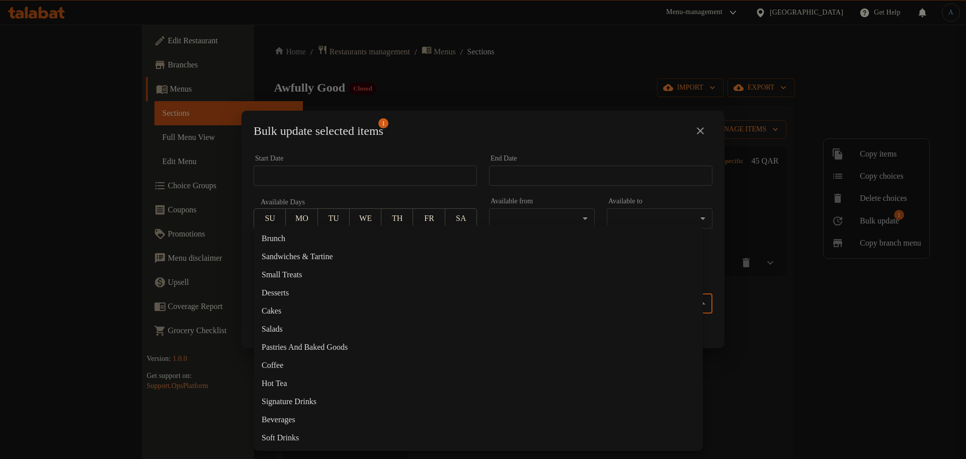
click at [420, 304] on body "​ Menu-management Qatar Get Help A Edit Restaurant Branches Menus Sections Full…" at bounding box center [483, 242] width 966 height 434
click at [294, 240] on li "Brunch" at bounding box center [478, 238] width 449 height 18
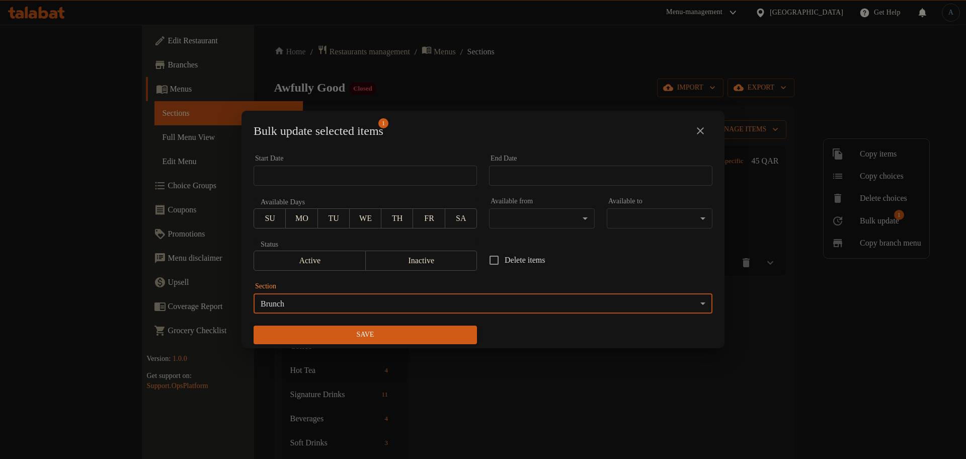
click at [323, 336] on span "Save" at bounding box center [365, 335] width 207 height 13
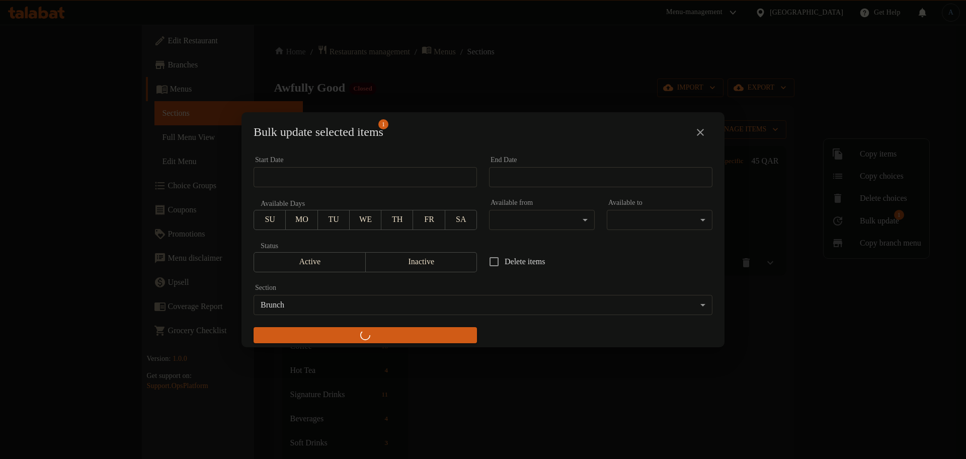
checkbox input "false"
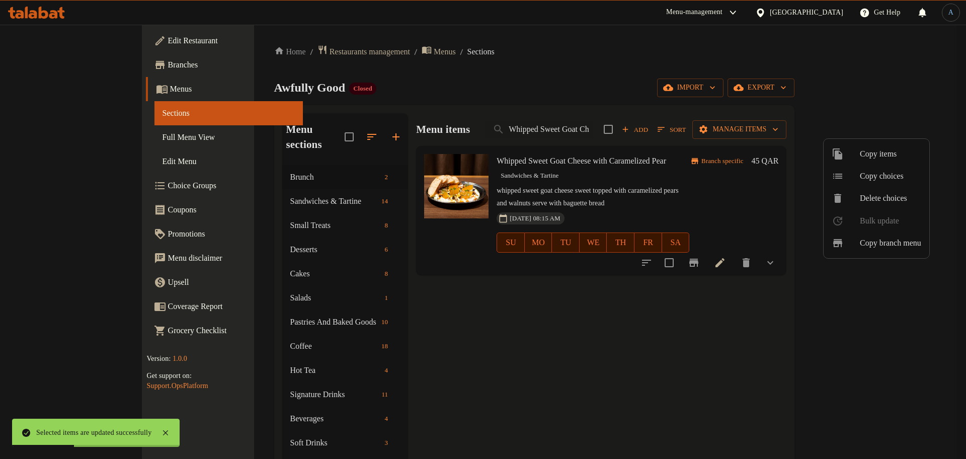
click at [635, 134] on div at bounding box center [483, 229] width 966 height 459
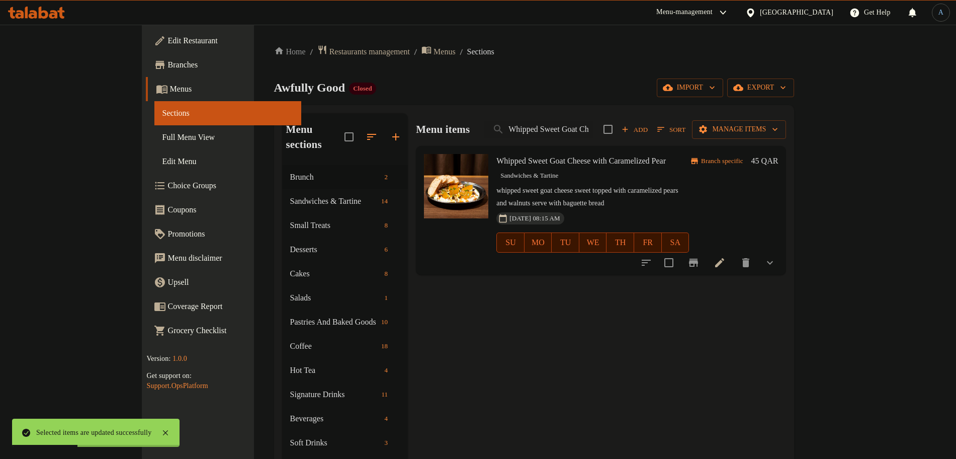
click at [593, 134] on input "Whipped Sweet Goat Cheese with Caramelized Pear" at bounding box center [538, 130] width 109 height 18
click at [646, 78] on div "Awfully Good Closed import export" at bounding box center [534, 87] width 521 height 19
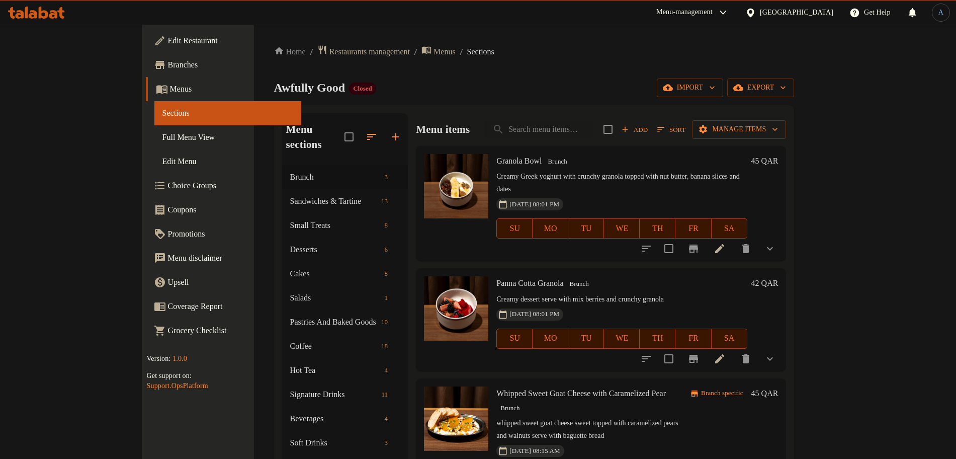
click at [684, 304] on div "02-07-2025 08:01 PM SU MO TU WE TH FR SA" at bounding box center [622, 331] width 259 height 54
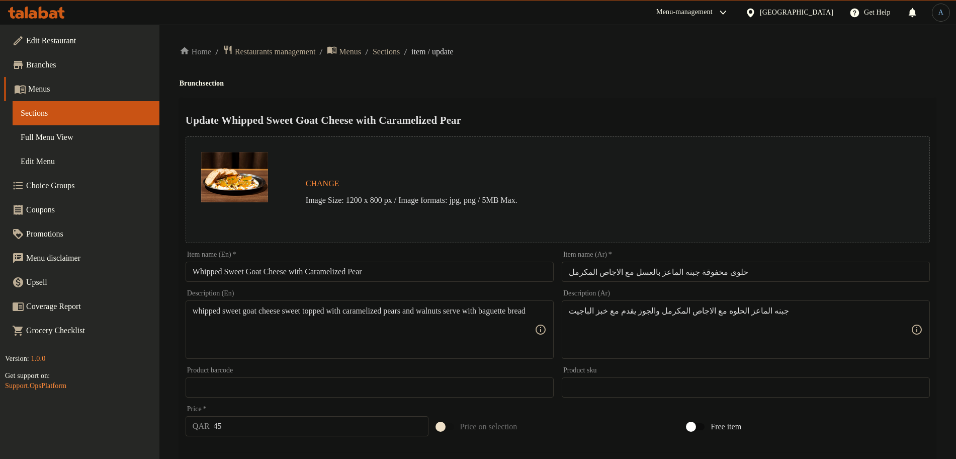
click at [739, 72] on div "Home / Restaurants management / Menus / Sections / item / update Brunch section…" at bounding box center [558, 390] width 757 height 690
click at [759, 78] on h4 "Brunch section" at bounding box center [558, 83] width 757 height 10
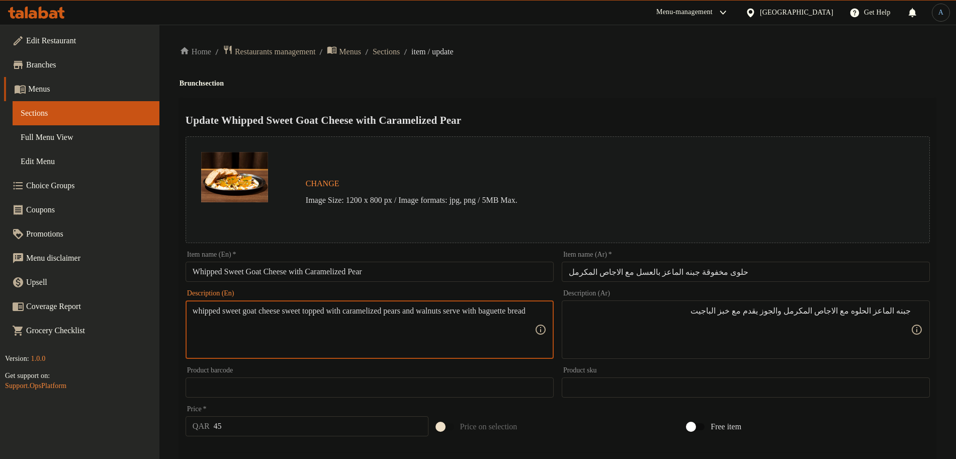
click at [213, 307] on textarea "whipped sweet goat cheese sweet topped with caramelized pears and walnuts serve…" at bounding box center [364, 330] width 342 height 48
drag, startPoint x: 288, startPoint y: 282, endPoint x: 284, endPoint y: 288, distance: 7.3
click at [288, 282] on div "Item name (En)   * Whipped Sweet Goat Cheese with Caramelized Pear Item name (E…" at bounding box center [370, 266] width 376 height 39
drag, startPoint x: 295, startPoint y: 312, endPoint x: 190, endPoint y: 312, distance: 105.1
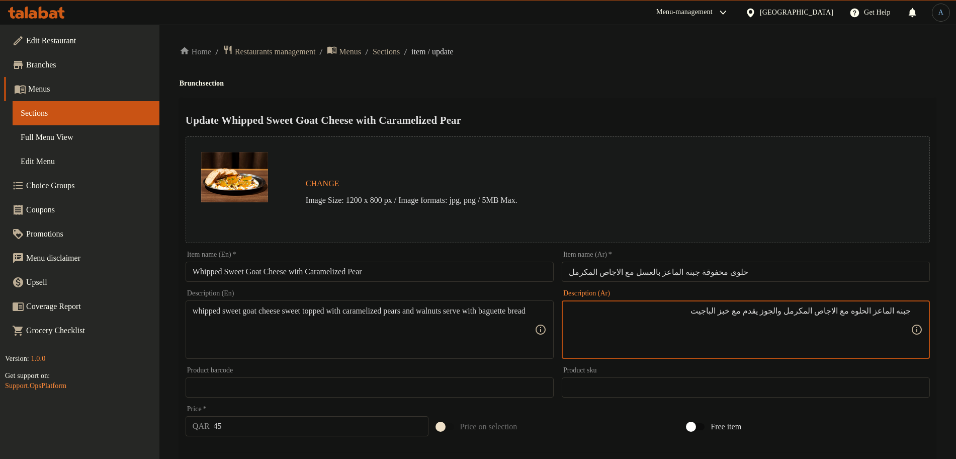
paste textarea "المخفوق"
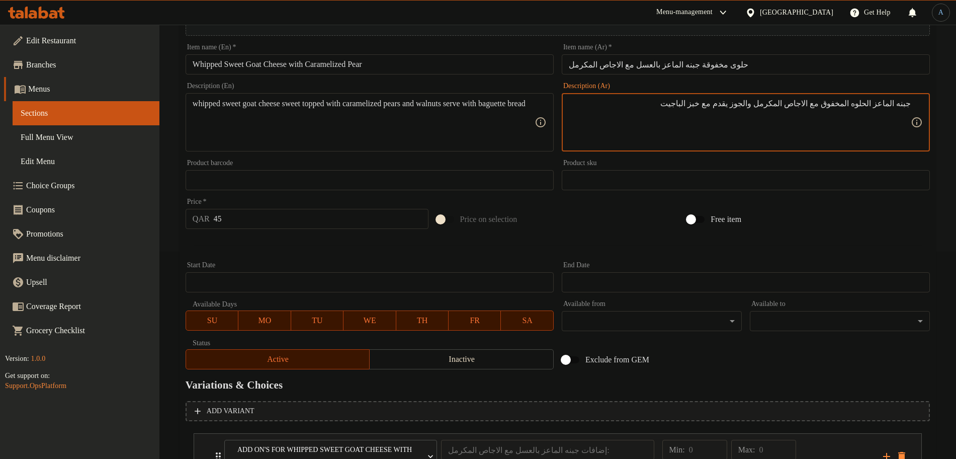
scroll to position [296, 0]
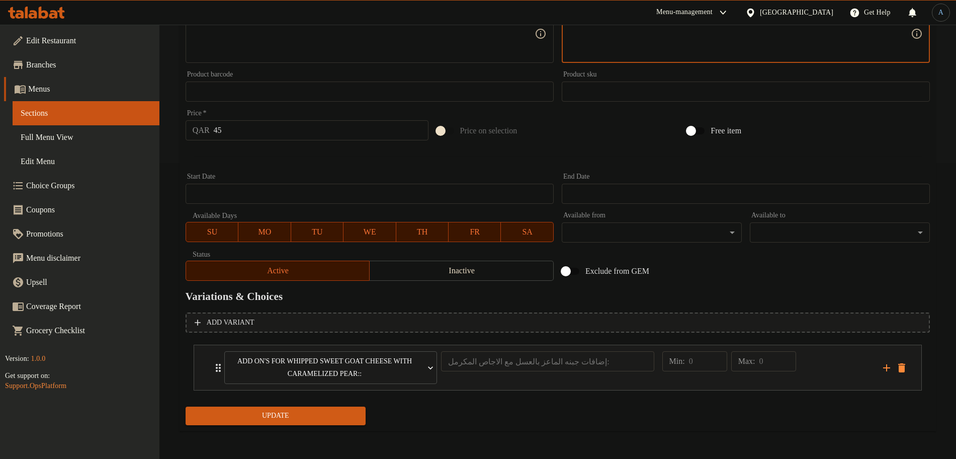
type textarea "جبنه الماعز الحلوه المخفوق مع الاجاص المكرمل والجوز يقدم مع خبز الباجيت"
click at [350, 418] on span "Update" at bounding box center [276, 416] width 164 height 13
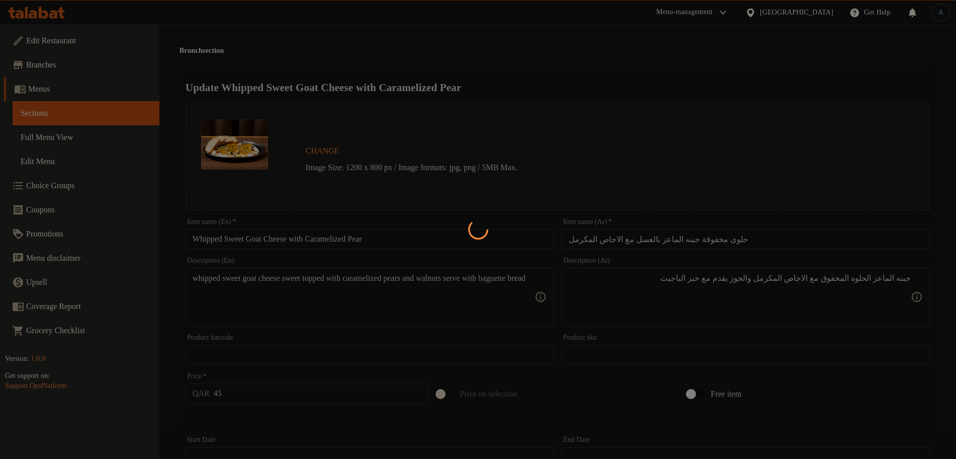
scroll to position [0, 0]
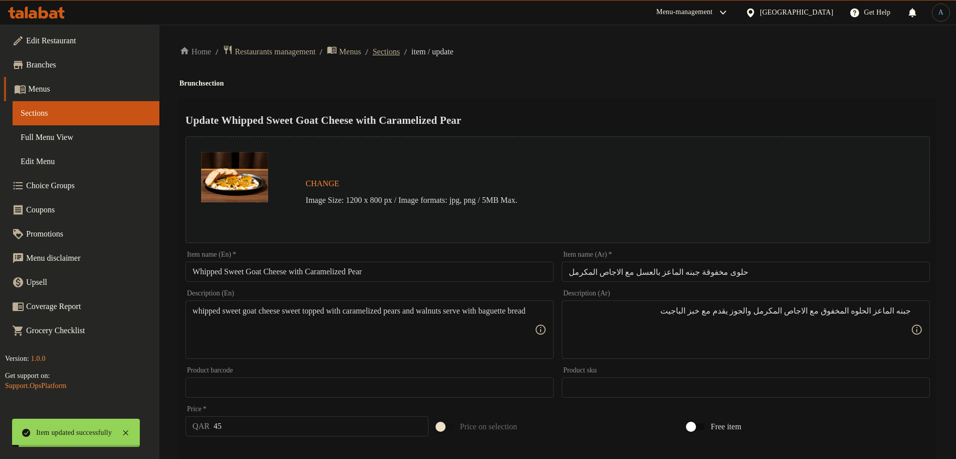
click at [398, 51] on span "Sections" at bounding box center [386, 52] width 27 height 12
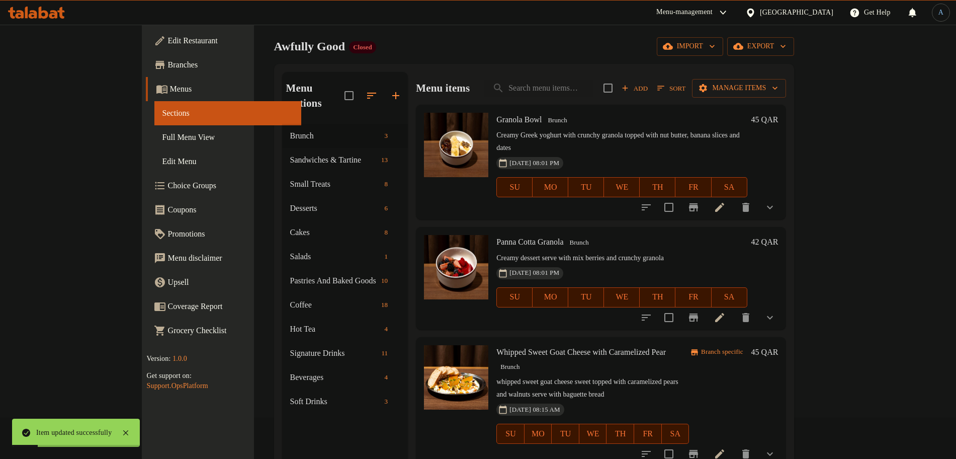
scroll to position [63, 0]
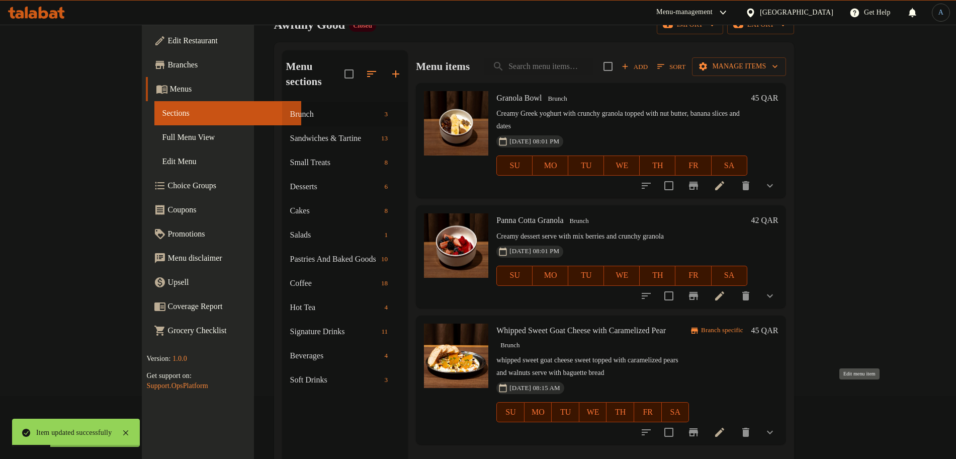
click at [726, 426] on icon at bounding box center [720, 432] width 12 height 12
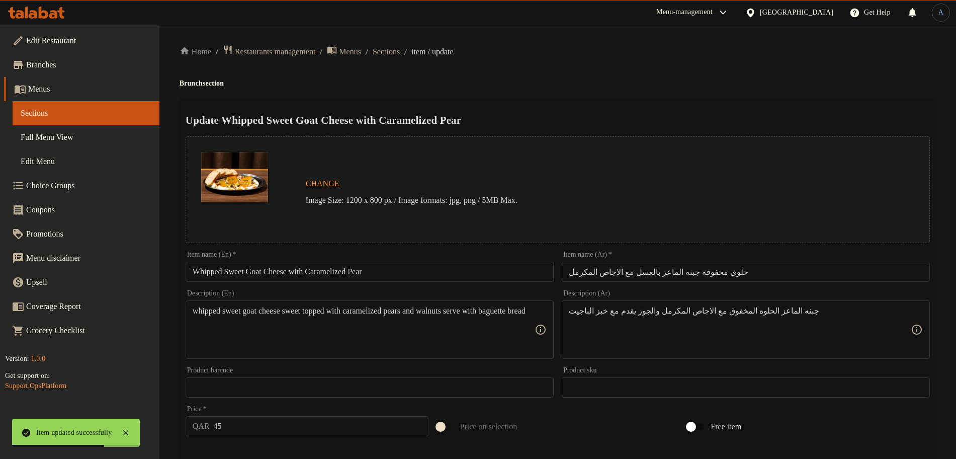
click at [407, 338] on textarea "whipped sweet goat cheese sweet topped with caramelized pears and walnuts serve…" at bounding box center [364, 330] width 342 height 48
paste textarea "W"
type textarea "Whipped sweet goat cheese sweet topped with caramelized pears and walnuts serve…"
click at [658, 58] on div "Home / Restaurants management / Menus / Sections / item / update Brunch section…" at bounding box center [558, 390] width 757 height 690
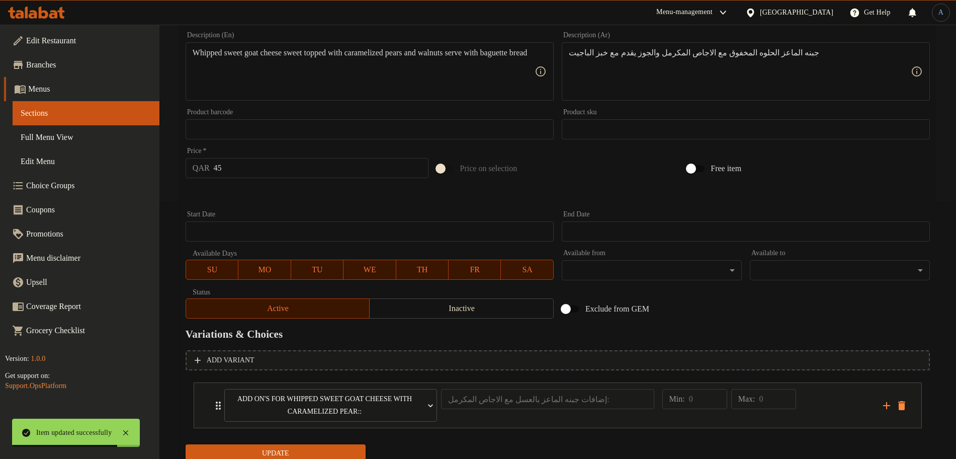
scroll to position [296, 0]
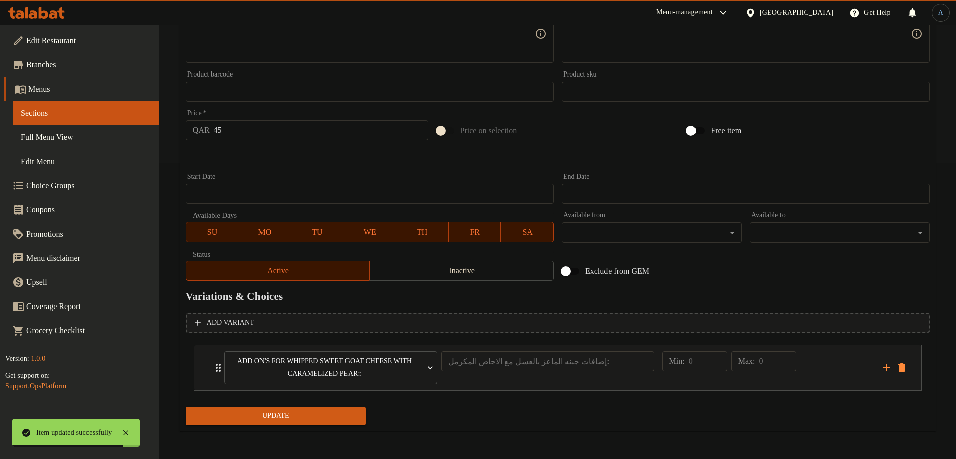
click at [326, 421] on span "Update" at bounding box center [276, 416] width 164 height 13
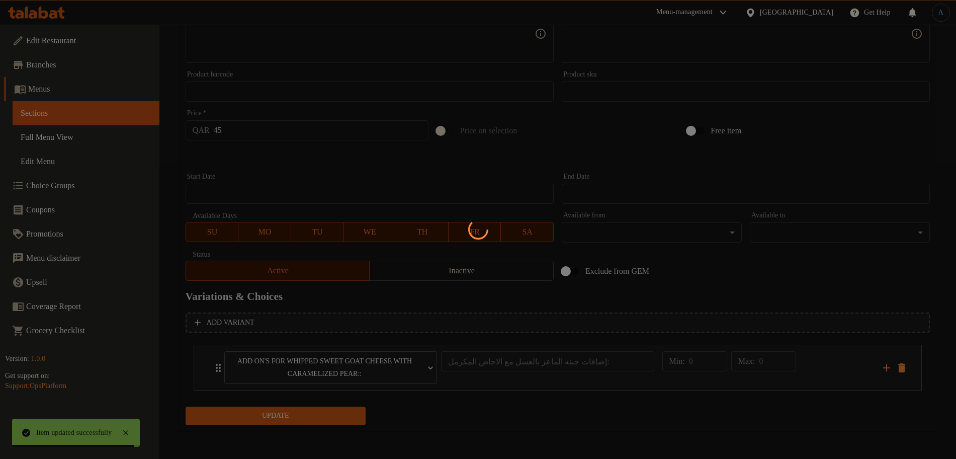
scroll to position [0, 0]
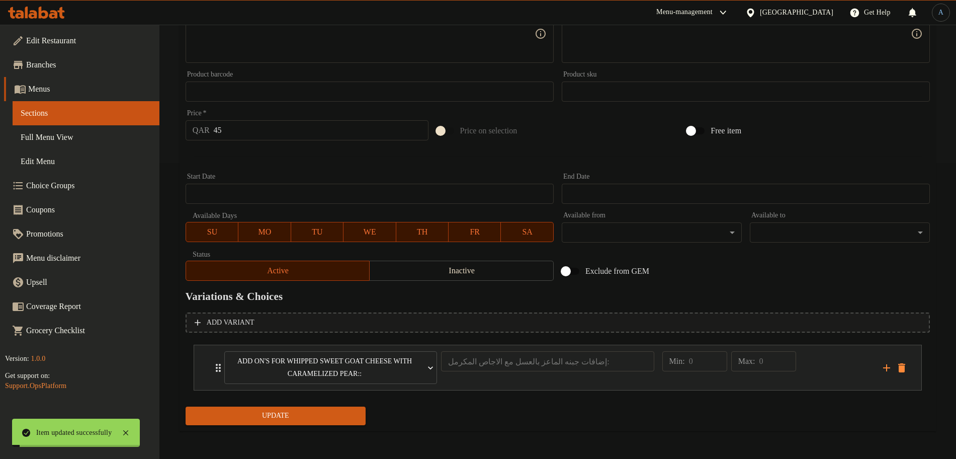
click at [850, 363] on div "Min: 0 ​ Max: 0 ​" at bounding box center [767, 367] width 221 height 45
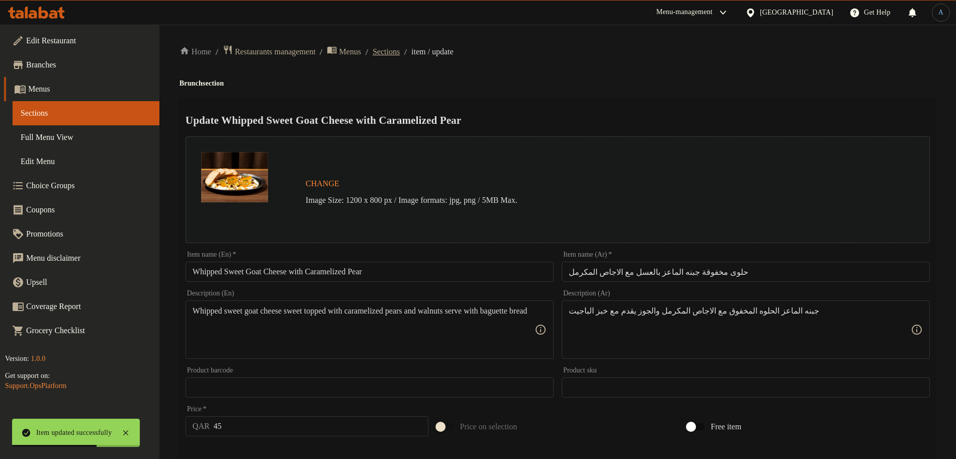
click at [400, 54] on span "Sections" at bounding box center [386, 52] width 27 height 12
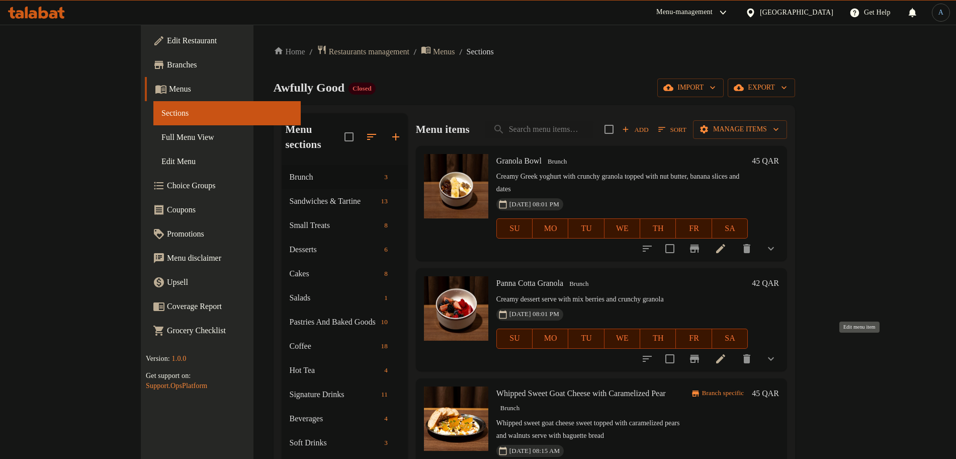
click at [727, 353] on icon at bounding box center [721, 359] width 12 height 12
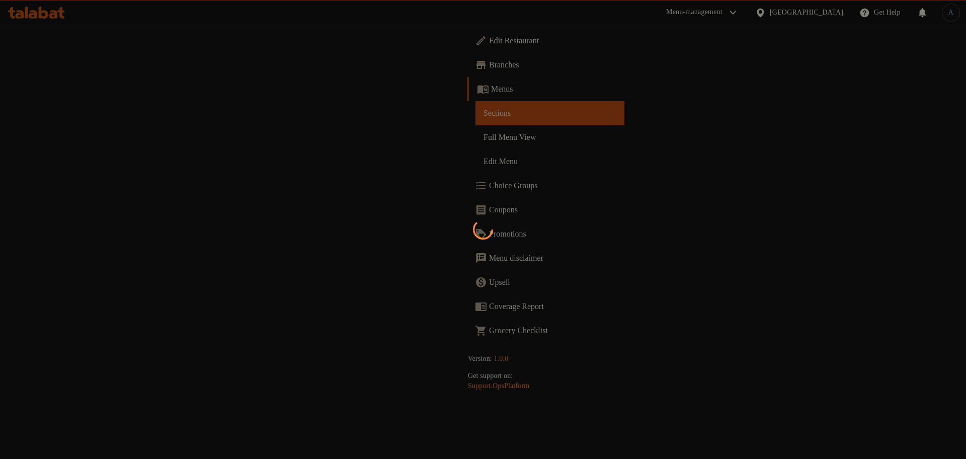
click at [514, 97] on div at bounding box center [483, 229] width 966 height 459
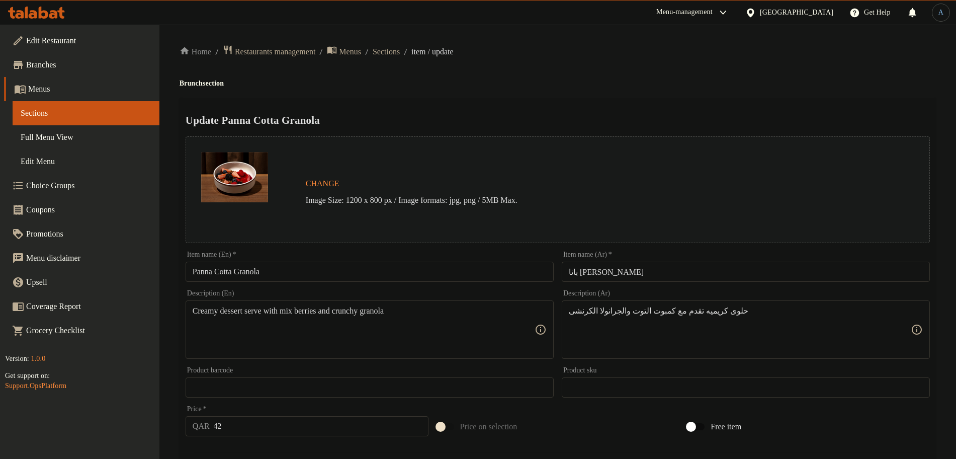
click at [660, 113] on h2 "Update Panna Cotta Granola" at bounding box center [558, 120] width 745 height 15
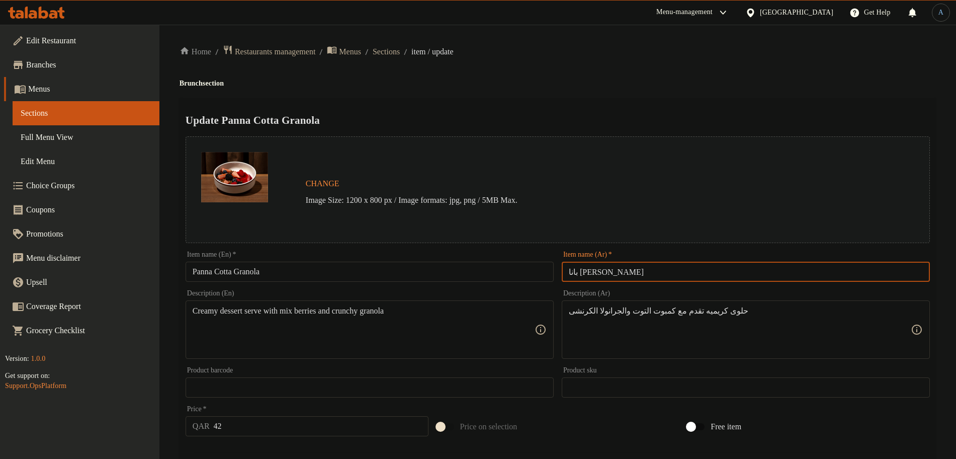
click at [580, 76] on div "Home / Restaurants management / Menus / Sections / item / update Brunch section…" at bounding box center [558, 384] width 757 height 678
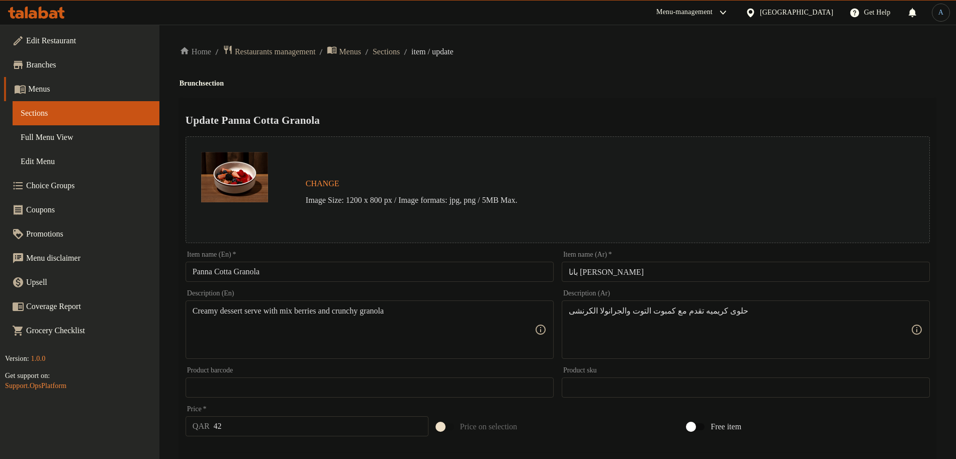
click at [550, 65] on div "Home / Restaurants management / Menus / Sections / item / update Brunch section…" at bounding box center [558, 384] width 757 height 678
click at [617, 94] on div "Home / Restaurants management / Menus / Sections / item / update Brunch section…" at bounding box center [558, 384] width 757 height 678
click at [799, 88] on div "Home / Restaurants management / Menus / Sections / item / update Brunch section…" at bounding box center [558, 384] width 757 height 678
click at [738, 90] on div "Home / Restaurants management / Menus / Sections / item / update Brunch section…" at bounding box center [558, 384] width 757 height 678
paste textarea "اناكوتا كريمية تقدم مع غرانولا مقرمشة وكومبوت التوت"
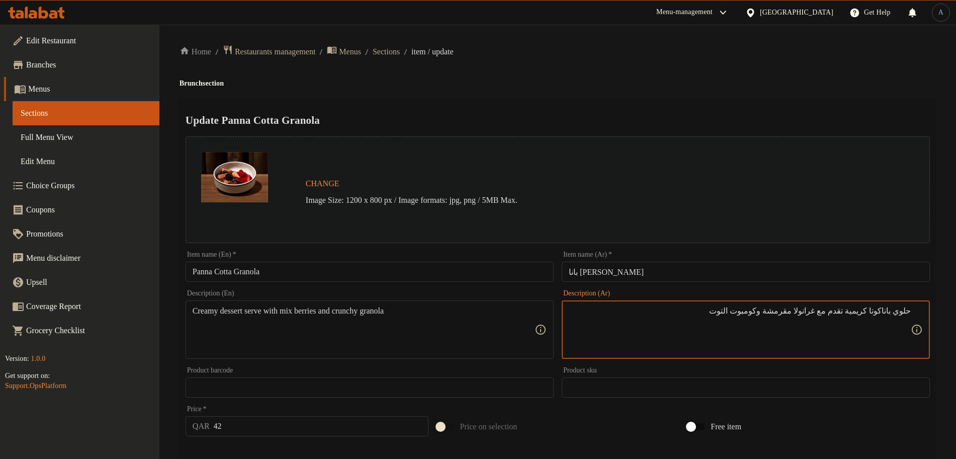
type textarea "حلوي باناكوتا كريمية تقدم مع غرانولا مقرمشة وكومبوت التوت"
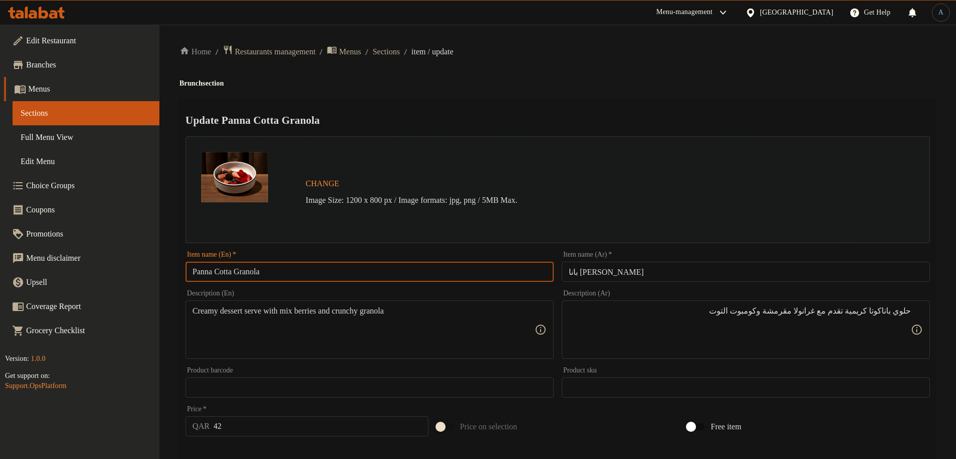
drag, startPoint x: 240, startPoint y: 270, endPoint x: 189, endPoint y: 272, distance: 51.3
click at [189, 272] on input "Panna Cotta Granola" at bounding box center [370, 272] width 368 height 20
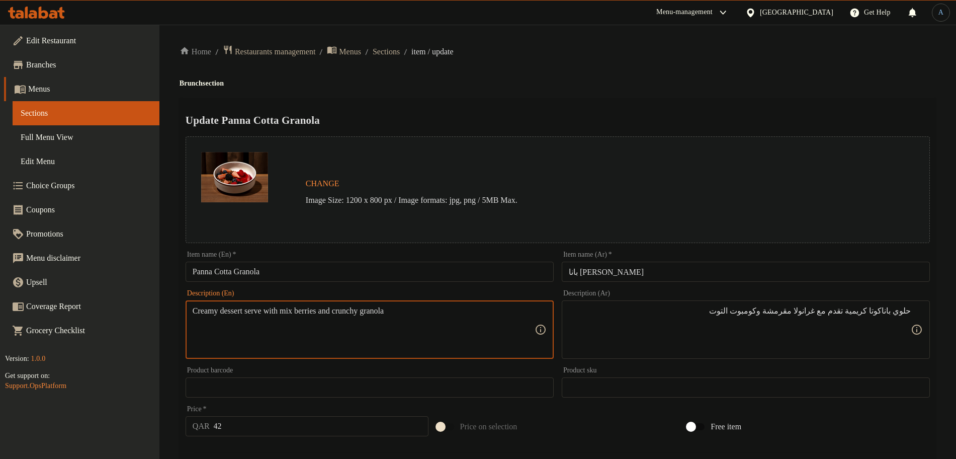
paste textarea "Panna Cotta"
click at [227, 309] on textarea "Creamy Panna Cotta dessert serve with mix berries and crunchy granola" at bounding box center [364, 330] width 342 height 48
type textarea "Creamy Panna Cotta dessert serve with mix berries and crunchy granola"
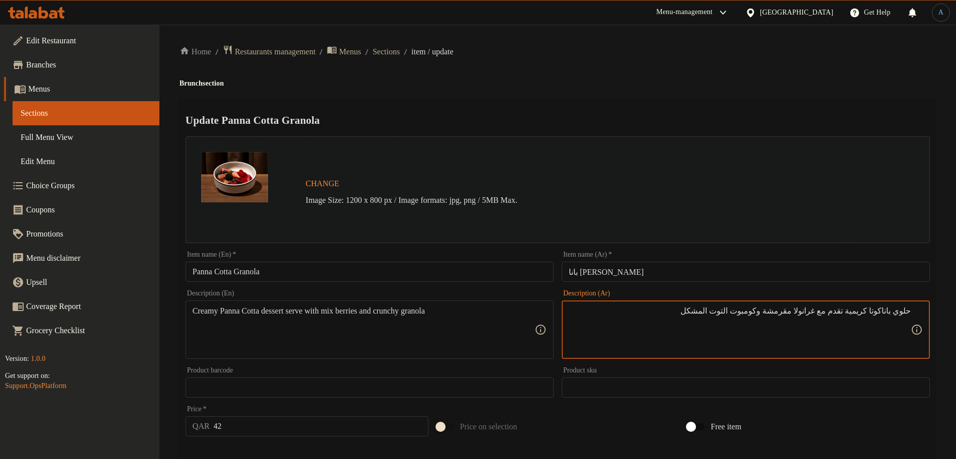
click at [779, 312] on textarea "حلوي باناكوتا كريمية تقدم مع غرانولا مقرمشة وكومبوت التوت المشكل" at bounding box center [740, 330] width 342 height 48
click at [785, 311] on textarea "حلوي باناكوتا كريمية تقدم مع غرانولا مقرمشة وكومبوت التوت المشكل" at bounding box center [740, 330] width 342 height 48
drag, startPoint x: 785, startPoint y: 310, endPoint x: 765, endPoint y: 312, distance: 20.7
click at [765, 312] on textarea "حلوي باناكوتا كريمية تقدم مع غرانولا مقرمشة وكومبوت التوت المشكل" at bounding box center [740, 330] width 342 height 48
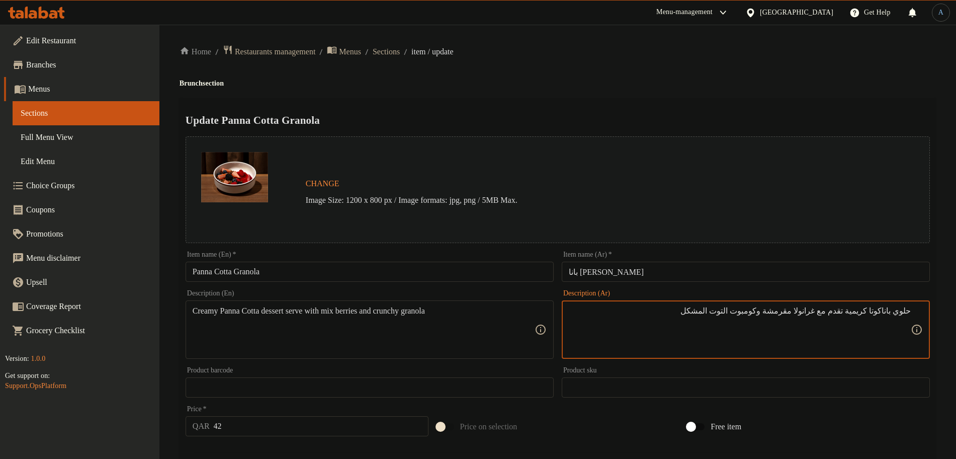
type textarea "حلوي باناكوتا كريمية تقدم مع غرانولا مقرمشة وكومبوت التوت المشكل"
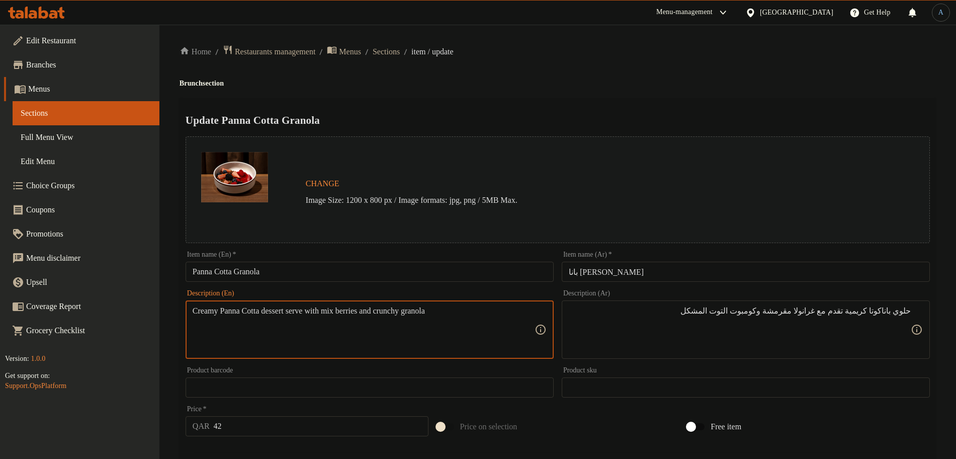
paste textarea "compote"
click at [426, 327] on textarea "Creamy Panna Cotta dessert serve with mix berries compote and crunchy granola" at bounding box center [364, 330] width 342 height 48
click at [400, 340] on textarea "Creamy Panna Cotta dessert serve with mix berries compote and crunchy granola" at bounding box center [364, 330] width 342 height 48
paste textarea "panna c"
type textarea "Creamy panna cotta dessert serve with mix berries compote and crunchy granola"
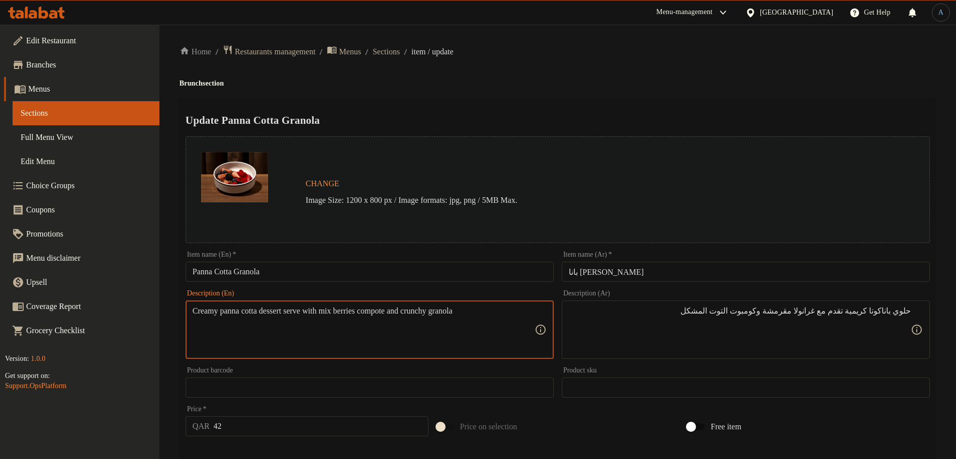
click at [544, 78] on h4 "Brunch section" at bounding box center [558, 83] width 757 height 10
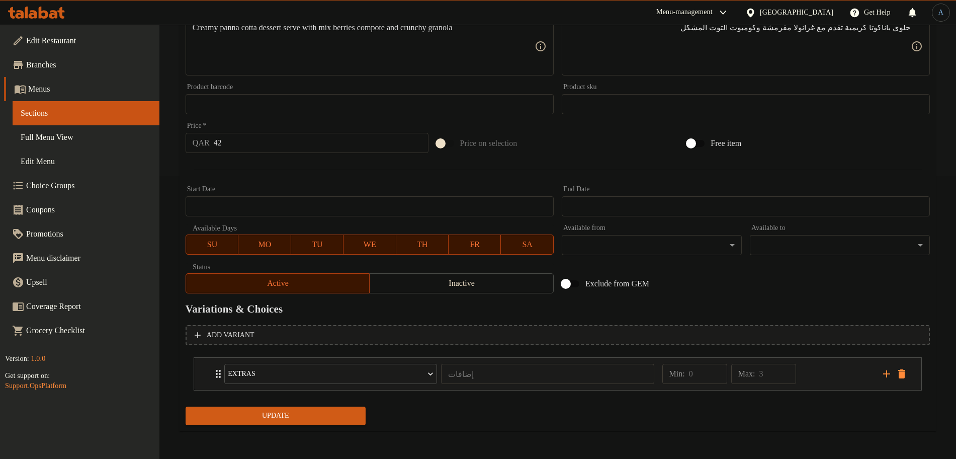
click at [320, 413] on span "Update" at bounding box center [276, 416] width 164 height 13
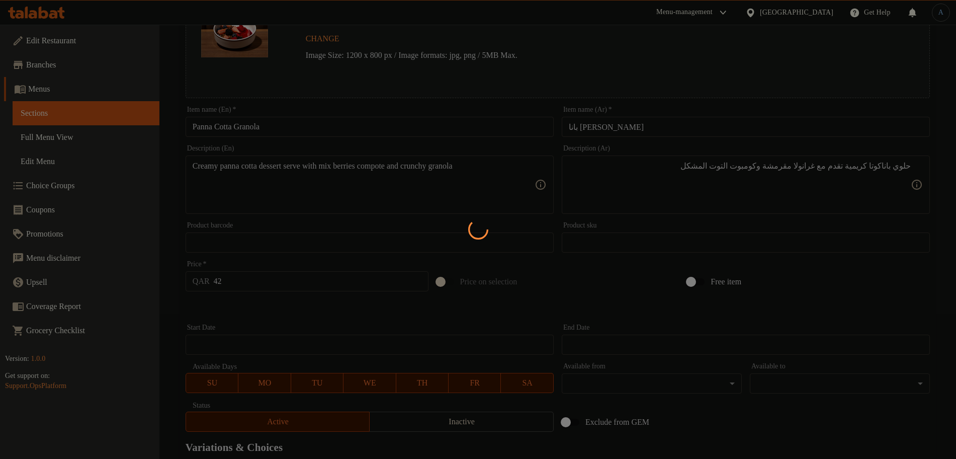
scroll to position [0, 0]
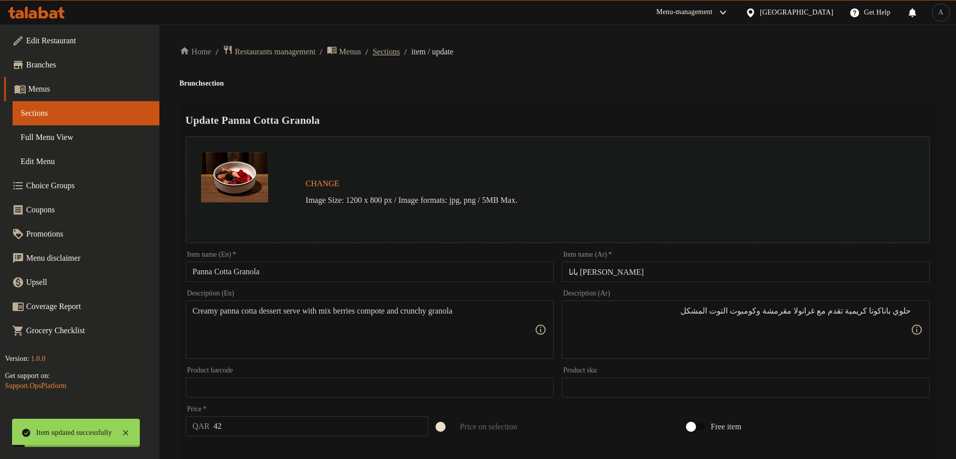
click at [400, 49] on span "Sections" at bounding box center [386, 52] width 27 height 12
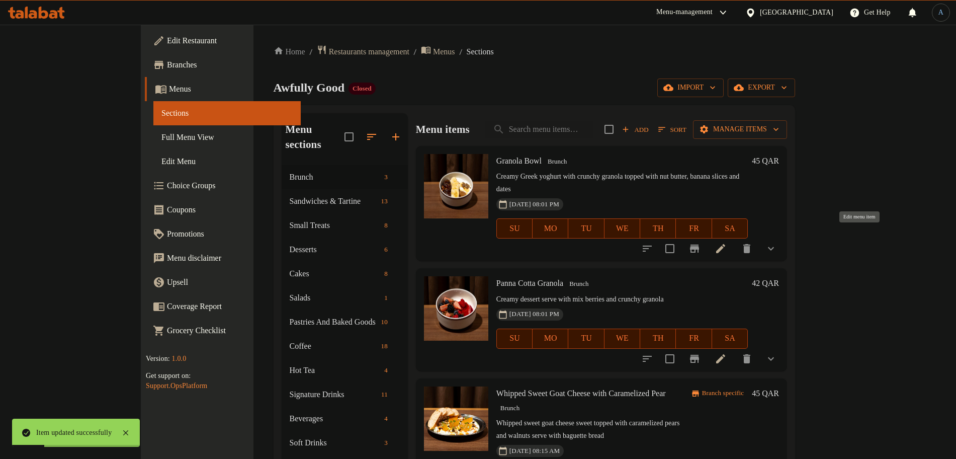
click at [725, 244] on icon at bounding box center [720, 248] width 9 height 9
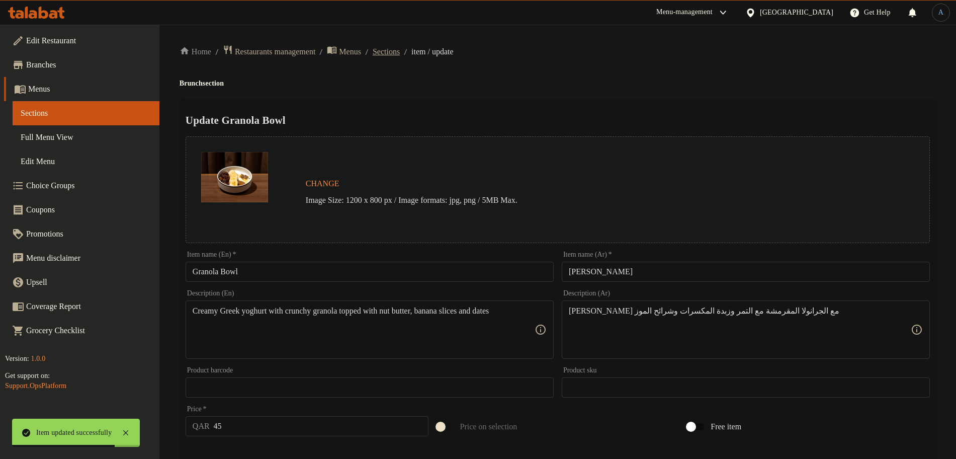
click at [400, 49] on span "Sections" at bounding box center [386, 52] width 27 height 12
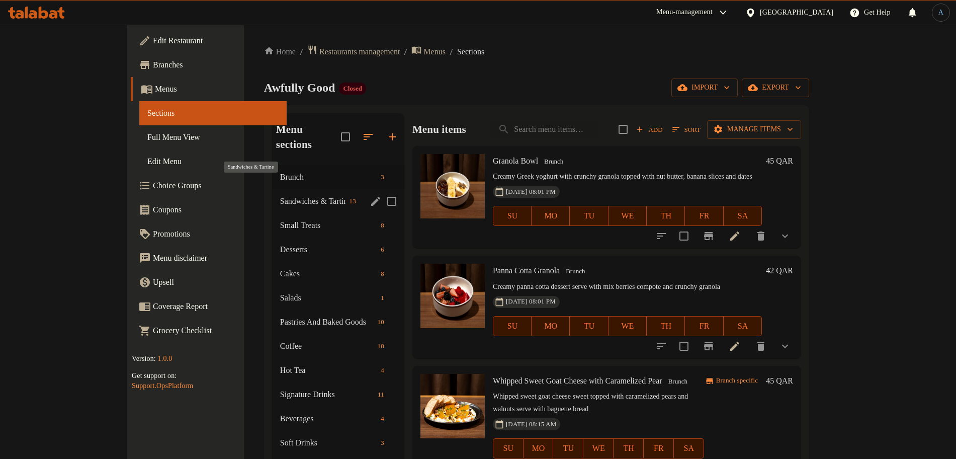
click at [280, 195] on span "Sandwiches & Tartine" at bounding box center [312, 201] width 65 height 12
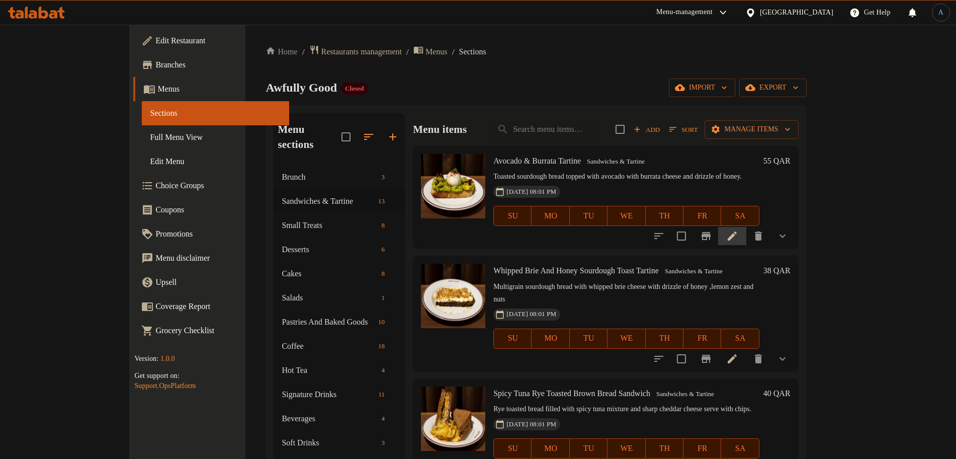
click at [739, 232] on icon at bounding box center [732, 236] width 12 height 12
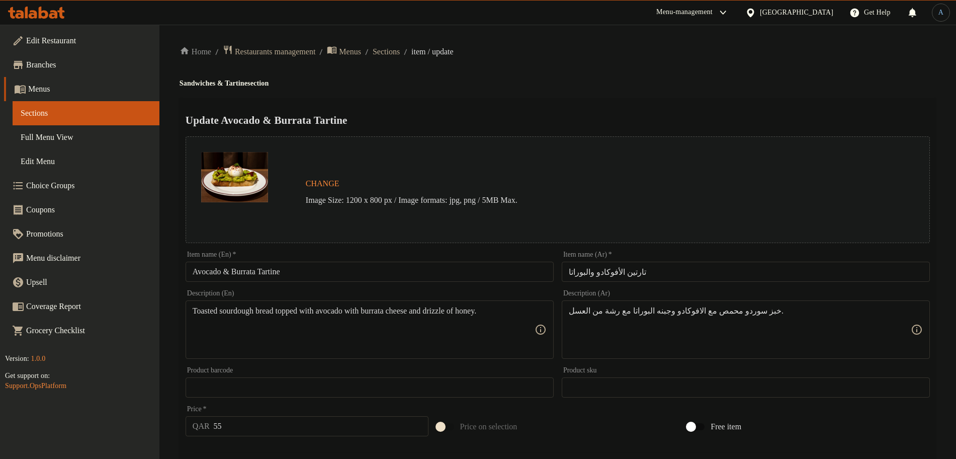
click at [713, 83] on h4 "Sandwiches & Tartine section" at bounding box center [558, 83] width 757 height 10
click at [400, 52] on span "Sections" at bounding box center [386, 52] width 27 height 12
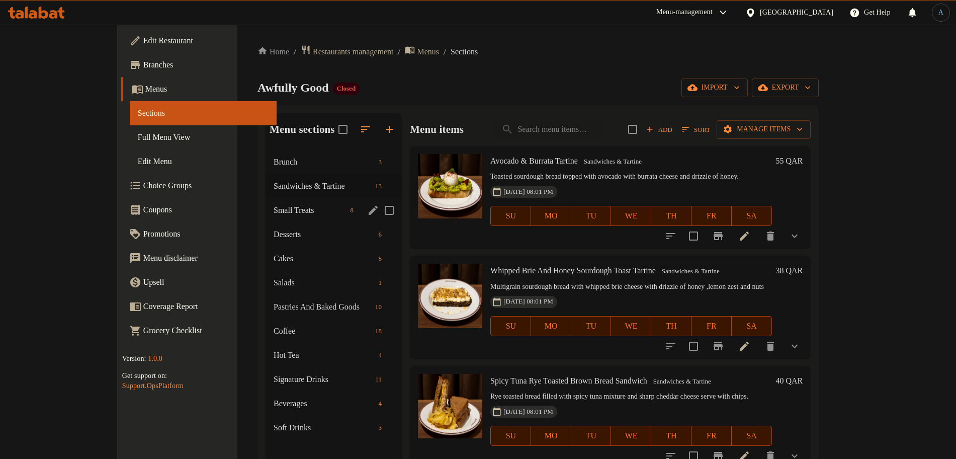
click at [274, 211] on span "Small Treats" at bounding box center [310, 210] width 72 height 12
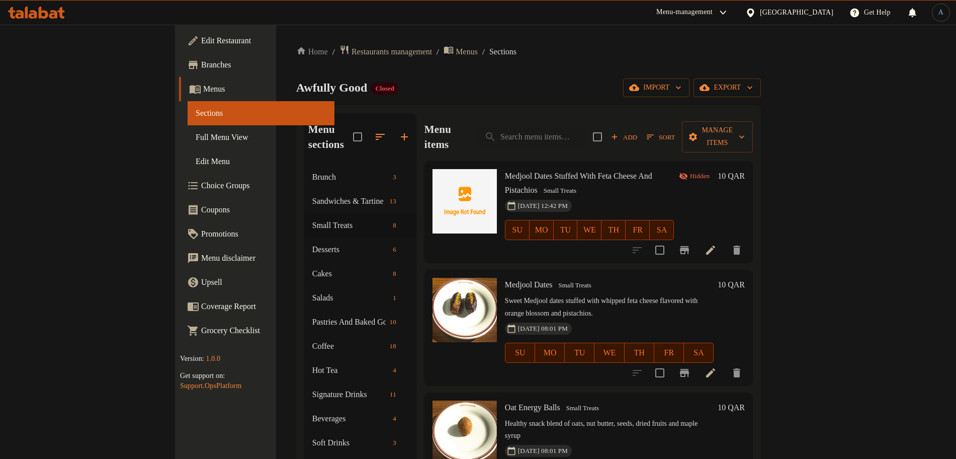
click at [541, 278] on h6 "Medjool Dates Small Treats" at bounding box center [609, 285] width 209 height 14
click at [675, 131] on span "Sort" at bounding box center [661, 137] width 28 height 12
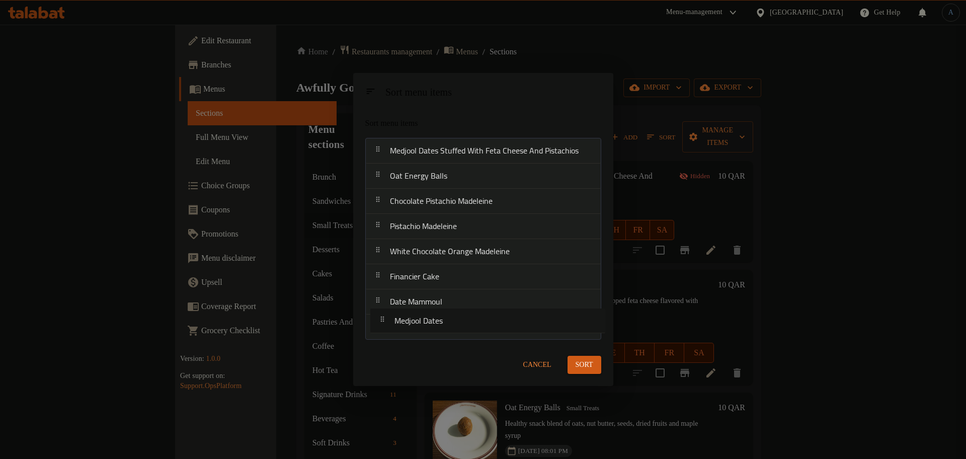
drag, startPoint x: 451, startPoint y: 180, endPoint x: 456, endPoint y: 331, distance: 150.5
click at [456, 331] on nav "Medjool Dates Stuffed With Feta Cheese And Pistachios Medjool Dates Oat Energy …" at bounding box center [483, 239] width 236 height 202
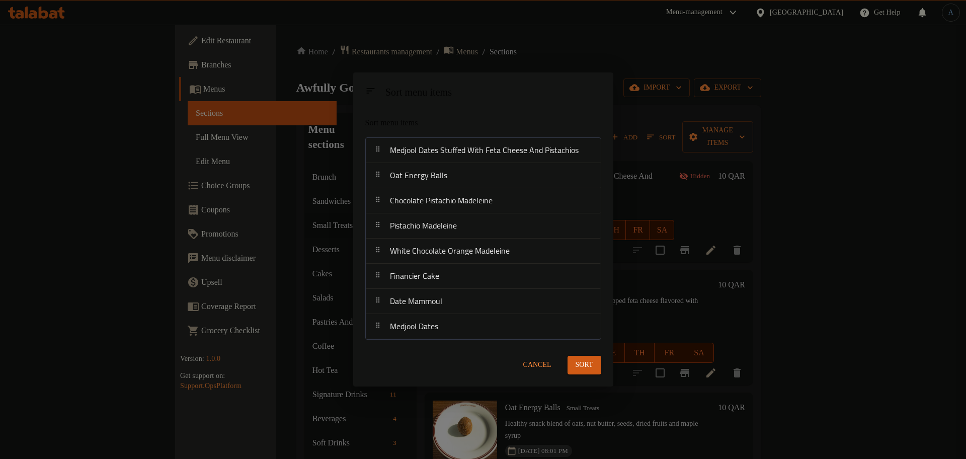
click at [583, 366] on span "Sort" at bounding box center [585, 365] width 18 height 13
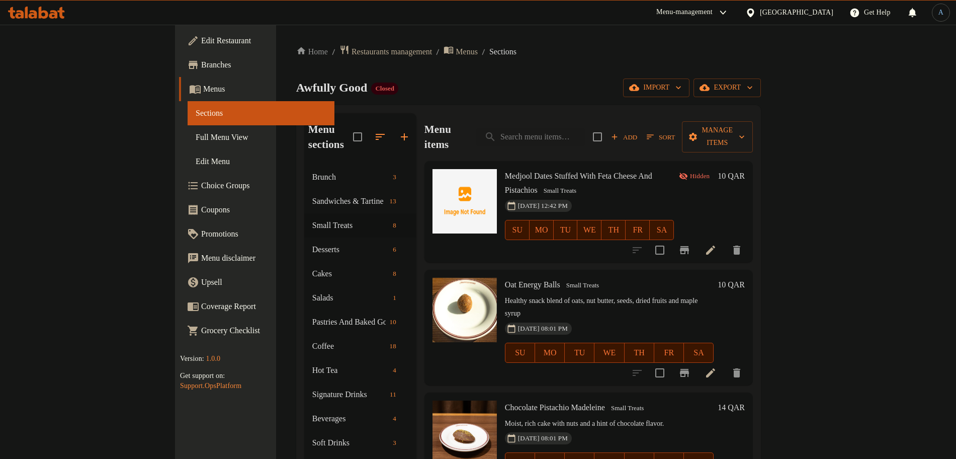
click at [481, 72] on div "Home / Restaurants management / Menus / Sections Awfully Good Closed import exp…" at bounding box center [528, 312] width 465 height 535
click at [717, 367] on icon at bounding box center [711, 373] width 12 height 12
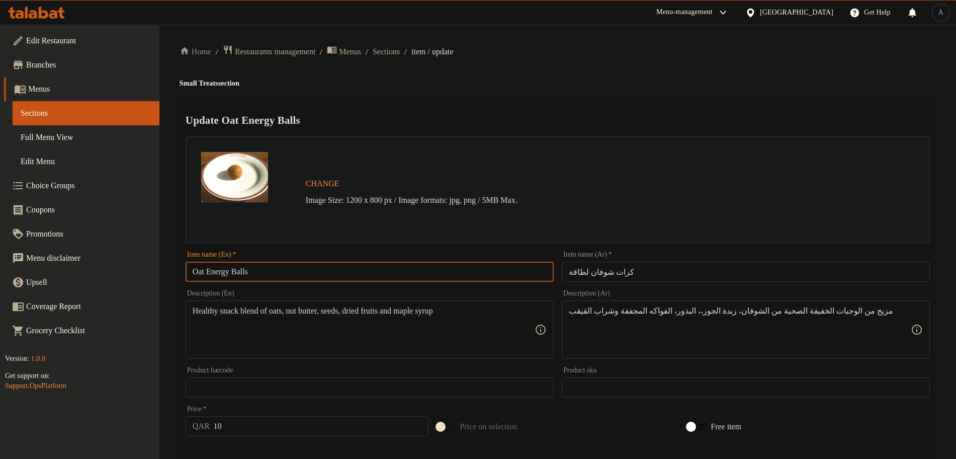
click at [254, 276] on input "Oat Energy Balls" at bounding box center [370, 272] width 368 height 20
paste input "s"
type input "Oats Energy Balls"
click at [596, 109] on div "Update Oats Energy Balls Change Image Size: 1200 x 800 px / Image formats: jpg,…" at bounding box center [558, 398] width 757 height 600
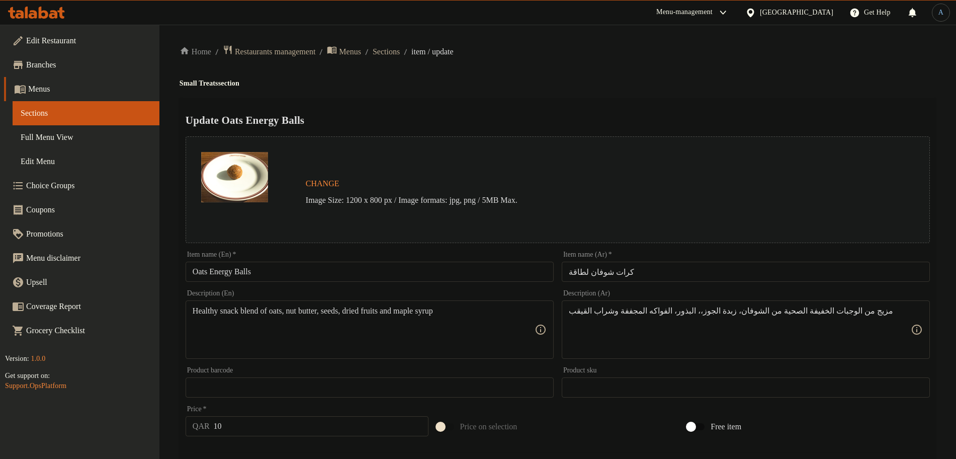
click at [666, 269] on input "كرات شوفان لطاقة" at bounding box center [746, 272] width 368 height 20
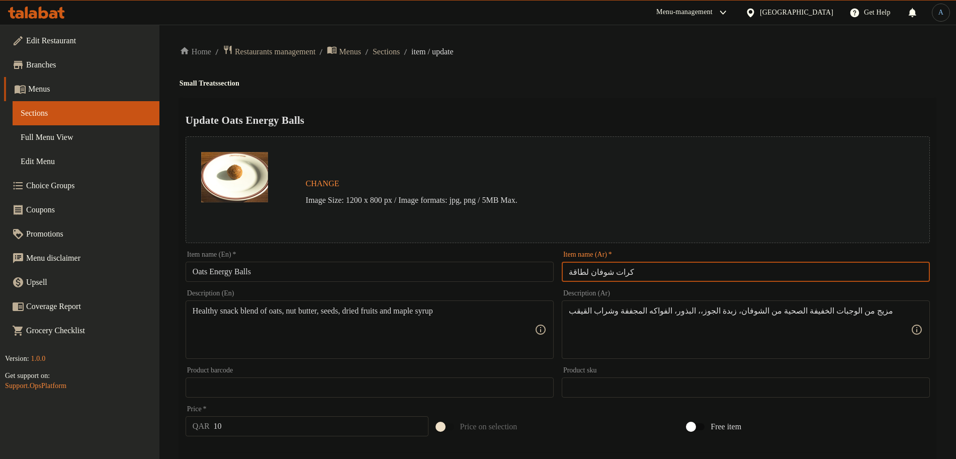
paste input "لشوفان"
type input "كرات طاقة شوفان"
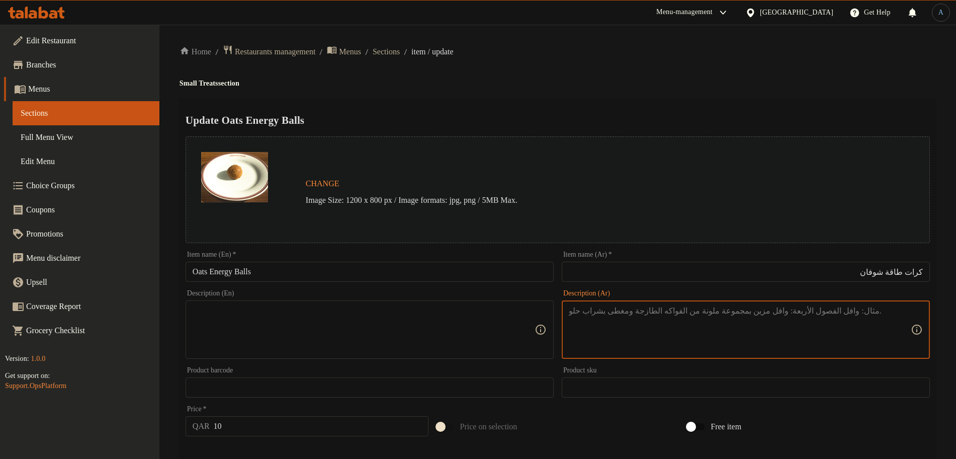
click at [634, 78] on h4 "Small Treats section" at bounding box center [558, 83] width 757 height 10
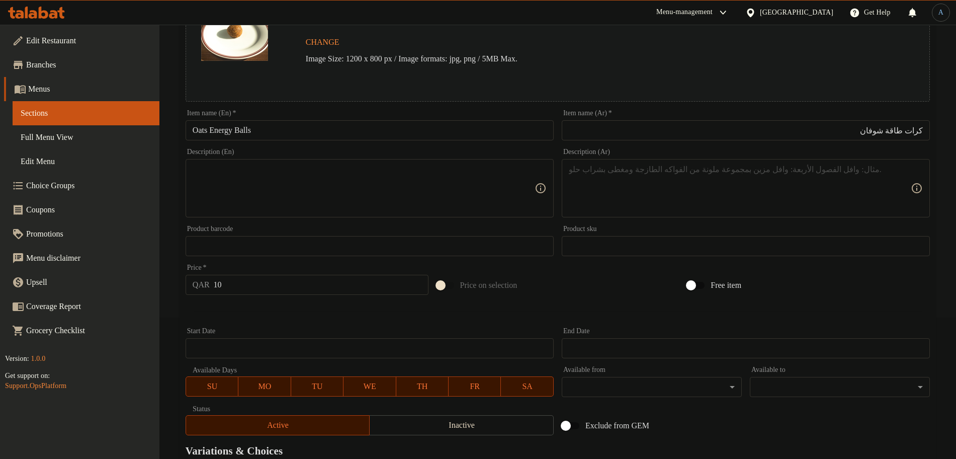
scroll to position [267, 0]
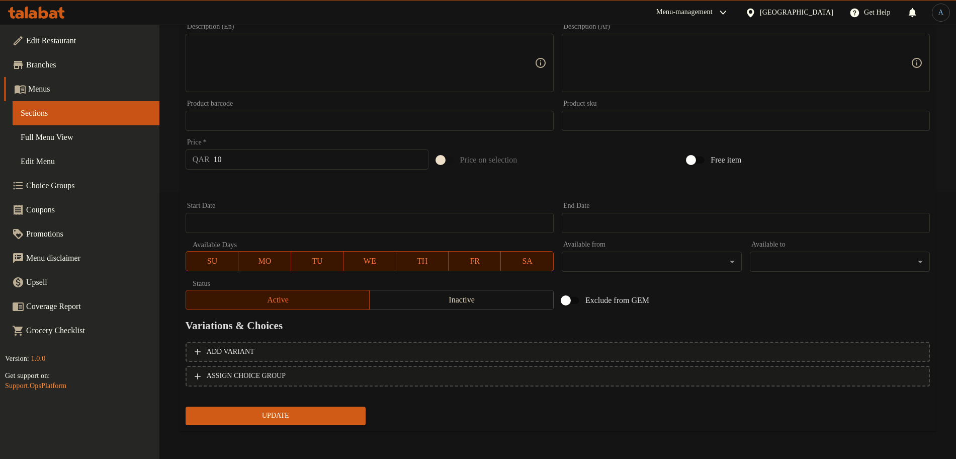
click at [306, 416] on span "Update" at bounding box center [276, 416] width 164 height 13
click at [323, 423] on button "Update" at bounding box center [276, 416] width 180 height 19
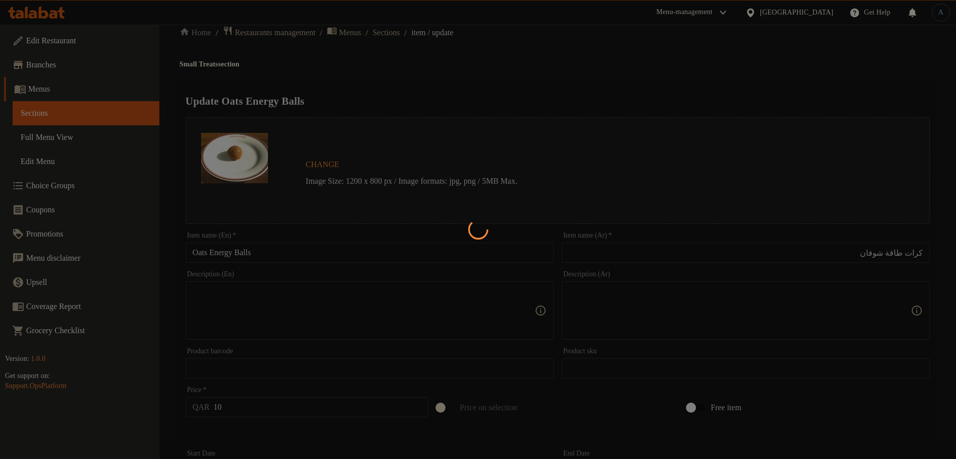
scroll to position [0, 0]
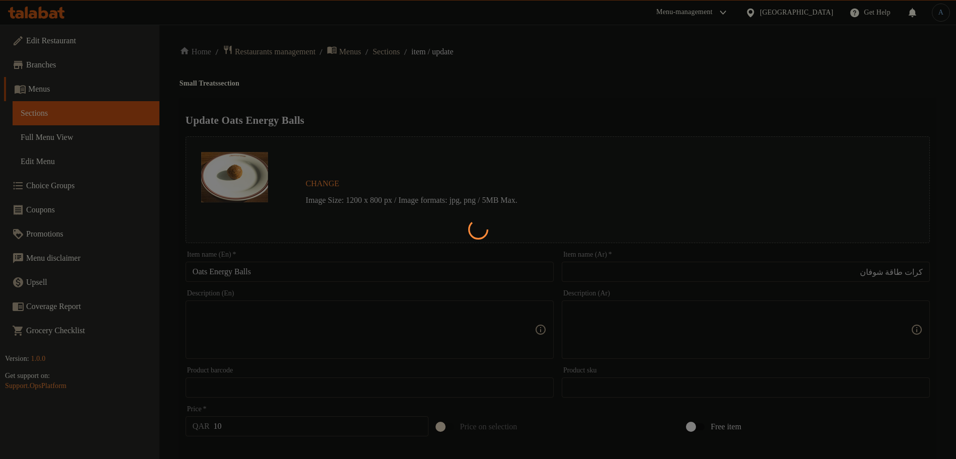
click at [403, 52] on div at bounding box center [478, 229] width 956 height 459
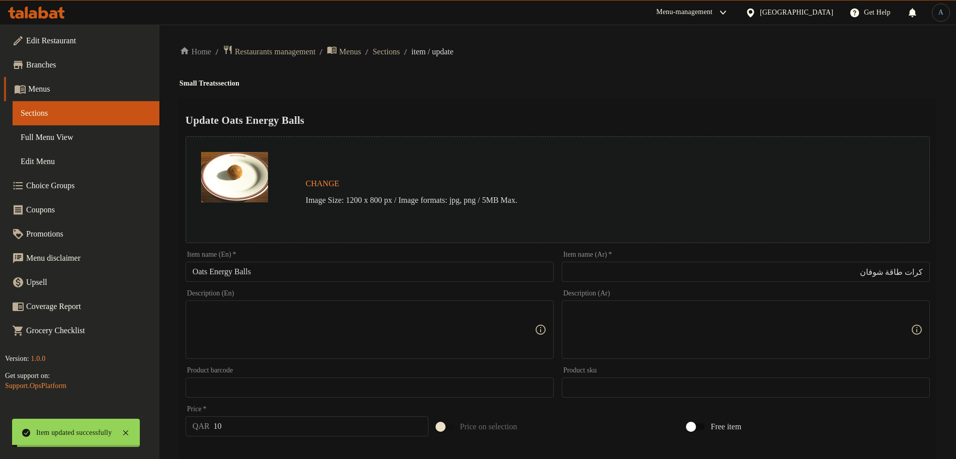
click at [400, 52] on span "Sections" at bounding box center [386, 52] width 27 height 12
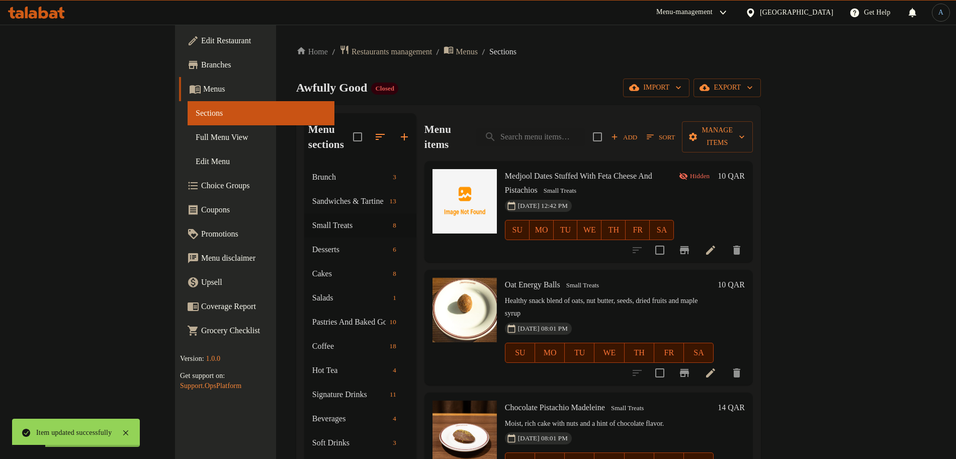
click at [655, 278] on h6 "Oat Energy Balls Small Treats" at bounding box center [609, 285] width 209 height 14
click at [675, 131] on span "Sort" at bounding box center [661, 137] width 28 height 12
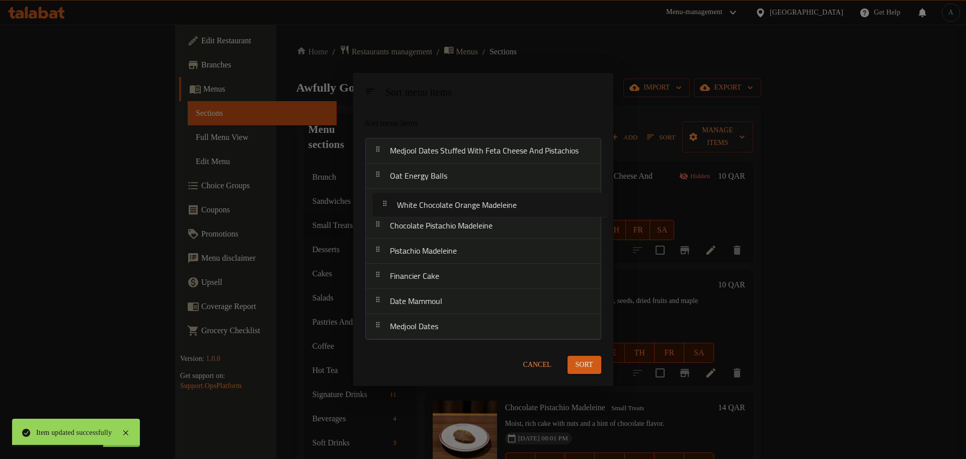
drag, startPoint x: 468, startPoint y: 261, endPoint x: 474, endPoint y: 208, distance: 53.2
click at [474, 208] on nav "Medjool Dates Stuffed With Feta Cheese And Pistachios Oat Energy Balls Chocolat…" at bounding box center [483, 239] width 236 height 202
click at [584, 361] on span "Sort" at bounding box center [585, 365] width 18 height 13
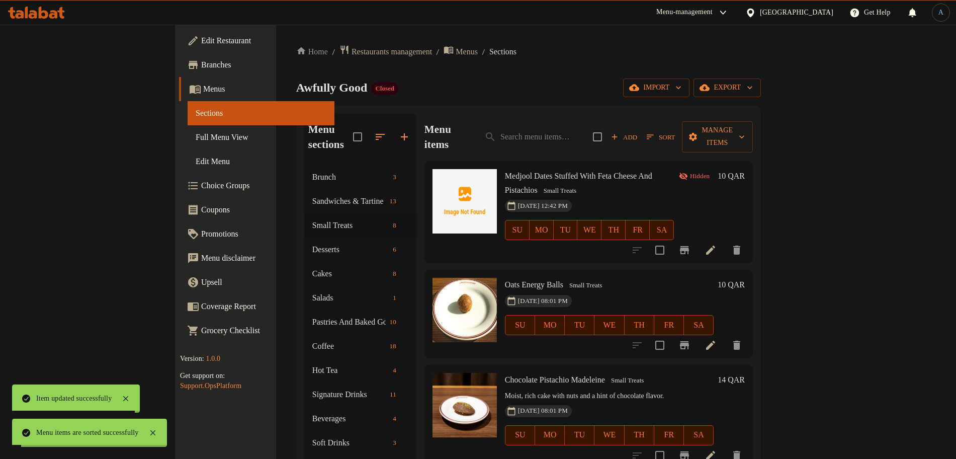
click at [560, 270] on div "Oats Energy Balls Small Treats 02-07-2025 08:01 PM SU MO TU WE TH FR SA 10 QAR" at bounding box center [589, 314] width 329 height 88
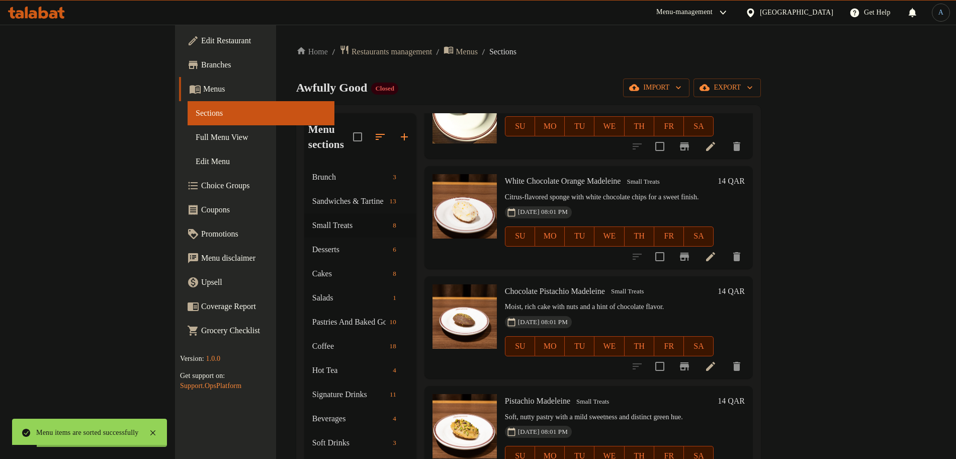
scroll to position [126, 0]
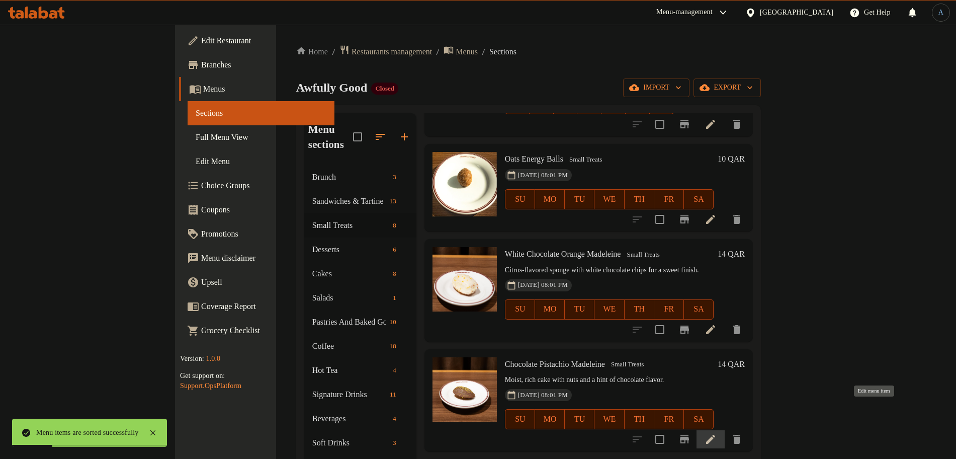
click at [717, 433] on icon at bounding box center [711, 439] width 12 height 12
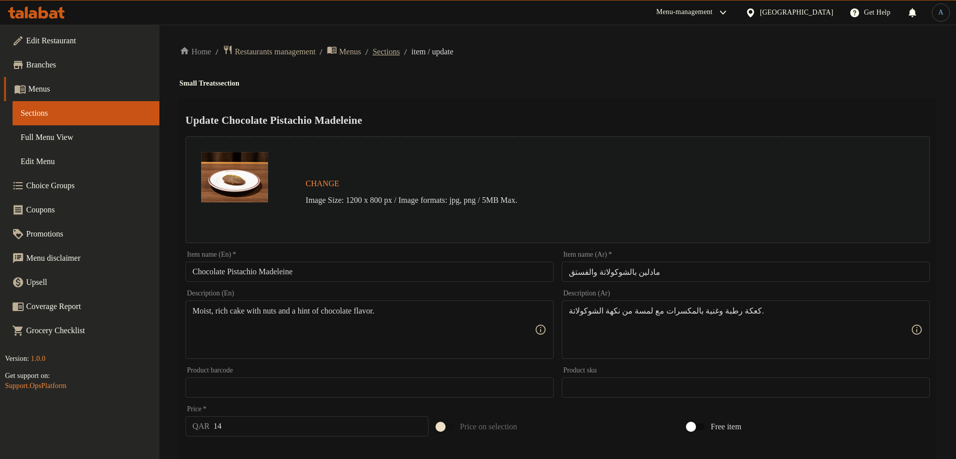
click at [400, 52] on span "Sections" at bounding box center [386, 52] width 27 height 12
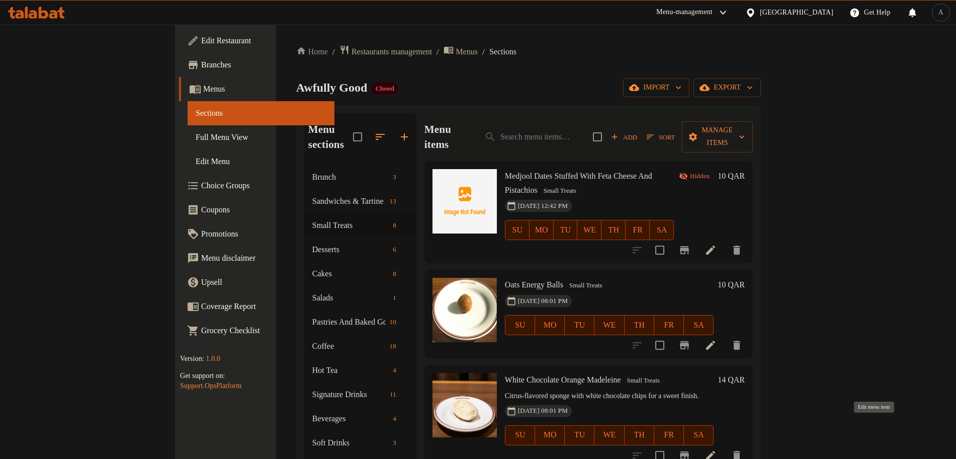
click at [717, 449] on icon at bounding box center [711, 455] width 12 height 12
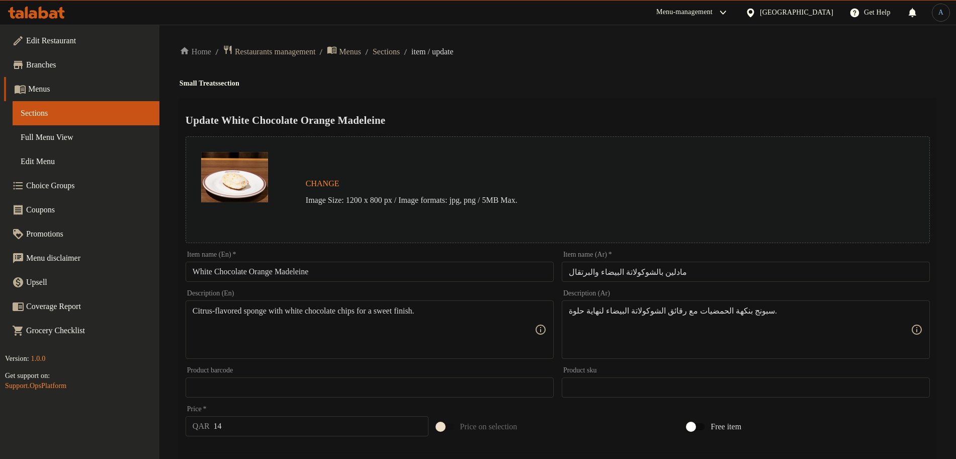
click at [465, 84] on h4 "Small Treats section" at bounding box center [558, 83] width 757 height 10
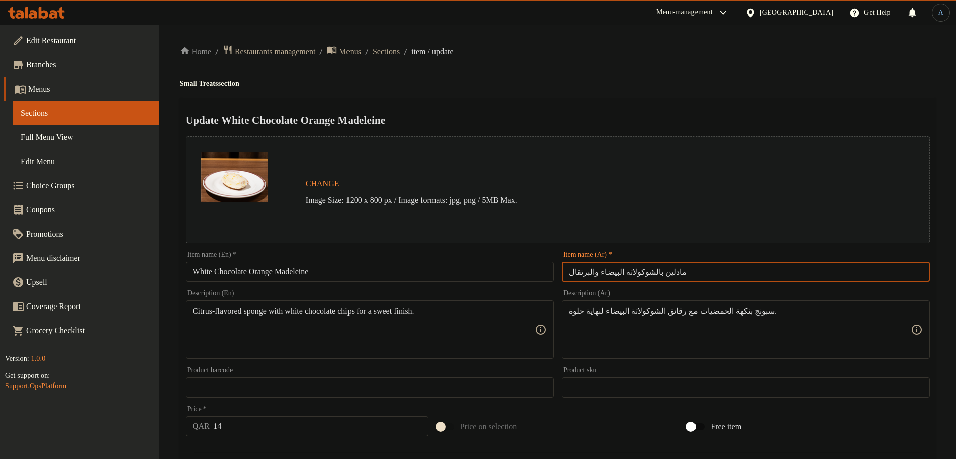
click at [711, 274] on input "مادلين بالشوكولاتة البيضاء والبرتقال" at bounding box center [746, 272] width 368 height 20
click at [640, 53] on ol "Home / Restaurants management / Menus / Sections / item / update" at bounding box center [558, 52] width 757 height 14
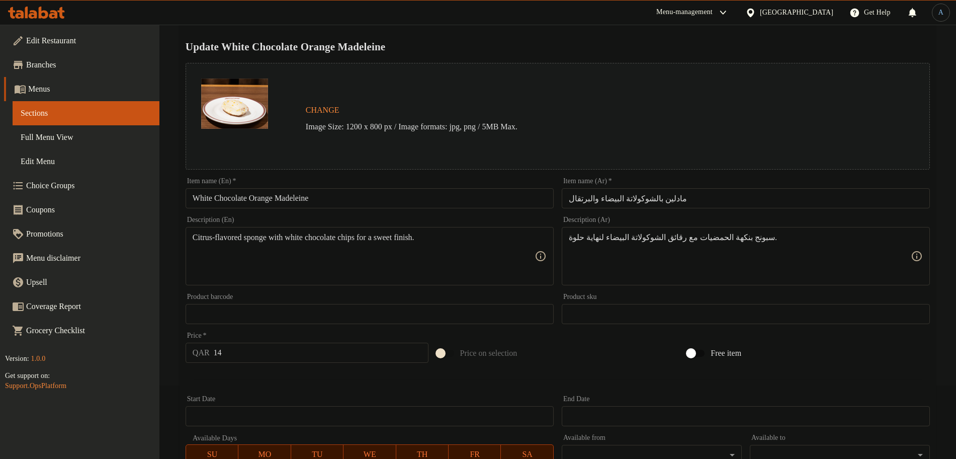
scroll to position [141, 0]
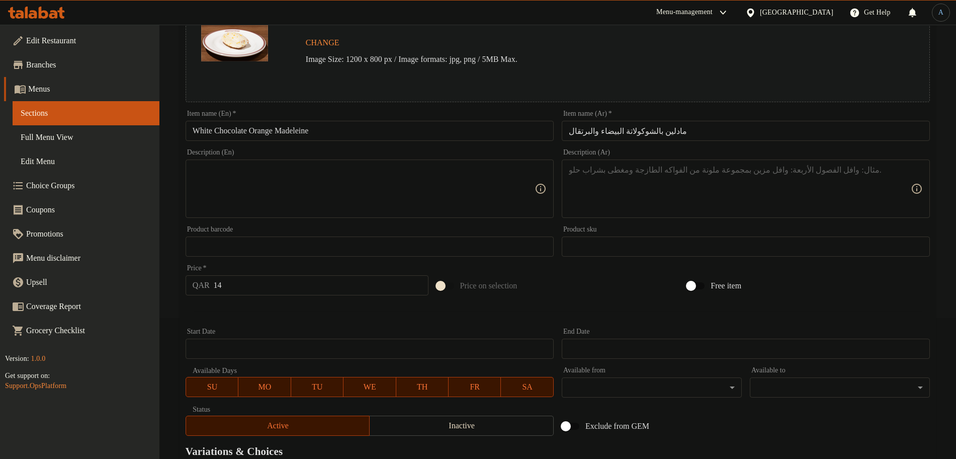
click at [334, 336] on div "Start Date Start Date" at bounding box center [370, 343] width 368 height 31
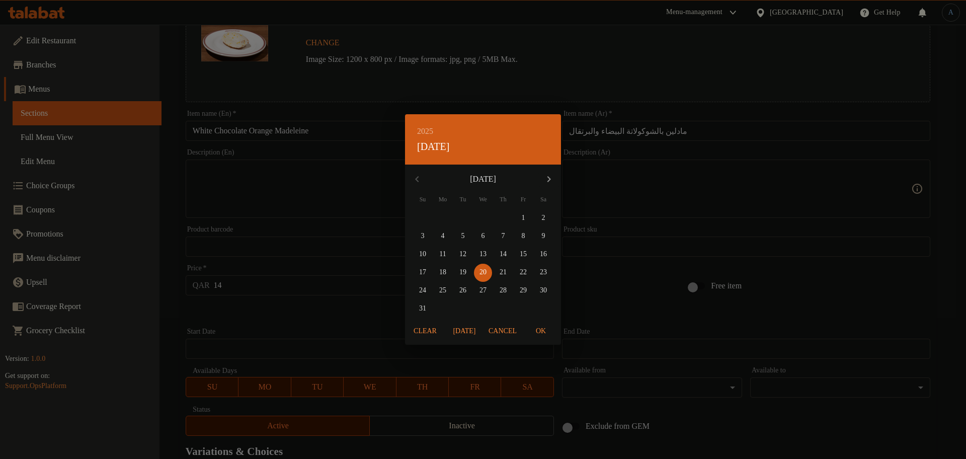
click at [343, 126] on div "2025 Wed, Aug 20 August 2025 Su Mo Tu We Th Fr Sa 27 28 29 30 31 1 2 3 4 5 6 7 …" at bounding box center [483, 229] width 966 height 459
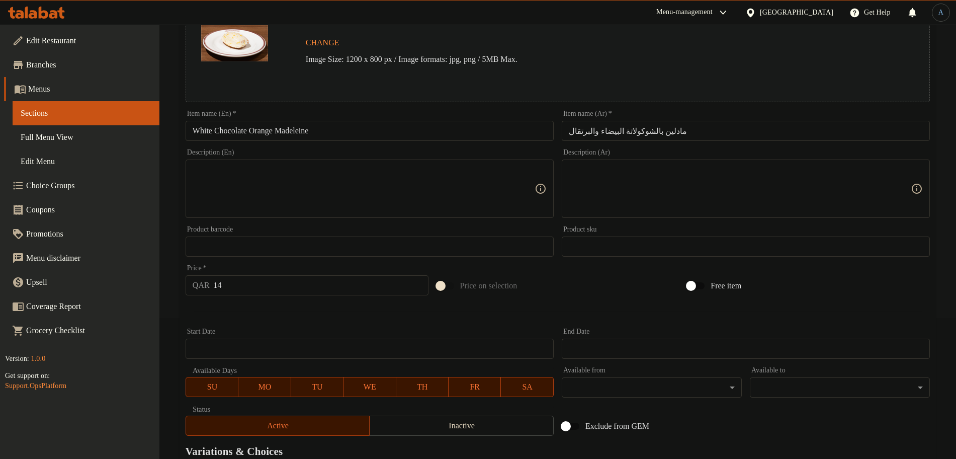
click at [359, 129] on input "White Chocolate Orange Madeleine" at bounding box center [370, 131] width 368 height 20
click at [368, 181] on textarea at bounding box center [364, 189] width 342 height 48
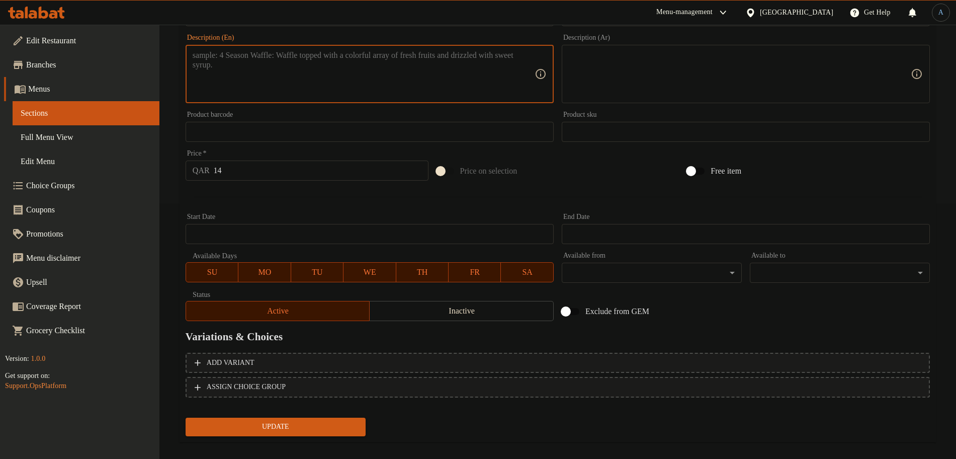
scroll to position [267, 0]
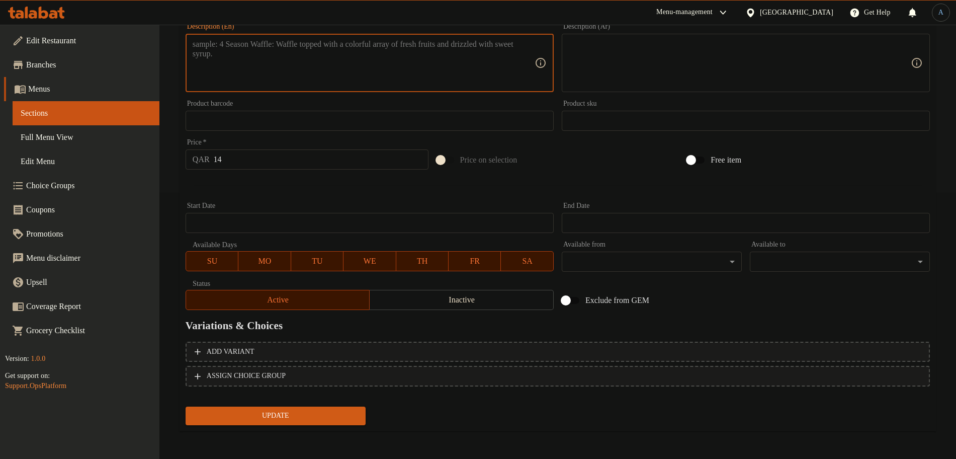
click at [299, 414] on span "Update" at bounding box center [276, 416] width 164 height 13
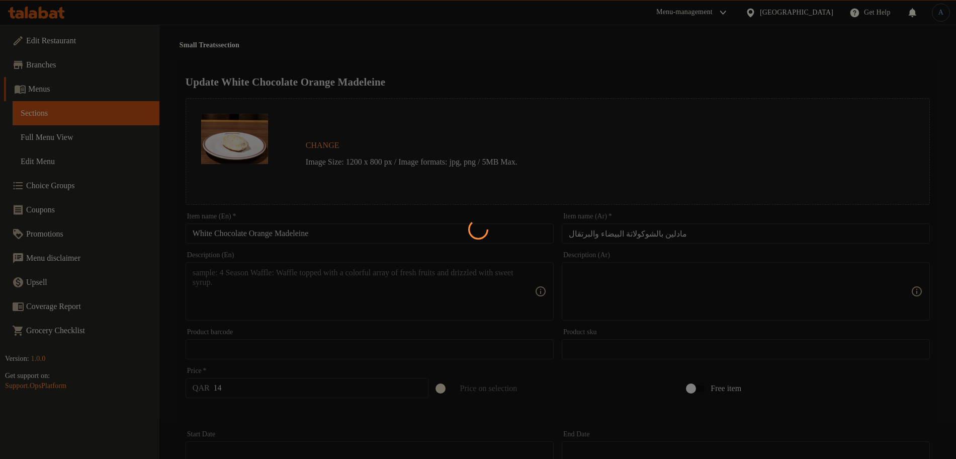
scroll to position [0, 0]
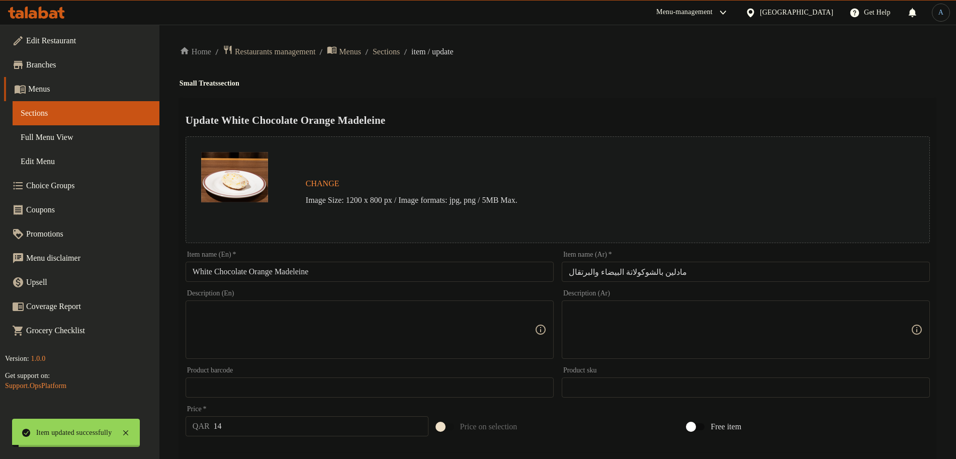
click at [613, 69] on div "Home / Restaurants management / Menus / Sections / item / update Small Treats s…" at bounding box center [558, 375] width 757 height 661
click at [400, 55] on span "Sections" at bounding box center [386, 52] width 27 height 12
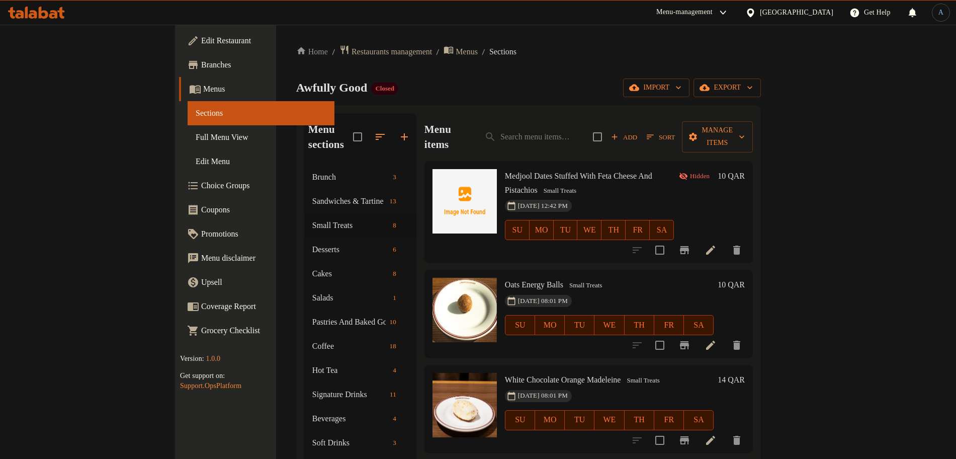
scroll to position [63, 0]
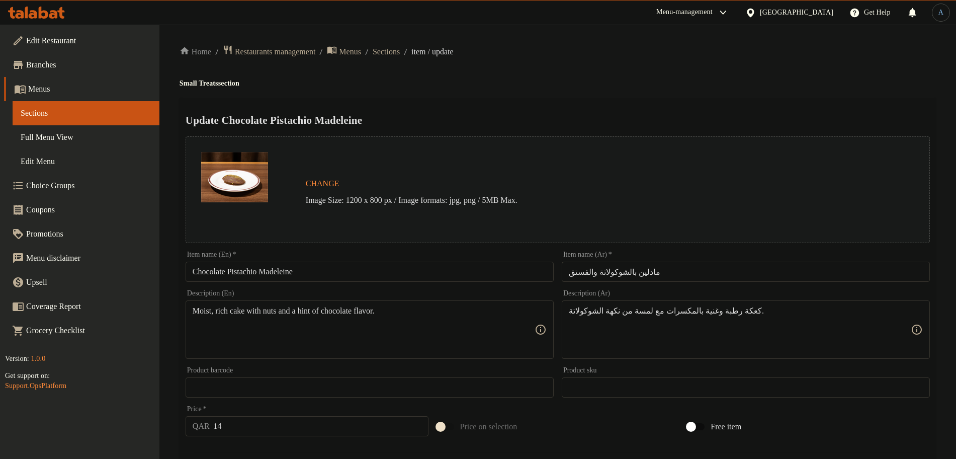
scroll to position [0, 21]
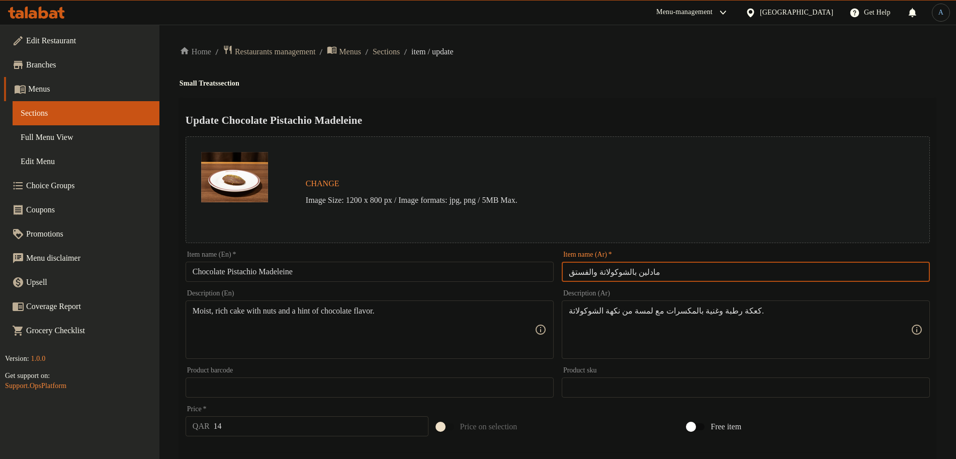
click at [698, 269] on input "مادلين بالشوكولاتة والفستق" at bounding box center [746, 272] width 368 height 20
paste input "text"
type input "مادلين الشوكولاتة والفستق"
click at [672, 103] on div "Update Chocolate Pistachio Madeleine Change Image Size: 1200 x 800 px / Image f…" at bounding box center [558, 398] width 757 height 600
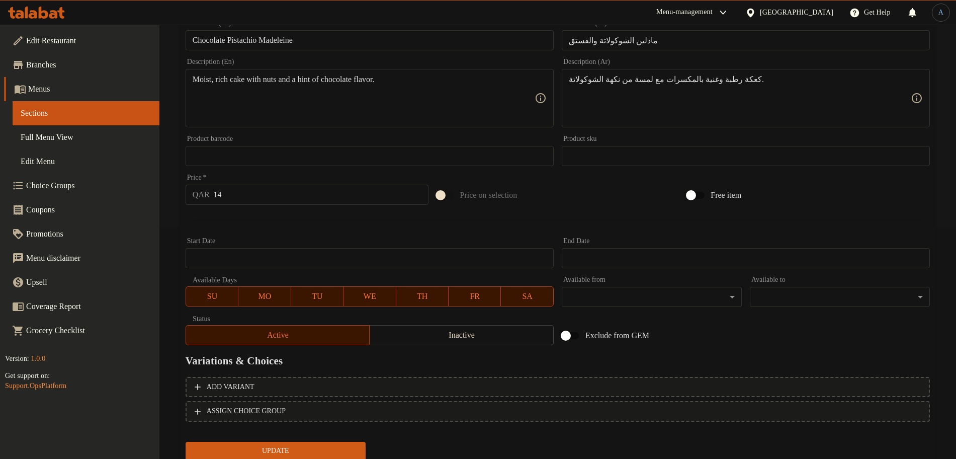
scroll to position [267, 0]
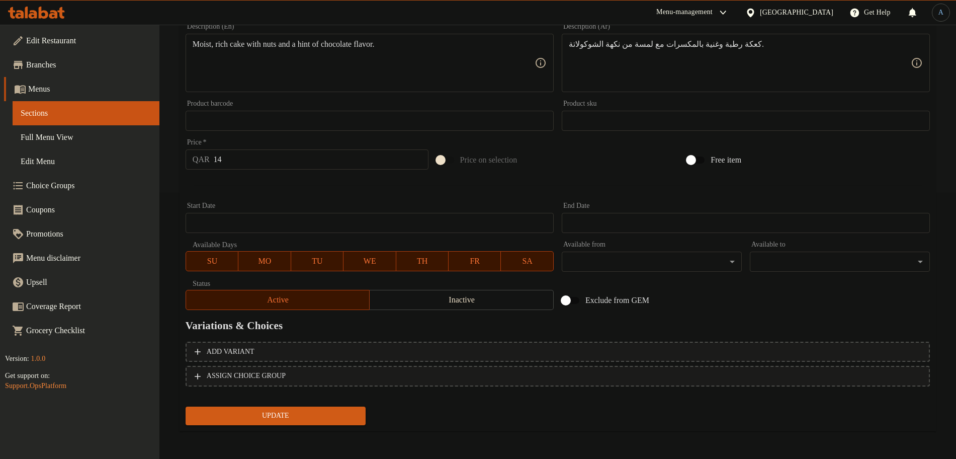
click at [285, 415] on span "Update" at bounding box center [276, 416] width 164 height 13
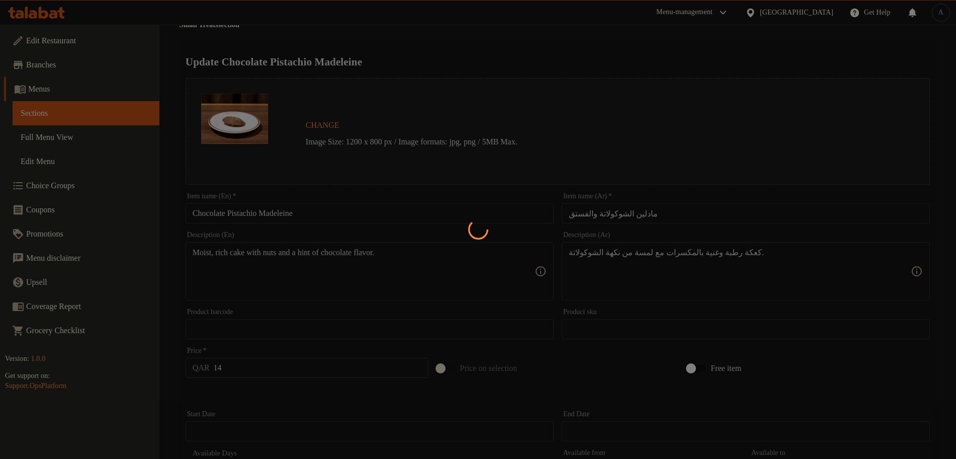
scroll to position [0, 0]
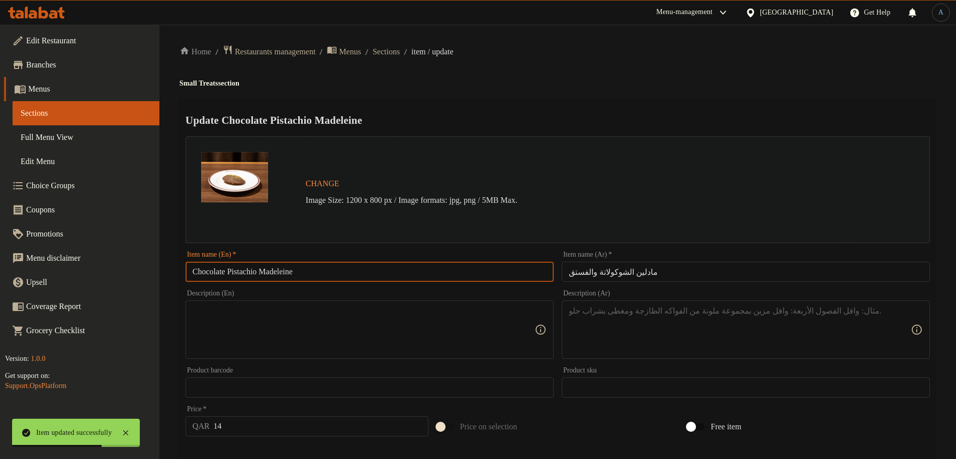
click at [302, 273] on input "Chocolate Pistachio Madeleine" at bounding box center [370, 272] width 368 height 20
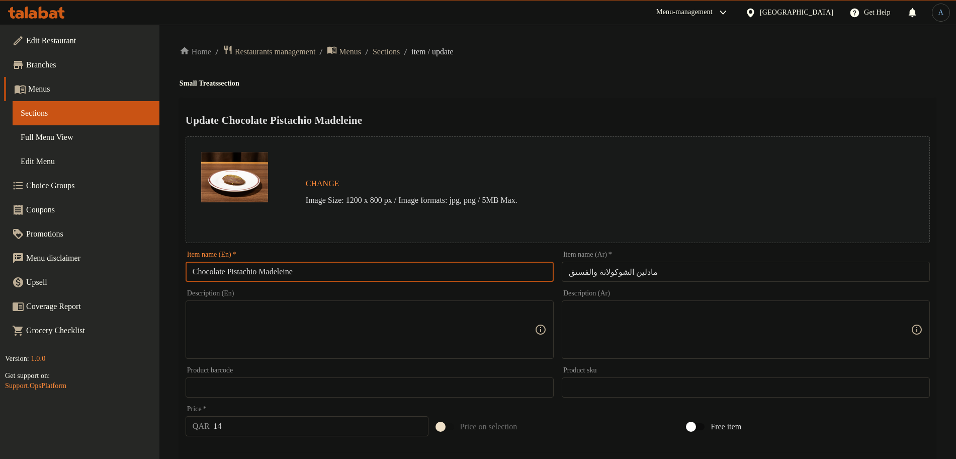
click at [549, 116] on h2 "Update Chocolate Pistachio Madeleine" at bounding box center [558, 120] width 745 height 15
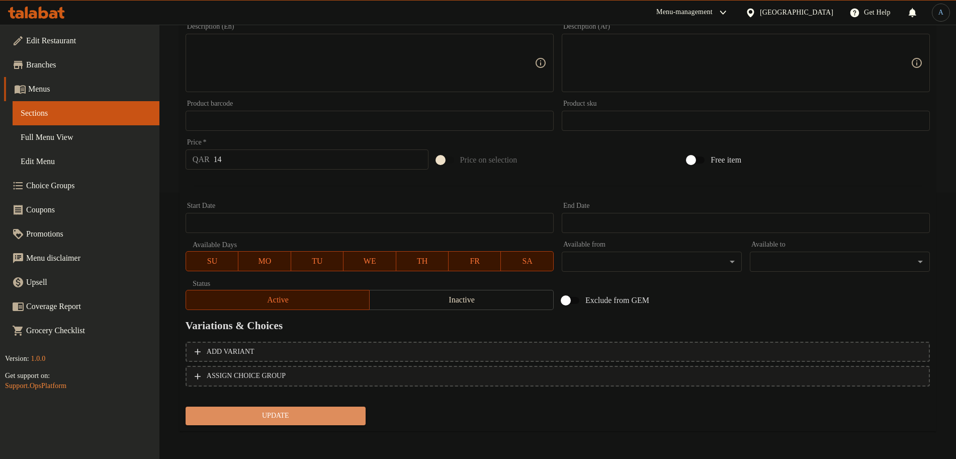
click at [328, 417] on span "Update" at bounding box center [276, 416] width 164 height 13
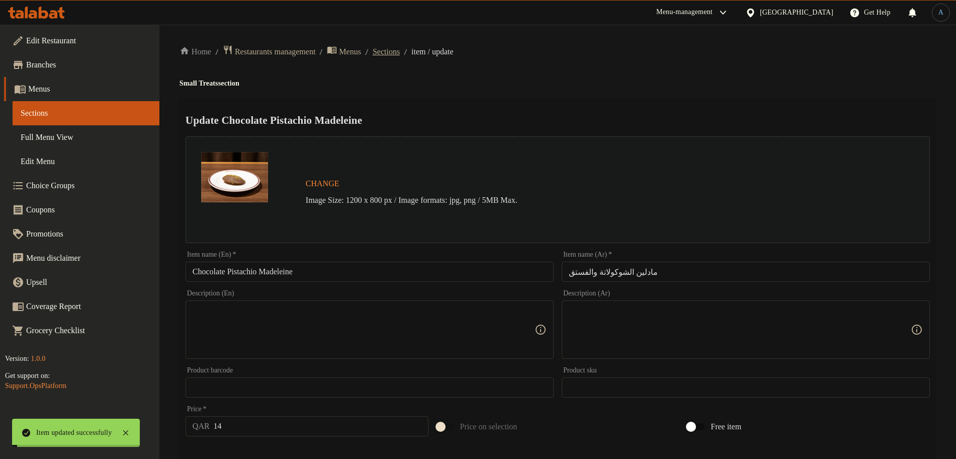
click at [400, 52] on span "Sections" at bounding box center [386, 52] width 27 height 12
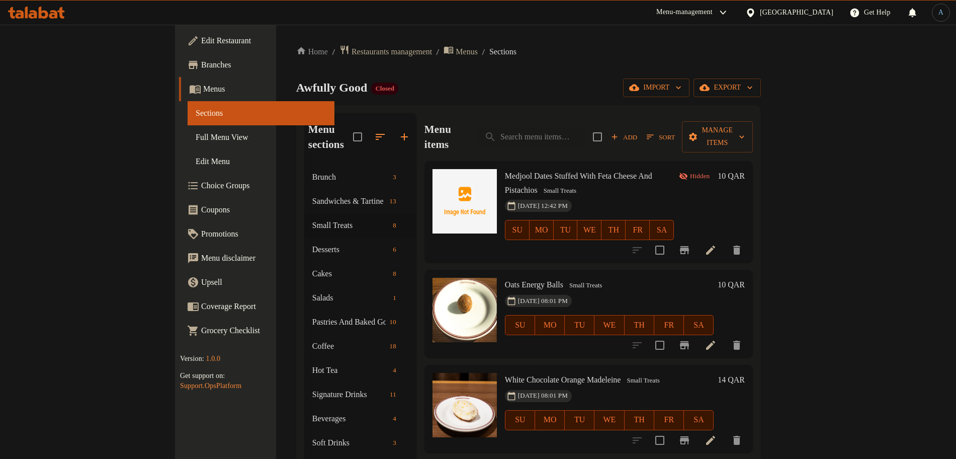
click at [568, 196] on div "20-08-2025 12:42 PM SU MO TU WE TH FR SA" at bounding box center [589, 223] width 177 height 54
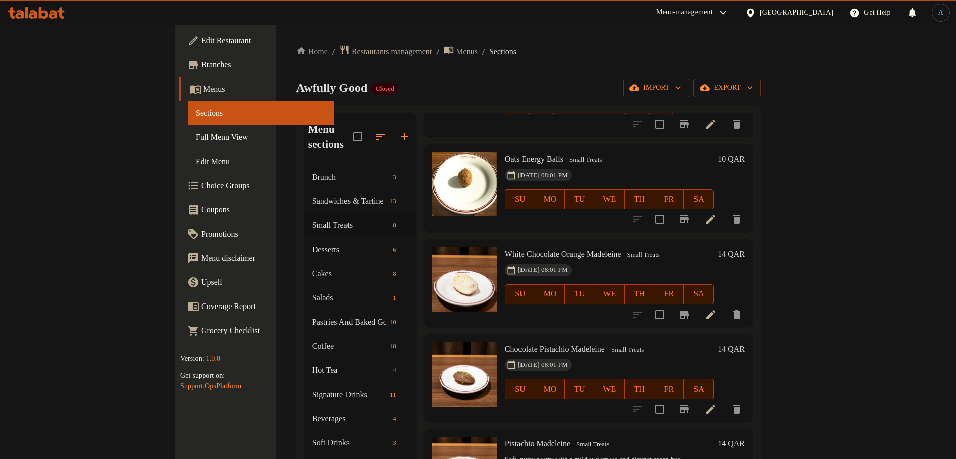
scroll to position [314, 0]
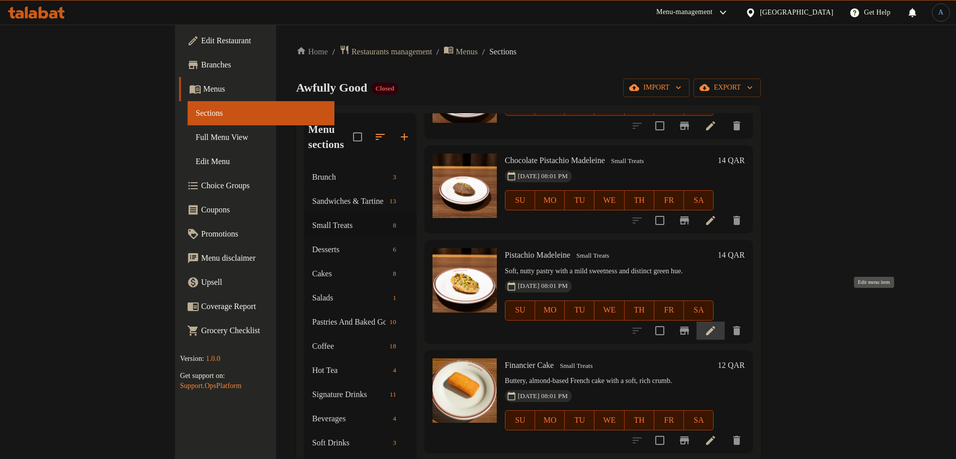
click at [717, 325] on icon at bounding box center [711, 331] width 12 height 12
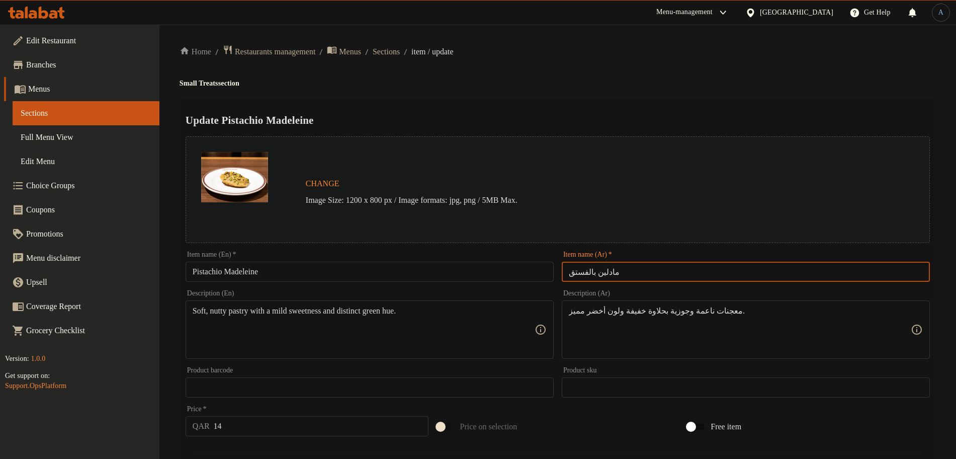
click at [675, 272] on input "مادلين بالفستق" at bounding box center [746, 272] width 368 height 20
paste input "text"
type input "مادلين الفستق"
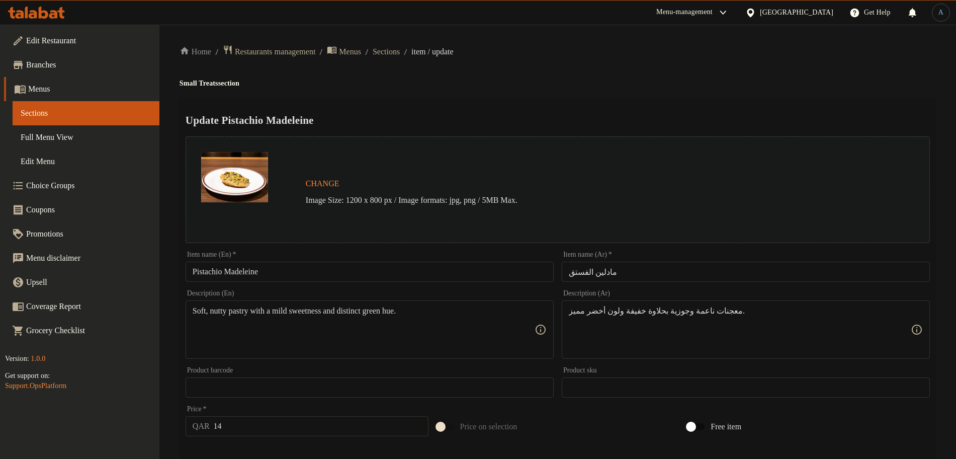
click at [645, 117] on h2 "Update Pistachio Madeleine" at bounding box center [558, 120] width 745 height 15
click at [705, 272] on input "مادلين الفستق" at bounding box center [746, 272] width 368 height 20
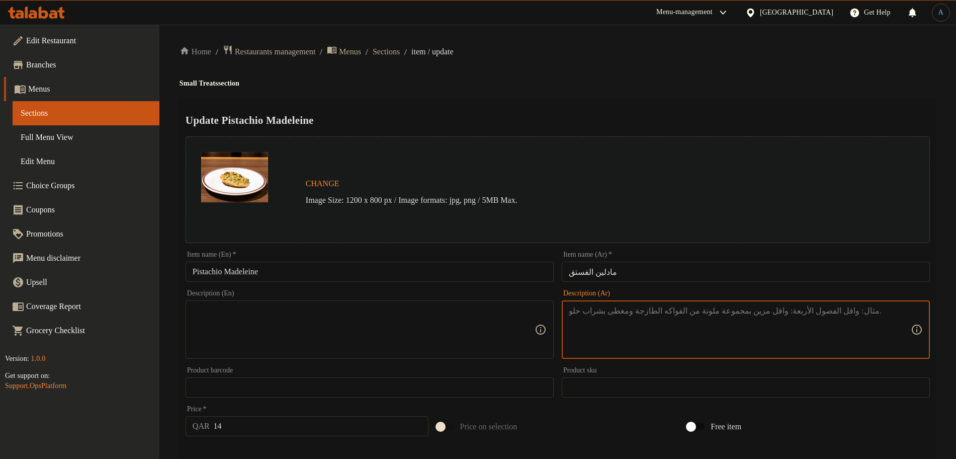
click at [660, 114] on h2 "Update Pistachio Madeleine" at bounding box center [558, 120] width 745 height 15
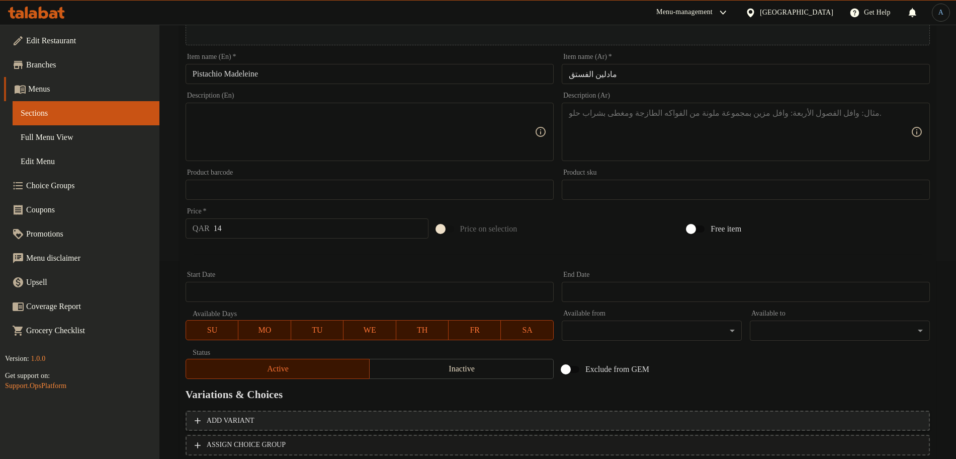
scroll to position [267, 0]
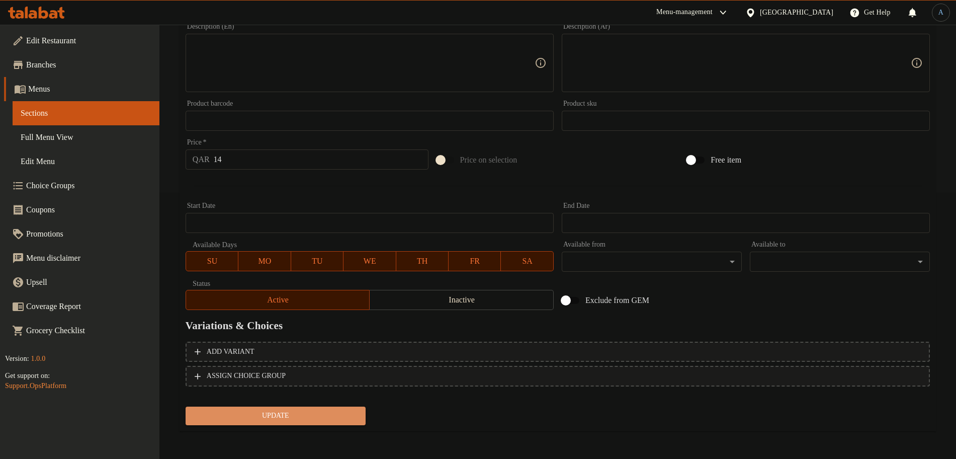
click at [271, 420] on span "Update" at bounding box center [276, 416] width 164 height 13
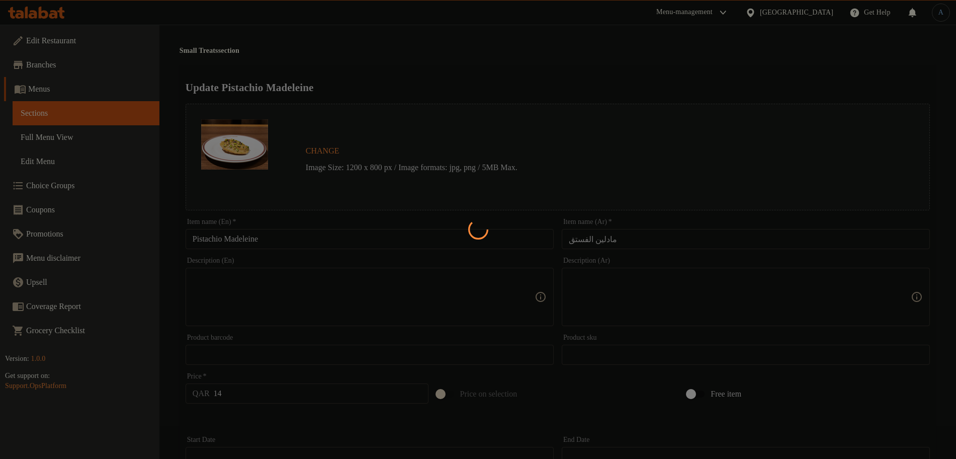
scroll to position [0, 0]
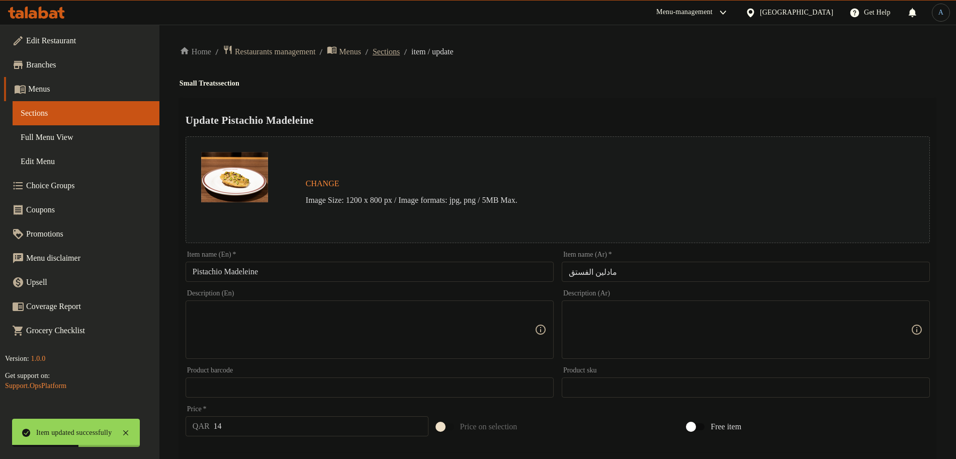
click at [400, 51] on span "Sections" at bounding box center [386, 52] width 27 height 12
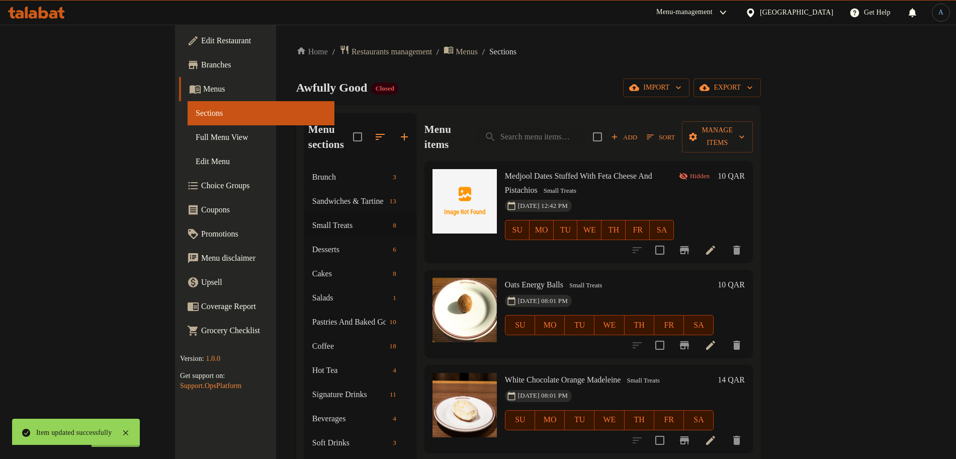
click at [529, 172] on span "Medjool Dates Stuffed With Feta Cheese And Pistachios" at bounding box center [578, 183] width 147 height 23
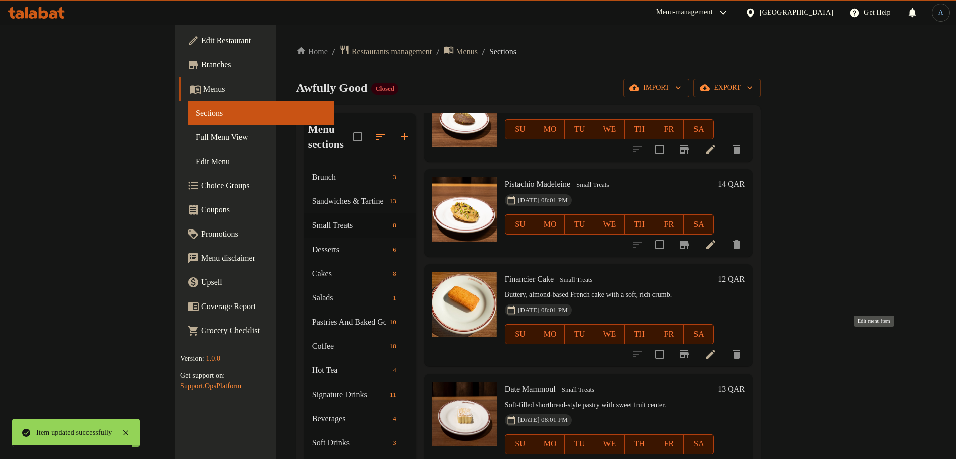
scroll to position [370, 0]
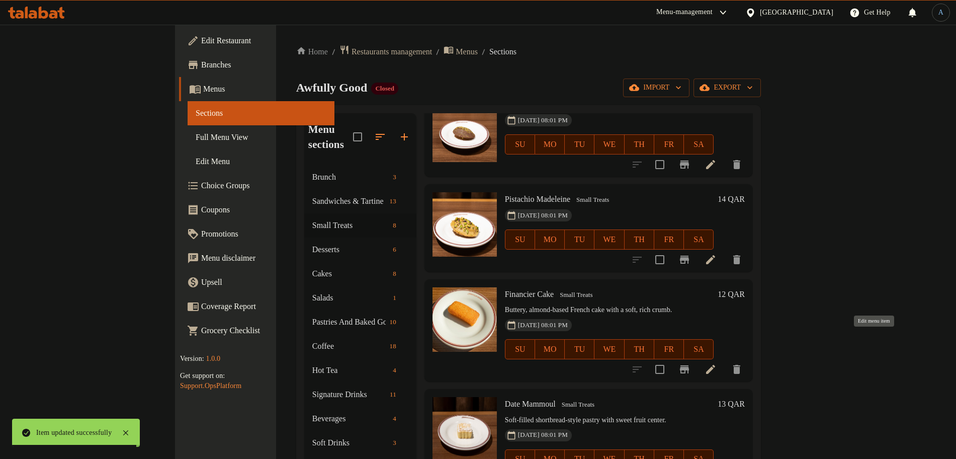
click at [717, 363] on icon at bounding box center [711, 369] width 12 height 12
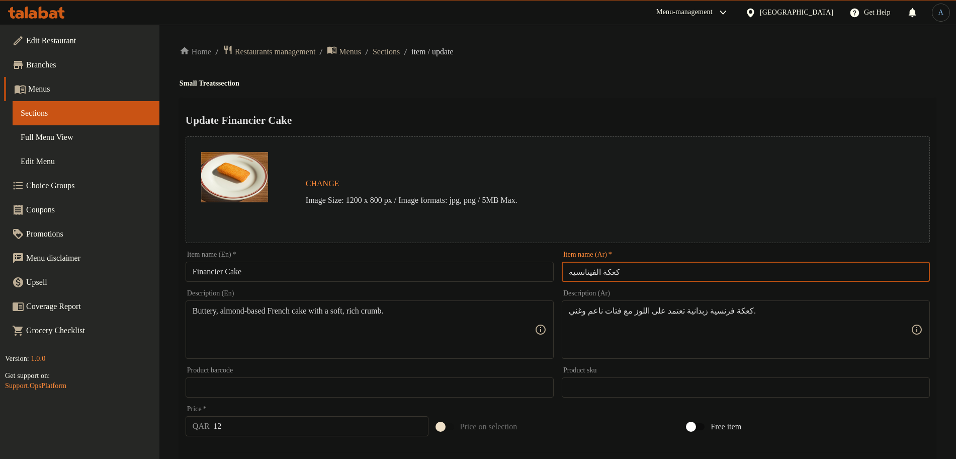
click at [707, 269] on input "كعكة الفينانسيه" at bounding box center [746, 272] width 368 height 20
click at [639, 99] on div "Update Financier Cake Change Image Size: 1200 x 800 px / Image formats: jpg, pn…" at bounding box center [558, 398] width 757 height 600
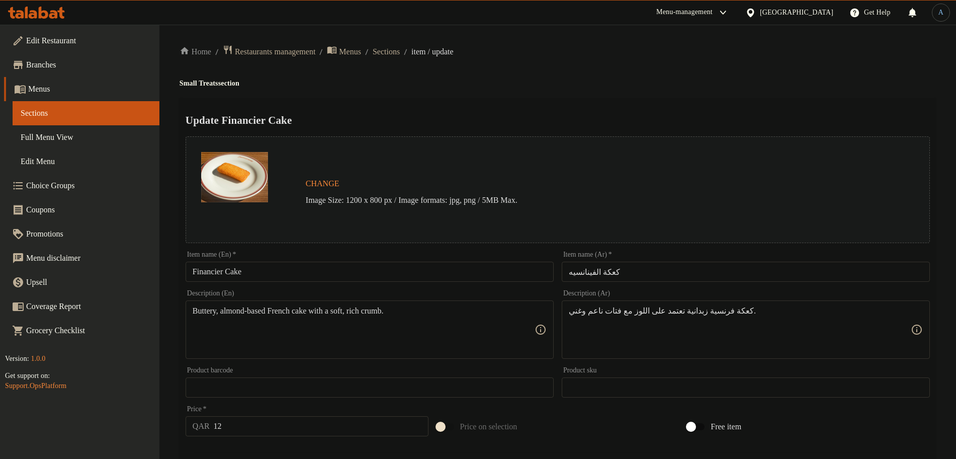
scroll to position [267, 0]
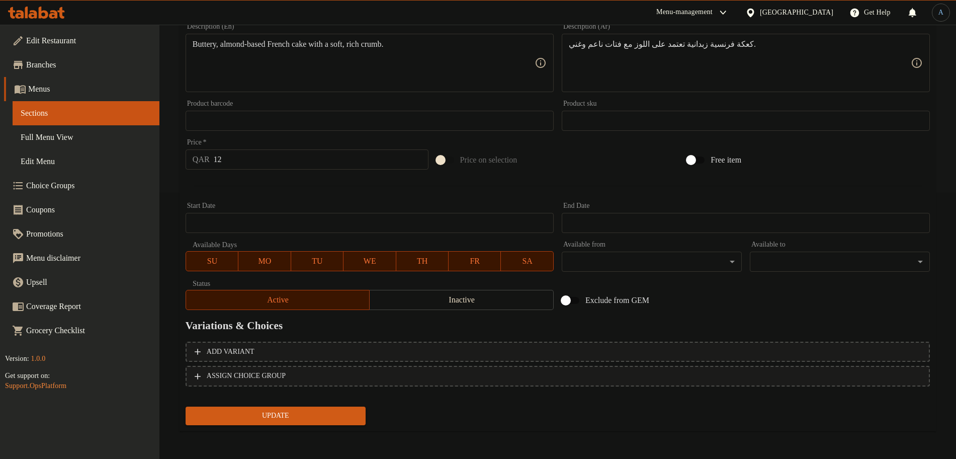
click at [296, 422] on button "Update" at bounding box center [276, 416] width 180 height 19
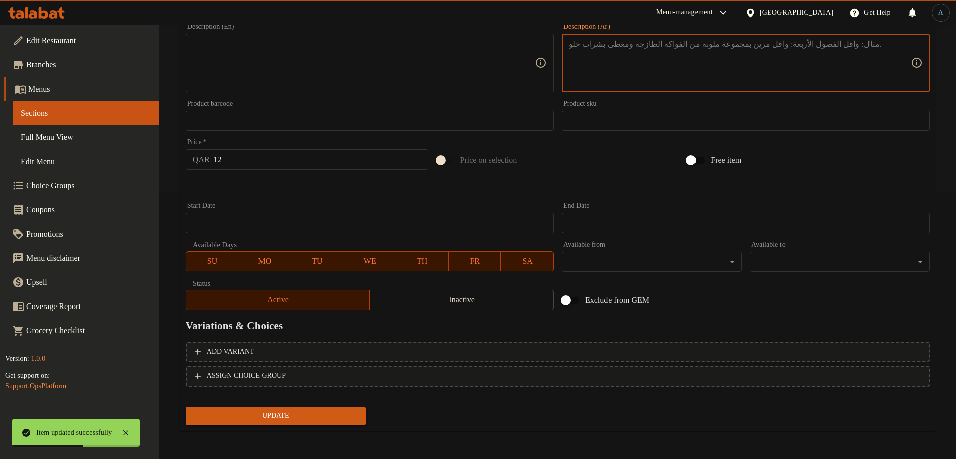
click at [343, 416] on span "Update" at bounding box center [276, 416] width 164 height 13
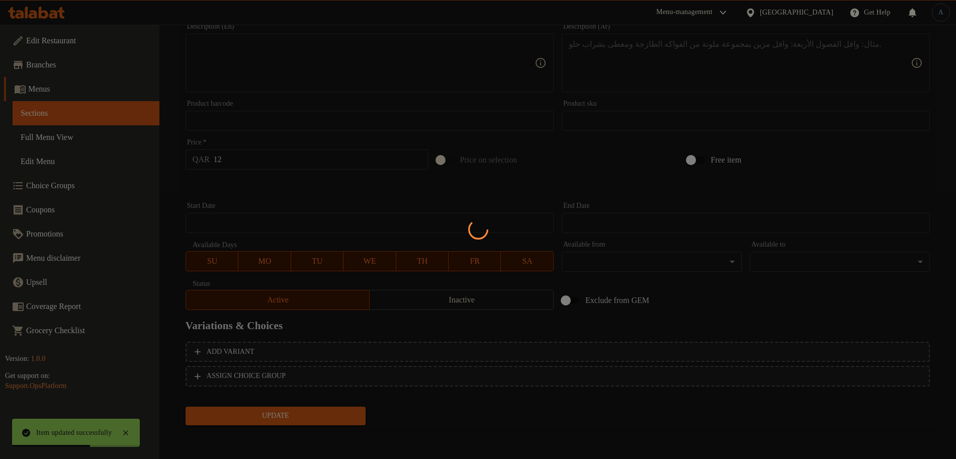
scroll to position [0, 0]
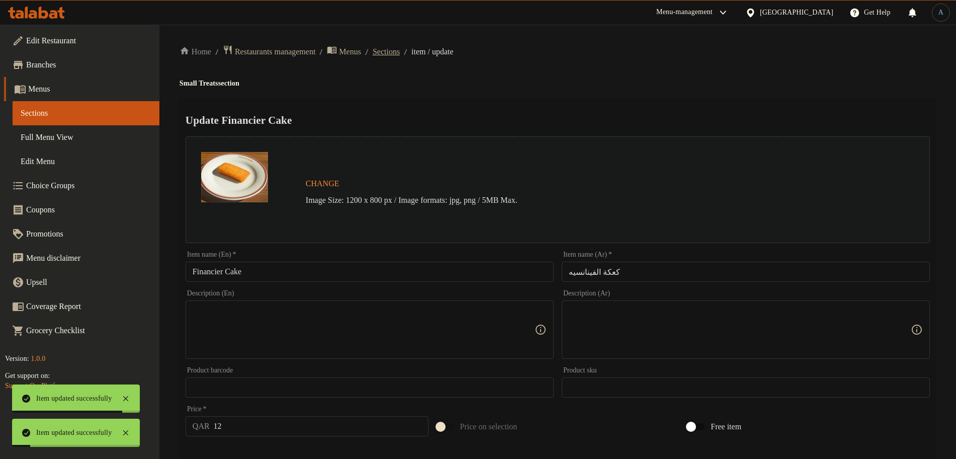
click at [400, 46] on span "Sections" at bounding box center [386, 52] width 27 height 12
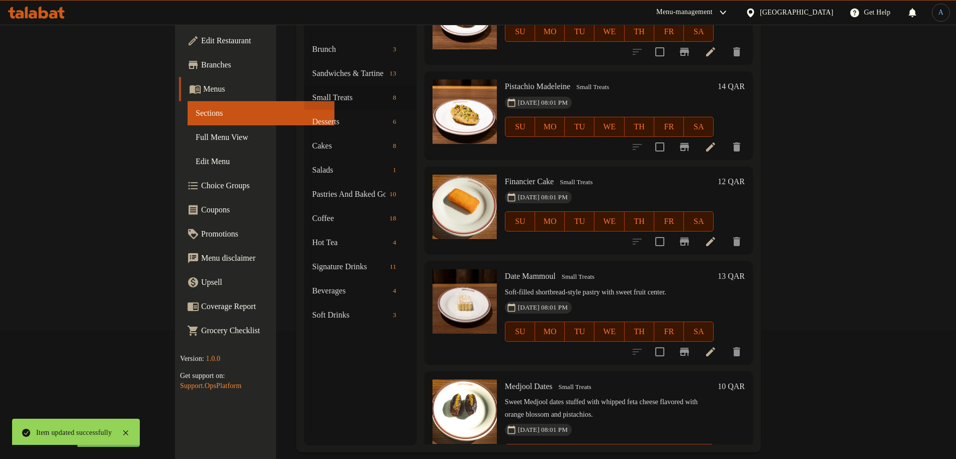
scroll to position [141, 0]
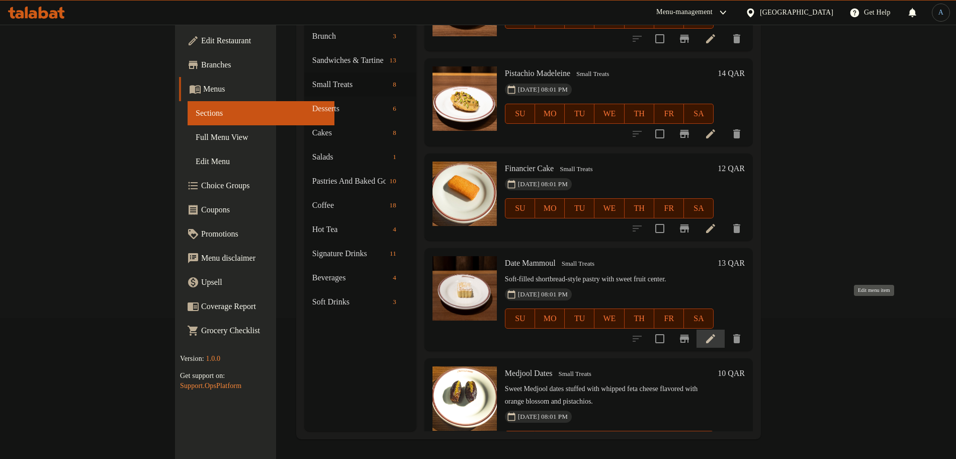
click at [717, 333] on icon at bounding box center [711, 339] width 12 height 12
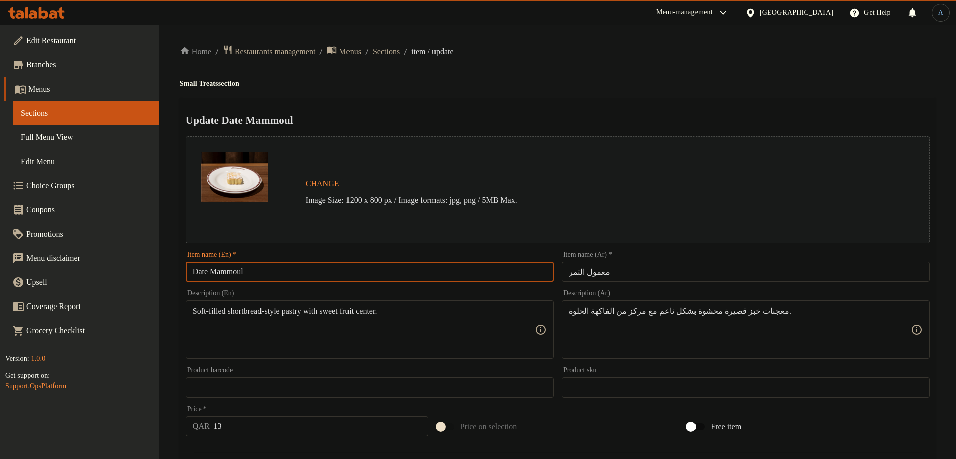
click at [412, 274] on input "Date Mammoul" at bounding box center [370, 272] width 368 height 20
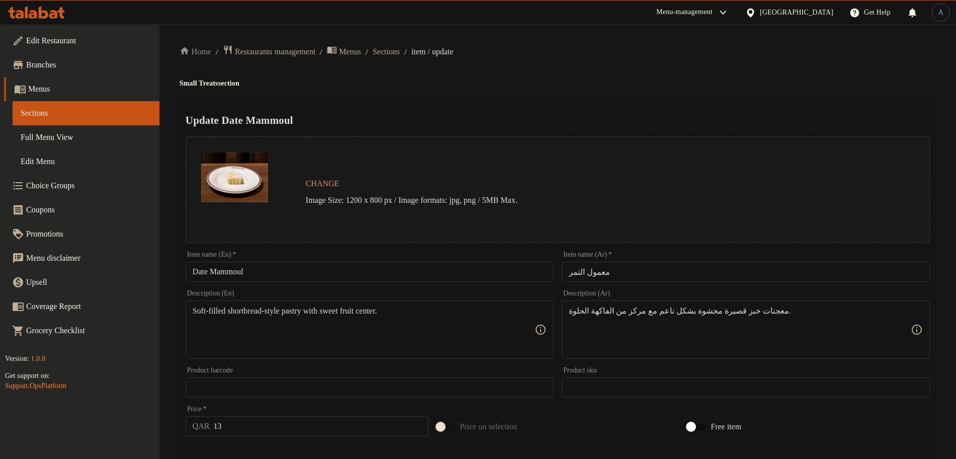
click at [512, 72] on div "Home / Restaurants management / Menus / Sections / item / update Small Treats s…" at bounding box center [558, 375] width 757 height 661
click at [614, 272] on input "معمول التمر" at bounding box center [746, 272] width 368 height 20
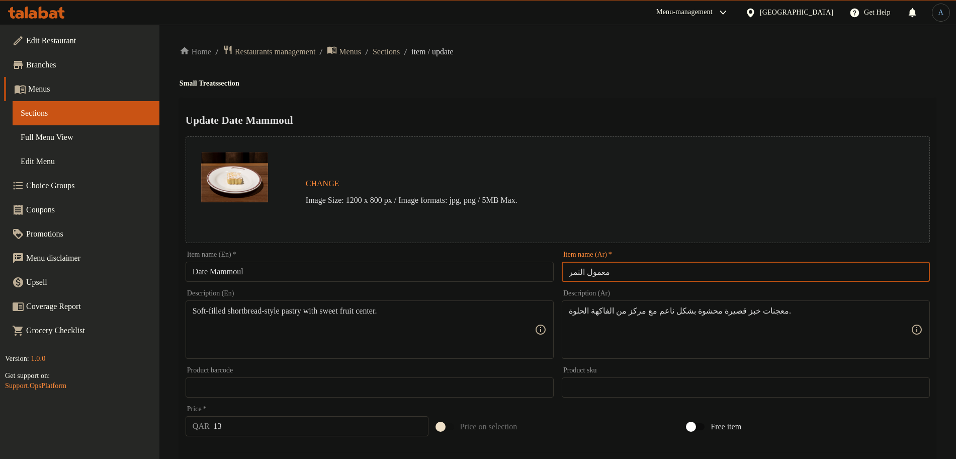
click at [625, 86] on h4 "Small Treats section" at bounding box center [558, 83] width 757 height 10
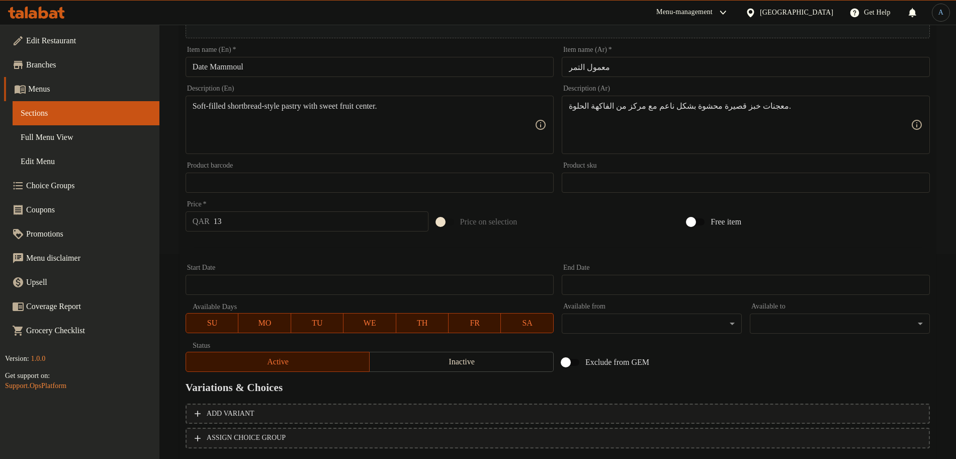
scroll to position [141, 0]
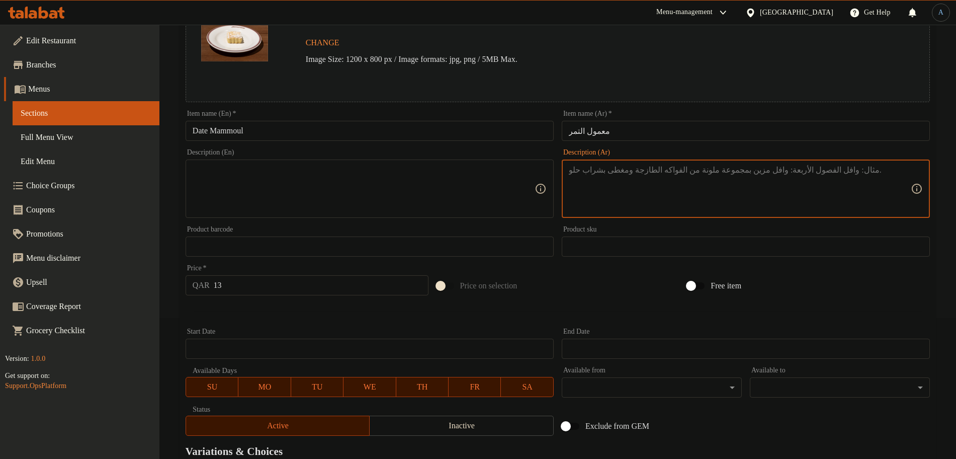
click at [635, 316] on div at bounding box center [558, 311] width 753 height 25
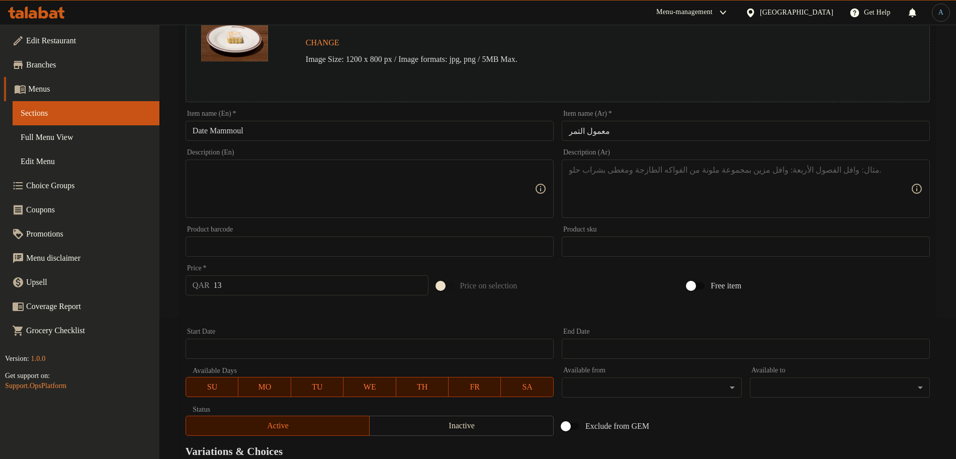
scroll to position [267, 0]
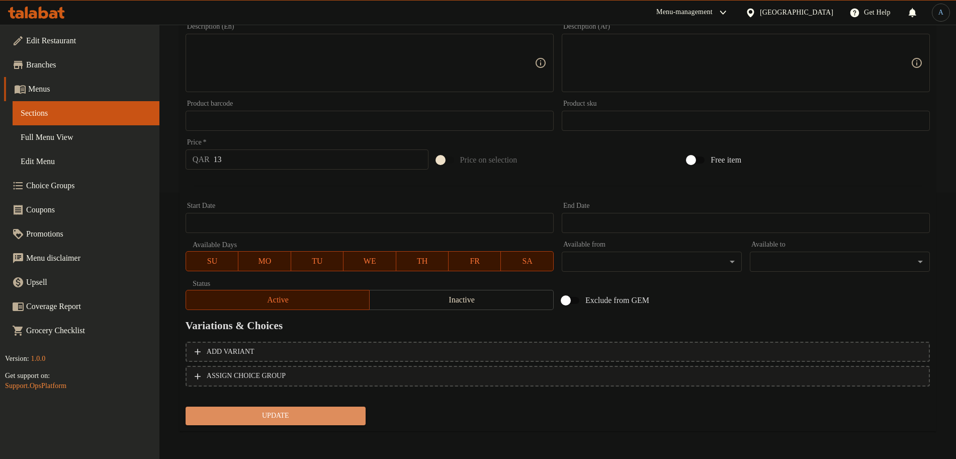
click at [333, 413] on span "Update" at bounding box center [276, 416] width 164 height 13
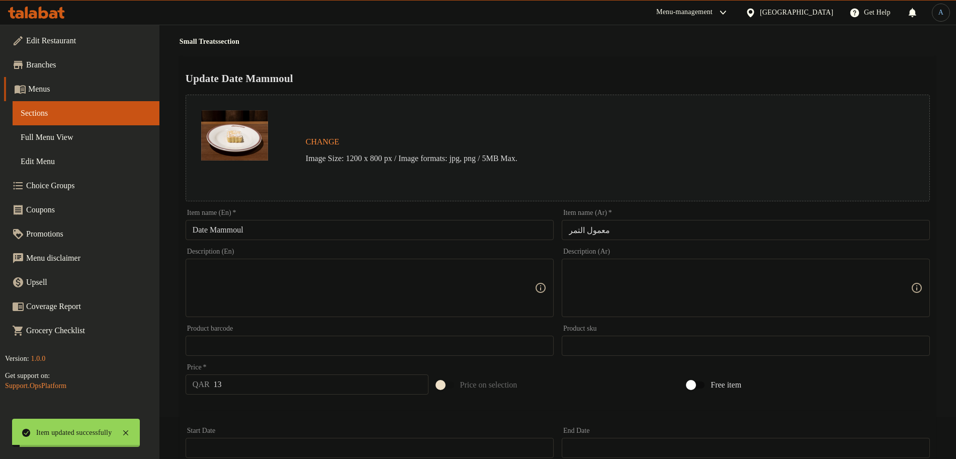
scroll to position [0, 0]
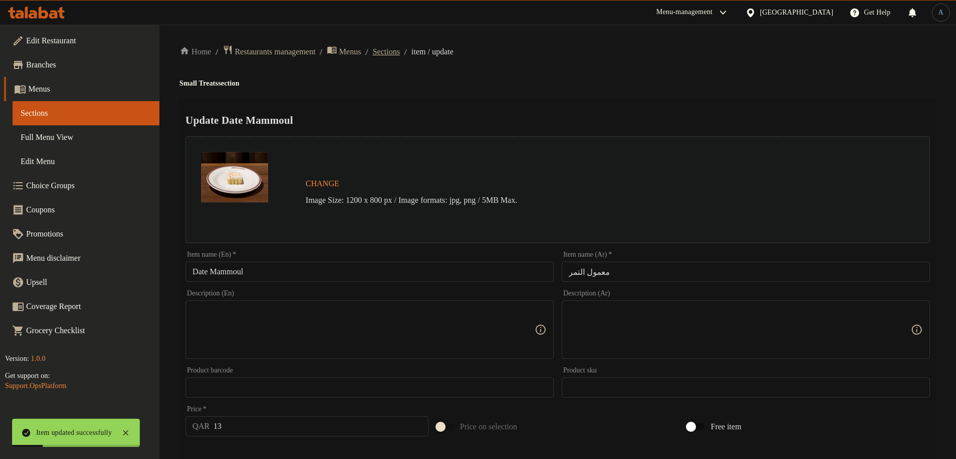
click at [400, 56] on span "Sections" at bounding box center [386, 52] width 27 height 12
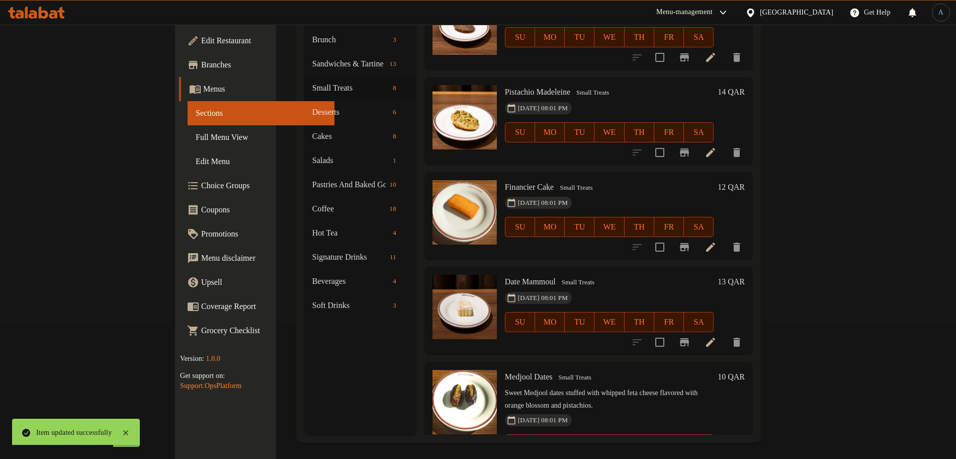
scroll to position [141, 0]
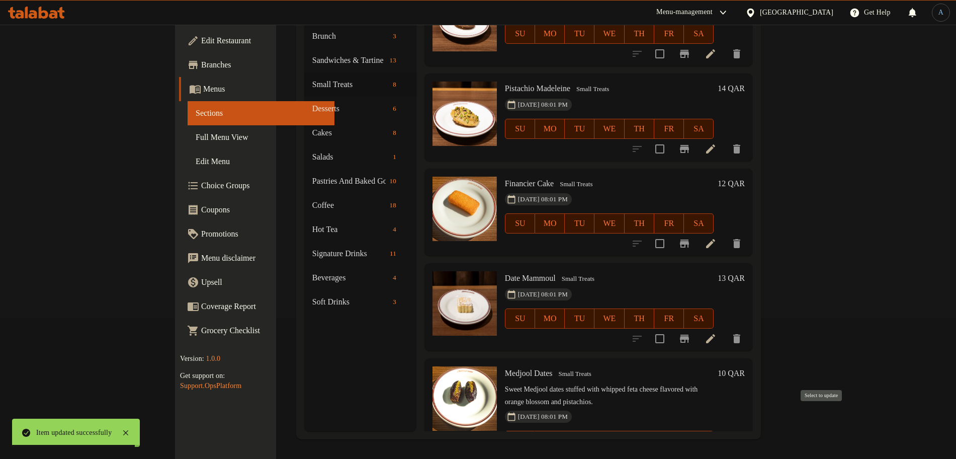
click at [671, 450] on input "checkbox" at bounding box center [660, 460] width 21 height 21
checkbox input "true"
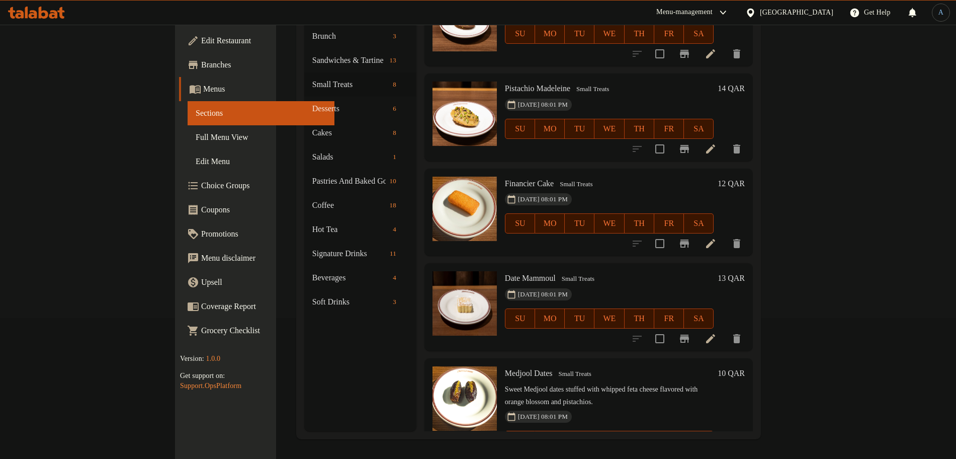
click at [725, 452] on li at bounding box center [711, 461] width 28 height 18
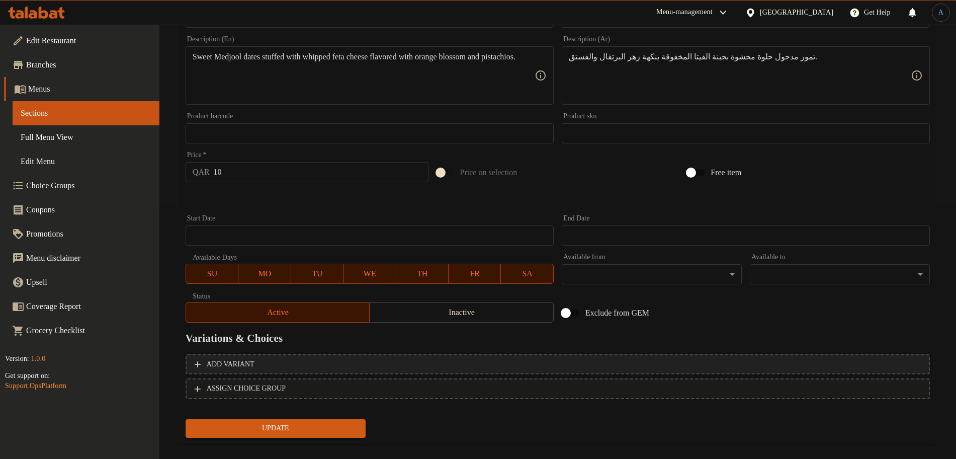
scroll to position [267, 0]
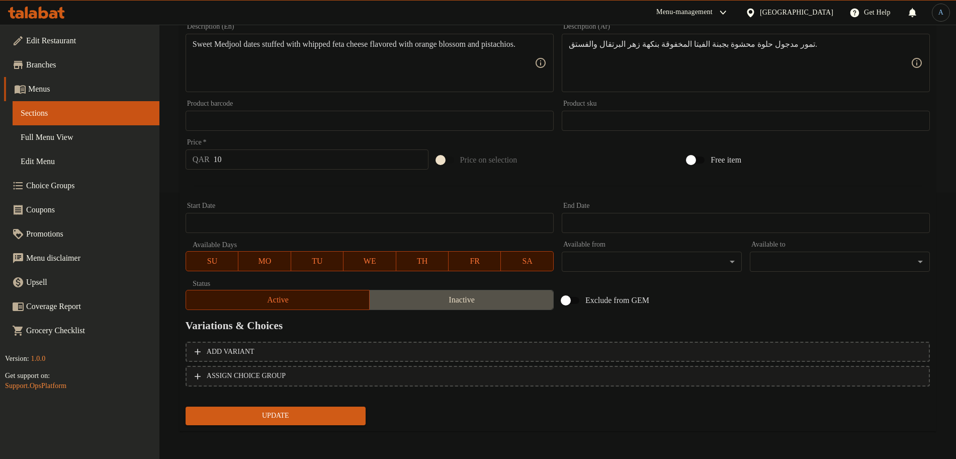
click at [440, 303] on span "Inactive" at bounding box center [462, 300] width 176 height 15
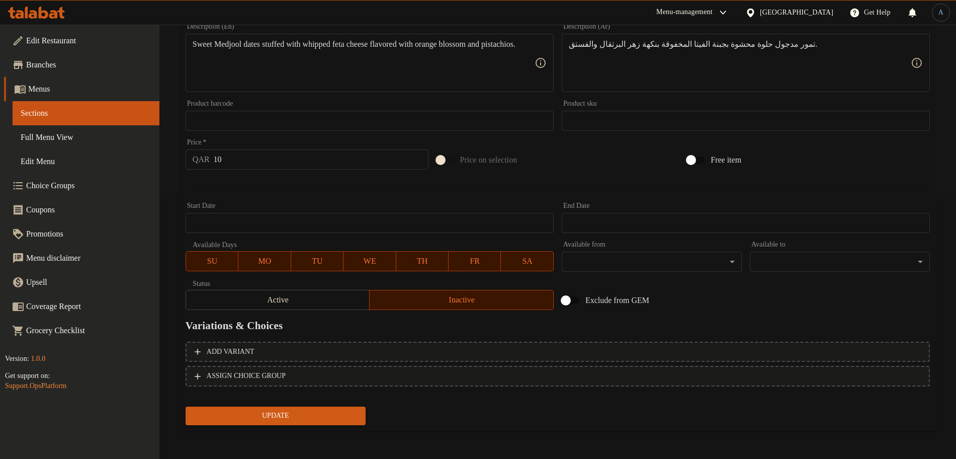
click at [355, 419] on span "Update" at bounding box center [276, 416] width 164 height 13
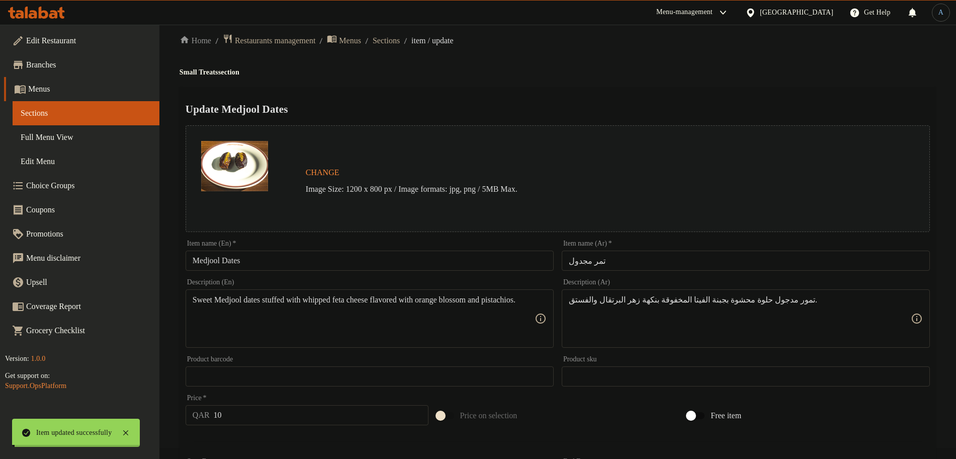
scroll to position [0, 0]
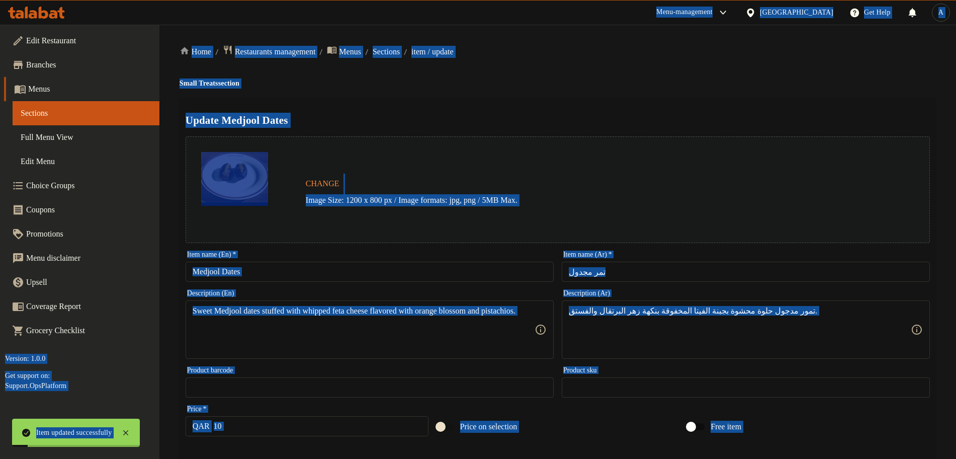
click at [327, 271] on input "Medjool Dates" at bounding box center [370, 272] width 368 height 20
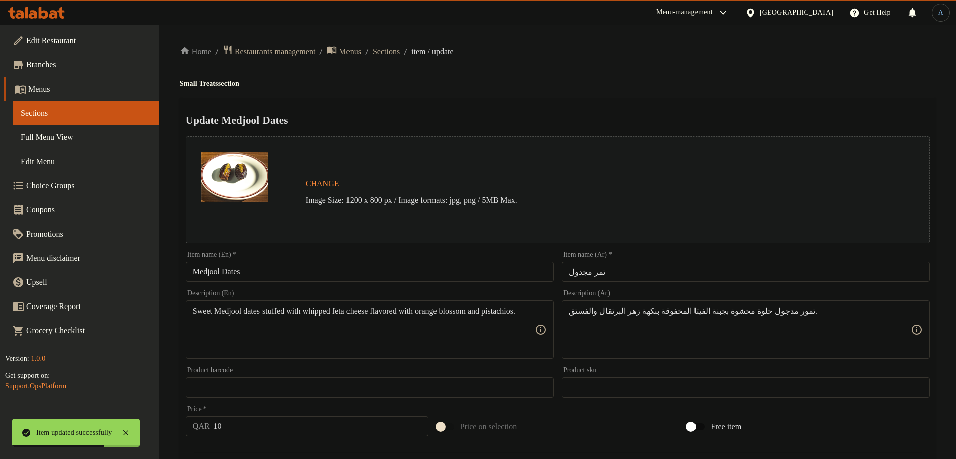
click at [558, 81] on h4 "Small Treats section" at bounding box center [558, 83] width 757 height 10
click at [400, 51] on span "Sections" at bounding box center [386, 52] width 27 height 12
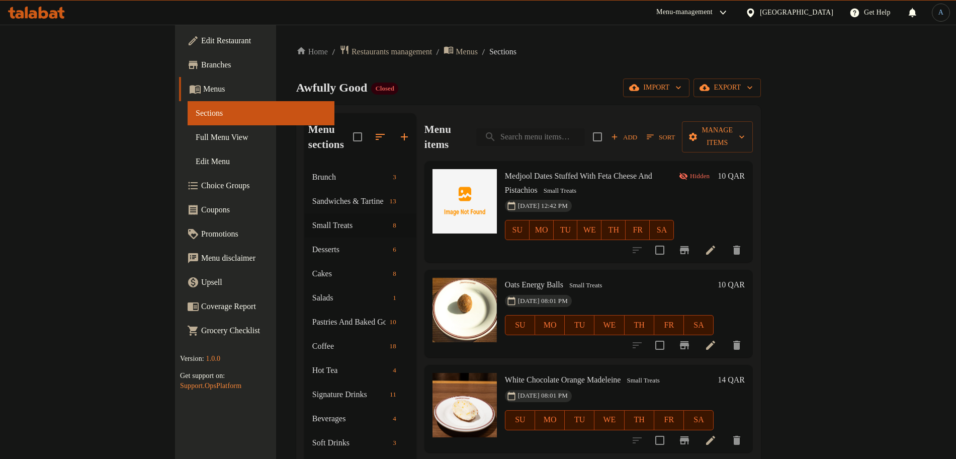
click at [585, 132] on input "search" at bounding box center [530, 137] width 109 height 18
paste input "Cashew Spread and Marinated Tomatoes Tartine"
click at [621, 78] on div "Awfully Good Closed import export" at bounding box center [528, 87] width 465 height 19
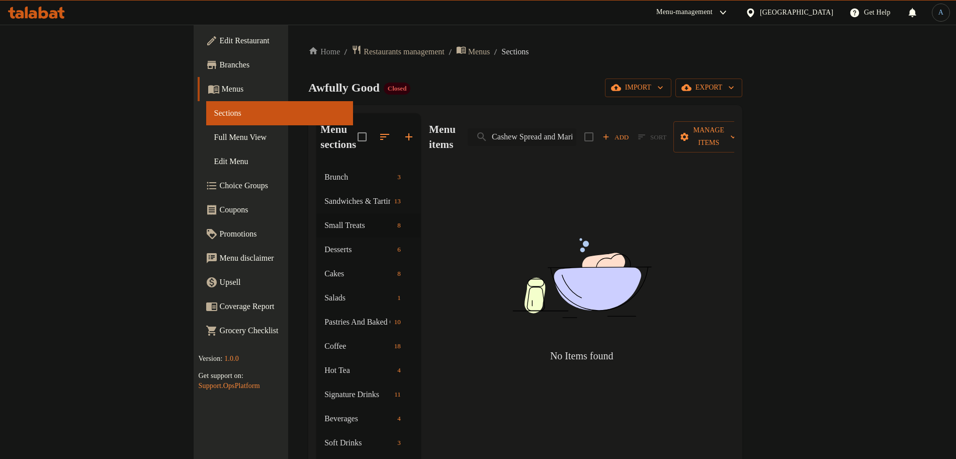
click at [577, 134] on input "Cashew Spread and Marinated Tomatoes Tartine" at bounding box center [522, 137] width 109 height 18
drag, startPoint x: 632, startPoint y: 127, endPoint x: 707, endPoint y: 129, distance: 74.5
click at [707, 129] on div "Menu items Cashew Spread and Marinated Tomatoes Tartine Add Sort Manage items" at bounding box center [581, 137] width 305 height 48
click at [577, 131] on input "Cashew Spread and Marinated Tomatoes Tartine" at bounding box center [522, 137] width 109 height 18
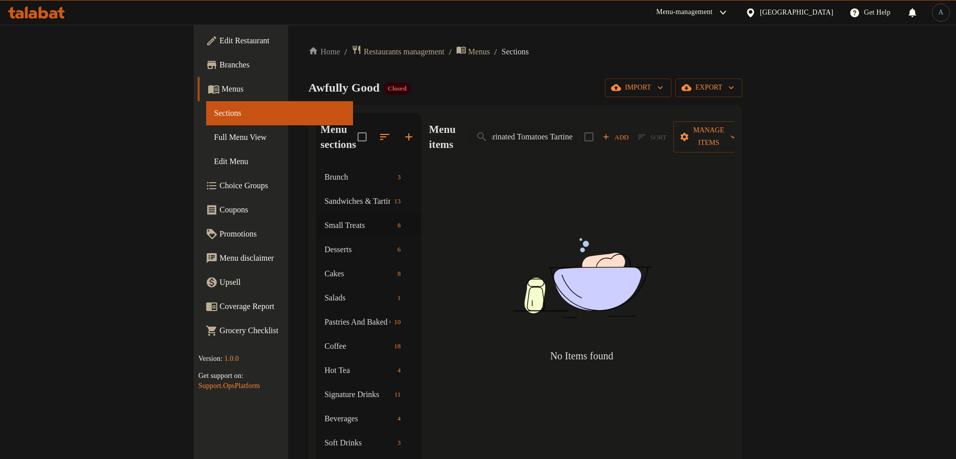
scroll to position [0, 85]
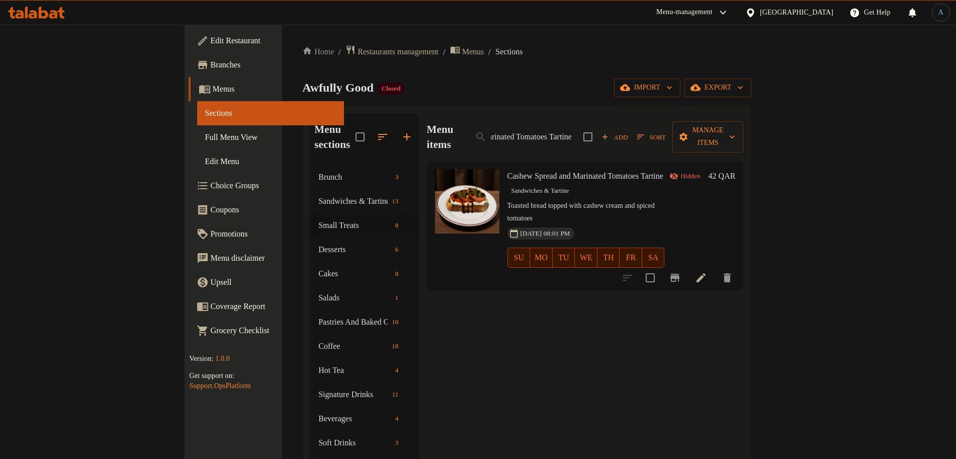
type input "Cashew Spread and Marinated Tomatoes Tartine"
click at [653, 57] on ol "Home / Restaurants management / Menus / Sections" at bounding box center [526, 52] width 449 height 14
click at [576, 132] on input "Cashew Spread and Marinated Tomatoes Tartine" at bounding box center [521, 137] width 109 height 18
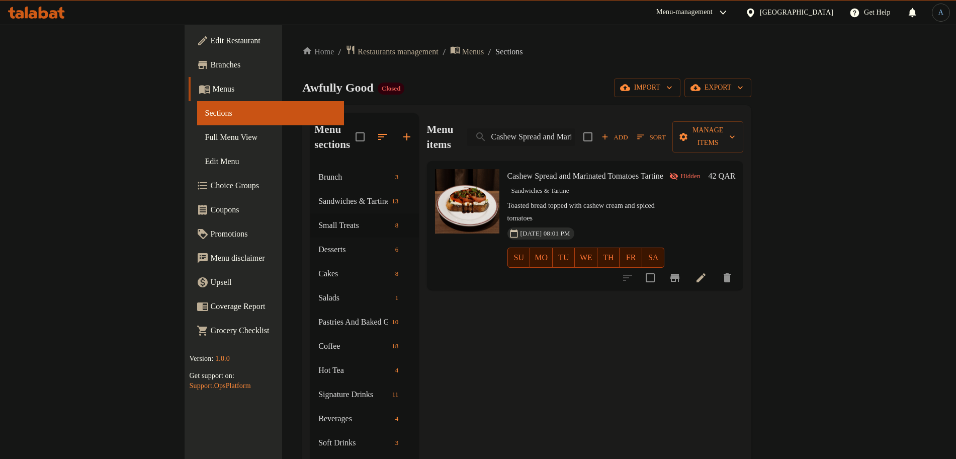
click at [576, 132] on input "Cashew Spread and Marinated Tomatoes Tartine" at bounding box center [521, 137] width 109 height 18
click at [615, 70] on div "Home / Restaurants management / Menus / Sections Awfully Good Closed import exp…" at bounding box center [526, 312] width 449 height 535
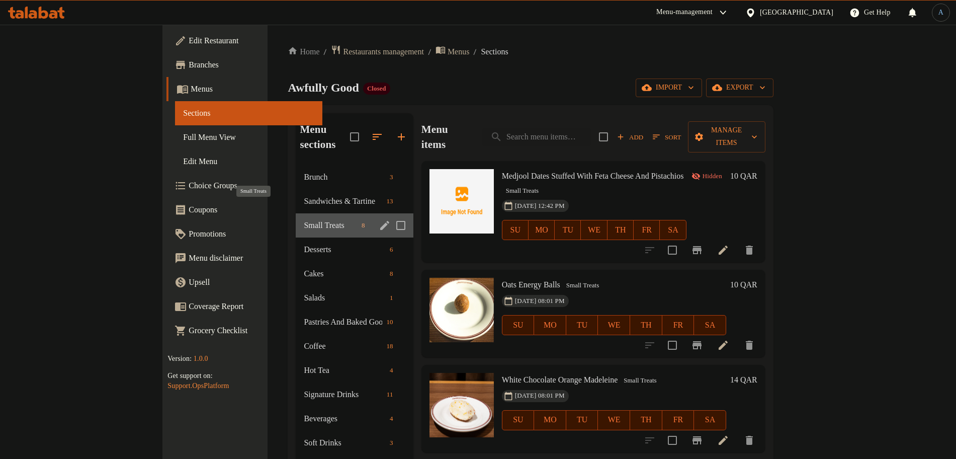
click at [304, 219] on span "Small Treats" at bounding box center [331, 225] width 54 height 12
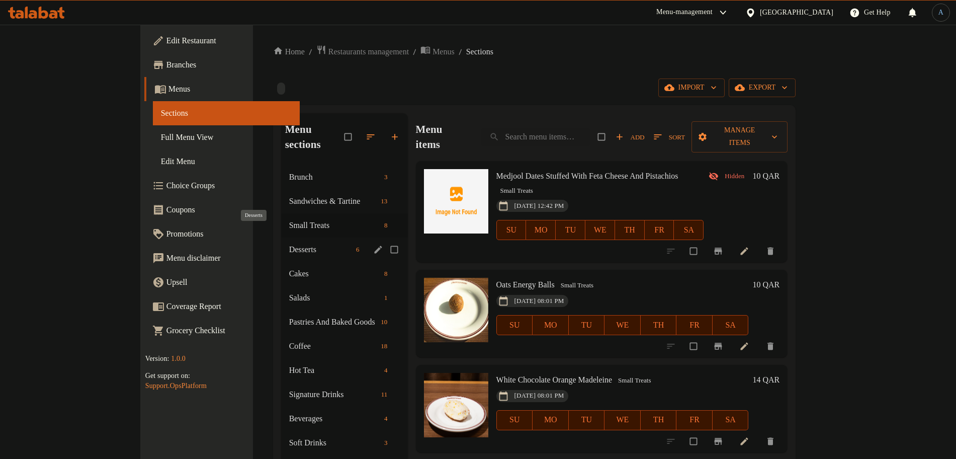
click at [289, 244] on span "Desserts" at bounding box center [320, 250] width 63 height 12
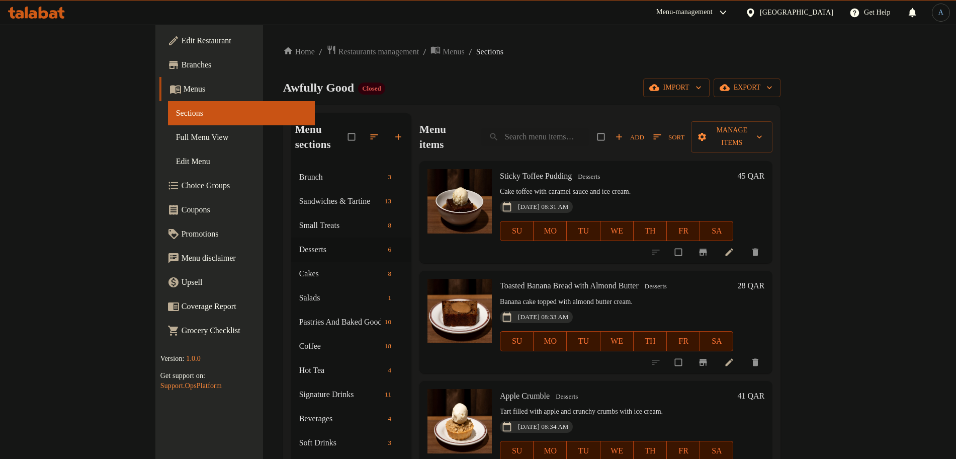
click at [735, 247] on icon at bounding box center [729, 252] width 10 height 10
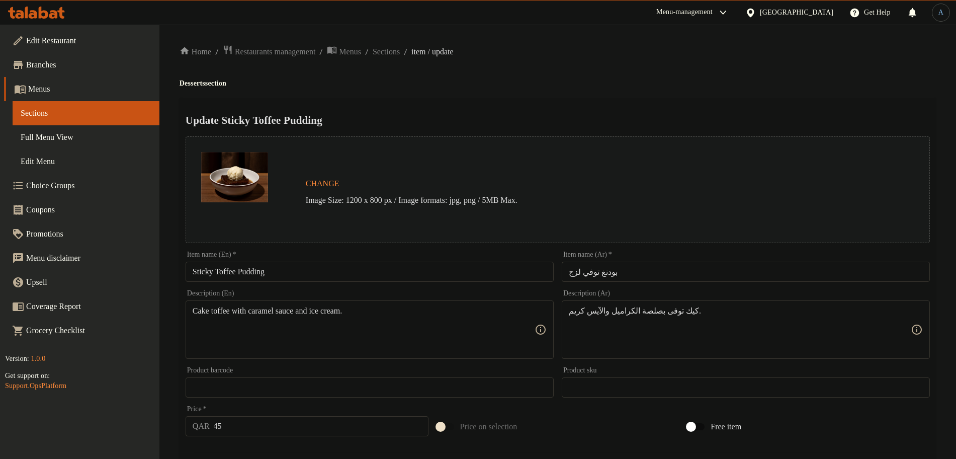
click at [646, 266] on input "بودنغ توفي لزج" at bounding box center [746, 272] width 368 height 20
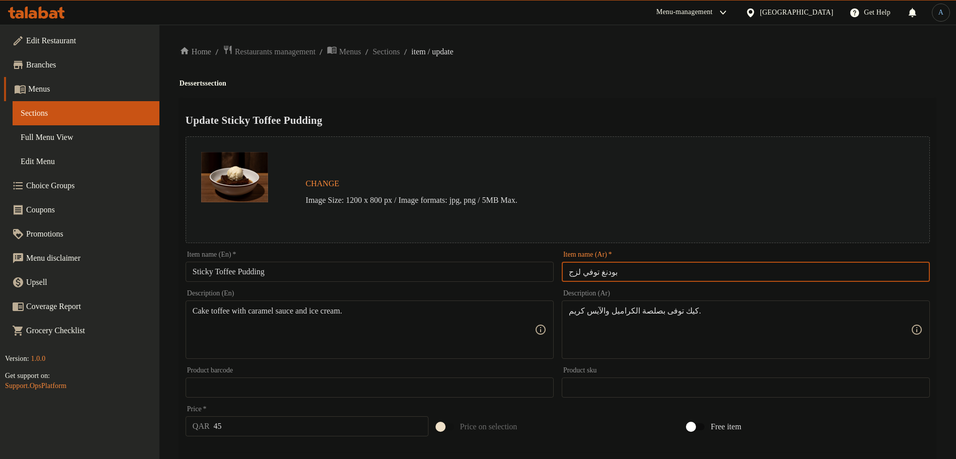
paste input "نغ التوفي"
type input "استكي بودينغ التوفي"
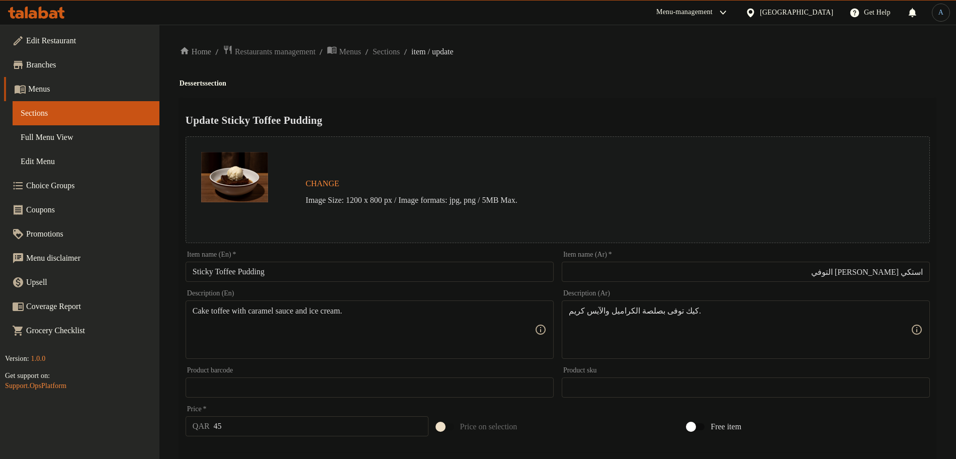
click at [573, 108] on div "Update Sticky Toffee Pudding Change Image Size: 1200 x 800 px / Image formats: …" at bounding box center [558, 398] width 757 height 600
paste textarea "Toffee Budding With Caramel Sauce And ice C"
click at [467, 323] on textarea "Cake Toffee Budding With Caramel Sauce And ice Cream." at bounding box center [364, 330] width 342 height 48
click at [434, 325] on textarea "Cake Toffee Budding With Caramel Sauce And ice Cream." at bounding box center [364, 330] width 342 height 48
paste textarea "toffee budding with caramel sauce and ice c"
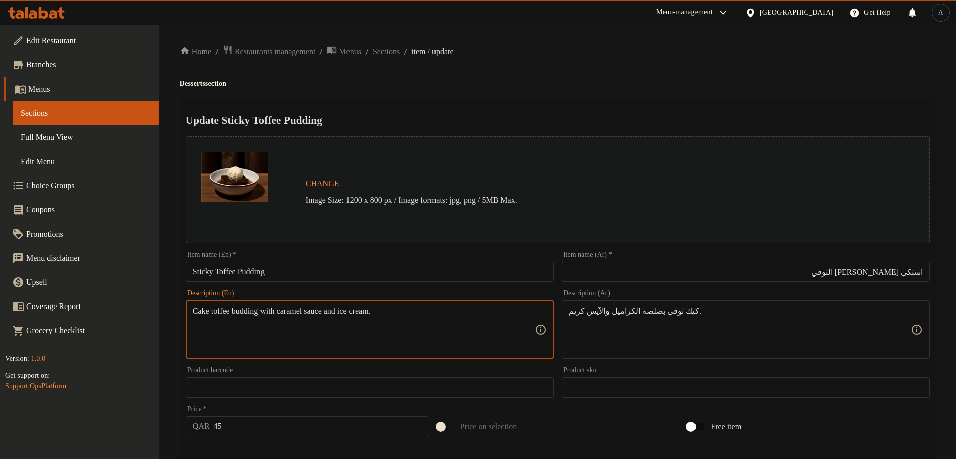
type textarea "Cake toffee budding with caramel sauce and ice cream."
click at [552, 54] on ol "Home / Restaurants management / Menus / Sections / item / update" at bounding box center [558, 52] width 757 height 14
drag, startPoint x: 319, startPoint y: 310, endPoint x: 181, endPoint y: 314, distance: 137.9
click at [251, 317] on textarea "Cake toffee budding with caramel sauce and ice cream." at bounding box center [364, 330] width 342 height 48
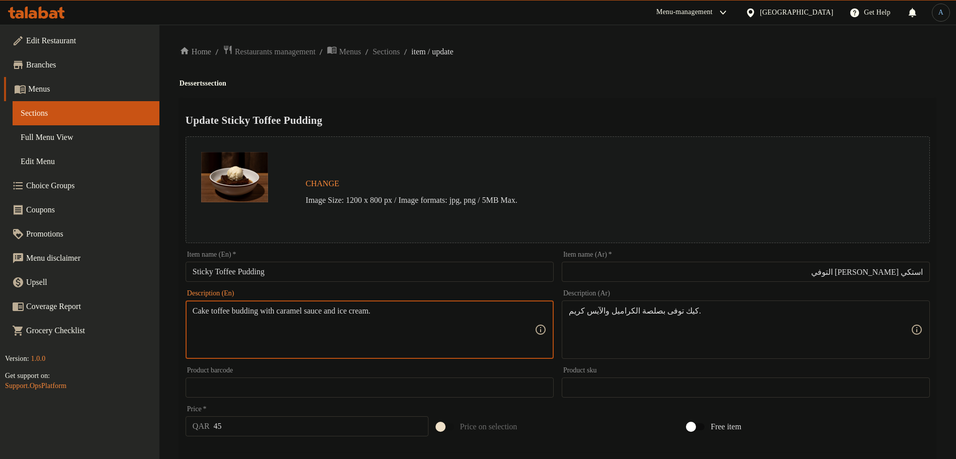
click at [254, 308] on textarea "Cake toffee budding with caramel sauce and ice cream." at bounding box center [364, 330] width 342 height 48
click at [314, 304] on div "Cake toffee budding with caramel sauce and ice cream. Description (En)" at bounding box center [370, 329] width 368 height 58
click at [310, 314] on textarea "Cake toffee budding with caramel sauce and ice cream." at bounding box center [364, 330] width 342 height 48
click at [410, 78] on h4 "Desserts section" at bounding box center [558, 83] width 757 height 10
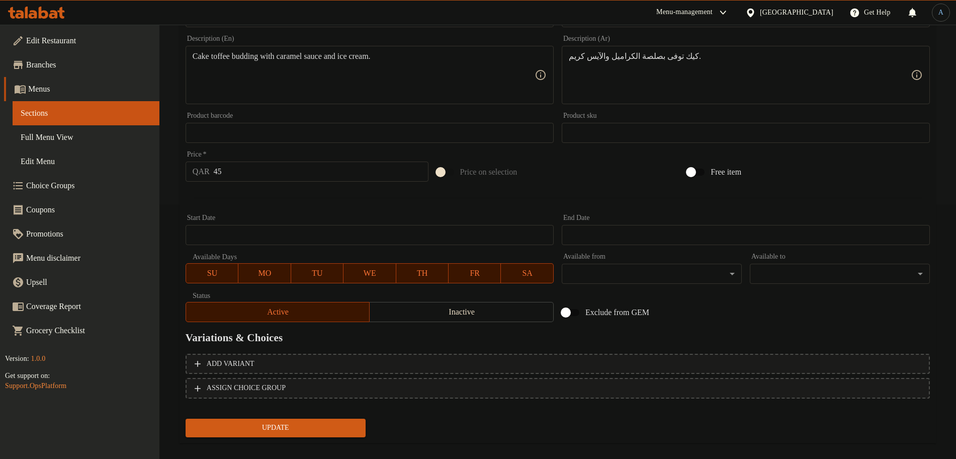
scroll to position [267, 0]
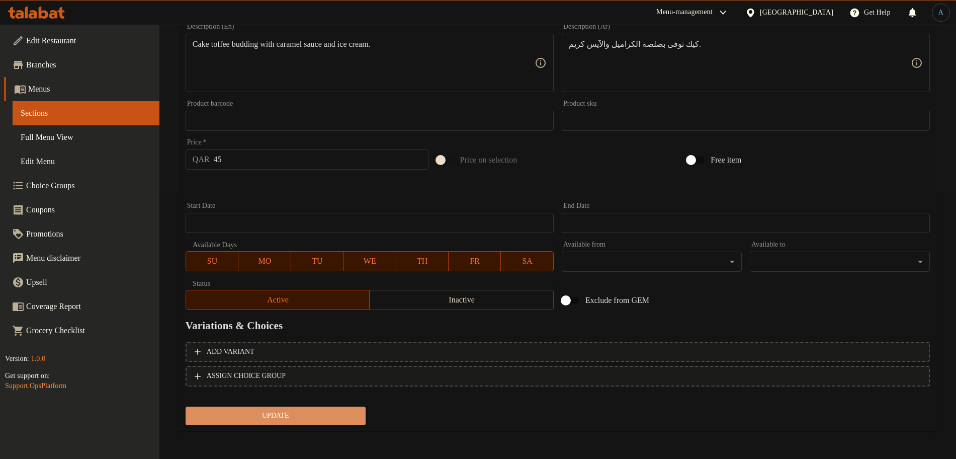
click at [327, 419] on span "Update" at bounding box center [276, 416] width 164 height 13
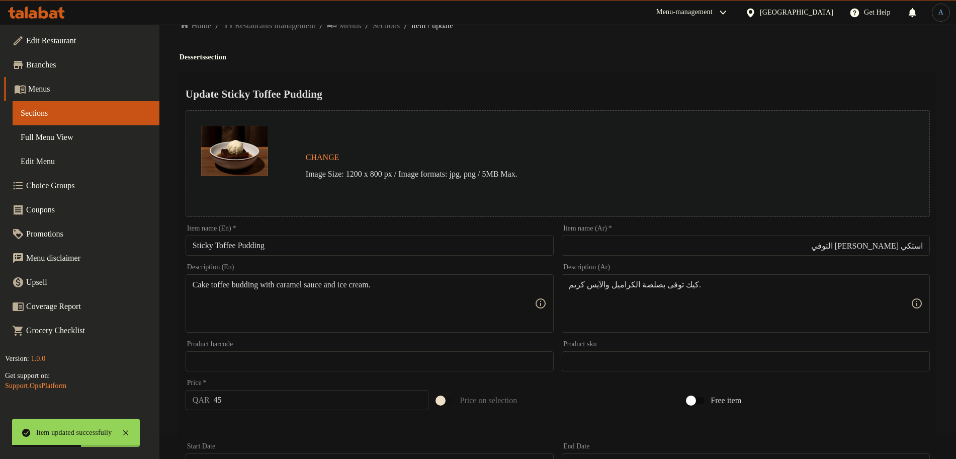
scroll to position [0, 0]
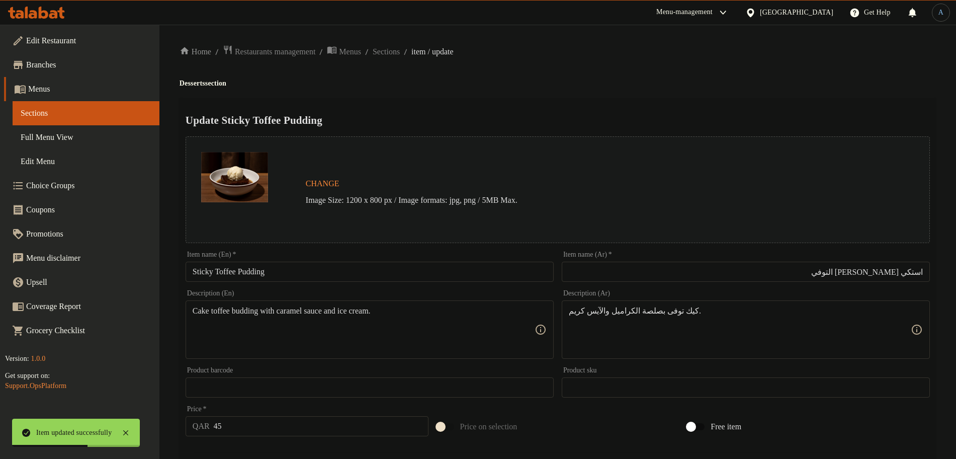
click at [400, 52] on span "Sections" at bounding box center [386, 52] width 27 height 12
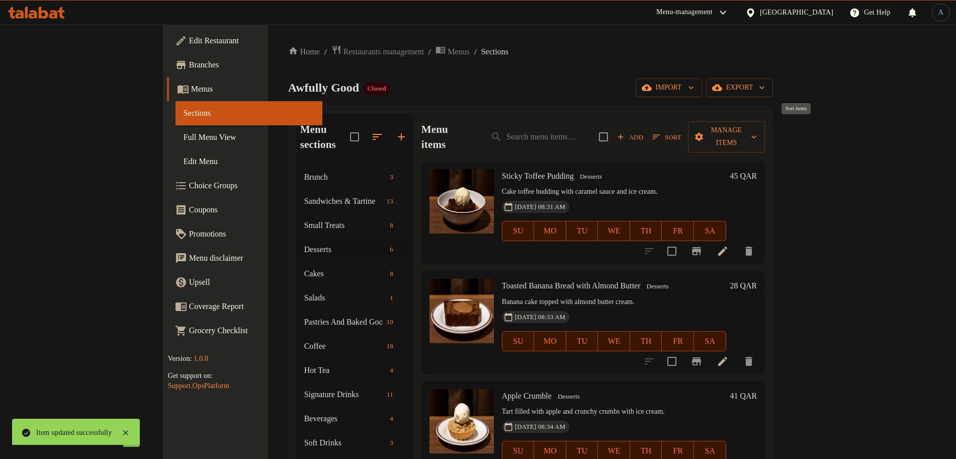
click at [681, 131] on span "Sort" at bounding box center [667, 137] width 28 height 12
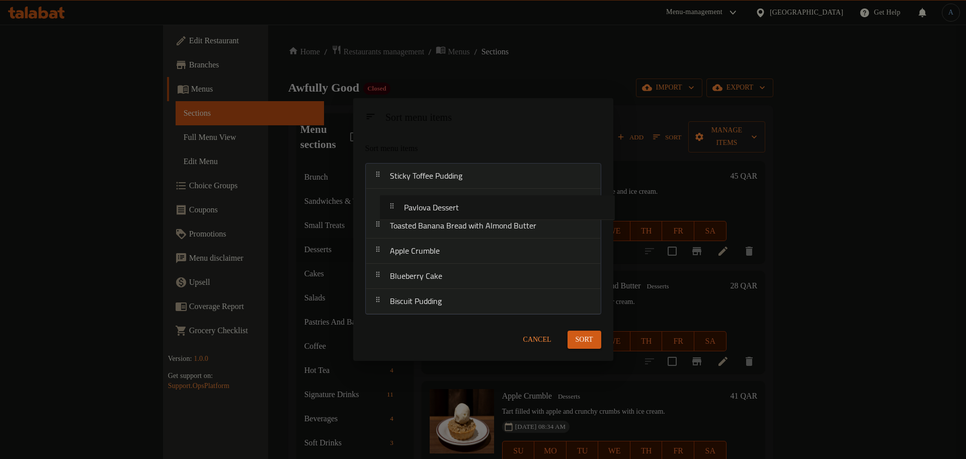
drag, startPoint x: 448, startPoint y: 278, endPoint x: 462, endPoint y: 202, distance: 76.8
click at [462, 202] on nav "Sticky Toffee Pudding Toasted Banana Bread with Almond Butter Apple Crumble Blu…" at bounding box center [483, 238] width 236 height 151
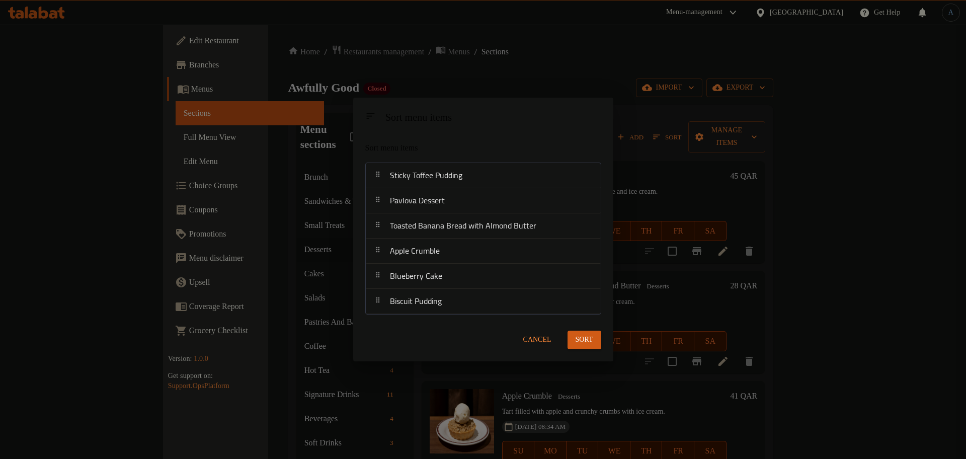
click at [590, 338] on span "Sort" at bounding box center [585, 340] width 18 height 13
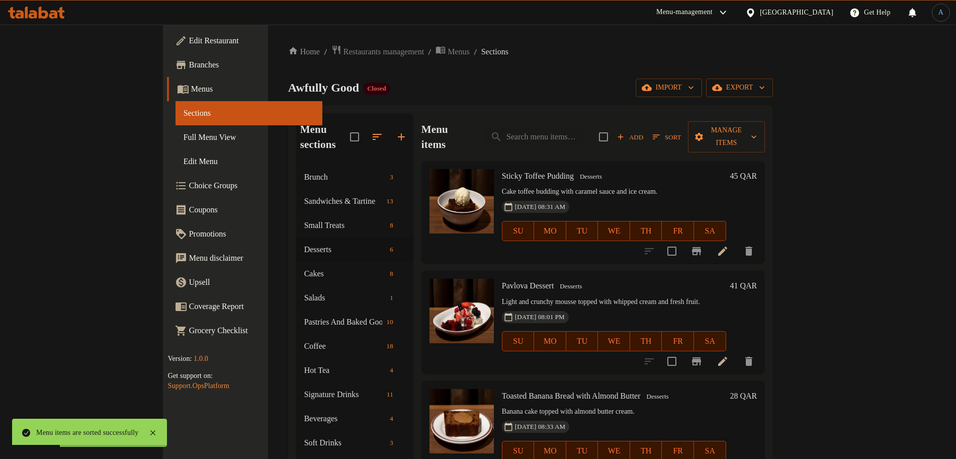
click at [729, 355] on icon at bounding box center [723, 361] width 12 height 12
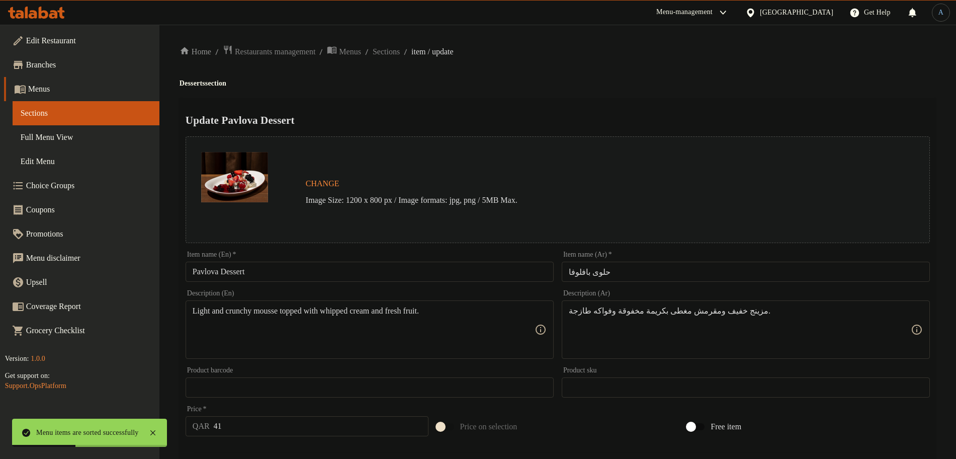
click at [656, 262] on input "حلوى بافلوفا" at bounding box center [746, 272] width 368 height 20
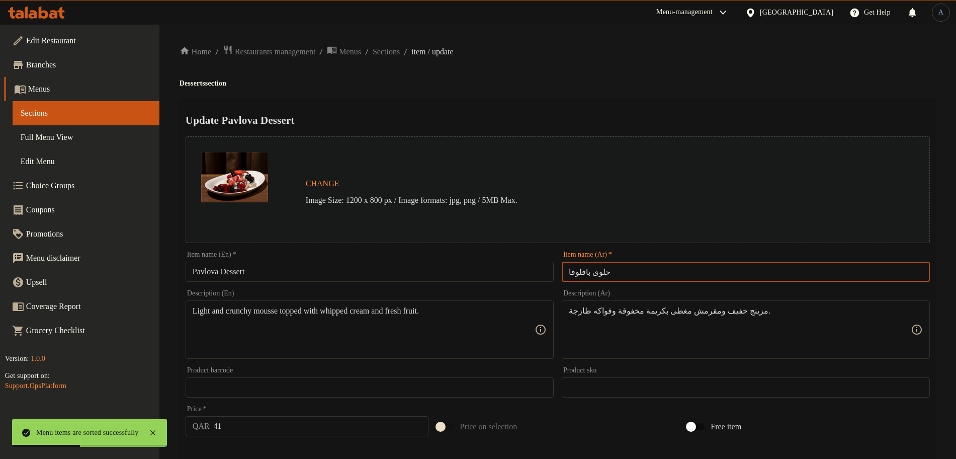
paste input "text"
type input "حلوى بافلوفا"
click at [637, 86] on h4 "Desserts section" at bounding box center [558, 83] width 757 height 10
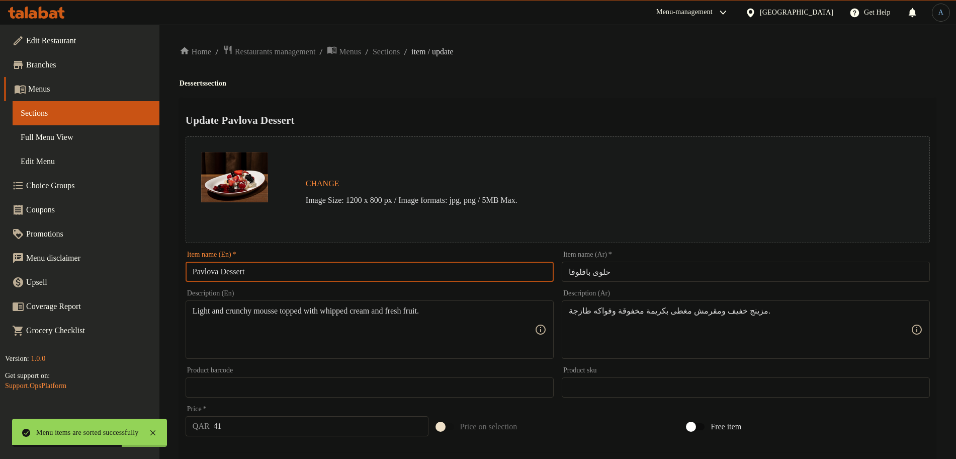
click at [228, 275] on input "Pavlova Dessert" at bounding box center [370, 272] width 368 height 20
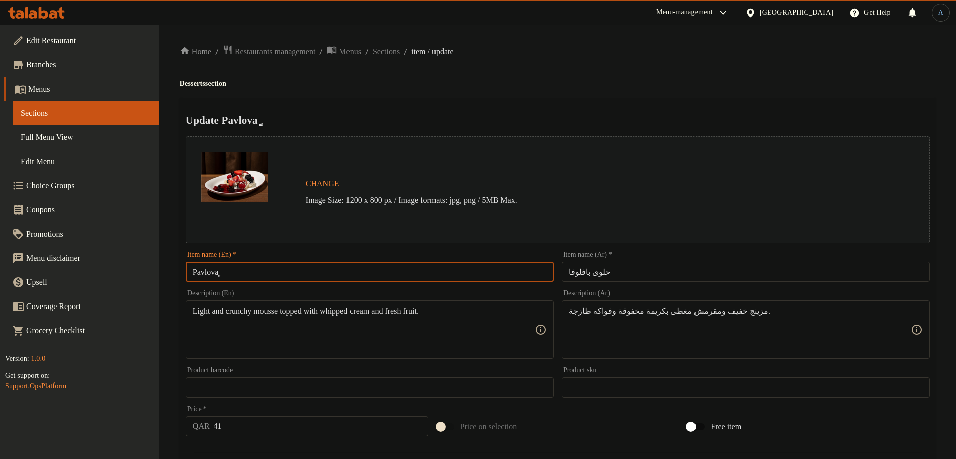
type input "Pavlova Dessert"
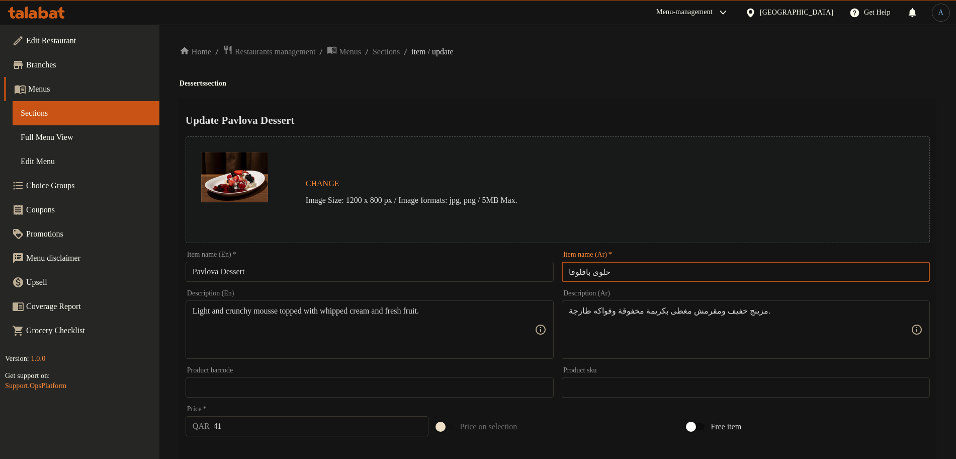
click at [627, 271] on input "حلوى بافلوفا" at bounding box center [746, 272] width 368 height 20
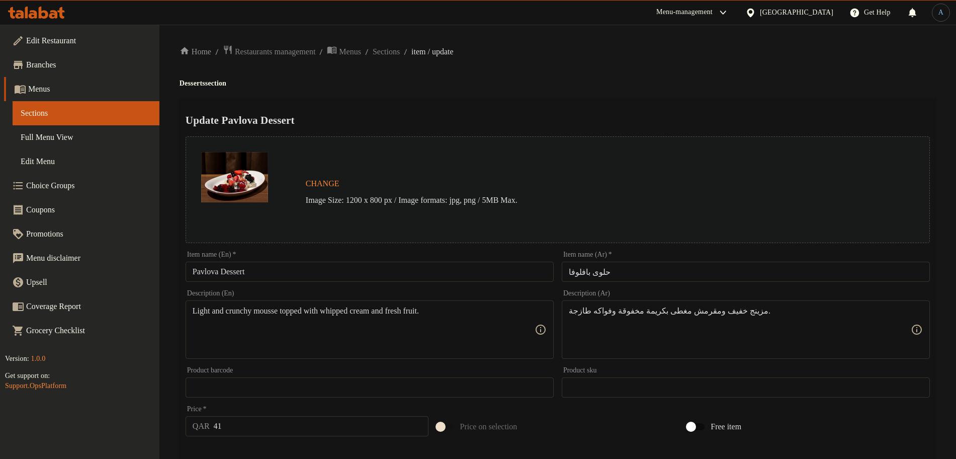
click at [705, 267] on input "حلوى بافلوفا" at bounding box center [746, 272] width 368 height 20
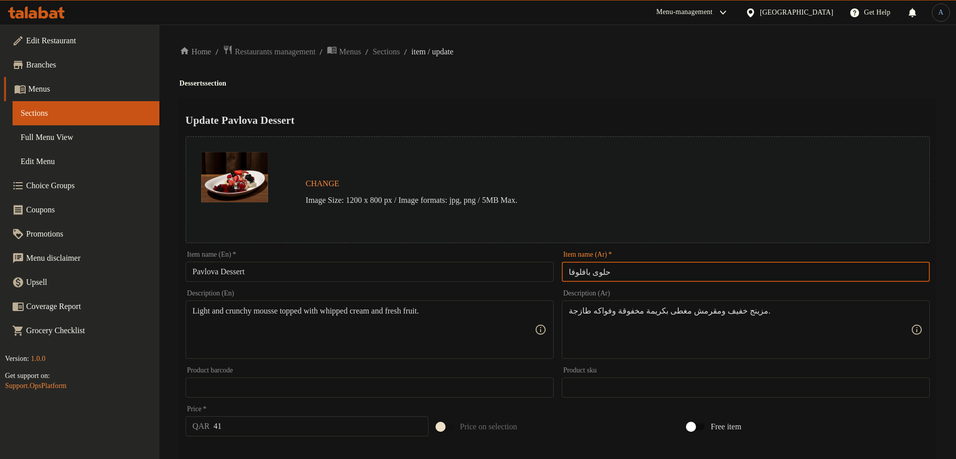
paste input "text"
type input "حلوى بافلوفا"
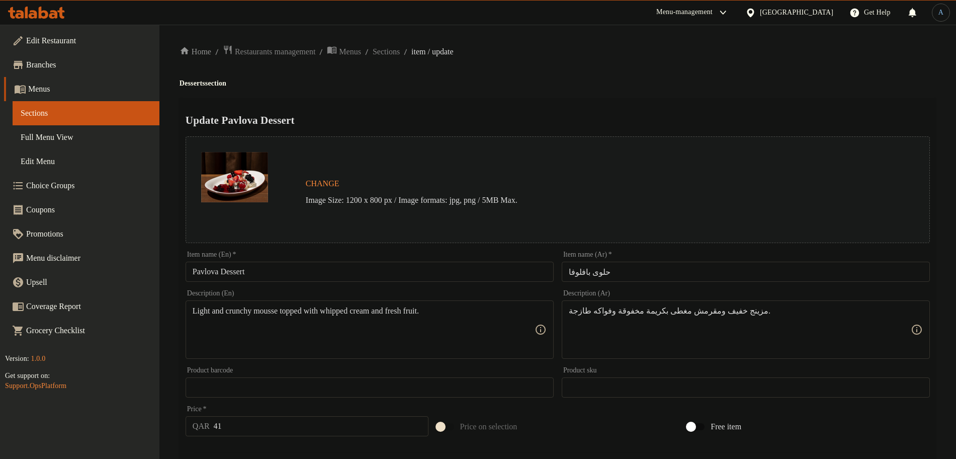
click at [633, 73] on div "Home / Restaurants management / Menus / Sections / item / update Desserts secti…" at bounding box center [558, 375] width 757 height 661
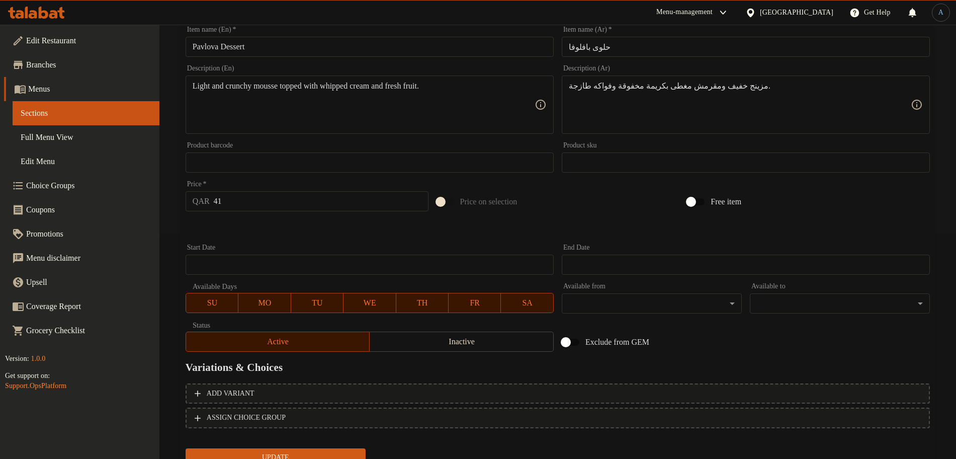
scroll to position [141, 0]
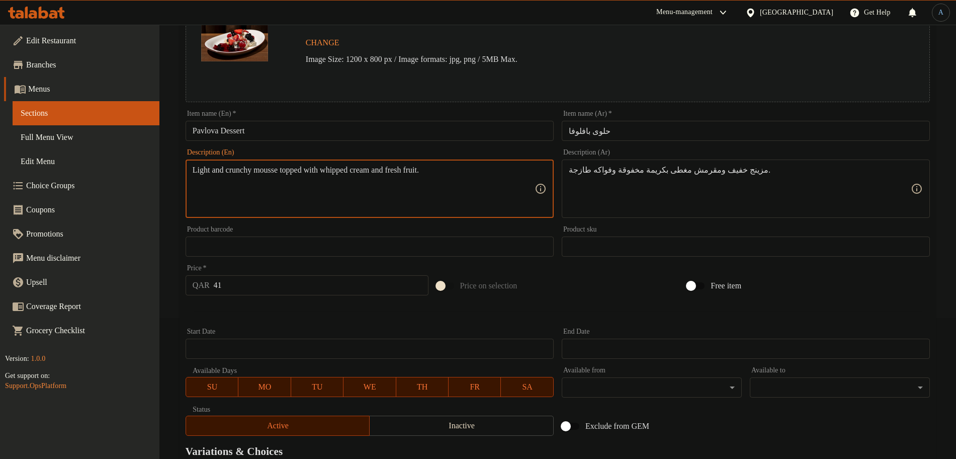
paste textarea "Meringue filled with cream and mix berries serve with mix berries compote"
click at [275, 177] on textarea "Light Meringue filled with cream and mix berries serve with mix berries compote" at bounding box center [364, 189] width 342 height 48
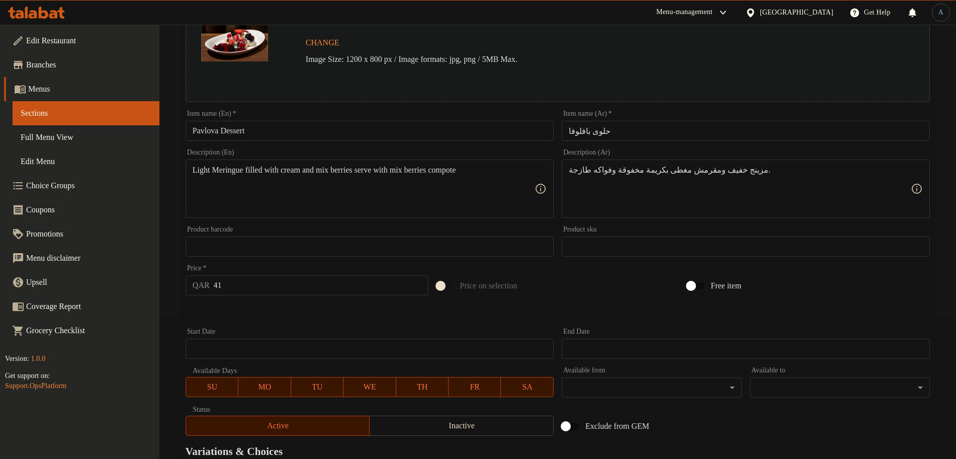
click at [387, 180] on textarea "Light Meringue filled with cream and mix berries serve with mix berries compote" at bounding box center [364, 189] width 342 height 48
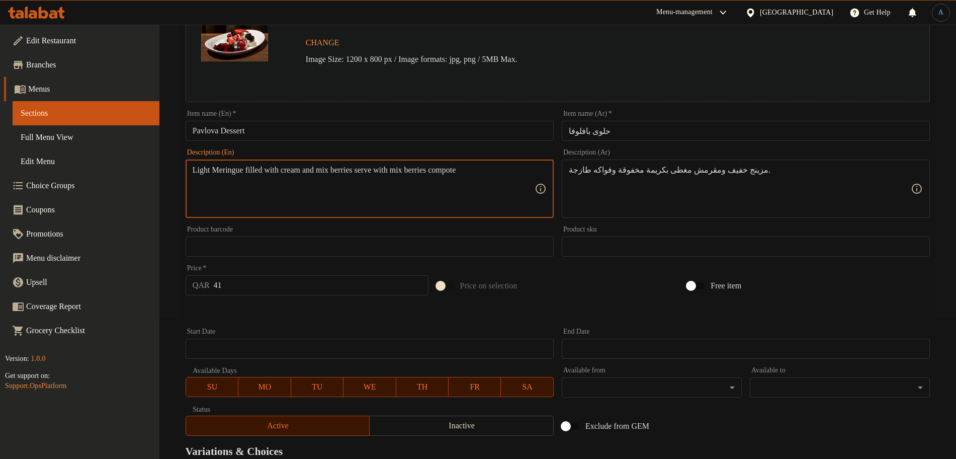
paste textarea "m"
type textarea "Light meringue filled with cream and mix berries serve with mix berries compote"
click at [407, 43] on div "Change Image Size: 1200 x 800 px / Image formats: jpg, png / 5MB Max." at bounding box center [569, 49] width 535 height 33
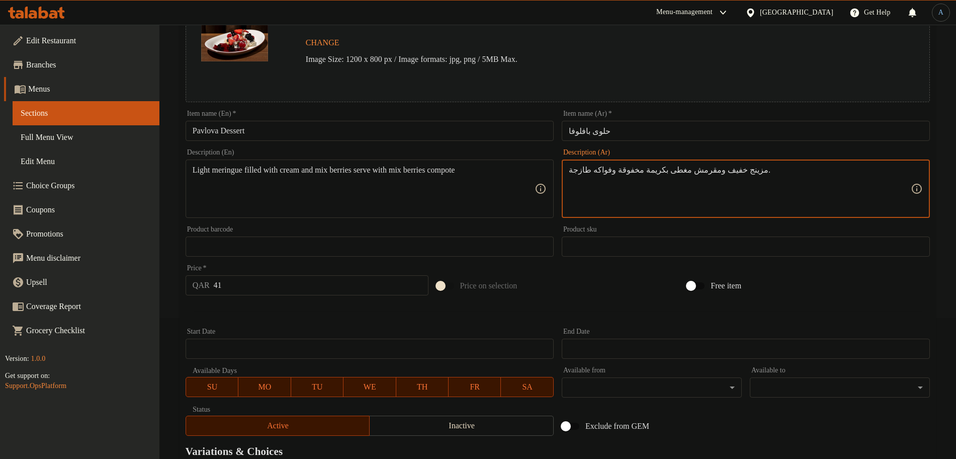
paste textarea
type textarea "مزينج خفيف ومقرمش مغطى بكريمة مخفوقة وفواكه طازجة"
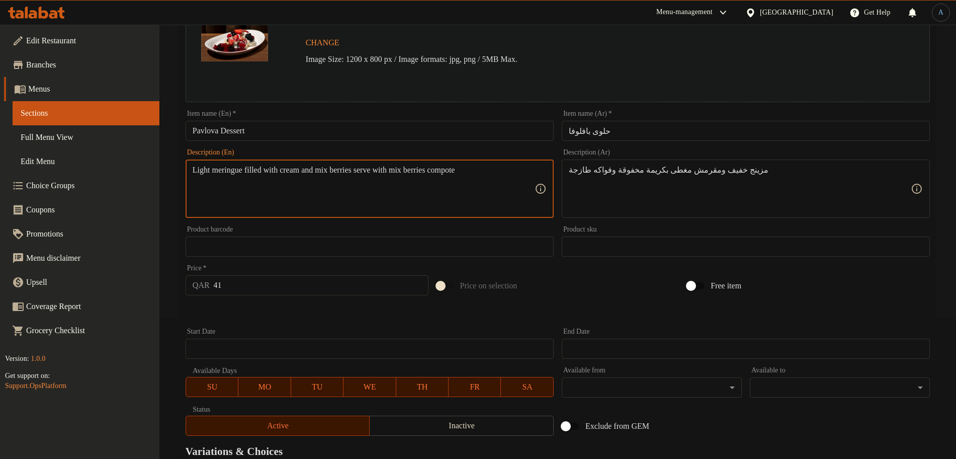
click at [245, 172] on textarea "Light meringue filled with cream and mix berries serve with mix berries compote" at bounding box center [364, 189] width 342 height 48
click at [189, 174] on div "Light meringue filled with cream and mix berries serve with mix berries compote…" at bounding box center [370, 188] width 368 height 58
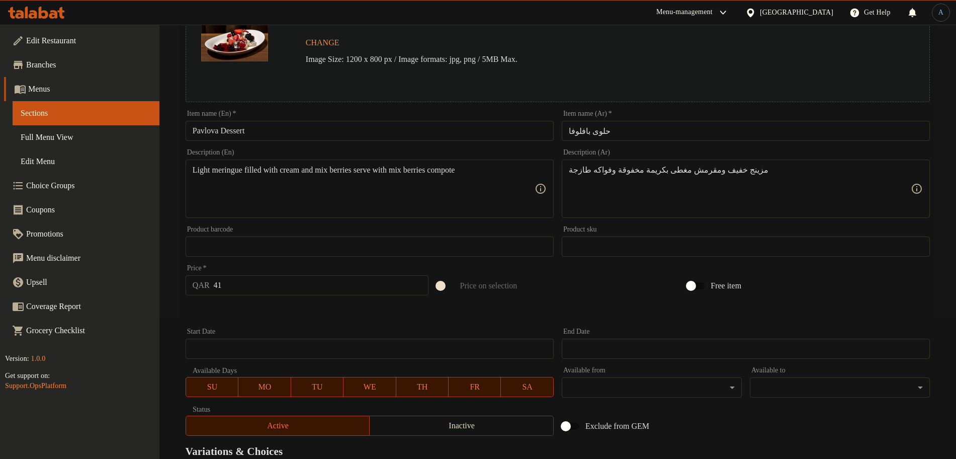
drag, startPoint x: 191, startPoint y: 170, endPoint x: 273, endPoint y: 167, distance: 82.5
click at [268, 168] on div "Light meringue filled with cream and mix berries serve with mix berries compote…" at bounding box center [370, 188] width 368 height 58
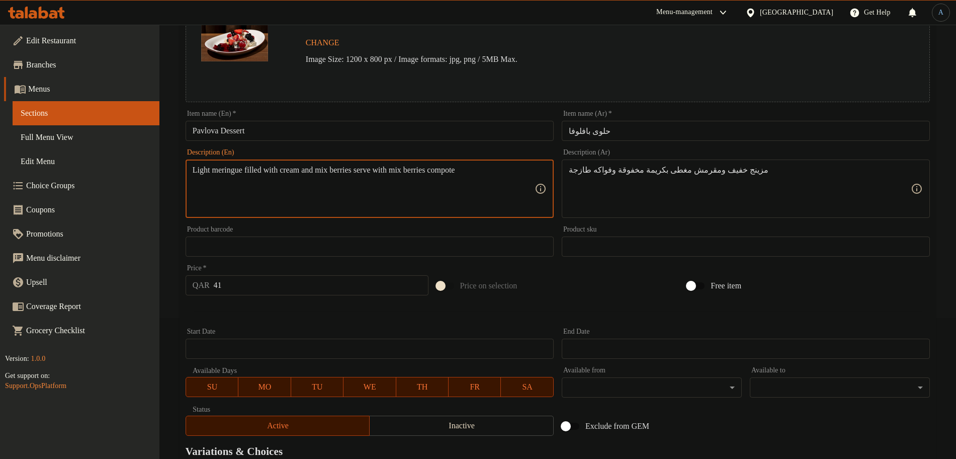
drag, startPoint x: 316, startPoint y: 170, endPoint x: 190, endPoint y: 170, distance: 126.3
click at [190, 170] on div "Light meringue filled with cream and mix berries serve with mix berries compote…" at bounding box center [370, 188] width 368 height 58
click at [256, 169] on textarea "Light meringue filled with cream and mix berries serve with mix berries compote" at bounding box center [364, 189] width 342 height 48
click at [216, 170] on textarea "Light meringue filled with cream and mix berries serve with mix berries compote" at bounding box center [364, 189] width 342 height 48
type textarea "Light crunchy meringue filled with cream and mix berries serve with mix berries…"
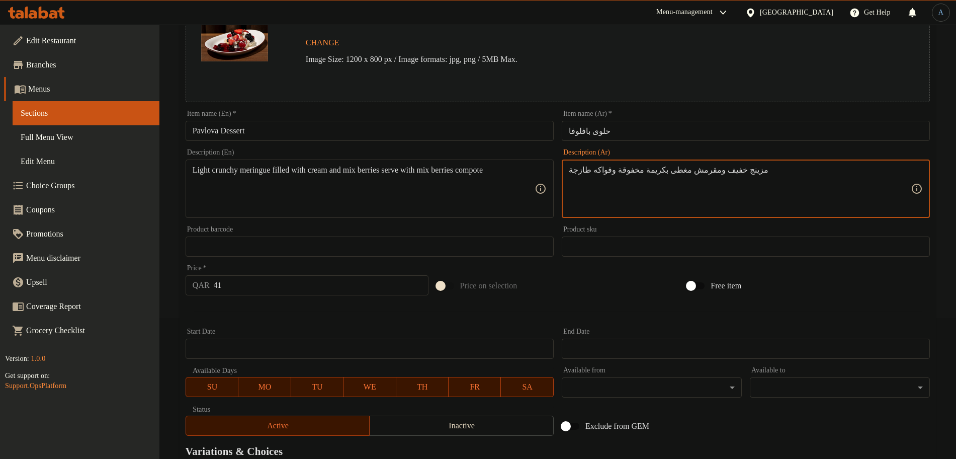
click at [659, 170] on textarea "مزينج خفيف ومقرمش مغطى بكريمة مخفوقة وفواكه طازجة" at bounding box center [740, 189] width 342 height 48
drag, startPoint x: 645, startPoint y: 171, endPoint x: 609, endPoint y: 168, distance: 36.3
click at [609, 168] on textarea "مزينج خفيف ومقرمش محشو بكريمة مخفوقة وفواكه طازجة" at bounding box center [740, 189] width 342 height 48
type textarea "مزينج خفيف ومقرمش محشو بكريمة مخفوقة وفواكه طازجة"
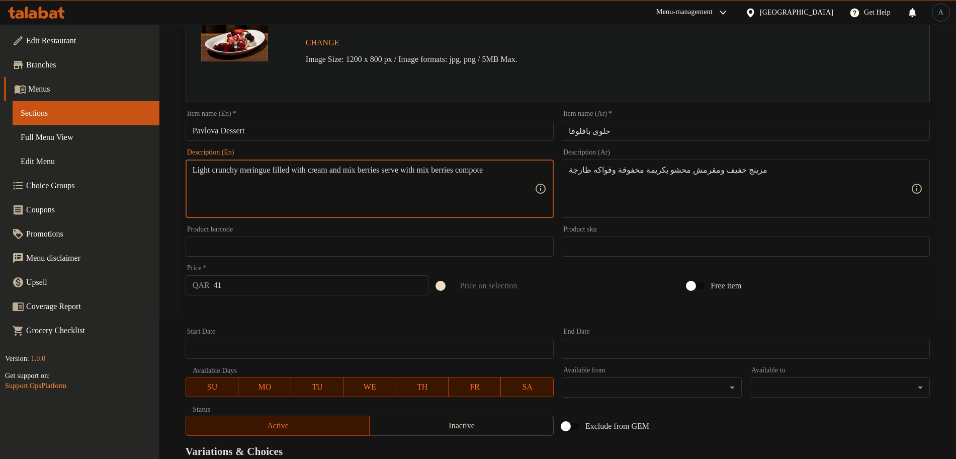
click at [334, 171] on textarea "Light crunchy meringue filled with cream and mix berries serve with mix berries…" at bounding box center [364, 189] width 342 height 48
click at [313, 169] on textarea "Light crunchy meringue filled with cream and mix berries serve with mix berries…" at bounding box center [364, 189] width 342 height 48
paste textarea "With whipped"
drag, startPoint x: 385, startPoint y: 172, endPoint x: 471, endPoint y: 228, distance: 103.0
click at [471, 228] on div "Change Image Size: 1200 x 800 px / Image formats: jpg, png / 5MB Max. Item name…" at bounding box center [558, 215] width 753 height 448
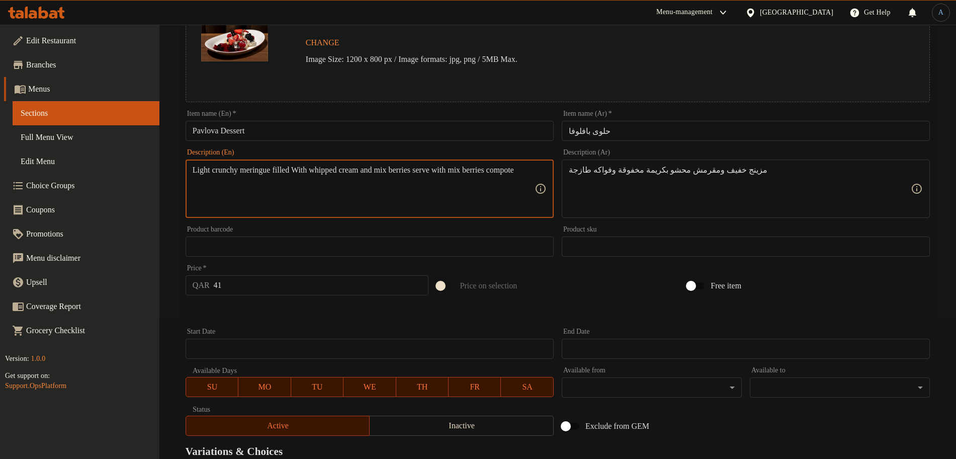
type textarea "Light crunchy meringue filled With whipped cream and mix berries serve with mix…"
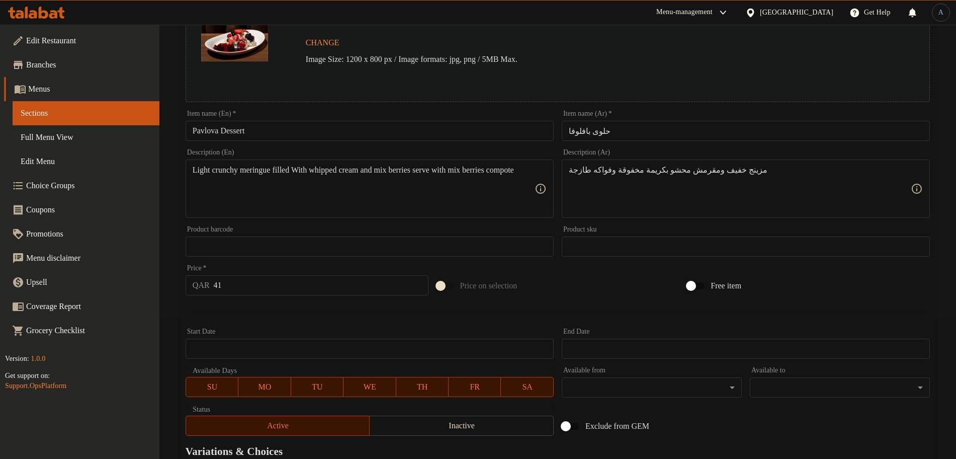
click at [568, 170] on div "مزينج خفيف ومقرمش محشو بكريمة مخفوقة وفواكه طازجة Description (Ar)" at bounding box center [746, 188] width 368 height 58
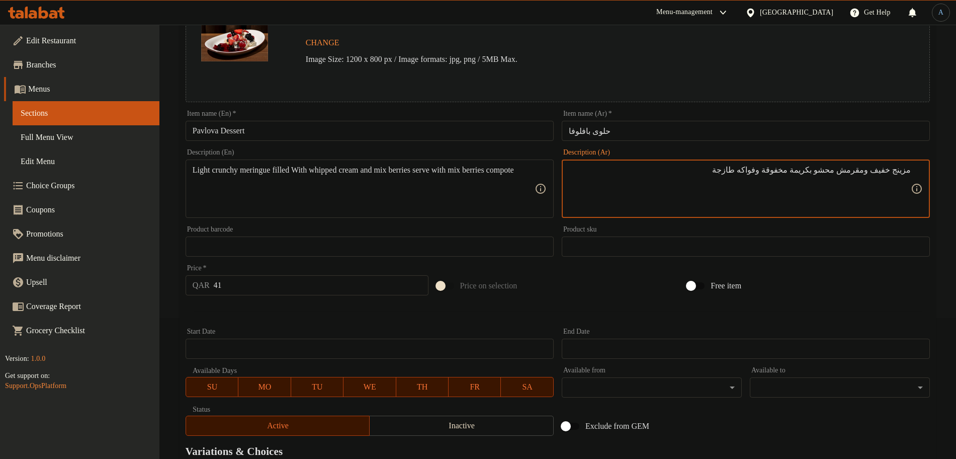
paste textarea "ويقدم مزيج التوت مع كومبوت التوت المختلط"
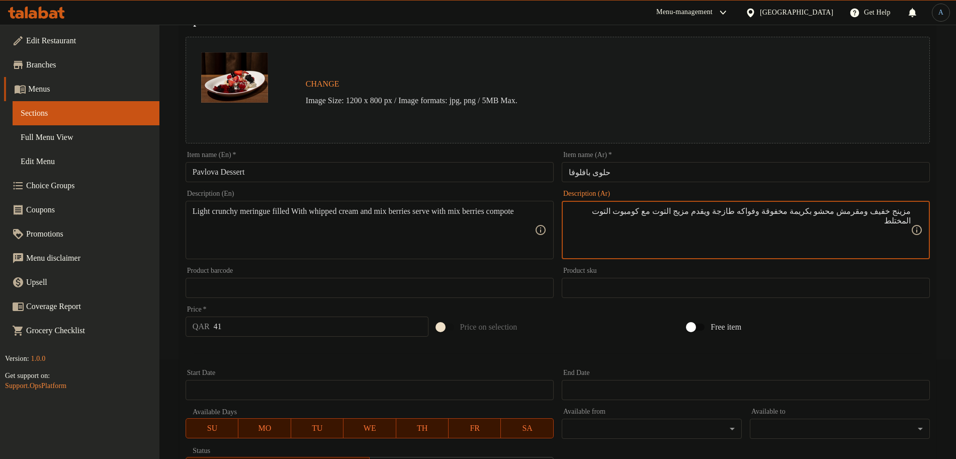
scroll to position [78, 0]
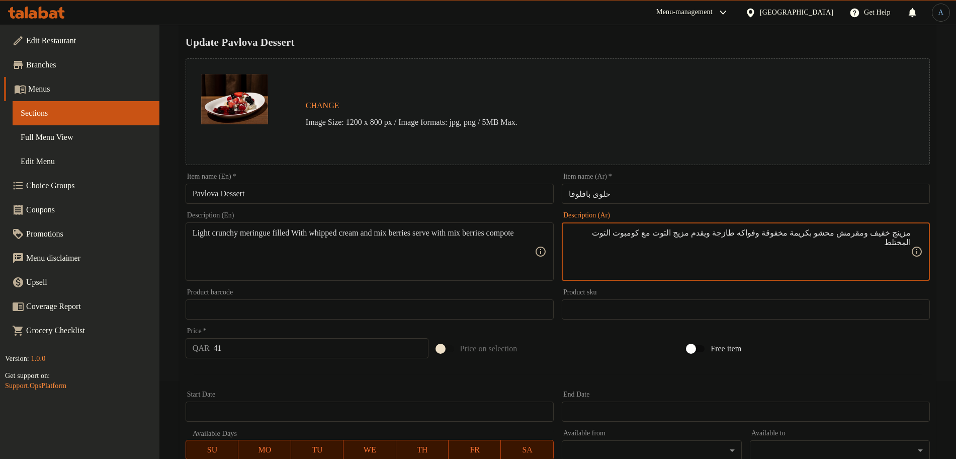
click at [792, 236] on textarea "مزينج خفيف ومقرمش محشو بكريمة مخفوقة وفواكه طازجة ويقدم مزيج التوت مع كومبوت ال…" at bounding box center [740, 252] width 342 height 48
drag, startPoint x: 792, startPoint y: 231, endPoint x: 759, endPoint y: 232, distance: 32.7
click at [759, 232] on textarea "مزينج خفيف ومقرمش محشو بكريمة مخفوقة، فواكه طازجة ويقدم مزيج التوت مع كومبوت ال…" at bounding box center [740, 252] width 342 height 48
click at [759, 233] on textarea "مزينج خفيف ومقرمش محشو بكريمة مخفوقة، فواكه طازجة ويقدم مزيج التوت مع كومبوت ال…" at bounding box center [740, 252] width 342 height 48
drag, startPoint x: 791, startPoint y: 231, endPoint x: 758, endPoint y: 228, distance: 32.9
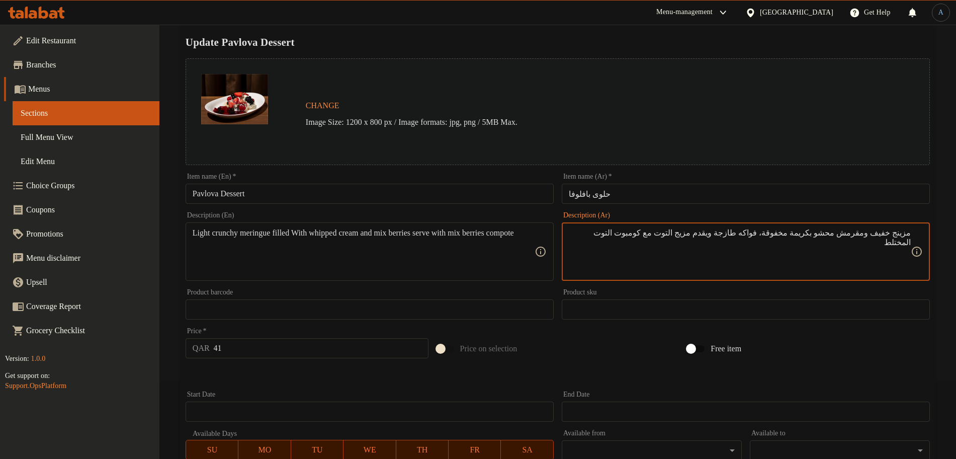
click at [758, 228] on textarea "مزينج خفيف ومقرمش محشو بكريمة مخفوقة، فواكه طازجة ويقدم مزيج التوت مع كومبوت ال…" at bounding box center [740, 252] width 342 height 48
paste textarea "fresh fruits"
type textarea "مزينج خفيف ومقرمش محشو بكريمة مخفوقة، فواكه طازجة ويقدم مزيج التوت مع كومبوت ال…"
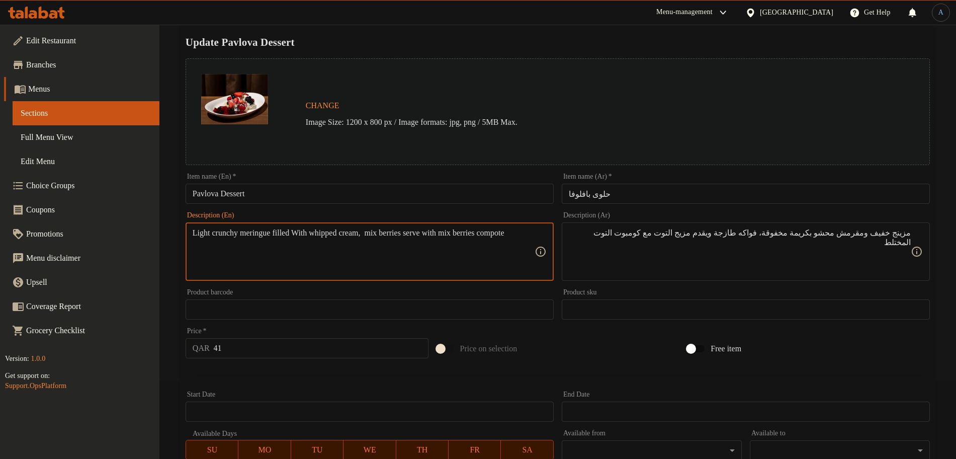
paste textarea "Light Meringue filled with cream and mix berries serve with mix berries compote"
type textarea "Light crunchy meringue filled With whipped cream, fresh fruits, mix berries ser…"
click at [316, 370] on div at bounding box center [558, 374] width 753 height 25
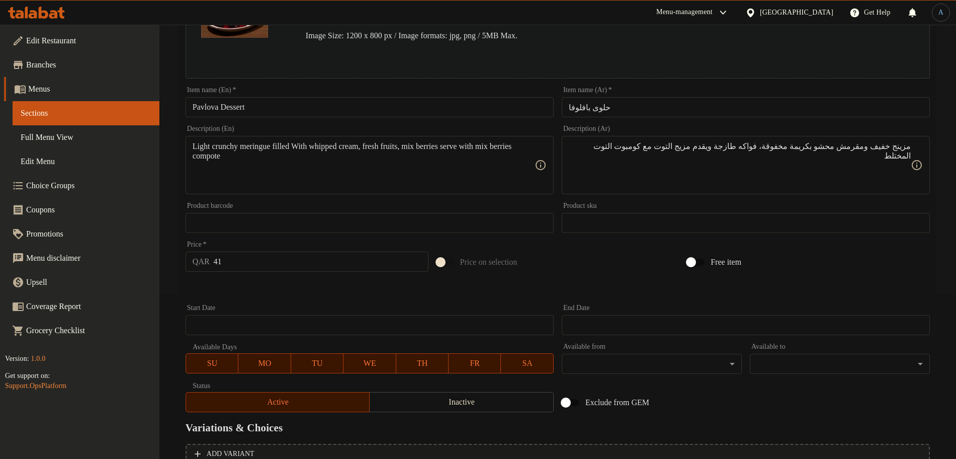
scroll to position [267, 0]
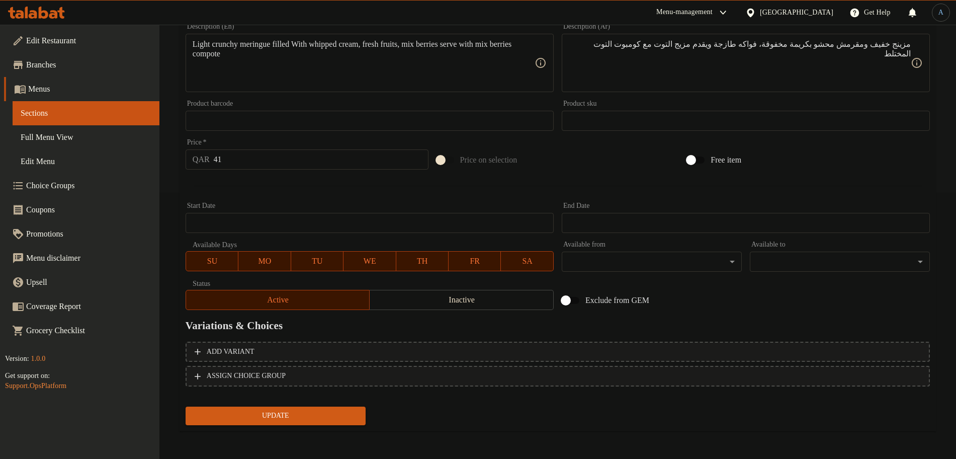
click at [292, 419] on span "Update" at bounding box center [276, 416] width 164 height 13
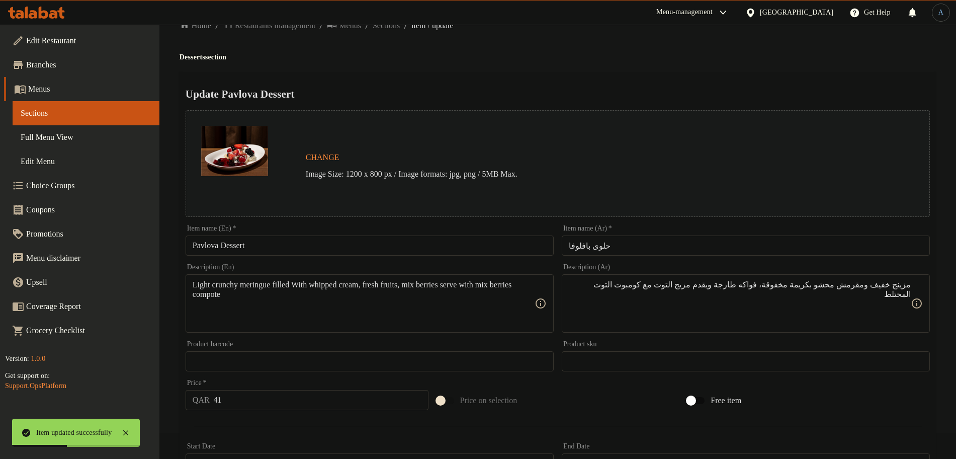
scroll to position [0, 0]
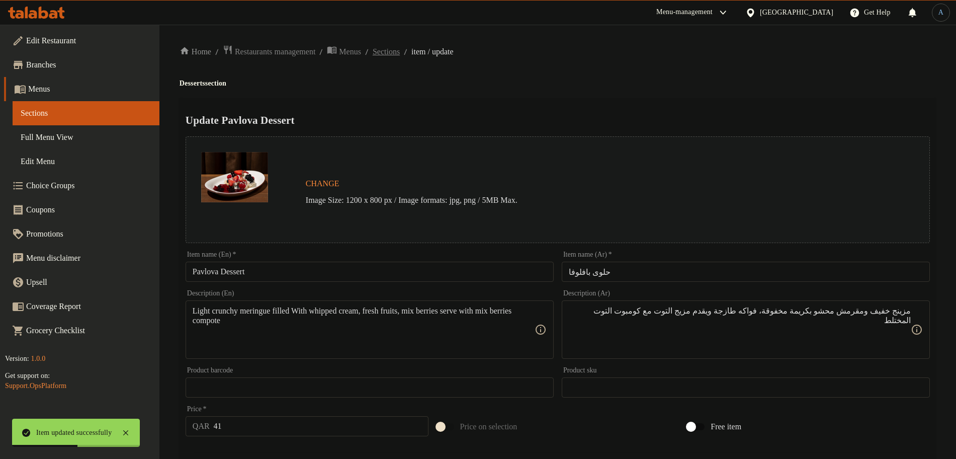
click at [400, 55] on span "Sections" at bounding box center [386, 52] width 27 height 12
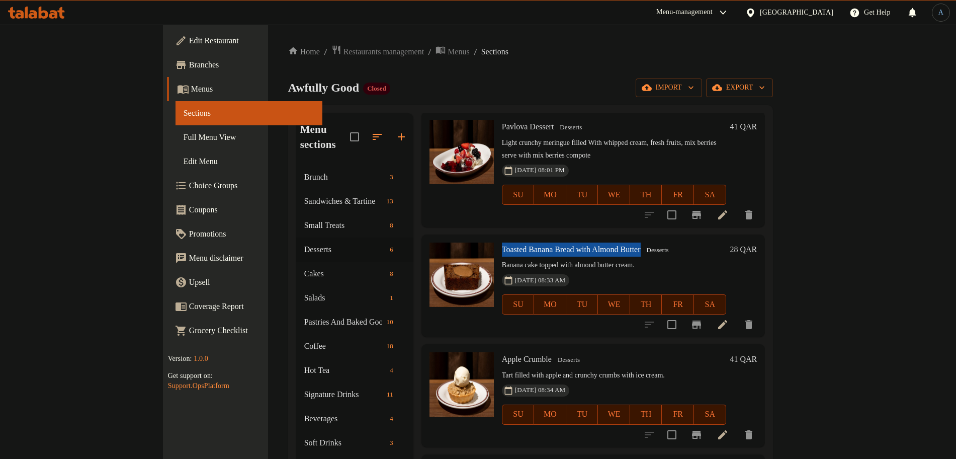
scroll to position [189, 0]
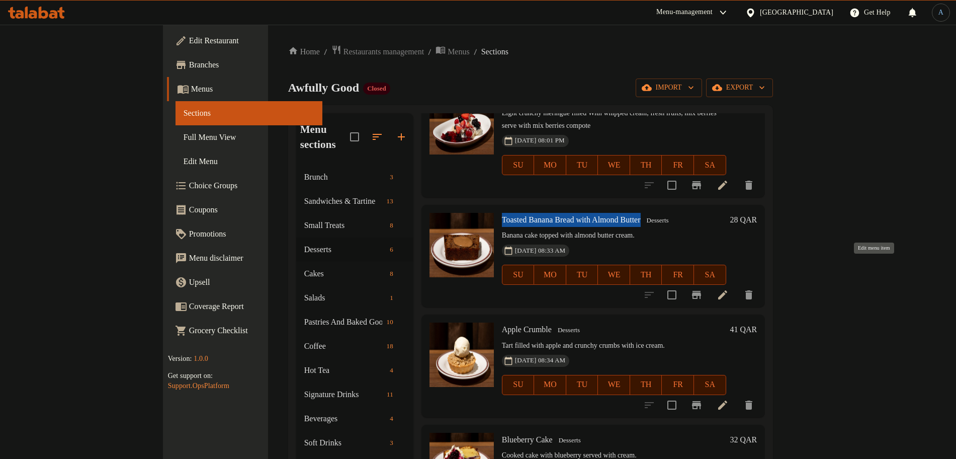
click at [727, 290] on icon at bounding box center [722, 294] width 9 height 9
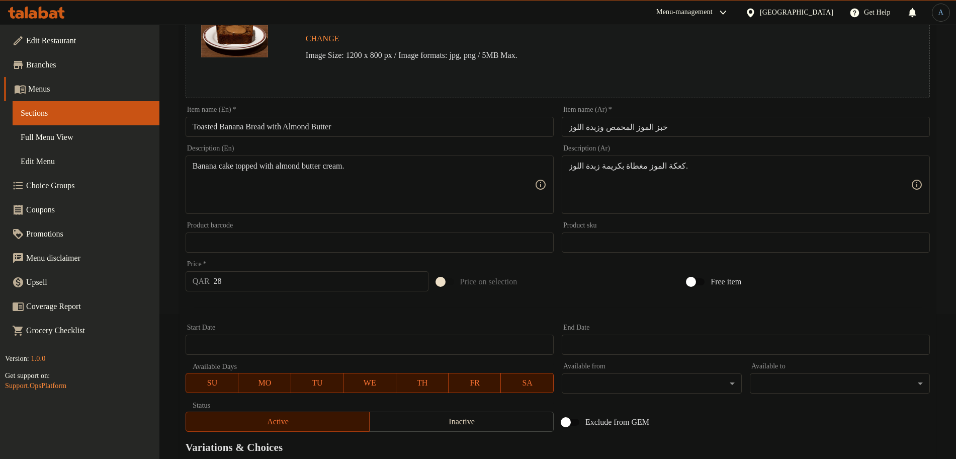
scroll to position [267, 0]
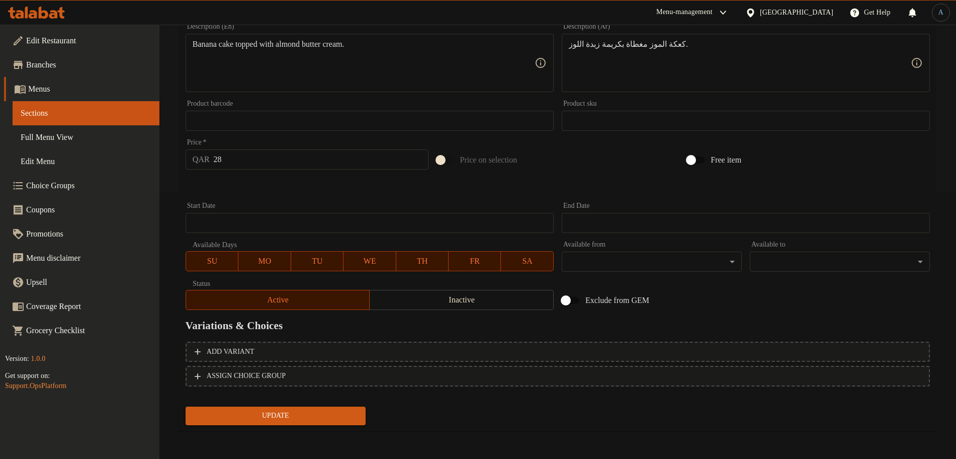
click at [304, 414] on span "Update" at bounding box center [276, 416] width 164 height 13
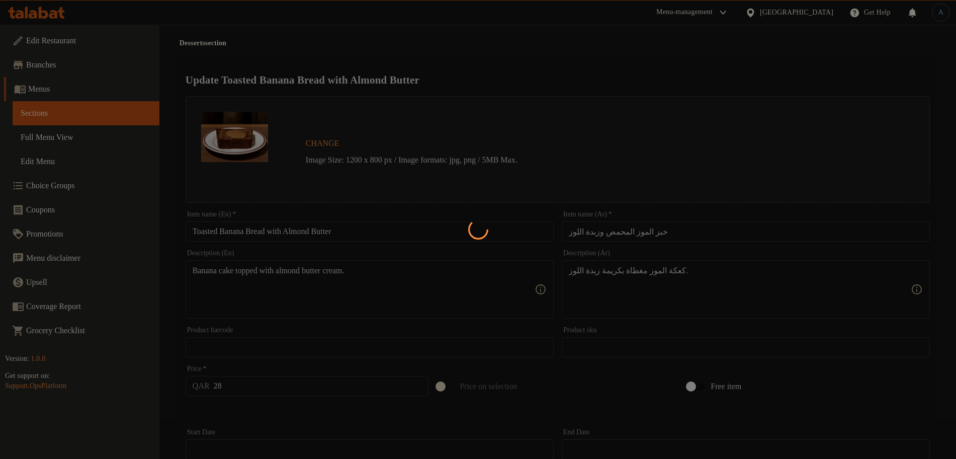
scroll to position [0, 0]
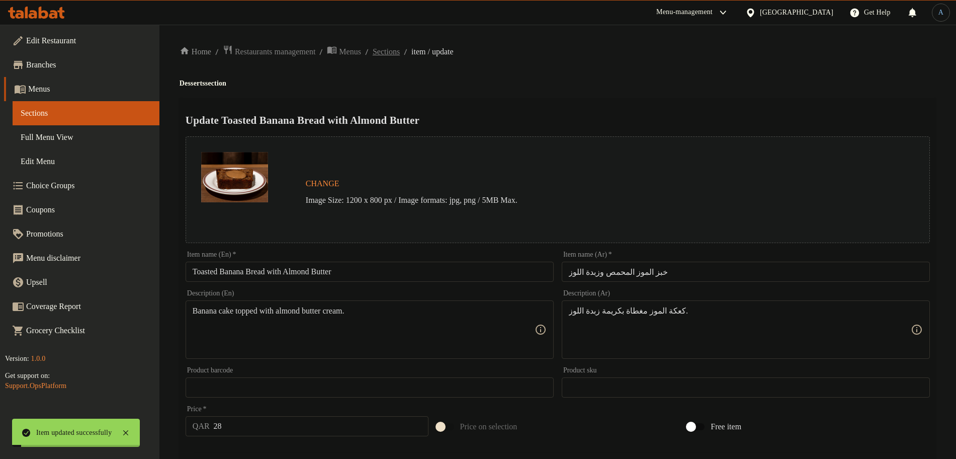
click at [400, 49] on span "Sections" at bounding box center [386, 52] width 27 height 12
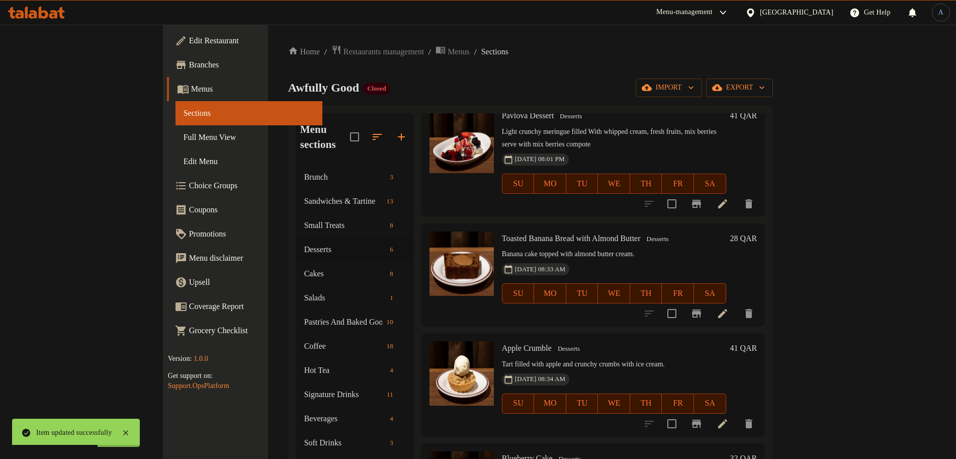
scroll to position [189, 0]
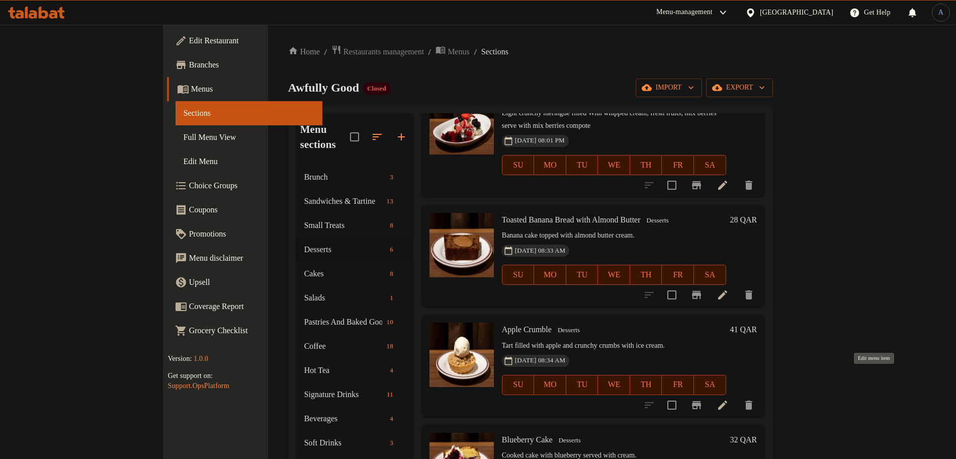
click at [729, 399] on icon at bounding box center [723, 405] width 12 height 12
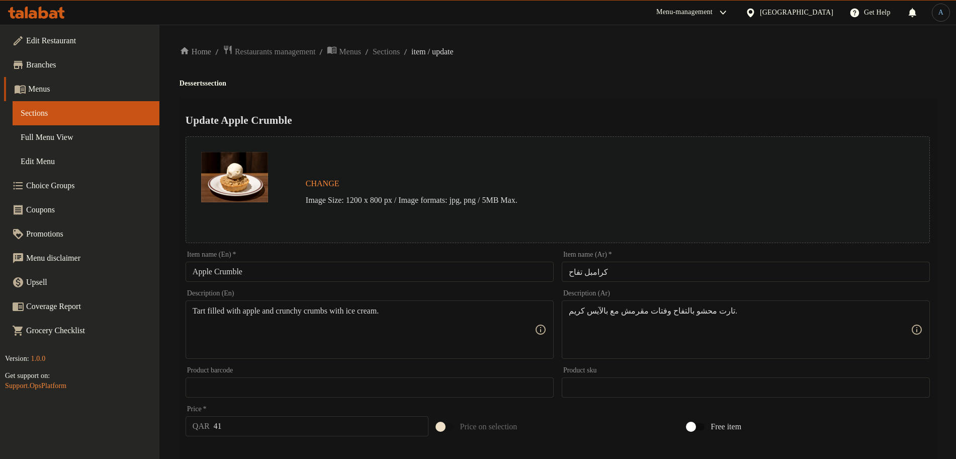
click at [667, 267] on input "كرامبل تفاح" at bounding box center [746, 272] width 368 height 20
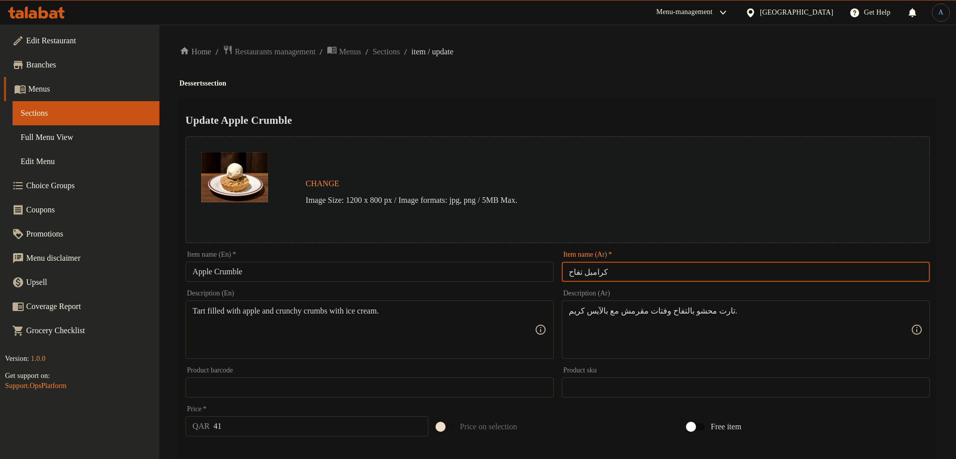
paste input "طيرة التفاح المكرمل"
type input "فطيرة التفاح المكرمل"
click at [647, 98] on div "Update Apple Crumble Change Image Size: 1200 x 800 px / Image formats: jpg, png…" at bounding box center [558, 398] width 757 height 600
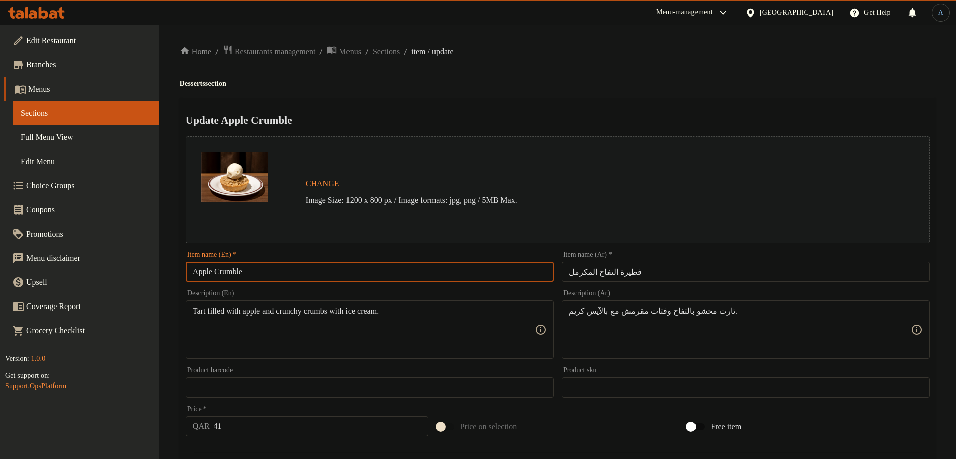
click at [371, 270] on input "Apple Crumble" at bounding box center [370, 272] width 368 height 20
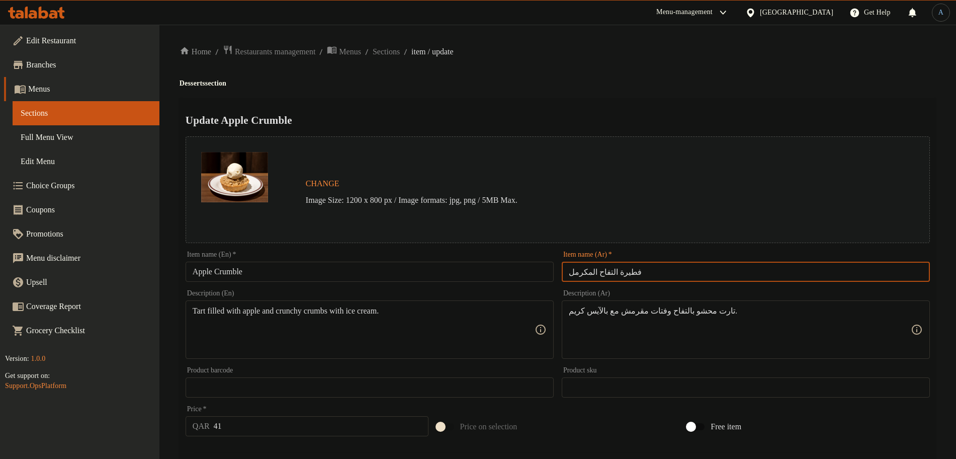
click at [639, 275] on input "فطيرة التفاح المكرمل" at bounding box center [746, 272] width 368 height 20
click at [206, 271] on input "Apple Crumble" at bounding box center [370, 272] width 368 height 20
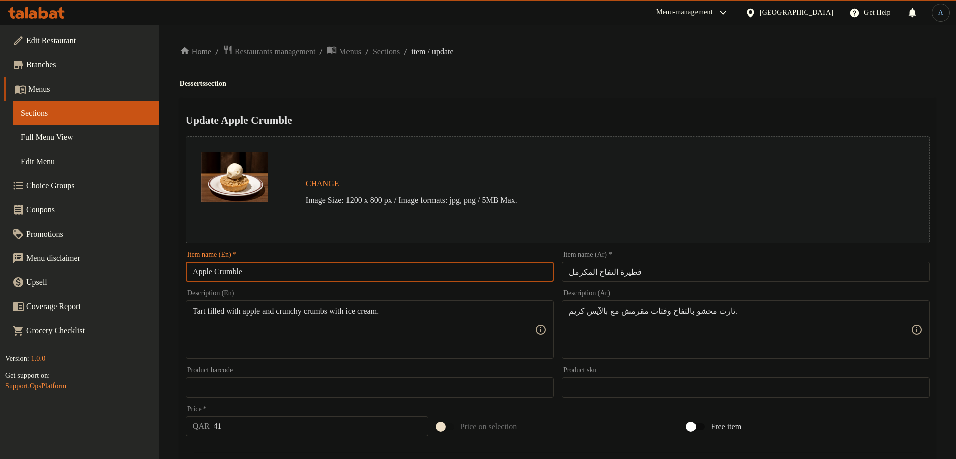
click at [206, 271] on input "Apple Crumble" at bounding box center [370, 272] width 368 height 20
paste input "Caramelized Apple Pie"
click at [218, 270] on input "Apple Crumble" at bounding box center [370, 272] width 368 height 20
paste input "aramelized Apple PieC"
click at [278, 274] on input "Apple Caramelized Apple Pie Crumble" at bounding box center [370, 272] width 368 height 20
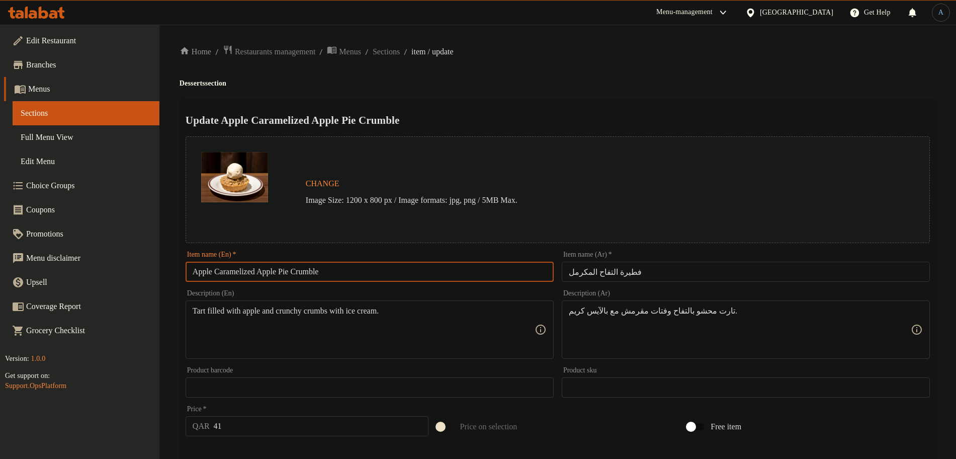
click at [278, 274] on input "Apple Caramelized Apple Pie Crumble" at bounding box center [370, 272] width 368 height 20
click at [242, 271] on input "Apple Caramelized Pie Crumble" at bounding box center [370, 272] width 368 height 20
click at [191, 272] on input "Apple Pie Crumble" at bounding box center [370, 272] width 368 height 20
paste input "Caramelized"
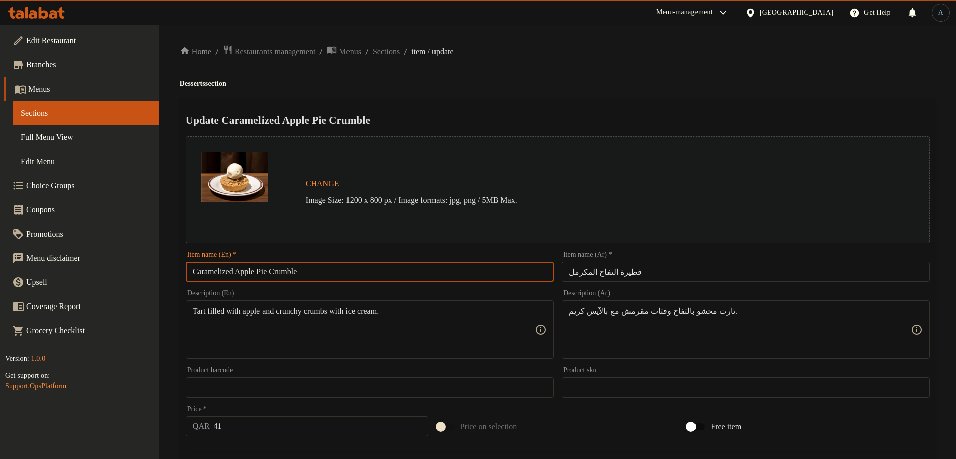
click at [332, 273] on input "Caramelized Apple Pie Crumble" at bounding box center [370, 272] width 368 height 20
type input "Caramelized Apple Pie Crumble"
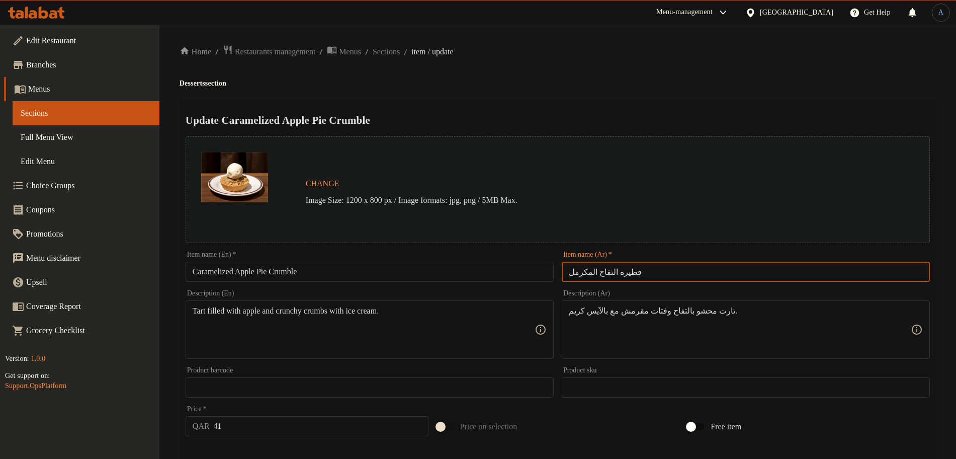
click at [679, 272] on input "فطيرة التفاح المكرمل" at bounding box center [746, 272] width 368 height 20
type input "كرامبل فطيرة التفاح المكرمل"
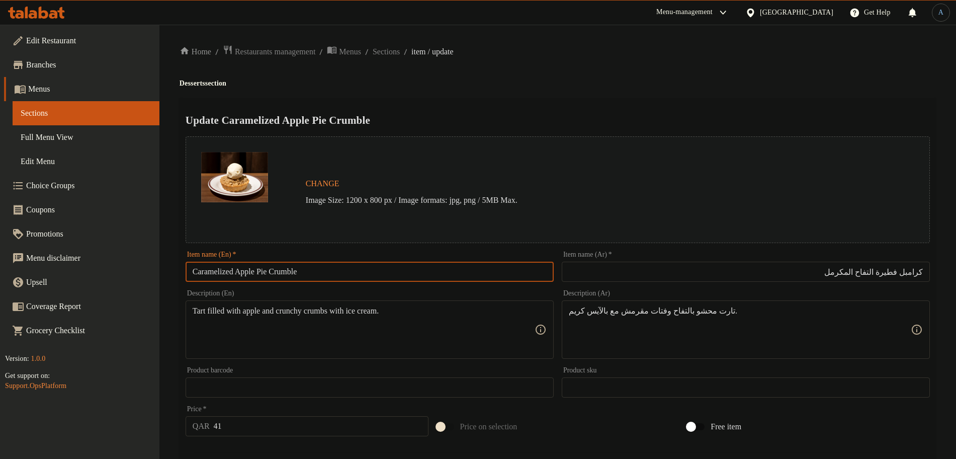
click at [296, 271] on input "Caramelized Apple Pie Crumble" at bounding box center [370, 272] width 368 height 20
click at [449, 90] on div "Home / Restaurants management / Menus / Sections / item / update Desserts secti…" at bounding box center [558, 375] width 757 height 661
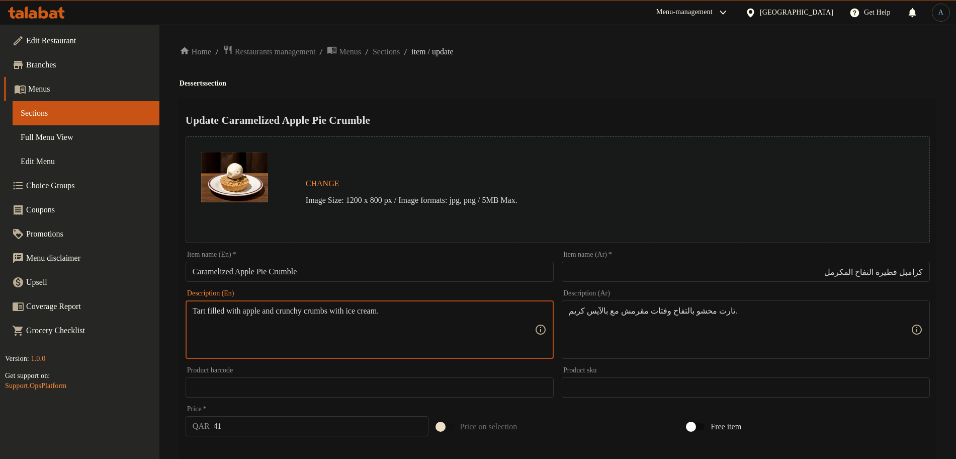
paste textarea "Apple and crispy crumbles topped with Ice Cream"
type textarea "Tart filled with Apple and crispy crumbles topped with Ice Cream"
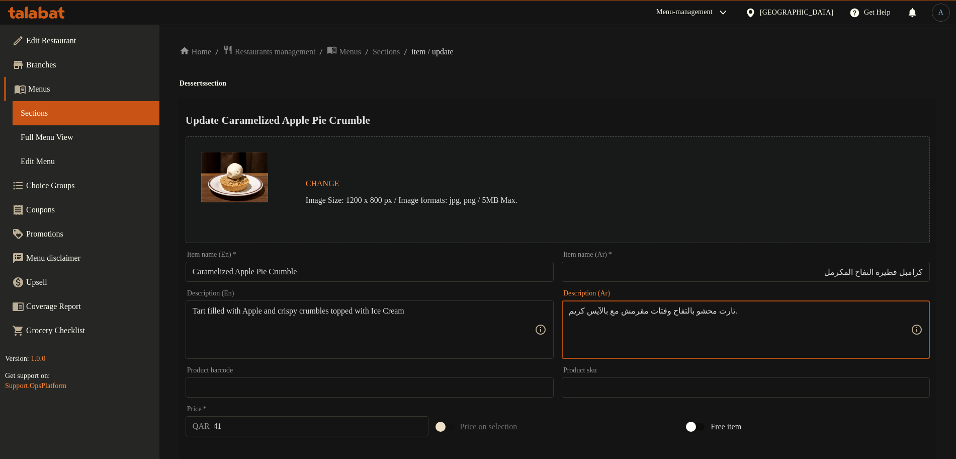
paste textarea "بالآيس كريم"
click at [713, 92] on div "Home / Restaurants management / Menus / Sections / item / update Desserts secti…" at bounding box center [558, 375] width 757 height 661
type textarea "تارت محشو بالتفاح وفتات مقرمش مغطي بالآيس كريم"
click at [750, 86] on h4 "Desserts section" at bounding box center [558, 83] width 757 height 10
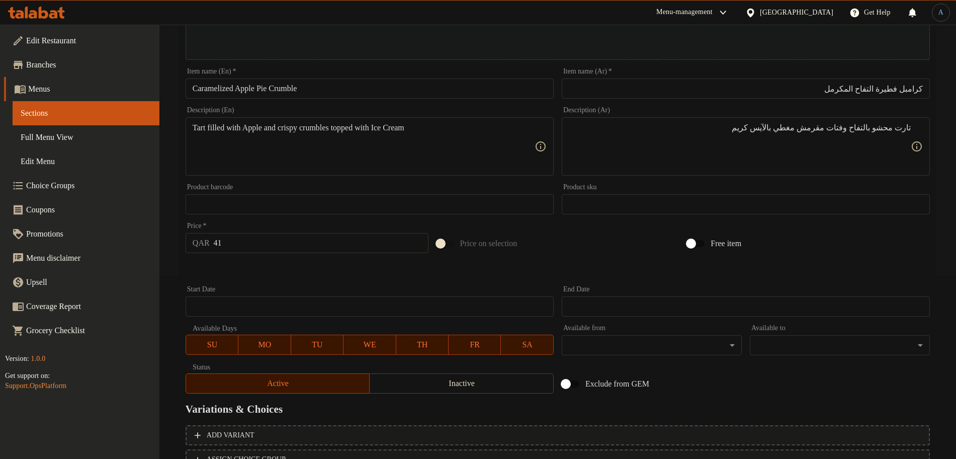
scroll to position [267, 0]
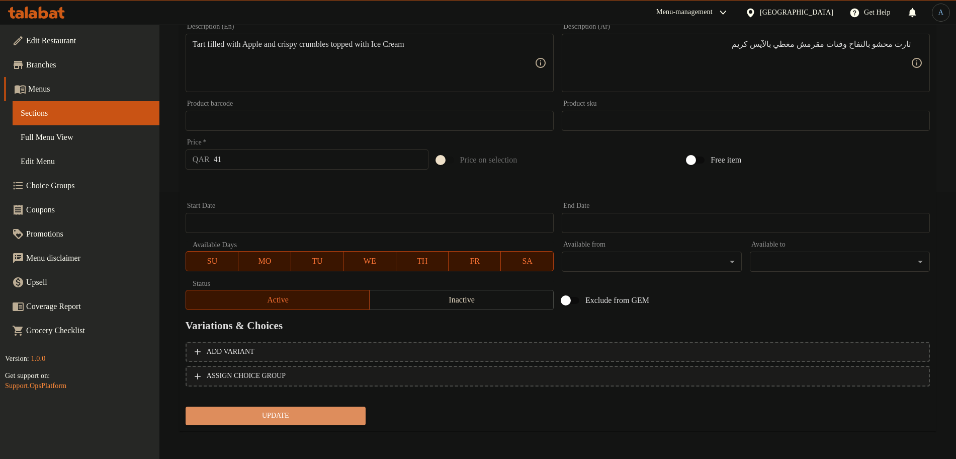
click at [316, 419] on span "Update" at bounding box center [276, 416] width 164 height 13
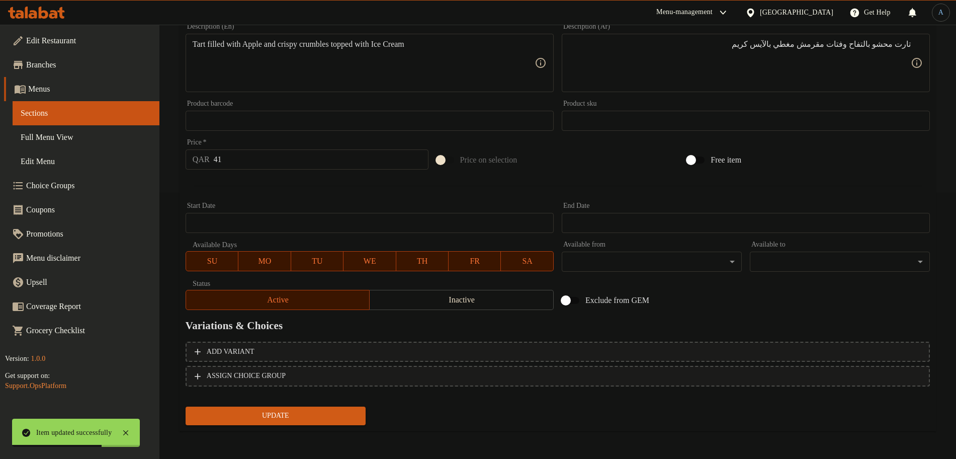
scroll to position [0, 0]
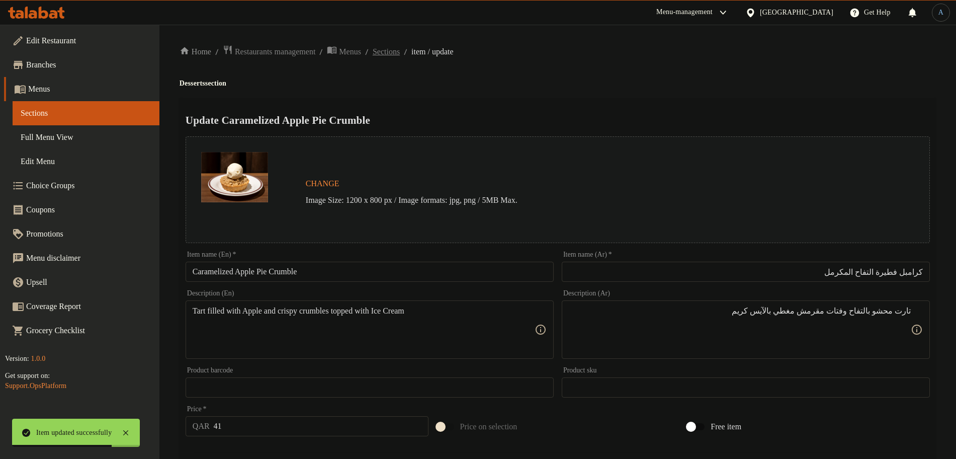
click at [400, 49] on span "Sections" at bounding box center [386, 52] width 27 height 12
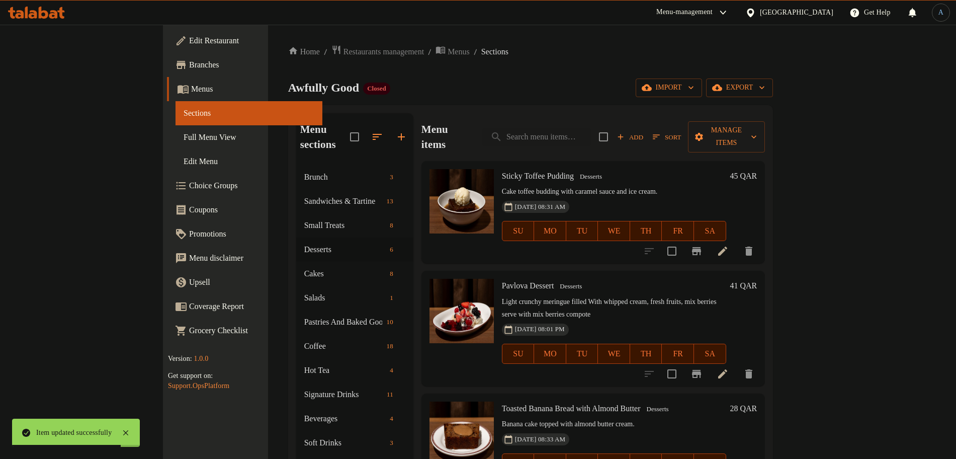
click at [534, 91] on div "Awfully Good Closed import export" at bounding box center [530, 87] width 485 height 19
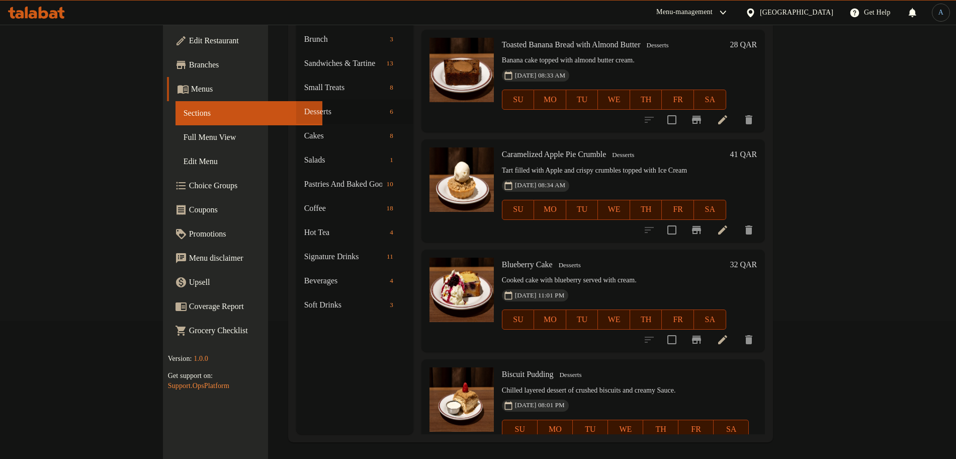
scroll to position [141, 0]
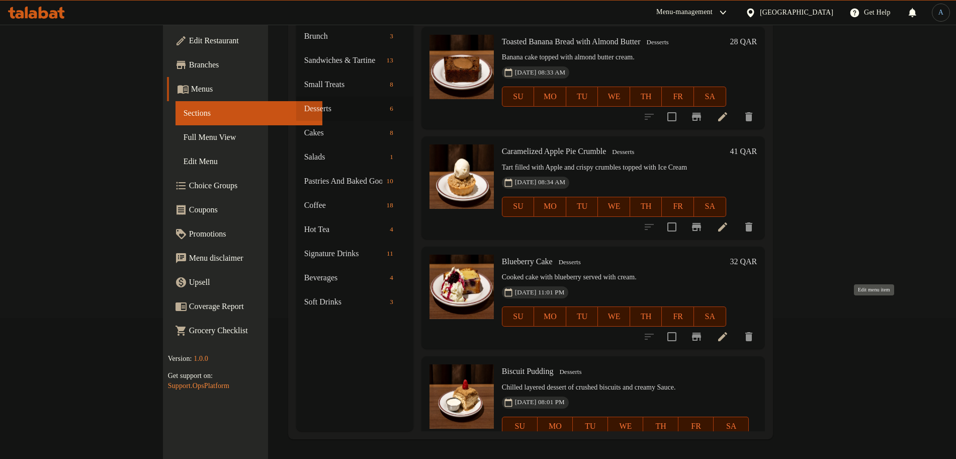
click at [727, 332] on icon at bounding box center [722, 336] width 9 height 9
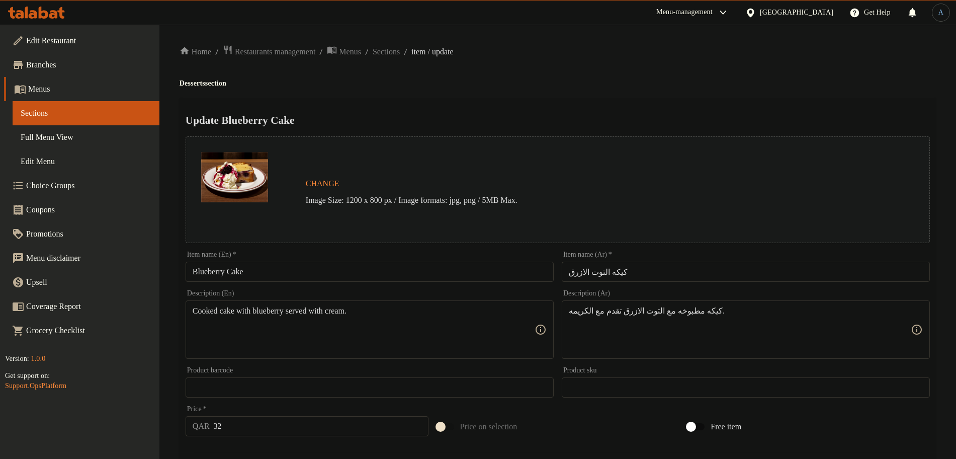
click at [398, 271] on input "Blueberry Cake" at bounding box center [370, 272] width 368 height 20
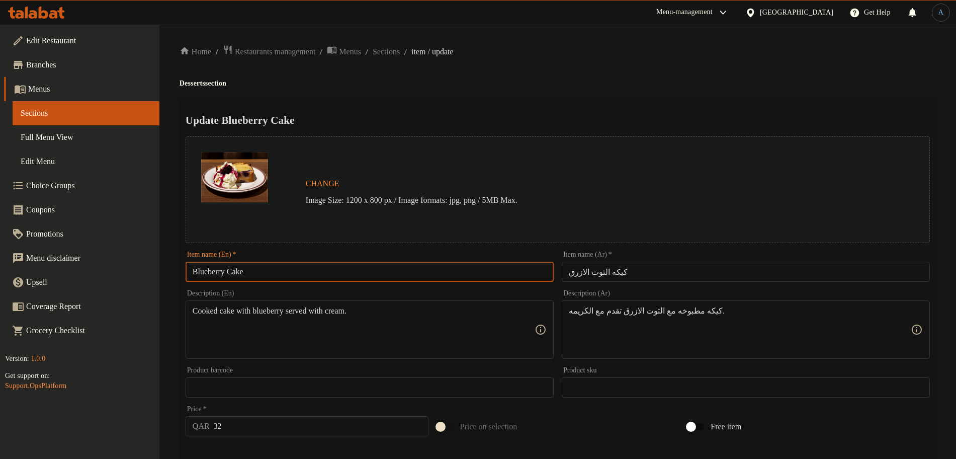
paste input "blueberry & Mascarpone Loaf Cake"
click at [347, 278] on input "blueberry & Mascarpone Loaf Cake" at bounding box center [370, 272] width 368 height 20
paste input "B"
type input "Blueberry & Mascarpone Loaf Cake"
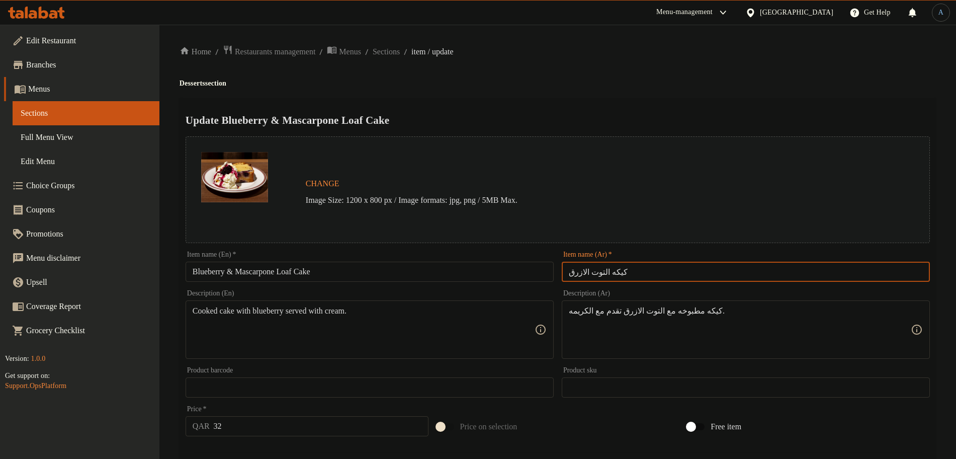
click at [644, 271] on input "كيكه التوت الازرق" at bounding box center [746, 272] width 368 height 20
click at [635, 84] on h4 "Desserts section" at bounding box center [558, 83] width 757 height 10
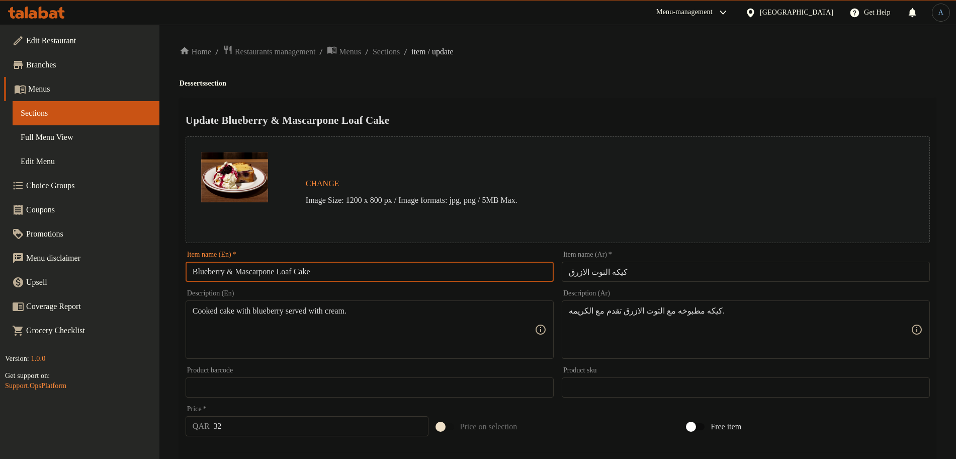
click at [369, 269] on input "Blueberry & Mascarpone Loaf Cake" at bounding box center [370, 272] width 368 height 20
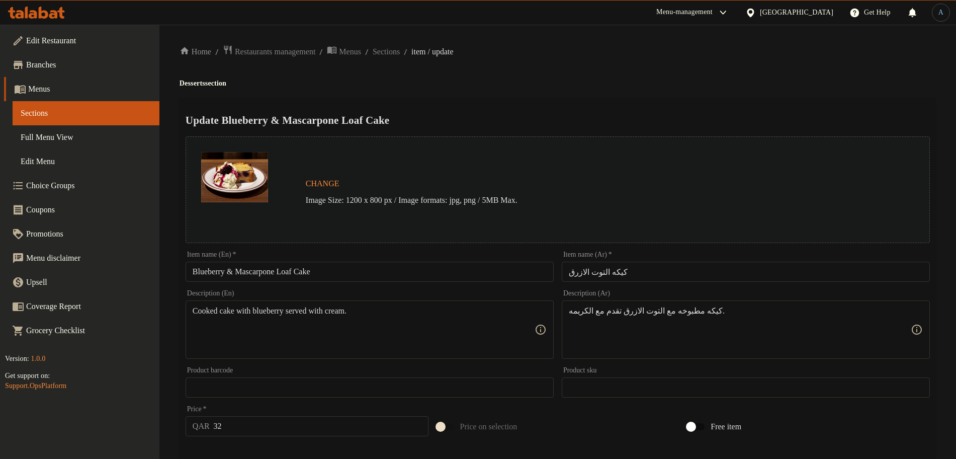
click at [665, 270] on input "كيكه التوت الازرق" at bounding box center [746, 272] width 368 height 20
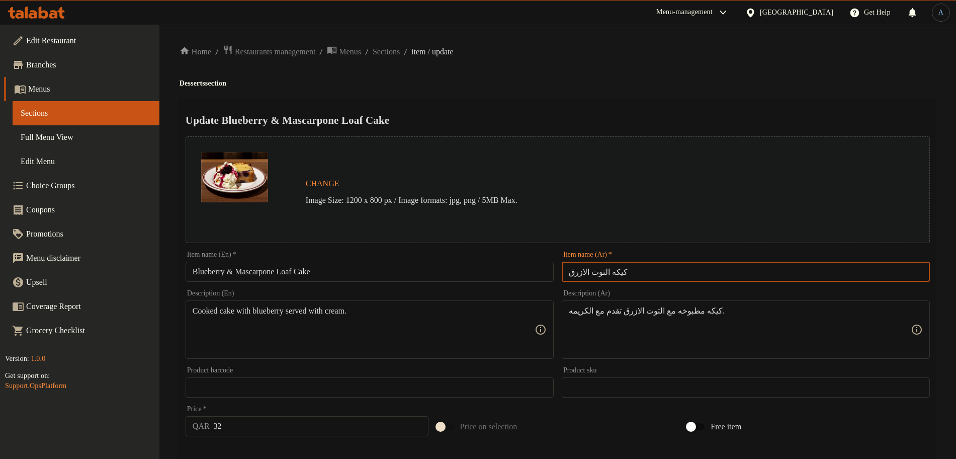
paste input "عكة التوت الأزرق والماسكاربوني"
click at [641, 271] on input "كيكه التوت الازرق" at bounding box center [746, 272] width 368 height 20
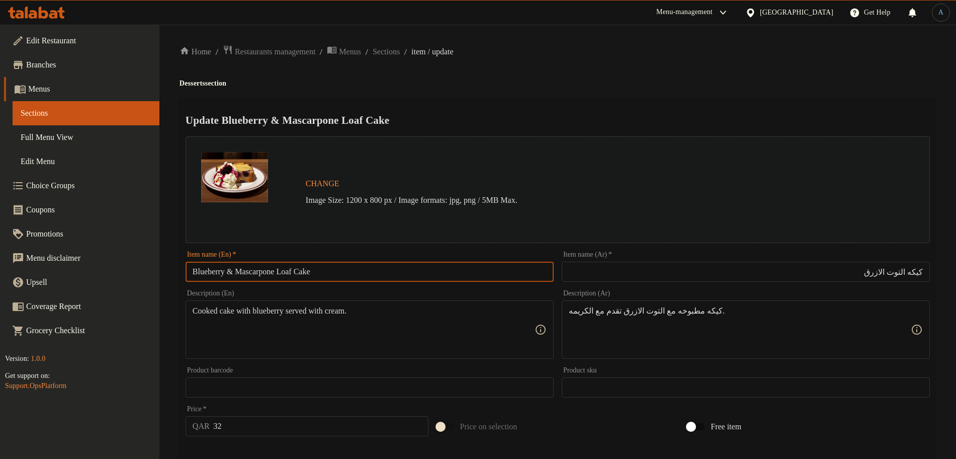
click at [377, 271] on input "Blueberry & Mascarpone Loaf Cake" at bounding box center [370, 272] width 368 height 20
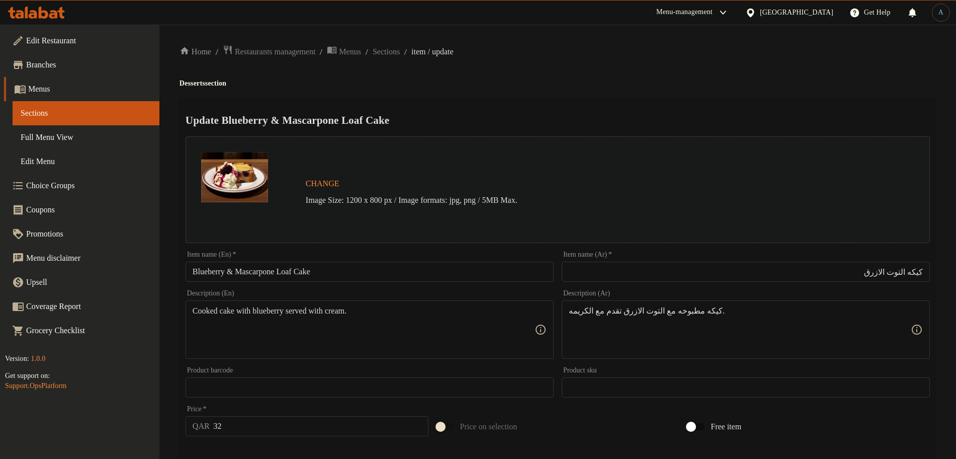
click at [834, 271] on input "كيكه التوت الازرق" at bounding box center [746, 272] width 368 height 20
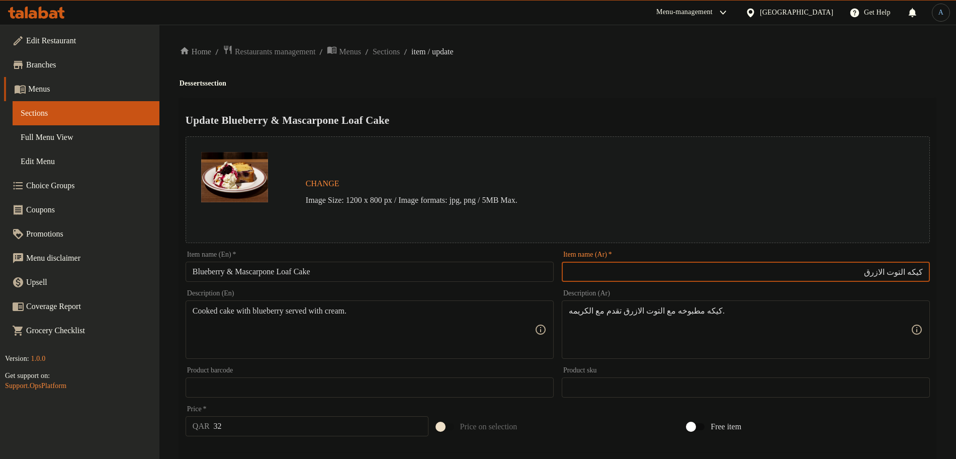
paste input "والماسكاربوني"
type input "كيكه التوت الازرق والماسكاربوني لواف"
click at [672, 115] on h2 "Update Blueberry & Mascarpone Loaf Cake" at bounding box center [558, 120] width 745 height 15
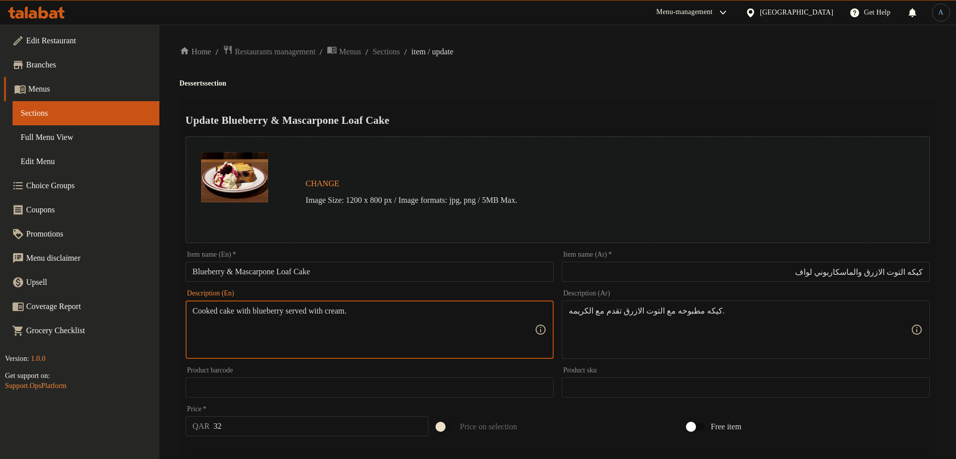
paste textarea "blueberry cake serve with whipped cream"
paste textarea
click at [393, 311] on textarea "blueberry cake serve with whipped cream" at bounding box center [364, 330] width 342 height 48
paste textarea "B"
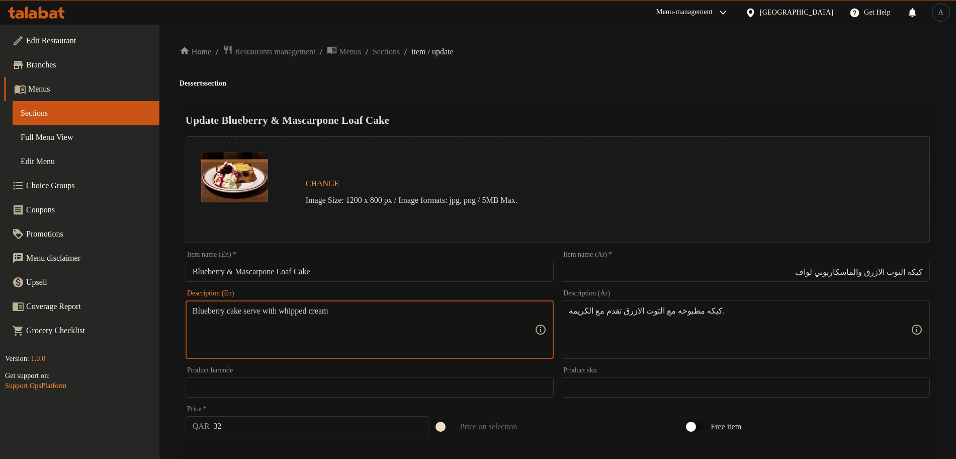
type textarea "Blueberry cake serve with whipped cream"
click at [581, 82] on h4 "Desserts section" at bounding box center [558, 83] width 757 height 10
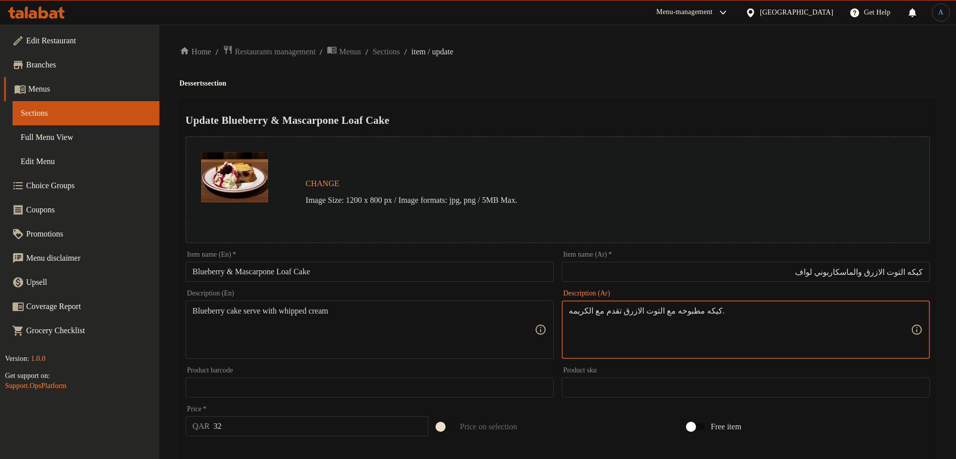
paste textarea
click at [712, 315] on textarea "كيكه مطبوخه مع التوت الازرق تقدم مع الكريمه" at bounding box center [740, 330] width 342 height 48
type textarea "كيكه مطبوخه مع التوت الازرق تقدم مع الكريمه"
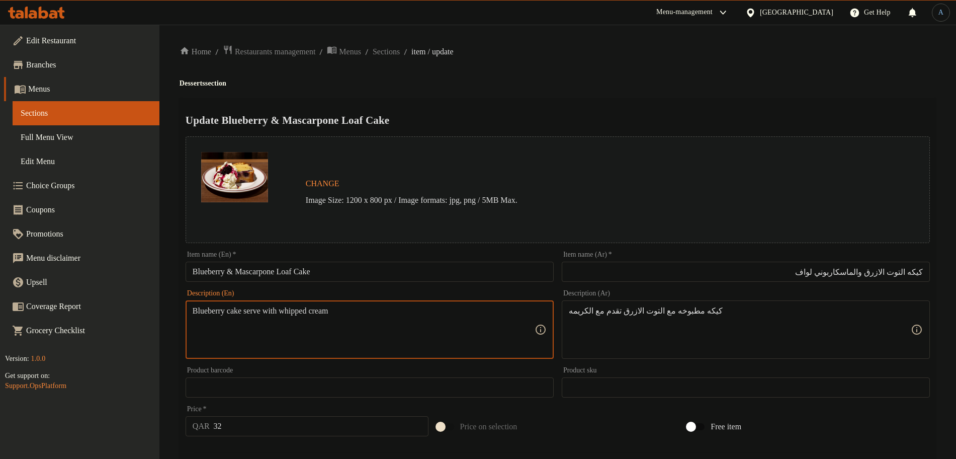
paste textarea "Baked"
click at [413, 309] on textarea "Baked Blueberry cake serve with whipped cream" at bounding box center [364, 330] width 342 height 48
type textarea "Baked Blueberry cake serve with whipped cream"
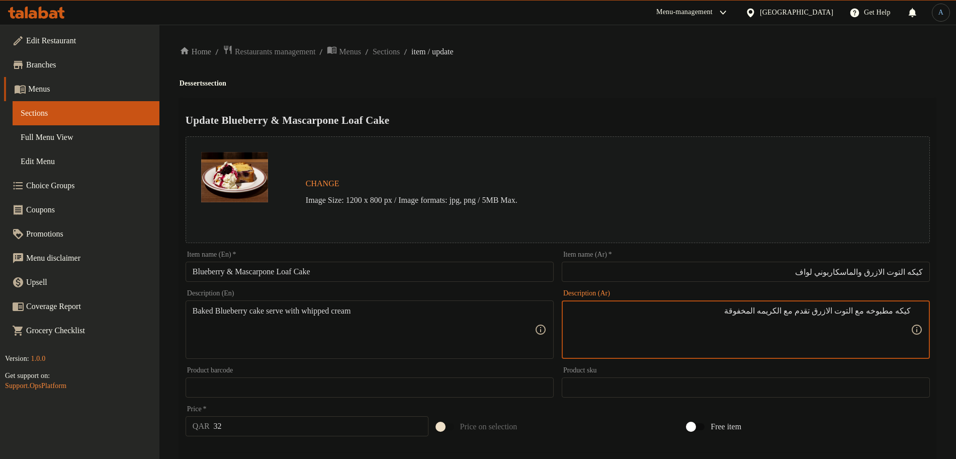
type textarea "كيكه مطبوخه مع التوت الازرق تقدم مع الكريمه المخفوقة"
click at [742, 45] on ol "Home / Restaurants management / Menus / Sections / item / update" at bounding box center [558, 52] width 757 height 14
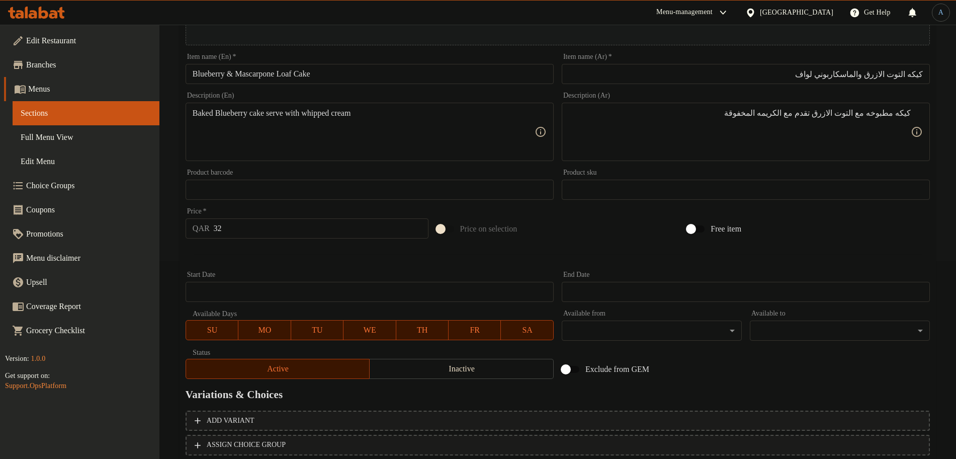
scroll to position [267, 0]
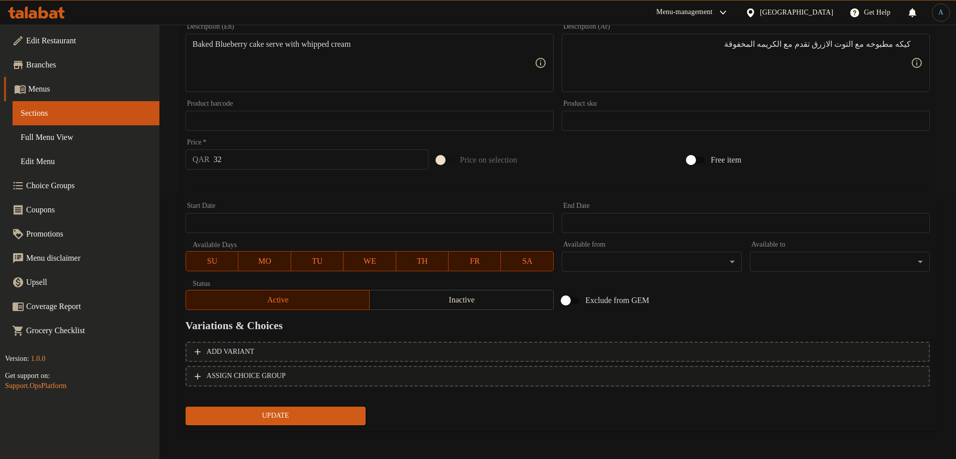
click at [327, 416] on span "Update" at bounding box center [276, 416] width 164 height 13
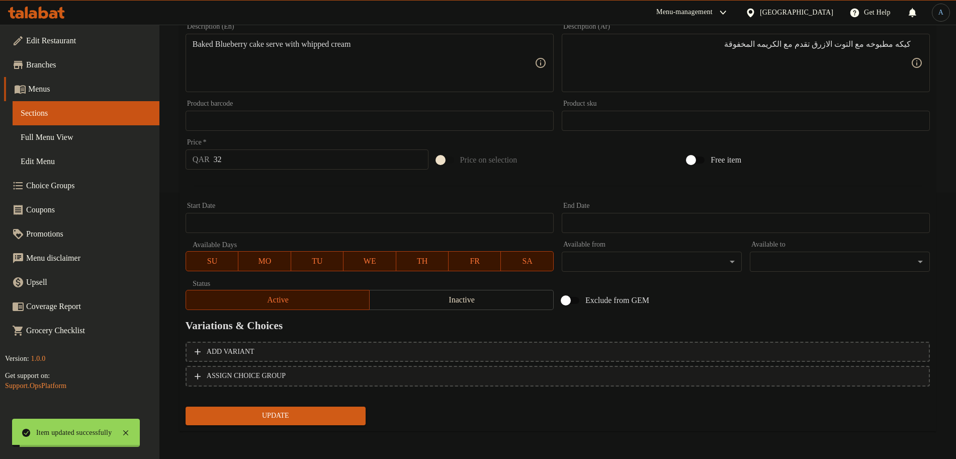
scroll to position [0, 0]
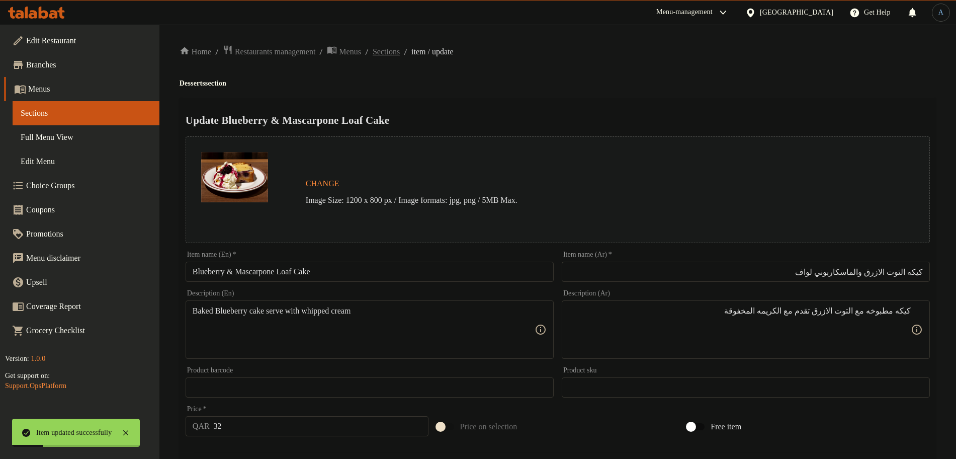
click at [400, 52] on span "Sections" at bounding box center [386, 52] width 27 height 12
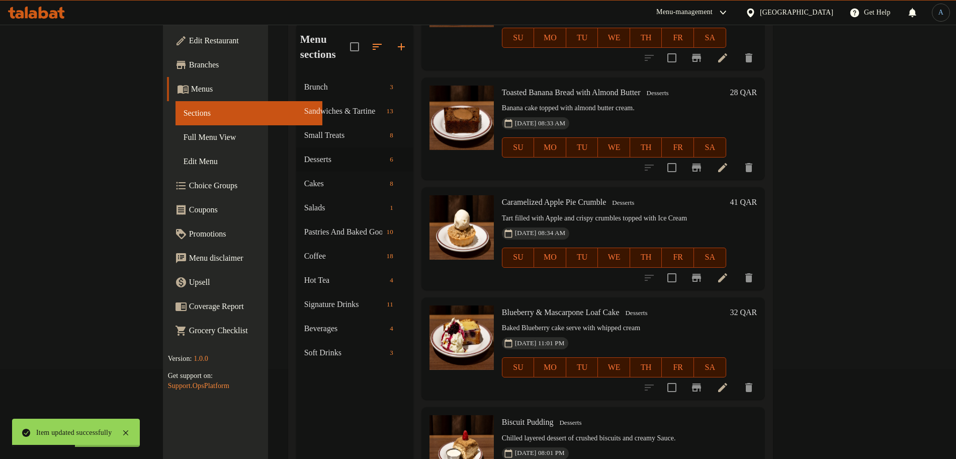
scroll to position [141, 0]
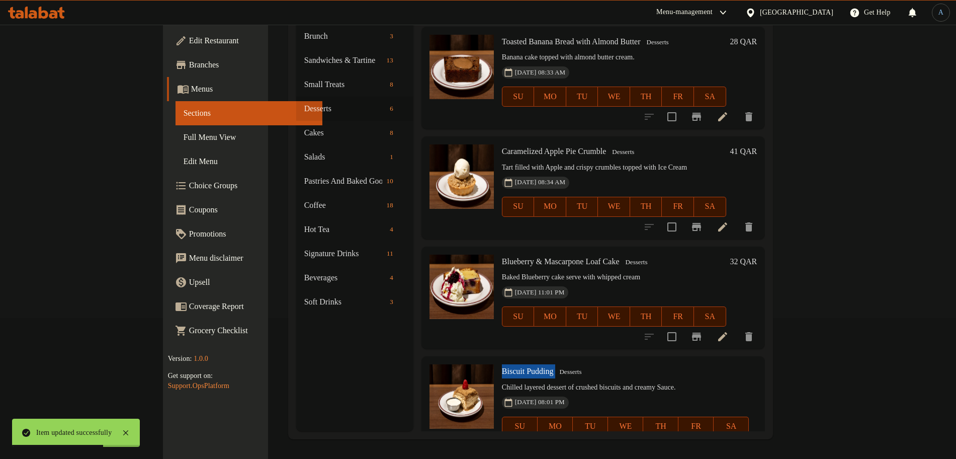
drag, startPoint x: 521, startPoint y: 345, endPoint x: 462, endPoint y: 349, distance: 59.0
click at [502, 364] on h6 "Biscuit Pudding Desserts" at bounding box center [625, 371] width 247 height 14
copy h6 "Biscuit Pudding"
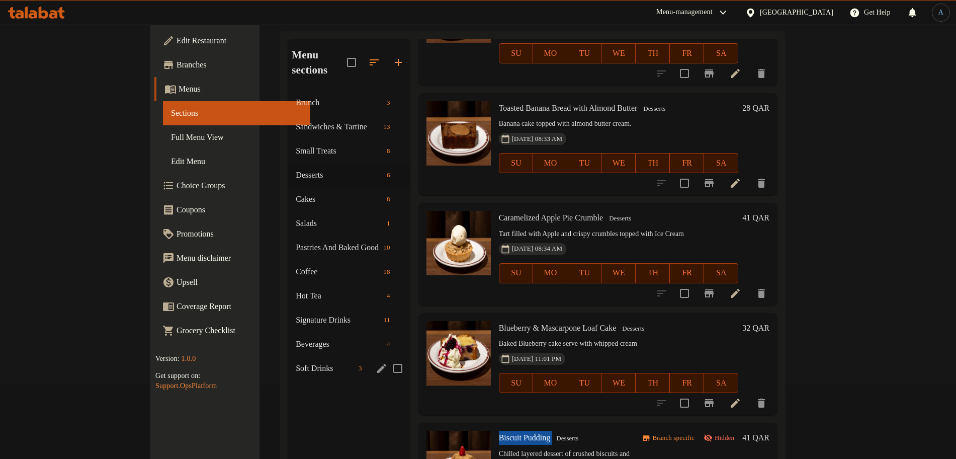
scroll to position [0, 0]
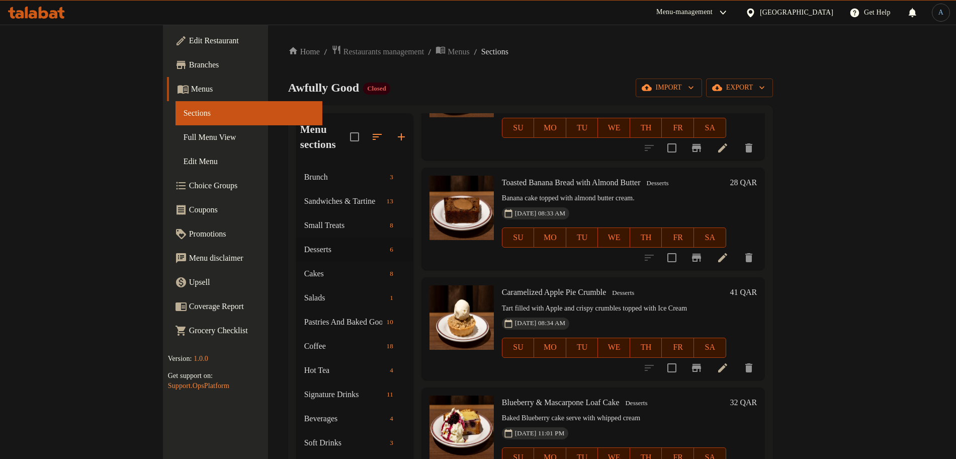
click at [505, 62] on div "Home / Restaurants management / Menus / Sections Awfully Good Closed import exp…" at bounding box center [530, 312] width 485 height 535
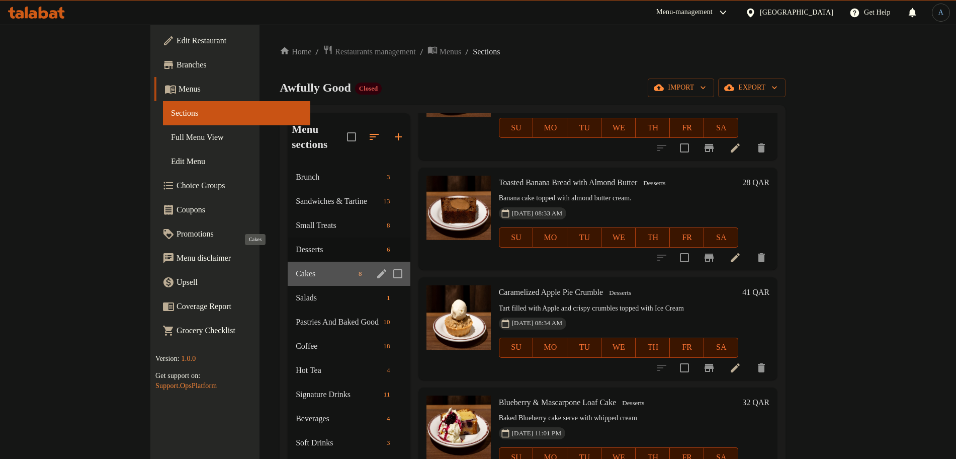
click at [296, 268] on span "Cakes" at bounding box center [325, 274] width 59 height 12
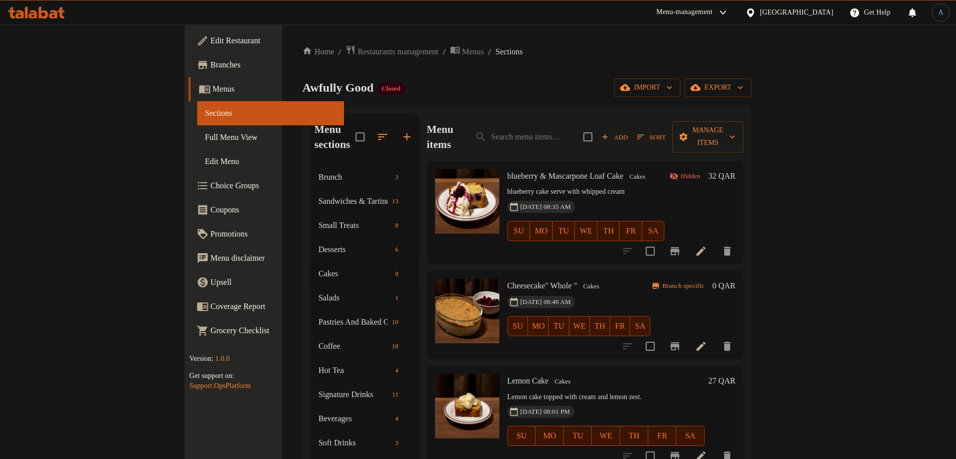
click at [669, 197] on div "27-07-2025 08:35 AM SU MO TU WE TH FR SA" at bounding box center [587, 224] width 166 height 54
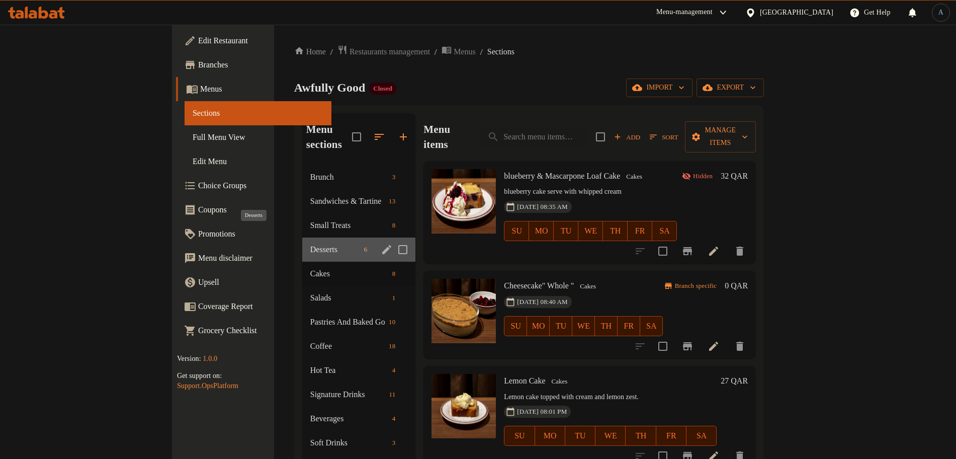
click at [310, 244] on span "Desserts" at bounding box center [335, 250] width 50 height 12
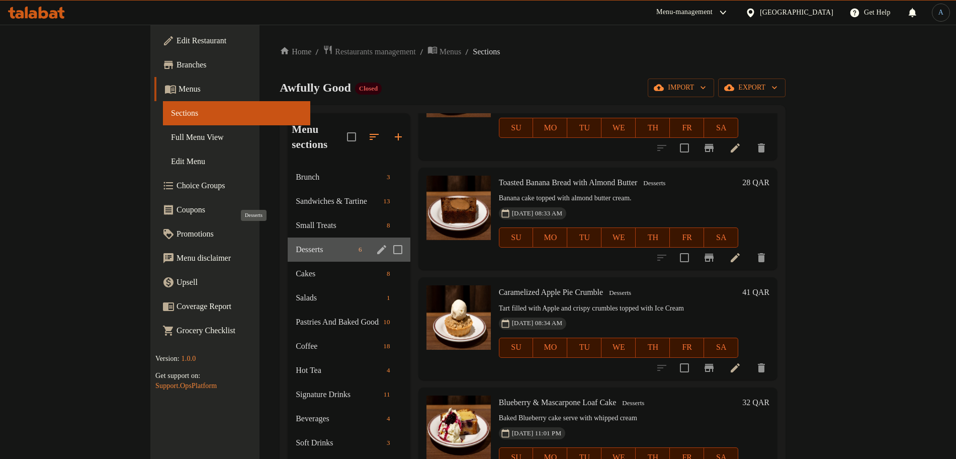
click at [296, 244] on span "Desserts" at bounding box center [325, 250] width 59 height 12
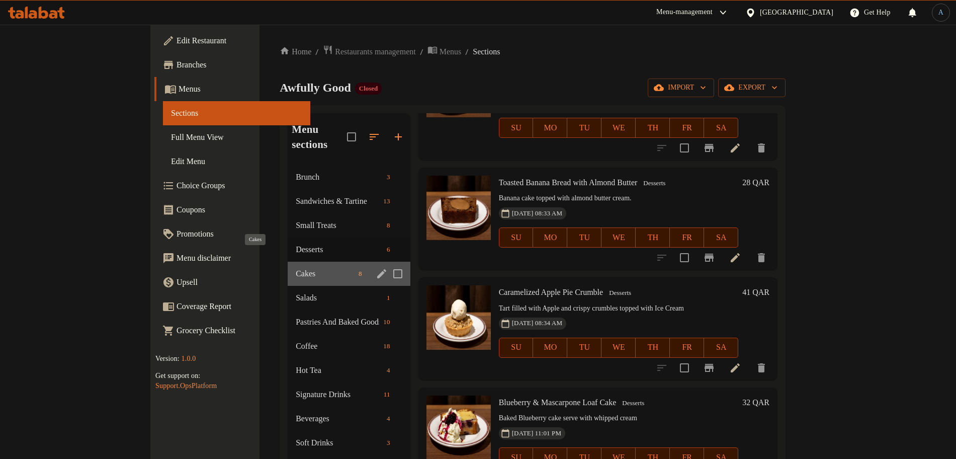
click at [296, 268] on span "Cakes" at bounding box center [325, 274] width 59 height 12
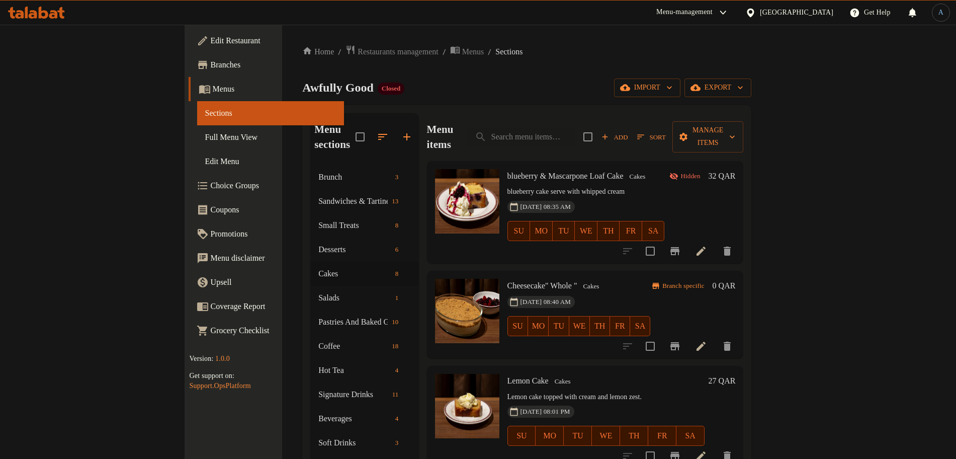
click at [706, 247] on icon at bounding box center [701, 251] width 9 height 9
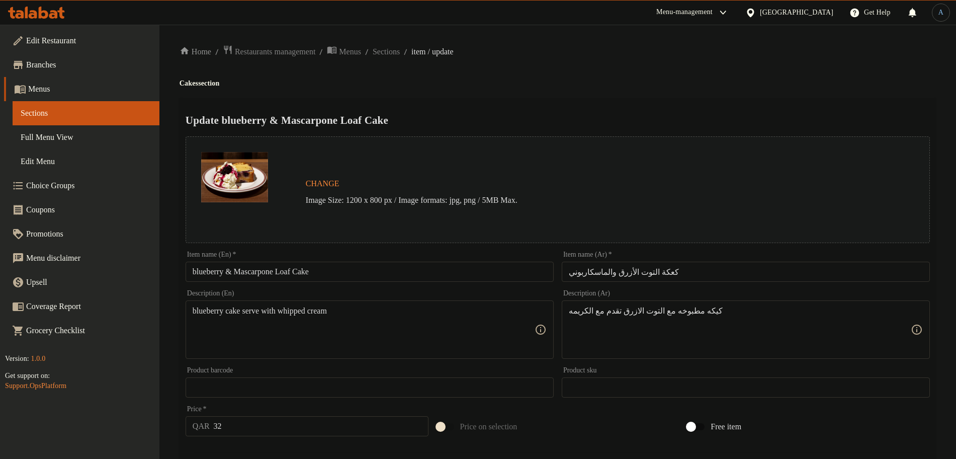
click at [628, 71] on div "Home / Restaurants management / Menus / Sections / item / update Cakes section …" at bounding box center [558, 375] width 757 height 661
click at [400, 48] on span "Sections" at bounding box center [386, 52] width 27 height 12
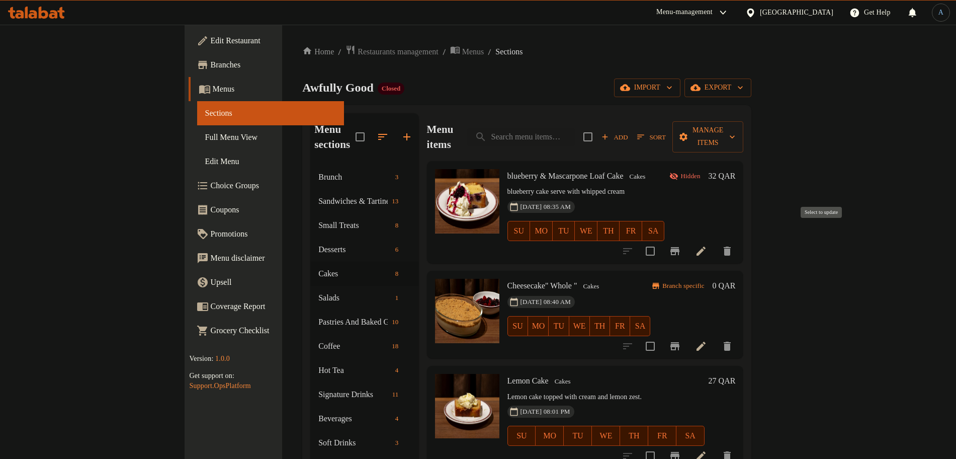
click at [661, 240] on input "checkbox" at bounding box center [650, 250] width 21 height 21
checkbox input "true"
click at [731, 247] on icon "delete" at bounding box center [727, 251] width 7 height 9
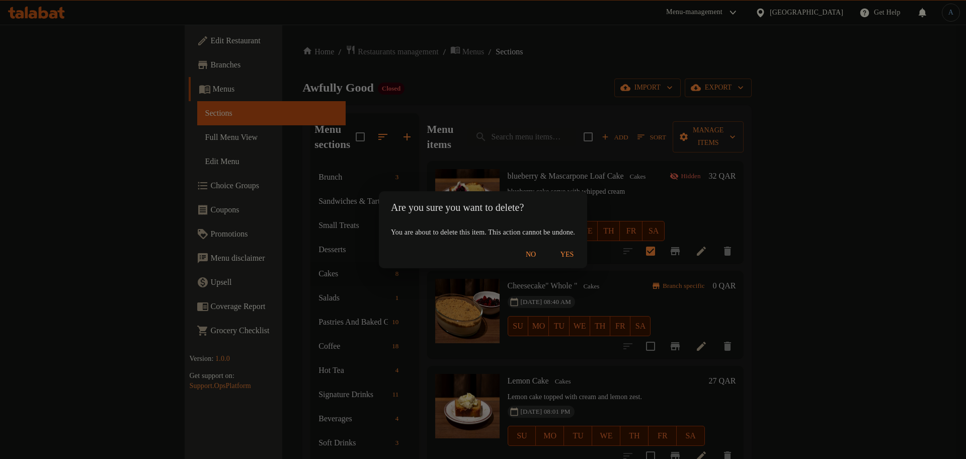
click at [579, 252] on span "Yes" at bounding box center [567, 255] width 24 height 13
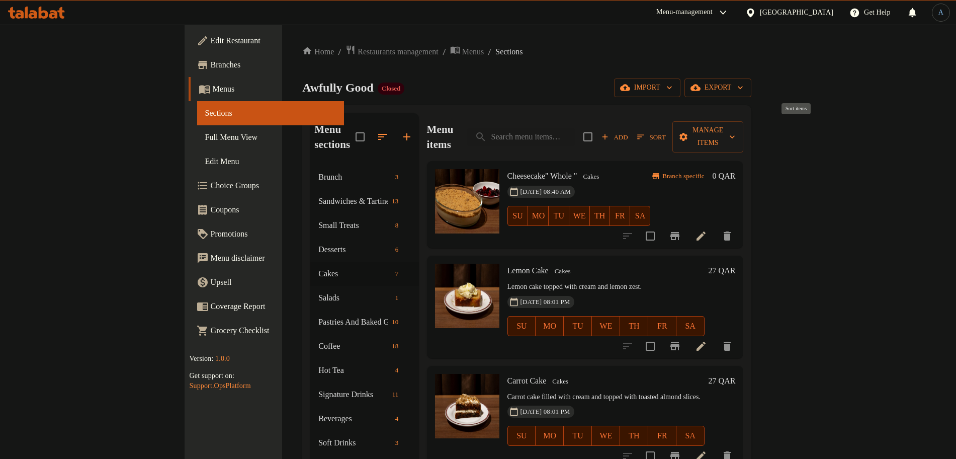
click at [666, 131] on span "Sort" at bounding box center [651, 137] width 28 height 12
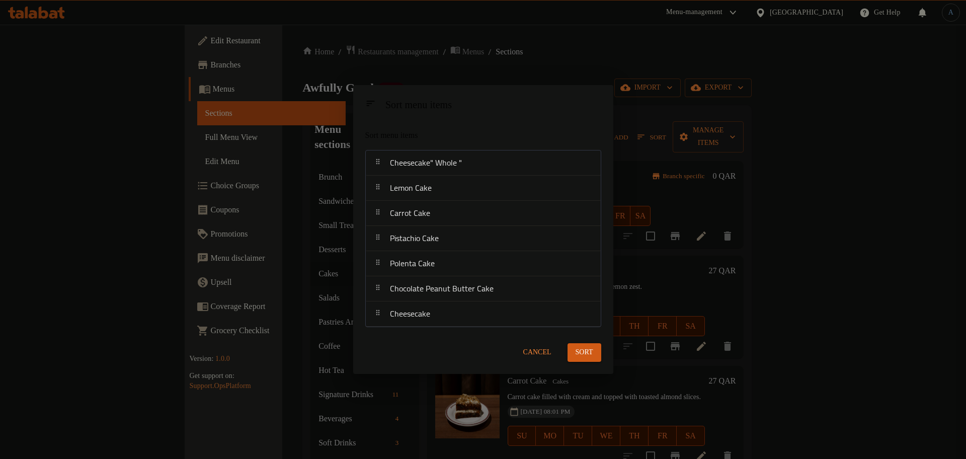
click at [531, 351] on span "Cancel" at bounding box center [537, 352] width 28 height 13
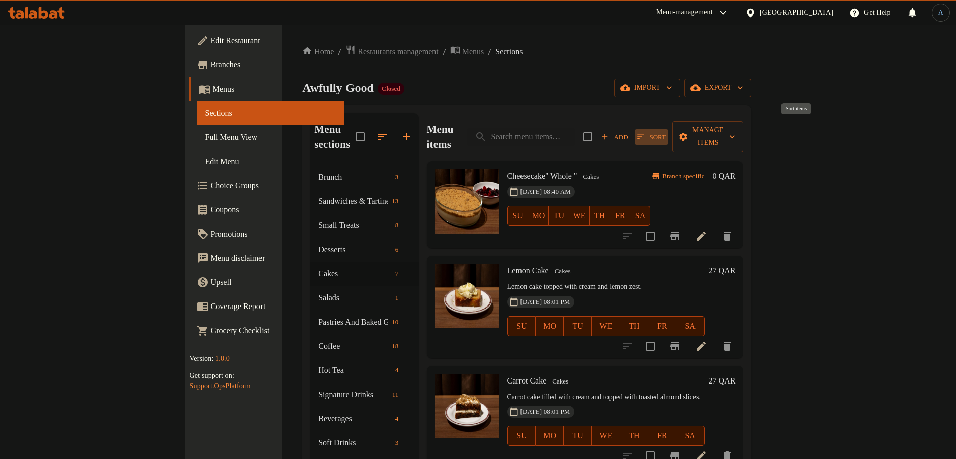
click at [666, 131] on span "Sort" at bounding box center [651, 137] width 28 height 12
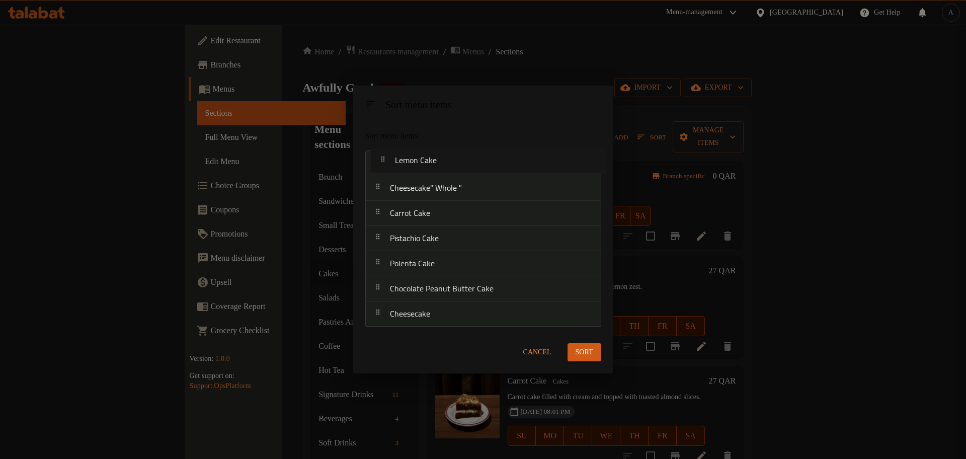
drag, startPoint x: 421, startPoint y: 179, endPoint x: 424, endPoint y: 165, distance: 14.5
click at [424, 165] on nav "Cheesecake" Whole " Lemon Cake Carrot Cake Pistachio Cake Polenta Cake Chocolat…" at bounding box center [483, 238] width 236 height 177
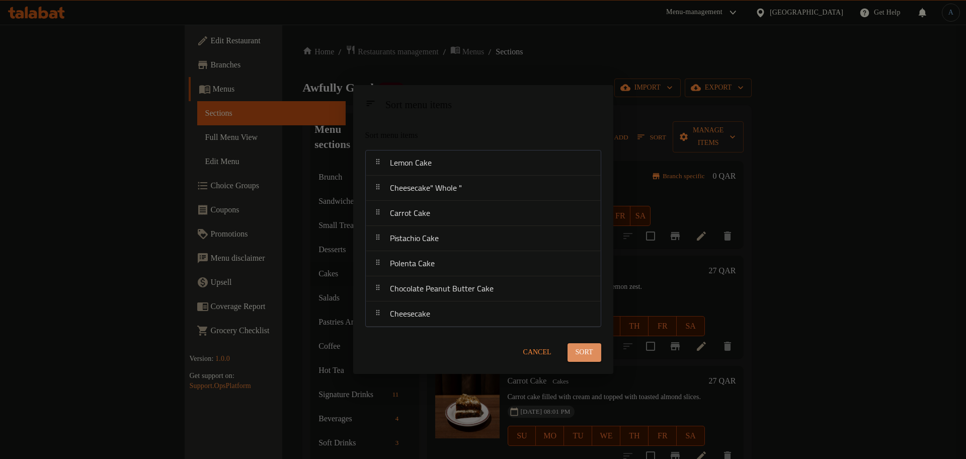
click at [597, 355] on button "Sort" at bounding box center [585, 352] width 34 height 19
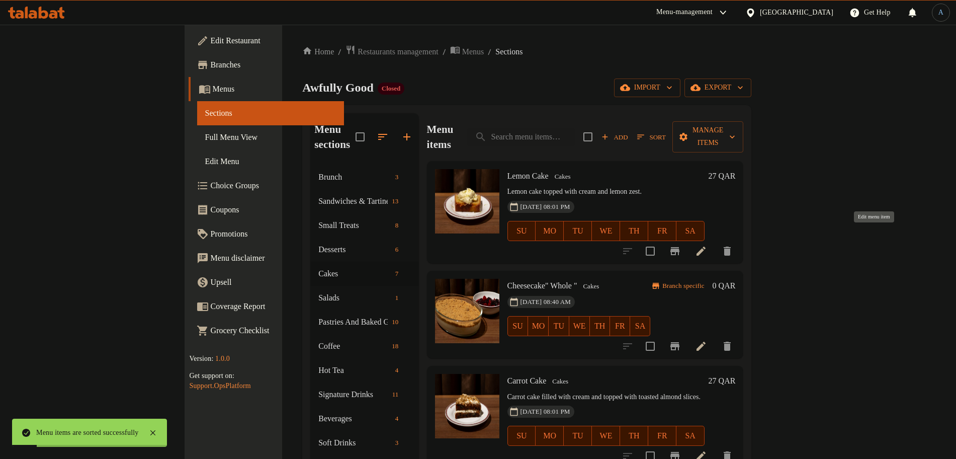
click at [740, 245] on div at bounding box center [678, 251] width 124 height 24
click at [706, 247] on icon at bounding box center [701, 251] width 9 height 9
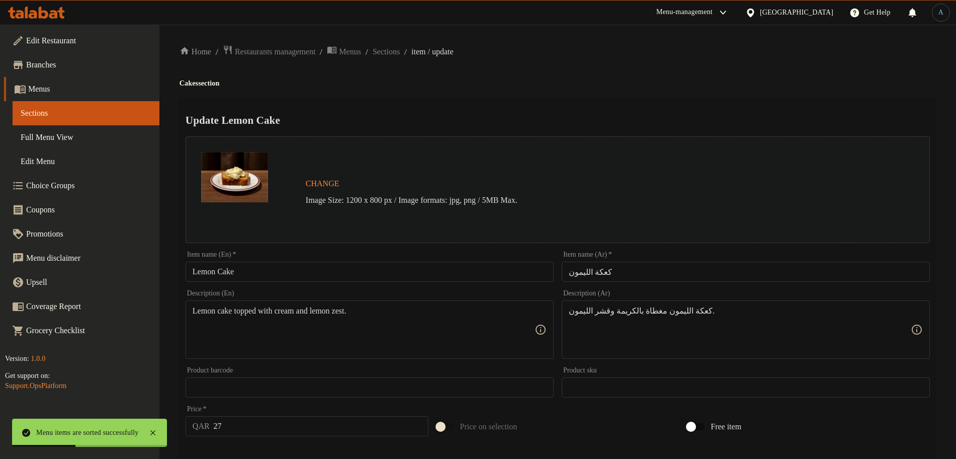
click at [593, 72] on div "Home / Restaurants management / Menus / Sections / item / update Cakes section …" at bounding box center [558, 375] width 757 height 661
click at [334, 266] on input "Lemon Cake" at bounding box center [370, 272] width 368 height 20
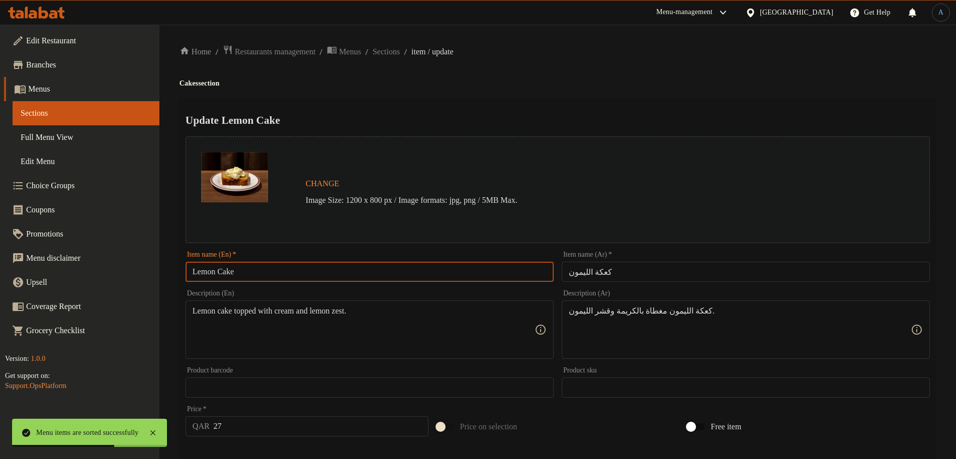
paste input "text"
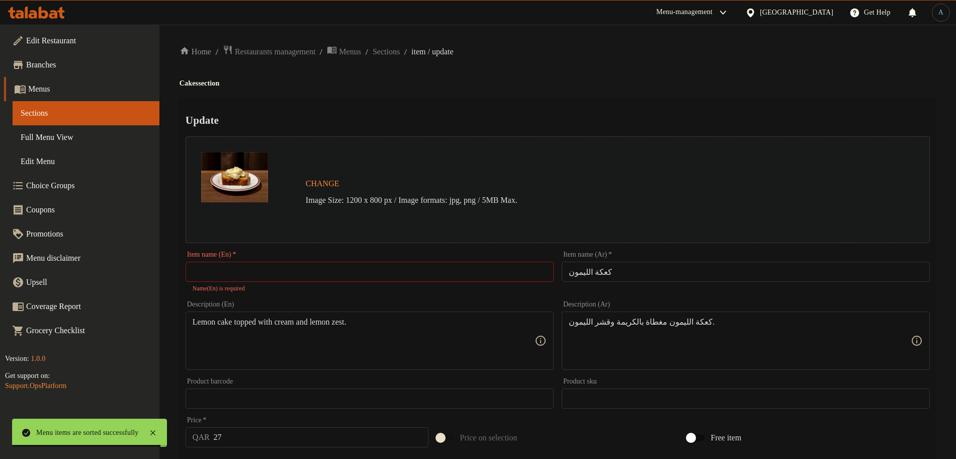
click at [266, 282] on div "Item name (En)   * Item name (En) * Name(En) is required" at bounding box center [370, 272] width 368 height 42
paste input "Key Lime Cake"
click at [265, 271] on input "text" at bounding box center [370, 272] width 368 height 20
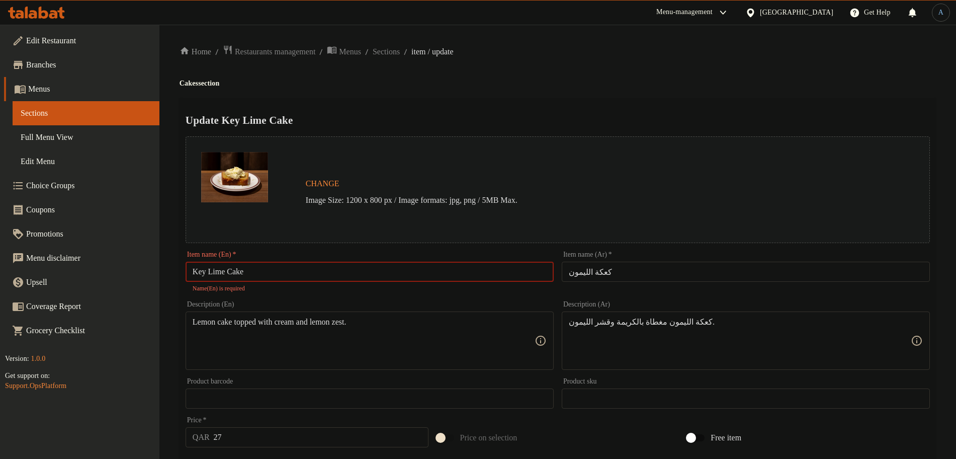
type input "Key Lime Cake"
click at [526, 101] on div "Update Key Lime Cake Change Image Size: 1200 x 800 px / Image formats: jpg, png…" at bounding box center [558, 403] width 757 height 611
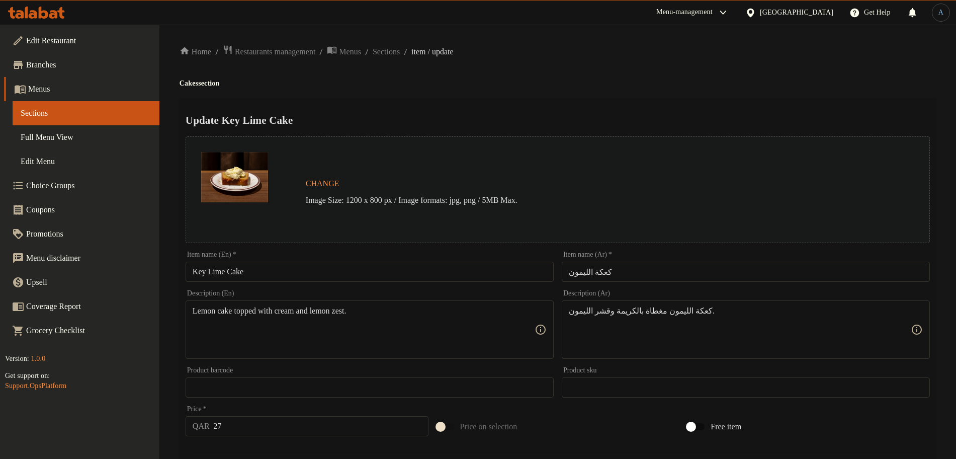
click at [634, 276] on input "كعكة الليمون" at bounding box center [746, 272] width 368 height 20
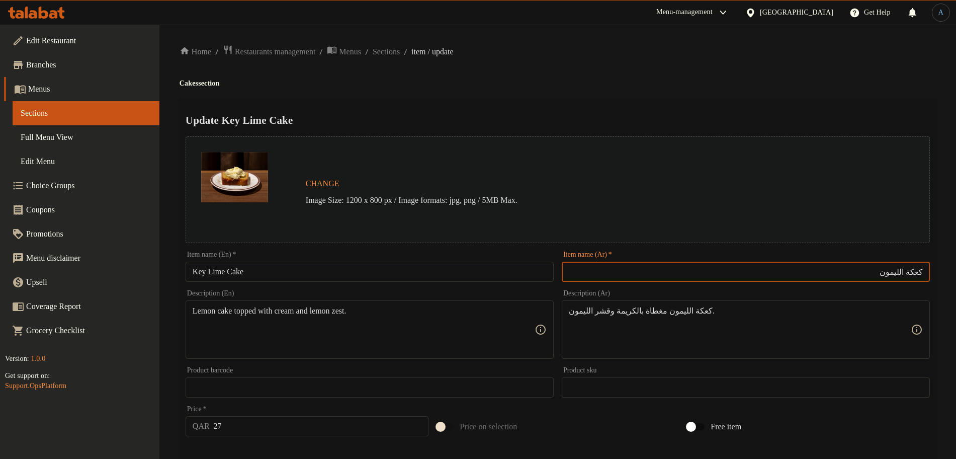
click at [222, 273] on input "Key Lime Cake" at bounding box center [370, 272] width 368 height 20
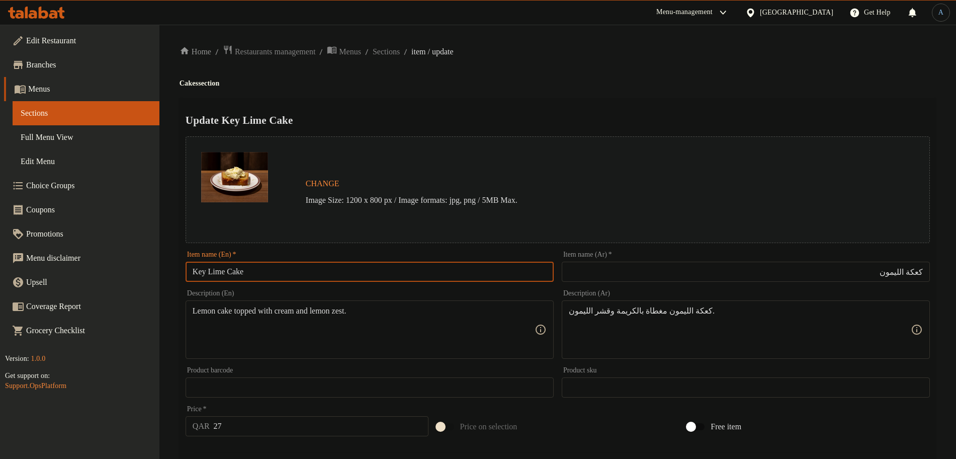
click at [222, 273] on input "Key Lime Cake" at bounding box center [370, 272] width 368 height 20
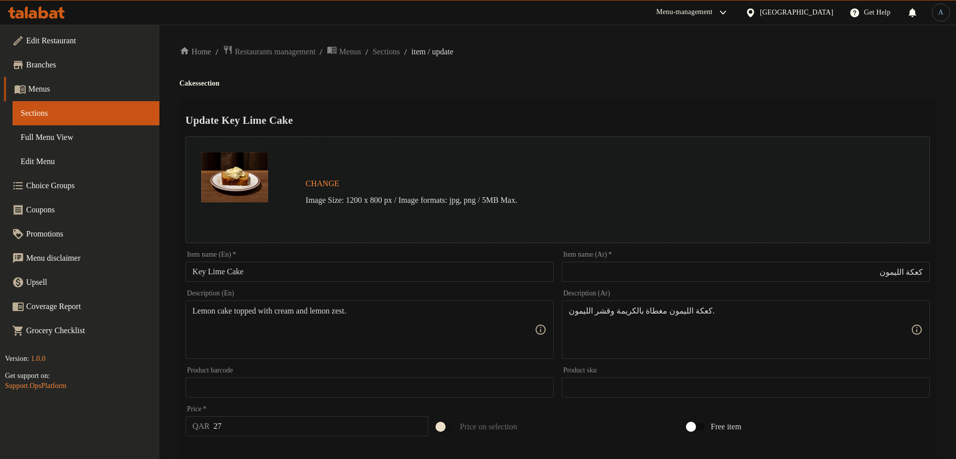
click at [884, 273] on input "كعكة الليمون" at bounding box center [746, 272] width 368 height 20
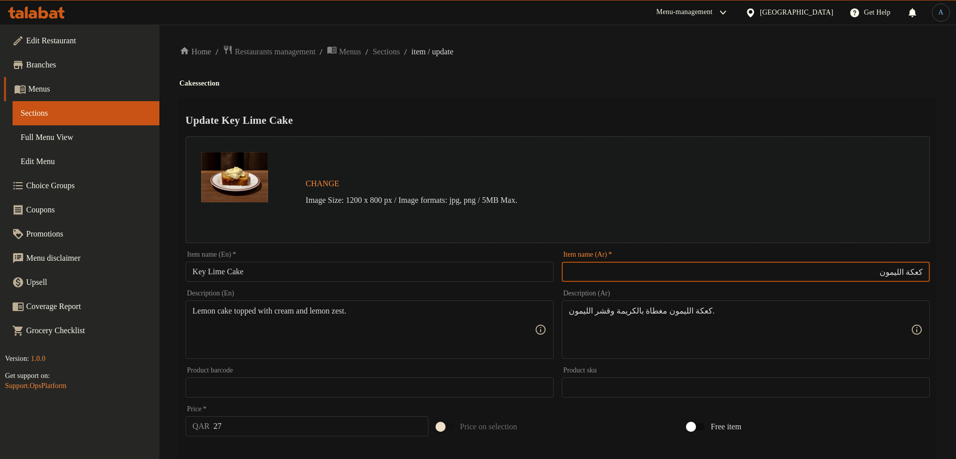
paste input "text"
drag, startPoint x: 821, startPoint y: 107, endPoint x: 795, endPoint y: 109, distance: 25.7
click at [820, 106] on div "Update Key Lime Cake Change Image Size: 1200 x 800 px / Image formats: jpg, png…" at bounding box center [558, 398] width 757 height 600
click at [883, 273] on input "كعكة الليمون كاي" at bounding box center [746, 272] width 368 height 20
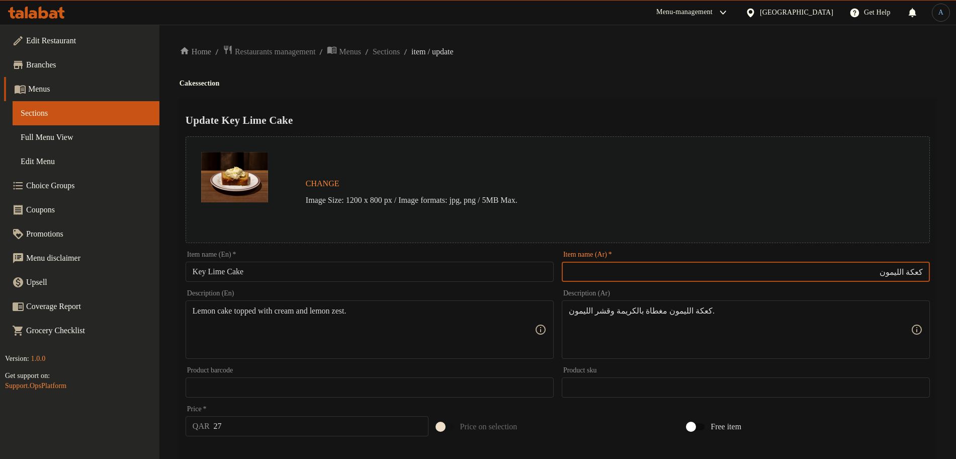
click at [925, 274] on input "كعكة الليمون" at bounding box center [746, 272] width 368 height 20
paste input "كاي"
type input "كاي كعكة الليمون"
click at [657, 93] on div "Home / Restaurants management / Menus / Sections / item / update Cakes section …" at bounding box center [558, 375] width 757 height 661
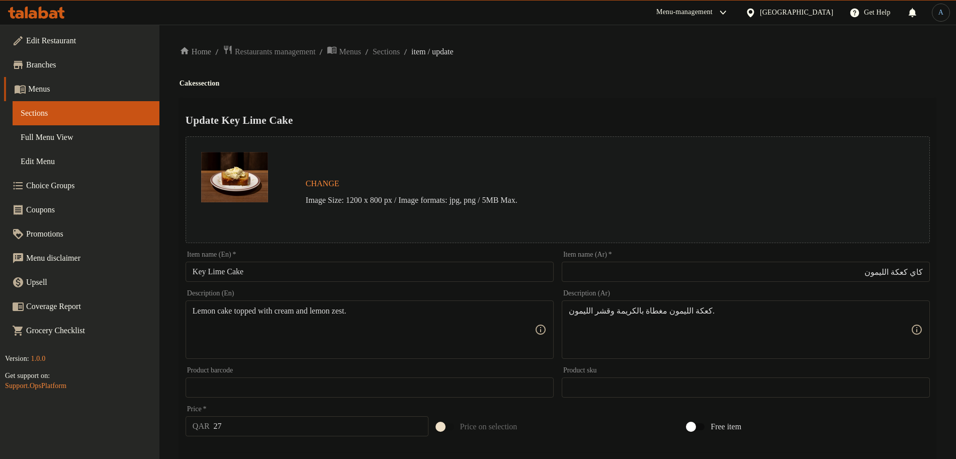
scroll to position [267, 0]
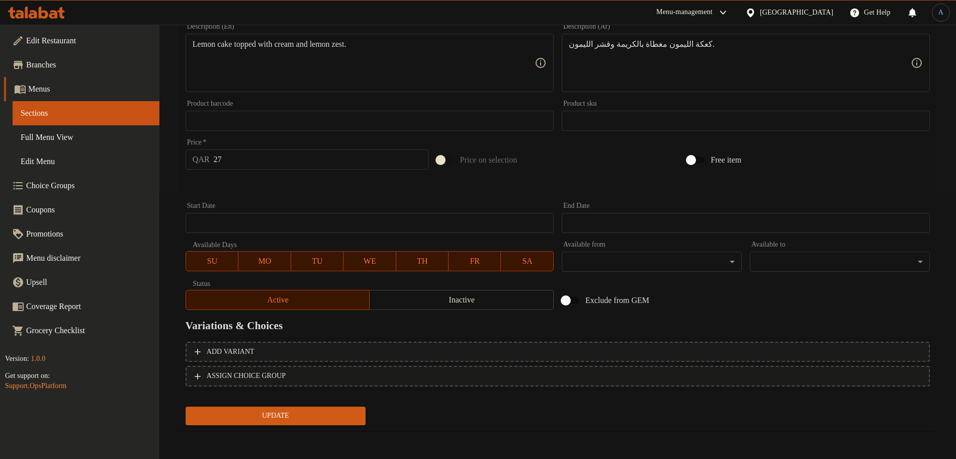
click at [302, 417] on span "Update" at bounding box center [276, 416] width 164 height 13
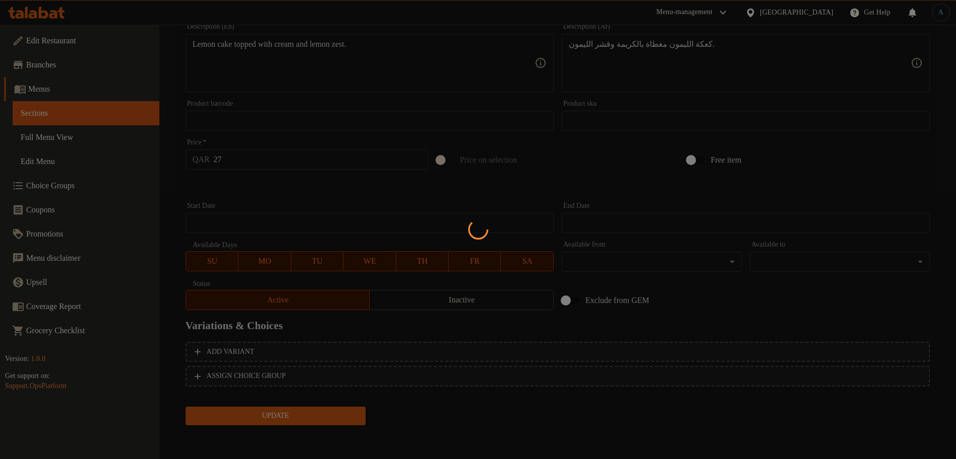
scroll to position [0, 0]
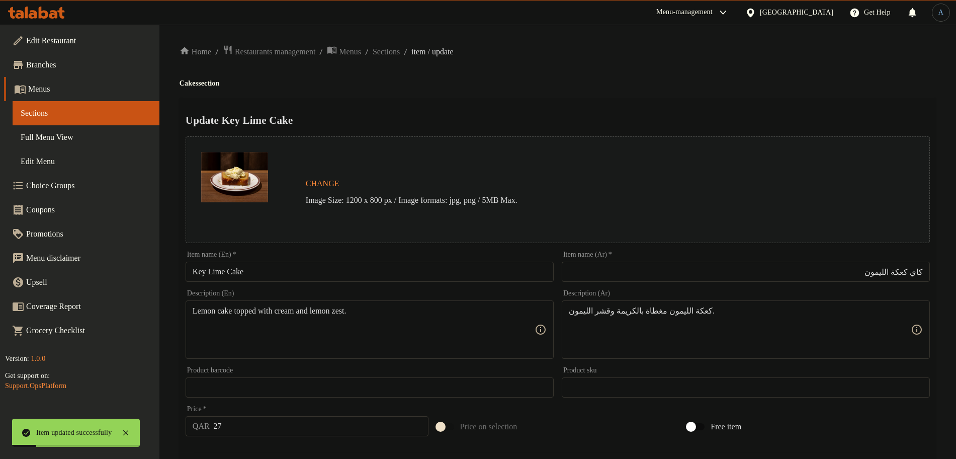
click at [290, 275] on input "Key Lime Cake" at bounding box center [370, 272] width 368 height 20
click at [400, 53] on span "Sections" at bounding box center [386, 52] width 27 height 12
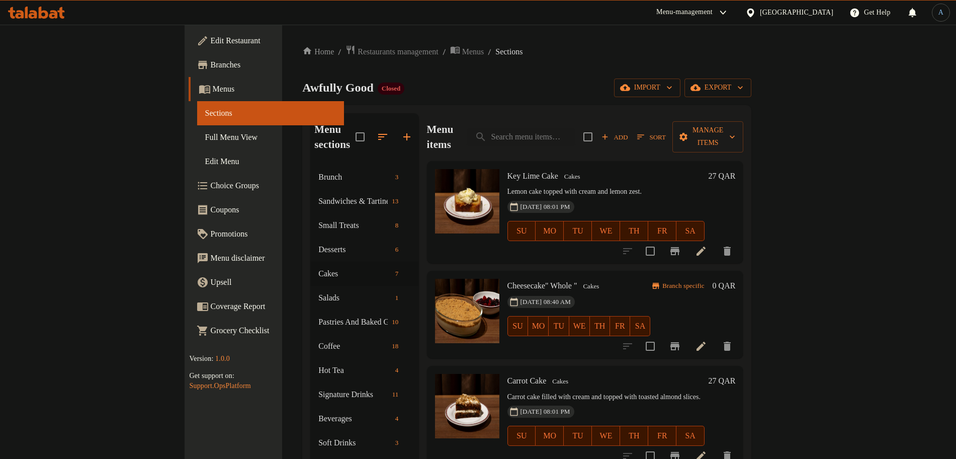
click at [642, 279] on h6 "Cheesecake" Whole " Cakes" at bounding box center [579, 286] width 143 height 14
click at [666, 131] on span "Sort" at bounding box center [651, 137] width 28 height 12
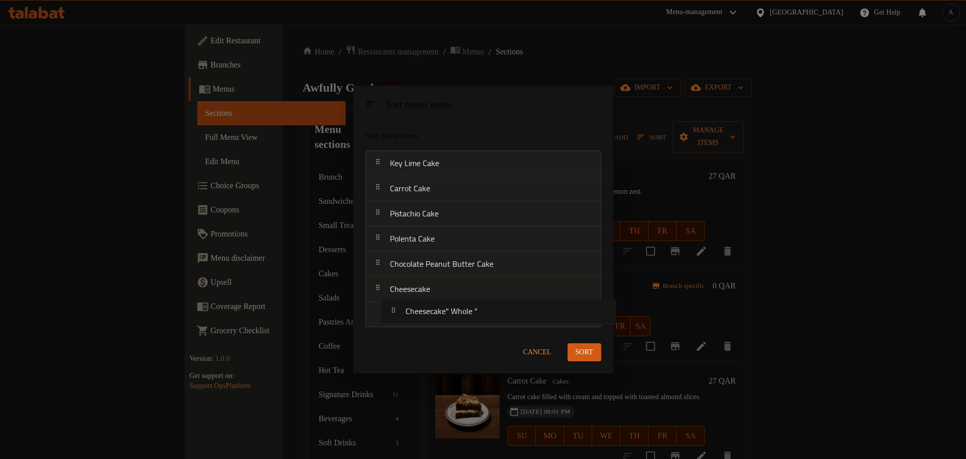
drag, startPoint x: 421, startPoint y: 193, endPoint x: 437, endPoint y: 329, distance: 136.2
click at [437, 329] on div "Sort menu items Key Lime Cake Cheesecake" Whole " Carrot Cake Pistachio Cake Po…" at bounding box center [483, 226] width 260 height 209
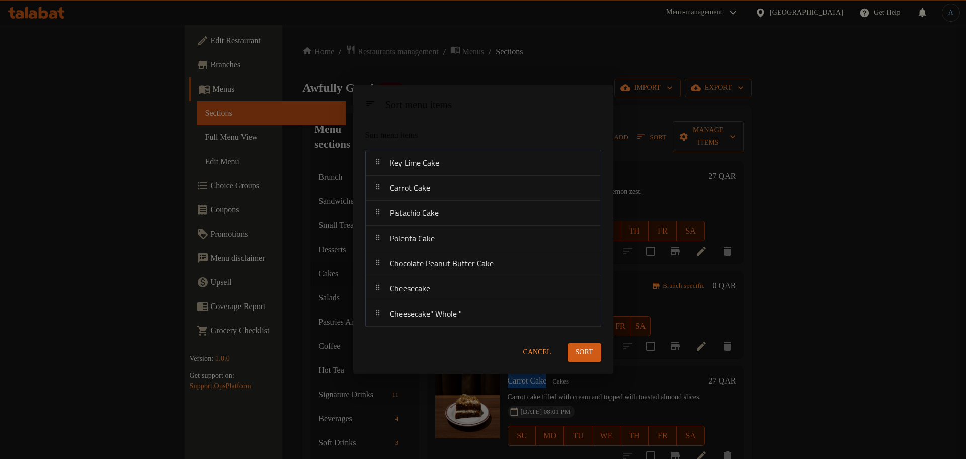
click at [590, 357] on span "Sort" at bounding box center [585, 352] width 18 height 13
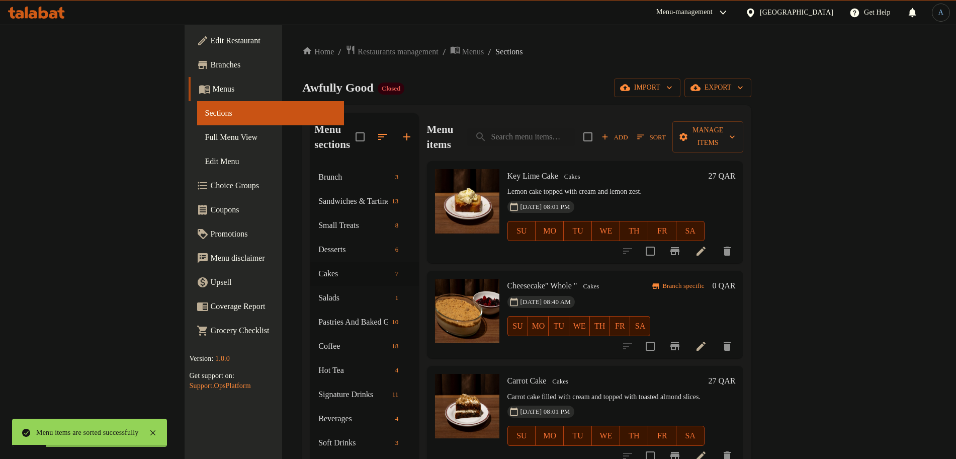
click at [567, 252] on div "Menu items Add Sort Manage items Key Lime Cake Cakes Lemon cake topped with cre…" at bounding box center [581, 342] width 325 height 459
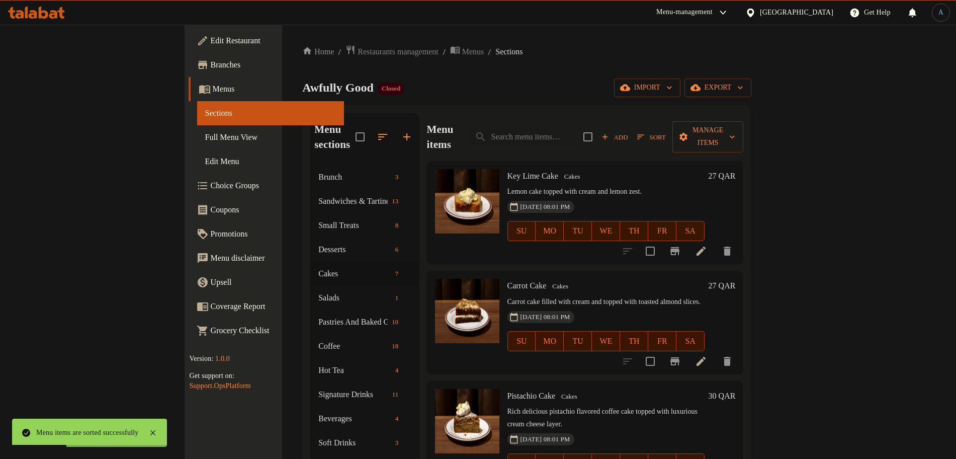
click at [547, 28] on div "Home / Restaurants management / Menus / Sections Awfully Good Closed import exp…" at bounding box center [527, 313] width 490 height 576
click at [707, 355] on icon at bounding box center [701, 361] width 12 height 12
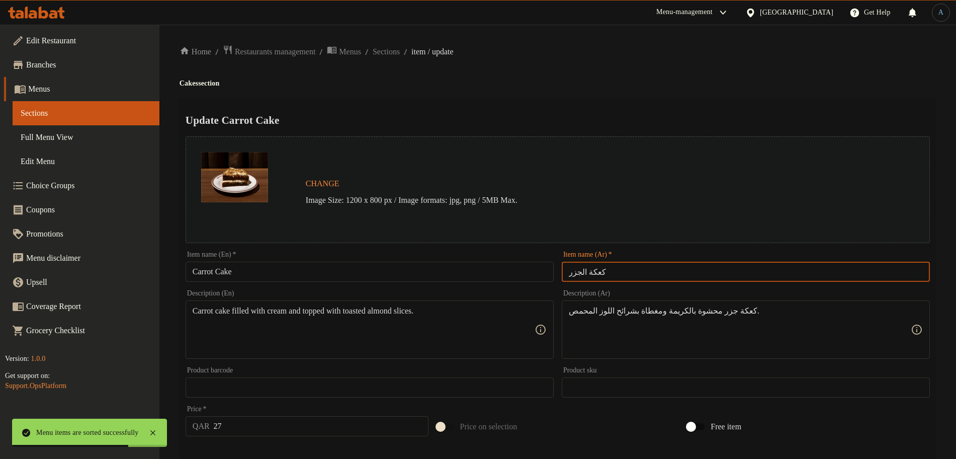
click at [639, 277] on input "كعكة الجزر" at bounding box center [746, 272] width 368 height 20
click at [632, 82] on h4 "Cakes section" at bounding box center [558, 83] width 757 height 10
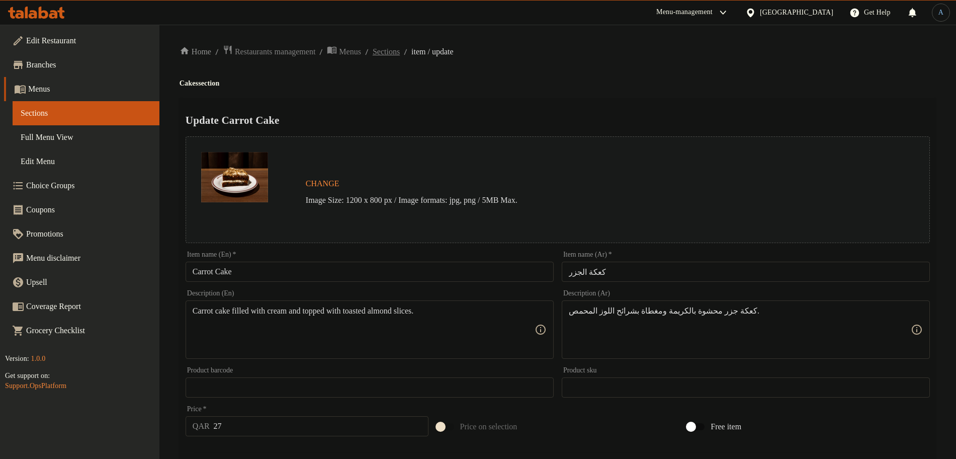
click at [399, 56] on span "Sections" at bounding box center [386, 52] width 27 height 12
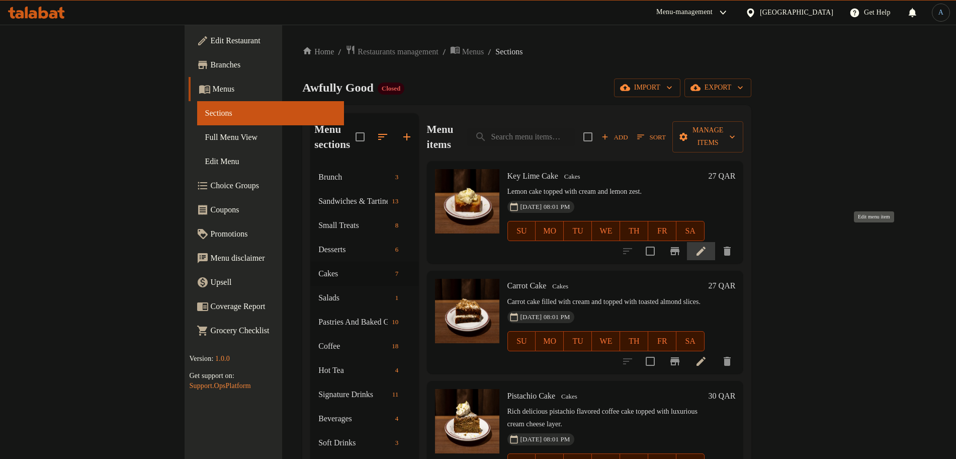
click at [706, 247] on icon at bounding box center [701, 251] width 9 height 9
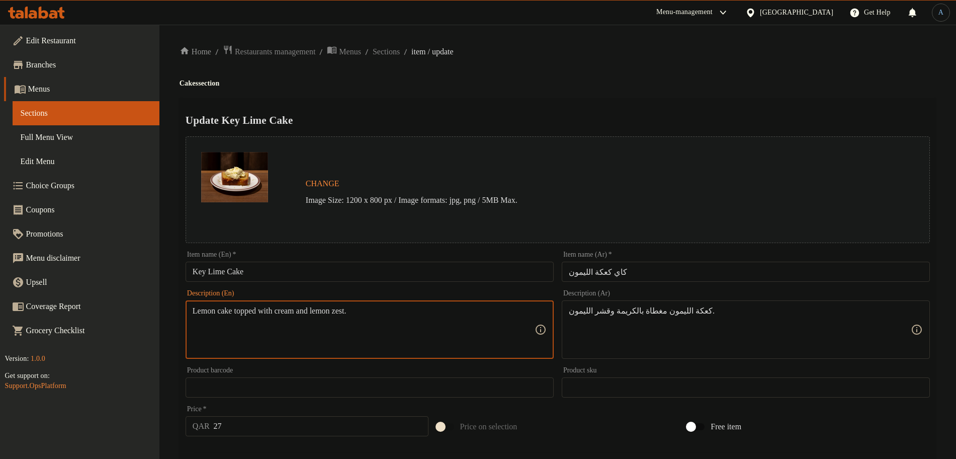
paste textarea "Cake topped with cream and lemon zest."
type textarea "Lemon cake topped with cream and lemon zest."
click at [568, 86] on h4 "Cakes section" at bounding box center [558, 83] width 757 height 10
click at [396, 50] on span "Sections" at bounding box center [386, 52] width 27 height 12
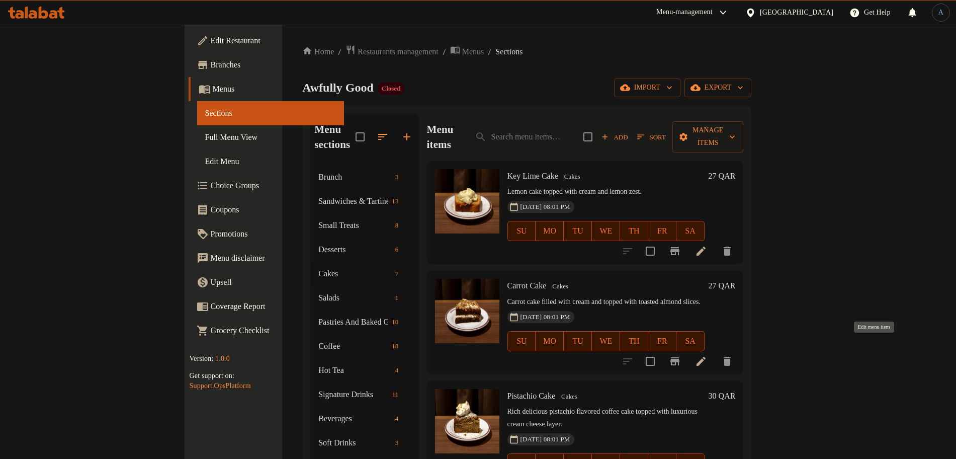
click at [707, 355] on icon at bounding box center [701, 361] width 12 height 12
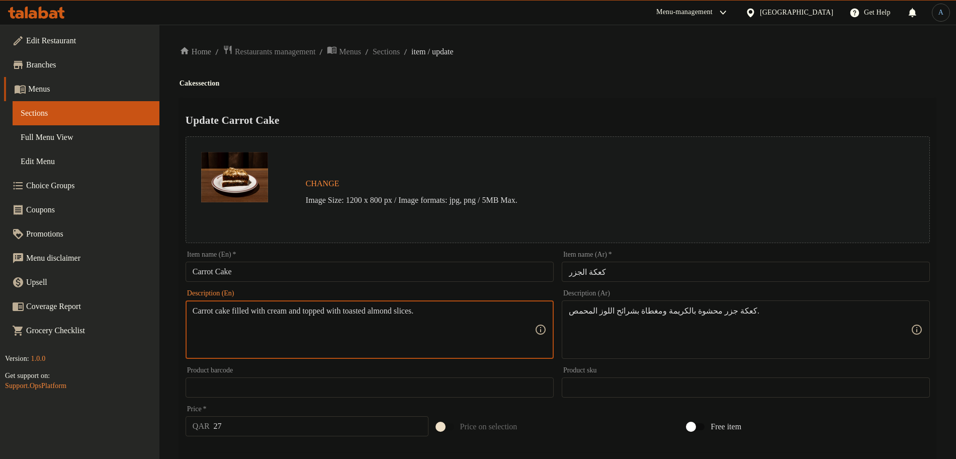
paste textarea "Homemade Carrot Cake Filled With Cream and topped with Toasted Almond Sliced"
click at [438, 323] on textarea "Homemade Carrot Cake Filled With Cream and topped with Toasted Almond Sliced" at bounding box center [364, 330] width 342 height 48
paste textarea "carrot cake filled with cream and topped with toasted almond s"
type textarea "Homemade carrot cake filled with cream and topped with toasted almond sliced"
click at [554, 66] on div "Home / Restaurants management / Menus / Sections / item / update Cakes section …" at bounding box center [558, 375] width 757 height 661
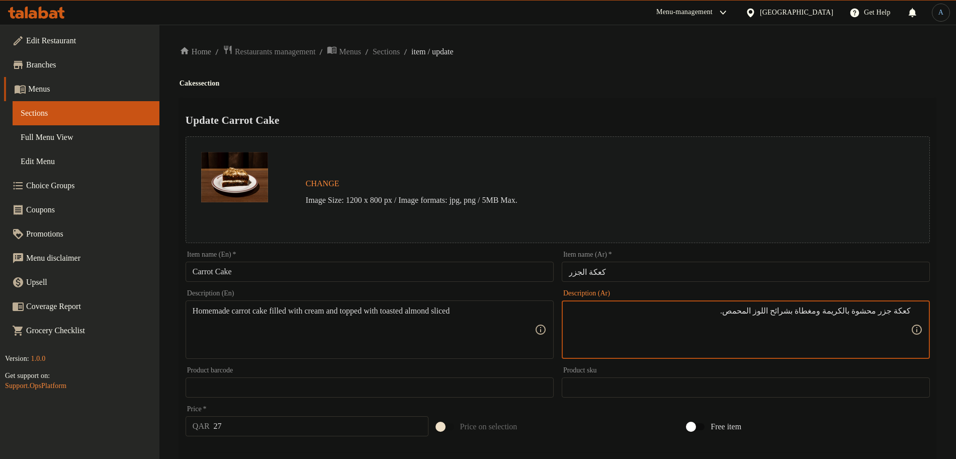
click at [883, 310] on textarea "كعكة جزر محشوة بالكريمة ومغطاة بشرائح اللوز المحمص." at bounding box center [740, 330] width 342 height 48
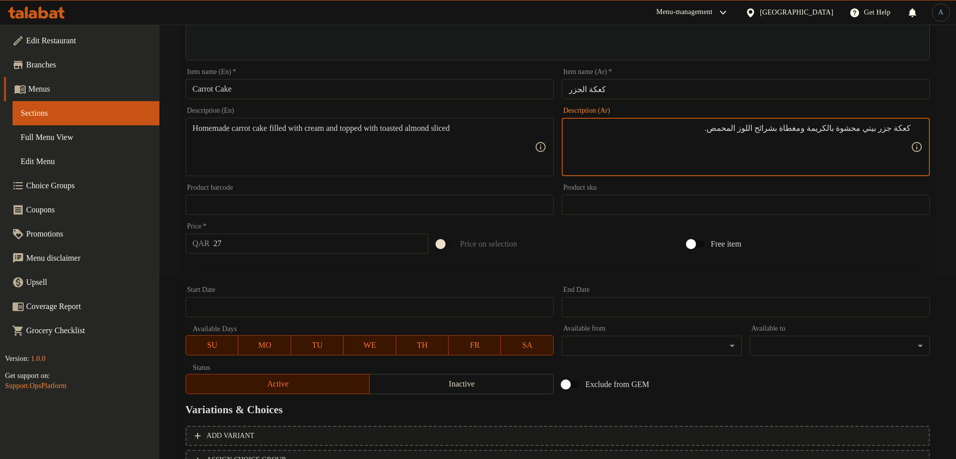
scroll to position [267, 0]
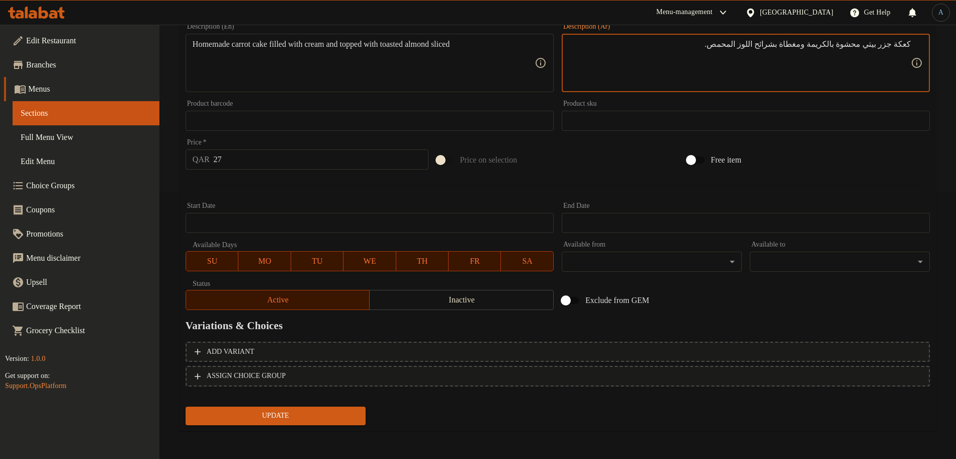
type textarea "كعكة جزر بيتي محشوة بالكريمة ومغطاة بشرائح اللوز المحمص."
click at [290, 418] on span "Update" at bounding box center [276, 416] width 164 height 13
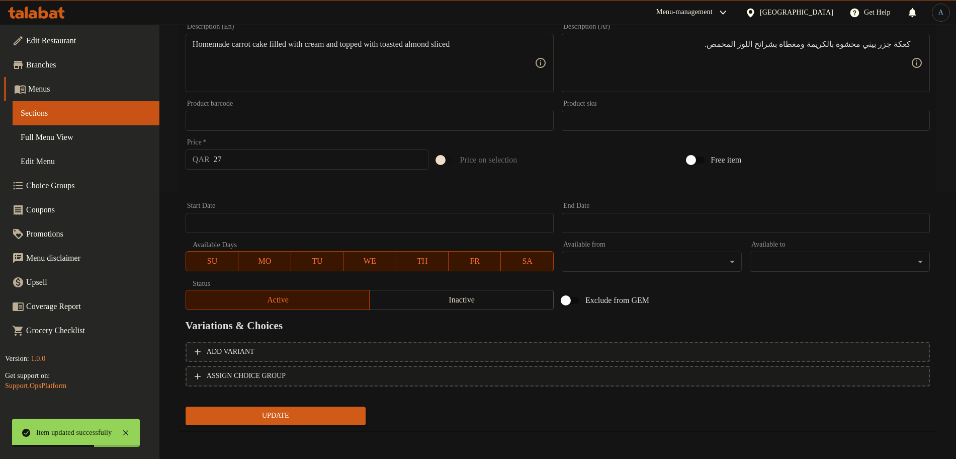
scroll to position [0, 0]
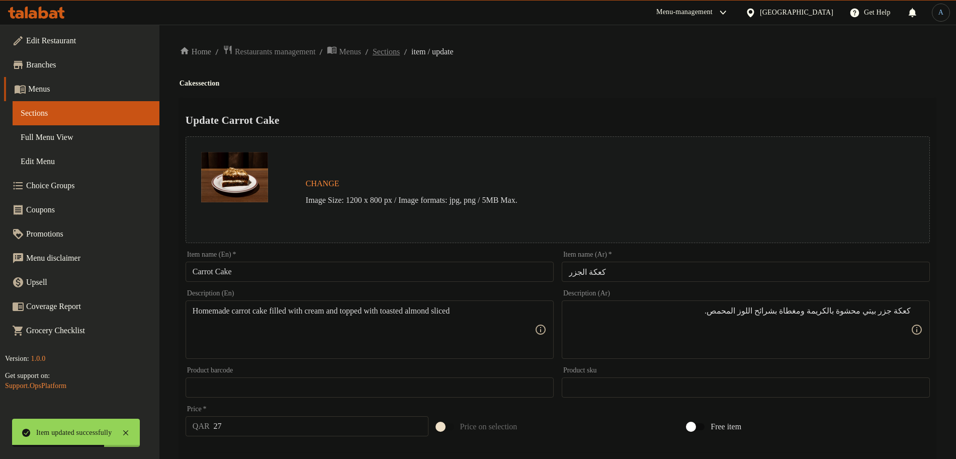
click at [400, 57] on span "Sections" at bounding box center [386, 52] width 27 height 12
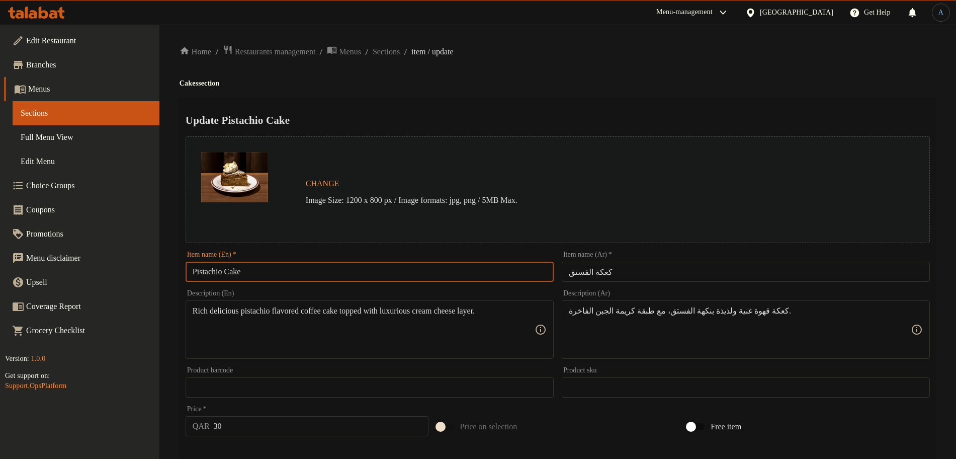
click at [367, 272] on input "Pistachio Cake" at bounding box center [370, 272] width 368 height 20
paste input "offee C"
type input "Pistachio Coffee Cake"
click at [692, 74] on div "Home / Restaurants management / Menus / Sections / item / update Cakes section …" at bounding box center [558, 375] width 757 height 661
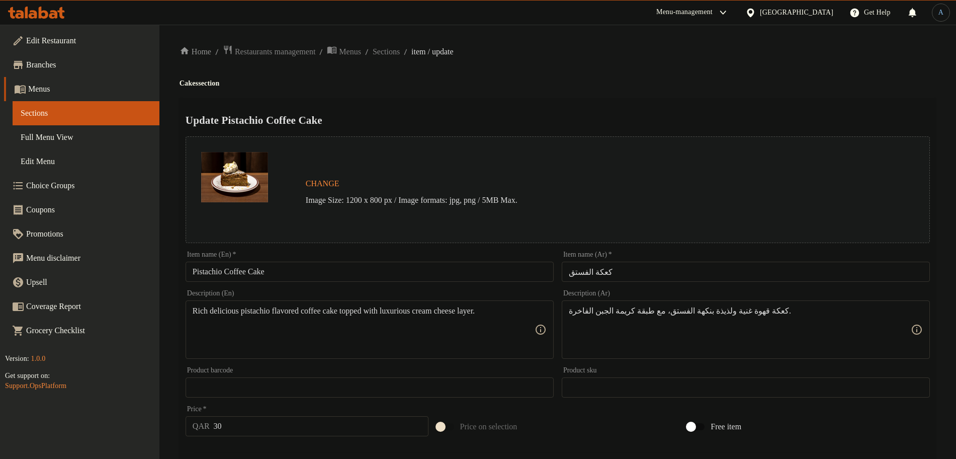
click at [622, 269] on input "كعكة الفستق" at bounding box center [746, 272] width 368 height 20
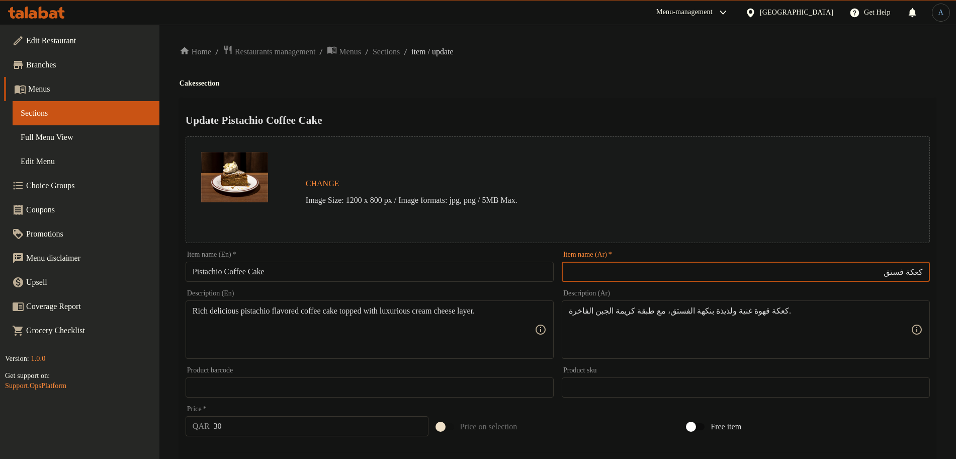
paste input "القهوة"
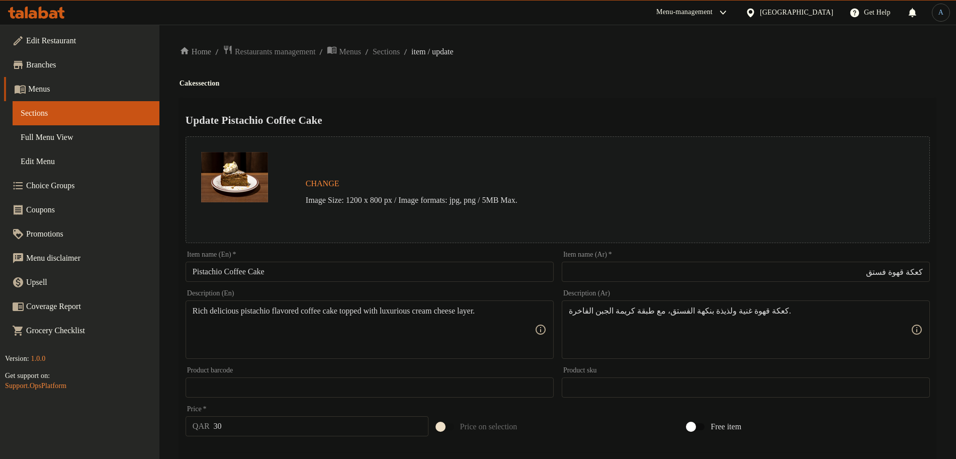
click at [860, 272] on input "كعكة قهوة فستق" at bounding box center [746, 272] width 368 height 20
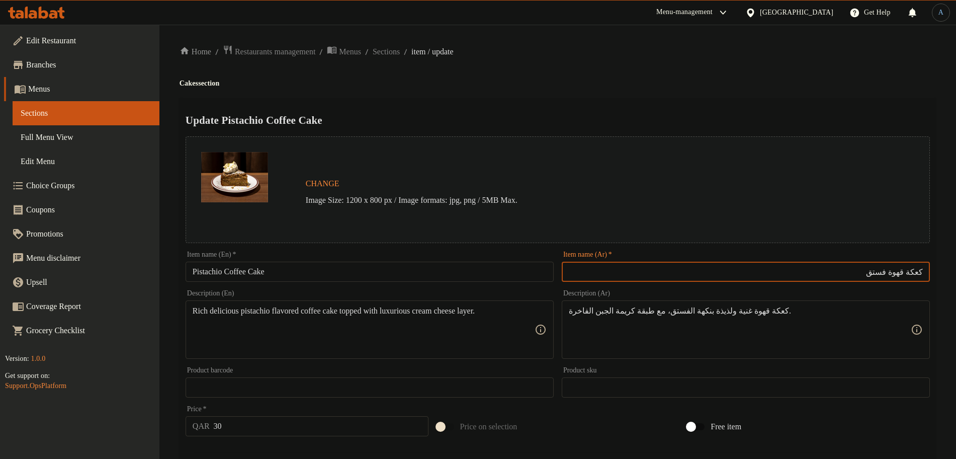
click at [894, 270] on input "كعكة قهوة فستق" at bounding box center [746, 272] width 368 height 20
type input "كعكة قهوة الفستق"
click at [737, 94] on div "Home / Restaurants management / Menus / Sections / item / update Cakes section …" at bounding box center [558, 375] width 757 height 661
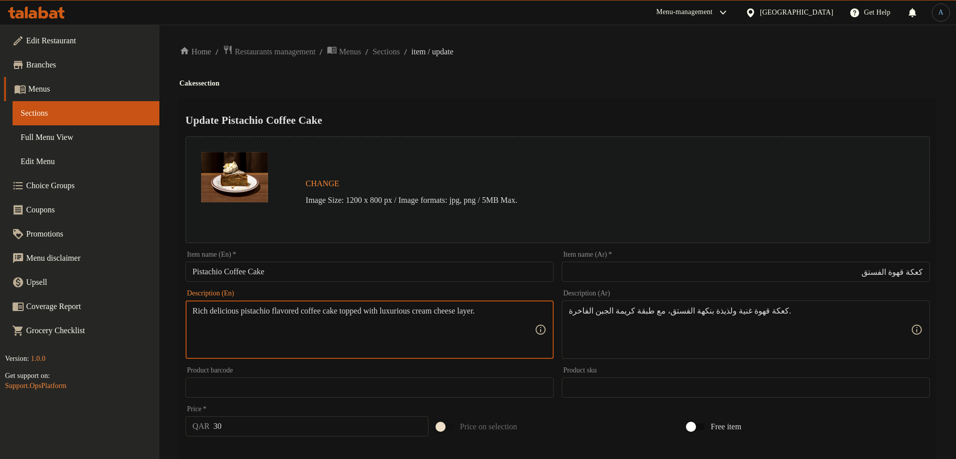
paste textarea "Homemade Pistachio Coffee Cake With Whipped Cream"
click at [218, 321] on textarea "Homemade Pistachio Coffee Cake With Whipped Cream" at bounding box center [364, 330] width 342 height 48
drag, startPoint x: 391, startPoint y: 354, endPoint x: 398, endPoint y: 344, distance: 12.7
click at [391, 354] on div "Homemade Pistachio Coffee Cake With Whipped Cream Description (En)" at bounding box center [370, 329] width 368 height 58
paste textarea "pistachio coffee cake with whipped c"
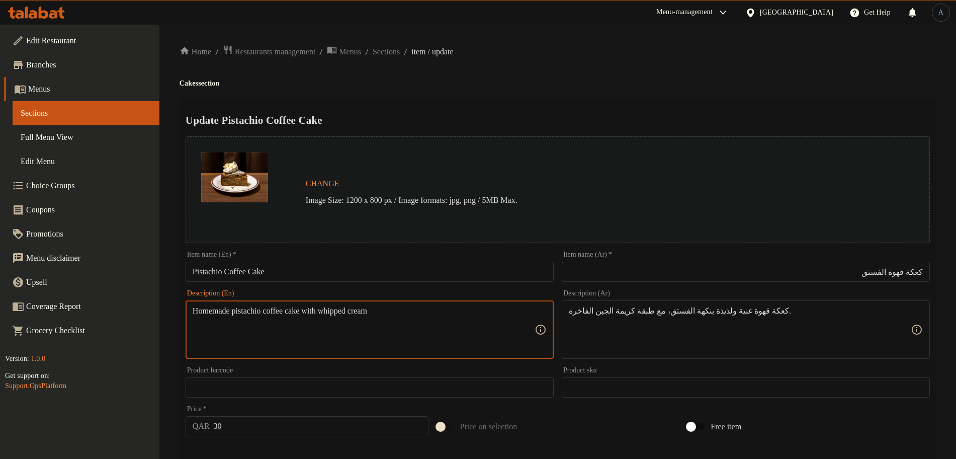
type textarea "Homemade pistachio coffee cake with whipped cream"
click at [583, 117] on h2 "Update Pistachio Coffee Cake" at bounding box center [558, 120] width 745 height 15
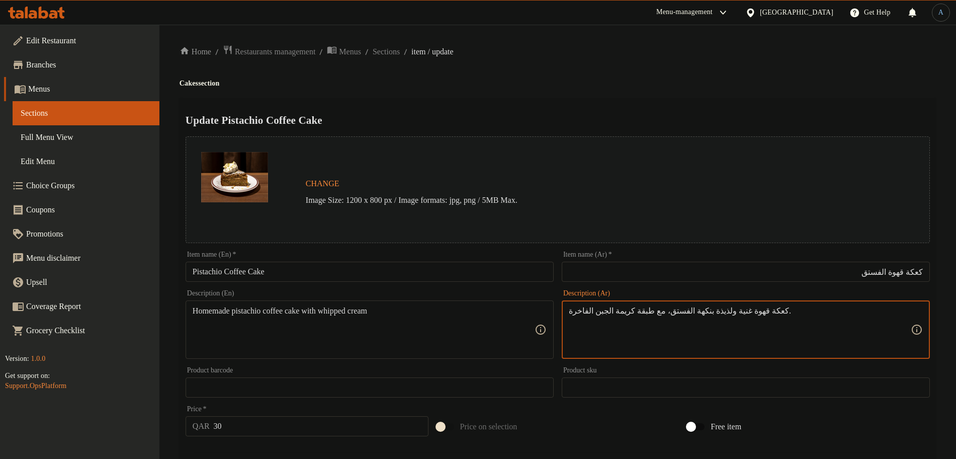
paste textarea
type textarea "كعكة قهوة غنية ولذيذة بنكهة الفستق، مع طبقة كريمة الجبن الفاخرة"
click at [709, 80] on h4 "Cakes section" at bounding box center [558, 83] width 757 height 10
drag, startPoint x: 712, startPoint y: 310, endPoint x: 684, endPoint y: 310, distance: 27.7
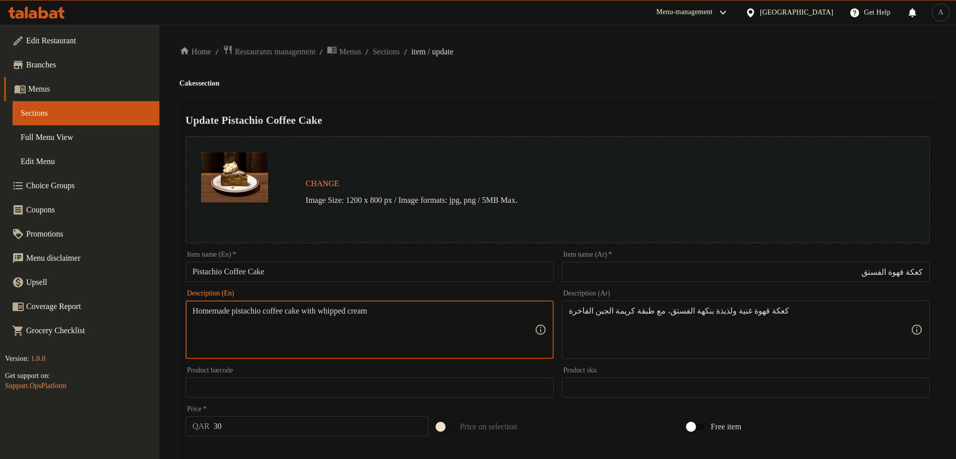
paste textarea "rich and delicious"
click at [263, 311] on textarea "Homemade rich and delicious pistachio coffee cake with whipped cream" at bounding box center [364, 330] width 342 height 48
click at [283, 314] on textarea "Homemade rich, delicious pistachio coffee cake with whipped cream" at bounding box center [364, 330] width 342 height 48
click at [293, 329] on textarea "Homemade rich, delicious pistachio coffee cake with whipped cream" at bounding box center [364, 330] width 342 height 48
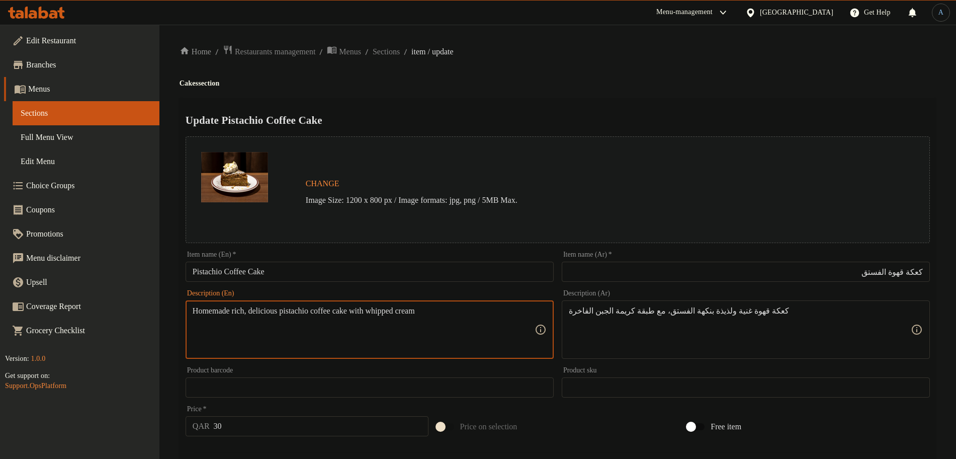
click at [486, 321] on textarea "Homemade rich, delicious pistachio coffee cake with whipped cream" at bounding box center [364, 330] width 342 height 48
click at [475, 311] on textarea "Homemade rich, delicious pistachio coffee cake with whipped cream" at bounding box center [364, 330] width 342 height 48
click at [393, 308] on textarea "Homemade rich, delicious pistachio coffee cake with whipped cream" at bounding box center [364, 330] width 342 height 48
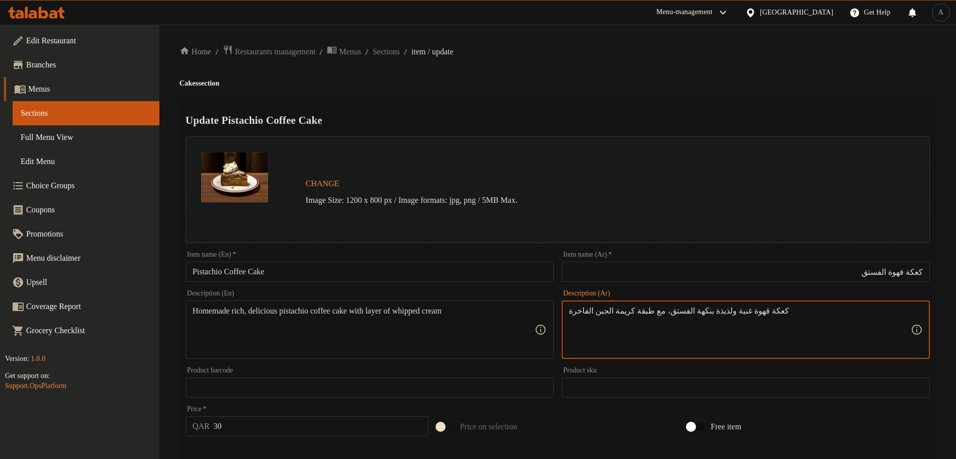
click at [768, 316] on textarea "كعكة قهوة غنية ولذيذة بنكهة الفستق، مع طبقة كريمة الجبن الفاخرة" at bounding box center [740, 330] width 342 height 48
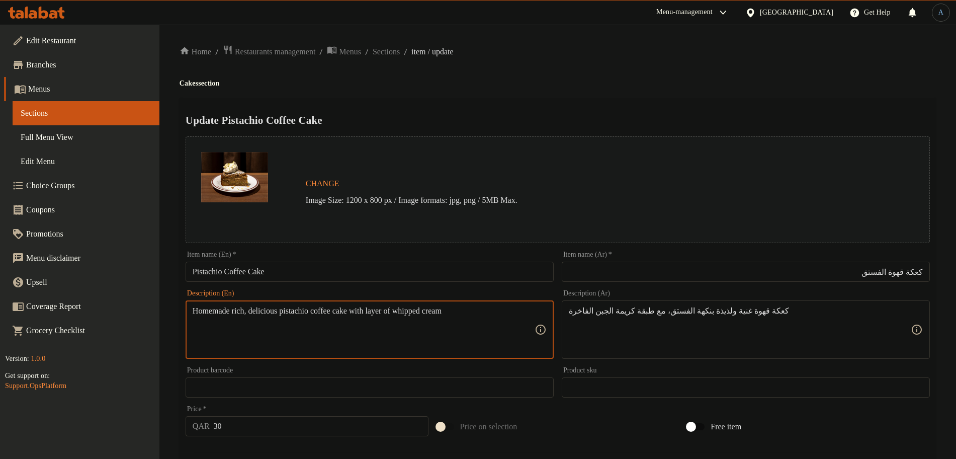
drag, startPoint x: 373, startPoint y: 310, endPoint x: 500, endPoint y: 309, distance: 126.8
click at [500, 309] on textarea "Homemade rich, delicious pistachio coffee cake with layer of whipped cream" at bounding box center [364, 330] width 342 height 48
paste textarea "Rich and delicious pistachio-flavored coffee cake, topped with a luxurious crea…"
paste textarea "topped with a luxurious cream cheese layer"
type textarea "Homemade rich, delicious pistachio coffee cake topped with a luxurious cream ch…"
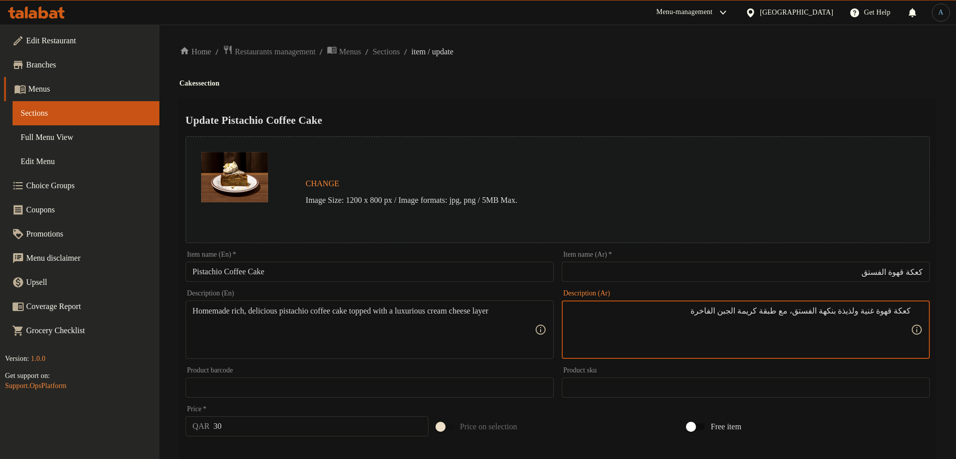
click at [852, 307] on textarea "كعكة قهوة غنية ولذيذة بنكهة الفستق، مع طبقة كريمة الجبن الفاخرة" at bounding box center [740, 330] width 342 height 48
type textarea "كعكة قهوة غنية ولذيذة بيتي بنكهة الفستق مع طبقة كريمة الجبن الفاخرة"
click at [553, 96] on div "Home / Restaurants management / Menus / Sections / item / update Cakes section …" at bounding box center [558, 375] width 757 height 661
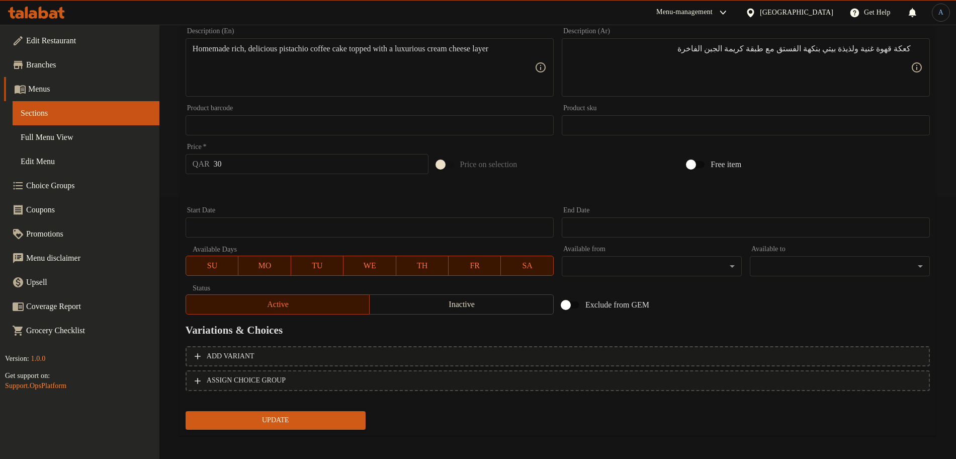
scroll to position [267, 0]
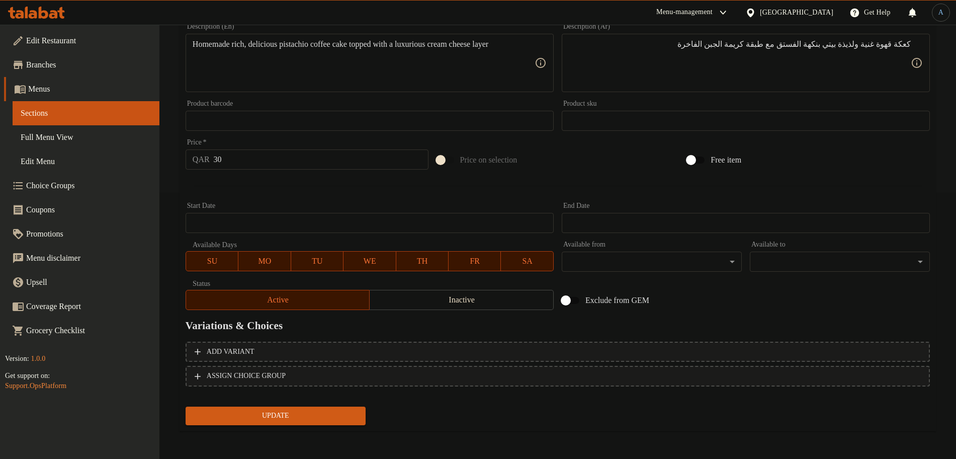
click at [302, 420] on span "Update" at bounding box center [276, 416] width 164 height 13
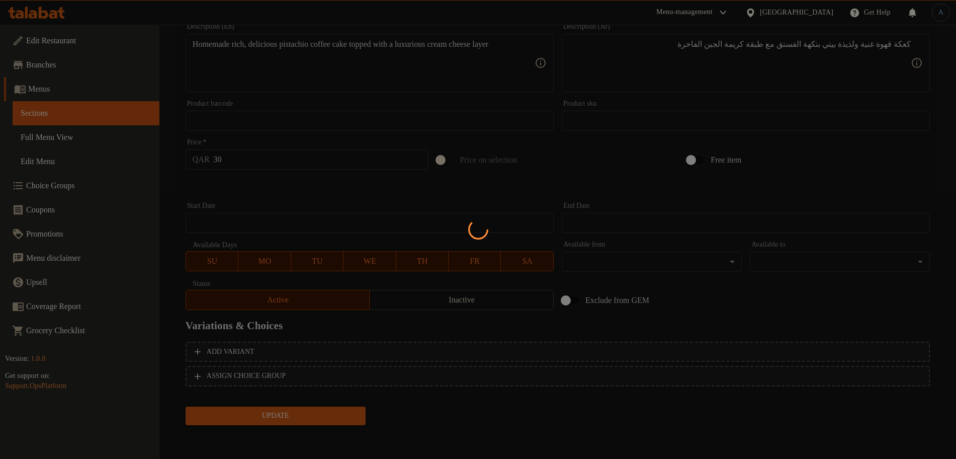
scroll to position [0, 0]
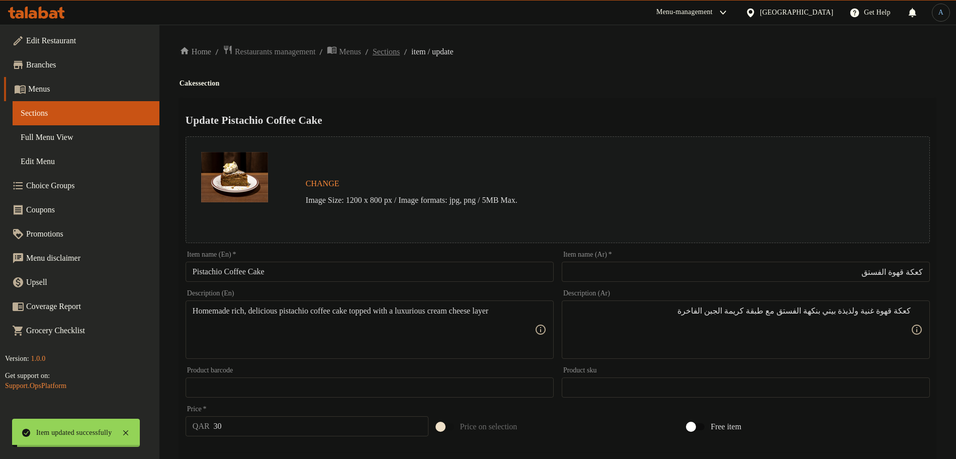
click at [400, 49] on span "Sections" at bounding box center [386, 52] width 27 height 12
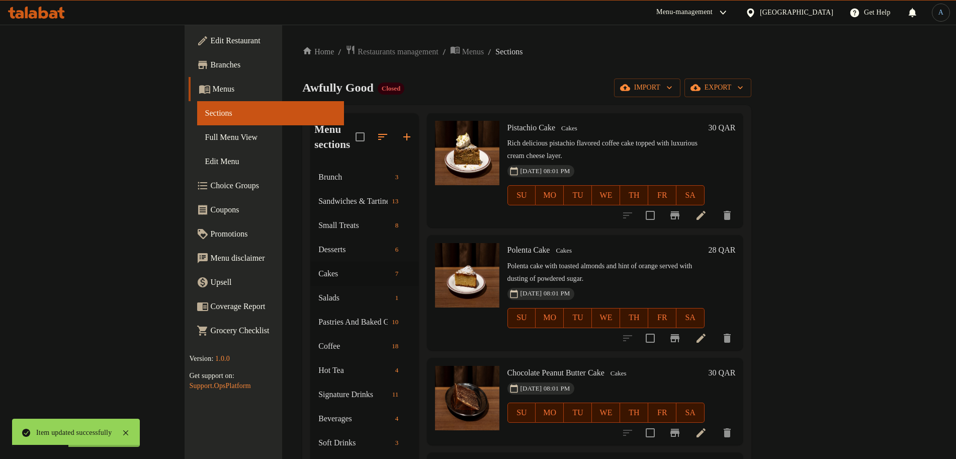
scroll to position [305, 0]
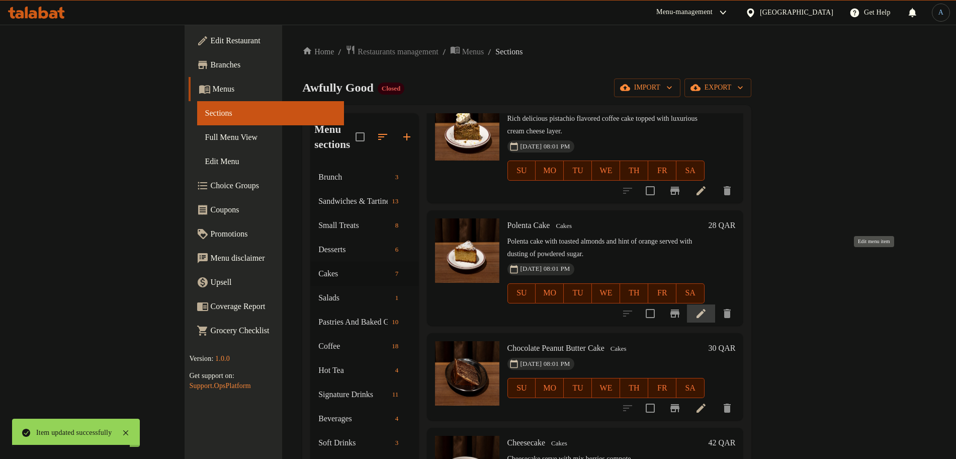
click at [707, 307] on icon at bounding box center [701, 313] width 12 height 12
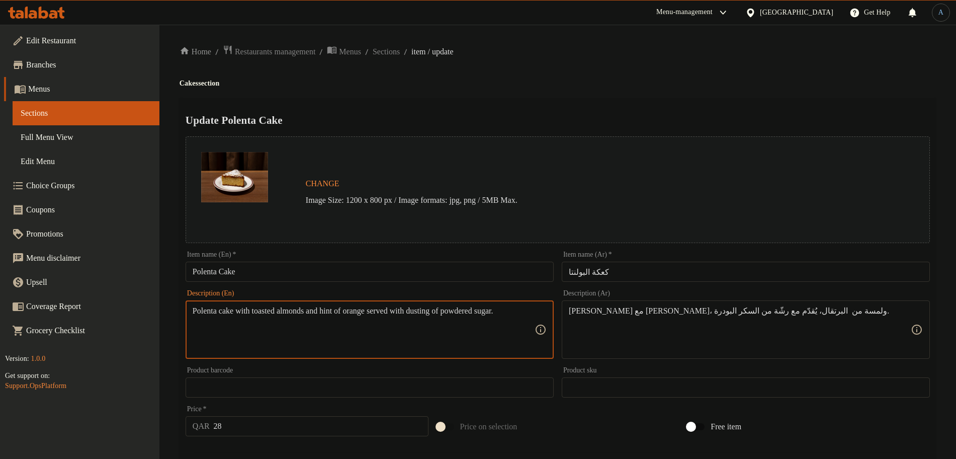
paste textarea "topped with roasted almond and icing sugar"
type textarea "Polenta cake topped with roasted almond and icing sugar"
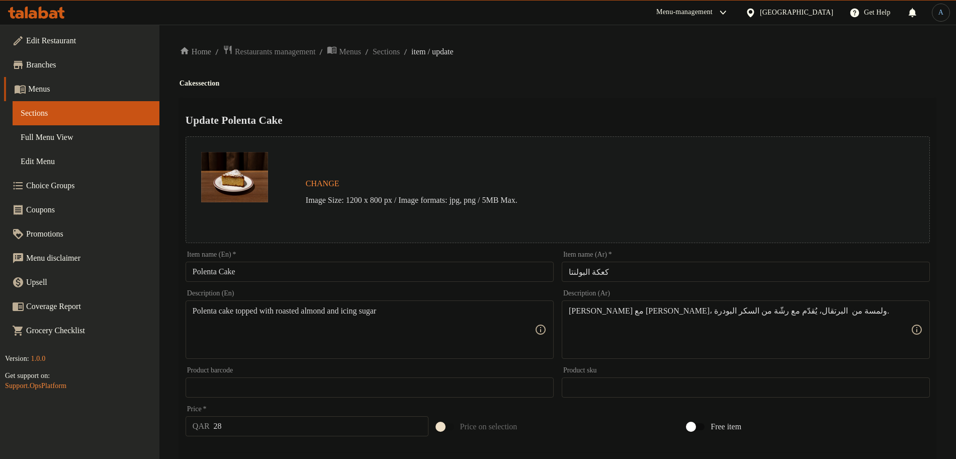
click at [544, 110] on div "Update Polenta Cake Change Image Size: 1200 x 800 px / Image formats: jpg, png …" at bounding box center [558, 398] width 757 height 600
paste textarea
click at [804, 318] on textarea "كيك بولينتا مع لوز محمص، ولمسة من البرتقال، يُقدّم مع رشّة من السكر البودرة" at bounding box center [740, 330] width 342 height 48
type textarea "كيك بولينتا مع لوز محمص، لمسة من البرتقال ويقدم مع رشة من السكر البودرة"
drag, startPoint x: 362, startPoint y: 311, endPoint x: 457, endPoint y: 314, distance: 94.6
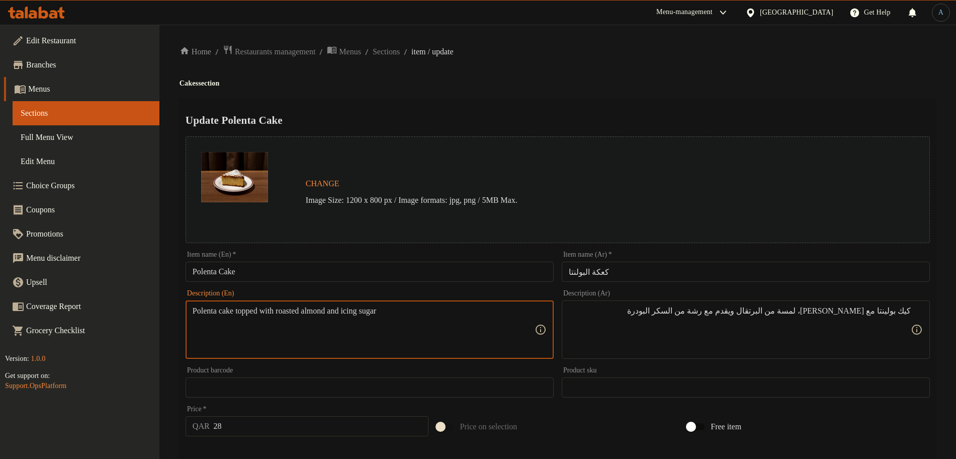
paste textarea "A touch of orange"
click at [481, 341] on textarea "Polenta cake topped with roasted almond, A touch of orange and icing sugar" at bounding box center [364, 330] width 342 height 48
paste textarea "Polenta cake topped with roasted almond, a touch of orange and icing sugar"
paste textarea
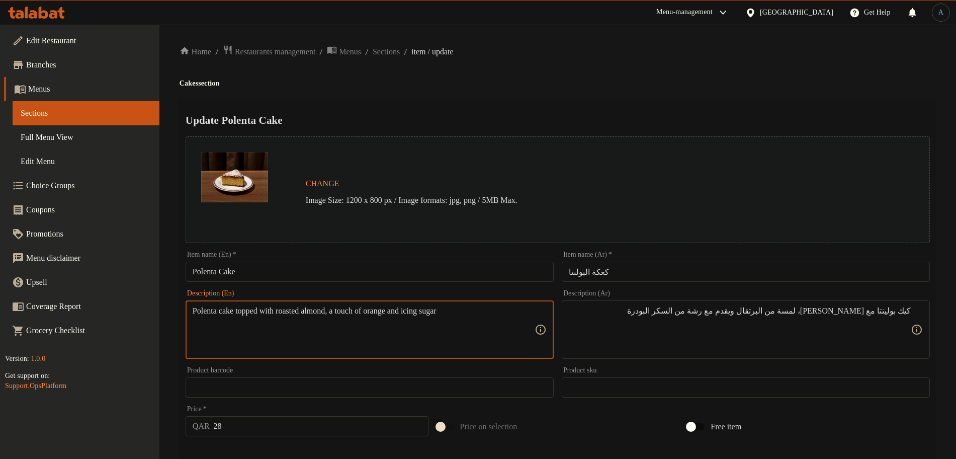
click at [586, 95] on div "Home / Restaurants management / Menus / Sections / item / update Cakes section …" at bounding box center [558, 375] width 757 height 661
type textarea "Polenta cake topped with roasted almond, touch of orange and icing sugar"
click at [472, 88] on h4 "Cakes section" at bounding box center [558, 83] width 757 height 10
click at [465, 131] on div "Update Polenta Cake Change Image Size: 1200 x 800 px / Image formats: jpg, png …" at bounding box center [558, 398] width 757 height 600
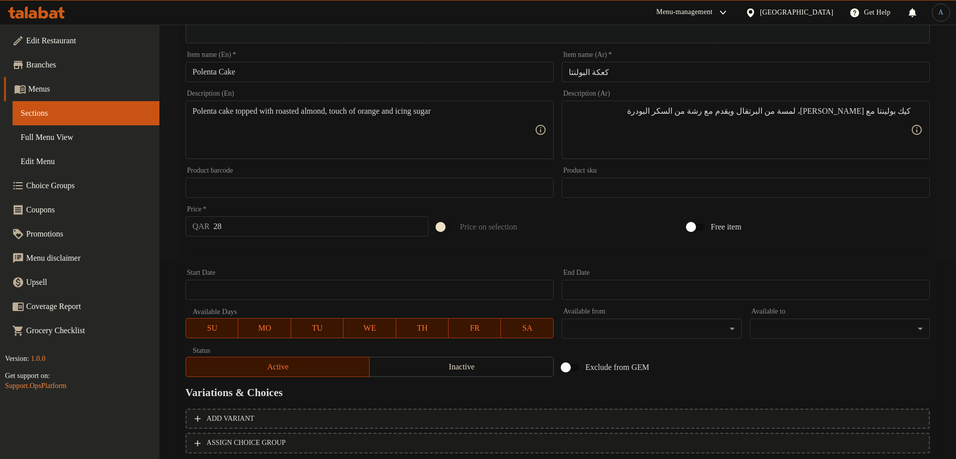
scroll to position [267, 0]
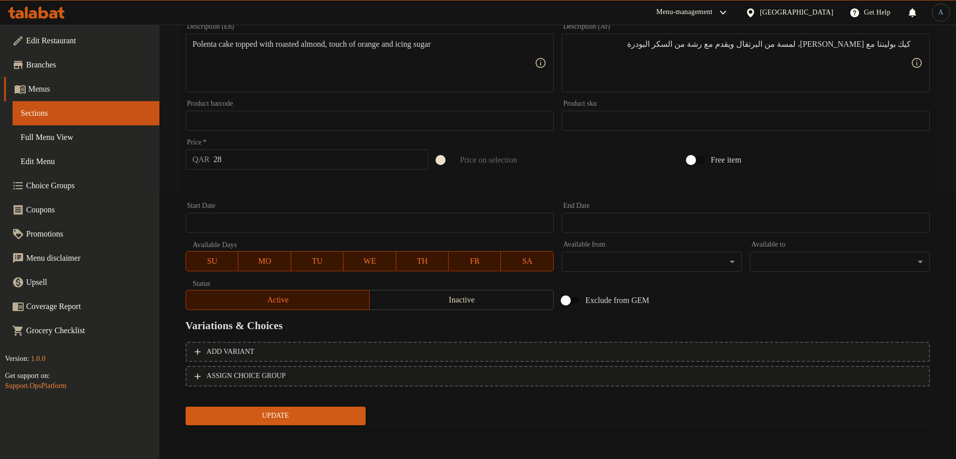
click at [465, 192] on div at bounding box center [558, 186] width 753 height 25
click at [295, 410] on span "Update" at bounding box center [276, 416] width 164 height 13
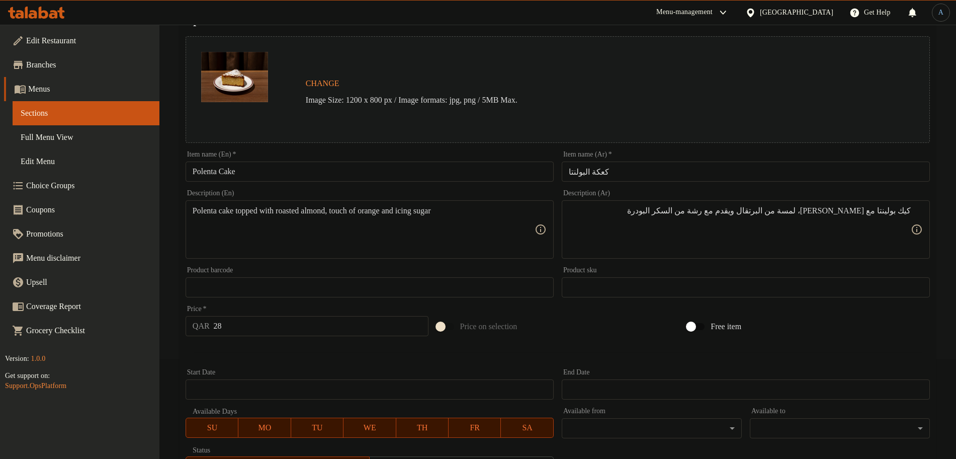
scroll to position [0, 0]
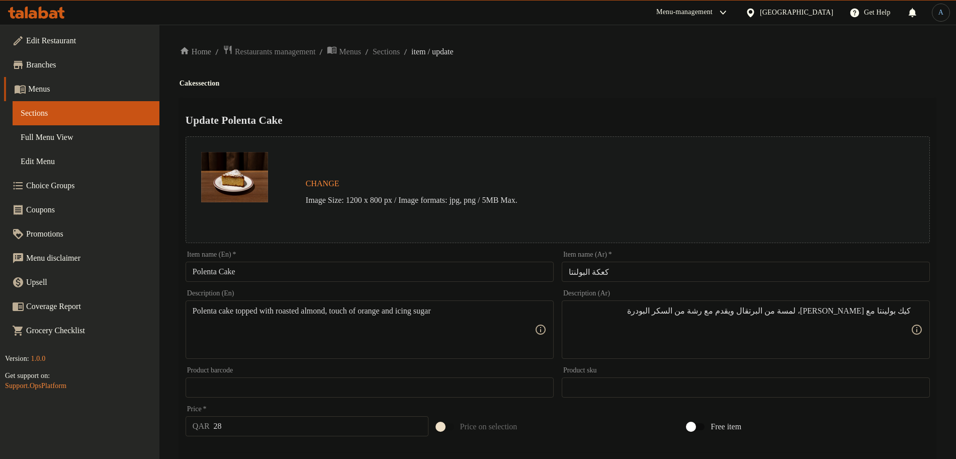
click at [381, 95] on div "Home / Restaurants management / Menus / Sections / item / update Cakes section …" at bounding box center [558, 375] width 757 height 661
click at [922, 309] on div "كيك بولينتا مع لوز محمص، لمسة من البرتقال ويقدم مع رشة من السكر البودرة Descrip…" at bounding box center [746, 329] width 368 height 58
click at [912, 312] on div "كيك بولينتا مع لوز محمص، لمسة من البرتقال ويقدم مع رشة من السكر البودرة Descrip…" at bounding box center [746, 329] width 368 height 58
click at [914, 308] on div "كيك بولينتا مع لوز محمص، لمسة من البرتقال ويقدم مع رشة من السكر البودرة Descrip…" at bounding box center [746, 329] width 368 height 58
click at [901, 306] on textarea "كيك بولينتا مع لوز محمص، لمسة من البرتقال ويقدم مع رشة من السكر البودرة" at bounding box center [740, 330] width 342 height 48
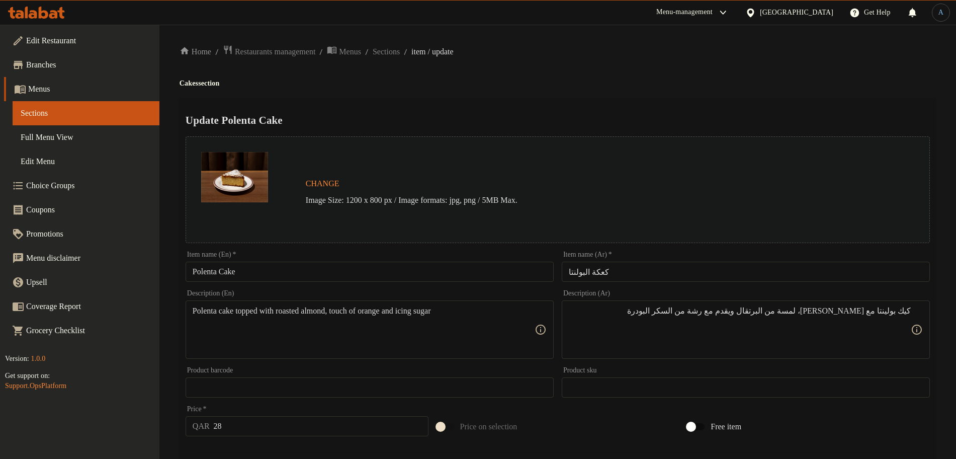
click at [669, 58] on div "Home / Restaurants management / Menus / Sections / item / update Cakes section …" at bounding box center [558, 375] width 757 height 661
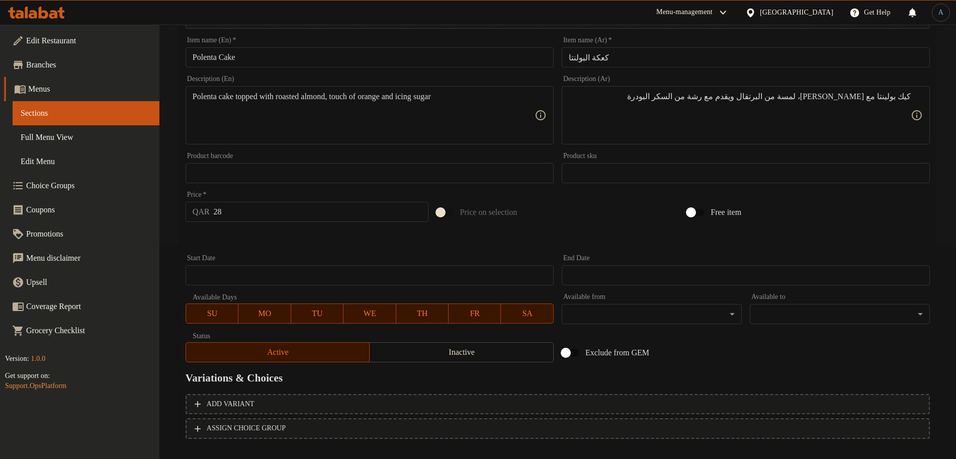
scroll to position [267, 0]
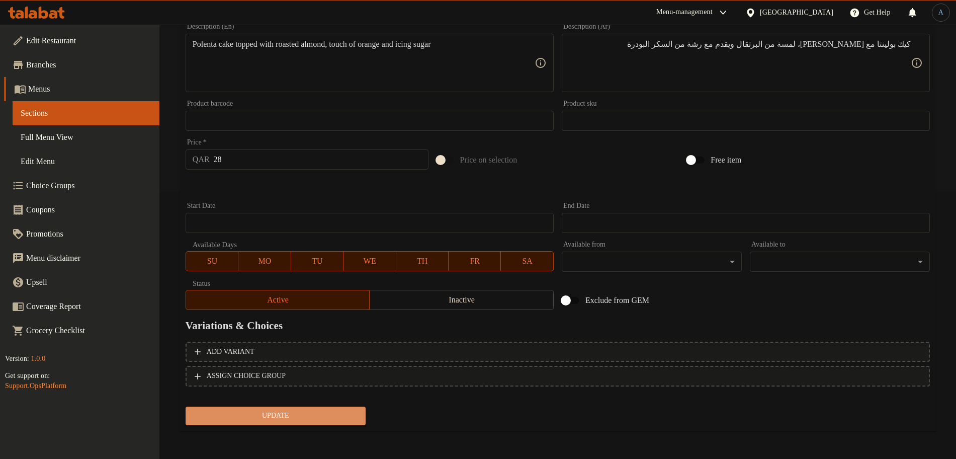
click at [315, 419] on span "Update" at bounding box center [276, 416] width 164 height 13
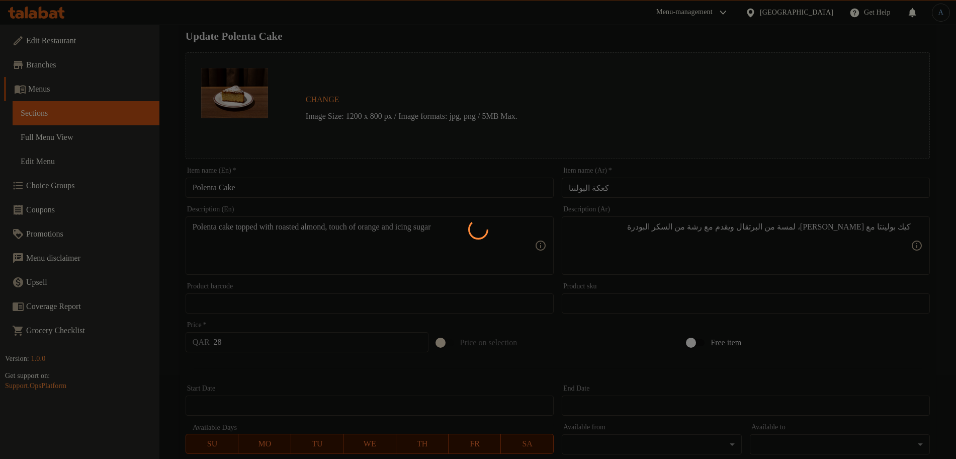
scroll to position [0, 0]
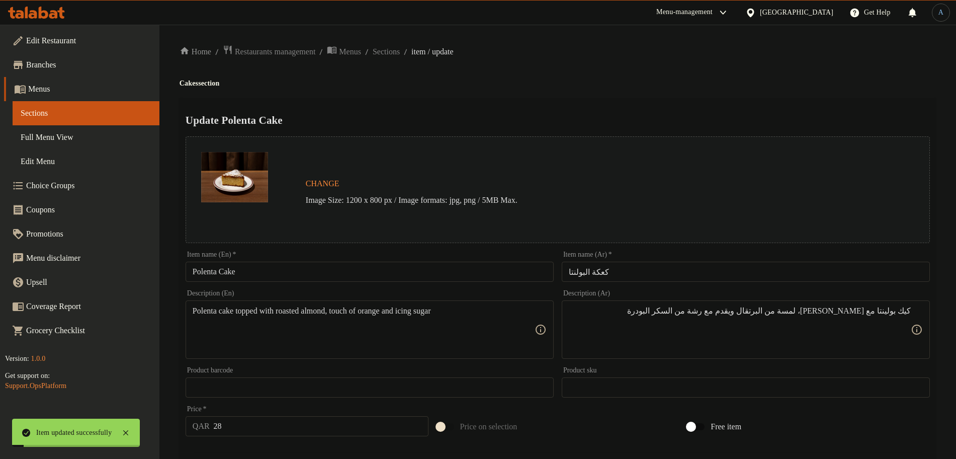
click at [400, 51] on span "Sections" at bounding box center [386, 52] width 27 height 12
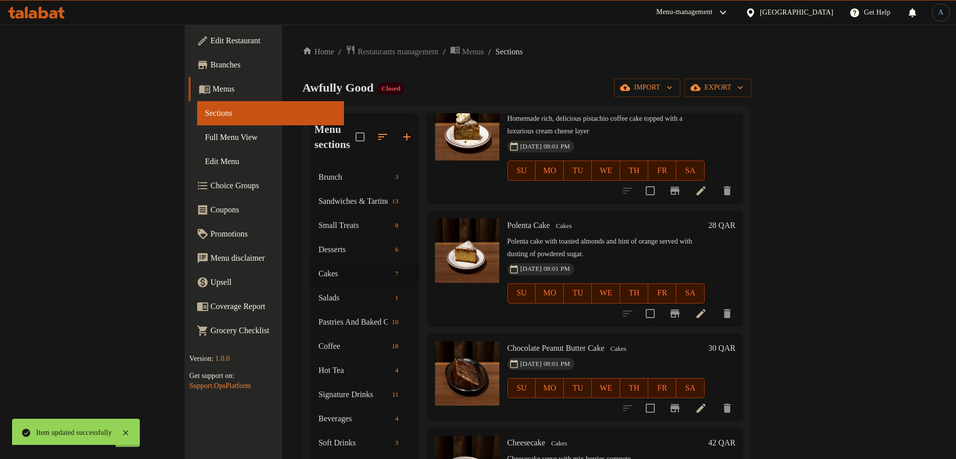
scroll to position [126, 0]
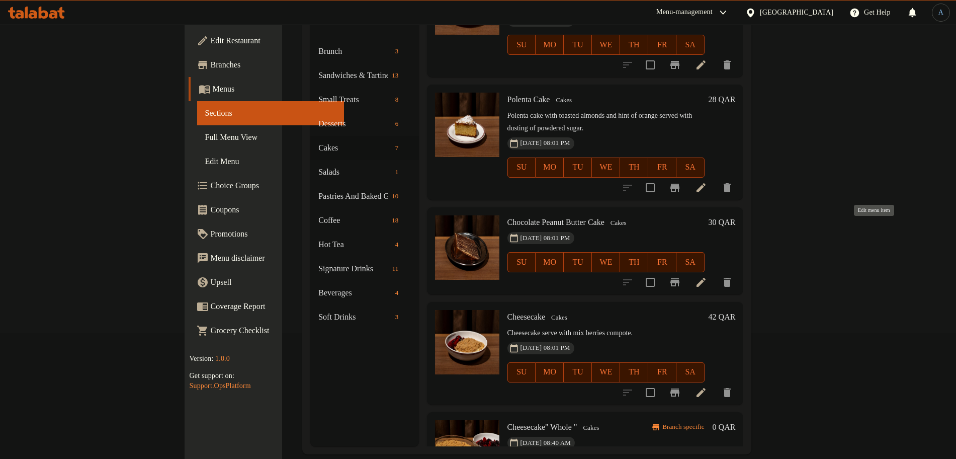
click at [707, 276] on icon at bounding box center [701, 282] width 12 height 12
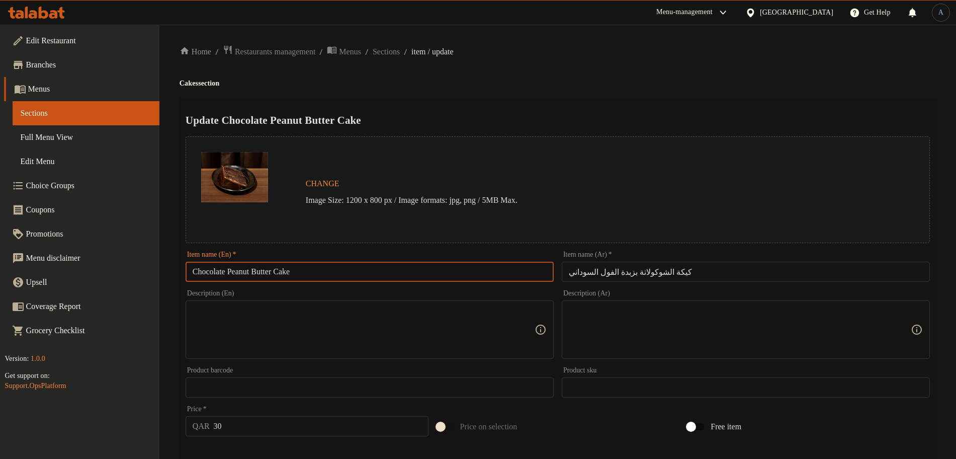
click at [323, 270] on input "Chocolate Peanut Butter Cake" at bounding box center [370, 272] width 368 height 20
paste input "24 Layer"
type input "24 Layer Chocolate Peanut Butter Cake"
click at [563, 94] on div "Home / Restaurants management / Menus / Sections / item / update Cakes section …" at bounding box center [558, 375] width 757 height 661
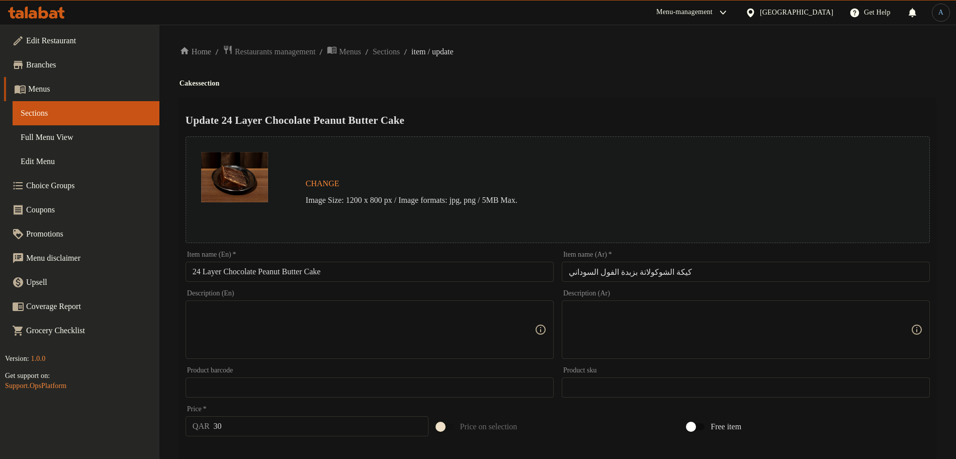
click at [686, 273] on input "كيكة الشوكولاتة بزبدة الفول السوداني" at bounding box center [746, 272] width 368 height 20
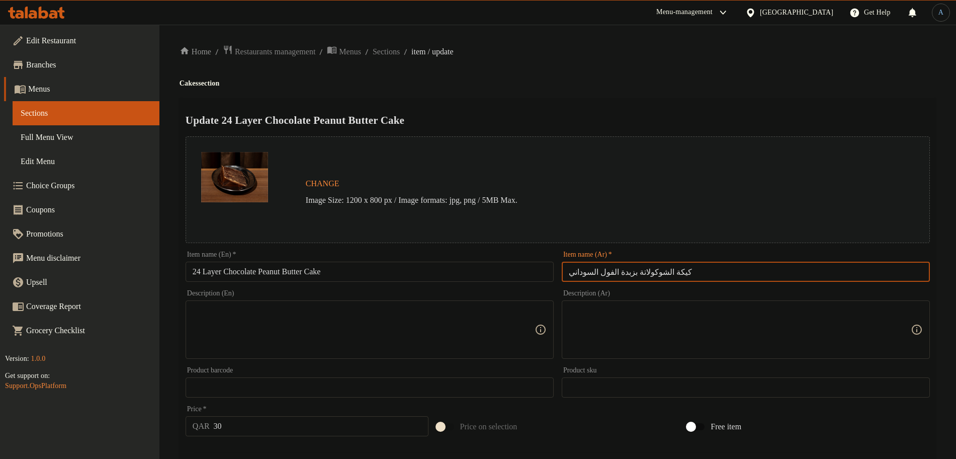
click at [628, 92] on div "Home / Restaurants management / Menus / Sections / item / update Cakes section …" at bounding box center [558, 375] width 757 height 661
click at [684, 276] on input "كيكة الشوكولاتة بزبدة الفول السوداني" at bounding box center [746, 272] width 368 height 20
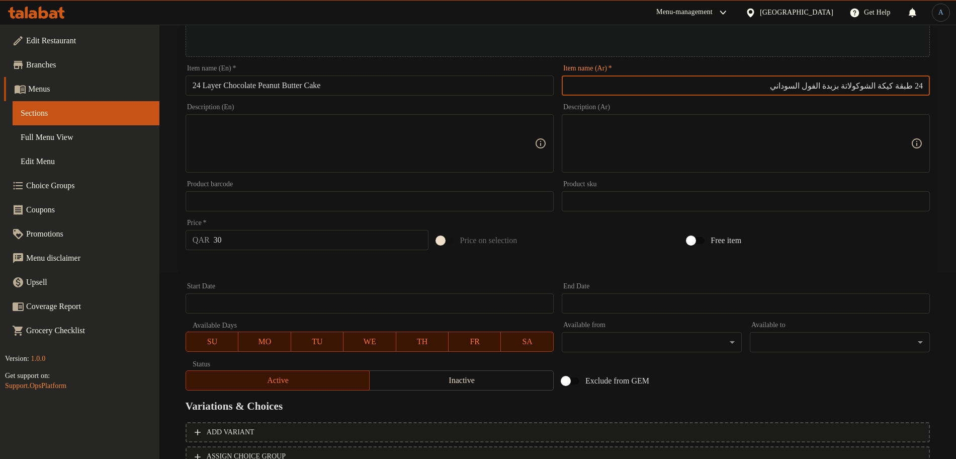
scroll to position [189, 0]
type input "24 طبقة كيكة الشوكولاتة بزبدة الفول السوداني"
click at [289, 125] on textarea at bounding box center [364, 141] width 342 height 48
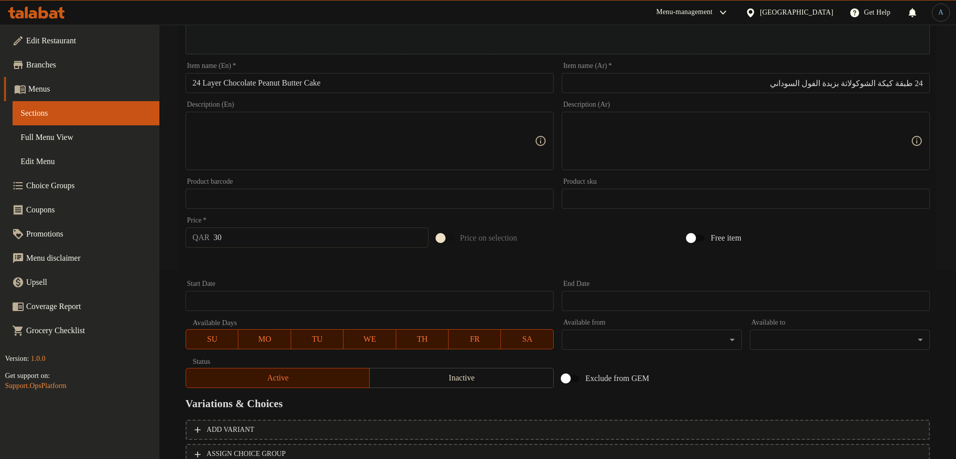
click at [289, 136] on textarea at bounding box center [364, 141] width 342 height 48
paste textarea "24 Layer Chocolate Peanut Butter Cake Topped With Roasted almond and icing sugar"
click at [420, 144] on textarea "24 Layer Chocolate Peanut Butter Cake Topped With Roasted almond and icing sugar" at bounding box center [364, 141] width 342 height 48
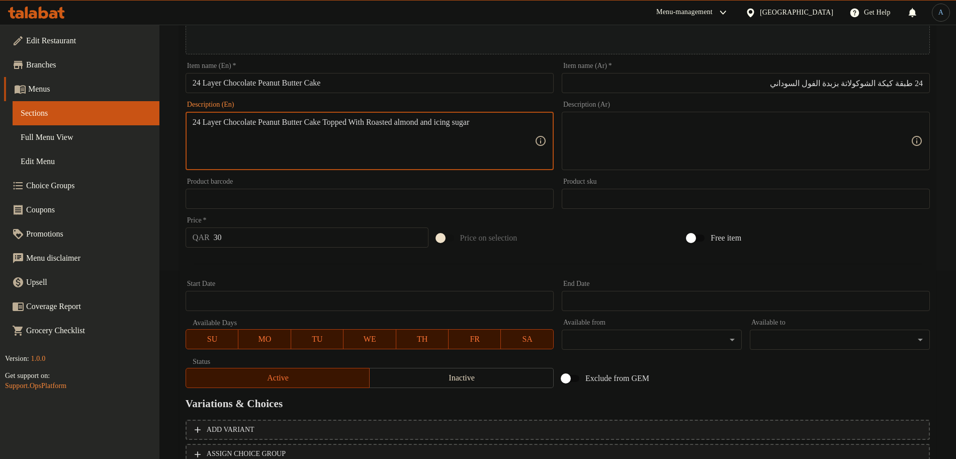
paste textarea "layer chocolate peanut butter cake topped with r"
type textarea "24 layer chocolate peanut butter cake topped with roasted almond and icing sugar"
click at [367, 128] on textarea "24 layer chocolate peanut butter cake topped with roasted almond and icing sugar" at bounding box center [364, 141] width 342 height 48
click at [855, 140] on textarea at bounding box center [740, 141] width 342 height 48
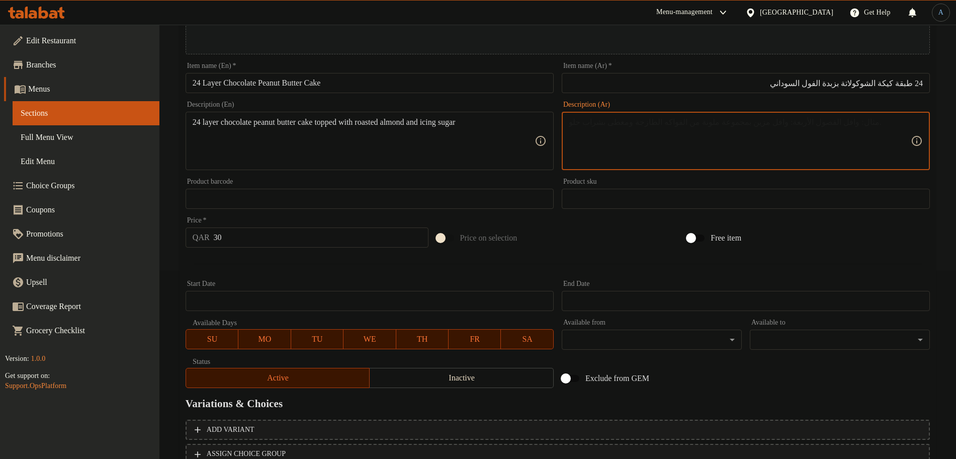
paste textarea "كعكة زبدة الفول السوداني والشوكولاتة المكونة من 24 طبقة مغطاة باللوز المحمص وال…"
drag, startPoint x: 914, startPoint y: 123, endPoint x: 870, endPoint y: 123, distance: 43.8
click at [870, 123] on div "كعكة زبدة الفول السوداني والشوكولاتة المكونة من 24 طبقة مغطاة باللوز المحمص وال…" at bounding box center [746, 141] width 368 height 58
drag, startPoint x: 811, startPoint y: 123, endPoint x: 926, endPoint y: 125, distance: 114.7
click at [926, 125] on div "كعكة زبدة الفول السوداني والشوكولاتة المكونة من 24 طبقة مغطاة باللوز المحمص وال…" at bounding box center [746, 141] width 368 height 58
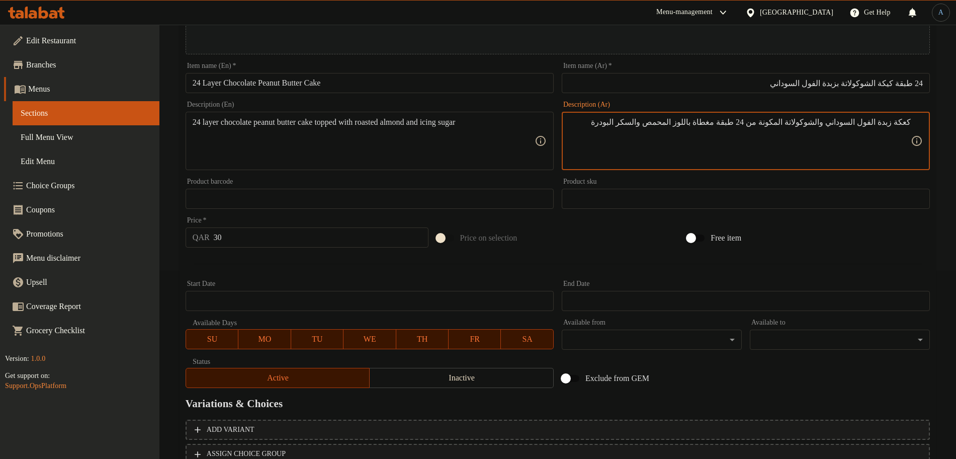
paste textarea "يكة الشوكولاتة بزبدة الفول السوداني"
type textarea "كيكة الشوكولاتة بزبدة الفول السوداني المكونة من 24 طبقة مغطاة باللوز المحمص وال…"
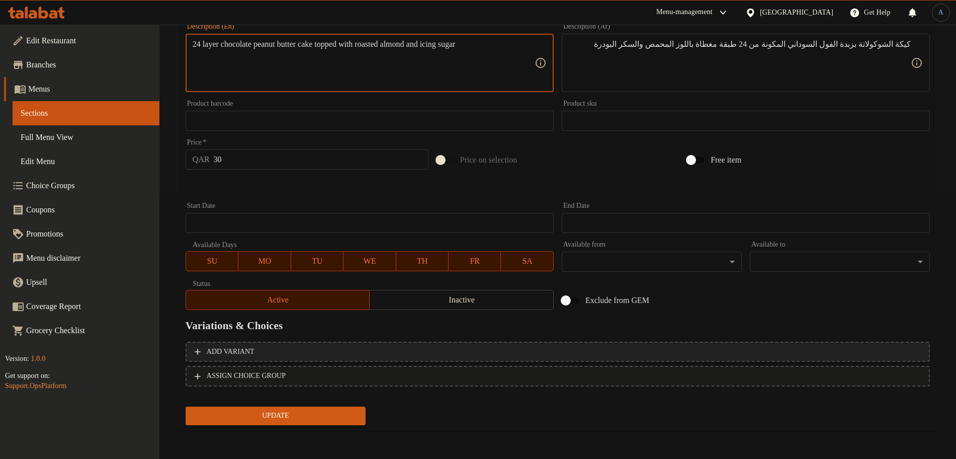
scroll to position [204, 0]
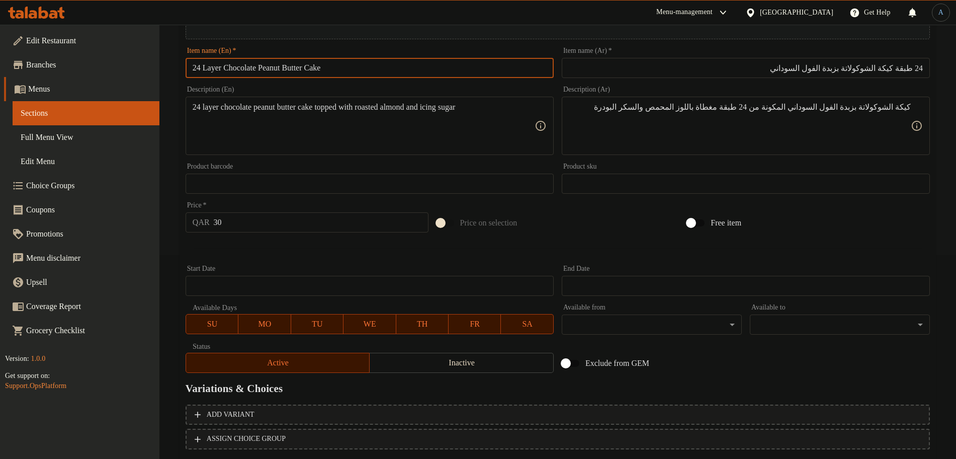
click at [349, 65] on input "24 Layer Chocolate Peanut Butter Cake" at bounding box center [370, 68] width 368 height 20
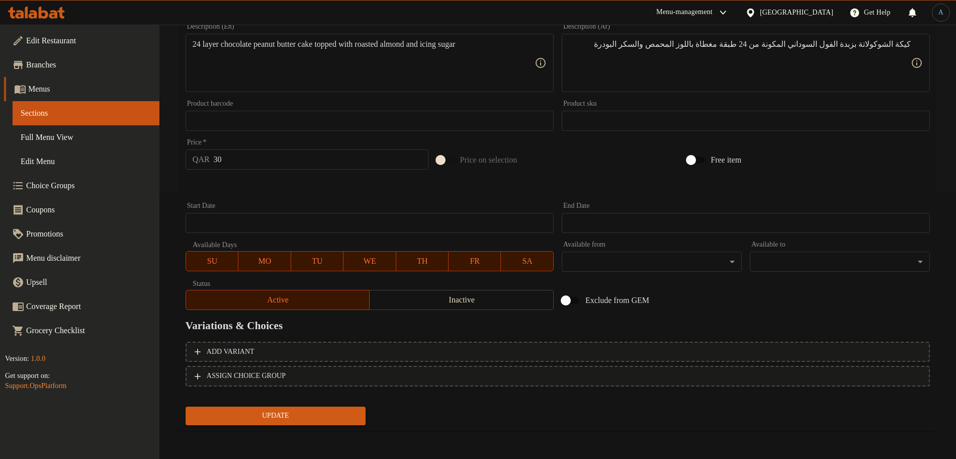
click at [319, 415] on span "Update" at bounding box center [276, 416] width 164 height 13
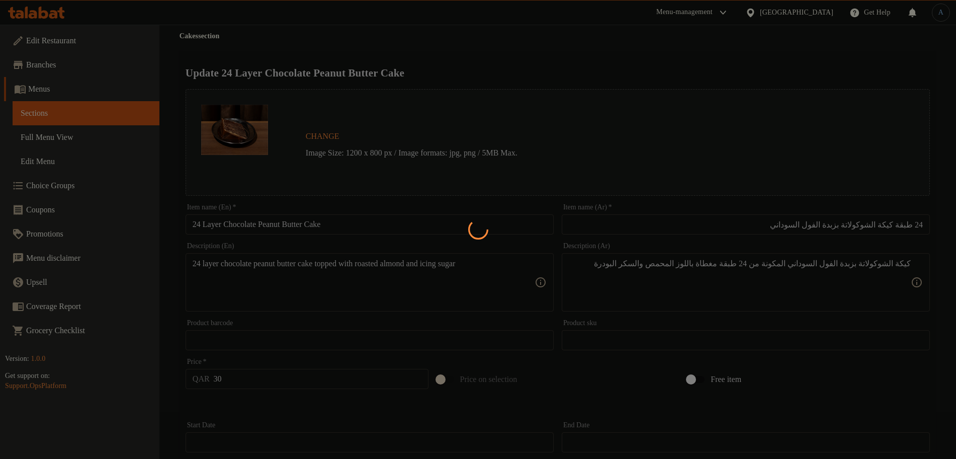
scroll to position [0, 0]
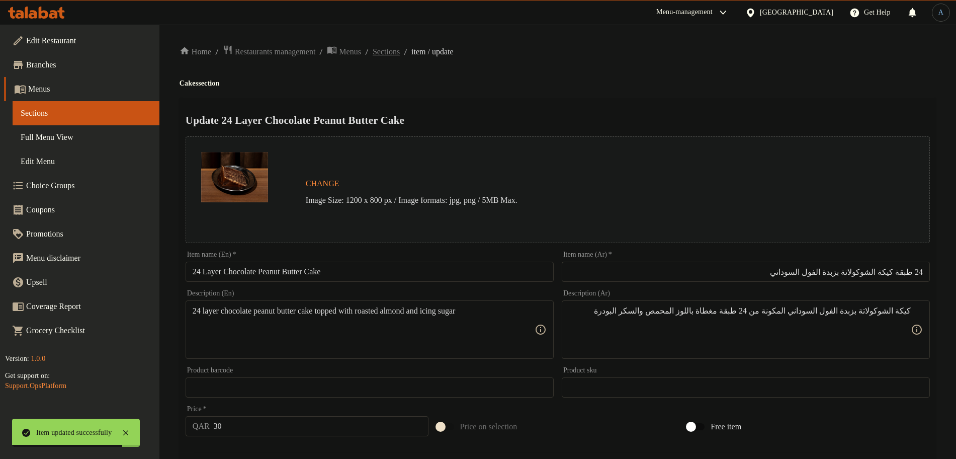
click at [400, 49] on span "Sections" at bounding box center [386, 52] width 27 height 12
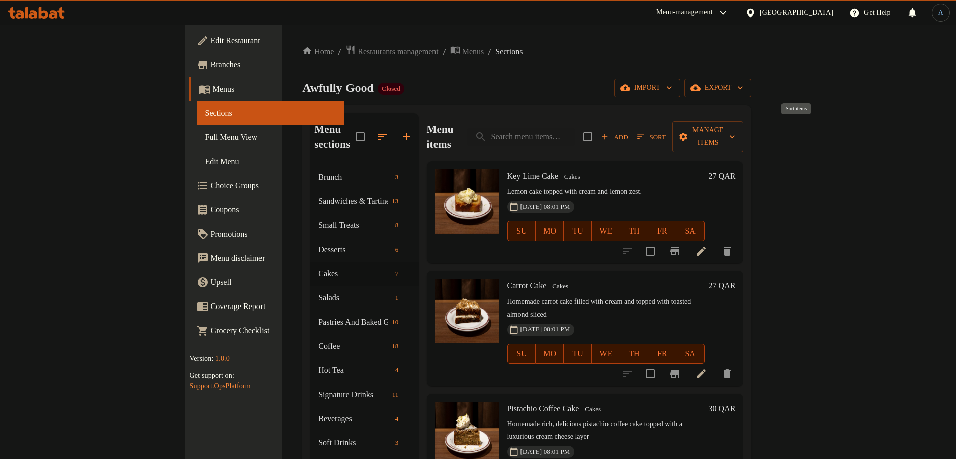
click at [645, 132] on icon "button" at bounding box center [640, 136] width 9 height 9
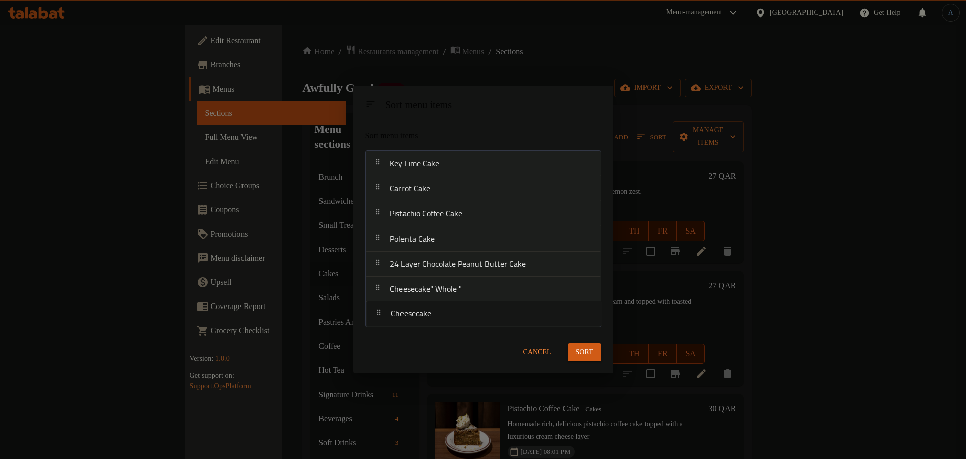
drag, startPoint x: 415, startPoint y: 295, endPoint x: 417, endPoint y: 325, distance: 29.7
click at [417, 325] on nav "Key Lime Cake Carrot Cake Pistachio Coffee Cake Polenta Cake 24 Layer Chocolate…" at bounding box center [483, 238] width 236 height 177
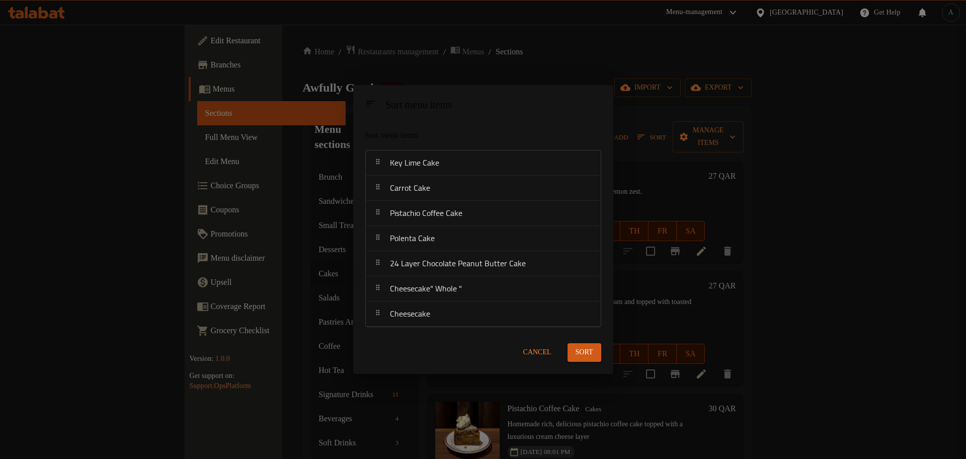
click at [580, 349] on span "Sort" at bounding box center [585, 352] width 18 height 13
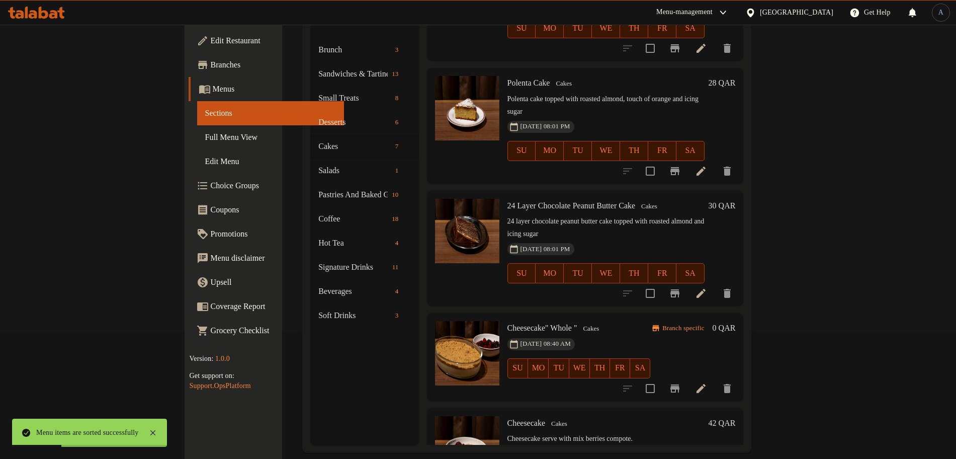
scroll to position [141, 0]
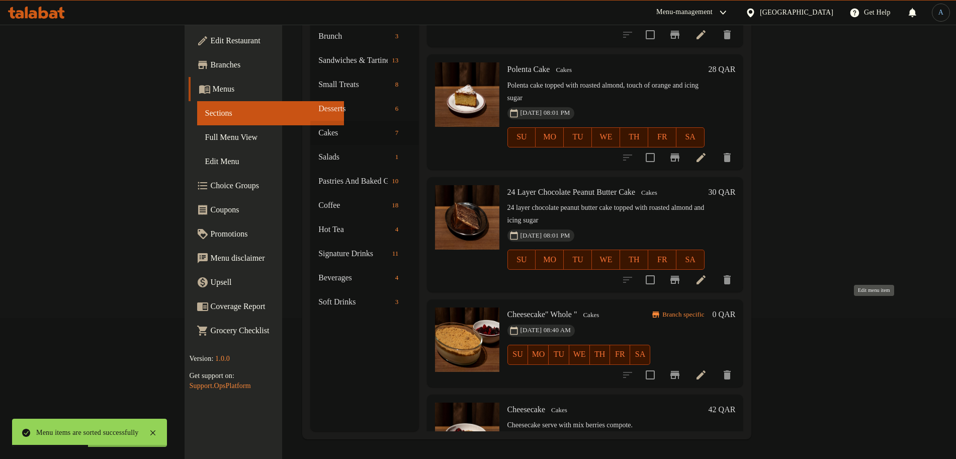
click at [706, 370] on icon at bounding box center [701, 374] width 9 height 9
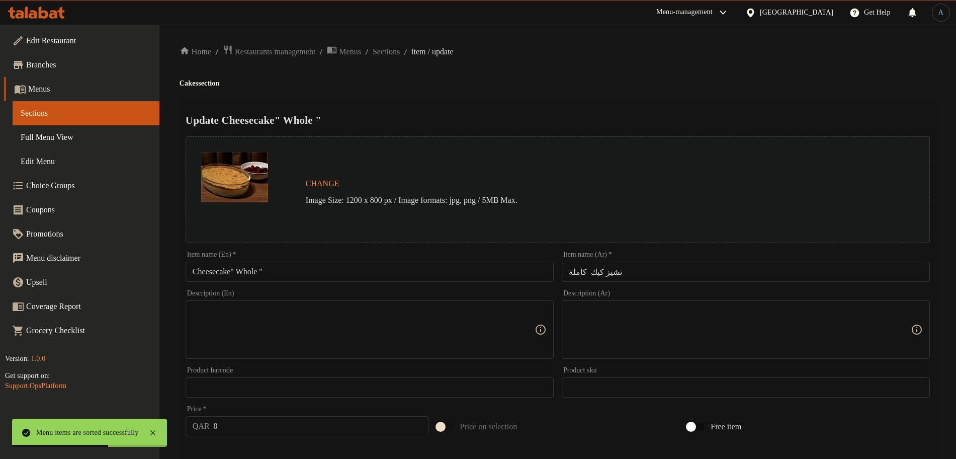
click at [434, 275] on input "Cheesecake" Whole "" at bounding box center [370, 272] width 368 height 20
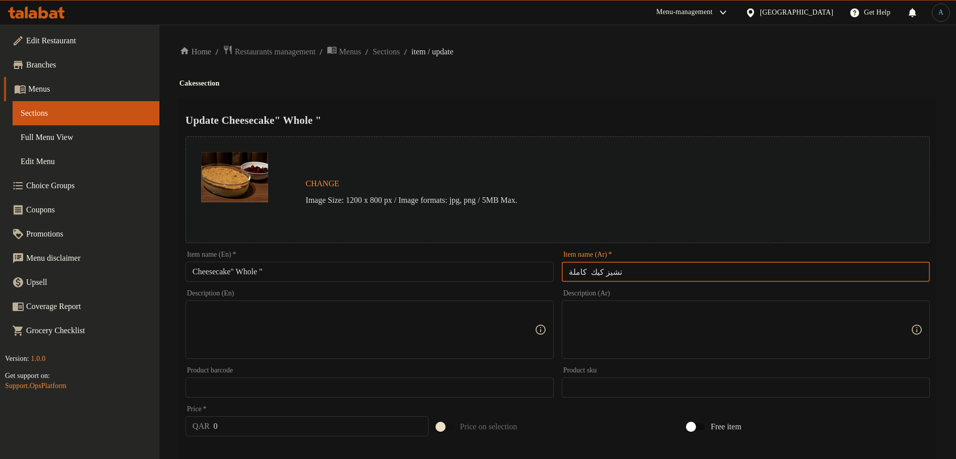
click at [649, 270] on input "تشيز كيك كاملة" at bounding box center [746, 272] width 368 height 20
click at [897, 273] on input "تشيز كيك كاملة" at bounding box center [746, 272] width 368 height 20
type input "تشيز كيك كاملة"
click at [712, 95] on div "Home / Restaurants management / Menus / Sections / item / update Cakes section …" at bounding box center [558, 375] width 757 height 661
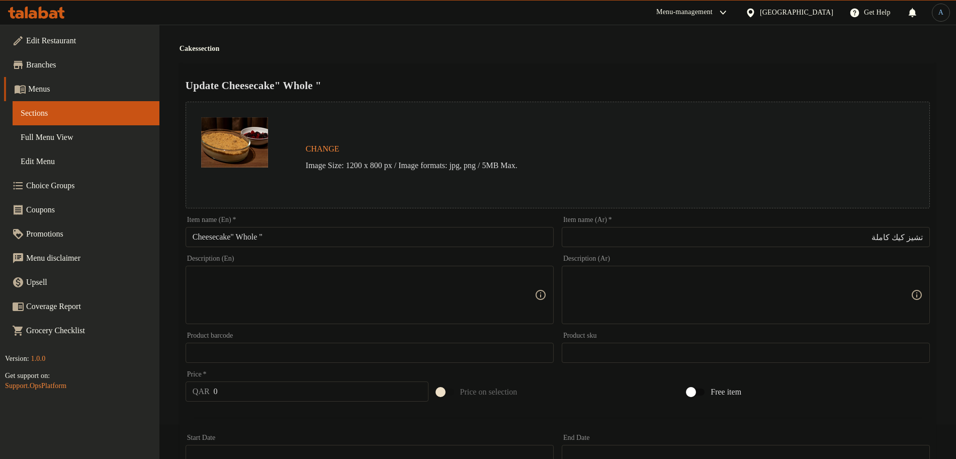
scroll to position [63, 0]
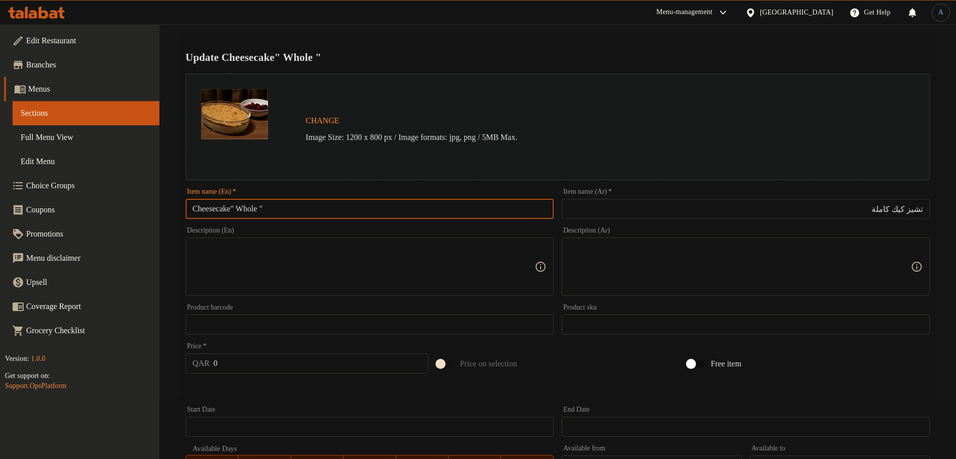
click at [243, 209] on input "Cheesecake" Whole "" at bounding box center [370, 209] width 368 height 20
click at [276, 208] on input "Cheesecake Whole "" at bounding box center [370, 209] width 368 height 20
type input "Cheesecake" Whole ""
click at [265, 256] on textarea at bounding box center [364, 267] width 342 height 48
click at [309, 262] on textarea at bounding box center [364, 267] width 342 height 48
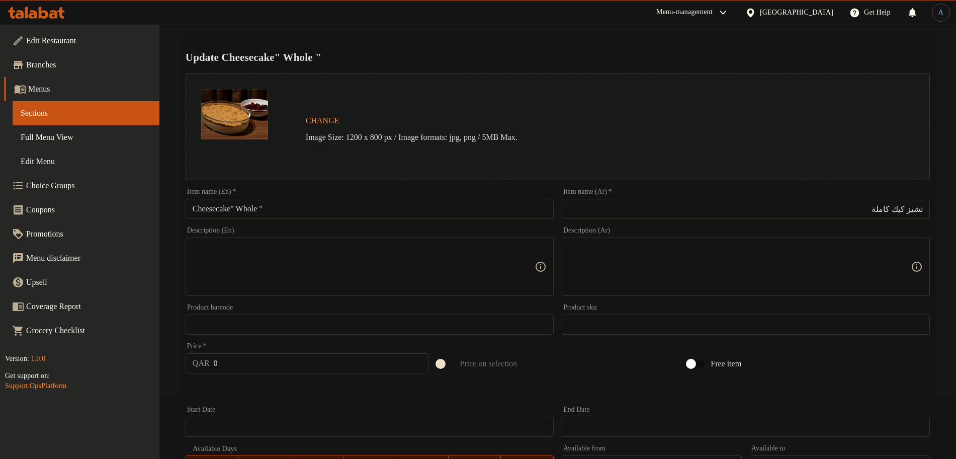
paste textarea "Cheesecake serve with Mix Berries compote"
click at [452, 262] on textarea "Cheesecake serve with Mix Berries compote" at bounding box center [364, 267] width 342 height 48
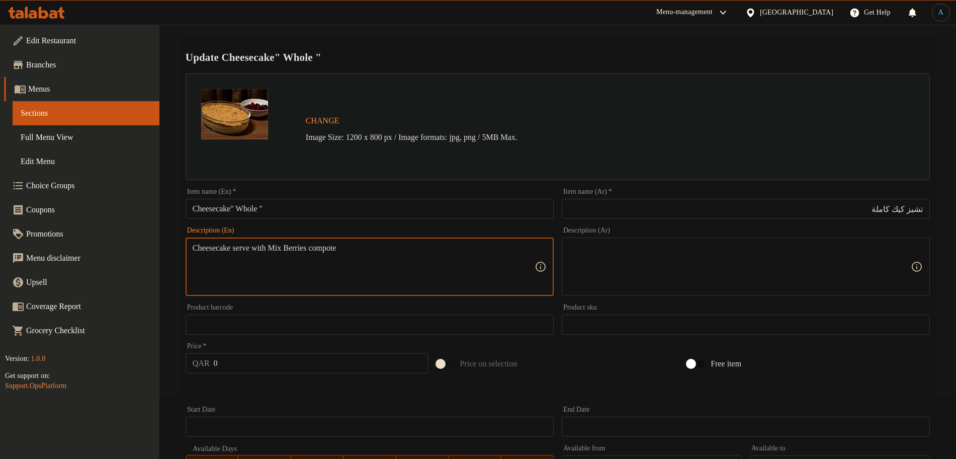
paste textarea "mix b"
type textarea "Cheesecake serve with mix berries compote"
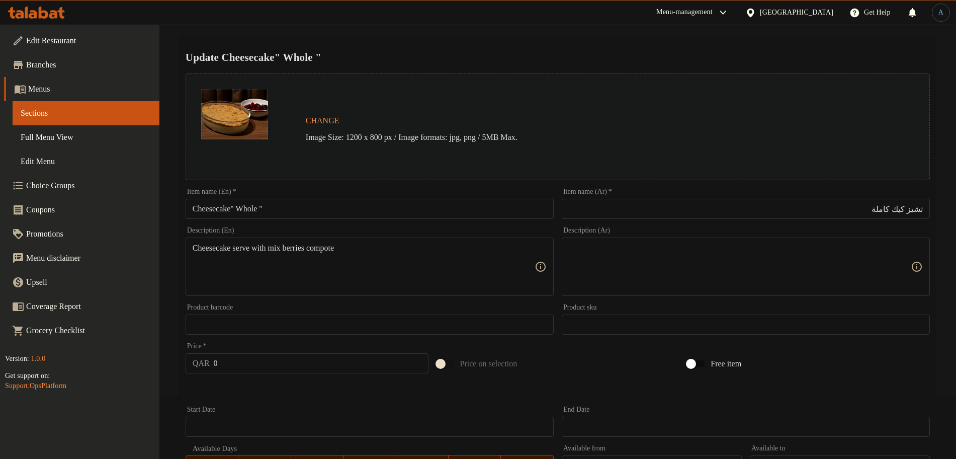
click at [801, 264] on textarea at bounding box center [740, 267] width 342 height 48
paste textarea "تشيز كيك يقدم مع كومبوت التوت المشكل"
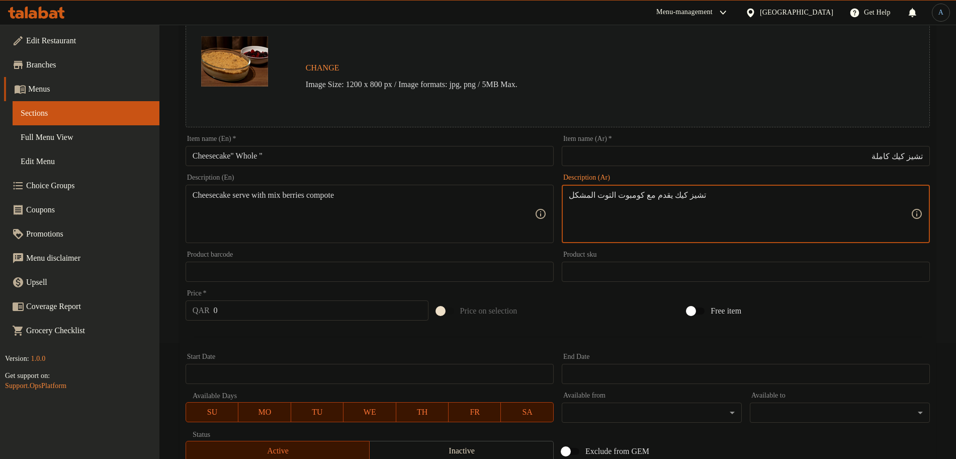
scroll to position [189, 0]
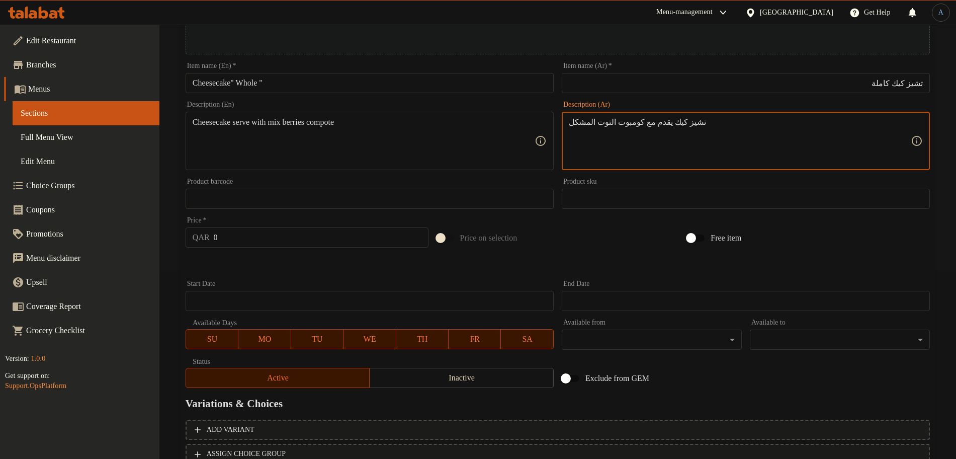
type textarea "تشيز كيك يقدم مع كومبوت التوت المشكل"
click at [295, 241] on input "0" at bounding box center [321, 237] width 215 height 20
paste input "245"
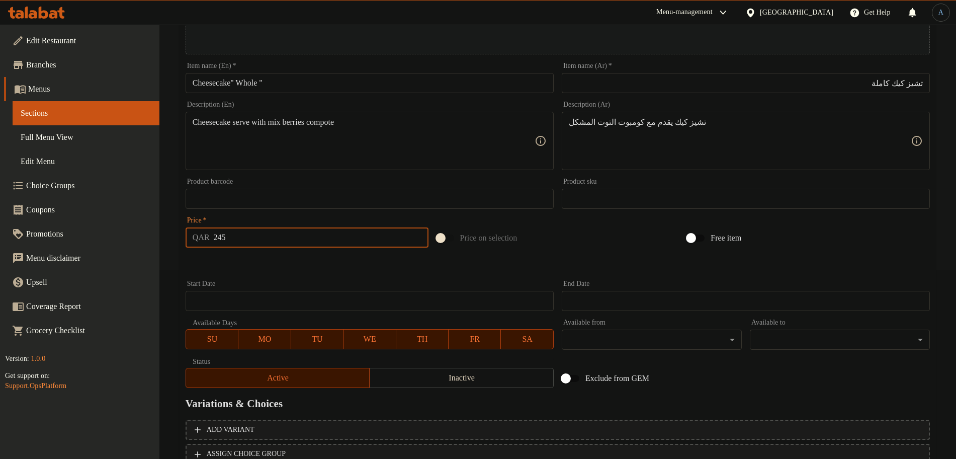
type input "245"
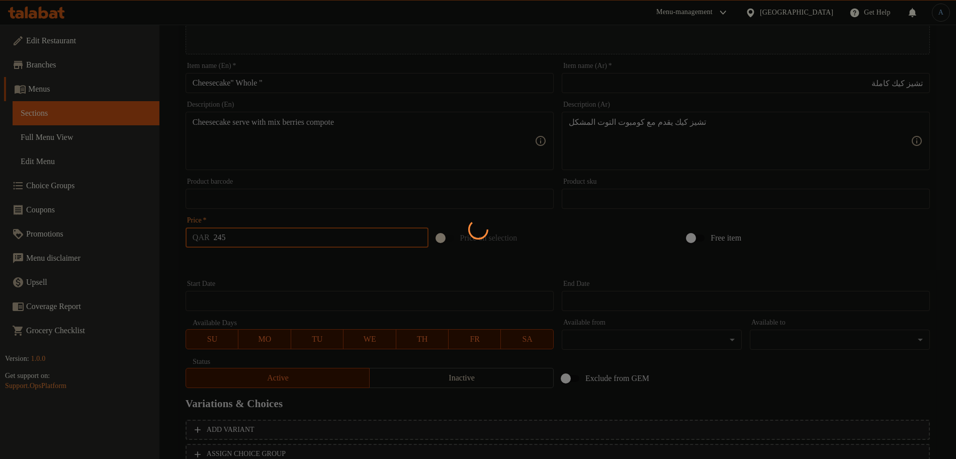
click at [295, 263] on div at bounding box center [478, 229] width 956 height 459
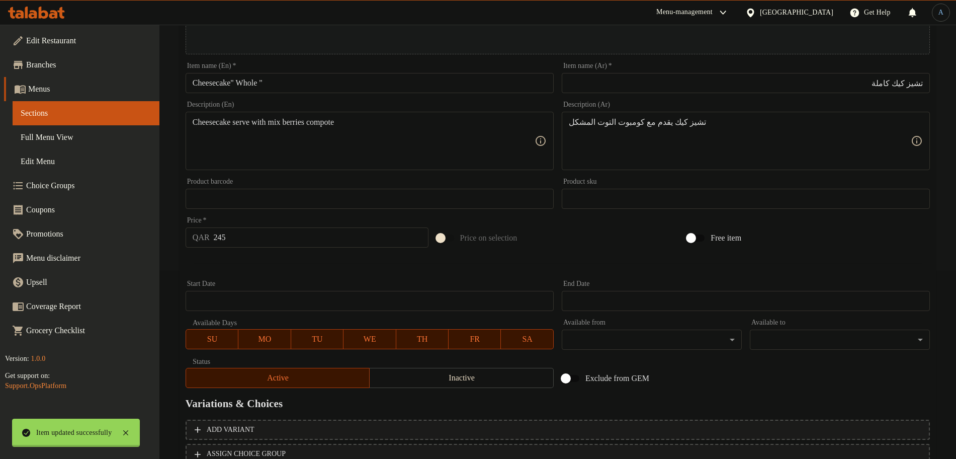
scroll to position [0, 0]
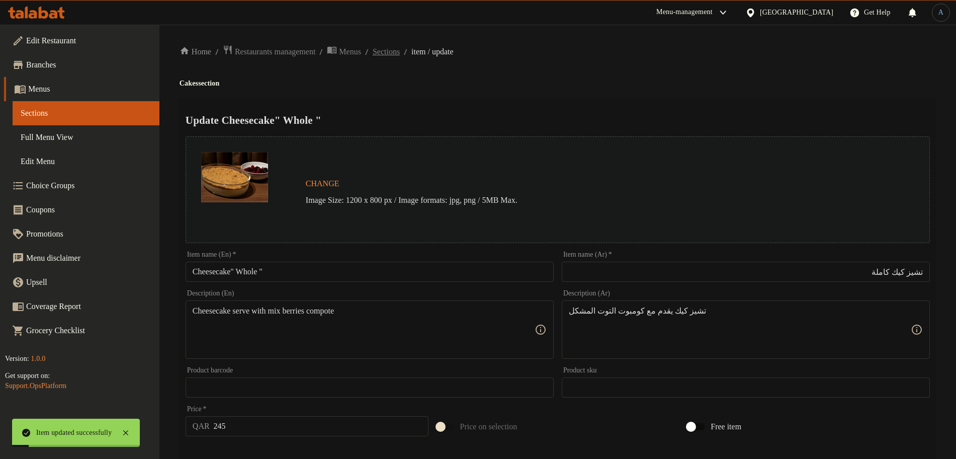
click at [400, 55] on span "Sections" at bounding box center [386, 52] width 27 height 12
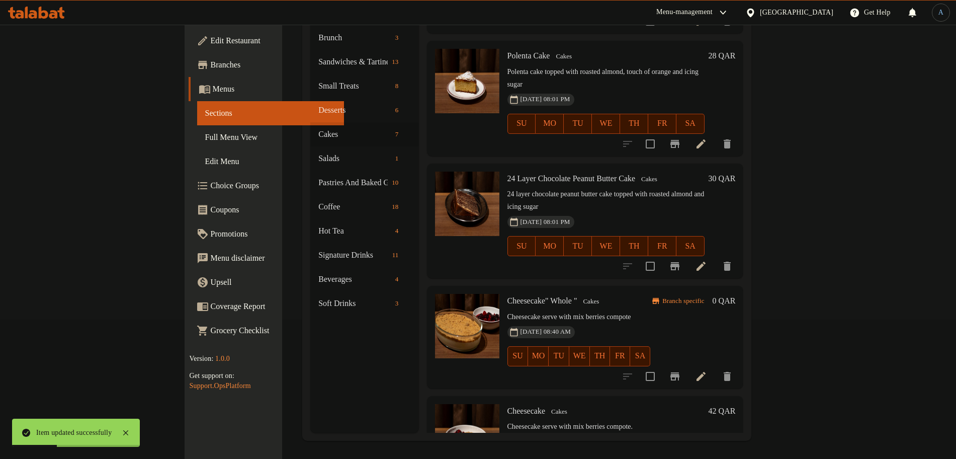
scroll to position [141, 0]
click at [681, 369] on icon "Branch-specific-item" at bounding box center [675, 375] width 12 height 12
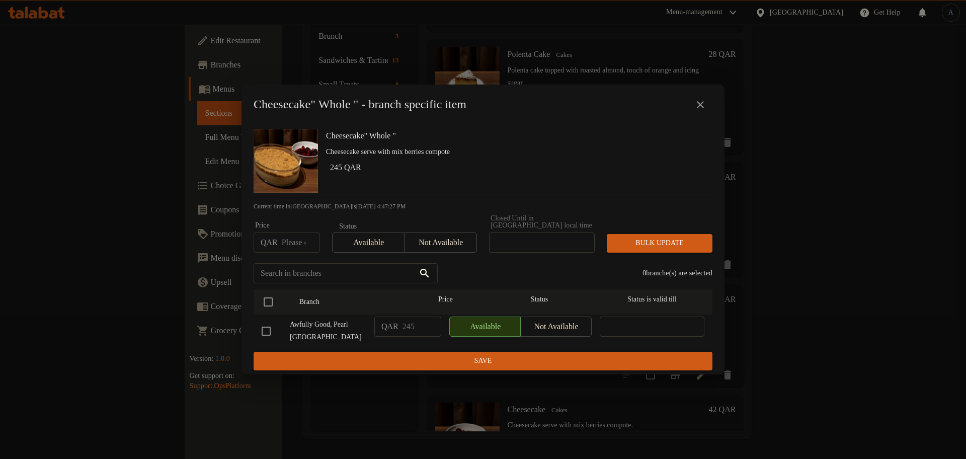
click at [701, 108] on icon "close" at bounding box center [700, 104] width 7 height 7
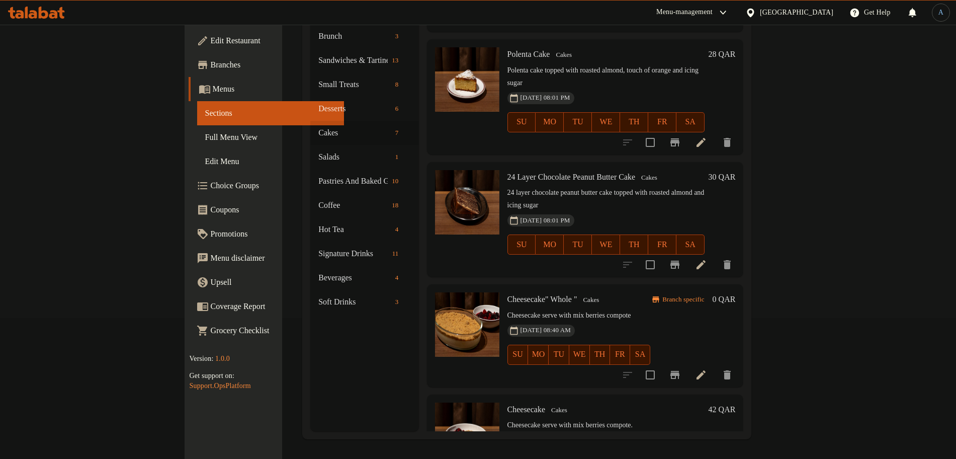
click at [736, 292] on h6 "0 QAR" at bounding box center [724, 299] width 23 height 14
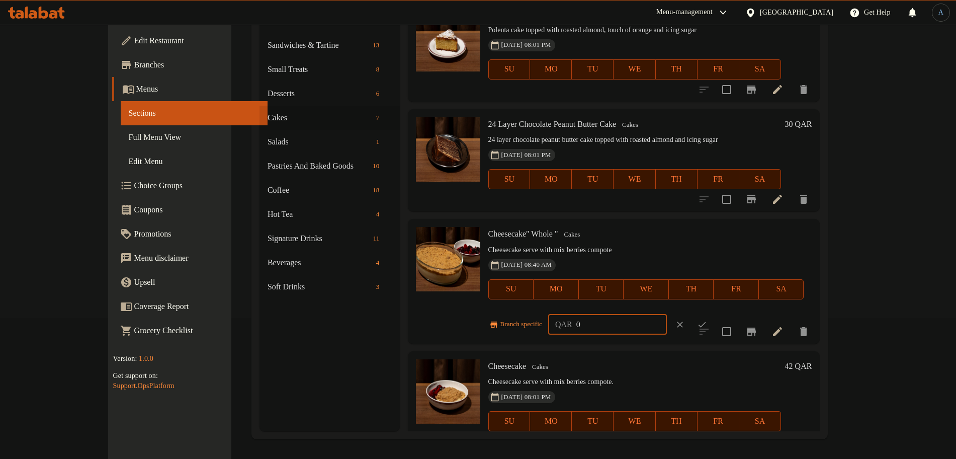
click at [667, 314] on input "0" at bounding box center [622, 324] width 91 height 20
click at [713, 313] on button "ok" at bounding box center [702, 324] width 22 height 22
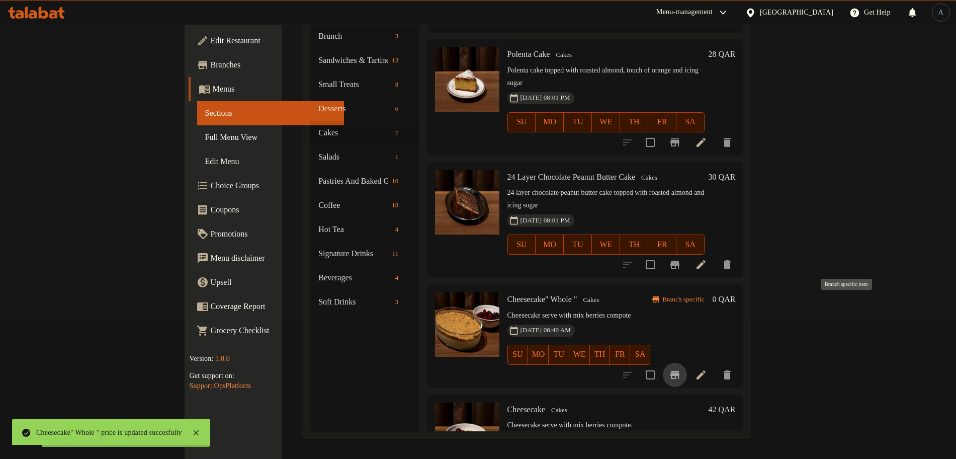
click at [681, 369] on icon "Branch-specific-item" at bounding box center [675, 375] width 12 height 12
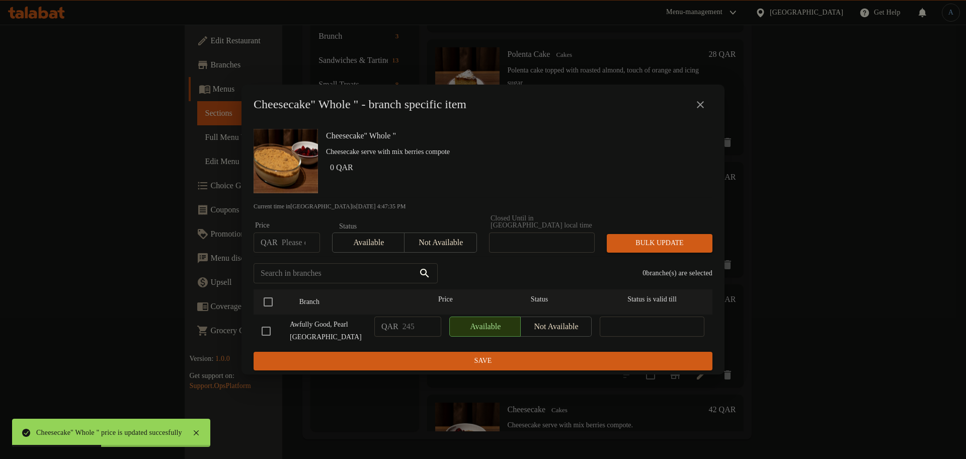
click at [699, 108] on icon "close" at bounding box center [700, 105] width 12 height 12
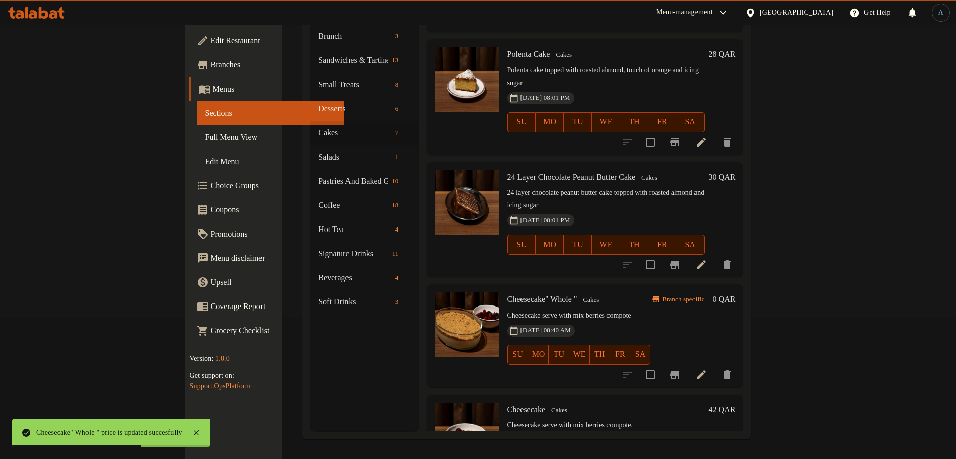
click at [736, 292] on h6 "0 QAR" at bounding box center [724, 299] width 23 height 14
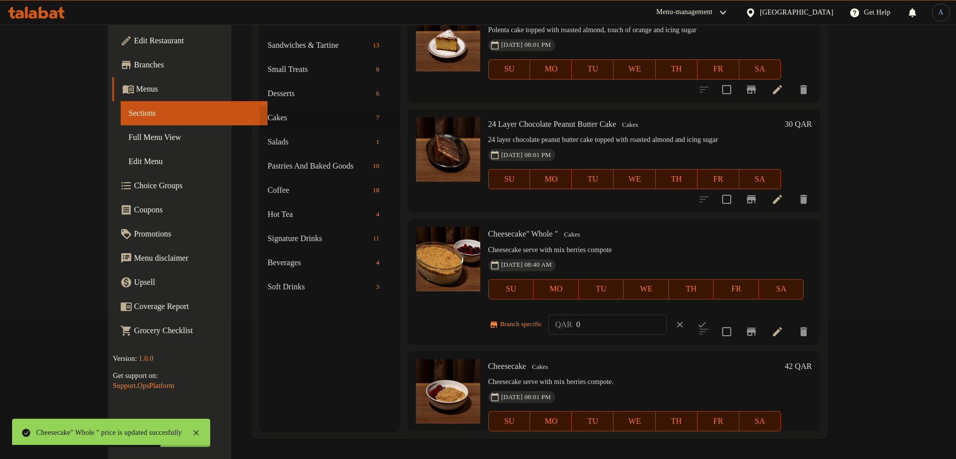
click at [667, 314] on input "0" at bounding box center [622, 324] width 91 height 20
paste input "245"
type input "245"
click at [707, 319] on icon "ok" at bounding box center [702, 324] width 10 height 10
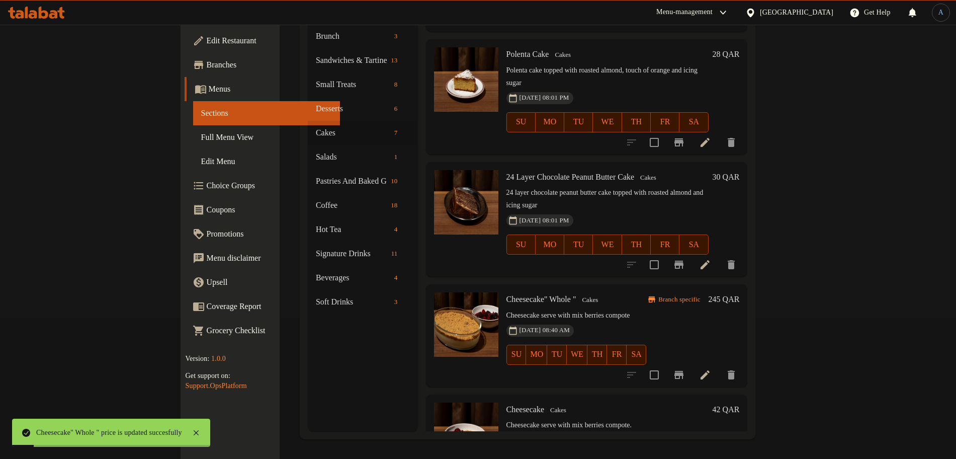
click at [645, 309] on p "Cheesecake serve with mix berries compote" at bounding box center [577, 315] width 140 height 13
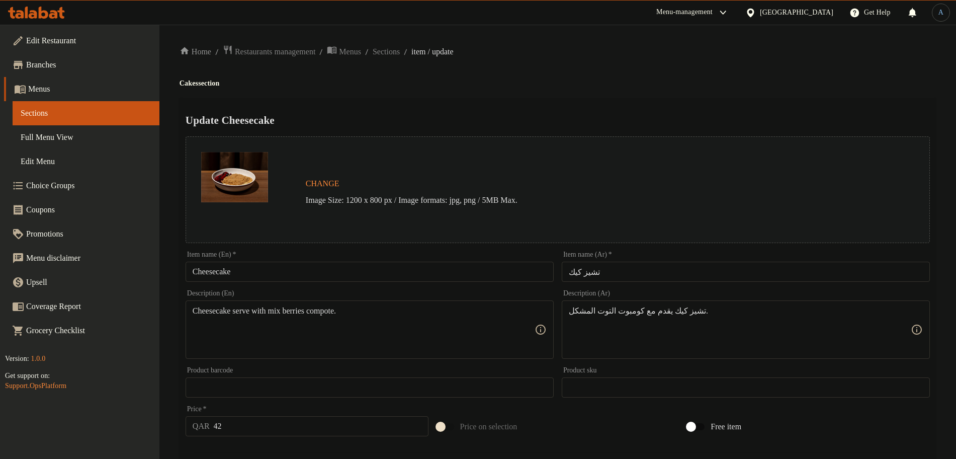
click at [534, 114] on h2 "Update Cheesecake" at bounding box center [558, 120] width 745 height 15
click at [576, 76] on div "Home / Restaurants management / Menus / Sections / item / update Cakes section …" at bounding box center [558, 375] width 757 height 661
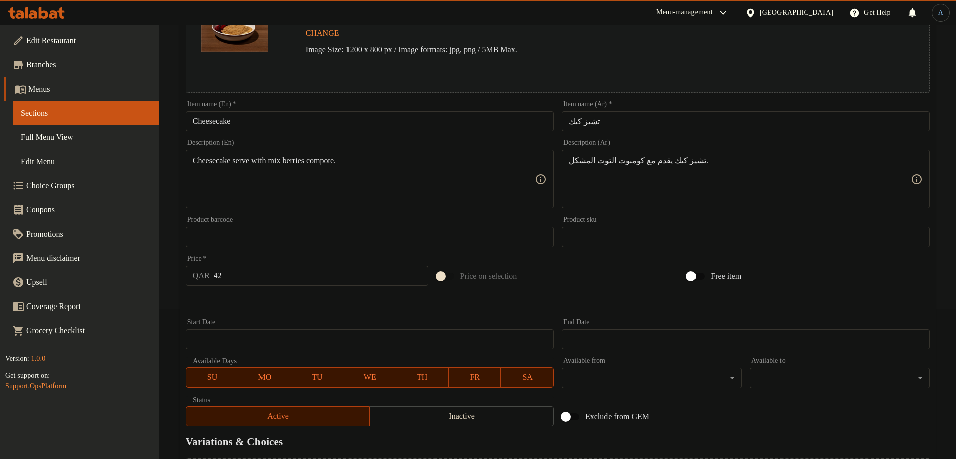
scroll to position [267, 0]
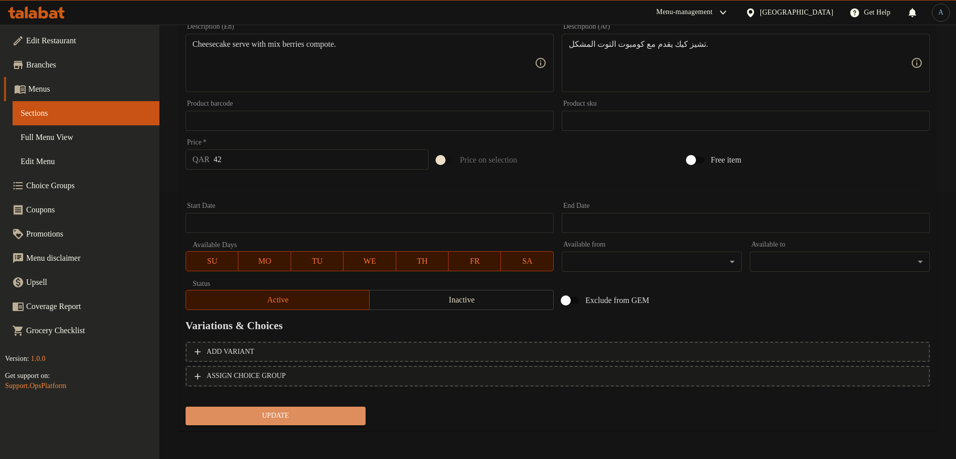
click at [306, 410] on span "Update" at bounding box center [276, 416] width 164 height 13
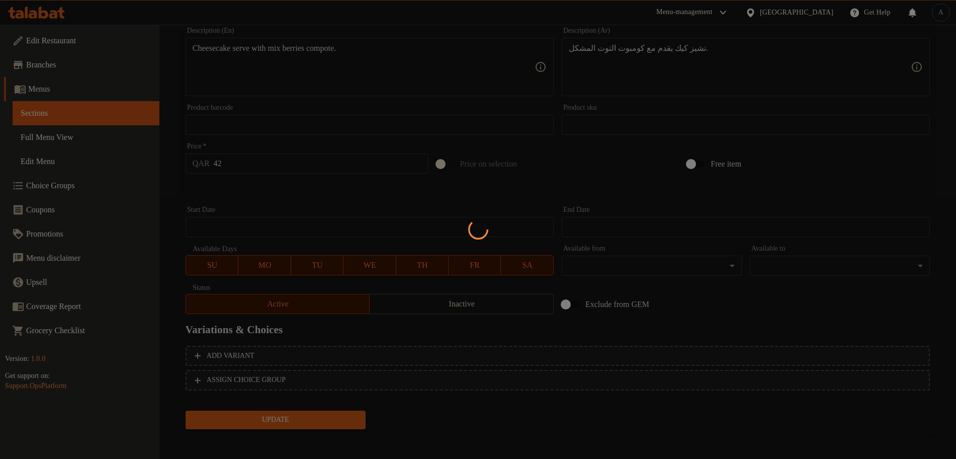
scroll to position [0, 0]
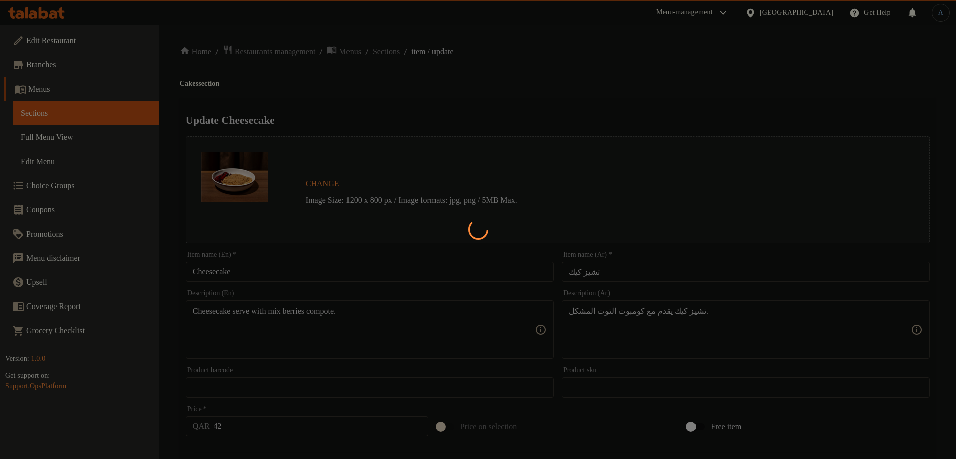
click at [413, 50] on div at bounding box center [478, 229] width 956 height 459
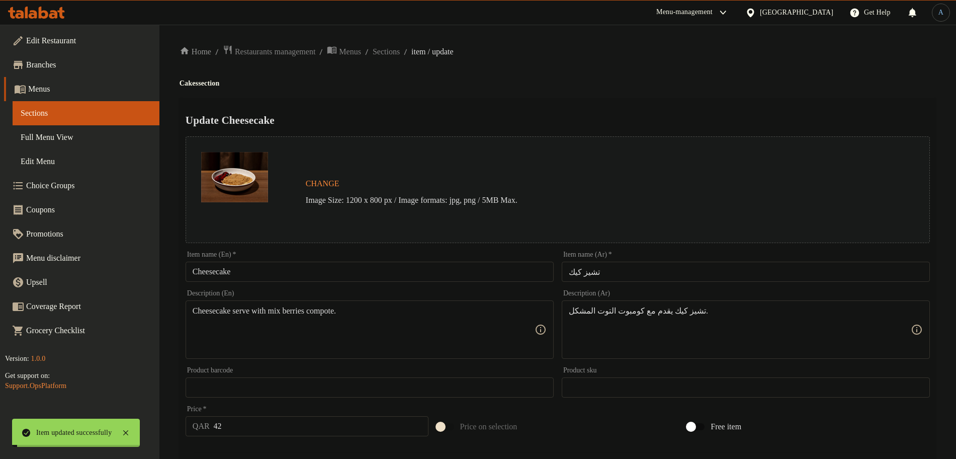
click at [400, 50] on span "Sections" at bounding box center [386, 52] width 27 height 12
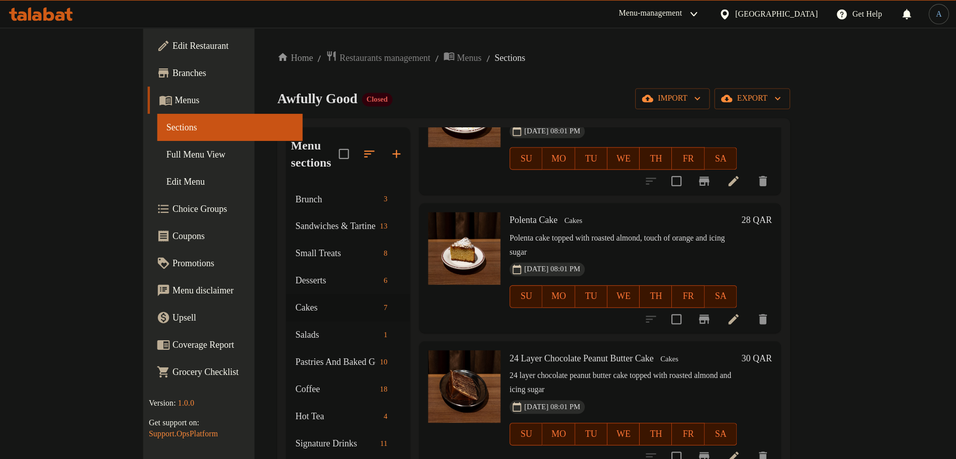
scroll to position [0, 101]
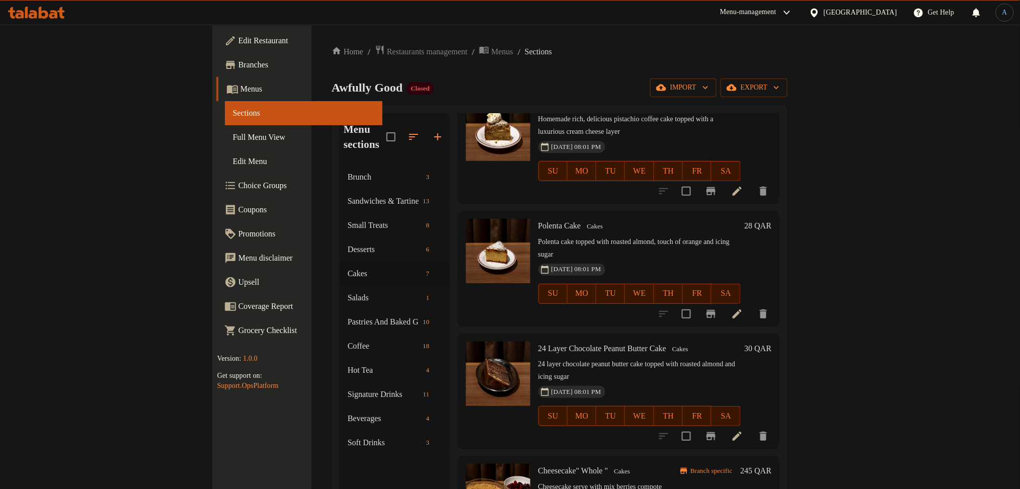
click at [577, 57] on ol "Home / Restaurants management / Menus / Sections" at bounding box center [560, 52] width 456 height 14
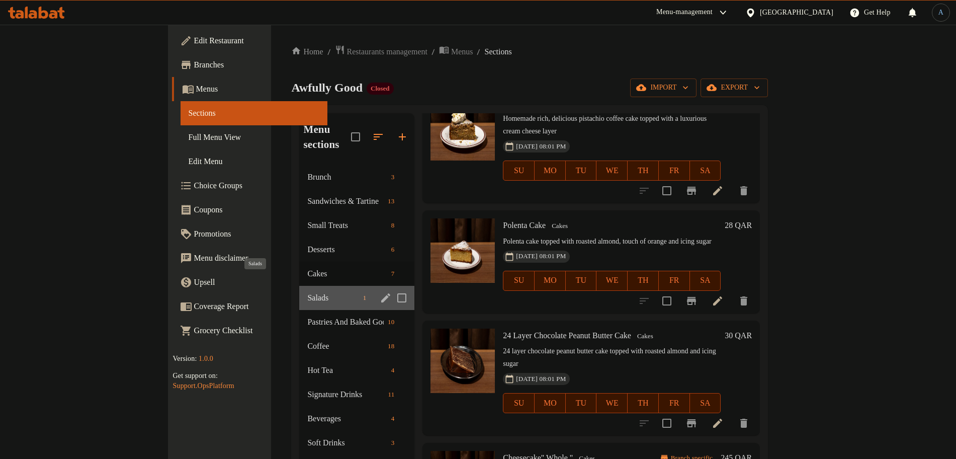
click at [307, 292] on span "Salads" at bounding box center [332, 298] width 51 height 12
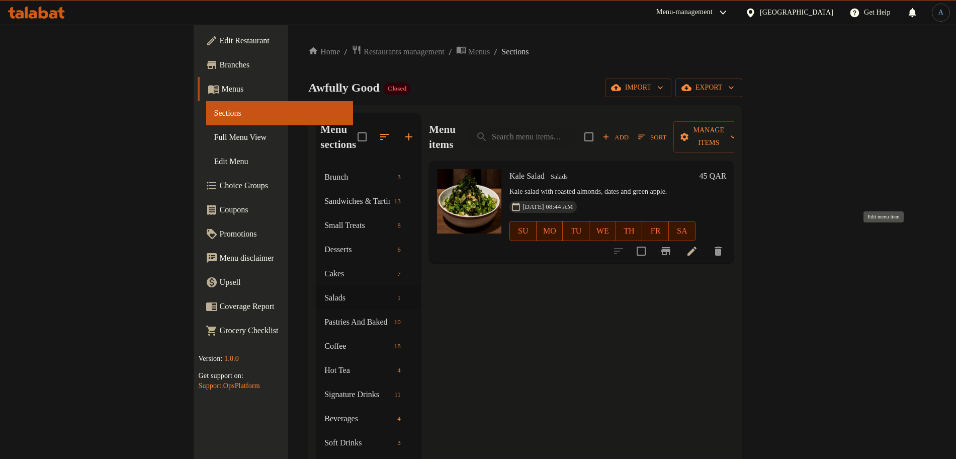
click at [697, 247] on icon at bounding box center [692, 251] width 9 height 9
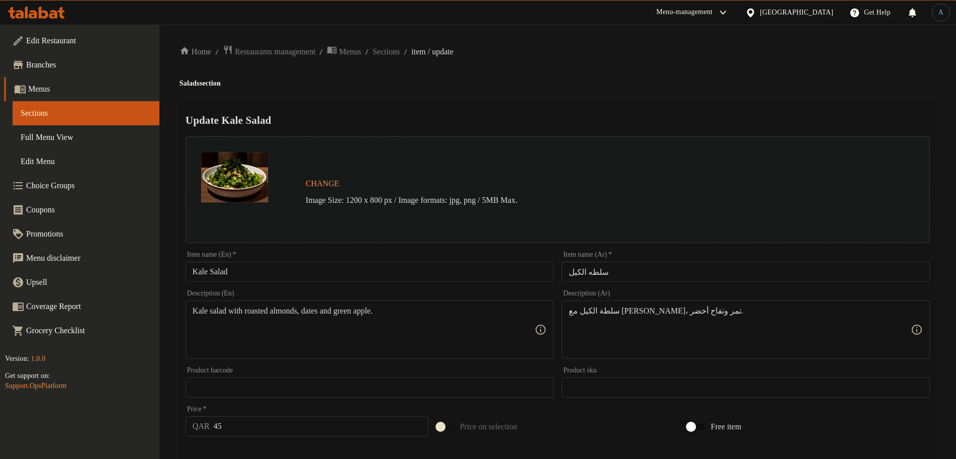
click at [347, 266] on input "Kale Salad" at bounding box center [370, 272] width 368 height 20
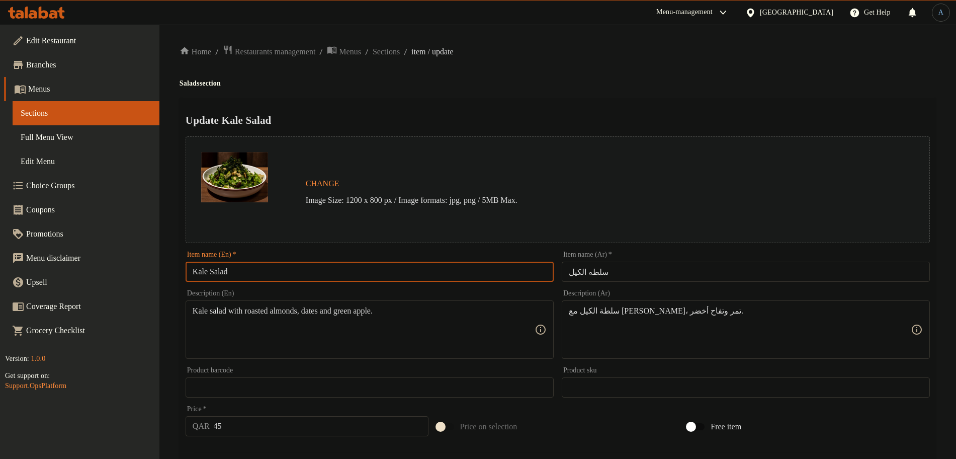
paste input "Chopped"
click at [426, 269] on input "Chopped Kale Salad" at bounding box center [370, 272] width 368 height 20
type input "Chopped Kale Salad"
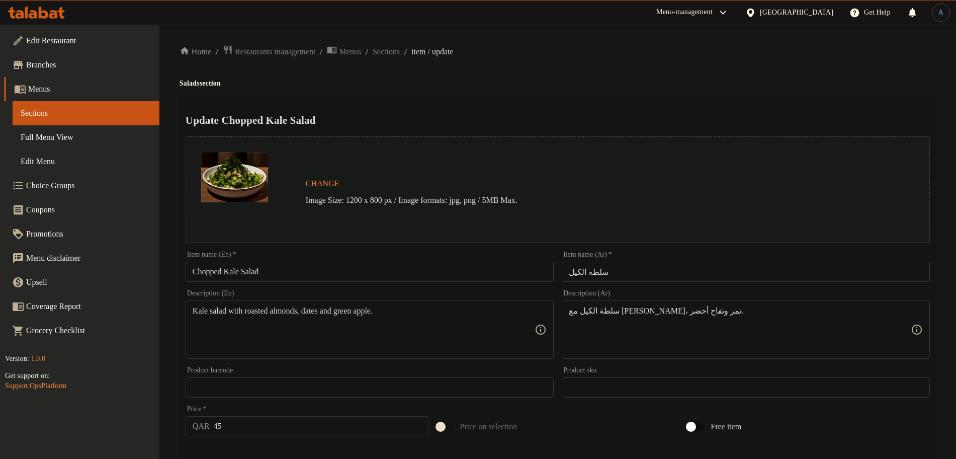
click at [667, 265] on input "سلطه الكيل" at bounding box center [746, 272] width 368 height 20
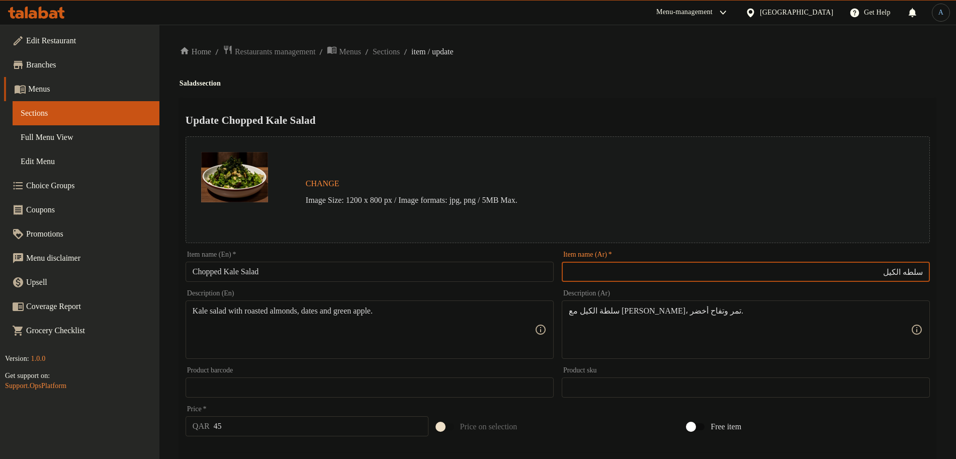
paste input "المفروم"
type input "سلطه الكيل المفروم"
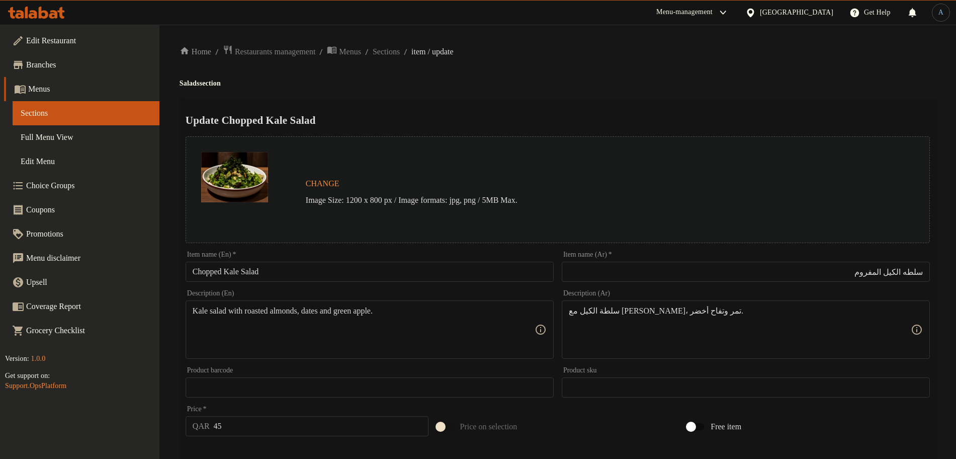
click at [561, 123] on h2 "Update Chopped Kale Salad" at bounding box center [558, 120] width 745 height 15
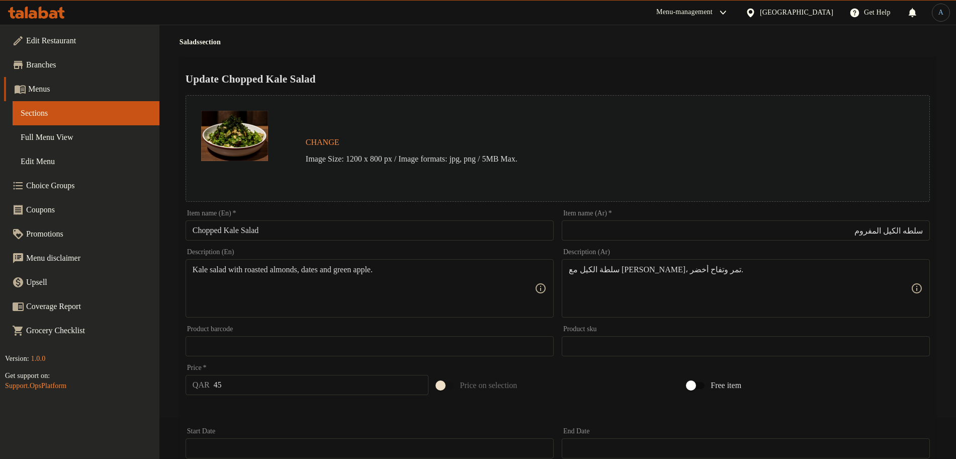
scroll to position [63, 0]
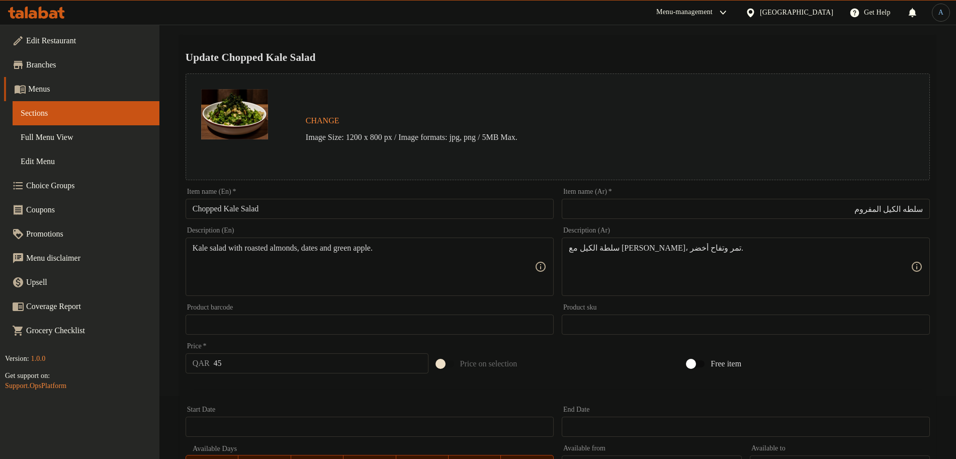
click at [405, 235] on div "Description (En) Kale salad with roasted almonds, dates and green apple. Descri…" at bounding box center [370, 261] width 368 height 69
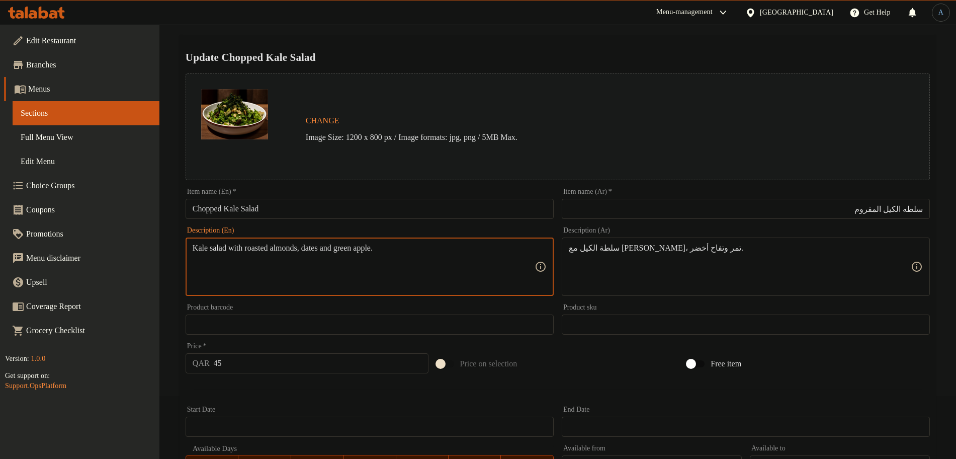
paste textarea "Homemade Chopped Kale Salad Roasted Almond, dates and Green Apple"
click at [437, 258] on textarea "Homemade Chopped Kale Salad Roasted Almond, dates and Green Apple" at bounding box center [364, 267] width 342 height 48
paste textarea "chopped kale salad roasted almond, dates and green a"
click at [377, 279] on textarea "Homemade chopped kale salad roasted almond, dates and green apple" at bounding box center [364, 267] width 342 height 48
type textarea "Homemade chopped kale salad roasted almond, dates and green apple"
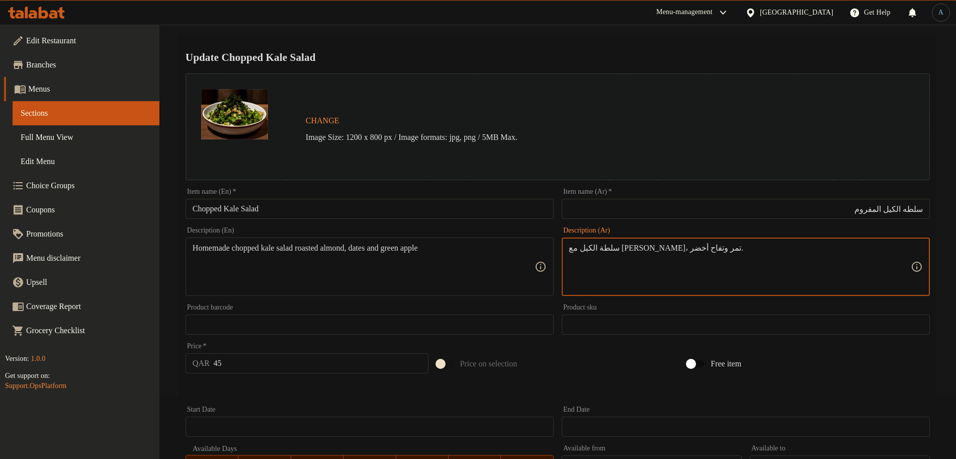
paste textarea "، تمر وتفاح أخضر"
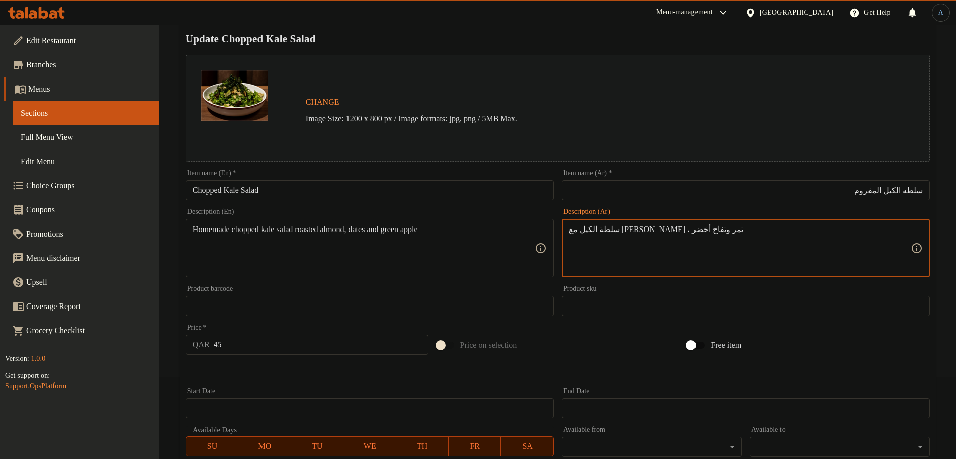
scroll to position [0, 0]
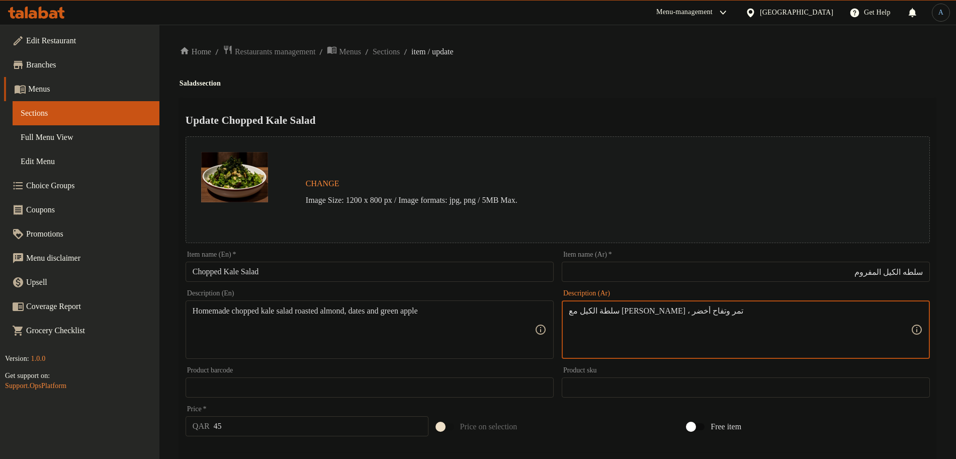
click at [726, 316] on textarea "سلطة الكيل مع لوز محمص ، تمر وتفاح أخضر" at bounding box center [740, 330] width 342 height 48
click at [819, 311] on textarea "سلطة الكيل البيتي مع لوز محمص ، تمر وتفاح أخضر" at bounding box center [740, 330] width 342 height 48
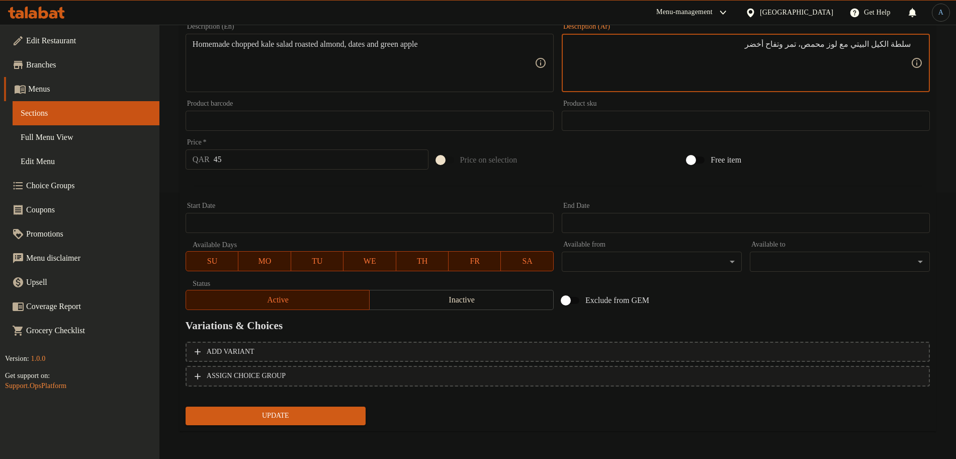
type textarea "سلطة الكيل البيتي مع لوز محمص، تمر وتفاح أخضر"
click at [304, 413] on span "Update" at bounding box center [276, 416] width 164 height 13
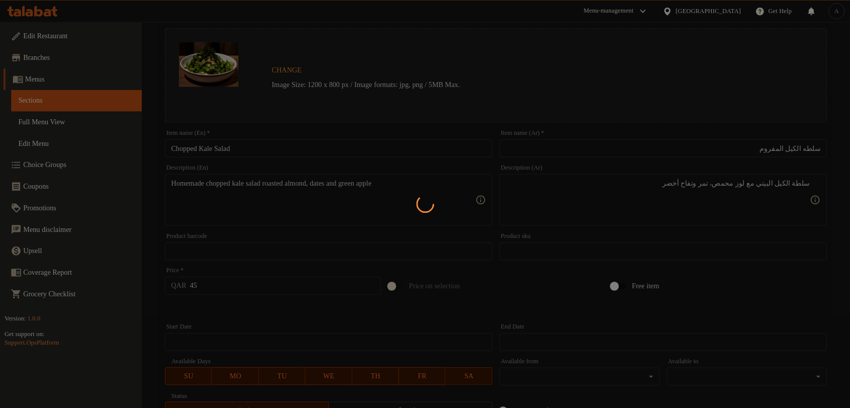
scroll to position [0, 0]
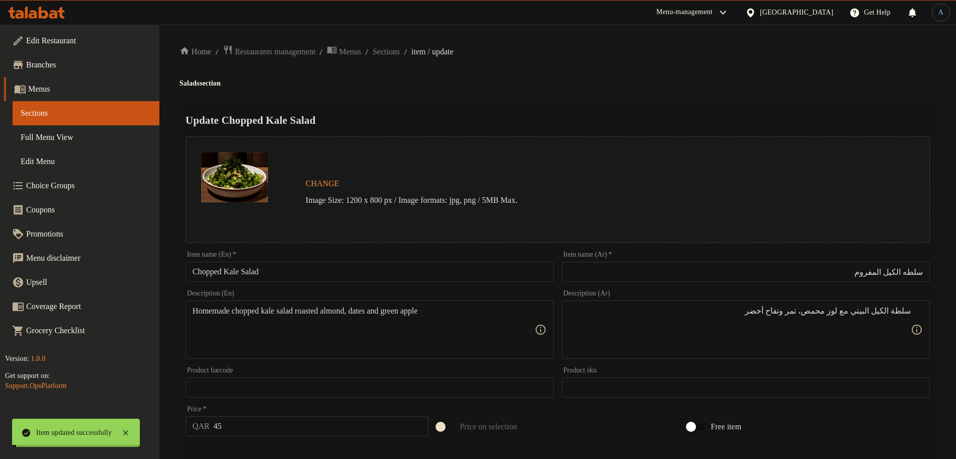
click at [275, 269] on input "Chopped Kale Salad" at bounding box center [370, 272] width 368 height 20
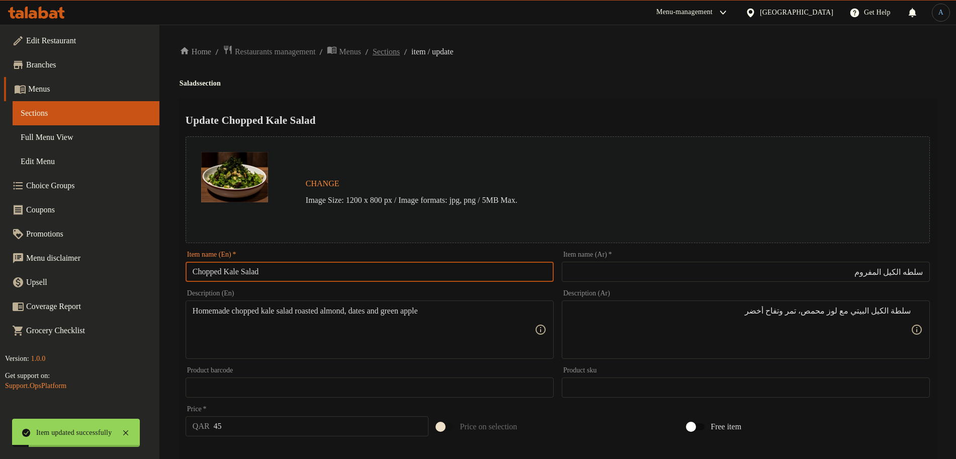
click at [400, 51] on span "Sections" at bounding box center [386, 52] width 27 height 12
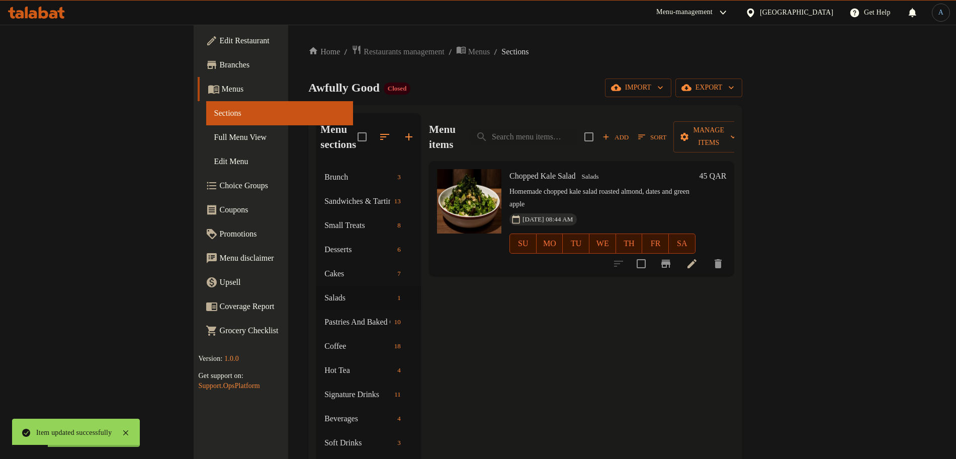
click at [568, 265] on div "Menu items Add Sort Manage items Chopped Kale Salad Salads Homemade chopped kal…" at bounding box center [577, 342] width 313 height 459
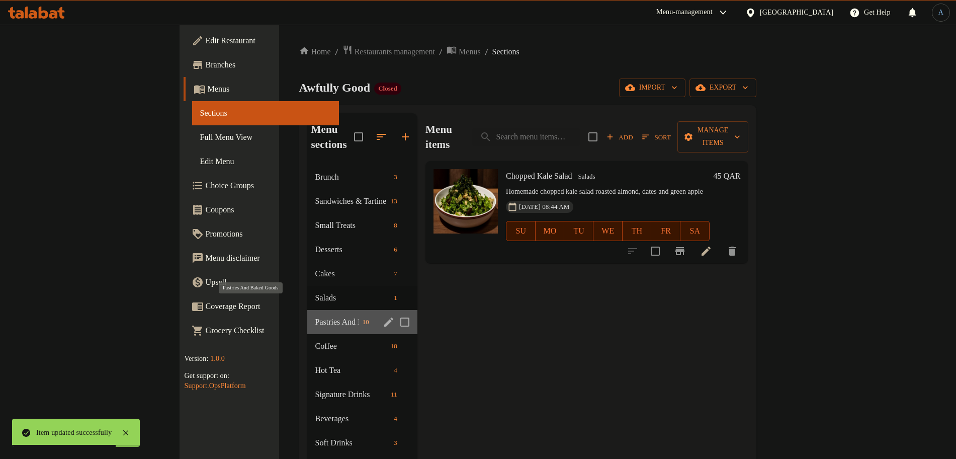
click at [315, 316] on span "Pastries And Baked Goods" at bounding box center [336, 322] width 43 height 12
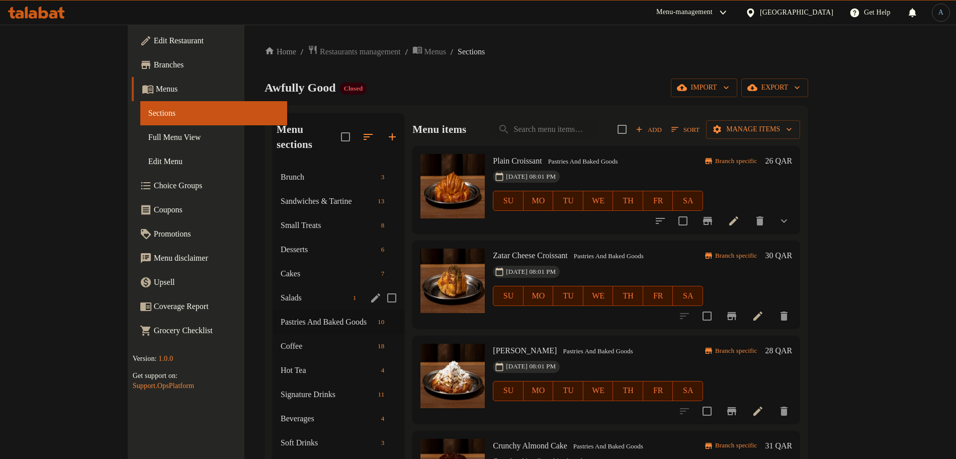
click at [281, 292] on span "Salads" at bounding box center [315, 298] width 68 height 12
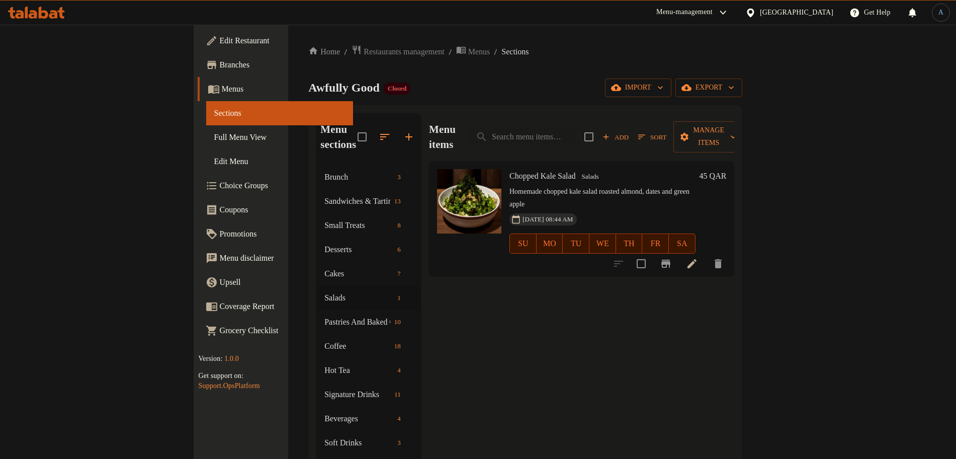
click at [472, 72] on div "Home / Restaurants management / Menus / Sections Awfully Good Closed import exp…" at bounding box center [525, 312] width 434 height 535
drag, startPoint x: 574, startPoint y: 133, endPoint x: 511, endPoint y: 118, distance: 64.8
click at [511, 118] on div "Menu items Add Sort Manage items" at bounding box center [581, 137] width 305 height 48
paste input "Plain Croissant"
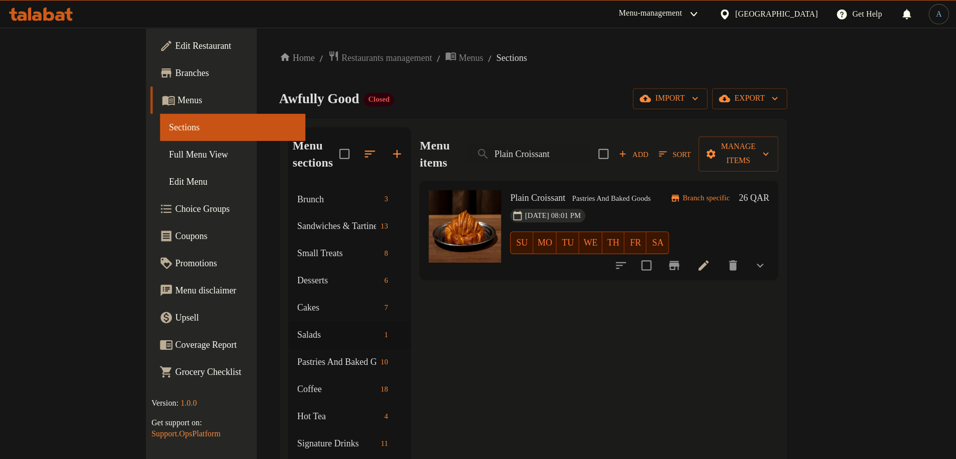
scroll to position [0, 101]
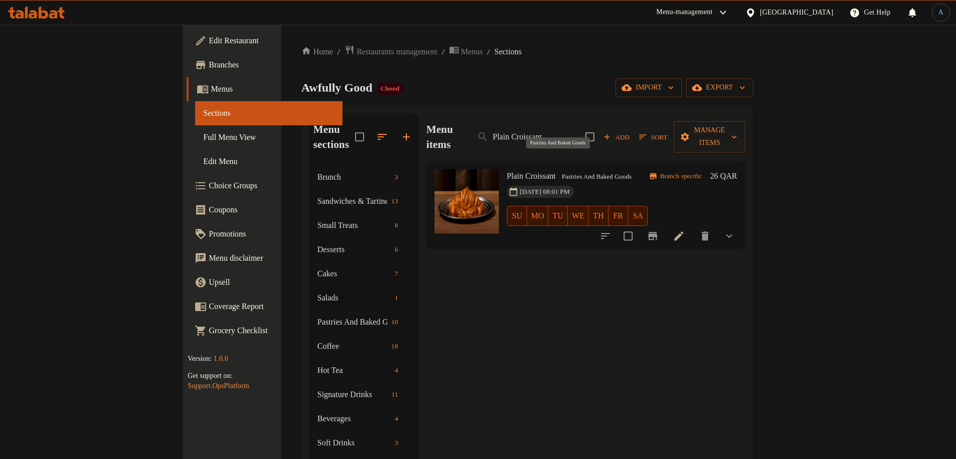
type input "Plain Croissant"
click at [573, 171] on span "Pastries And Baked Goods" at bounding box center [597, 177] width 78 height 12
copy div "Pastries And Baked Goods"
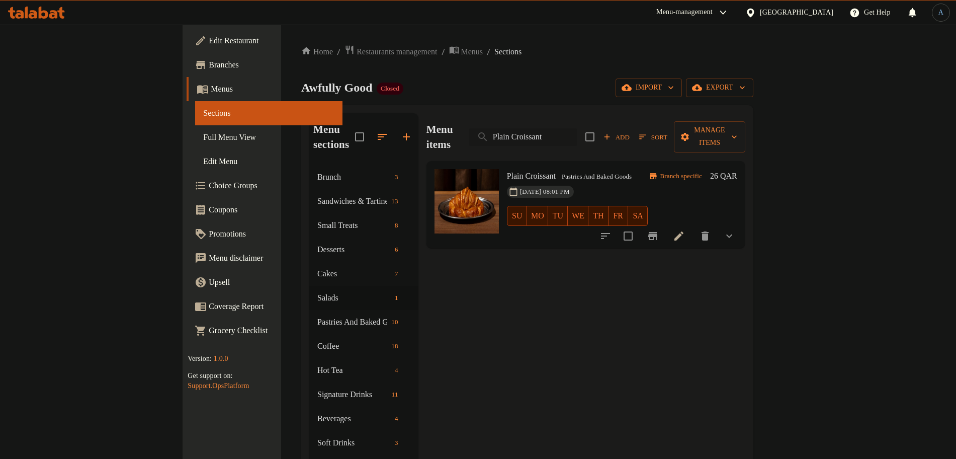
click at [578, 129] on input "Plain Croissant" at bounding box center [523, 137] width 109 height 18
drag, startPoint x: 584, startPoint y: 39, endPoint x: 462, endPoint y: 157, distance: 169.0
click at [586, 39] on div "Home / Restaurants management / Menus / Sections Awfully Good Closed import exp…" at bounding box center [527, 313] width 493 height 576
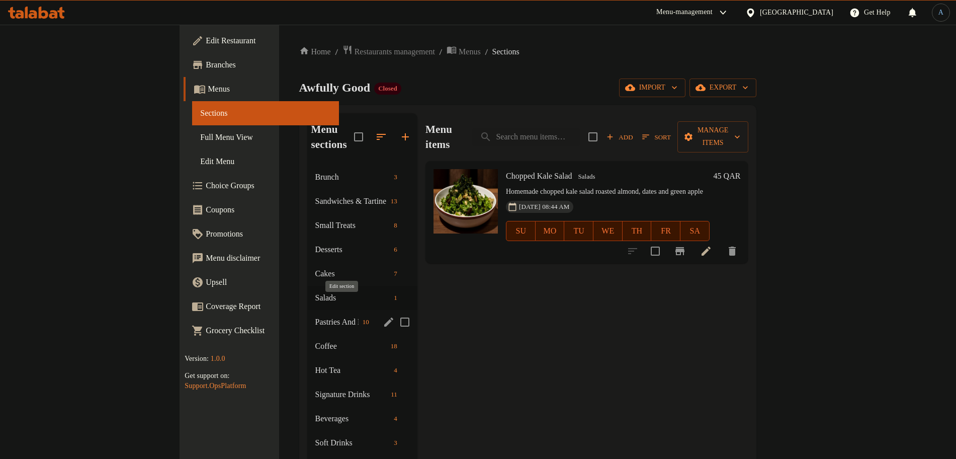
click at [384, 317] on icon "edit" at bounding box center [388, 321] width 9 height 9
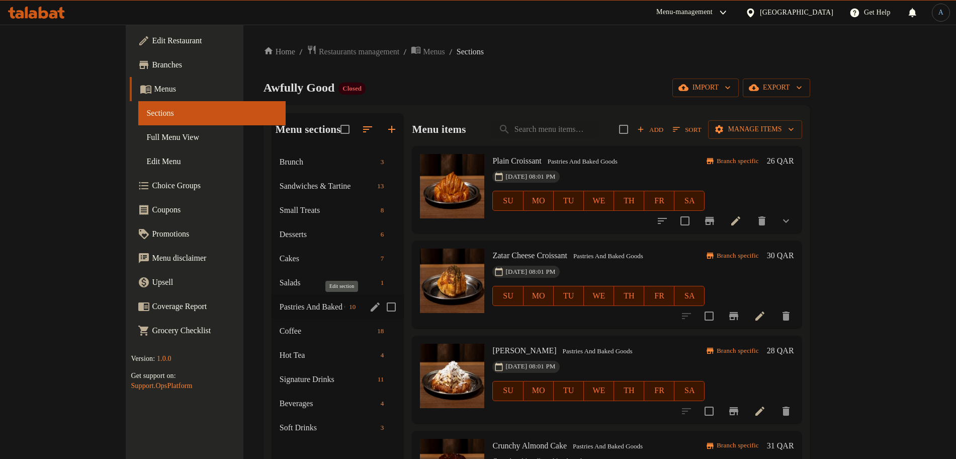
click at [369, 306] on icon "edit" at bounding box center [375, 307] width 12 height 12
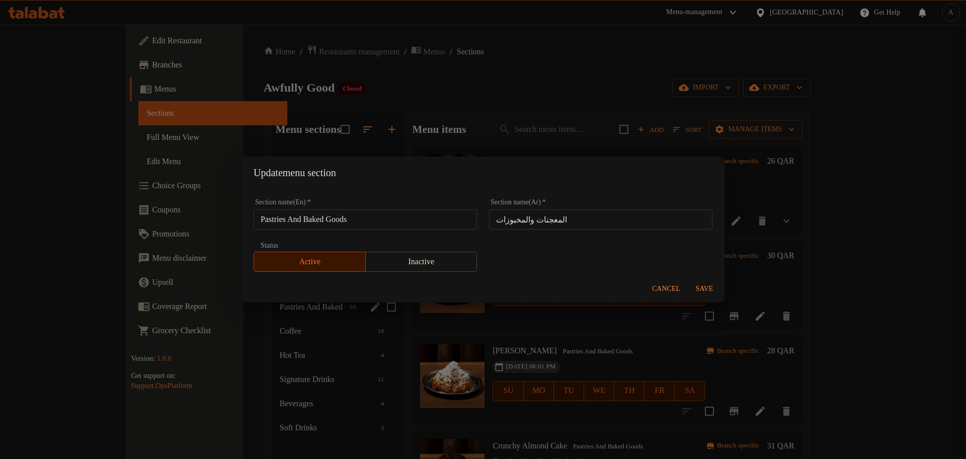
click at [407, 221] on input "Pastries And Baked Goods" at bounding box center [365, 219] width 223 height 20
paste input "Viennoiserie &"
type input "Viennoiserie & Baked Goods"
click at [588, 216] on input "المعجنات والمخبوزات" at bounding box center [600, 219] width 223 height 20
click at [703, 294] on span "Save" at bounding box center [704, 289] width 24 height 13
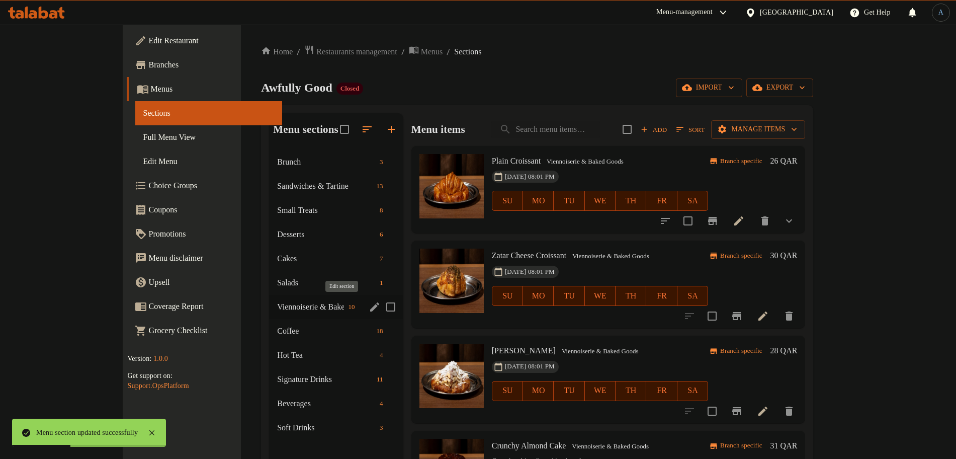
click at [369, 307] on icon "edit" at bounding box center [375, 307] width 12 height 12
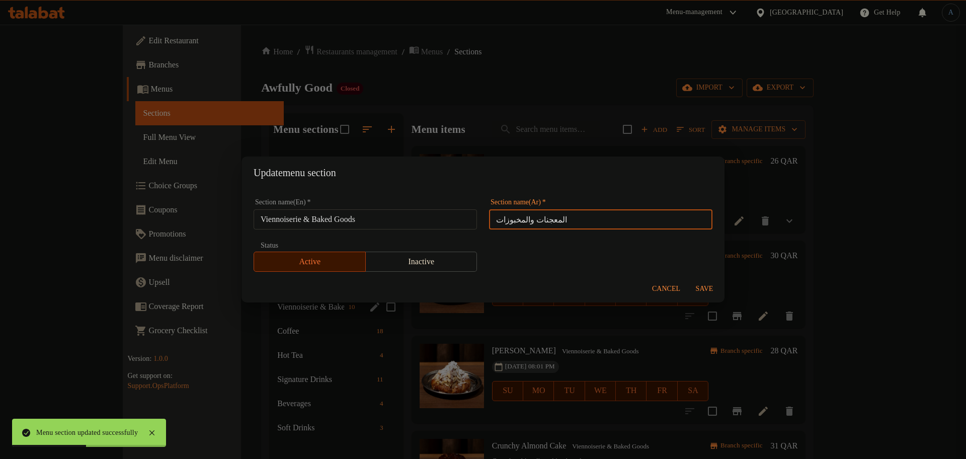
click at [578, 218] on input "المعجنات والمخبوزات" at bounding box center [600, 219] width 223 height 20
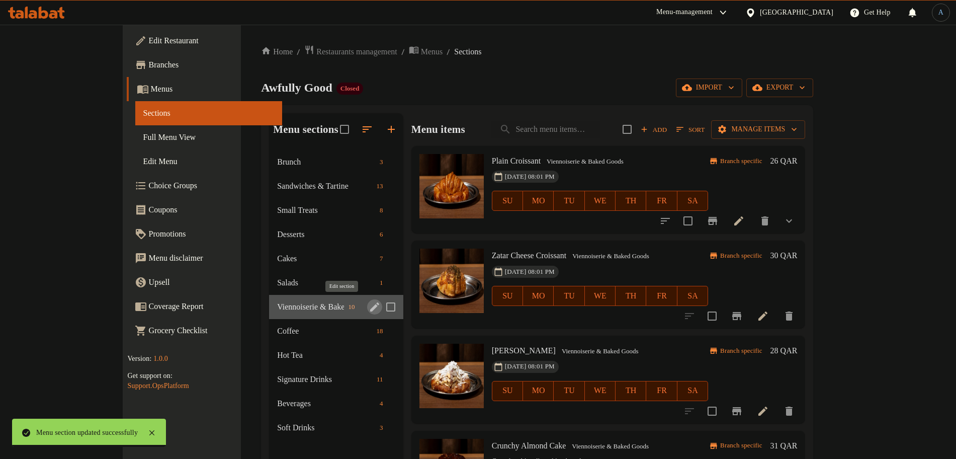
click at [370, 307] on icon "edit" at bounding box center [374, 306] width 9 height 9
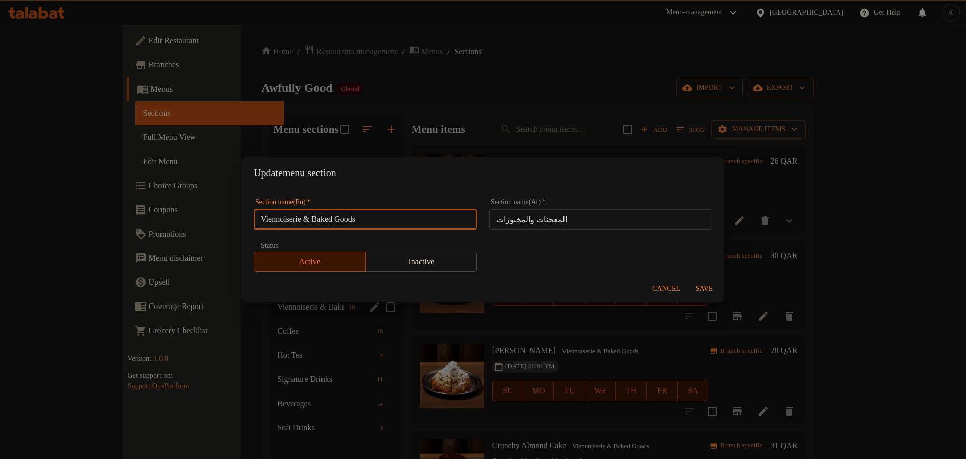
click at [290, 219] on input "Viennoiserie & Baked Goods" at bounding box center [365, 219] width 223 height 20
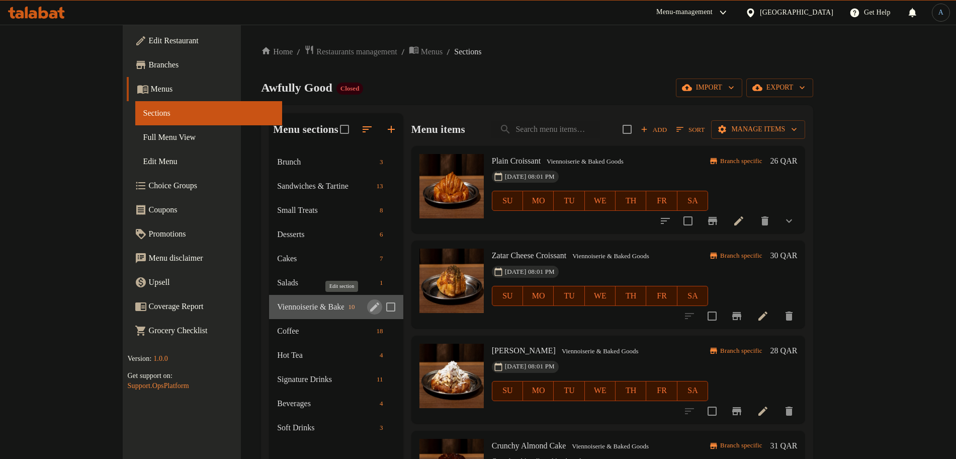
click at [370, 309] on icon "edit" at bounding box center [374, 306] width 9 height 9
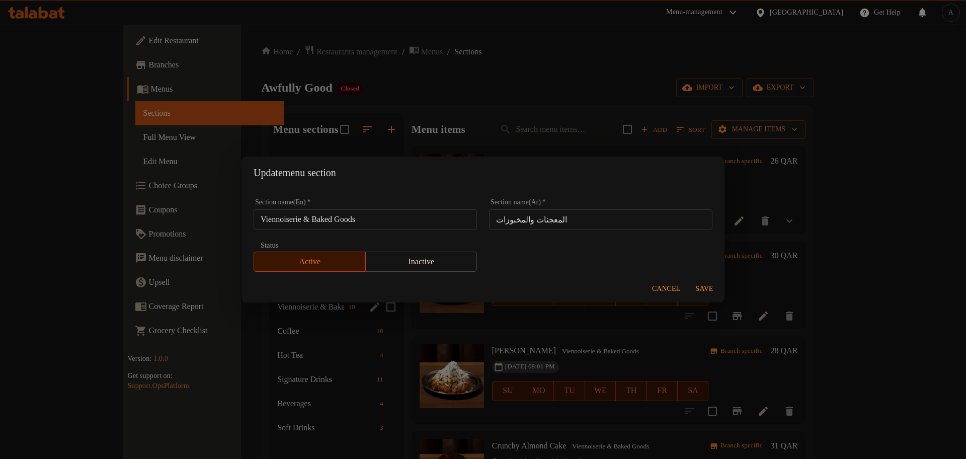
click at [572, 212] on input "المعجنات والمخبوزات" at bounding box center [600, 219] width 223 height 20
paste input "text"
type input "المعجنات و المخبوزات"
click at [706, 289] on span "Save" at bounding box center [704, 289] width 24 height 13
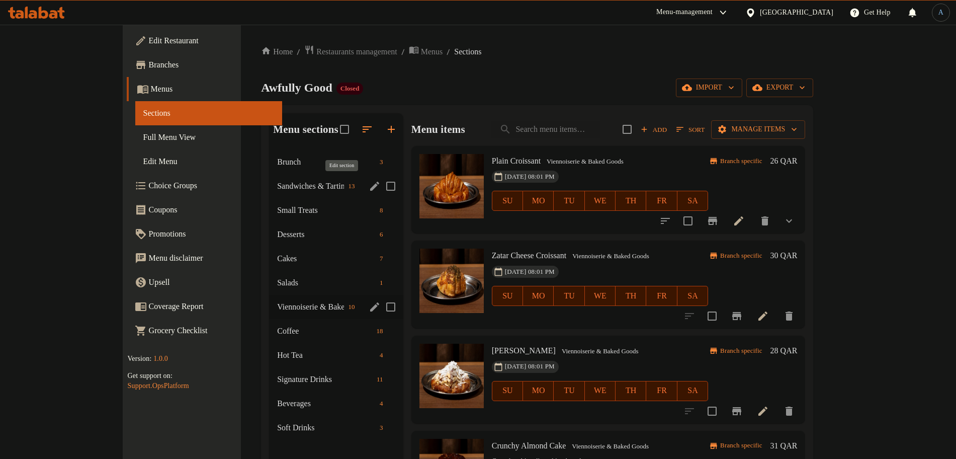
click at [370, 185] on icon "edit" at bounding box center [374, 186] width 9 height 9
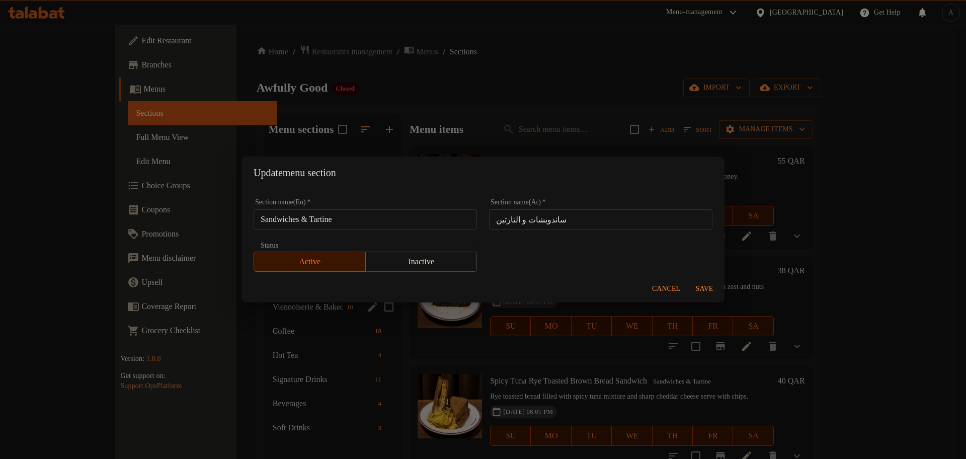
click at [623, 215] on input "ساندويشات و التارتين" at bounding box center [600, 219] width 223 height 20
click at [451, 28] on div "Update menu section Section name(En)   * Sandwiches & Tartine Section name(En) …" at bounding box center [483, 229] width 966 height 459
click at [661, 291] on span "Cancel" at bounding box center [666, 289] width 28 height 13
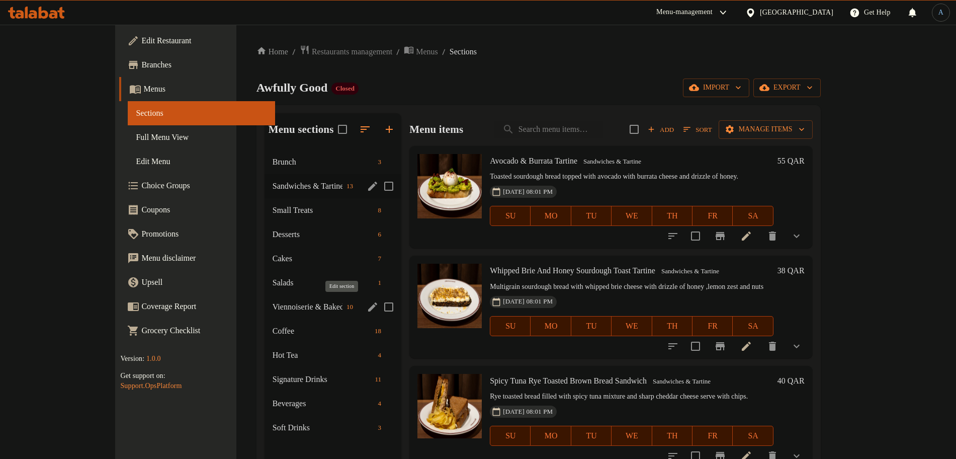
click at [368, 310] on icon "edit" at bounding box center [372, 306] width 9 height 9
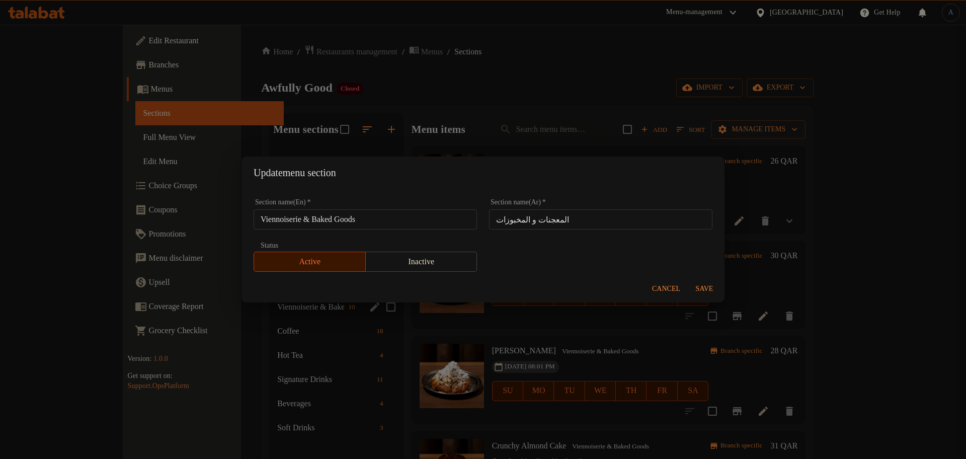
click at [579, 218] on input "المعجنات و المخبوزات" at bounding box center [600, 219] width 223 height 20
paste input "فييناسيري"
type input "فييناسيري المعجنات و المخبوزات"
click at [705, 287] on span "Save" at bounding box center [704, 289] width 24 height 13
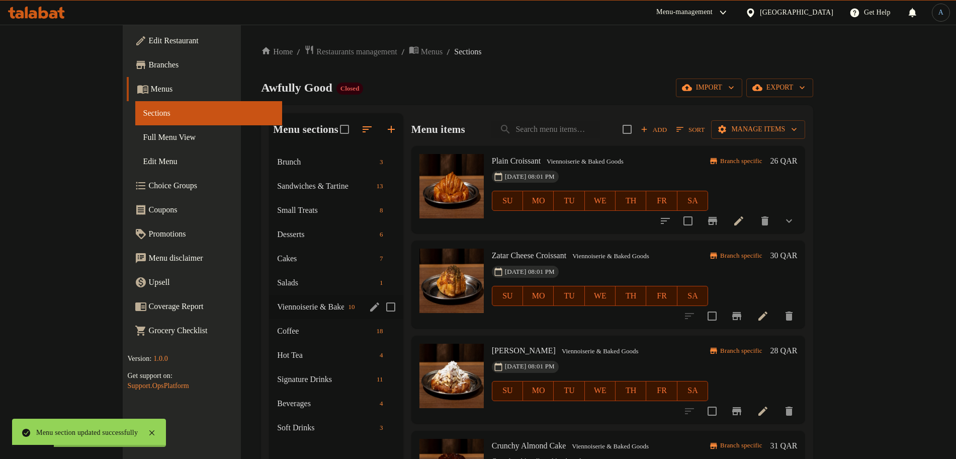
click at [369, 308] on icon "edit" at bounding box center [375, 307] width 12 height 12
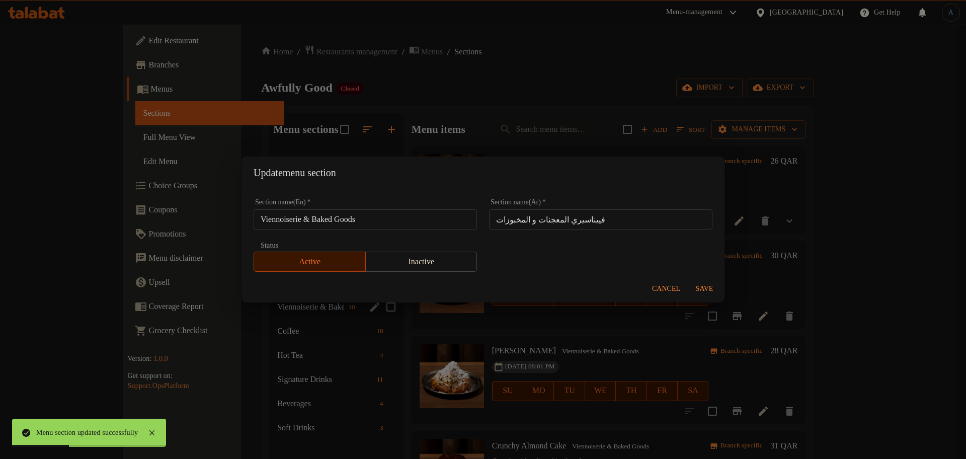
click at [425, 226] on input "Viennoiserie & Baked Goods" at bounding box center [365, 219] width 223 height 20
paste input "Pastries"
type input "Viennoiserie Pastries & Baked Goods"
click at [632, 223] on input "فييناسيري المعجنات و المخبوزات" at bounding box center [600, 219] width 223 height 20
click at [698, 288] on span "Save" at bounding box center [704, 289] width 24 height 13
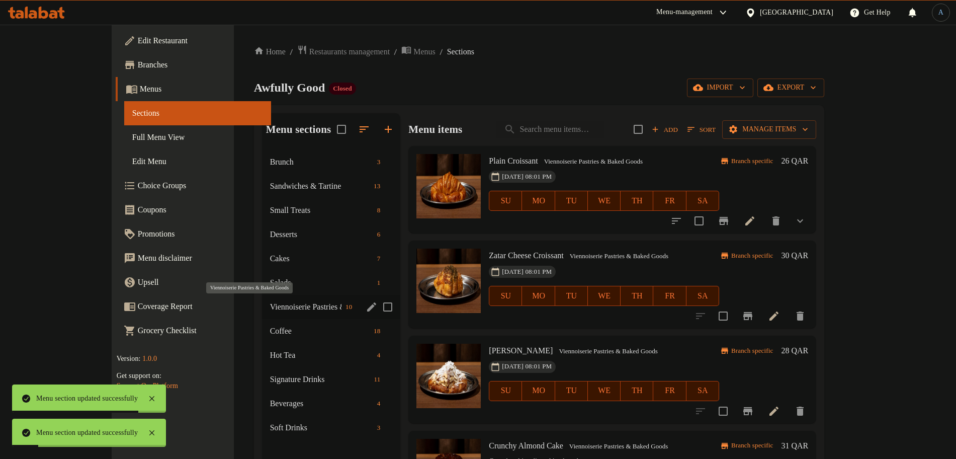
click at [300, 304] on span "Viennoiserie Pastries & Baked Goods" at bounding box center [305, 307] width 71 height 12
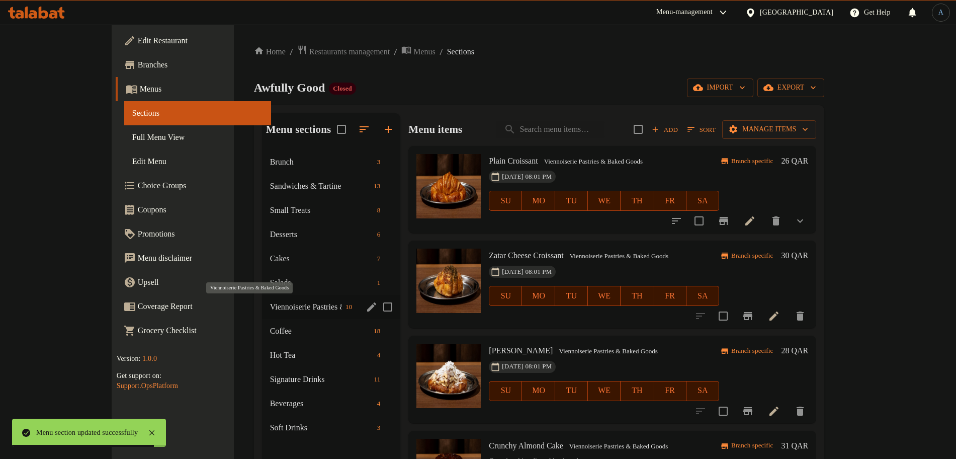
click at [270, 309] on span "Viennoiserie Pastries & Baked Goods" at bounding box center [305, 307] width 71 height 12
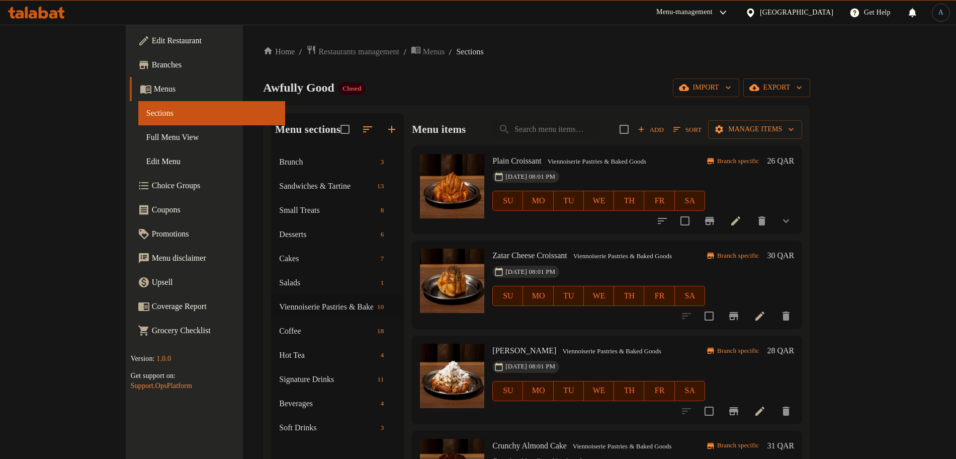
click at [589, 106] on div "Menu sections Brunch 3 Sandwiches & Tartine 13 Small Treats 8 Desserts 6 Cakes …" at bounding box center [536, 342] width 547 height 475
click at [506, 83] on div "Awfully Good Closed import export" at bounding box center [536, 87] width 547 height 19
drag, startPoint x: 529, startPoint y: 63, endPoint x: 524, endPoint y: 97, distance: 34.6
click at [529, 62] on div "Home / Restaurants management / Menus / Sections Awfully Good Closed import exp…" at bounding box center [536, 312] width 547 height 535
click at [742, 223] on icon at bounding box center [736, 221] width 12 height 12
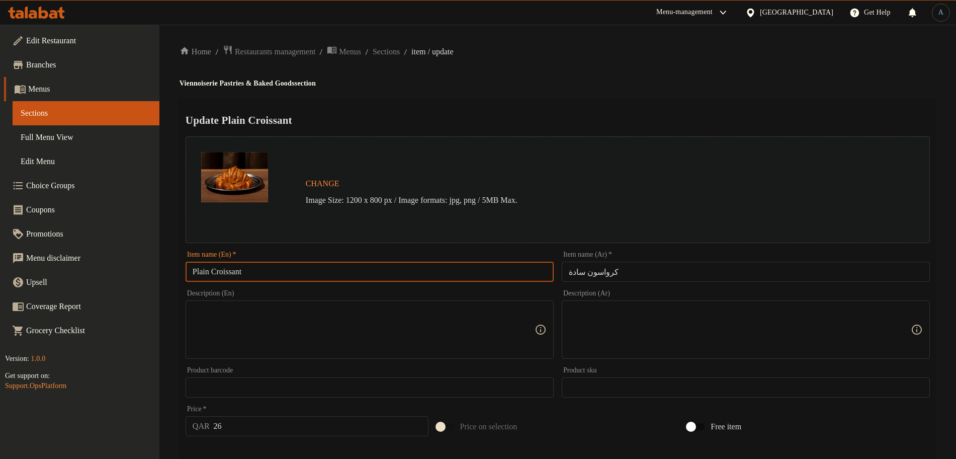
click at [342, 272] on input "Plain Croissant" at bounding box center [370, 272] width 368 height 20
click at [538, 106] on div "Update Plain Croissant Change Image Size: 1200 x 800 px / Image formats: jpg, p…" at bounding box center [558, 406] width 757 height 617
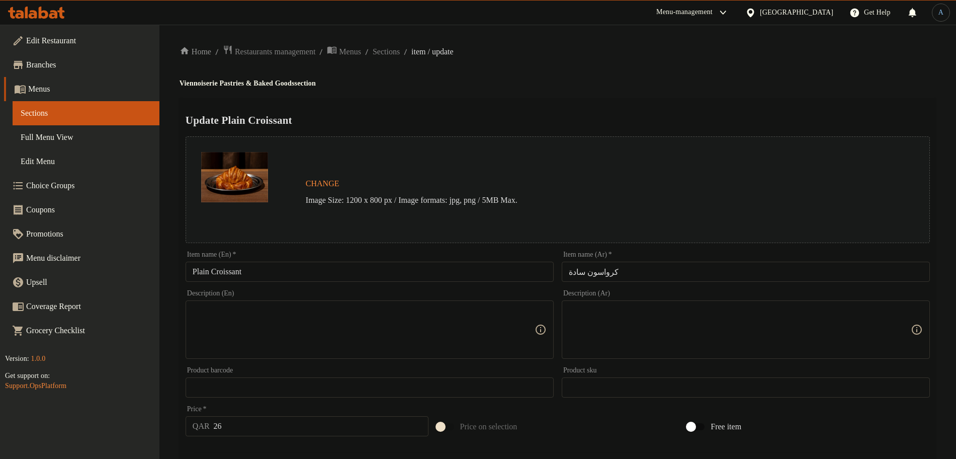
click at [630, 270] on input "كرواسون سادة" at bounding box center [746, 272] width 368 height 20
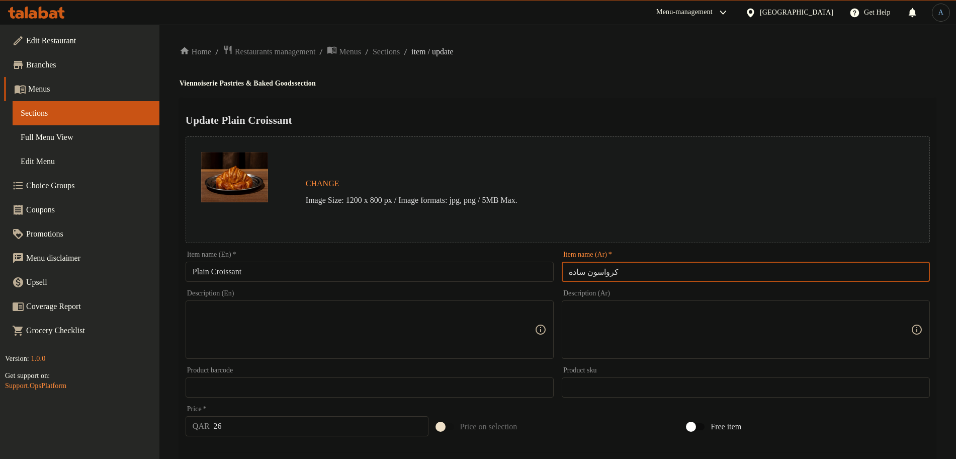
paste input "ه"
type input "كرواسون ساده"
click at [640, 91] on div "Home / Restaurants management / Menus / Sections / item / update Viennoiserie P…" at bounding box center [558, 384] width 757 height 678
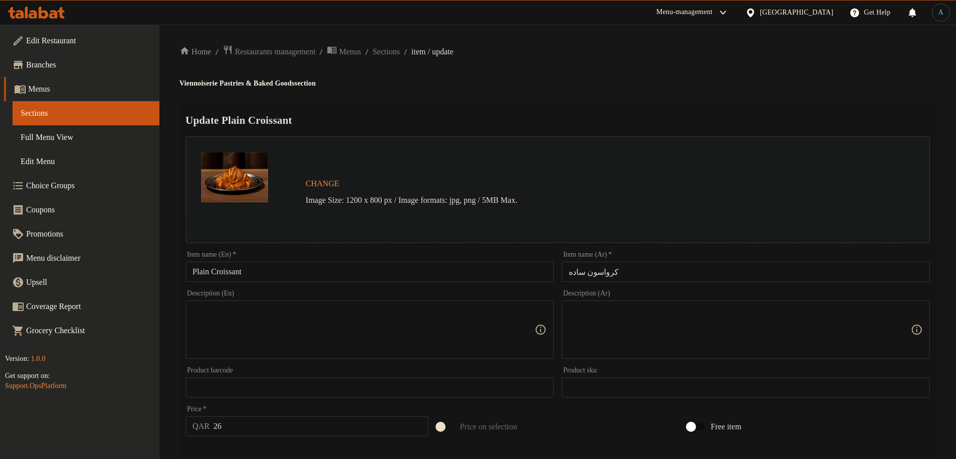
scroll to position [283, 0]
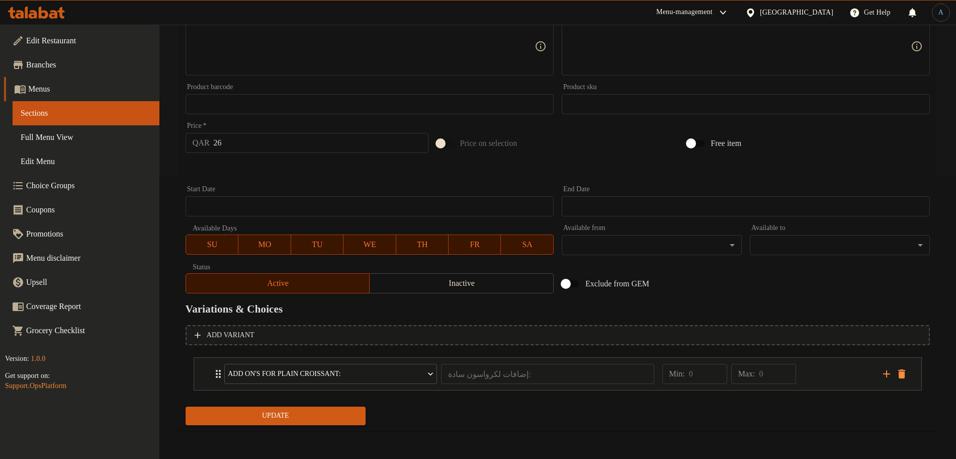
click at [305, 415] on span "Update" at bounding box center [276, 416] width 164 height 13
click at [841, 380] on div "Min: 0 ​ Max: 0 ​" at bounding box center [767, 374] width 221 height 32
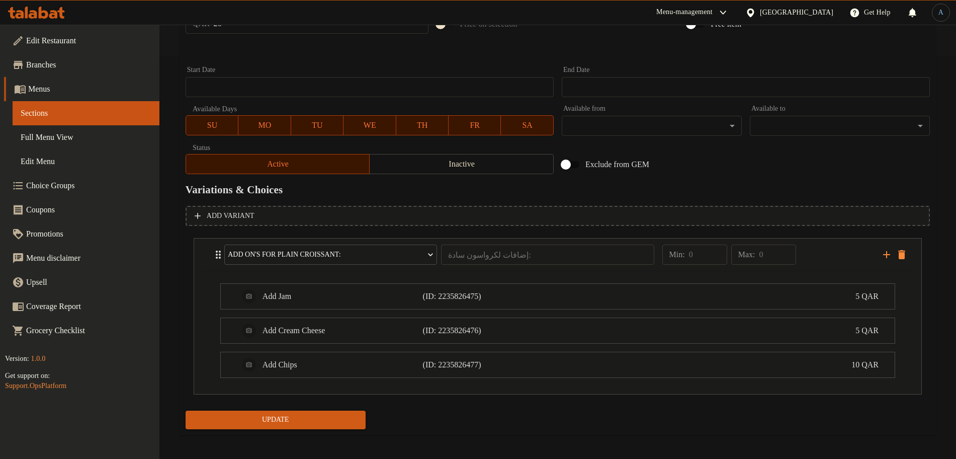
scroll to position [407, 0]
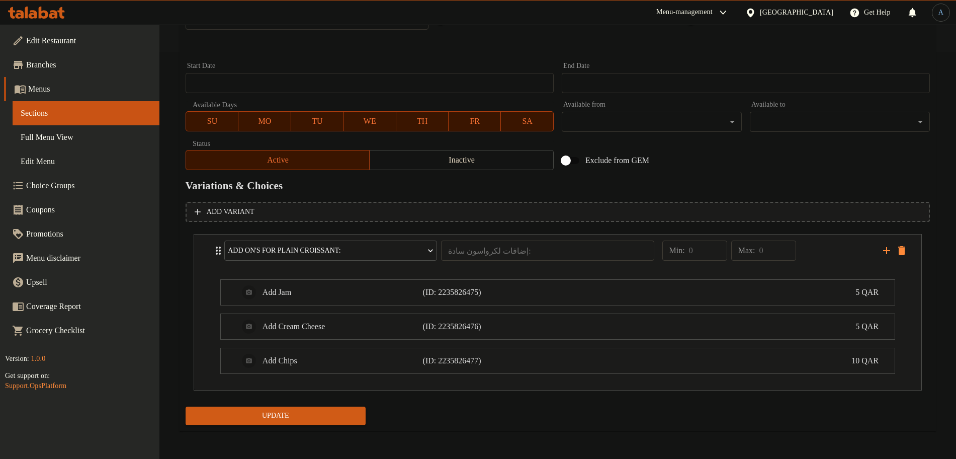
click at [473, 421] on div "Update" at bounding box center [558, 415] width 753 height 27
